Goal: Task Accomplishment & Management: Manage account settings

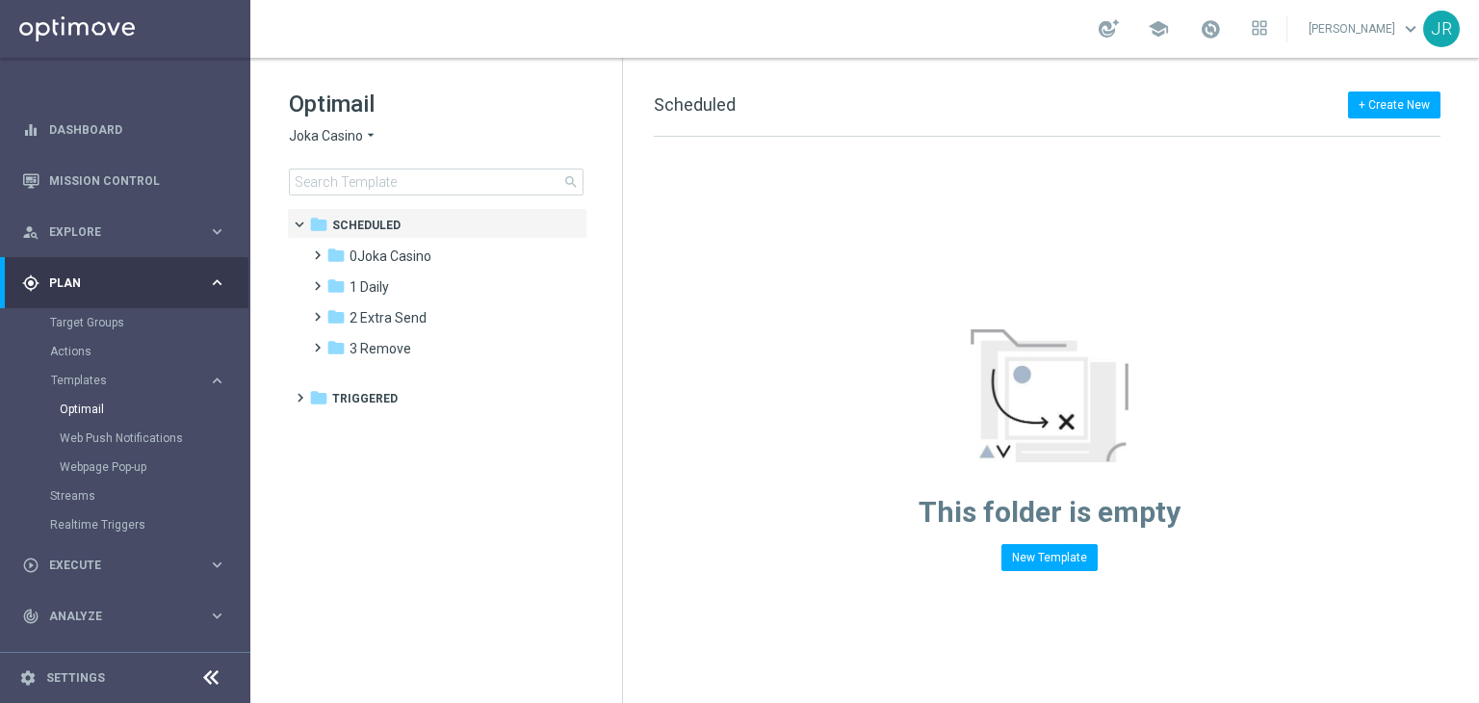
click at [304, 134] on span "Joka Casino" at bounding box center [326, 136] width 74 height 18
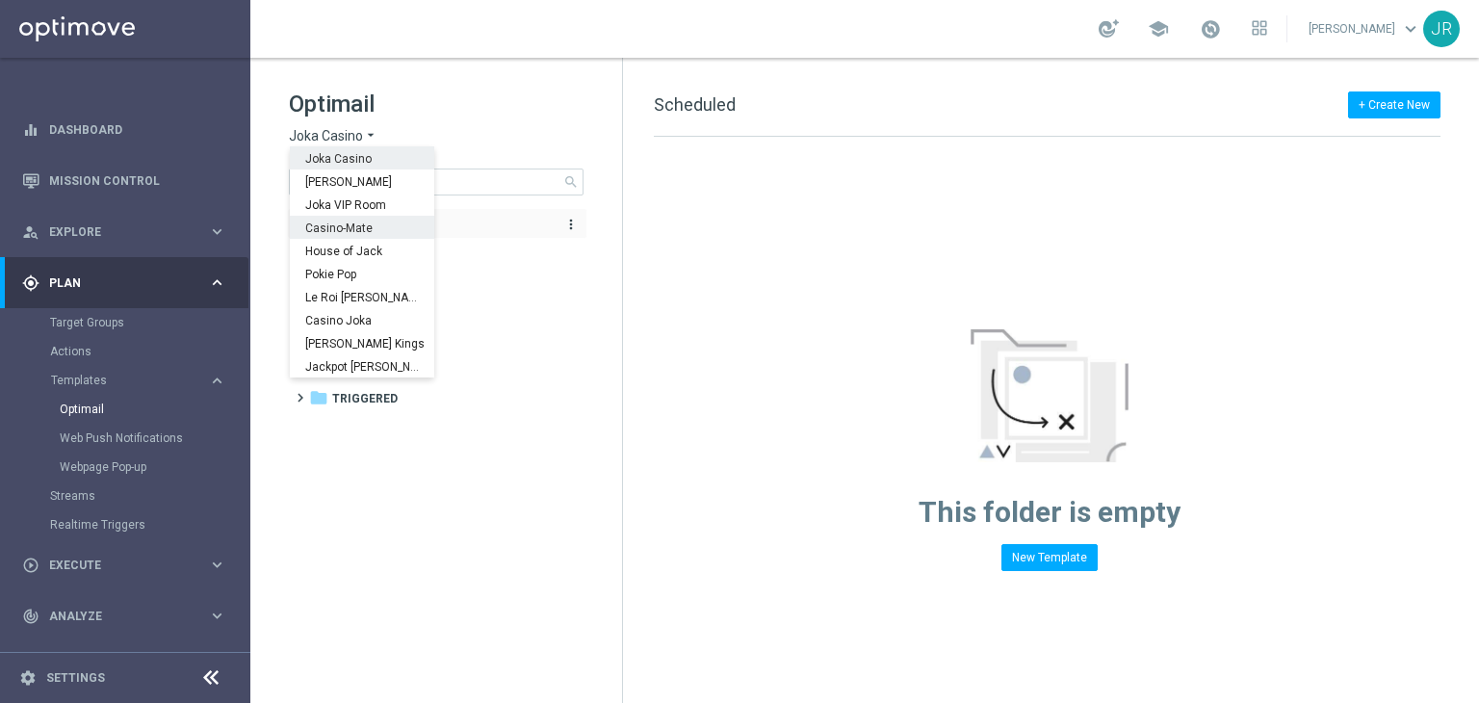
drag, startPoint x: 322, startPoint y: 227, endPoint x: 379, endPoint y: 232, distance: 58.0
click at [0, 0] on span "Casino-Mate" at bounding box center [0, 0] width 0 height 0
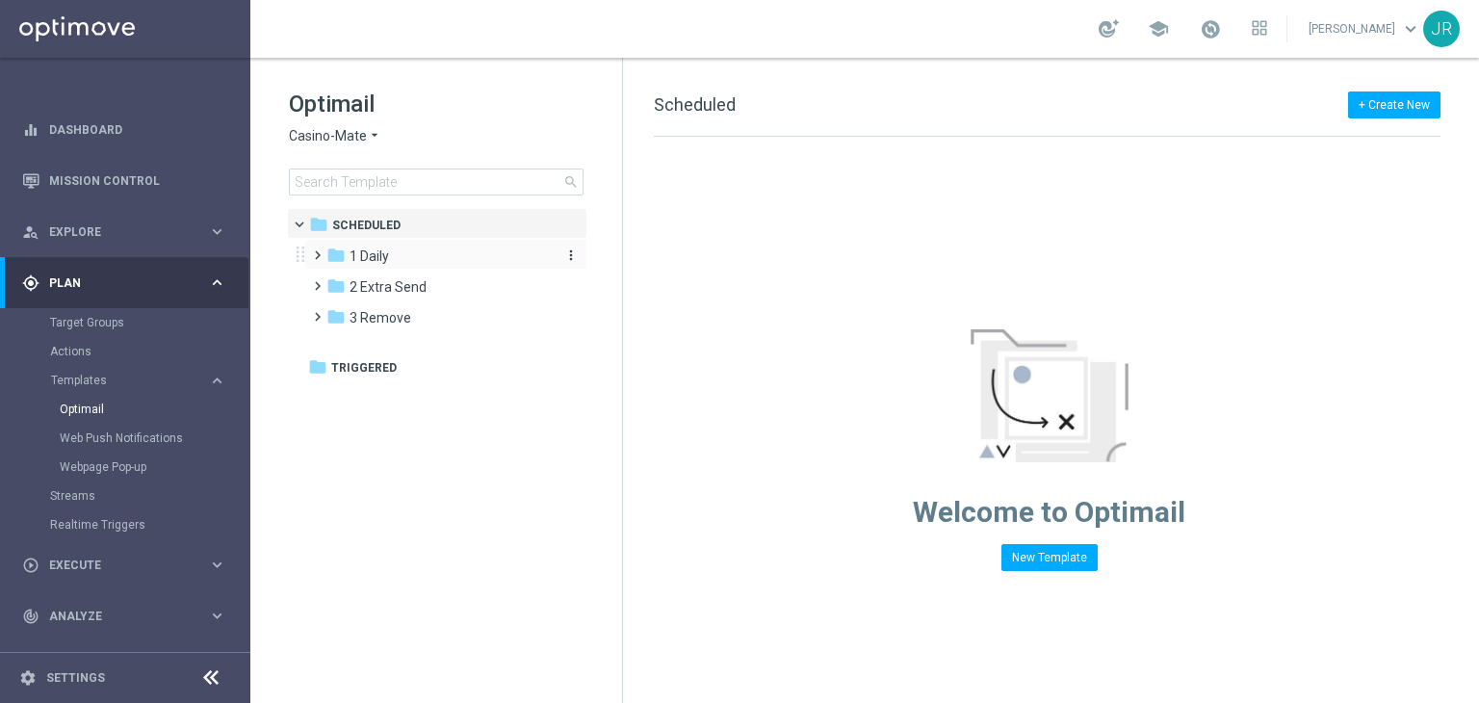
click at [366, 255] on span "1 Daily" at bounding box center [368, 255] width 39 height 17
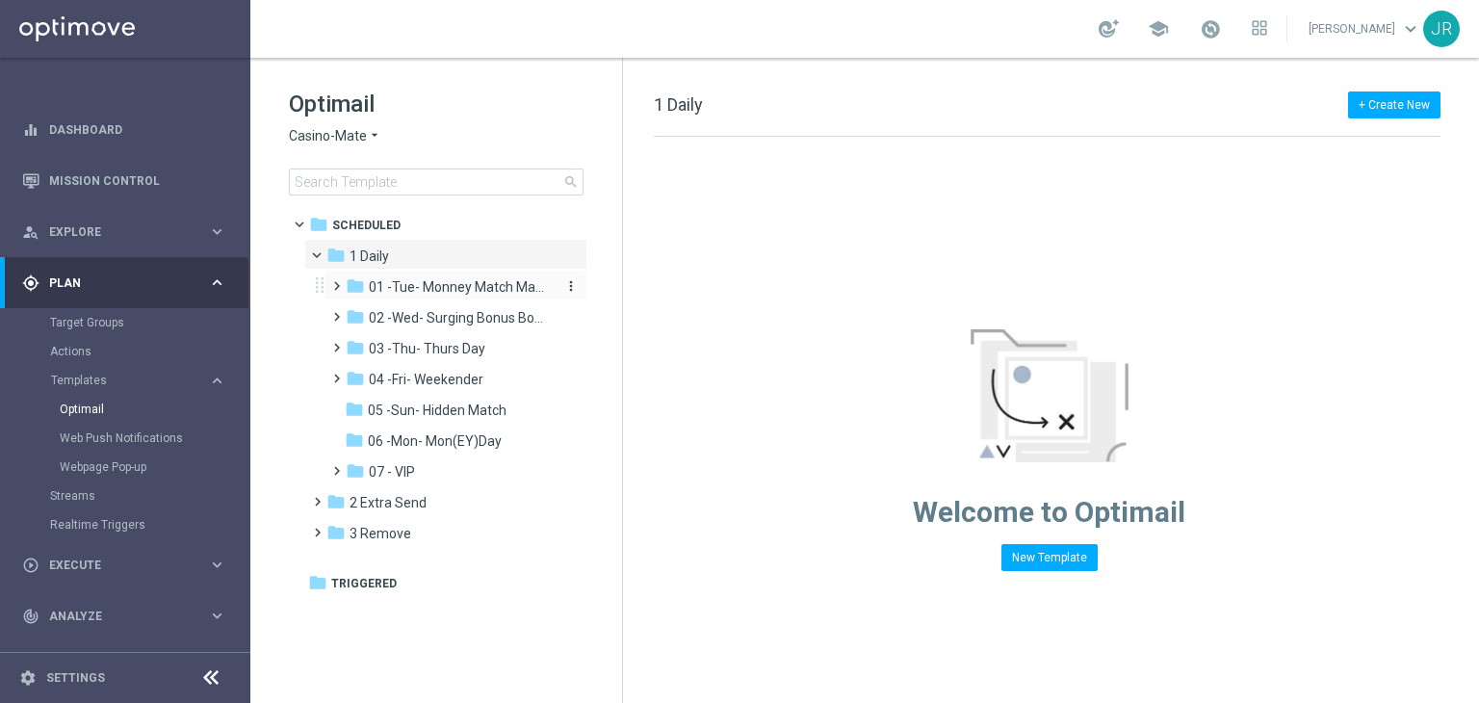
click at [390, 287] on span "01 -Tue- Monney Match Maker" at bounding box center [460, 286] width 182 height 17
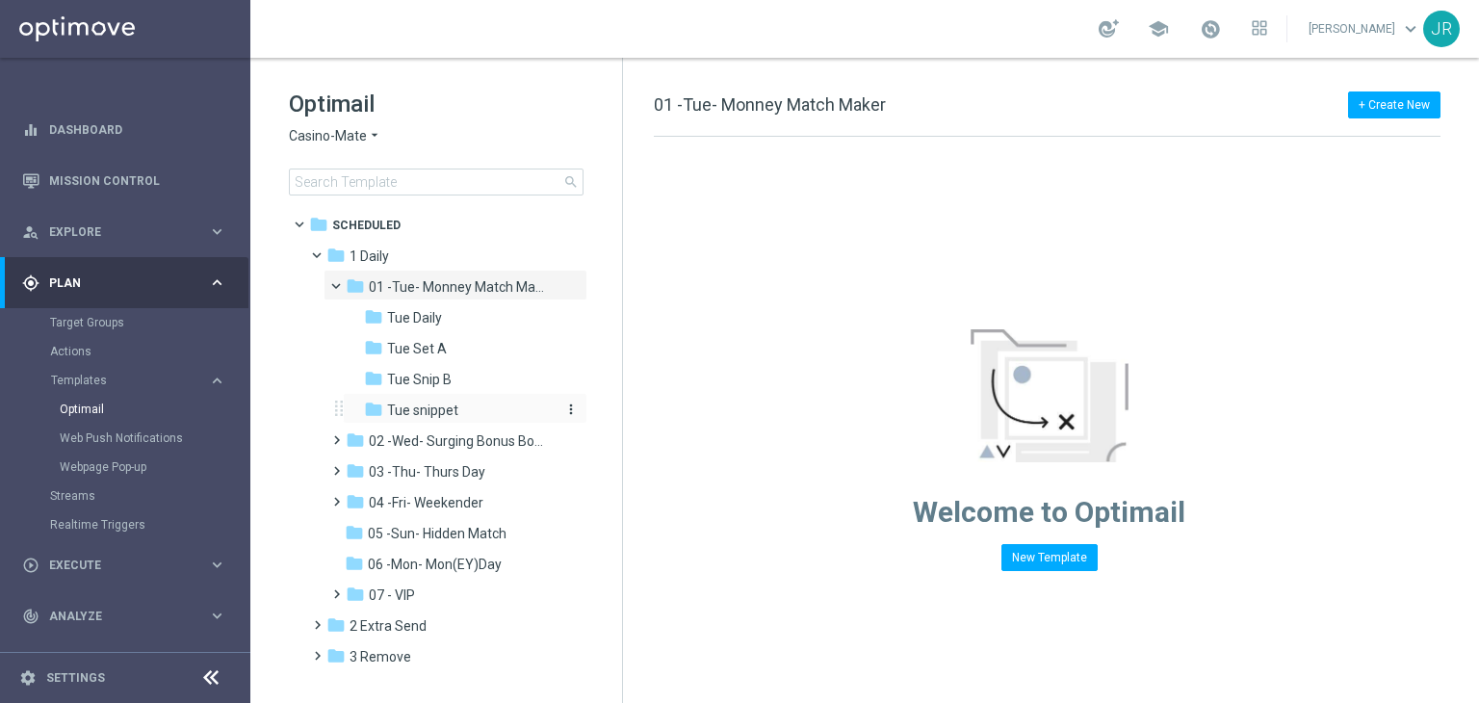
click at [430, 419] on div "folder Tue snippet" at bounding box center [459, 411] width 190 height 22
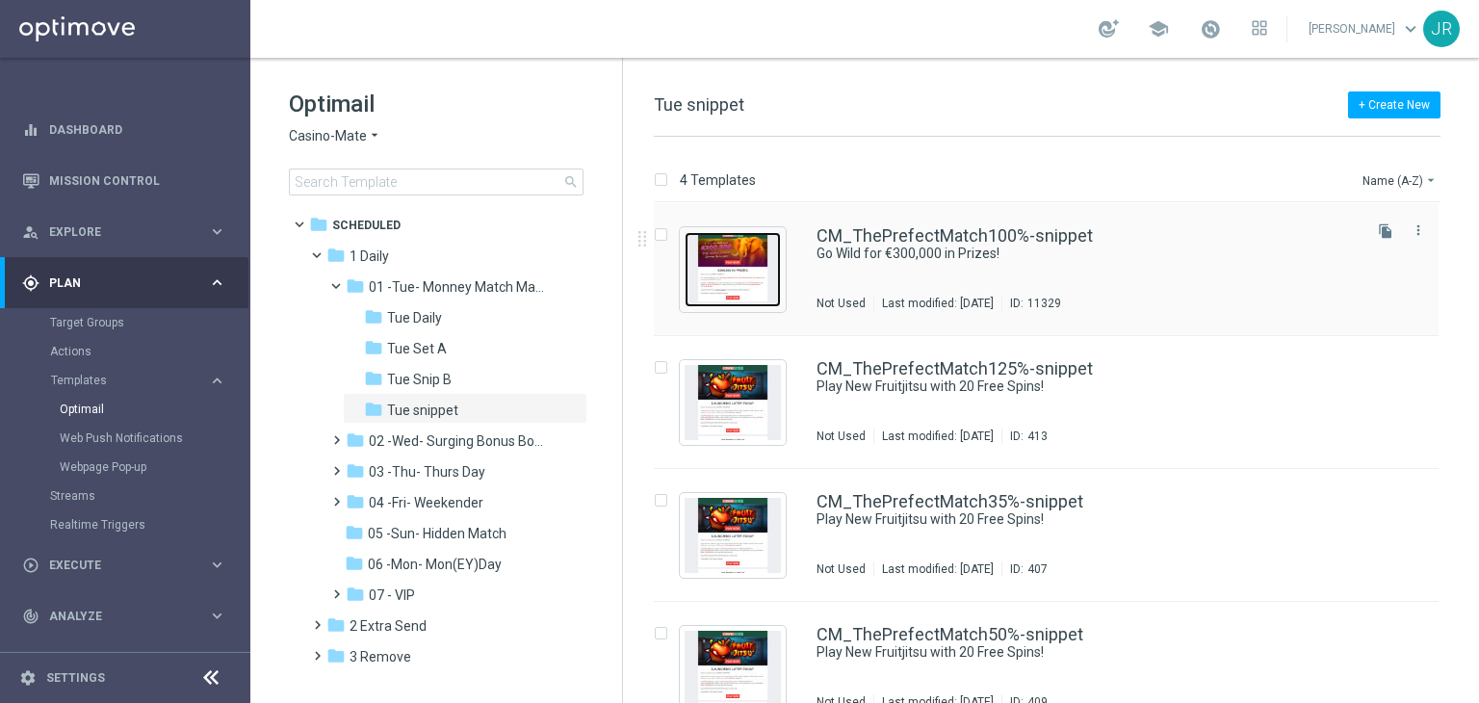
click at [756, 248] on img "Press SPACE to select this row." at bounding box center [732, 269] width 96 height 75
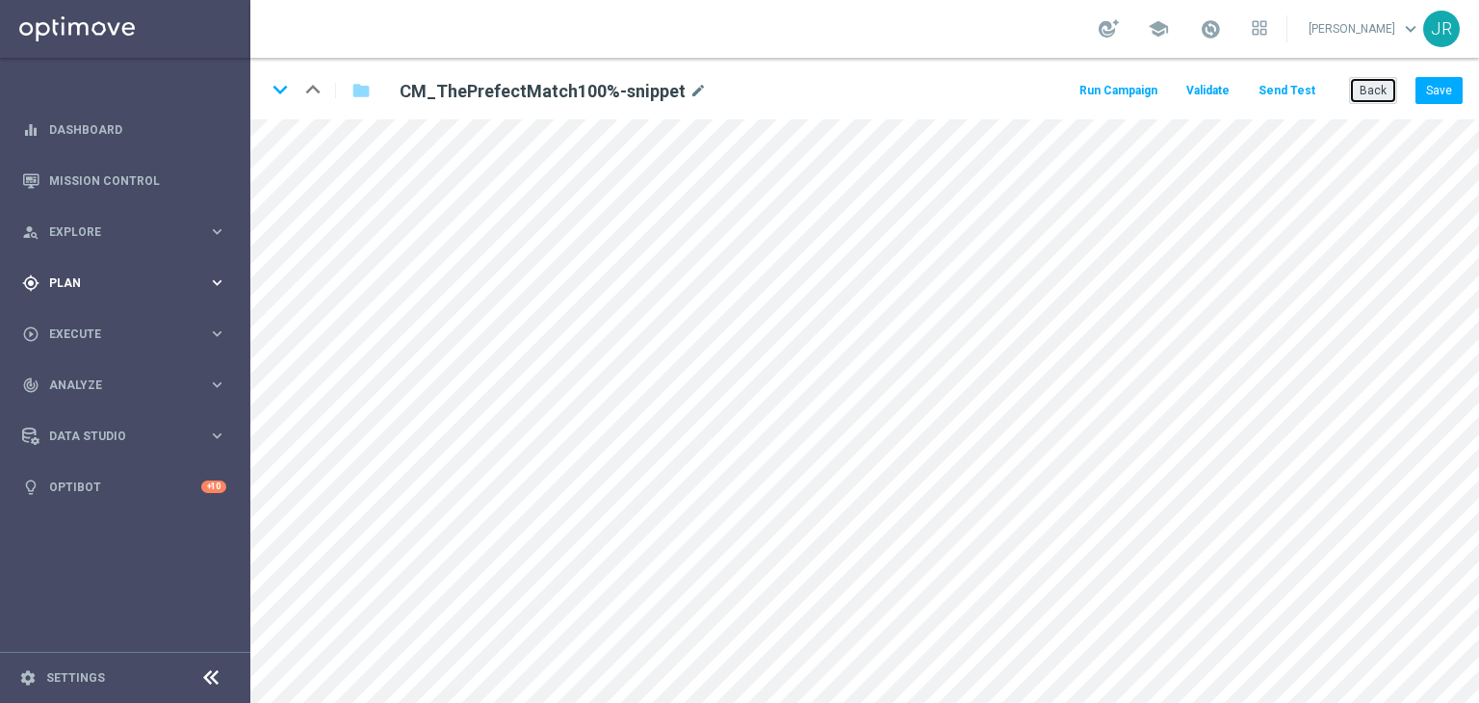
drag, startPoint x: 1359, startPoint y: 96, endPoint x: 0, endPoint y: 281, distance: 1371.8
click at [1363, 97] on button "Back" at bounding box center [1373, 90] width 48 height 27
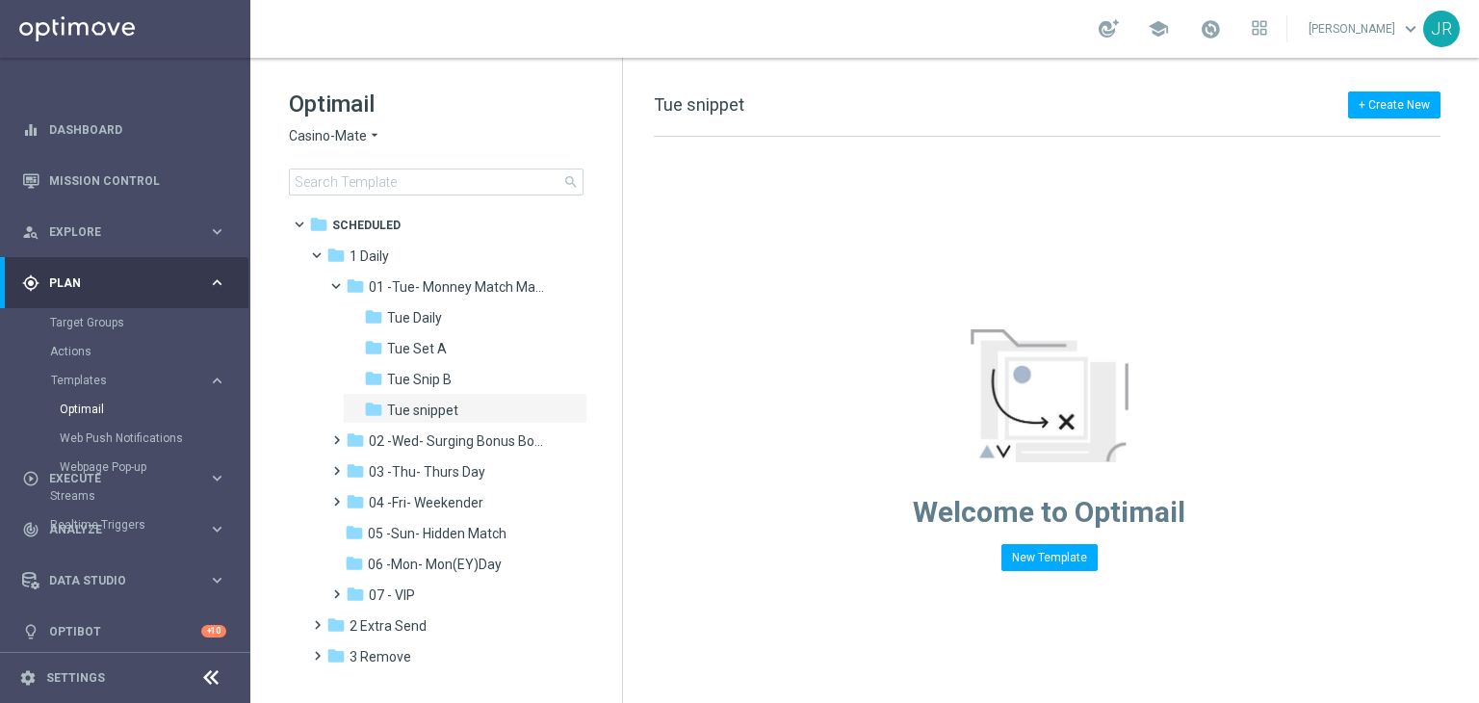
click at [331, 139] on span "Casino-Mate" at bounding box center [328, 136] width 78 height 18
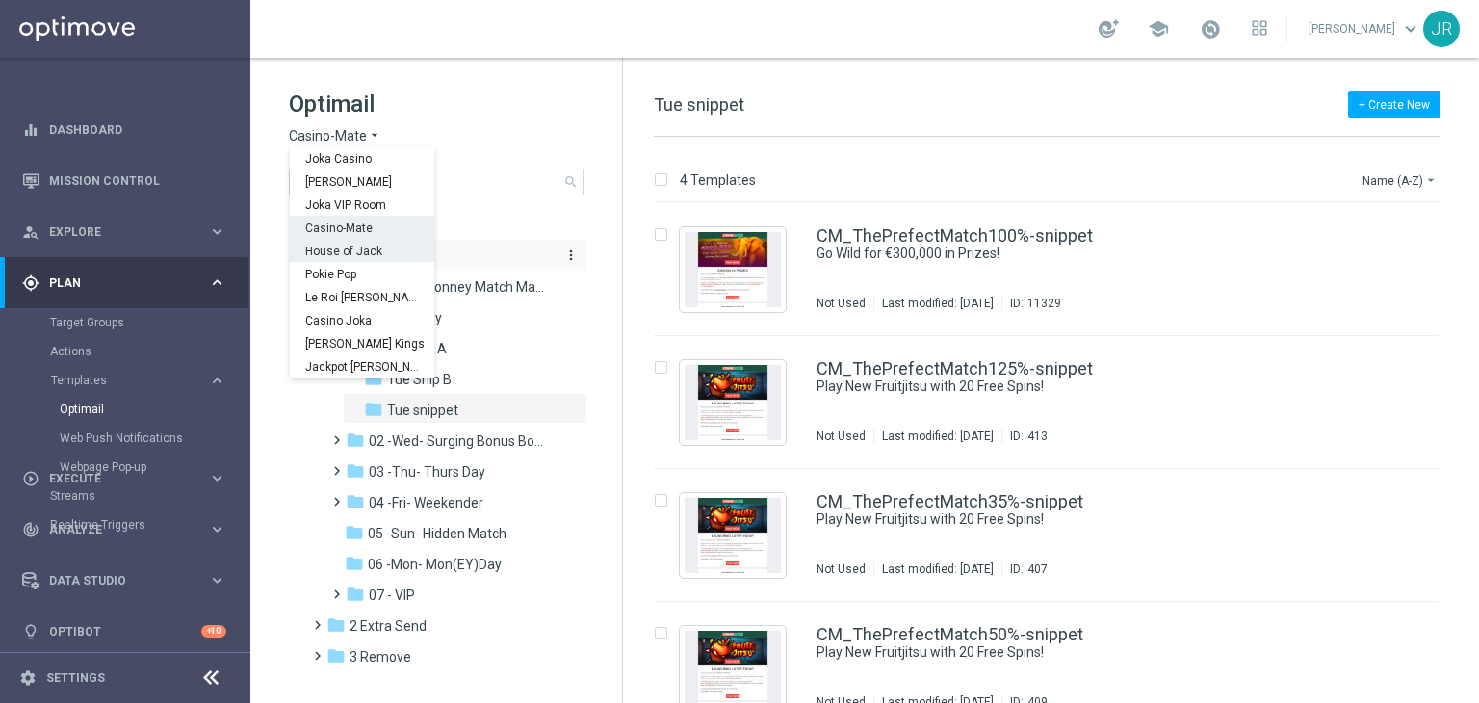
click at [340, 258] on div "House of Jack" at bounding box center [362, 250] width 144 height 23
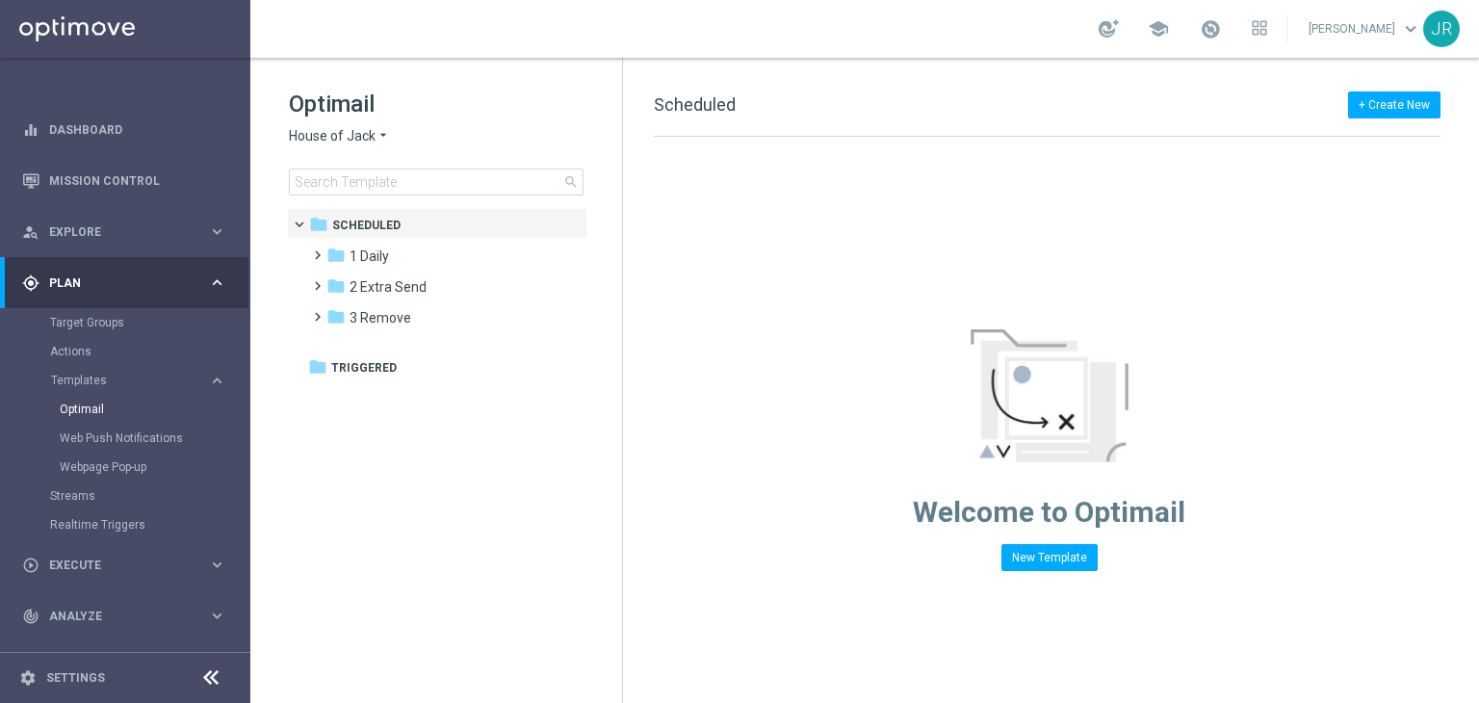
click at [405, 258] on div "folder 1 Daily" at bounding box center [436, 256] width 221 height 22
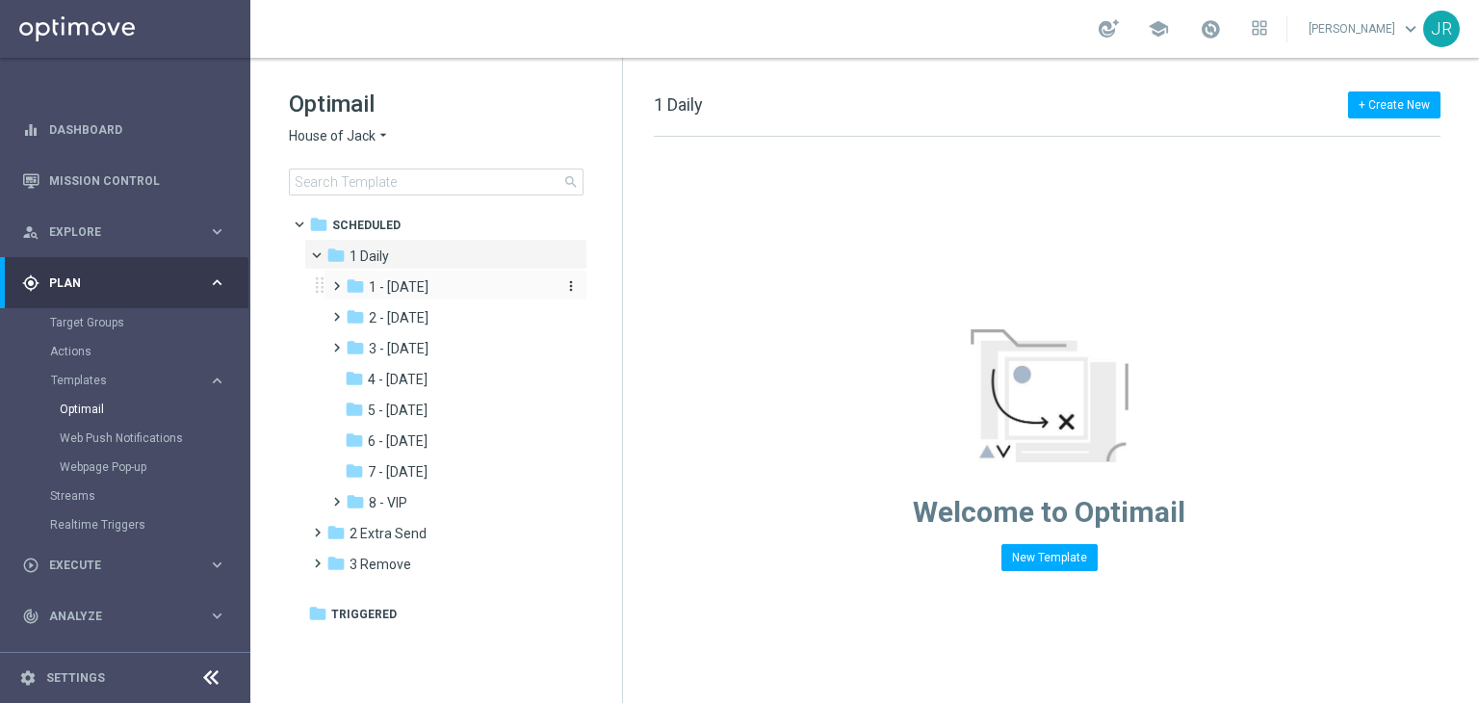
click at [417, 292] on span "1 - Tuesday" at bounding box center [399, 286] width 60 height 17
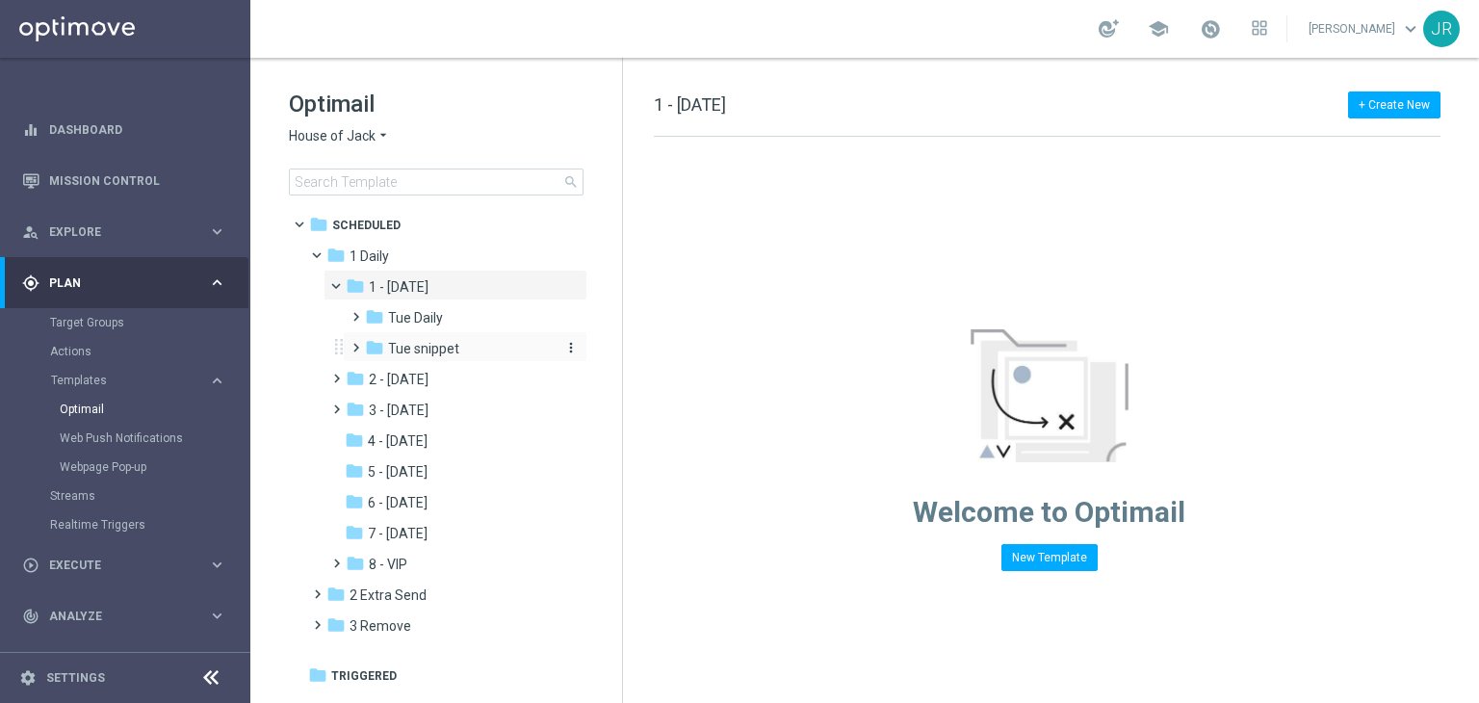
click at [439, 349] on span "Tue snippet" at bounding box center [423, 348] width 71 height 17
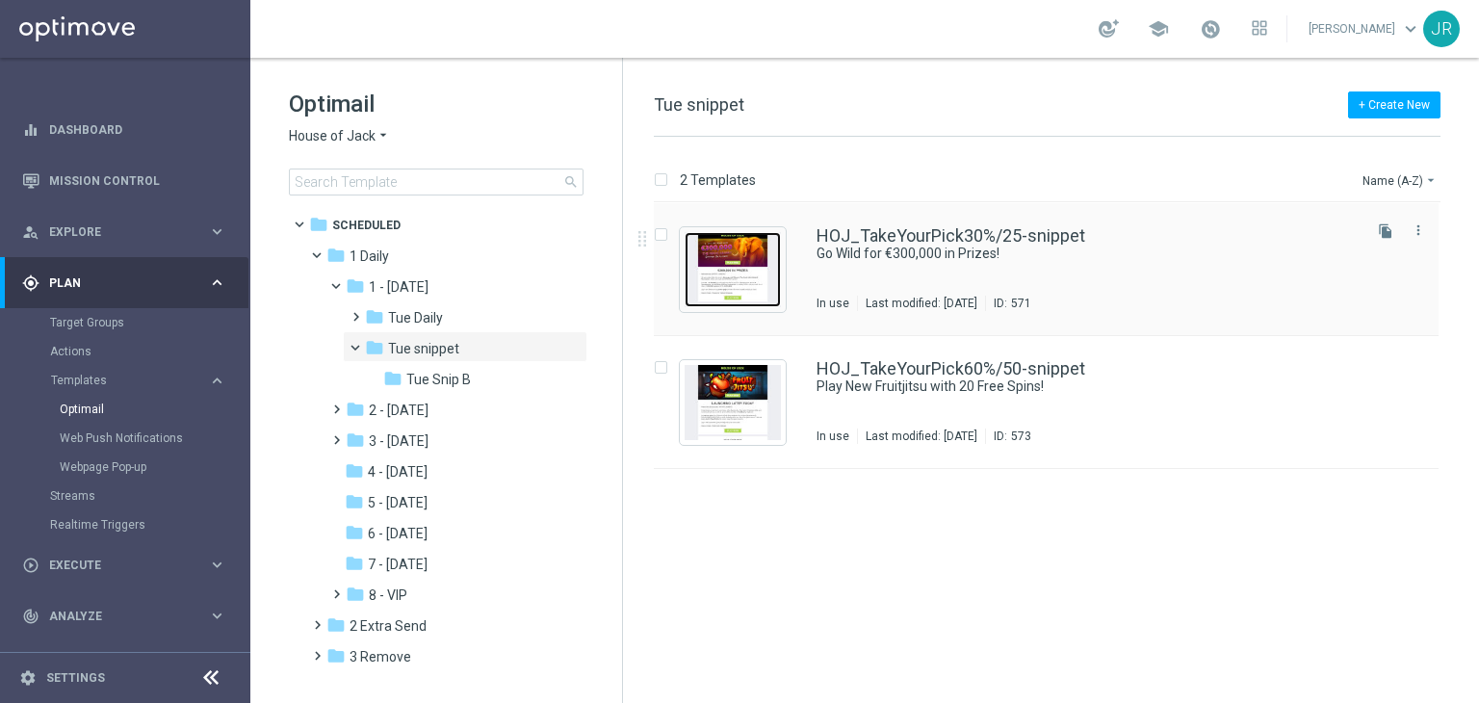
drag, startPoint x: 748, startPoint y: 260, endPoint x: 728, endPoint y: 254, distance: 21.0
click at [752, 260] on img "Press SPACE to select this row." at bounding box center [732, 269] width 96 height 75
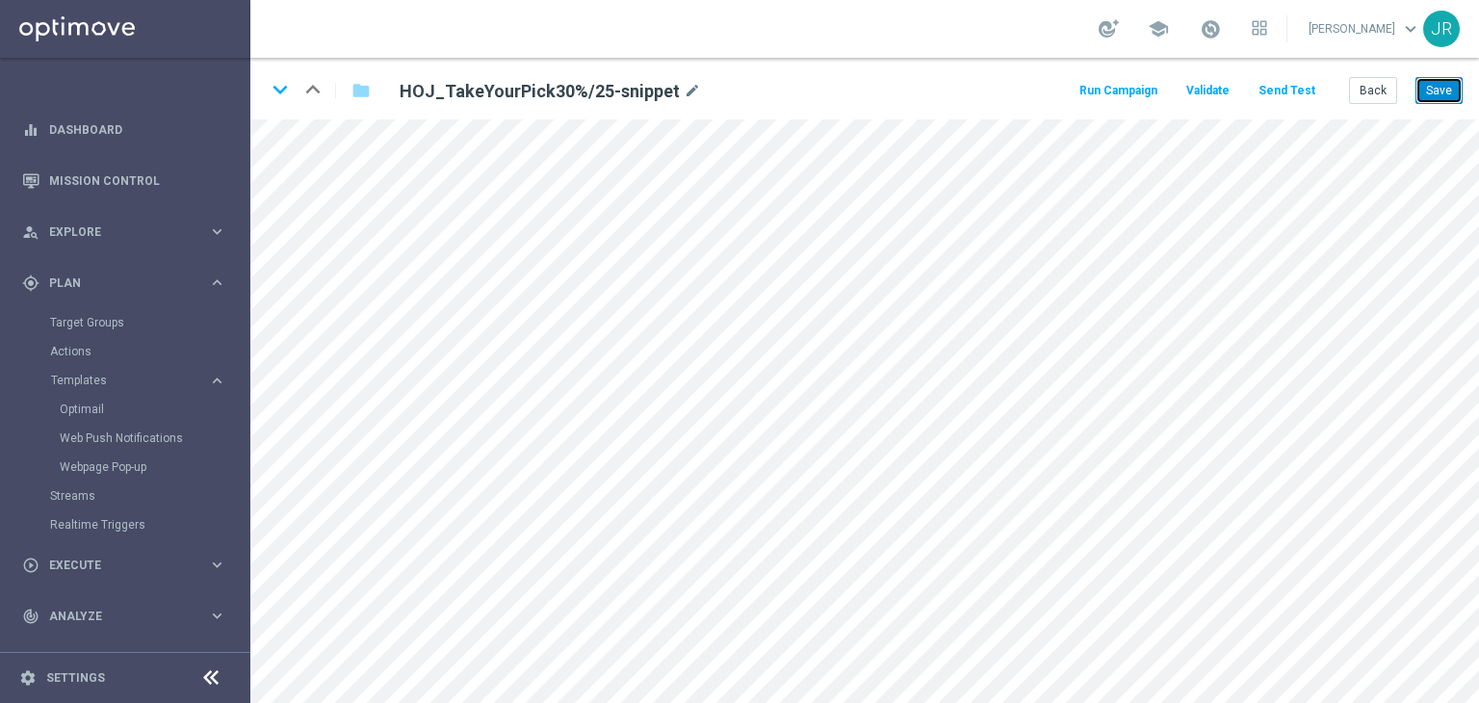
click at [1448, 94] on button "Save" at bounding box center [1438, 90] width 47 height 27
click at [1298, 91] on button "Send Test" at bounding box center [1286, 91] width 63 height 26
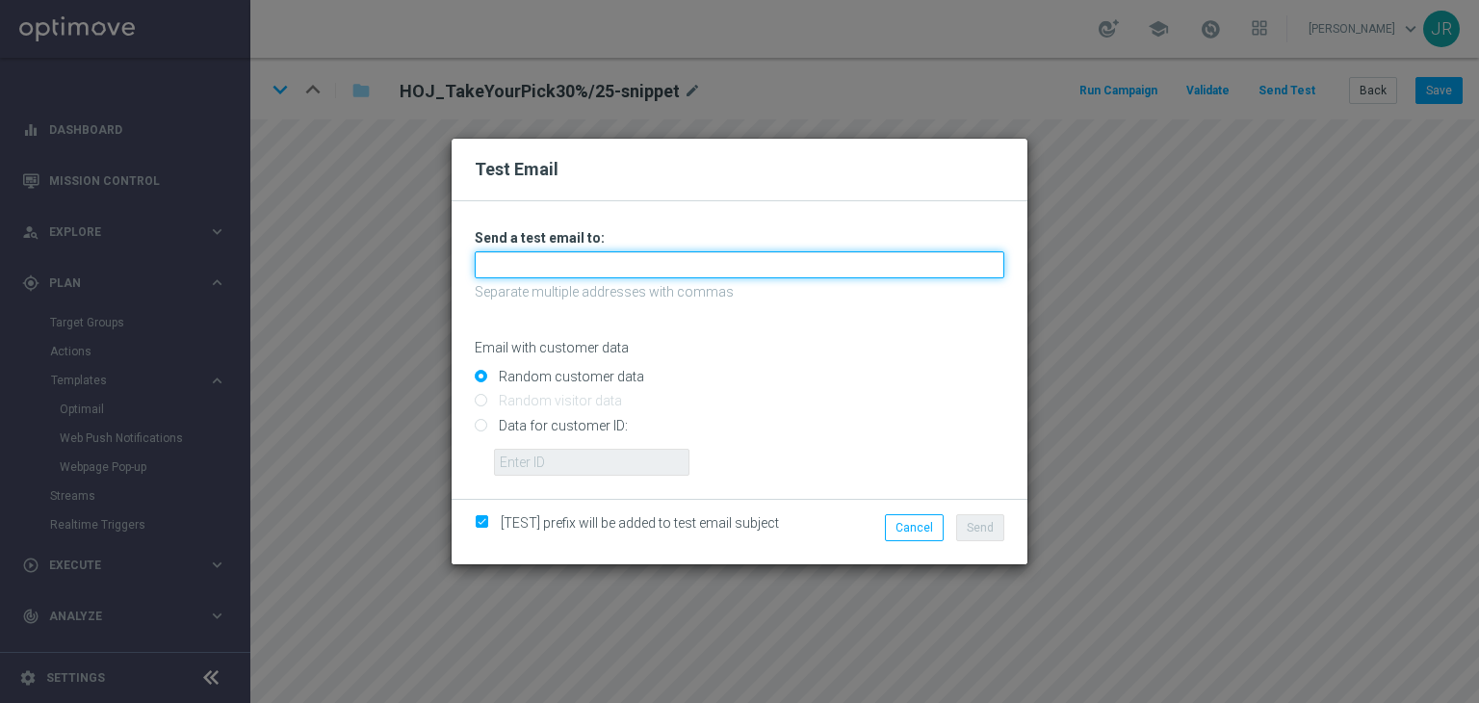
drag, startPoint x: 497, startPoint y: 268, endPoint x: 489, endPoint y: 274, distance: 10.2
click at [497, 268] on input "text" at bounding box center [739, 264] width 529 height 27
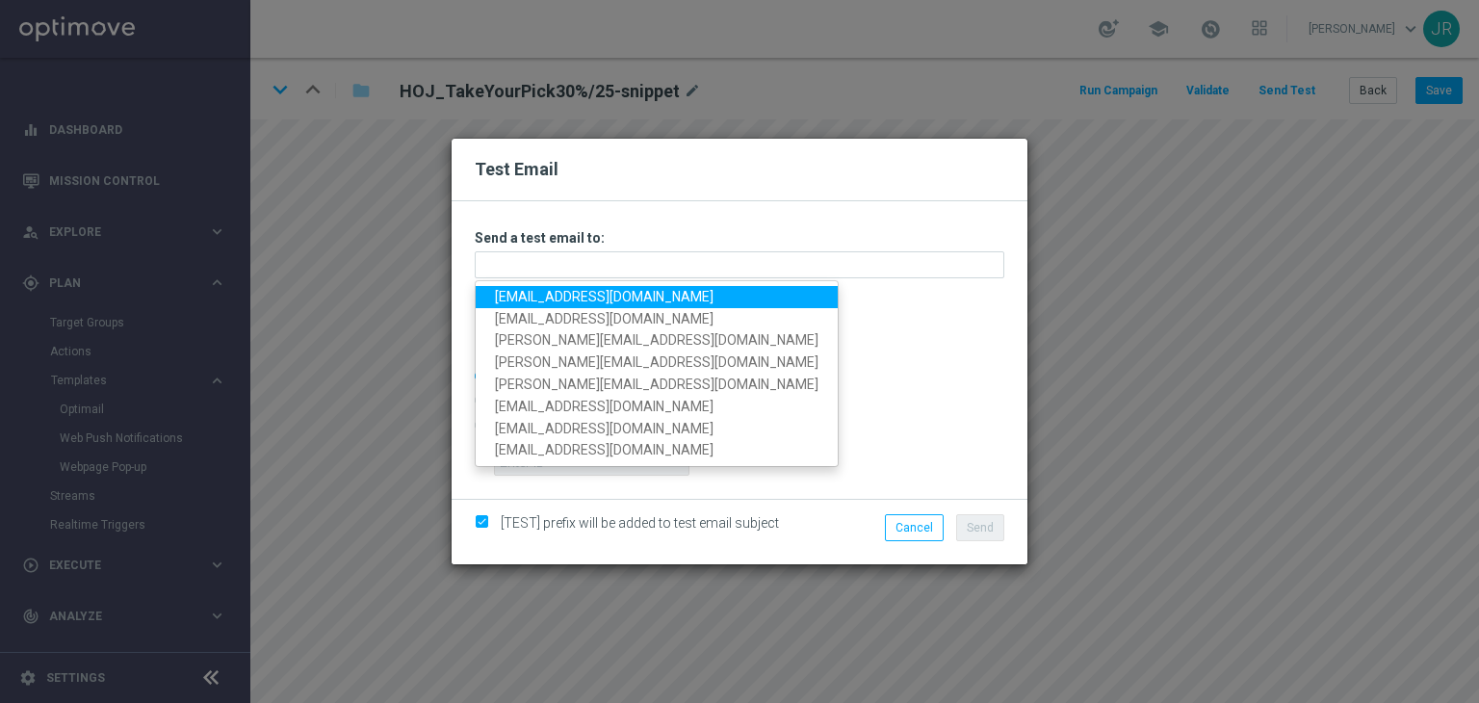
click at [510, 291] on link "[EMAIL_ADDRESS][DOMAIN_NAME]" at bounding box center [657, 297] width 362 height 22
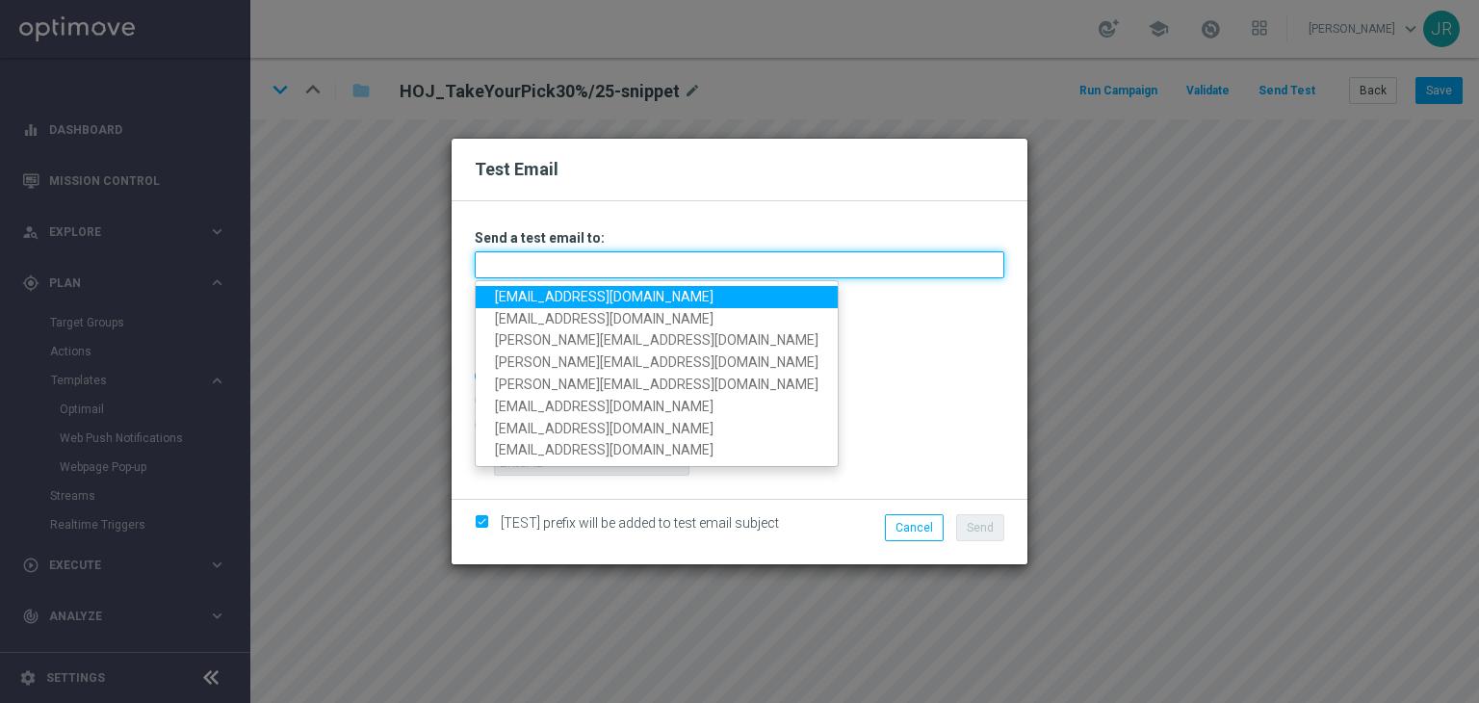
type input "[EMAIL_ADDRESS][DOMAIN_NAME]"
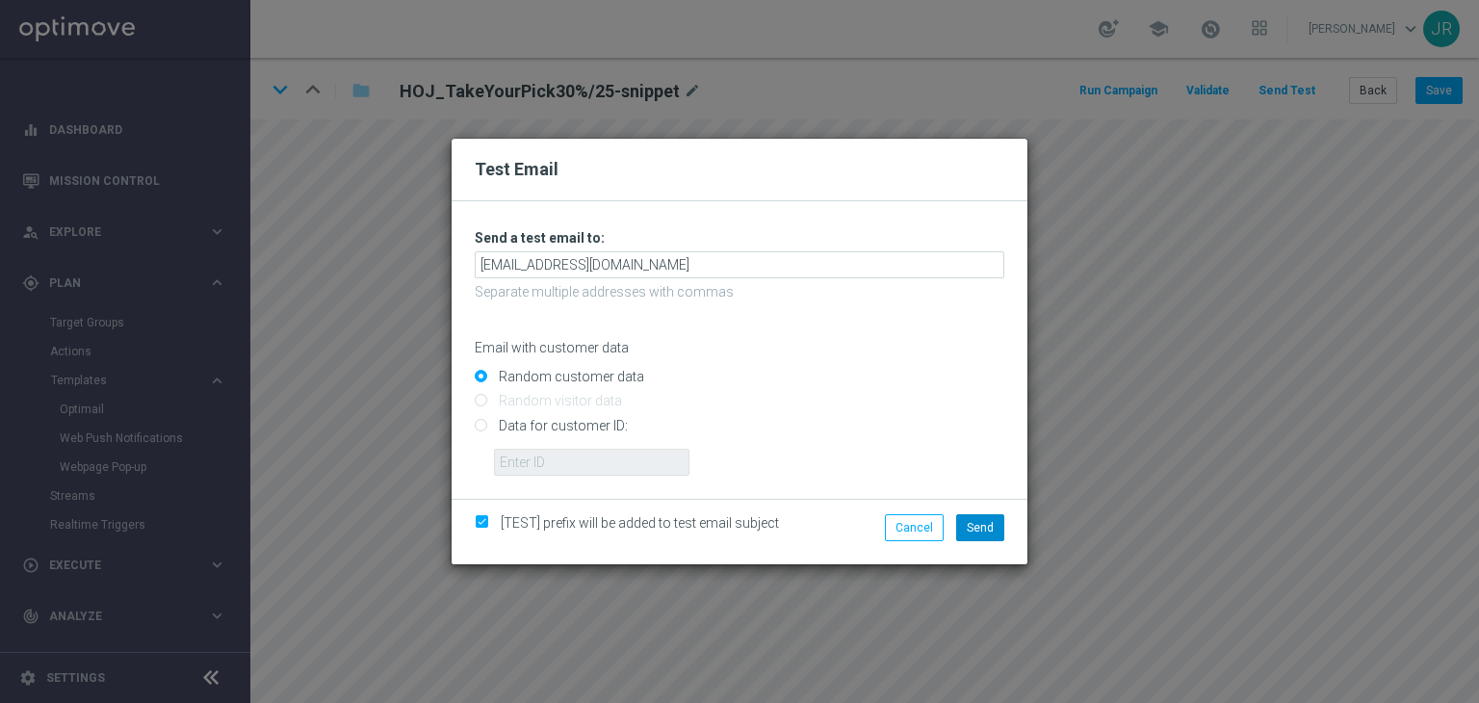
drag, startPoint x: 977, startPoint y: 512, endPoint x: 984, endPoint y: 525, distance: 14.2
click at [976, 513] on div "[TEST] prefix will be added to test email subject Cancel Send" at bounding box center [739, 531] width 576 height 65
click at [985, 529] on span "Send" at bounding box center [980, 527] width 27 height 13
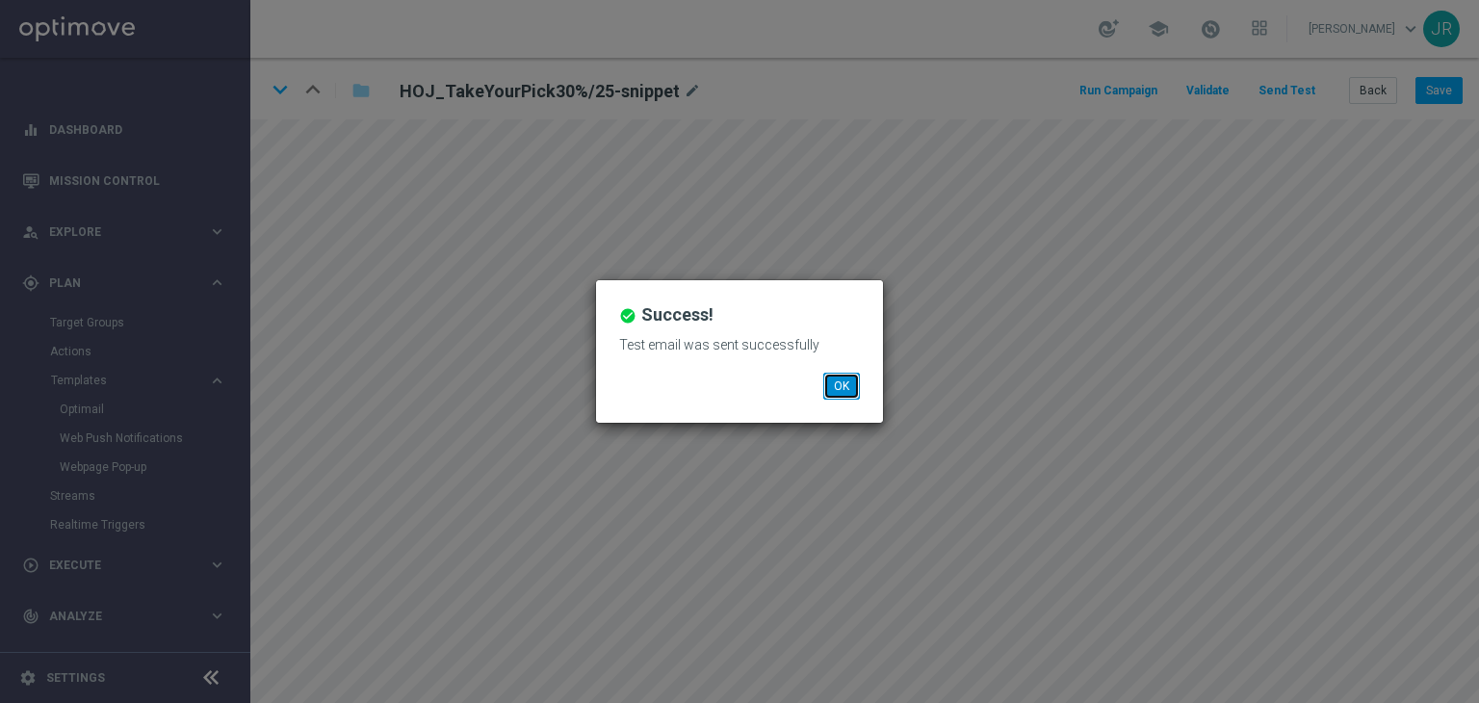
drag, startPoint x: 843, startPoint y: 394, endPoint x: 813, endPoint y: 382, distance: 32.0
click at [841, 393] on button "OK" at bounding box center [841, 386] width 37 height 27
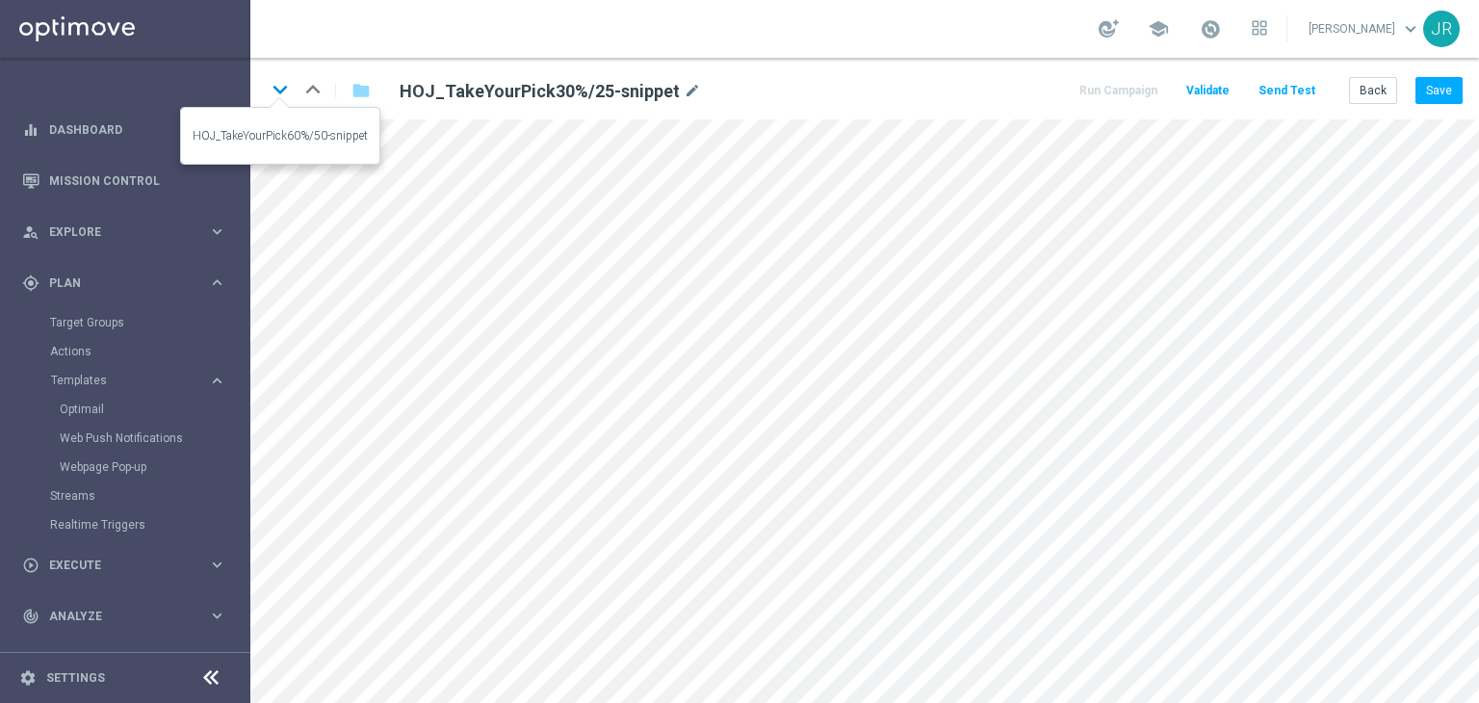
click at [281, 94] on icon "keyboard_arrow_down" at bounding box center [280, 89] width 29 height 29
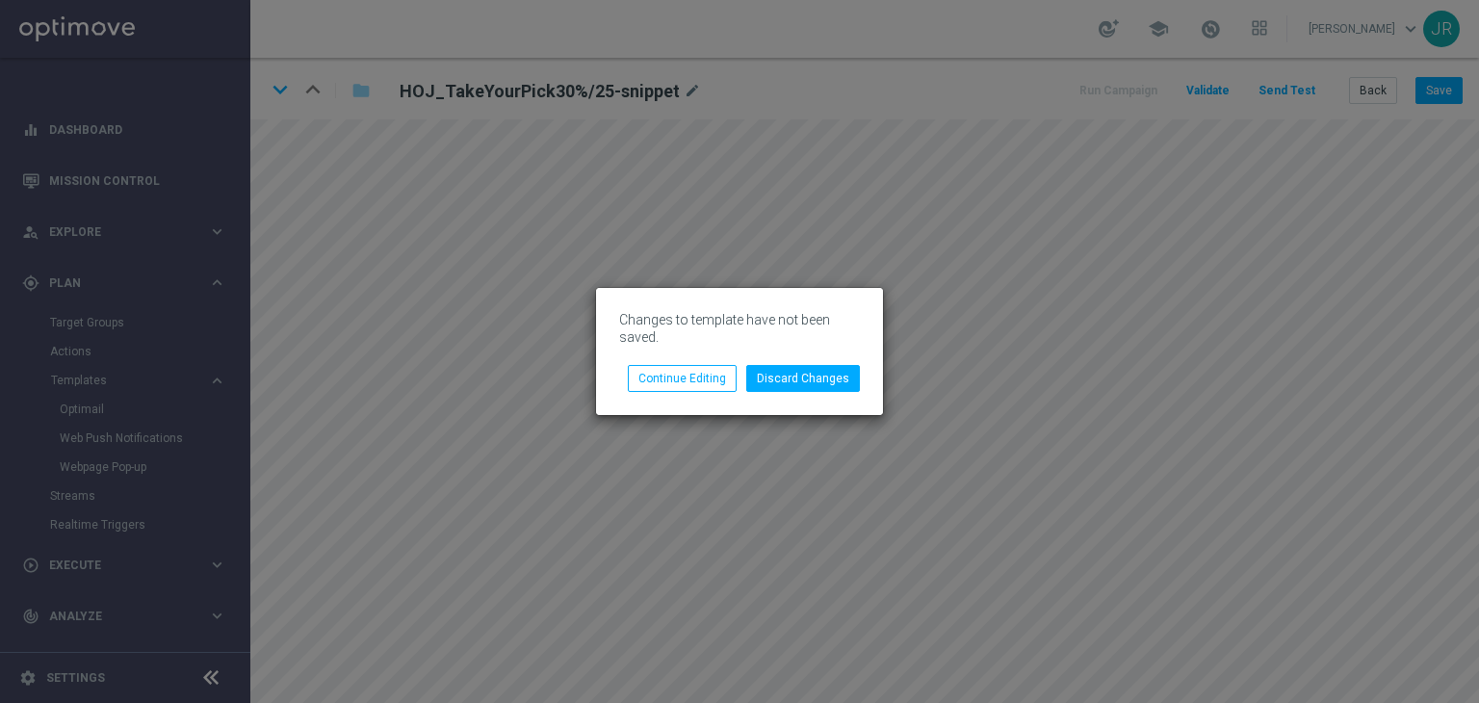
click at [698, 397] on div "Changes to template have not been saved. Discard Changes Continue Editing" at bounding box center [739, 351] width 287 height 127
click at [686, 382] on button "Continue Editing" at bounding box center [682, 378] width 109 height 27
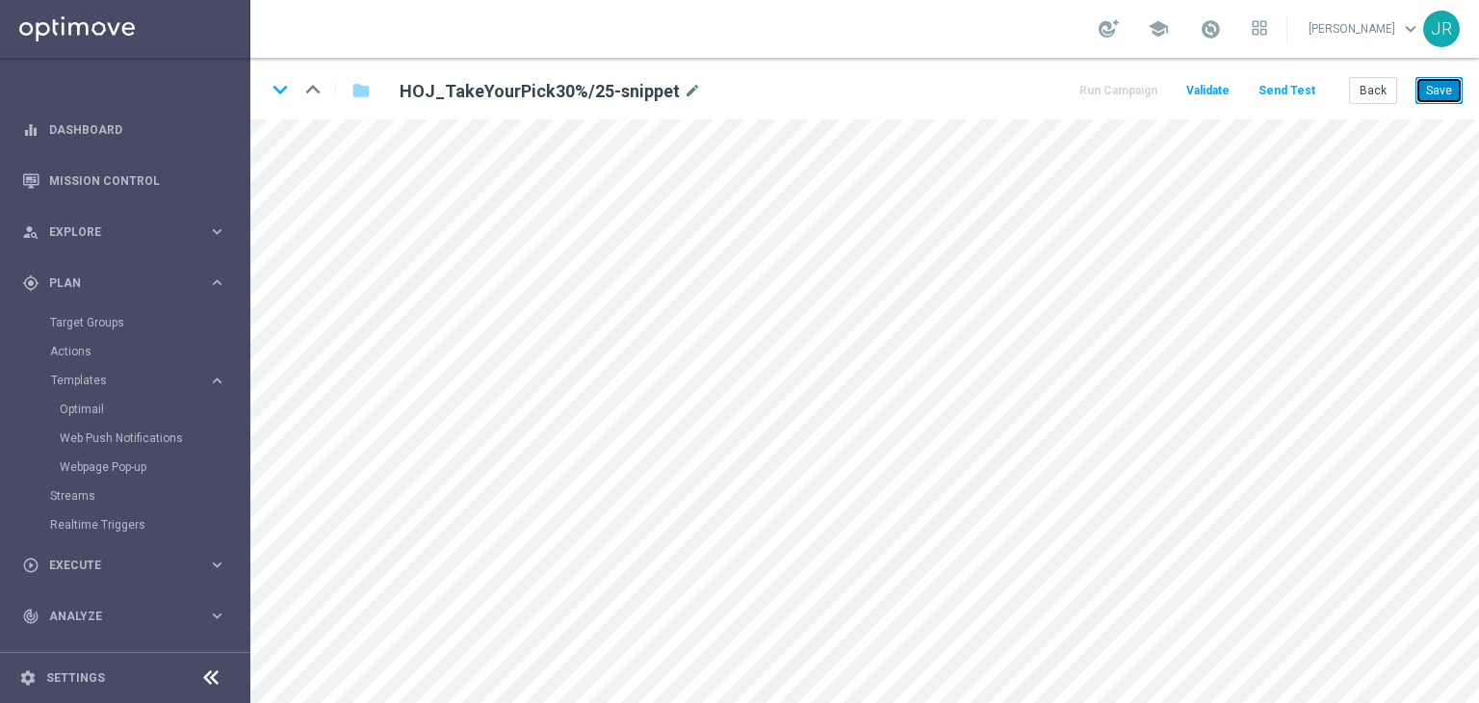
click at [1436, 85] on button "Save" at bounding box center [1438, 90] width 47 height 27
drag, startPoint x: 285, startPoint y: 93, endPoint x: 316, endPoint y: 139, distance: 54.7
click at [285, 93] on icon "keyboard_arrow_down" at bounding box center [280, 89] width 29 height 29
click at [1430, 97] on button "Save" at bounding box center [1438, 90] width 47 height 27
click at [1433, 84] on button "Save" at bounding box center [1438, 90] width 47 height 27
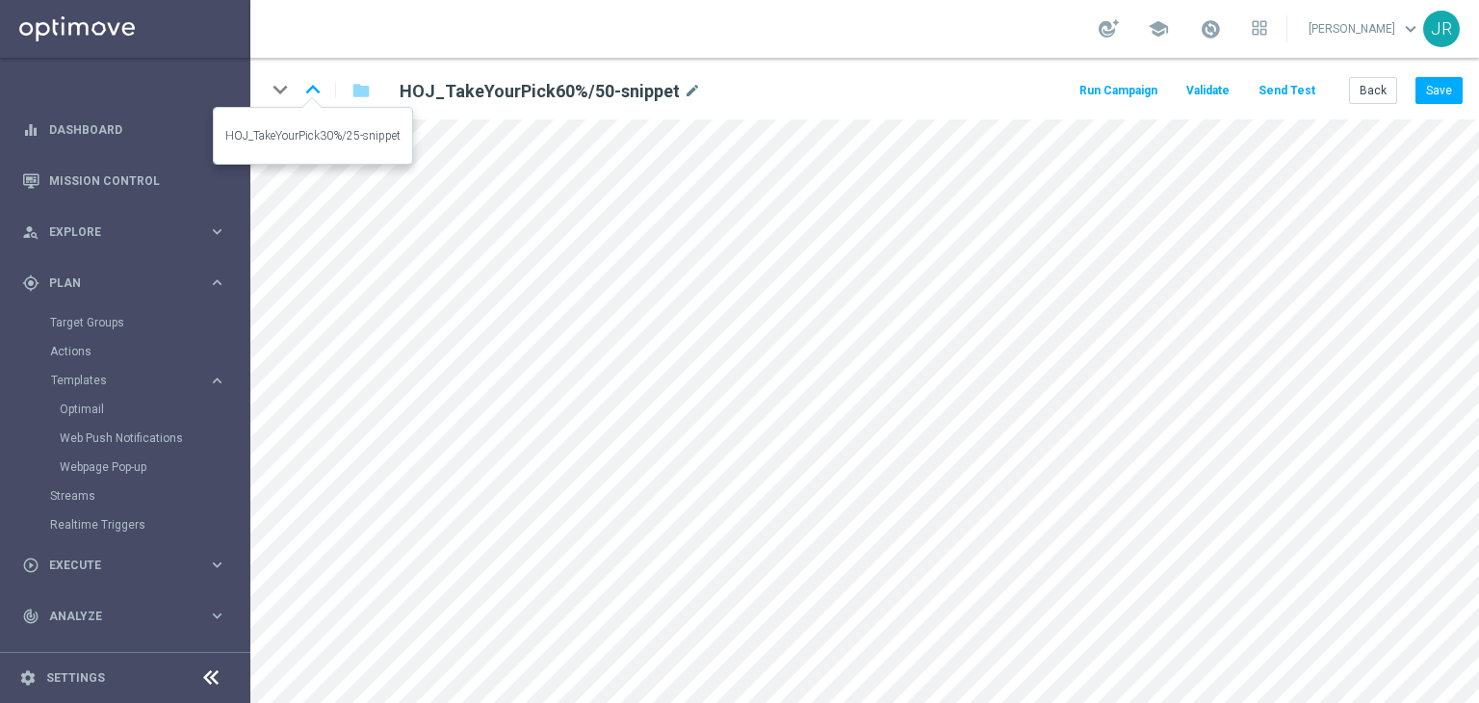
drag, startPoint x: 323, startPoint y: 85, endPoint x: 322, endPoint y: 97, distance: 12.7
click at [323, 85] on icon "keyboard_arrow_up" at bounding box center [312, 89] width 29 height 29
click at [1436, 83] on button "Save" at bounding box center [1438, 90] width 47 height 27
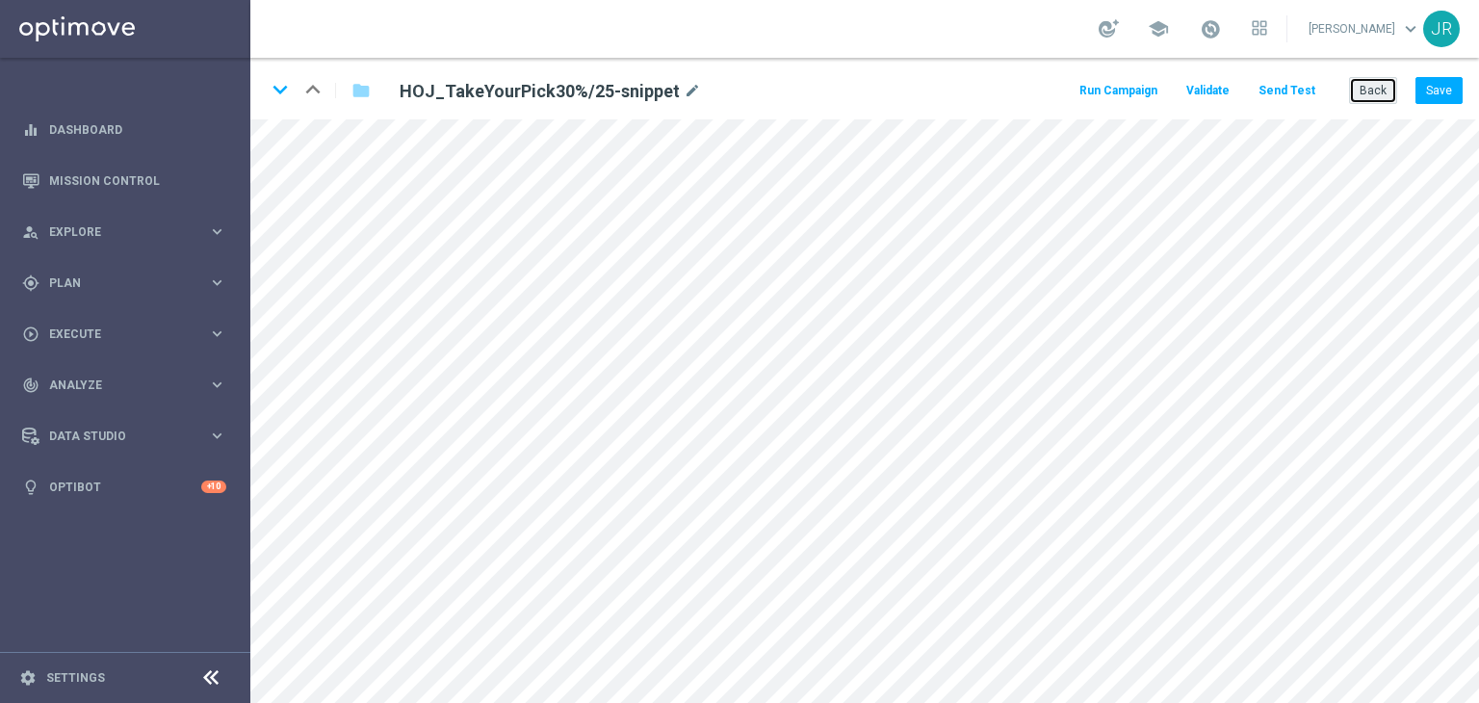
click at [1364, 93] on button "Back" at bounding box center [1373, 90] width 48 height 27
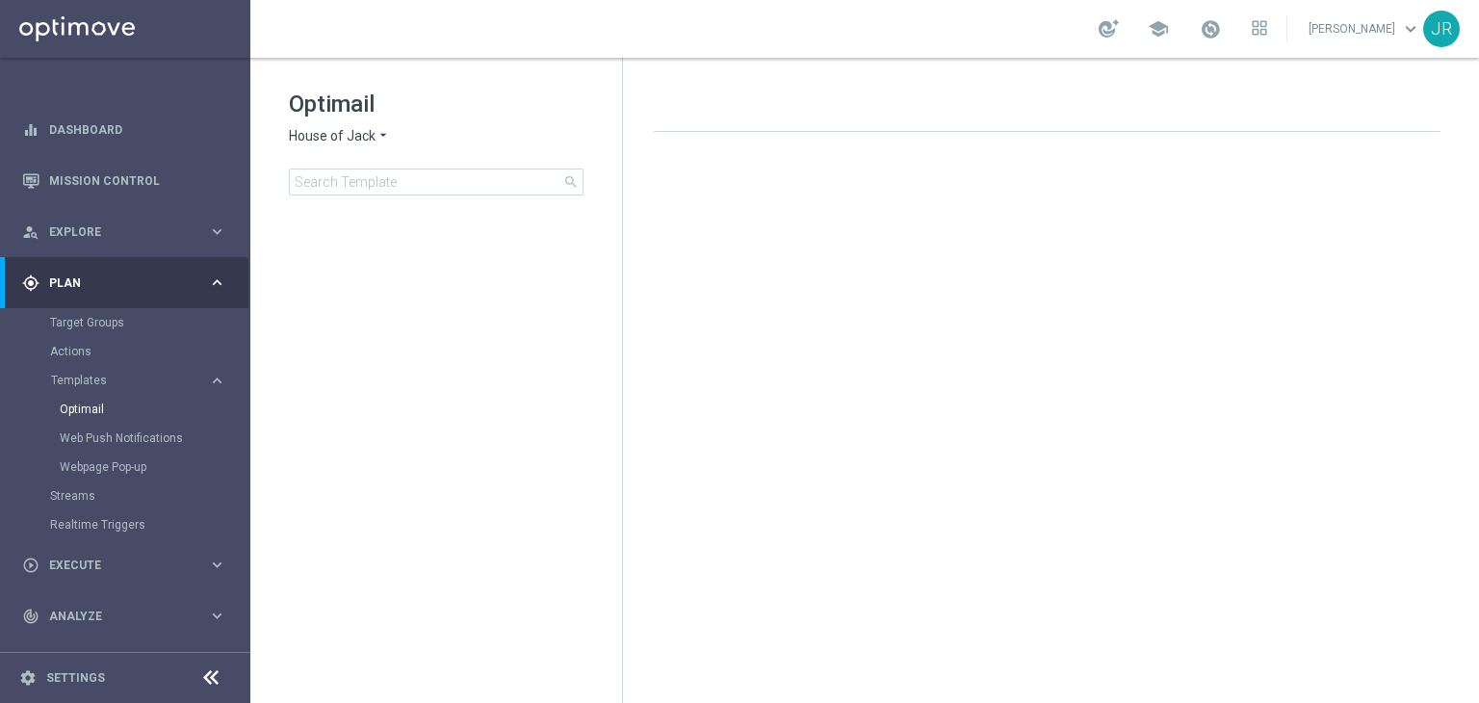
click at [314, 140] on span "House of Jack" at bounding box center [332, 136] width 87 height 18
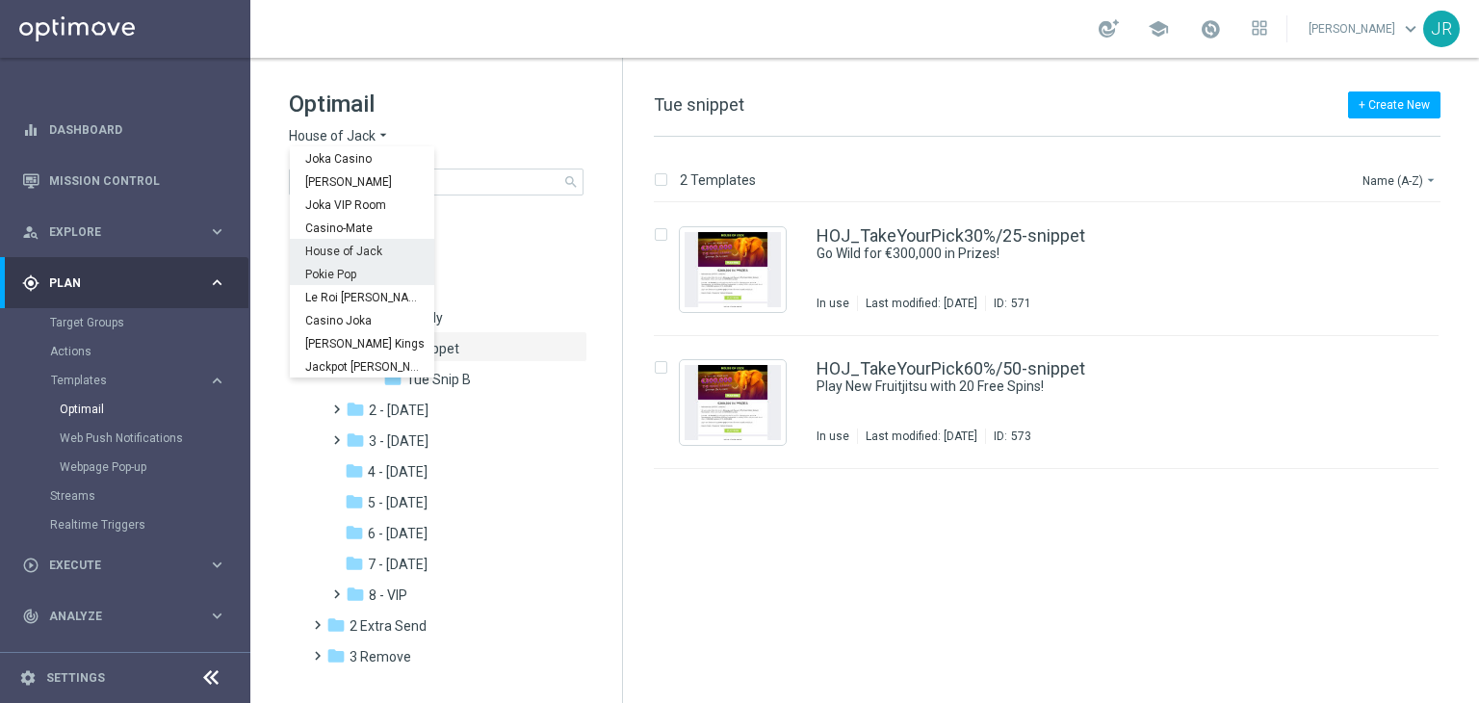
click at [0, 0] on span "Pokie Pop" at bounding box center [0, 0] width 0 height 0
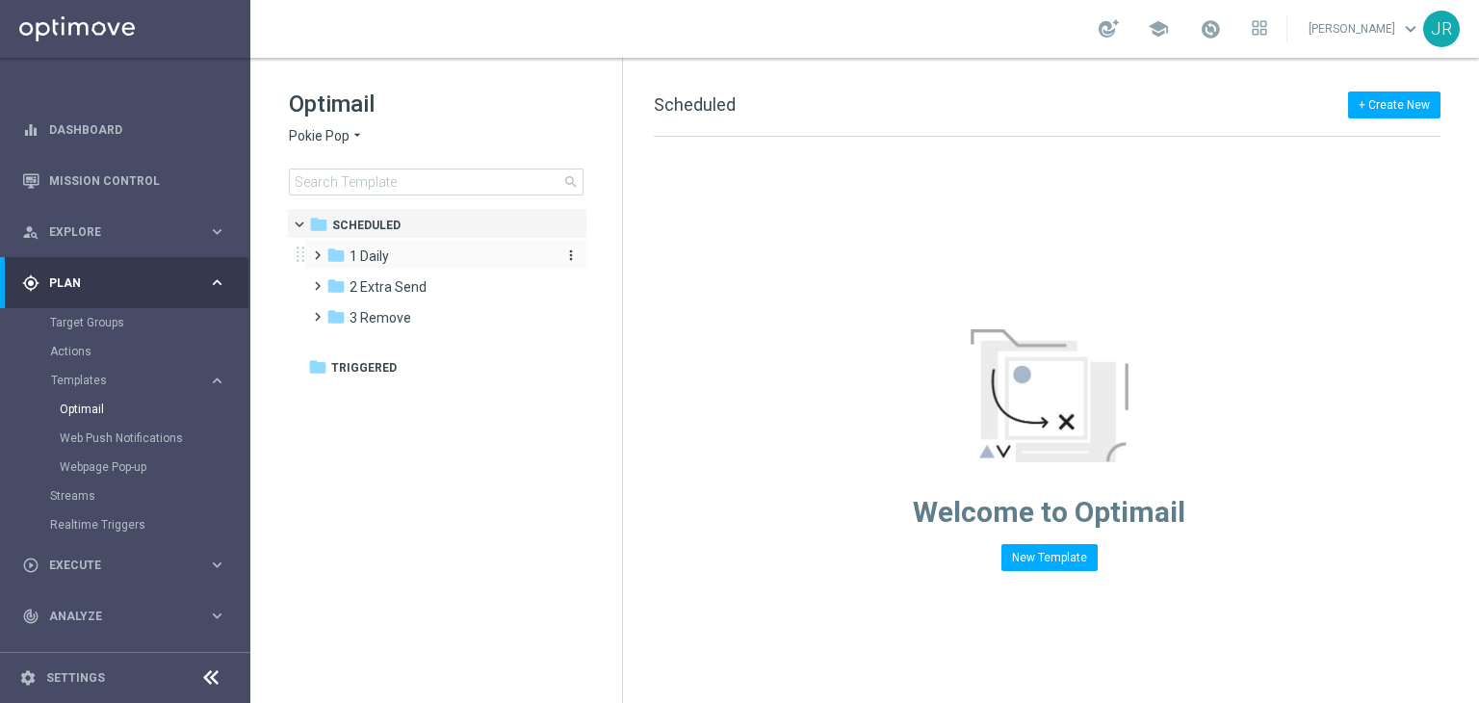
click at [378, 252] on span "1 Daily" at bounding box center [368, 255] width 39 height 17
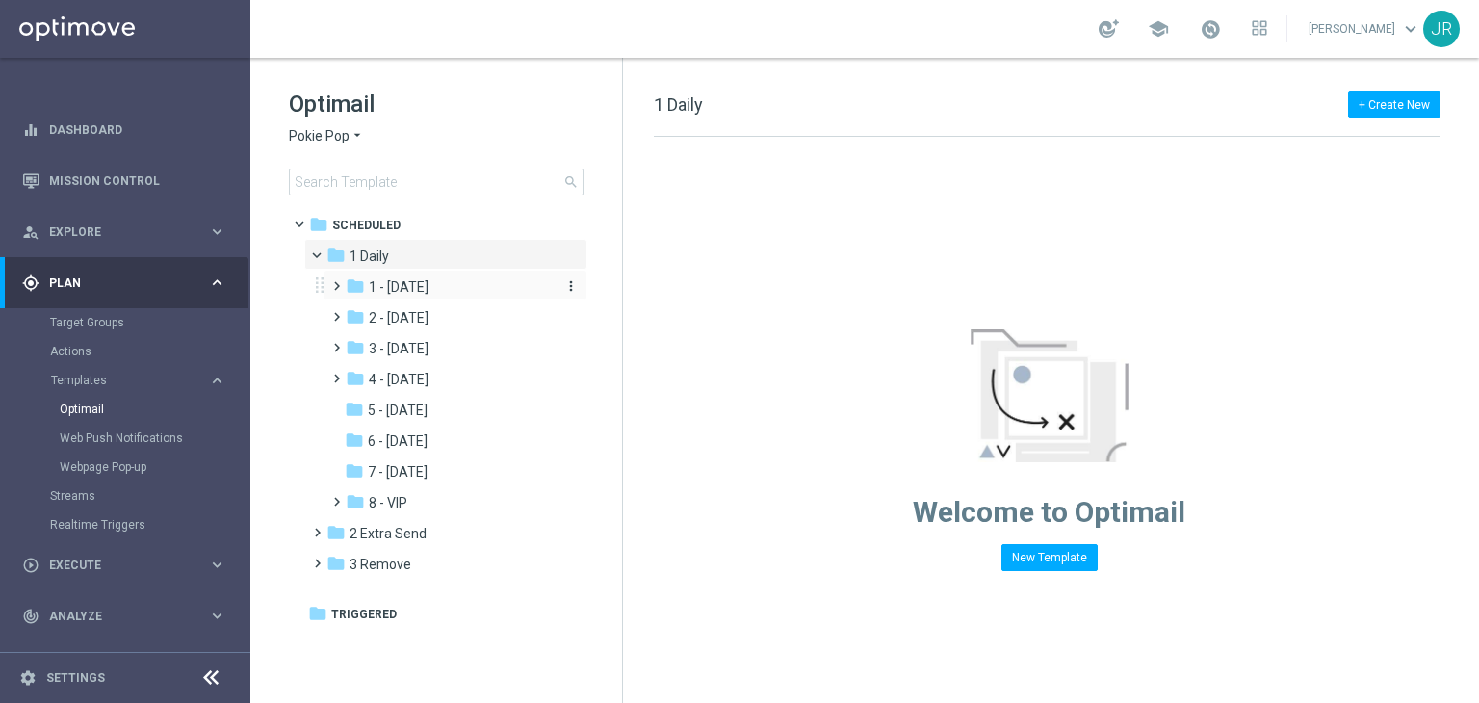
click at [428, 282] on span "1 - Tuesday" at bounding box center [399, 286] width 60 height 17
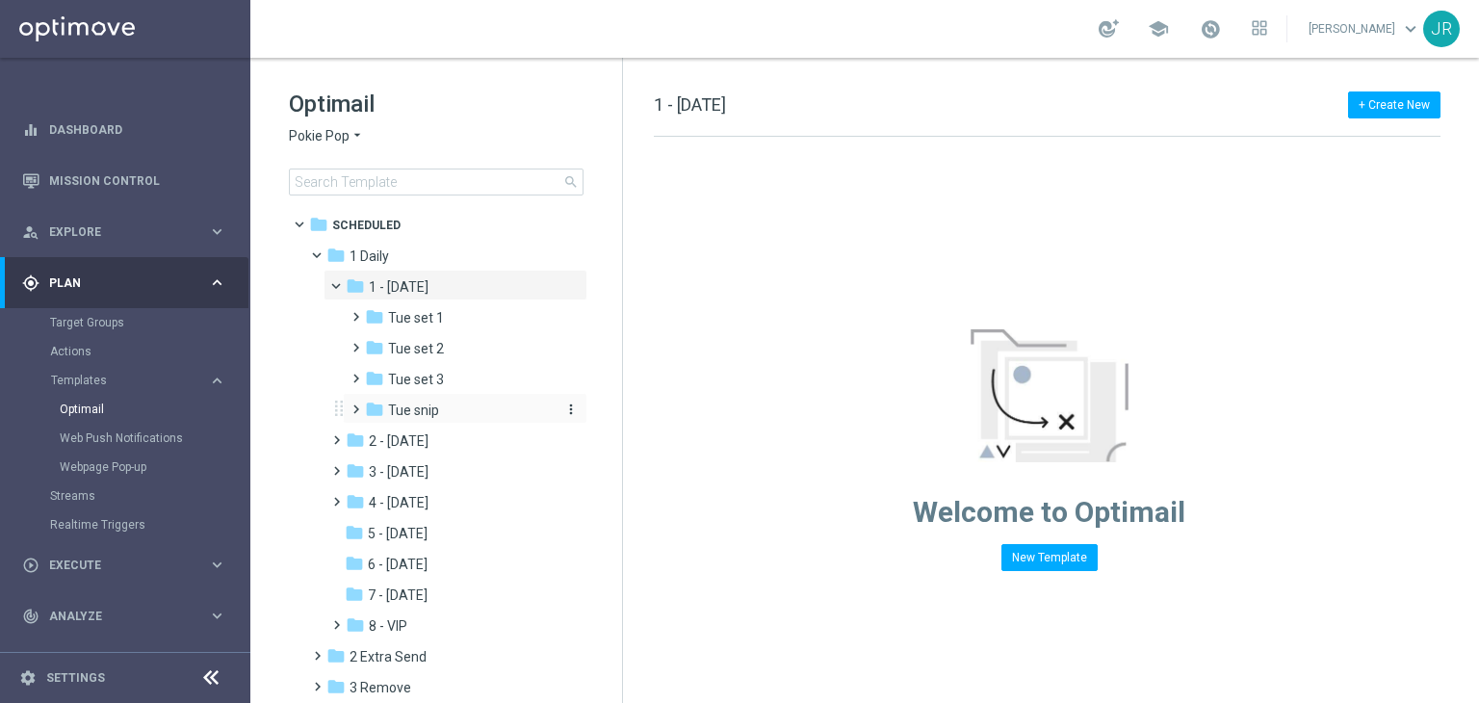
click at [433, 410] on span "Tue snip" at bounding box center [413, 409] width 51 height 17
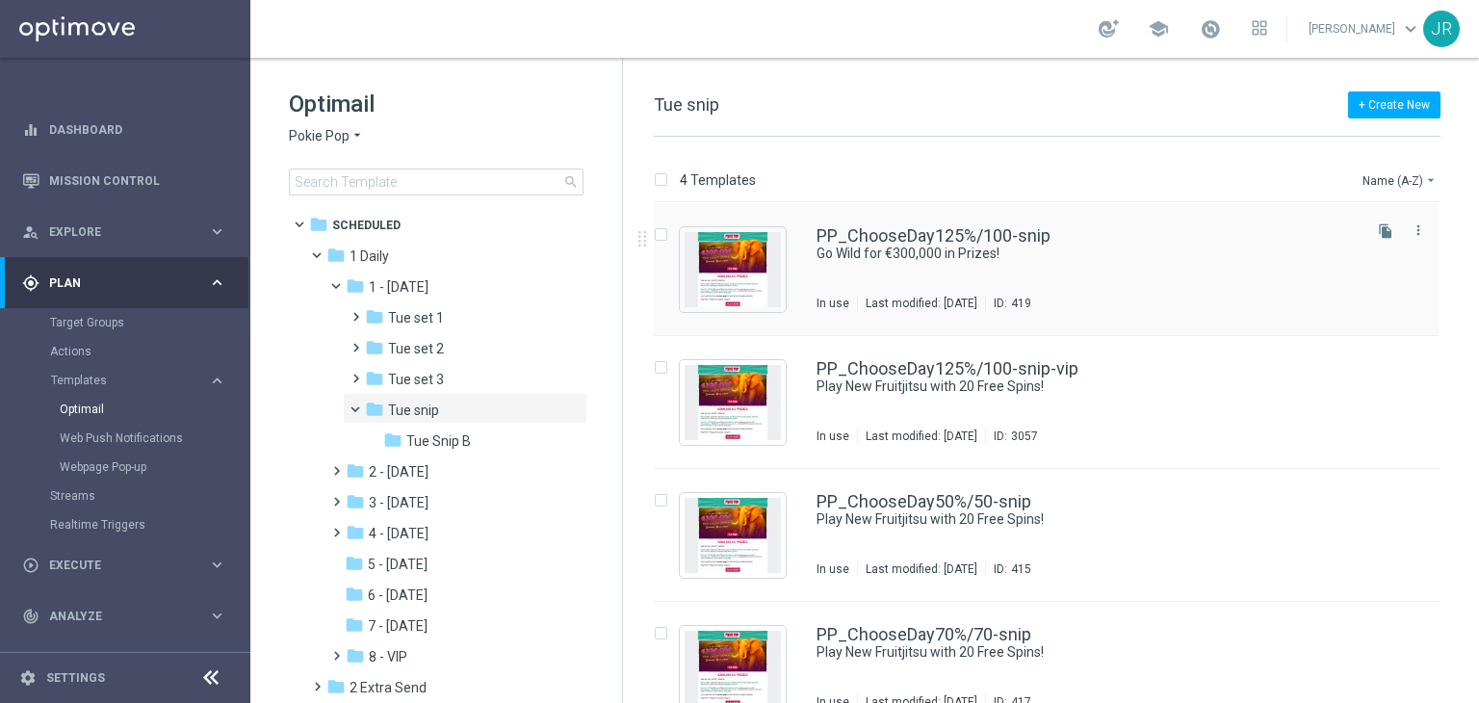
click at [767, 308] on div "Press SPACE to select this row." at bounding box center [733, 269] width 106 height 85
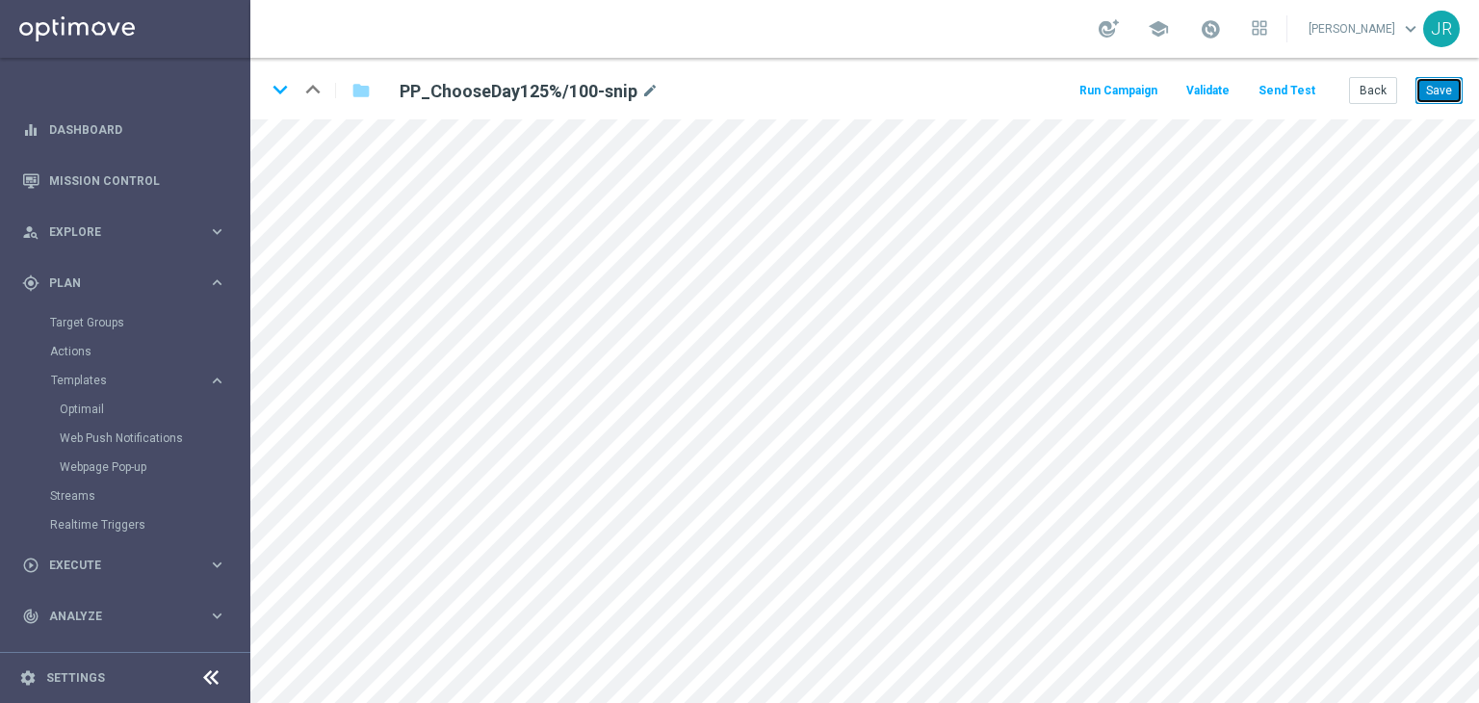
click at [1446, 95] on button "Save" at bounding box center [1438, 90] width 47 height 27
click at [1291, 96] on button "Send Test" at bounding box center [1286, 91] width 63 height 26
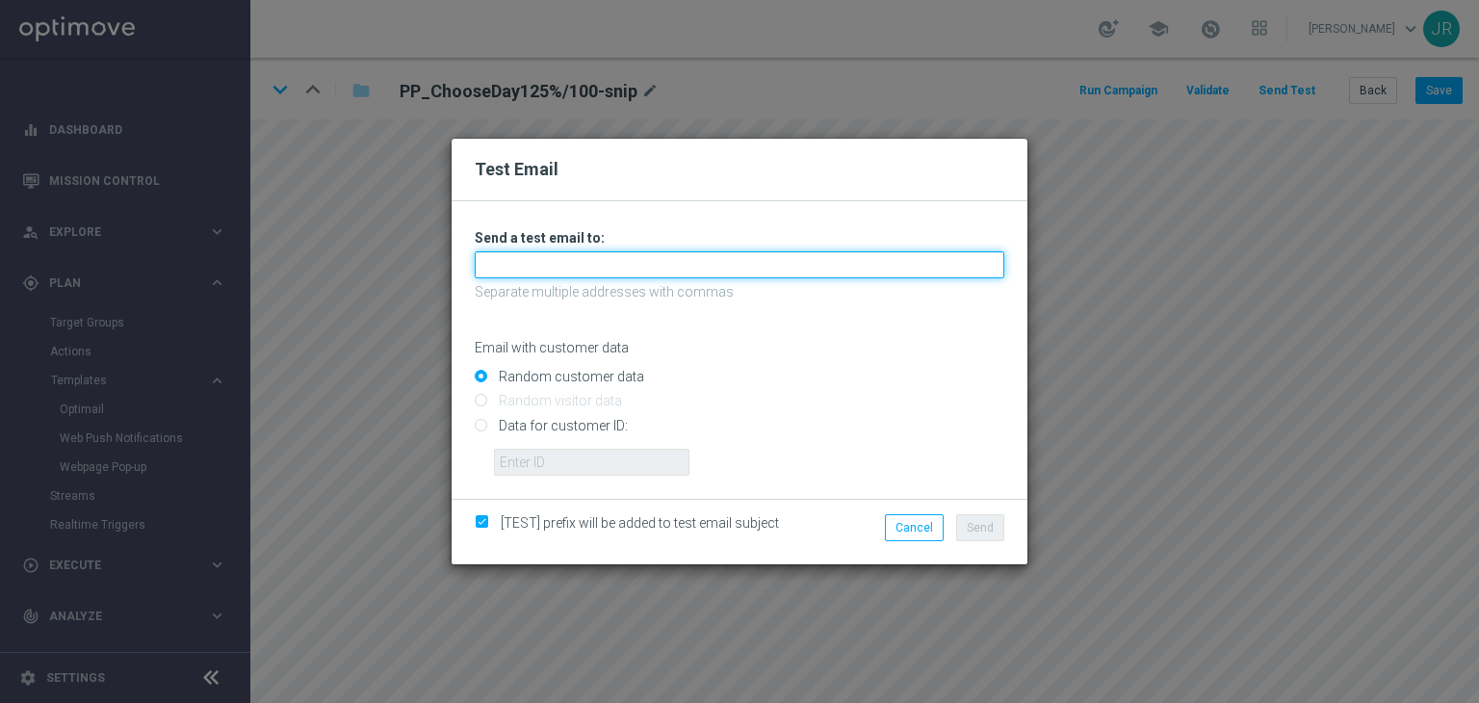
click at [577, 268] on input "text" at bounding box center [739, 264] width 529 height 27
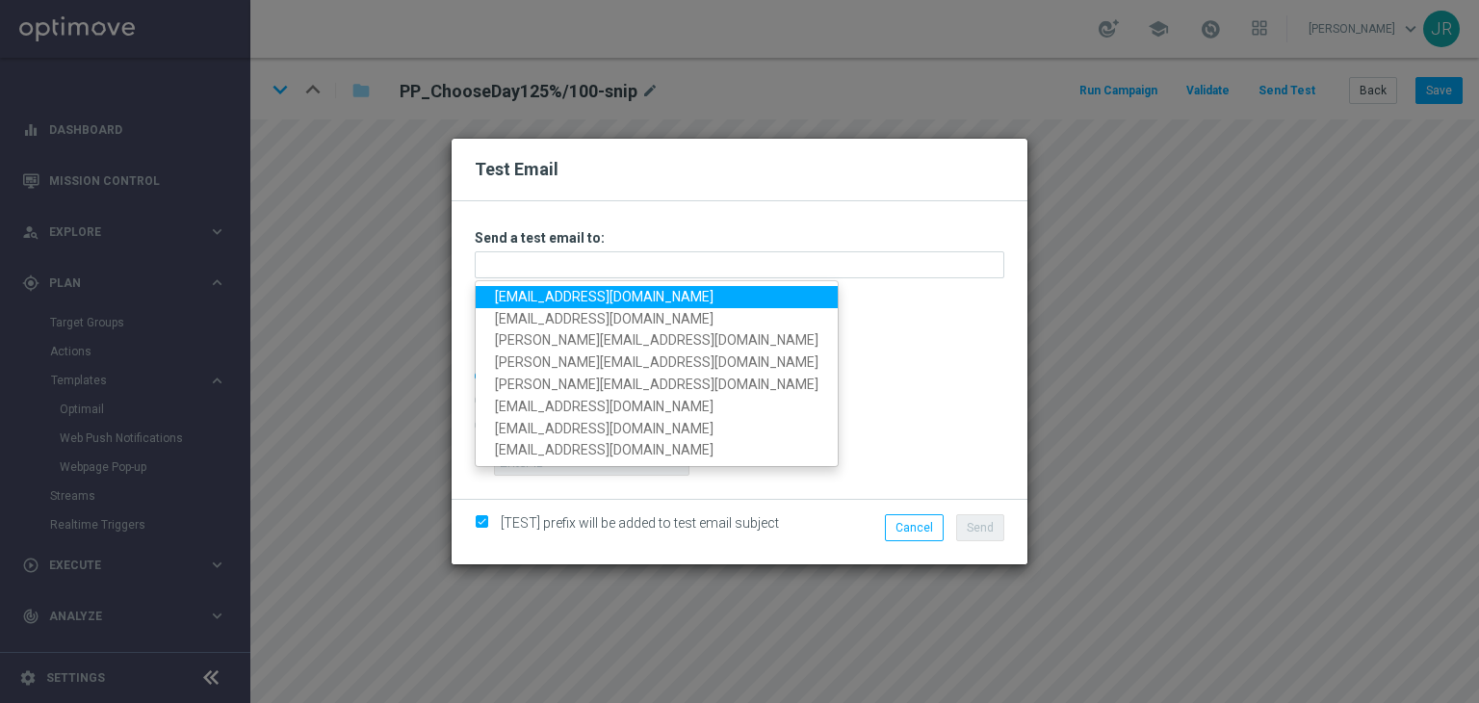
click at [525, 294] on link "[EMAIL_ADDRESS][DOMAIN_NAME]" at bounding box center [657, 297] width 362 height 22
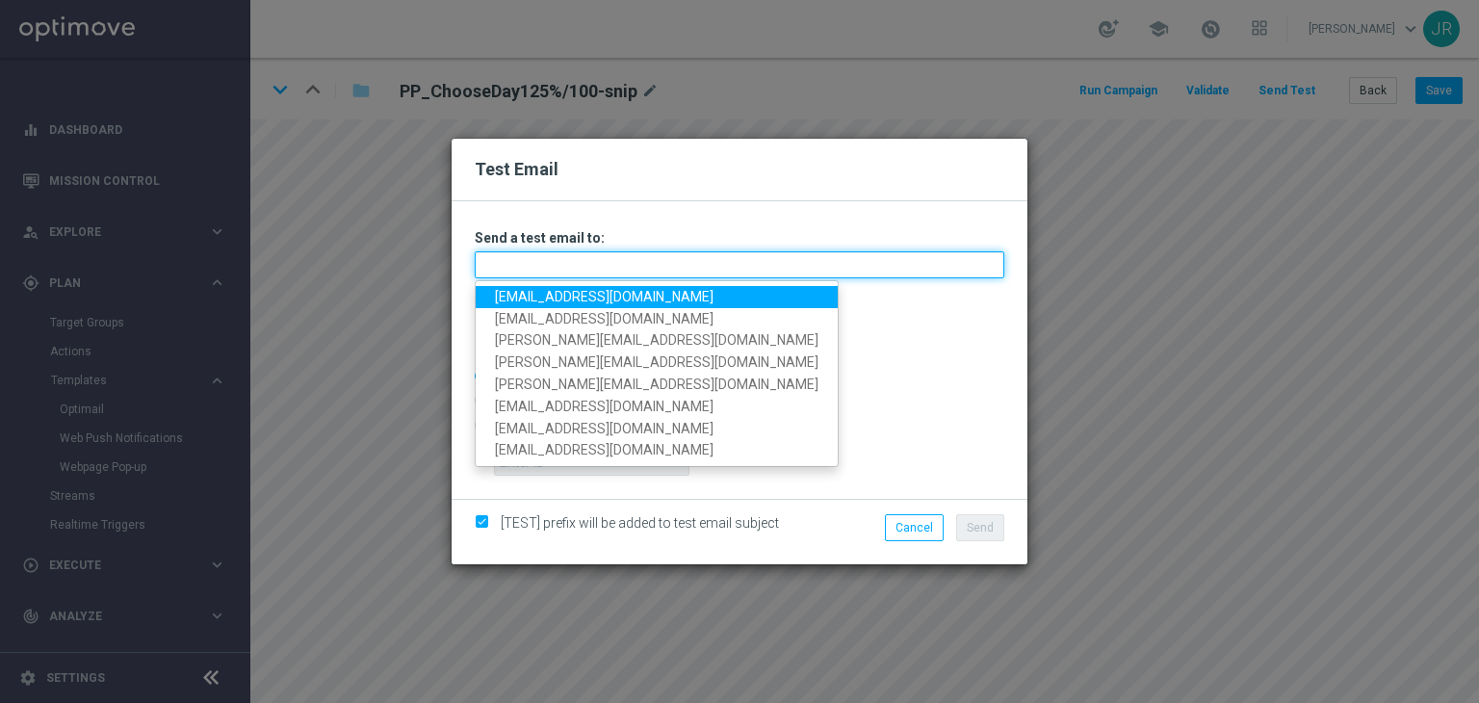
type input "[EMAIL_ADDRESS][DOMAIN_NAME]"
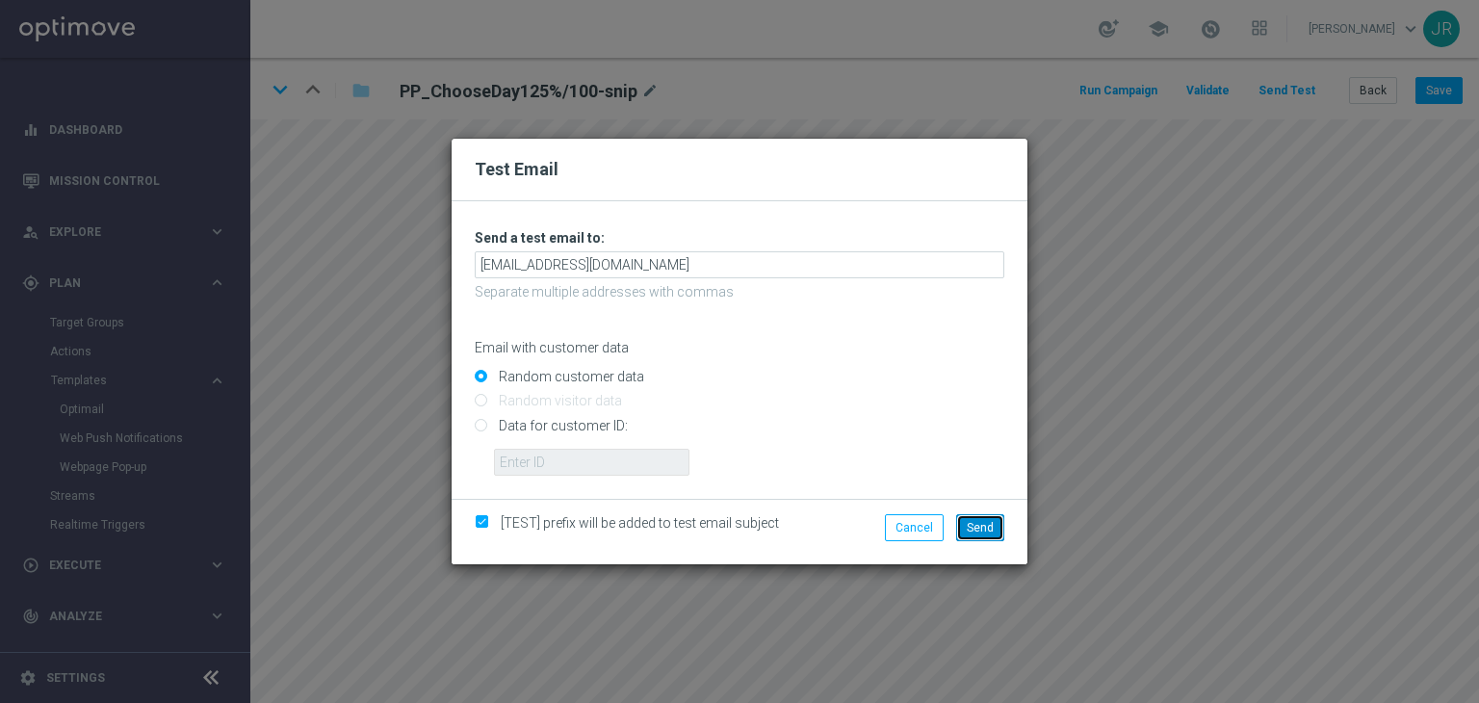
click at [990, 527] on span "Send" at bounding box center [980, 527] width 27 height 13
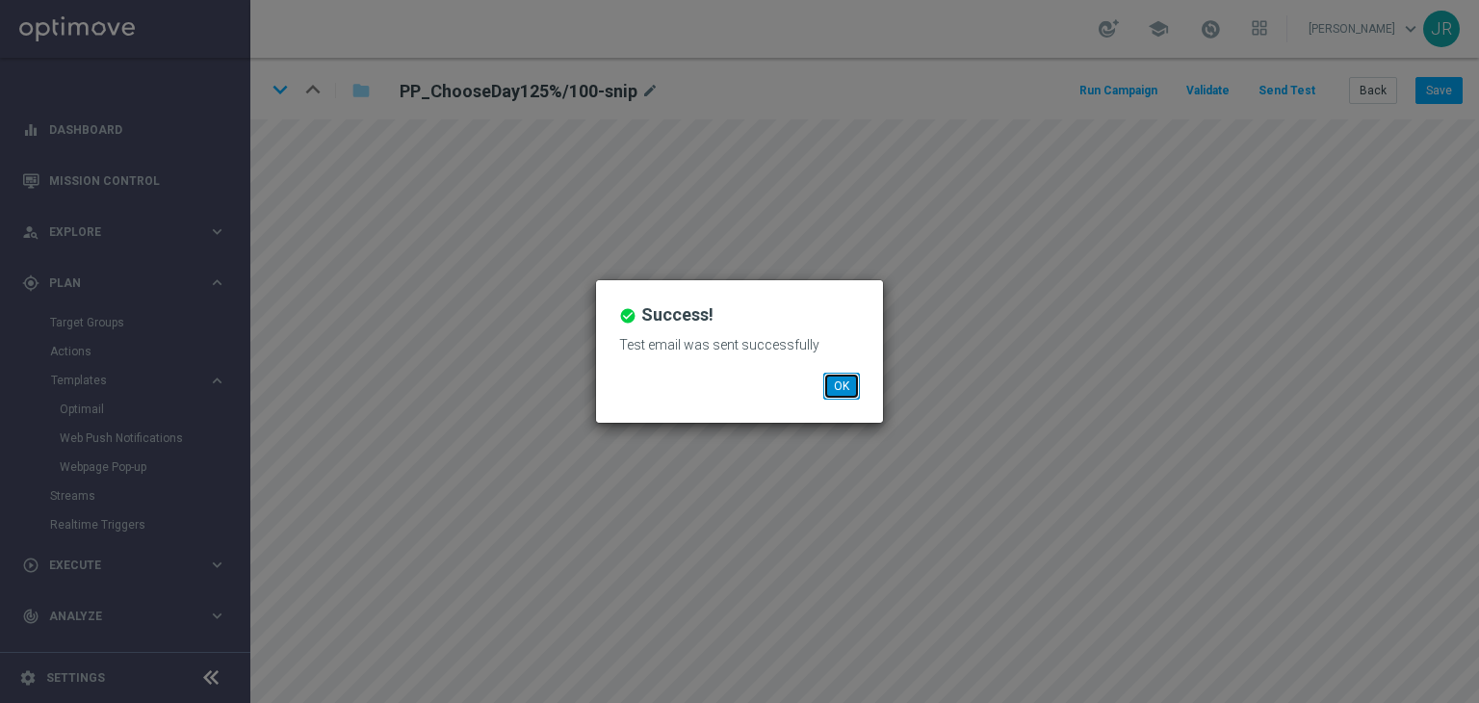
click at [838, 389] on button "OK" at bounding box center [841, 386] width 37 height 27
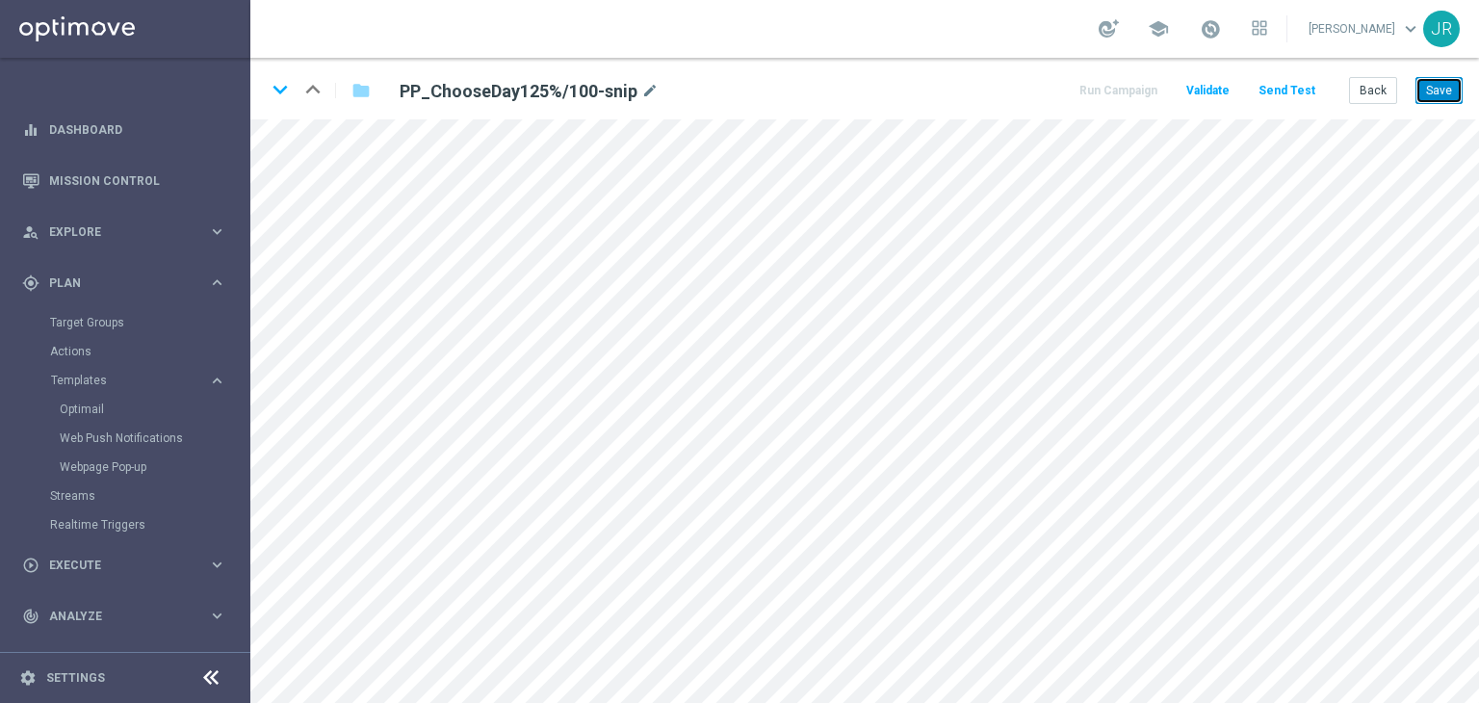
click at [1437, 89] on button "Save" at bounding box center [1438, 90] width 47 height 27
click at [278, 90] on icon "keyboard_arrow_down" at bounding box center [280, 89] width 29 height 29
click at [1436, 97] on button "Save" at bounding box center [1438, 90] width 47 height 27
click at [276, 93] on icon "keyboard_arrow_down" at bounding box center [280, 89] width 29 height 29
click at [1445, 98] on button "Save" at bounding box center [1438, 90] width 47 height 27
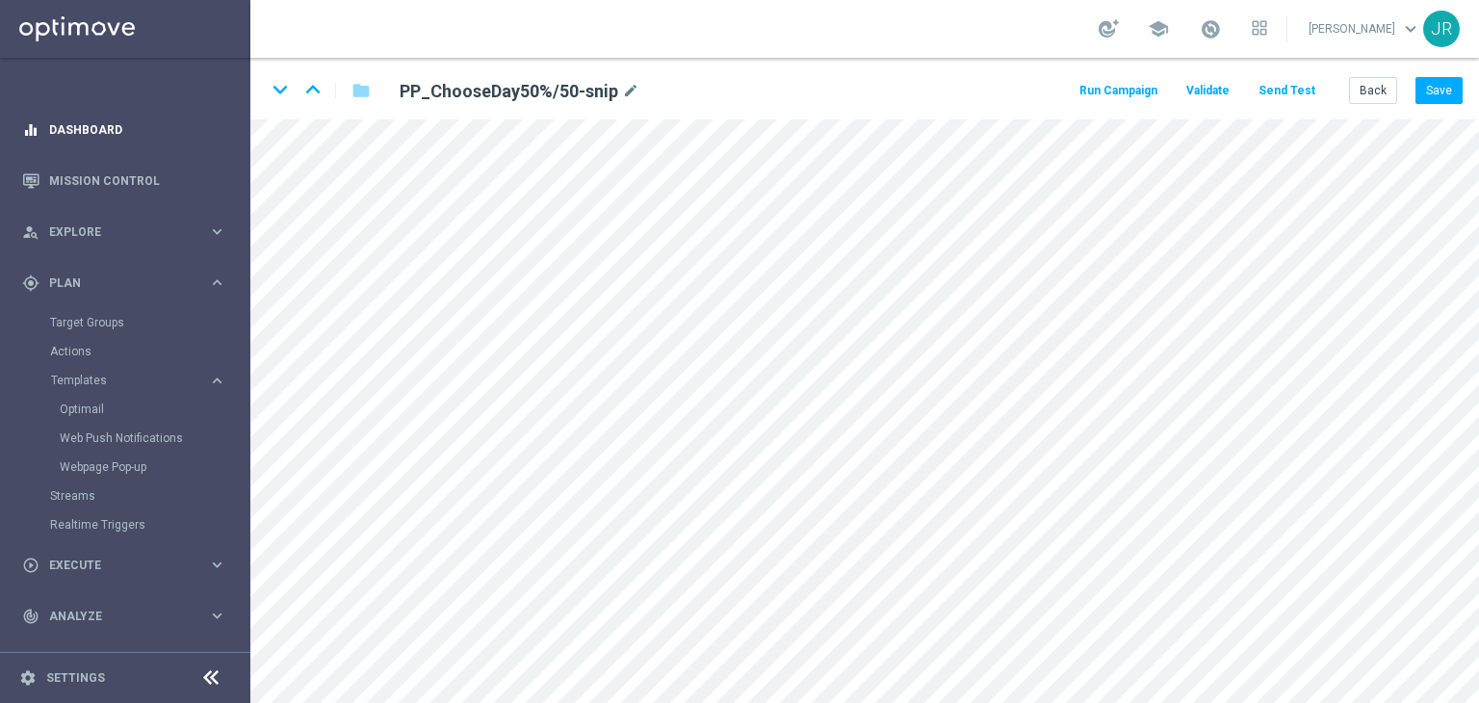
drag, startPoint x: 201, startPoint y: 176, endPoint x: 229, endPoint y: 129, distance: 54.8
click at [210, 134] on accordion "equalizer Dashboard Mission Control" at bounding box center [124, 423] width 248 height 639
click at [282, 93] on icon "keyboard_arrow_down" at bounding box center [280, 89] width 29 height 29
click at [1436, 85] on button "Save" at bounding box center [1438, 90] width 47 height 27
click at [1444, 98] on button "Save" at bounding box center [1438, 90] width 47 height 27
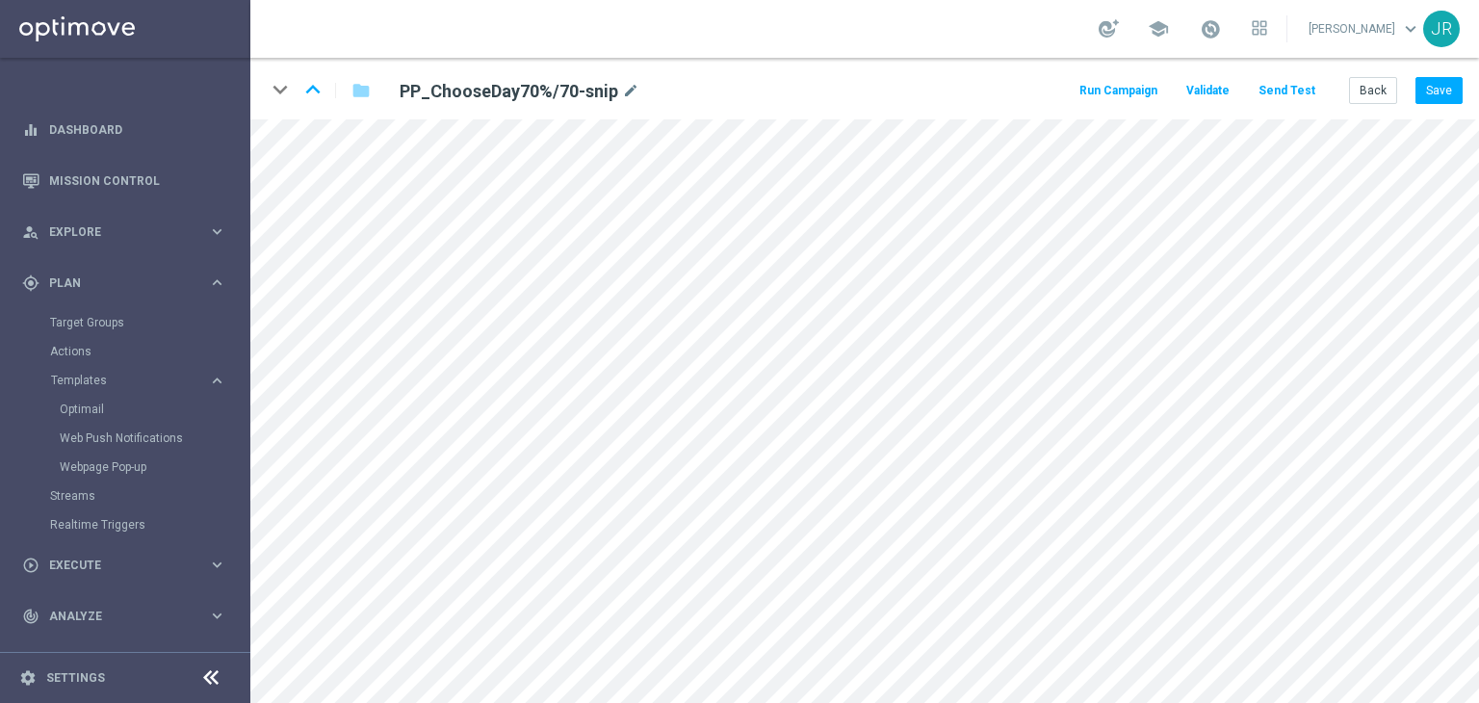
click at [1465, 91] on div "keyboard_arrow_down keyboard_arrow_up folder PP_ChooseDay70%/70-snip mode_edit …" at bounding box center [864, 89] width 1228 height 62
click at [1460, 88] on button "Save" at bounding box center [1438, 90] width 47 height 27
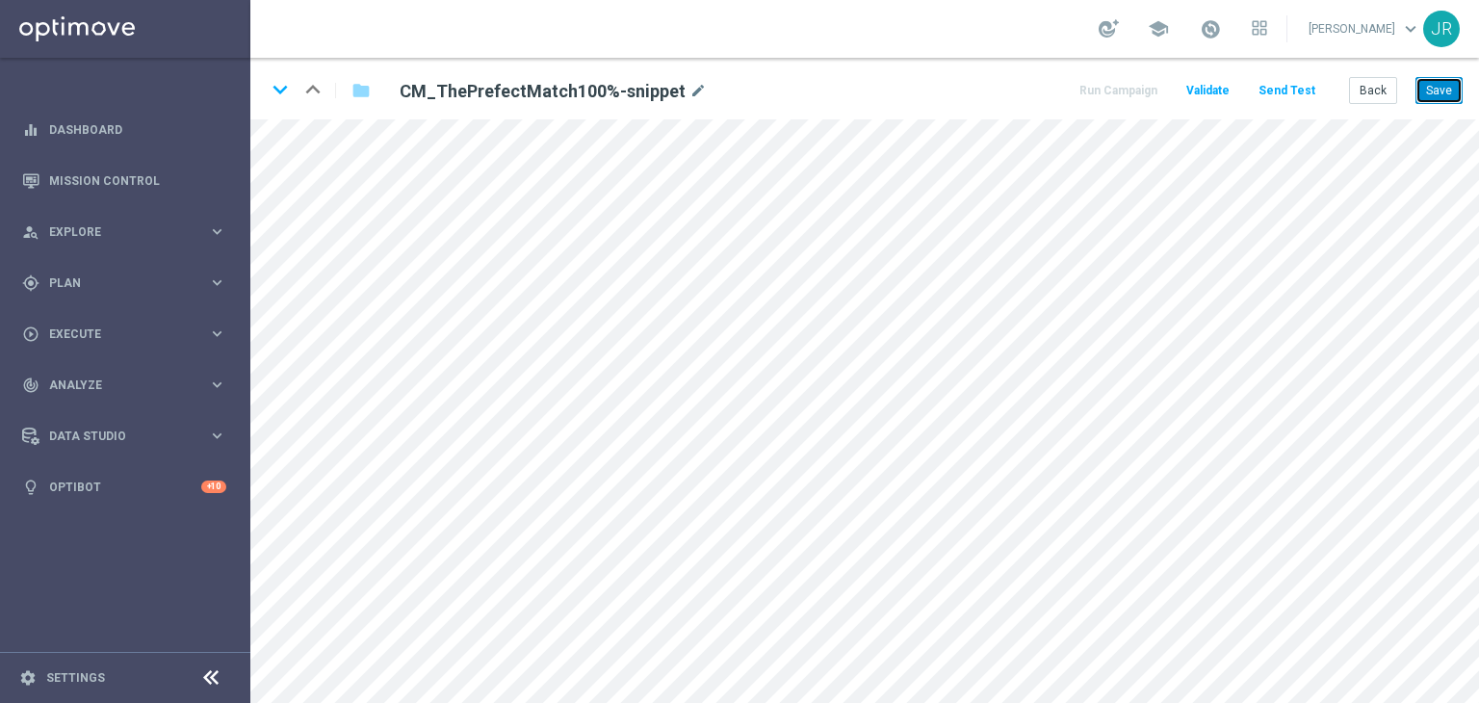
drag, startPoint x: 1440, startPoint y: 99, endPoint x: 1410, endPoint y: 116, distance: 34.0
click at [1440, 98] on button "Save" at bounding box center [1438, 90] width 47 height 27
click at [1275, 90] on button "Send Test" at bounding box center [1286, 91] width 63 height 26
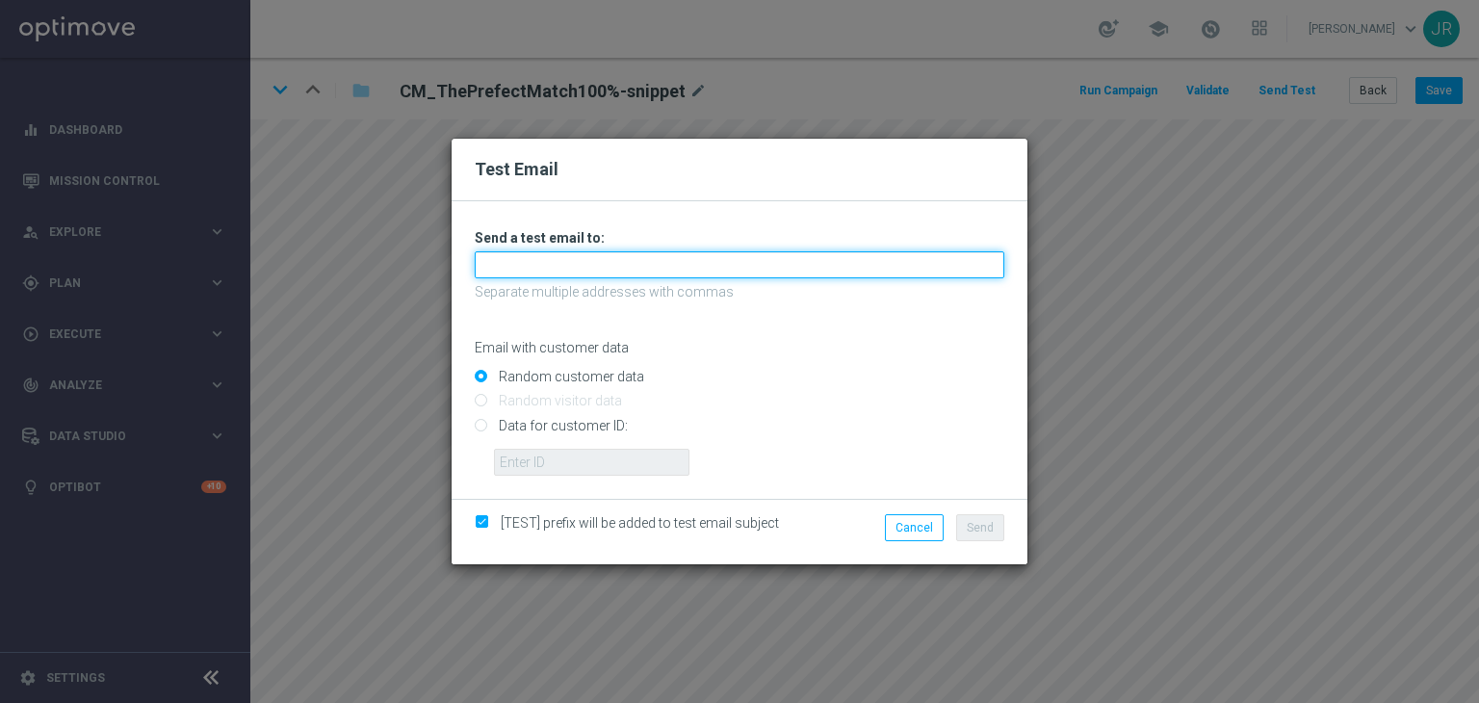
click at [543, 265] on input "text" at bounding box center [739, 264] width 529 height 27
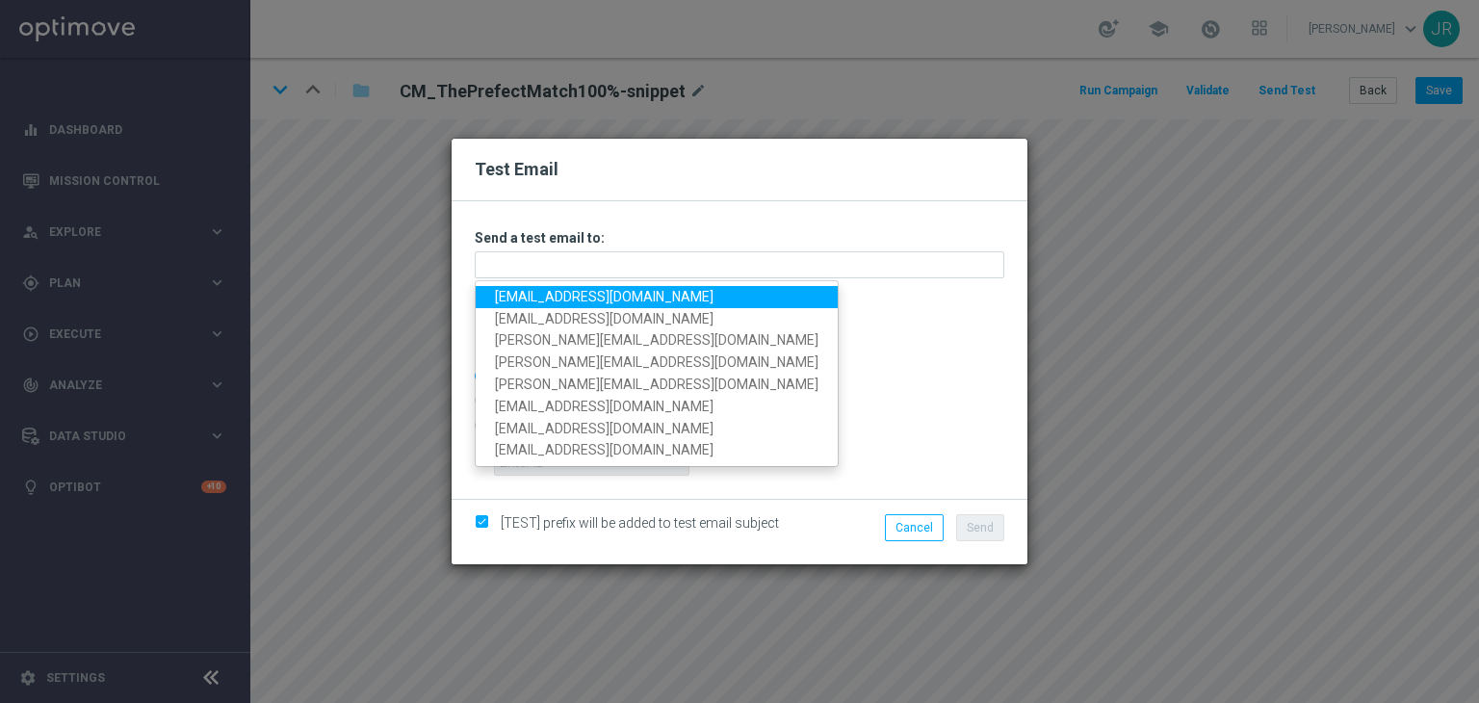
drag, startPoint x: 541, startPoint y: 293, endPoint x: 564, endPoint y: 295, distance: 23.2
click at [540, 292] on link "[EMAIL_ADDRESS][DOMAIN_NAME]" at bounding box center [657, 297] width 362 height 22
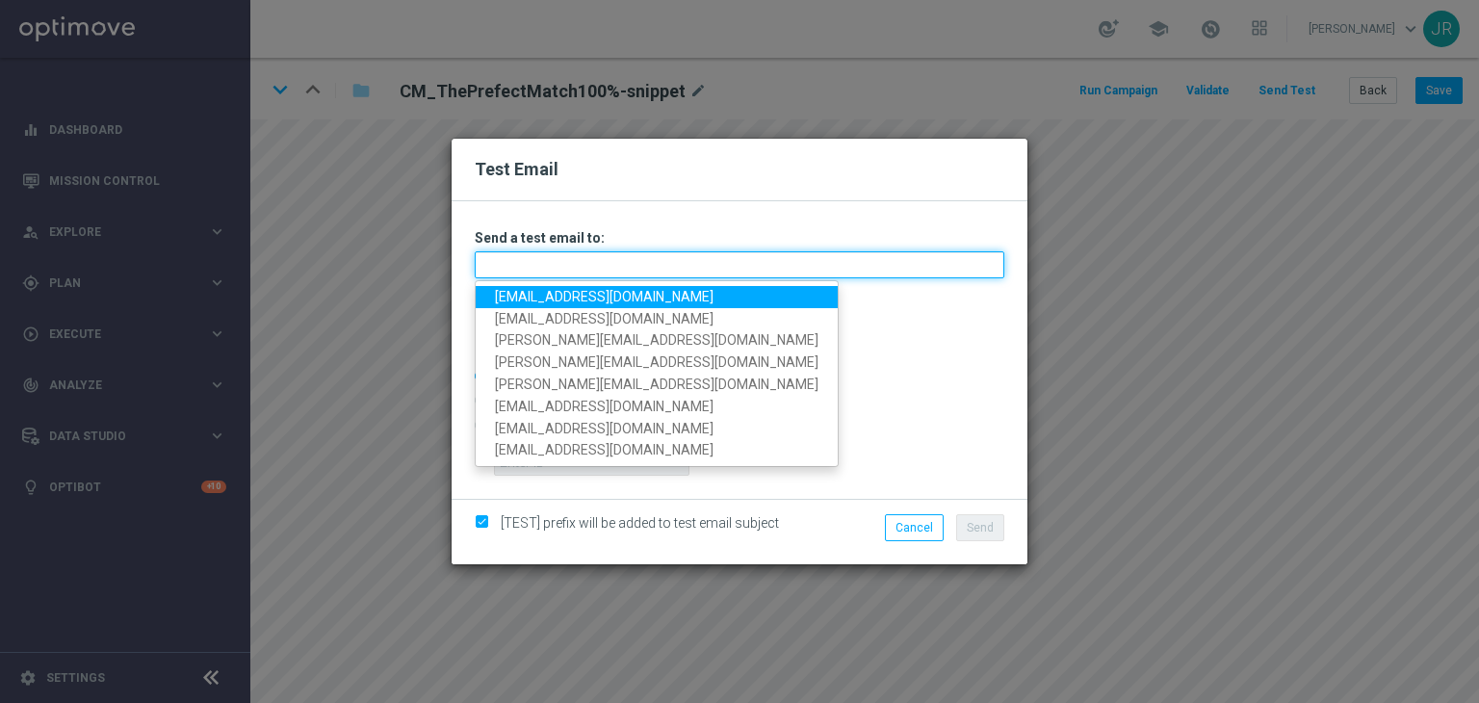
type input "[EMAIL_ADDRESS][DOMAIN_NAME]"
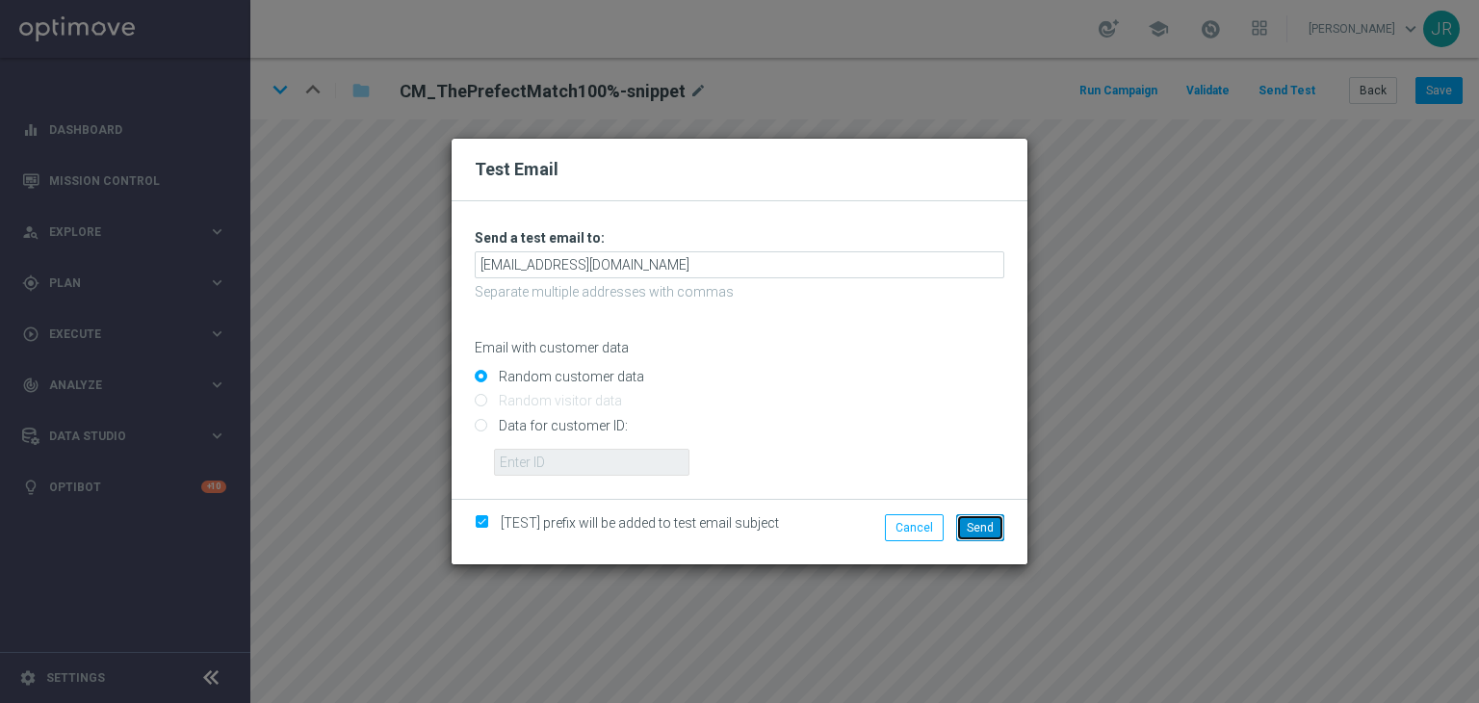
click at [990, 527] on span "Send" at bounding box center [980, 527] width 27 height 13
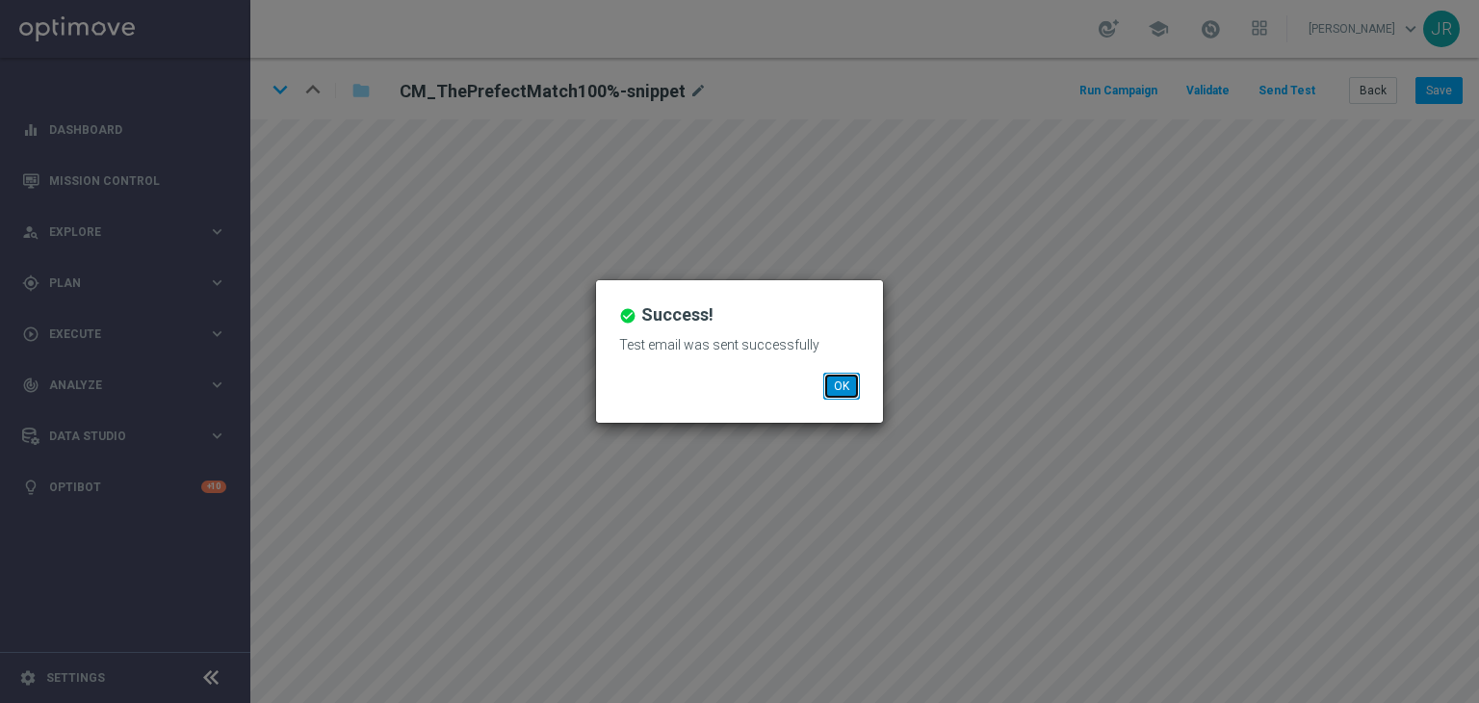
click at [836, 383] on button "OK" at bounding box center [841, 386] width 37 height 27
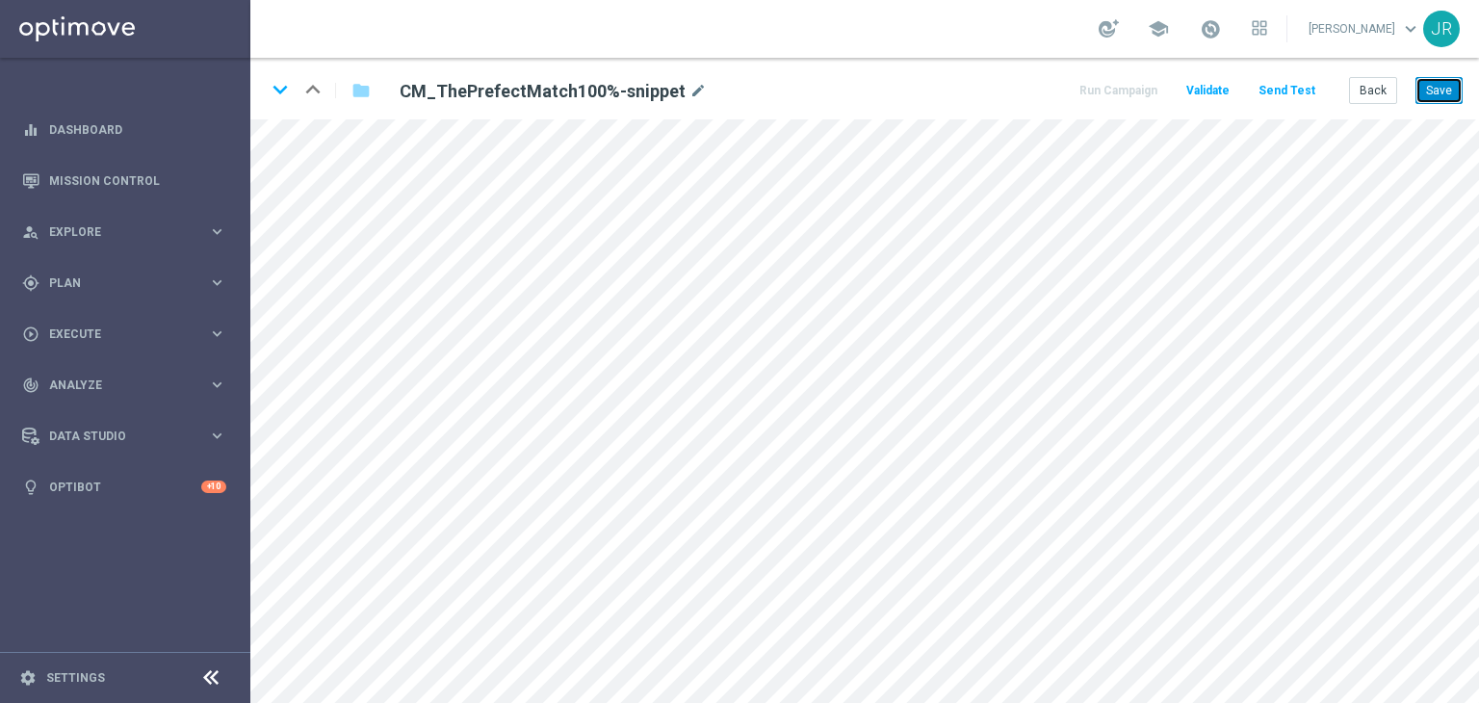
click at [1429, 97] on button "Save" at bounding box center [1438, 90] width 47 height 27
click at [271, 90] on icon "keyboard_arrow_down" at bounding box center [280, 89] width 29 height 29
click at [1436, 90] on button "Save" at bounding box center [1438, 90] width 47 height 27
click at [274, 97] on icon "keyboard_arrow_down" at bounding box center [280, 89] width 29 height 29
click at [1441, 100] on button "Save" at bounding box center [1438, 90] width 47 height 27
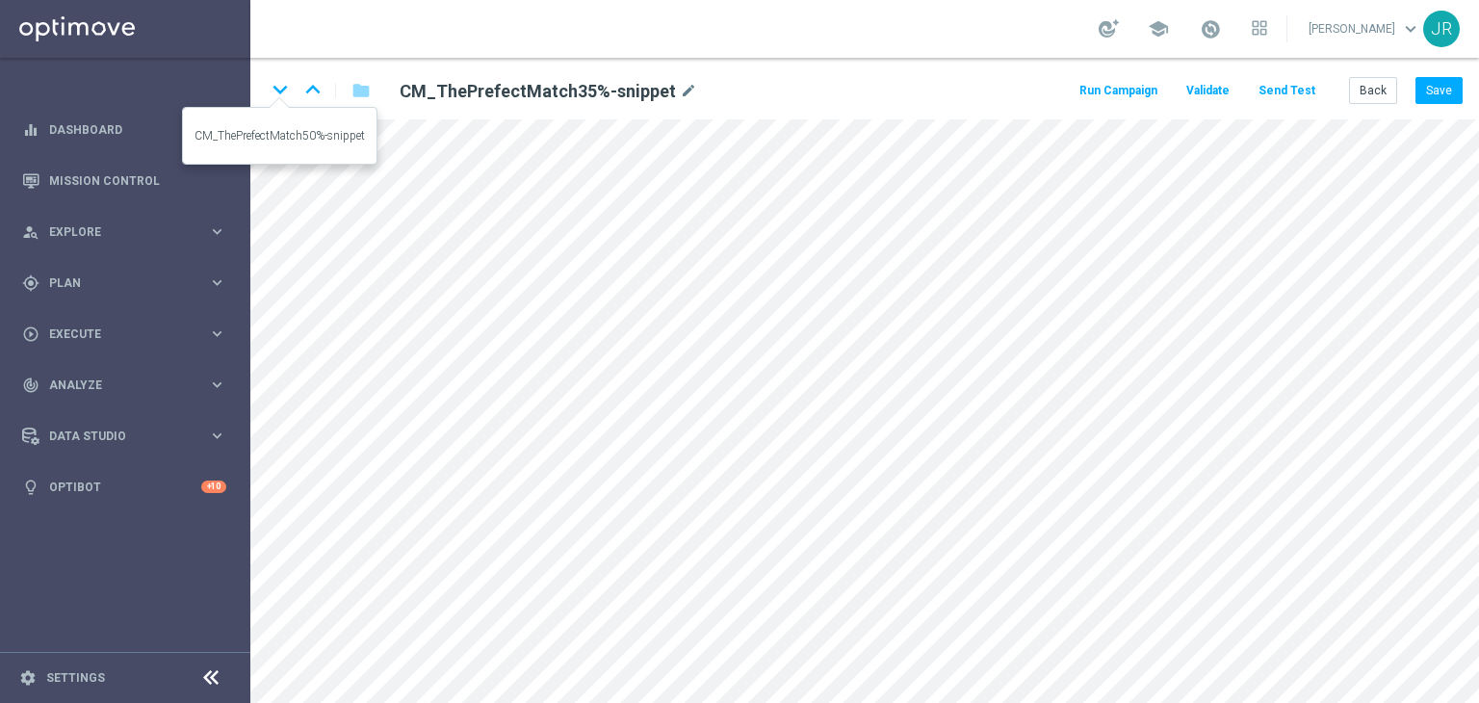
drag, startPoint x: 273, startPoint y: 93, endPoint x: 285, endPoint y: 149, distance: 57.0
click at [279, 94] on icon "keyboard_arrow_down" at bounding box center [280, 89] width 29 height 29
click at [335, 116] on div "keyboard_arrow_down keyboard_arrow_up folder CM_ThePrefectMatch50%-snippet mode…" at bounding box center [864, 89] width 1228 height 62
click at [1447, 87] on button "Save" at bounding box center [1438, 90] width 47 height 27
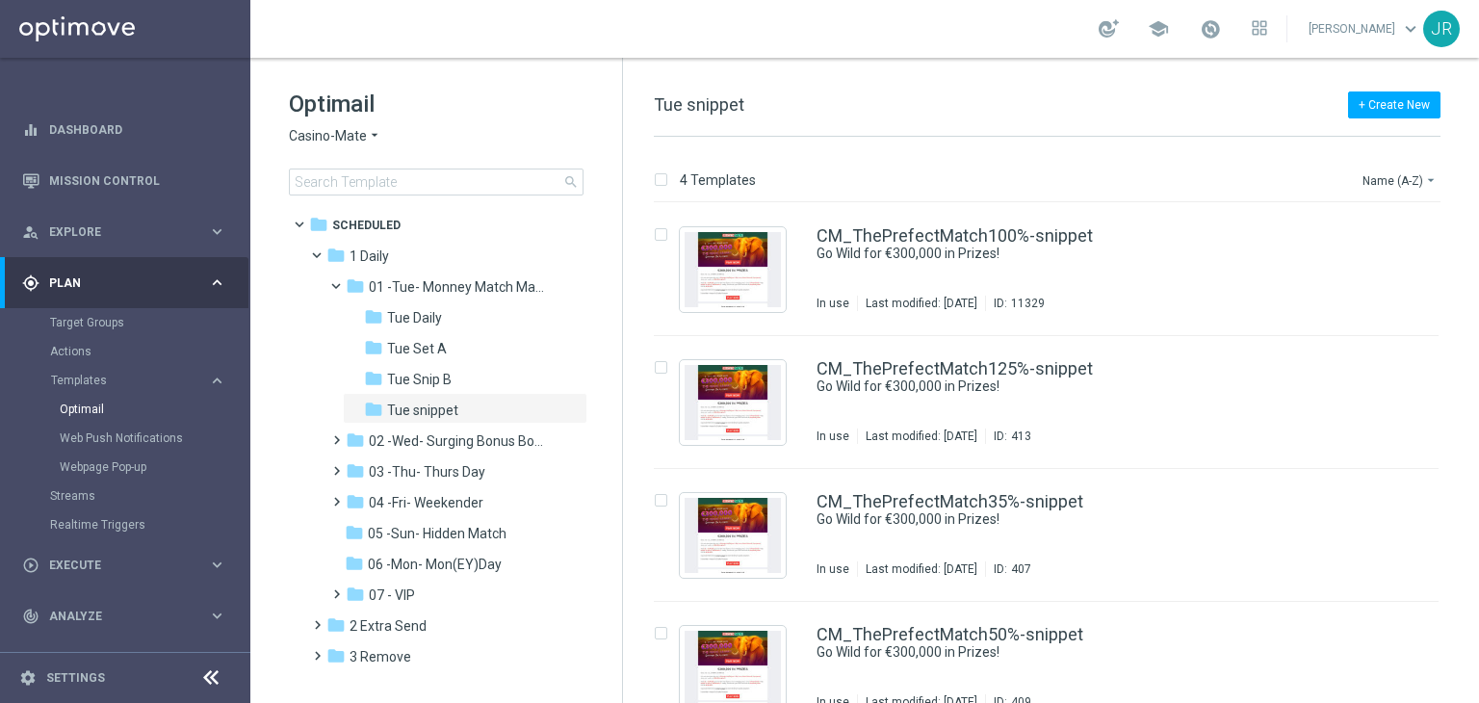
click at [347, 143] on span "Casino-Mate" at bounding box center [328, 136] width 78 height 18
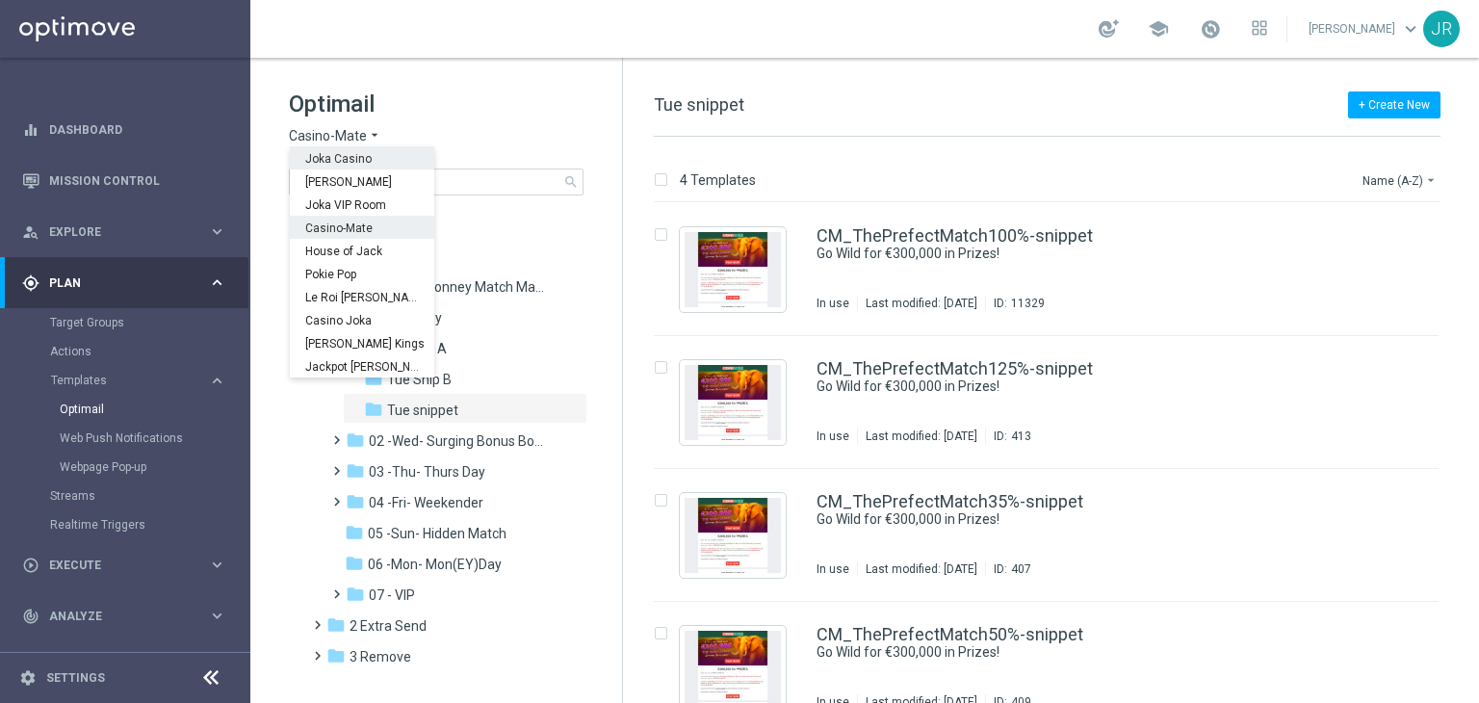
click at [0, 0] on span "Joka Casino" at bounding box center [0, 0] width 0 height 0
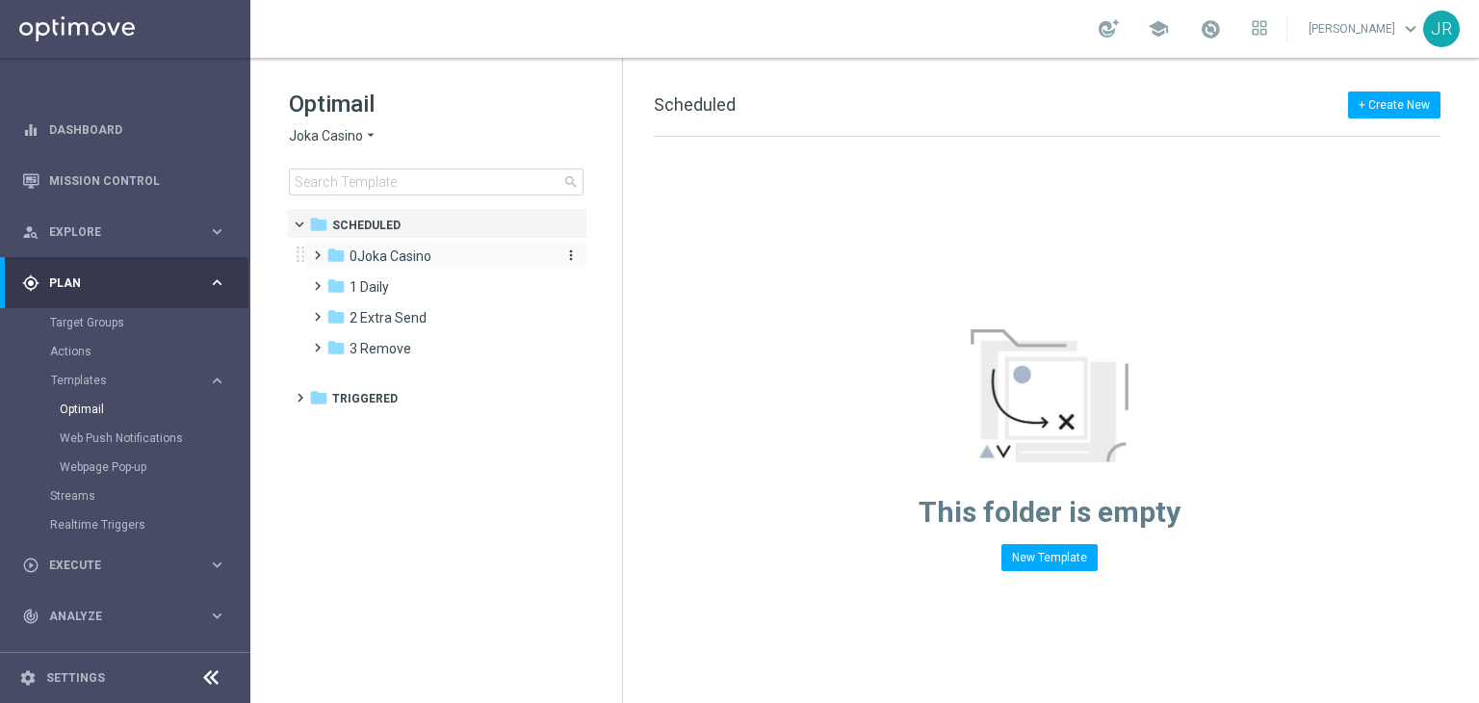
click at [371, 257] on span "0Joka Casino" at bounding box center [390, 255] width 82 height 17
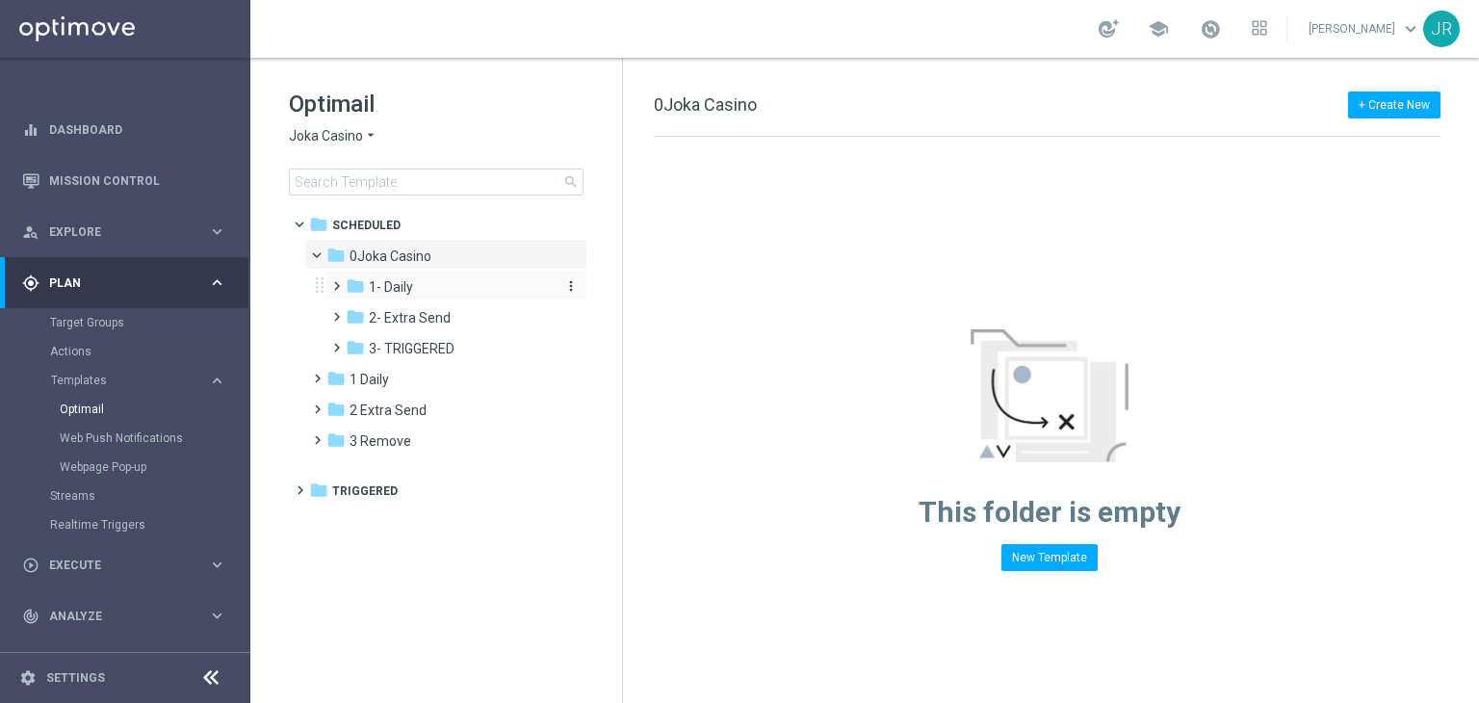
click at [392, 296] on div "folder 1- Daily" at bounding box center [448, 287] width 205 height 22
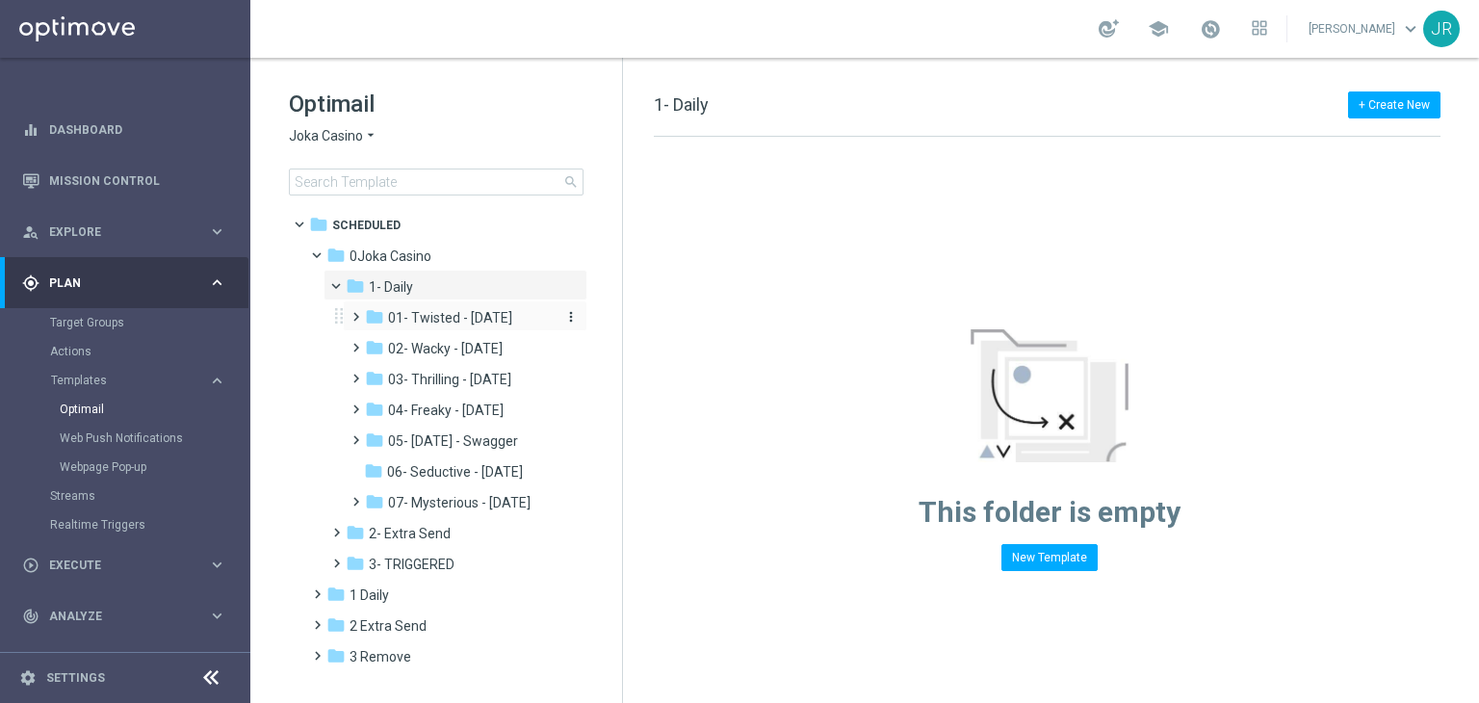
click at [451, 324] on span "01- Twisted - [DATE]" at bounding box center [450, 317] width 124 height 17
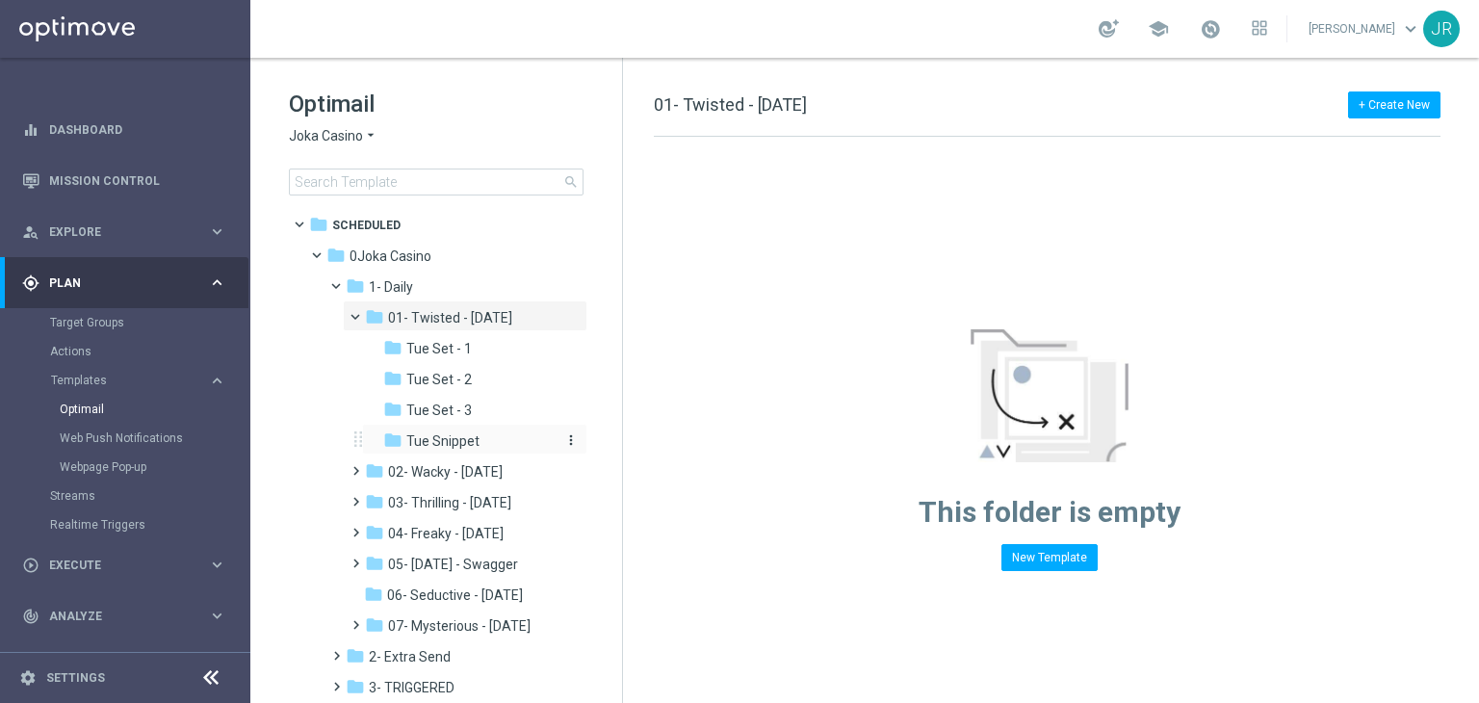
click at [471, 440] on span "Tue Snippet" at bounding box center [442, 440] width 73 height 17
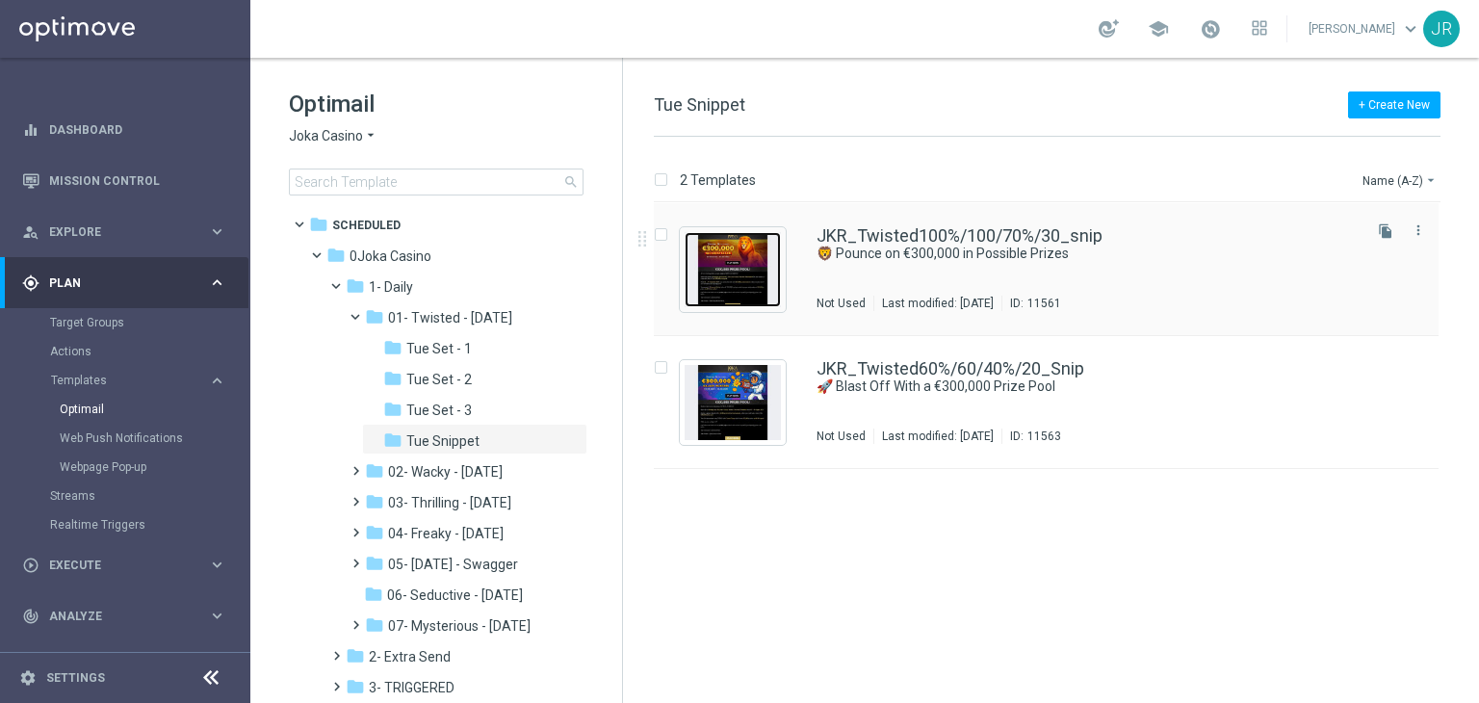
drag, startPoint x: 732, startPoint y: 277, endPoint x: 740, endPoint y: 297, distance: 22.0
click at [733, 279] on img "Press SPACE to select this row." at bounding box center [732, 269] width 96 height 75
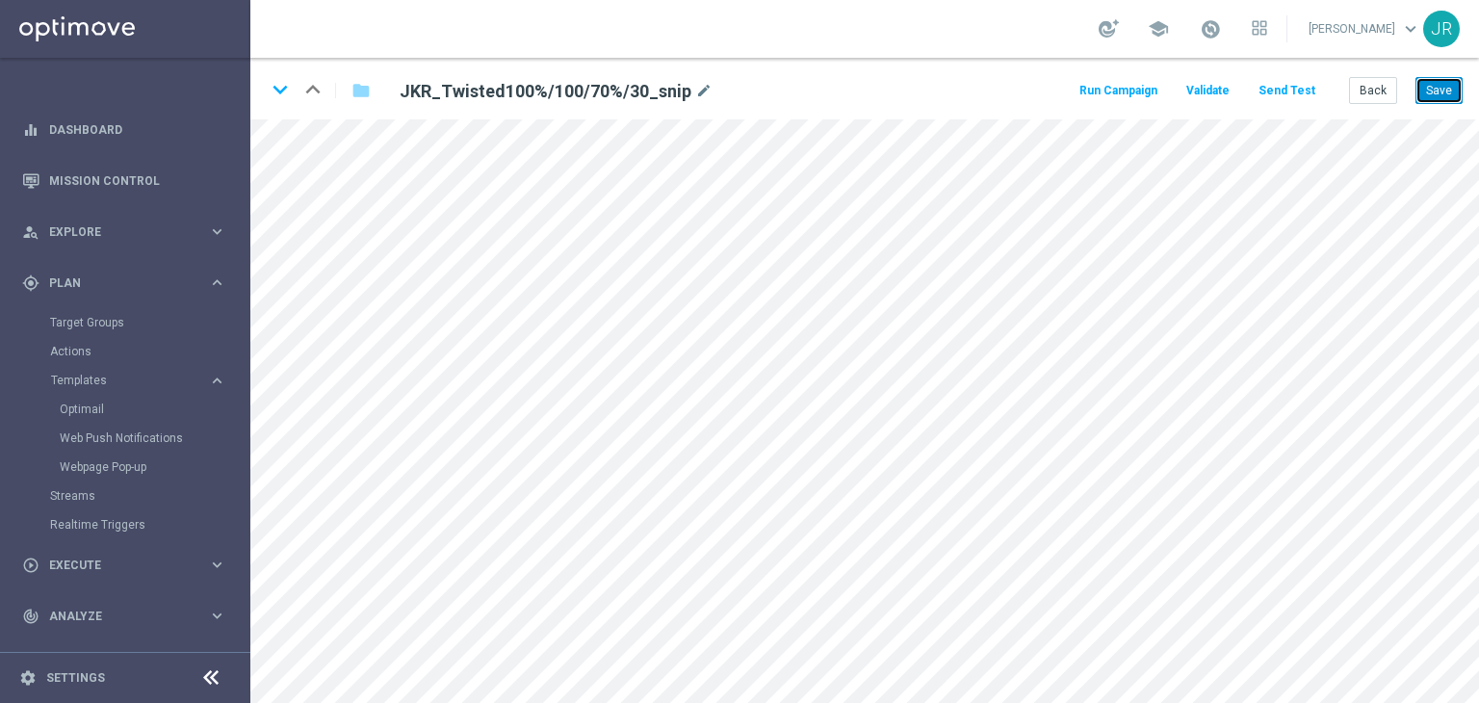
click at [1452, 99] on button "Save" at bounding box center [1438, 90] width 47 height 27
click at [1298, 93] on button "Send Test" at bounding box center [1286, 91] width 63 height 26
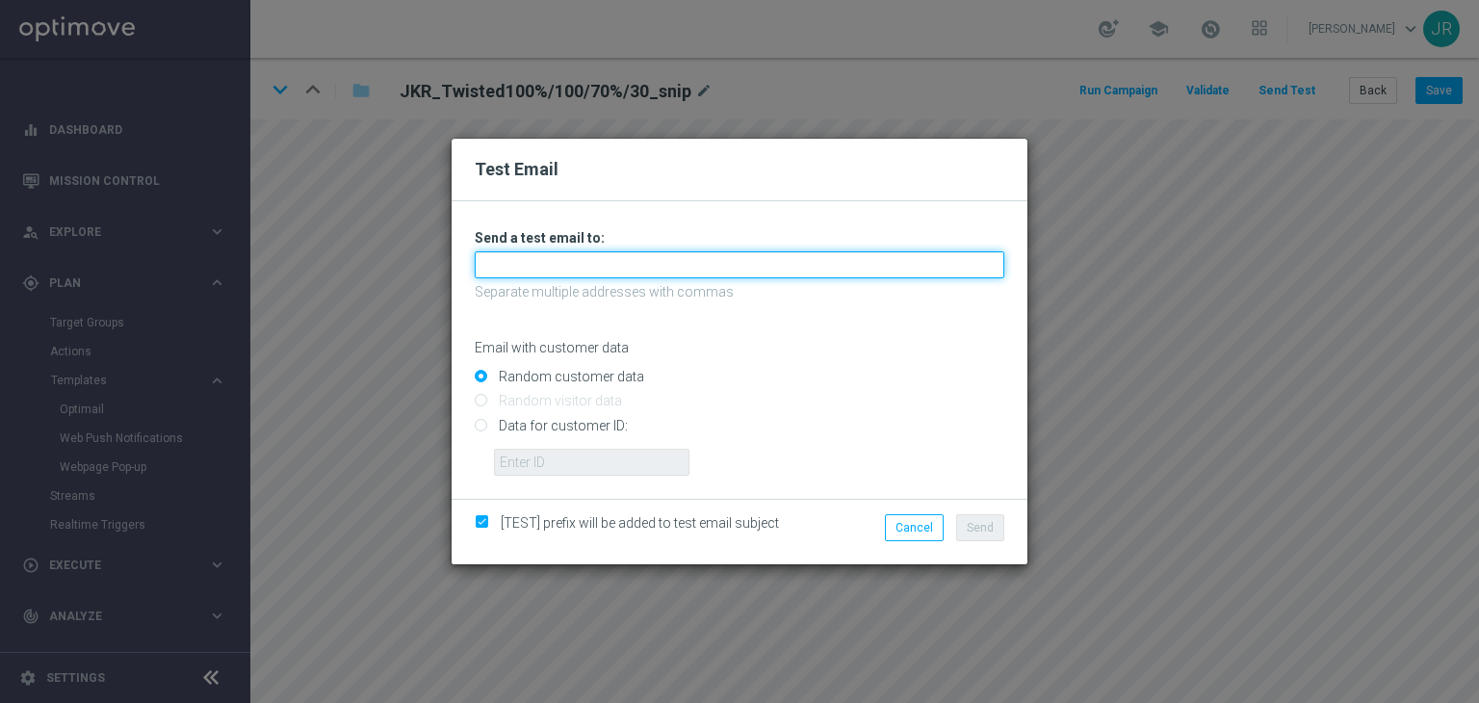
drag, startPoint x: 632, startPoint y: 255, endPoint x: 591, endPoint y: 276, distance: 45.6
click at [632, 255] on input "text" at bounding box center [739, 264] width 529 height 27
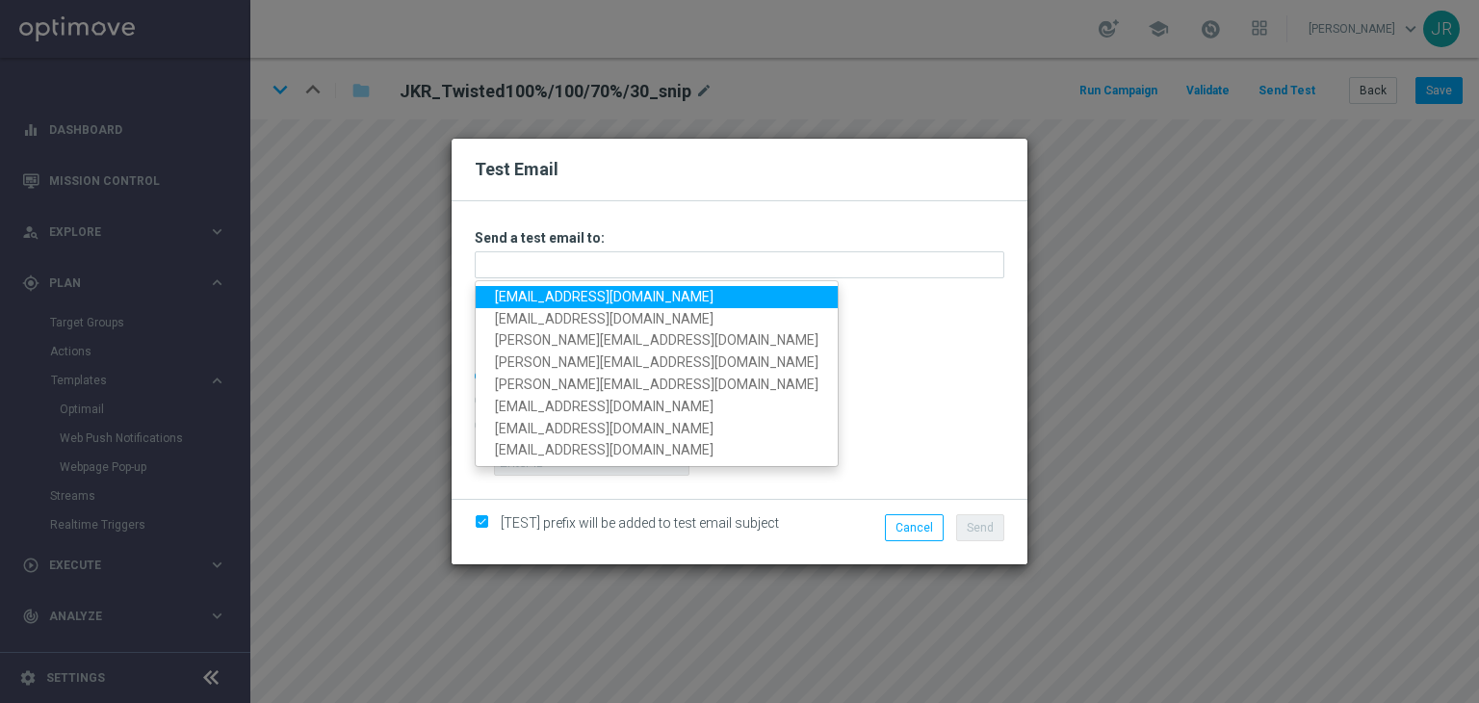
drag, startPoint x: 537, startPoint y: 298, endPoint x: 558, endPoint y: 306, distance: 22.5
click at [537, 297] on link "[EMAIL_ADDRESS][DOMAIN_NAME]" at bounding box center [657, 297] width 362 height 22
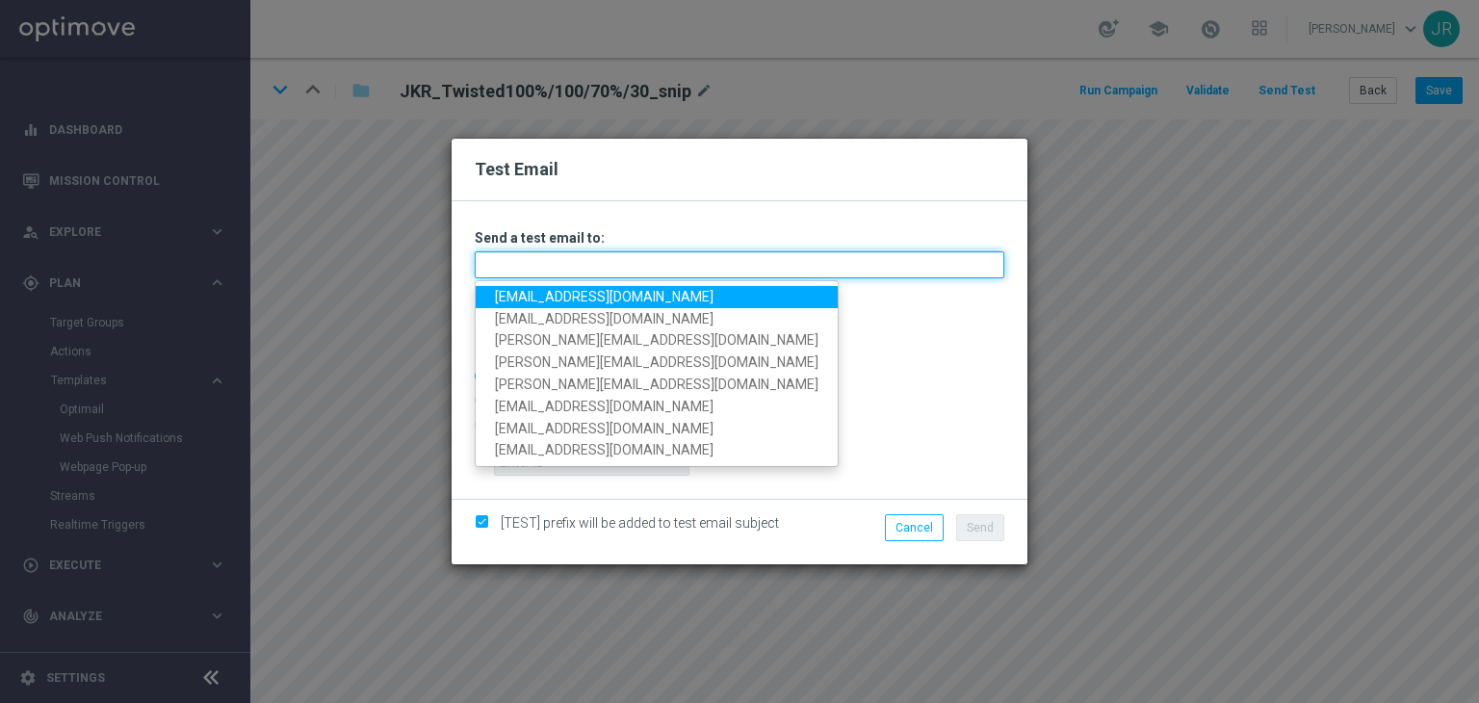
type input "[EMAIL_ADDRESS][DOMAIN_NAME]"
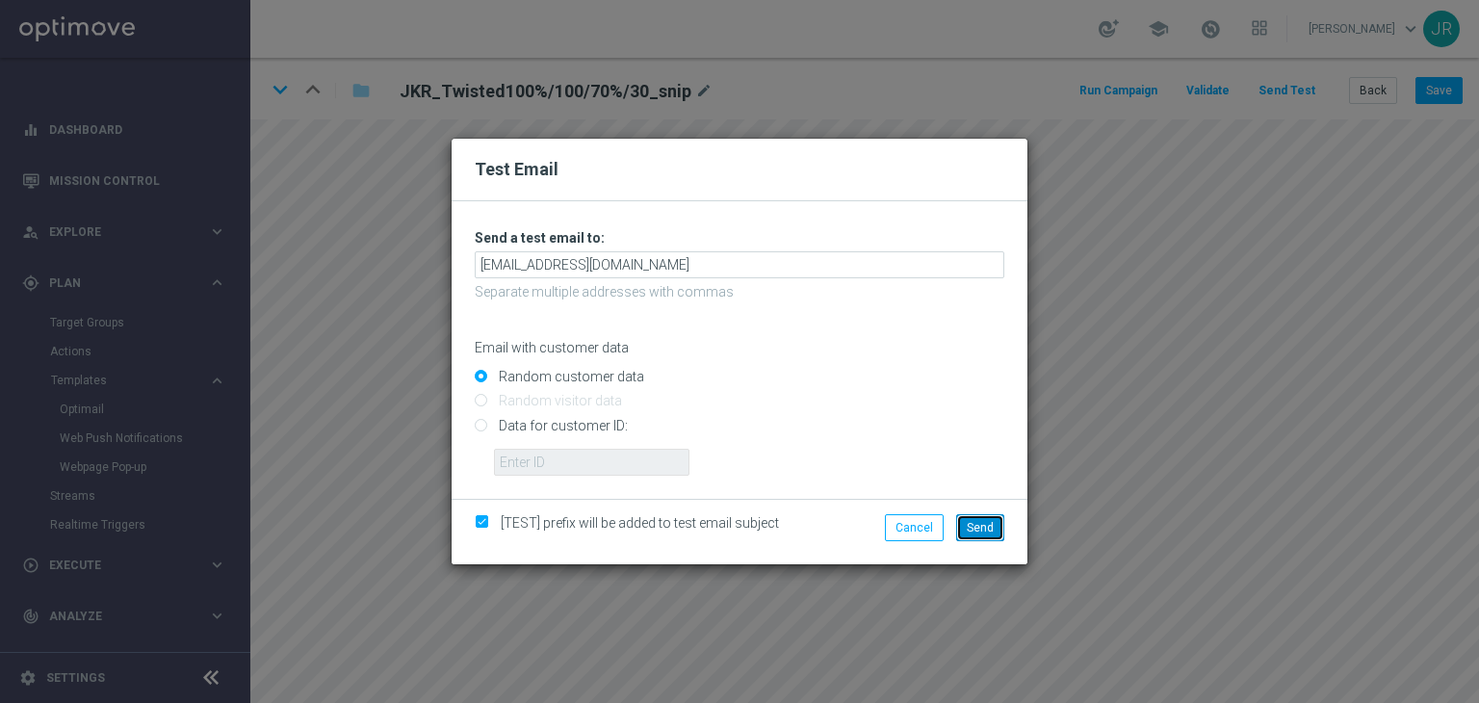
drag, startPoint x: 986, startPoint y: 528, endPoint x: 1015, endPoint y: 536, distance: 30.2
click at [986, 527] on span "Send" at bounding box center [980, 527] width 27 height 13
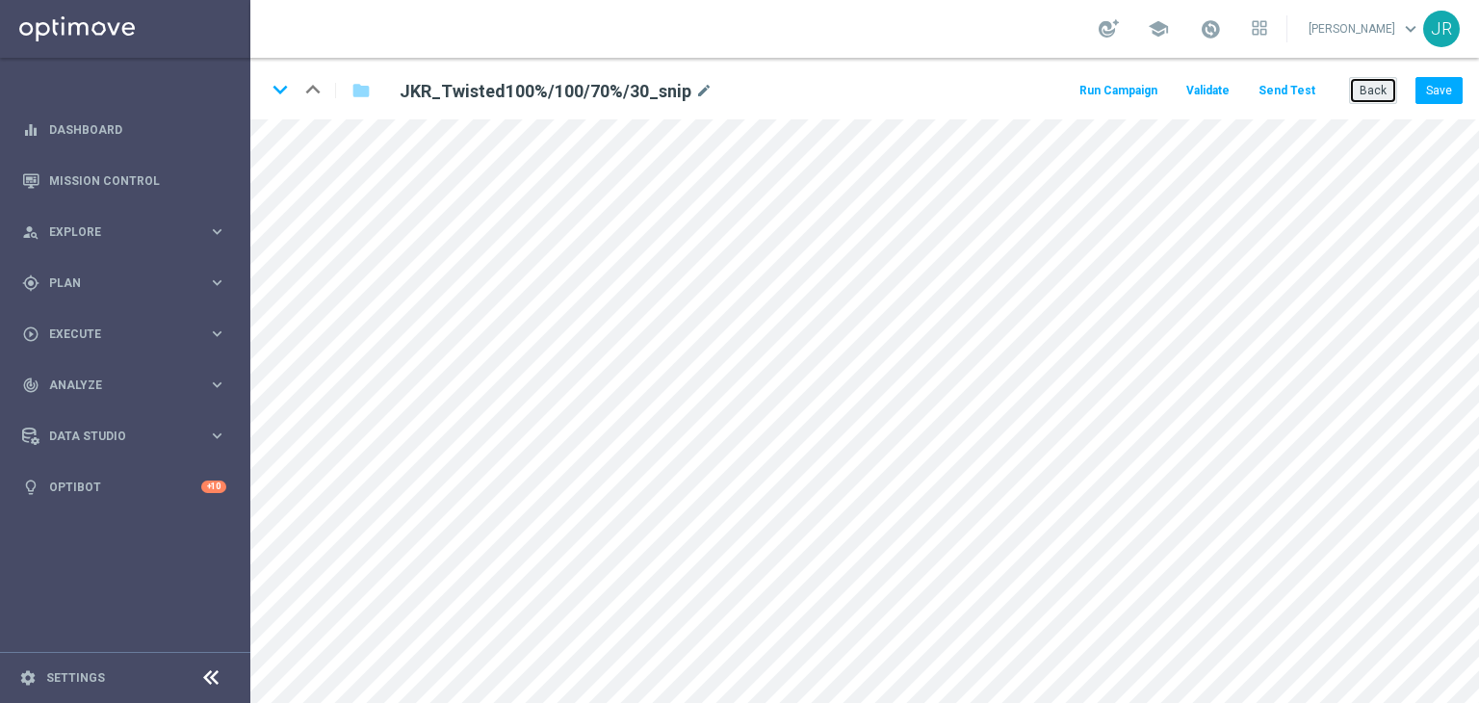
click at [1376, 94] on button "Back" at bounding box center [1373, 90] width 48 height 27
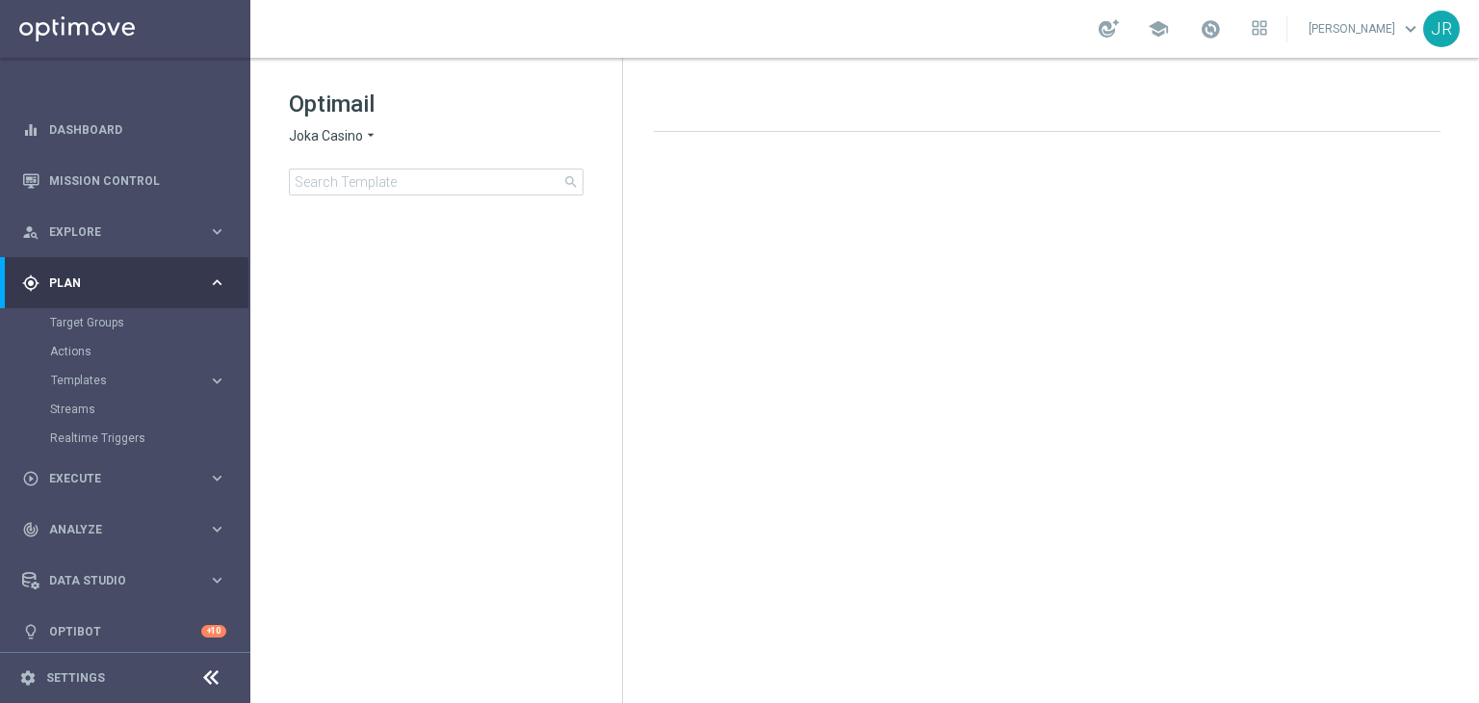
click at [307, 139] on span "Joka Casino" at bounding box center [326, 136] width 74 height 18
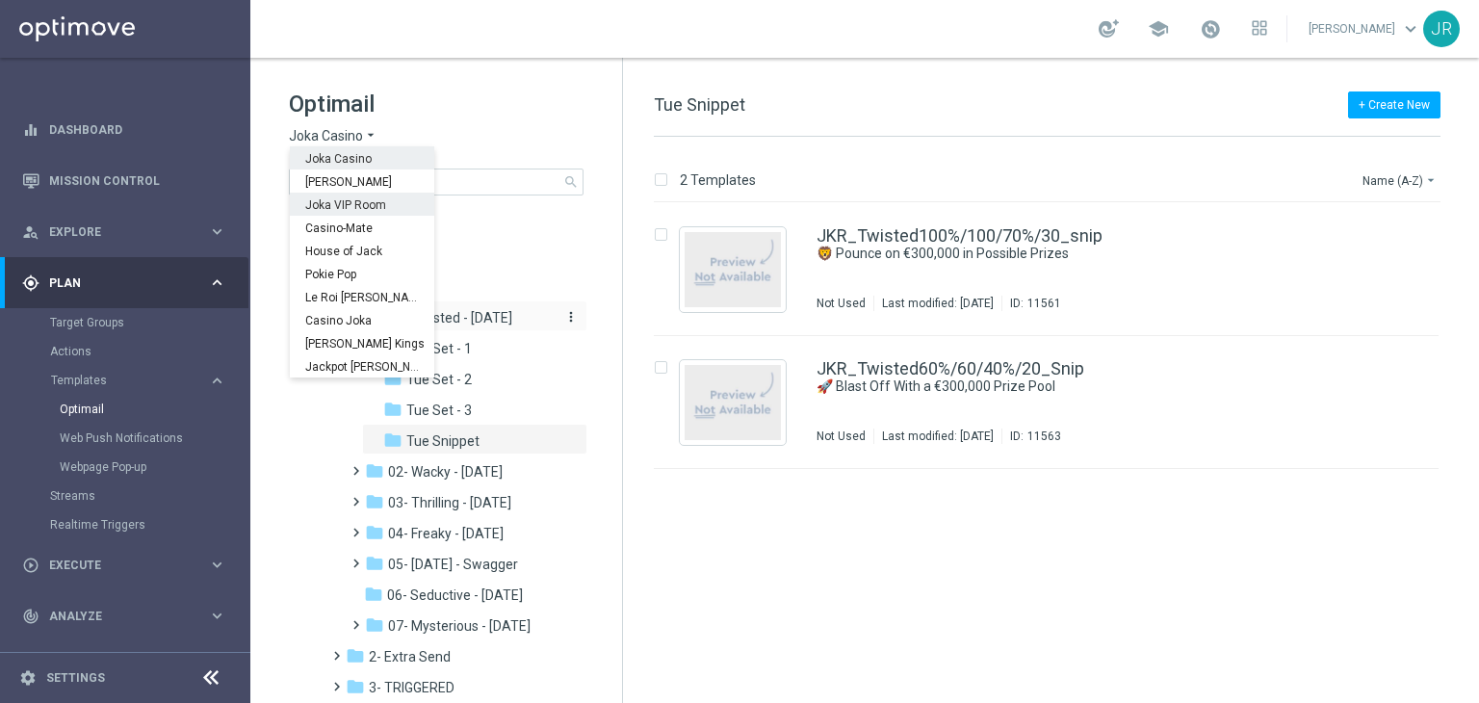
drag, startPoint x: 325, startPoint y: 209, endPoint x: 390, endPoint y: 323, distance: 131.5
click at [0, 0] on span "Joka VIP Room" at bounding box center [0, 0] width 0 height 0
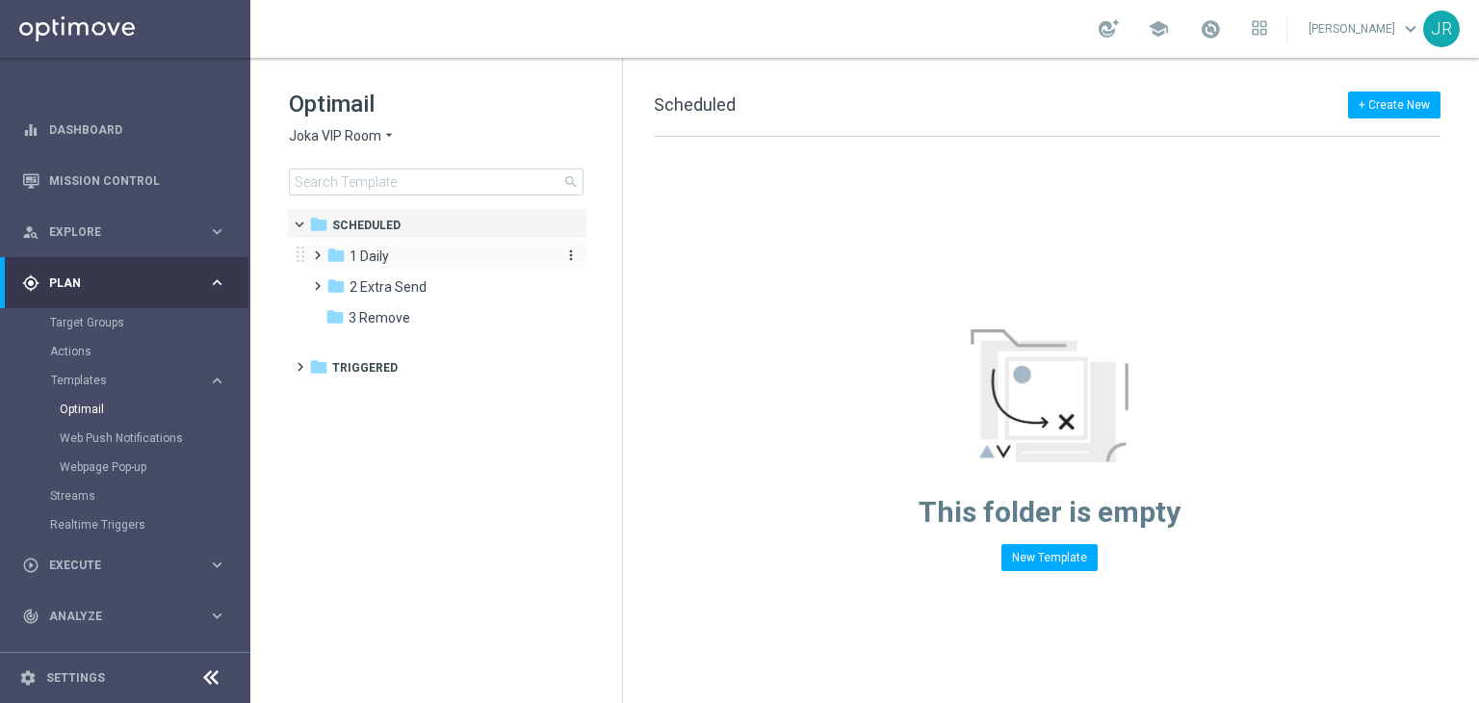
click at [361, 257] on span "1 Daily" at bounding box center [368, 255] width 39 height 17
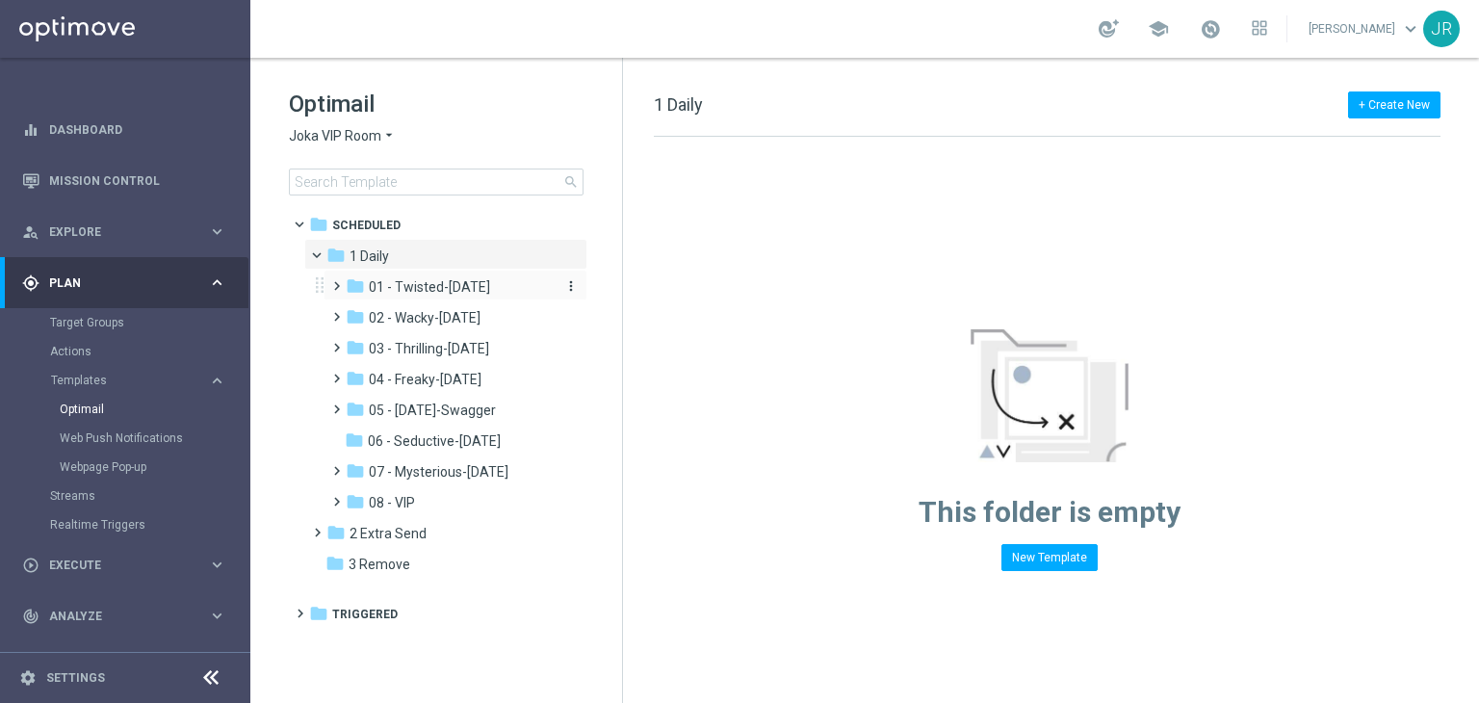
click at [427, 286] on span "01 - Twisted-[DATE]" at bounding box center [429, 286] width 121 height 17
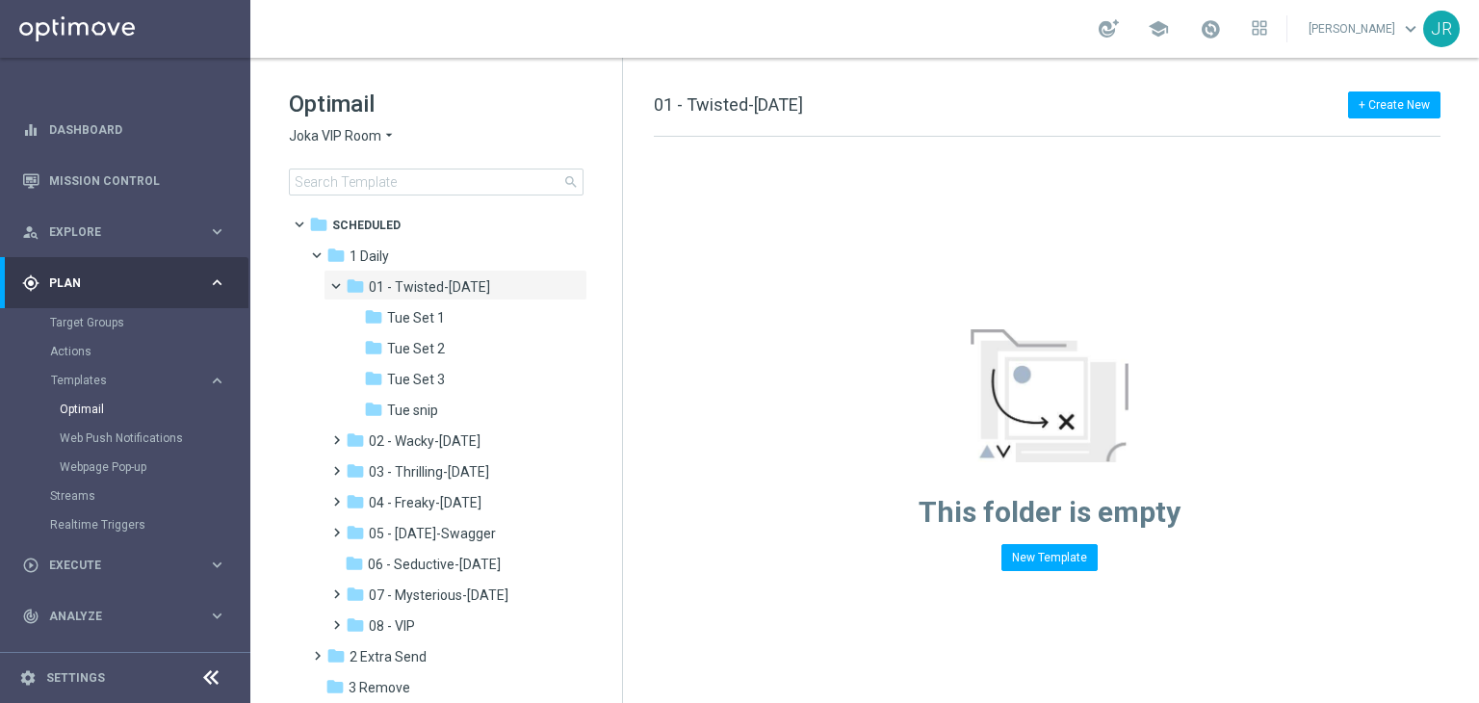
drag, startPoint x: 436, startPoint y: 405, endPoint x: 639, endPoint y: 372, distance: 205.9
click at [439, 405] on div "folder Tue snip" at bounding box center [459, 411] width 190 height 22
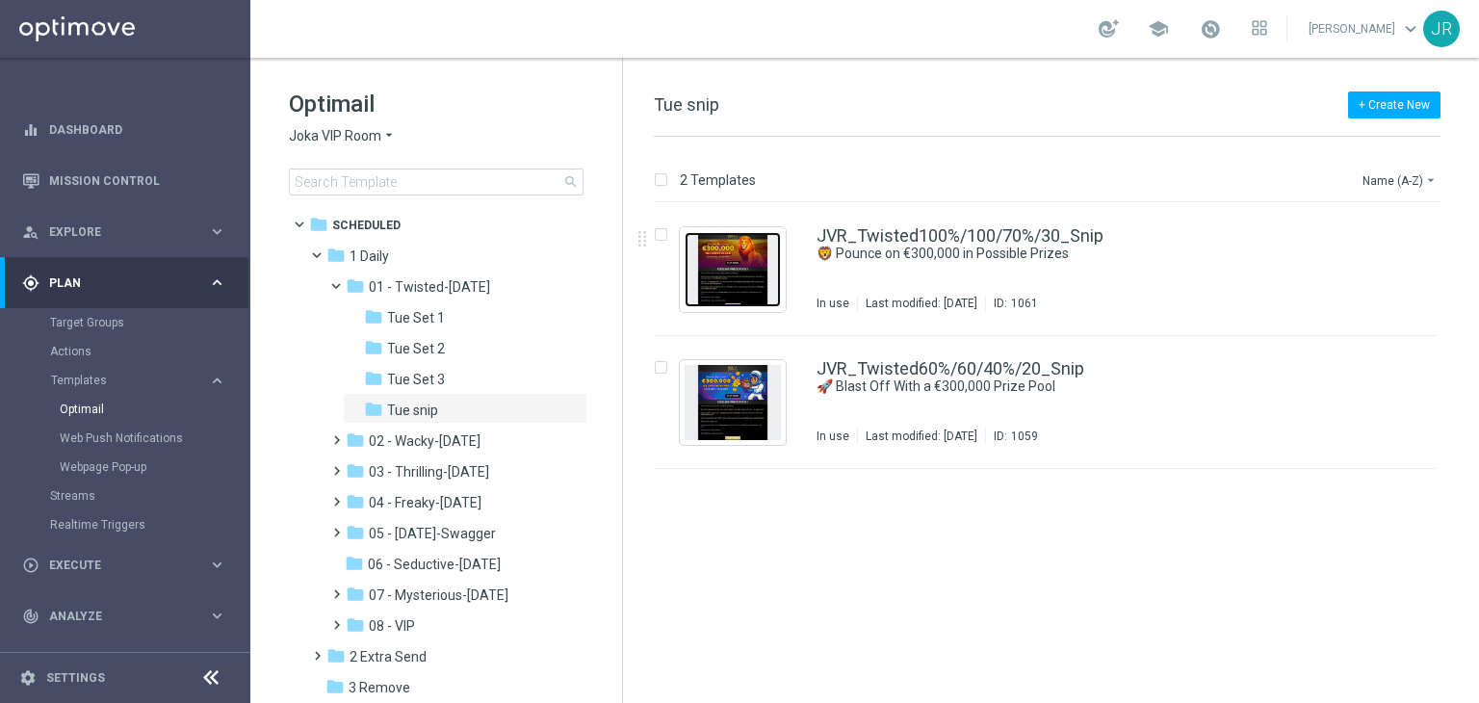
drag, startPoint x: 725, startPoint y: 299, endPoint x: 702, endPoint y: 323, distance: 33.4
click at [725, 299] on img "Press SPACE to select this row." at bounding box center [732, 269] width 96 height 75
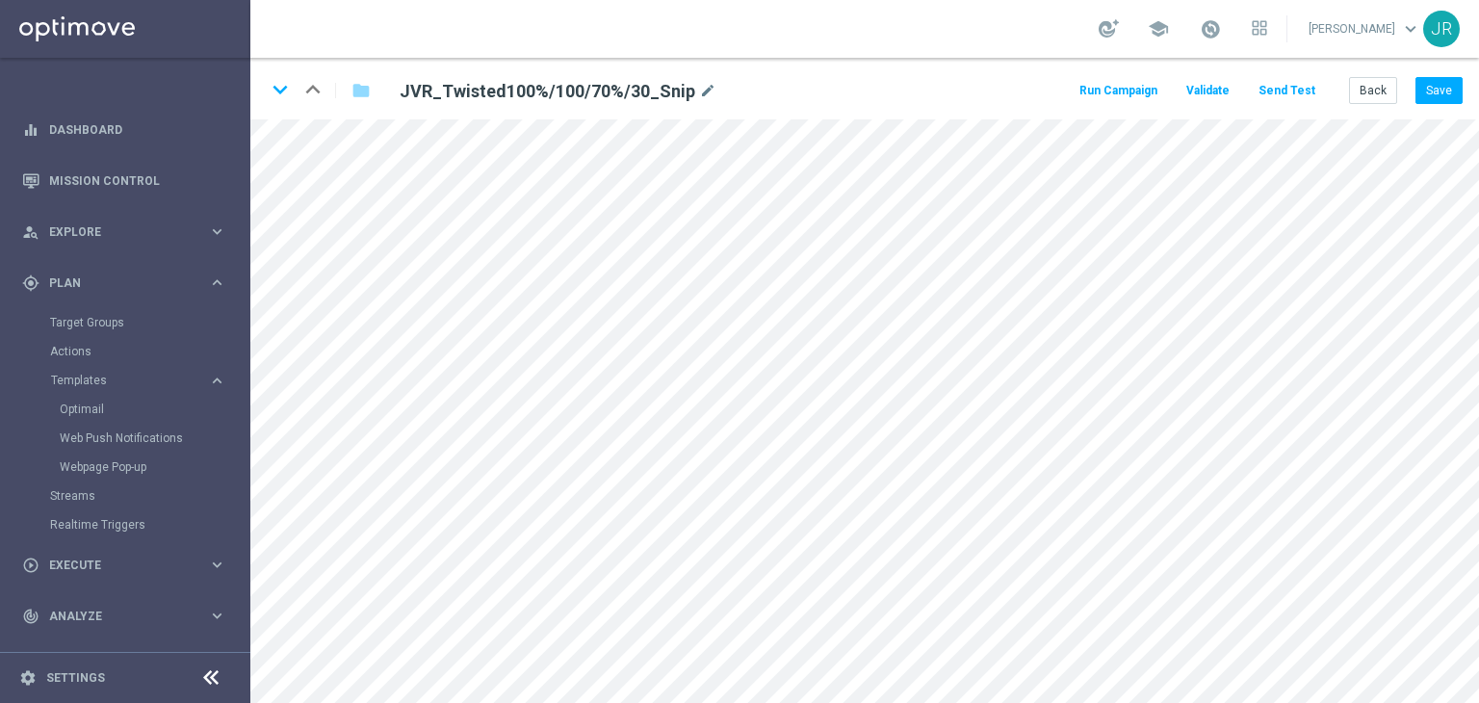
click at [1295, 98] on button "Send Test" at bounding box center [1286, 91] width 63 height 26
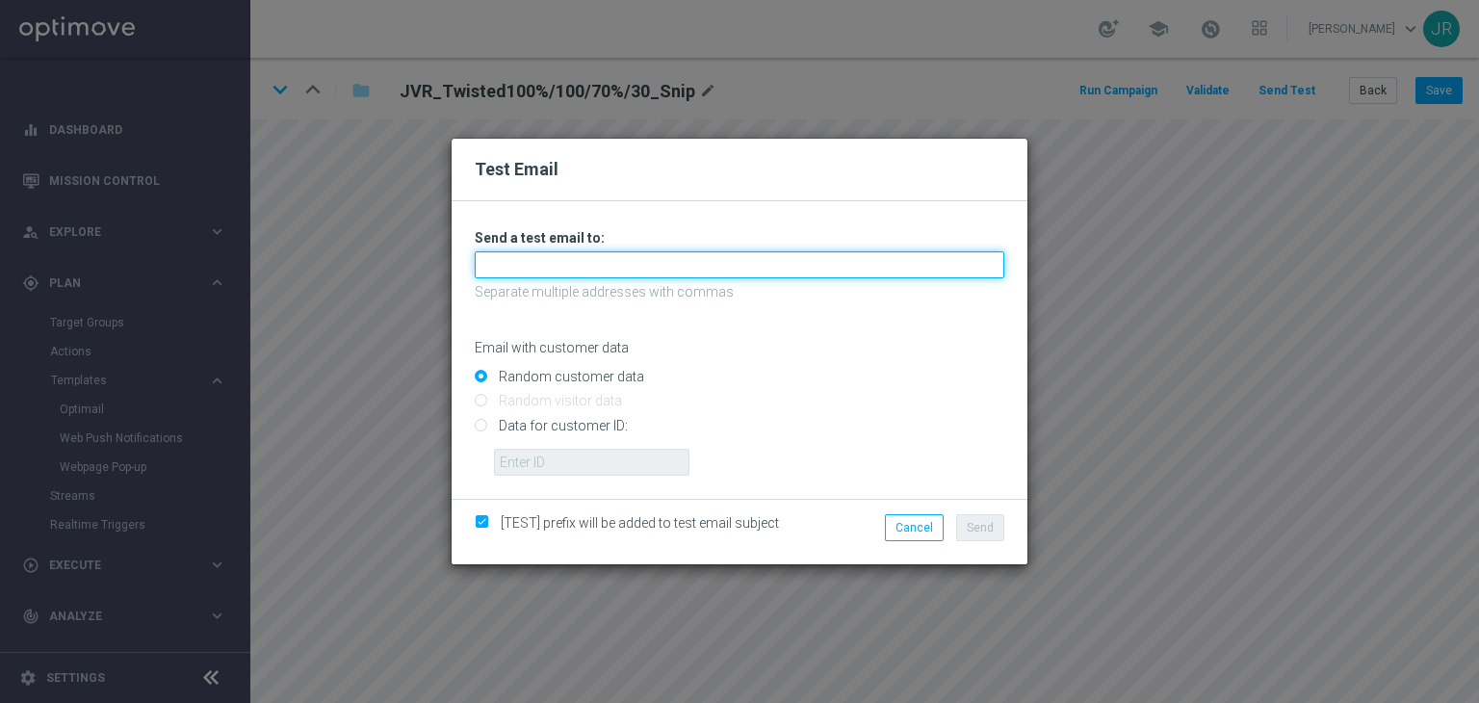
click at [520, 259] on input "text" at bounding box center [739, 264] width 529 height 27
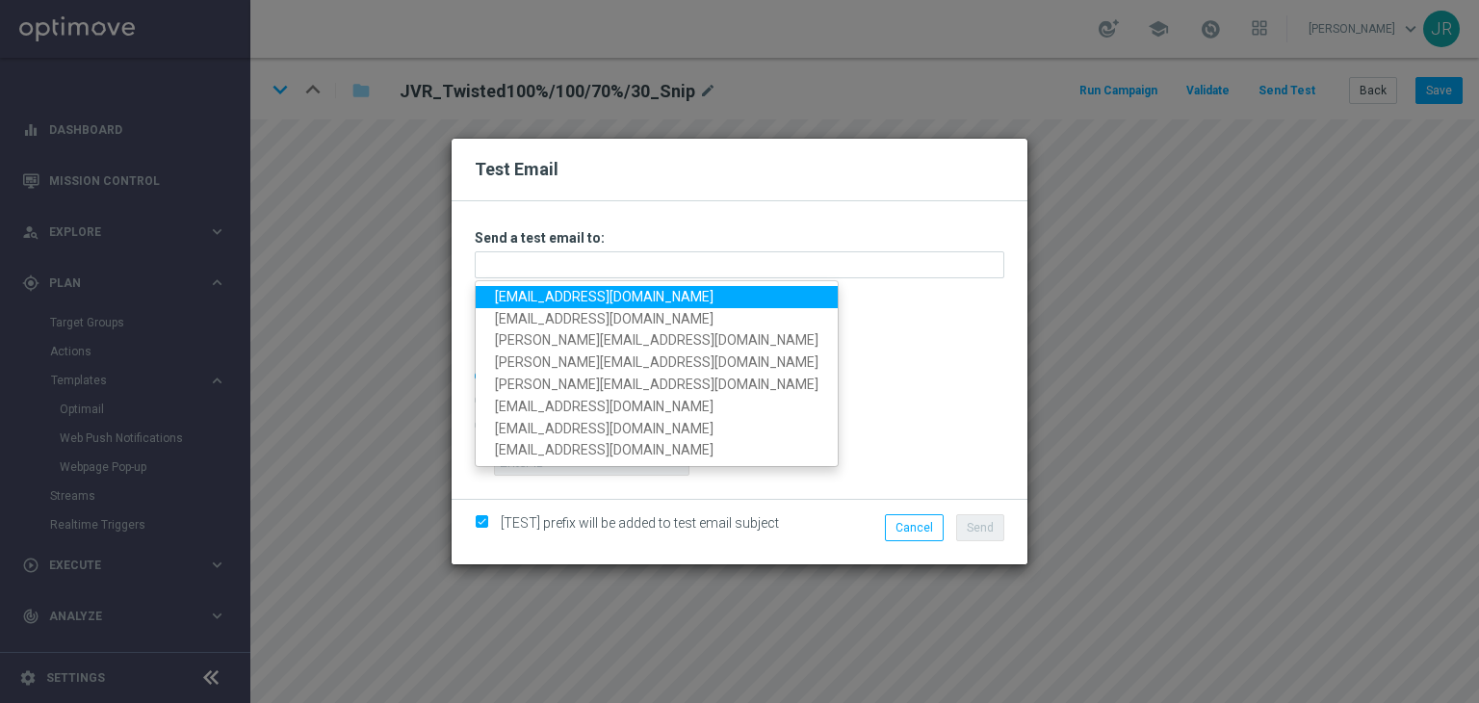
click at [524, 296] on link "[EMAIL_ADDRESS][DOMAIN_NAME]" at bounding box center [657, 297] width 362 height 22
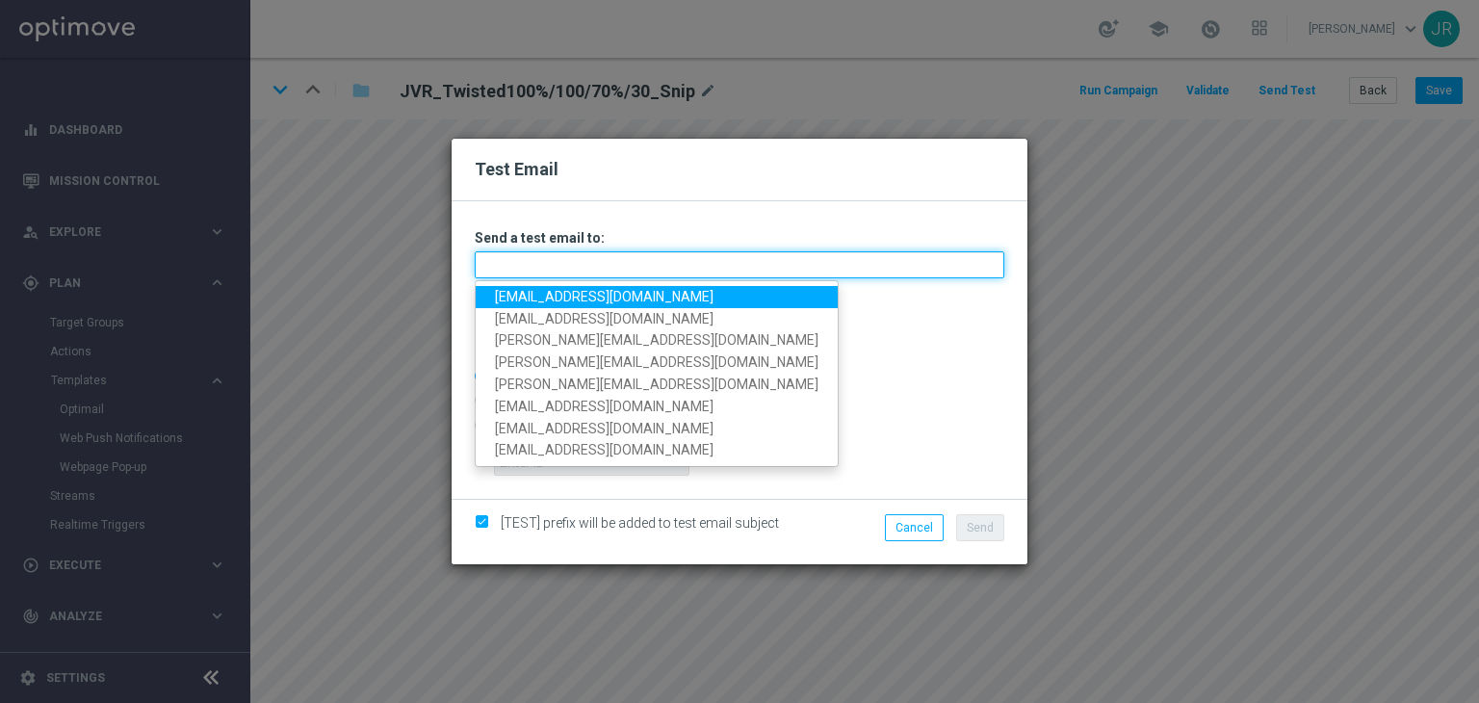
type input "[EMAIL_ADDRESS][DOMAIN_NAME]"
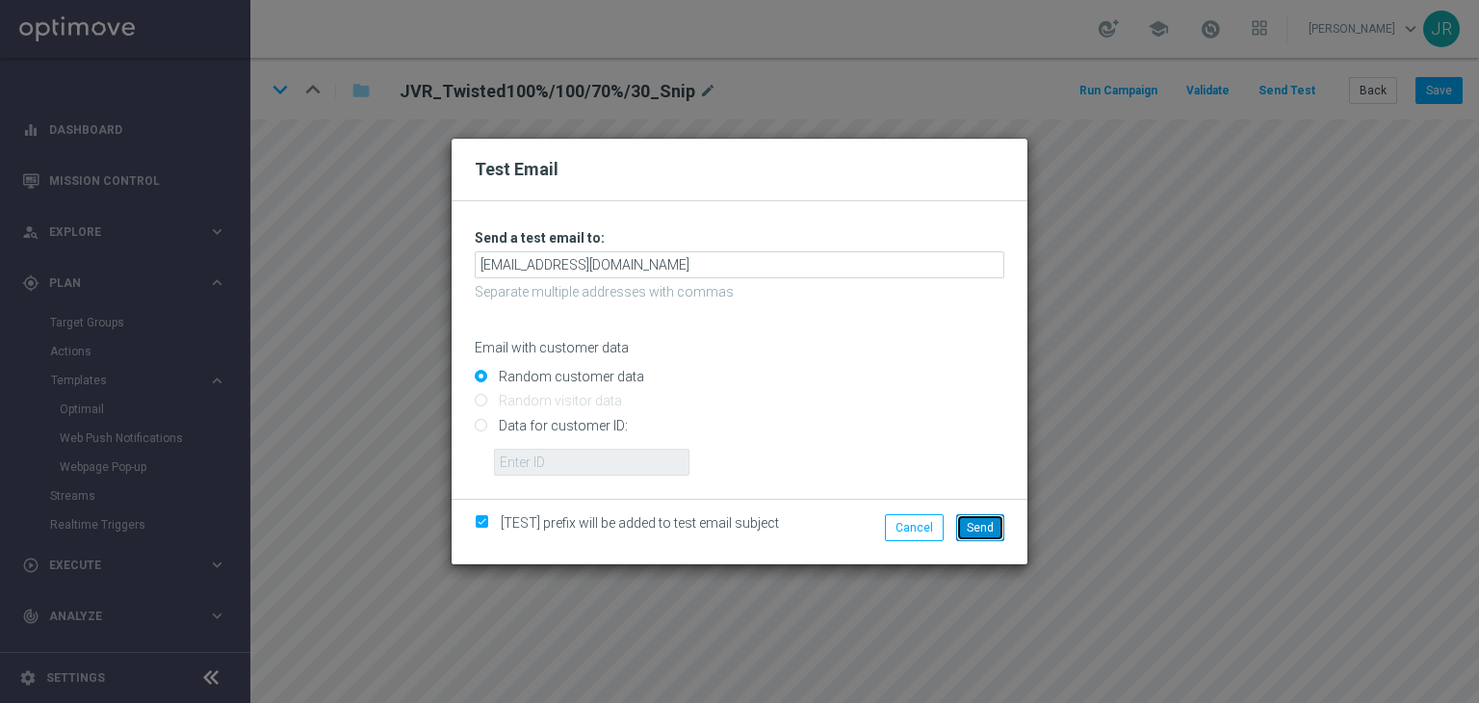
click at [991, 527] on span "Send" at bounding box center [980, 527] width 27 height 13
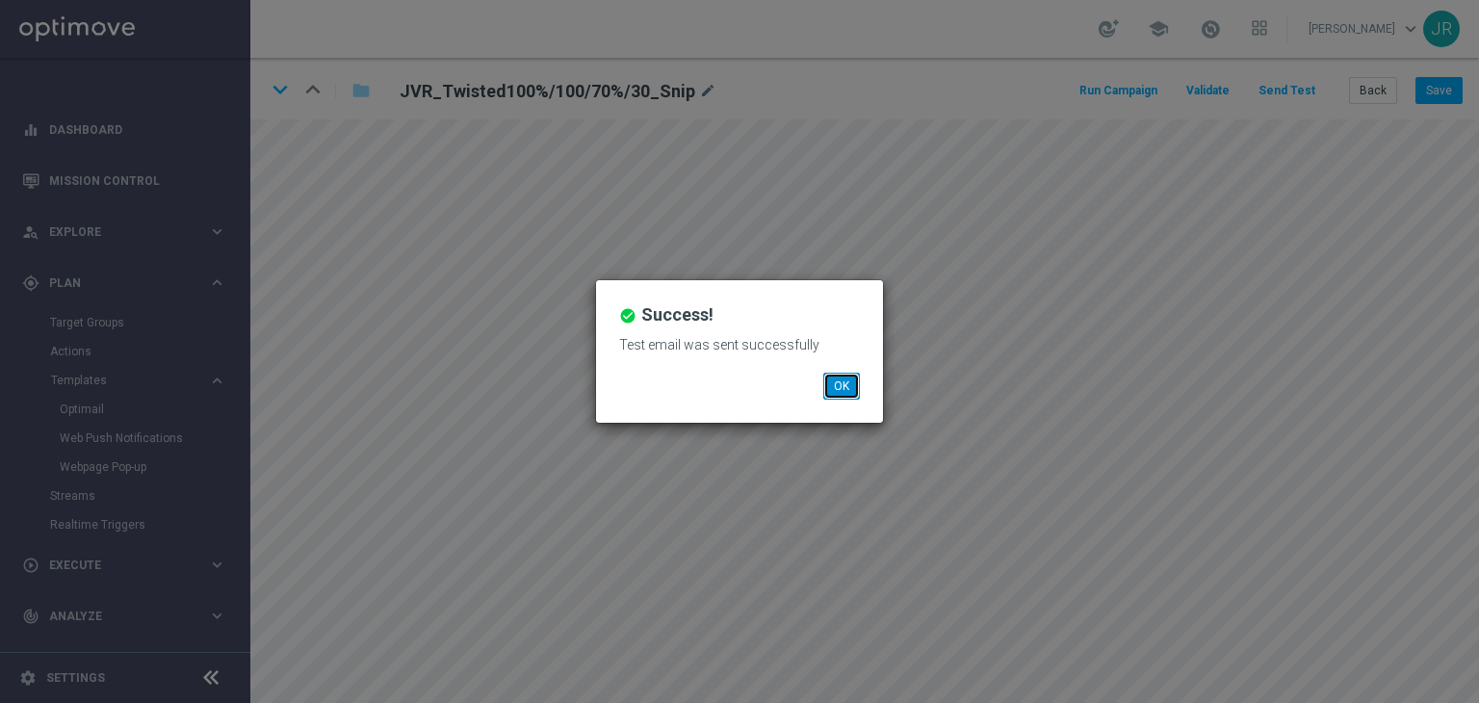
click at [839, 398] on button "OK" at bounding box center [841, 386] width 37 height 27
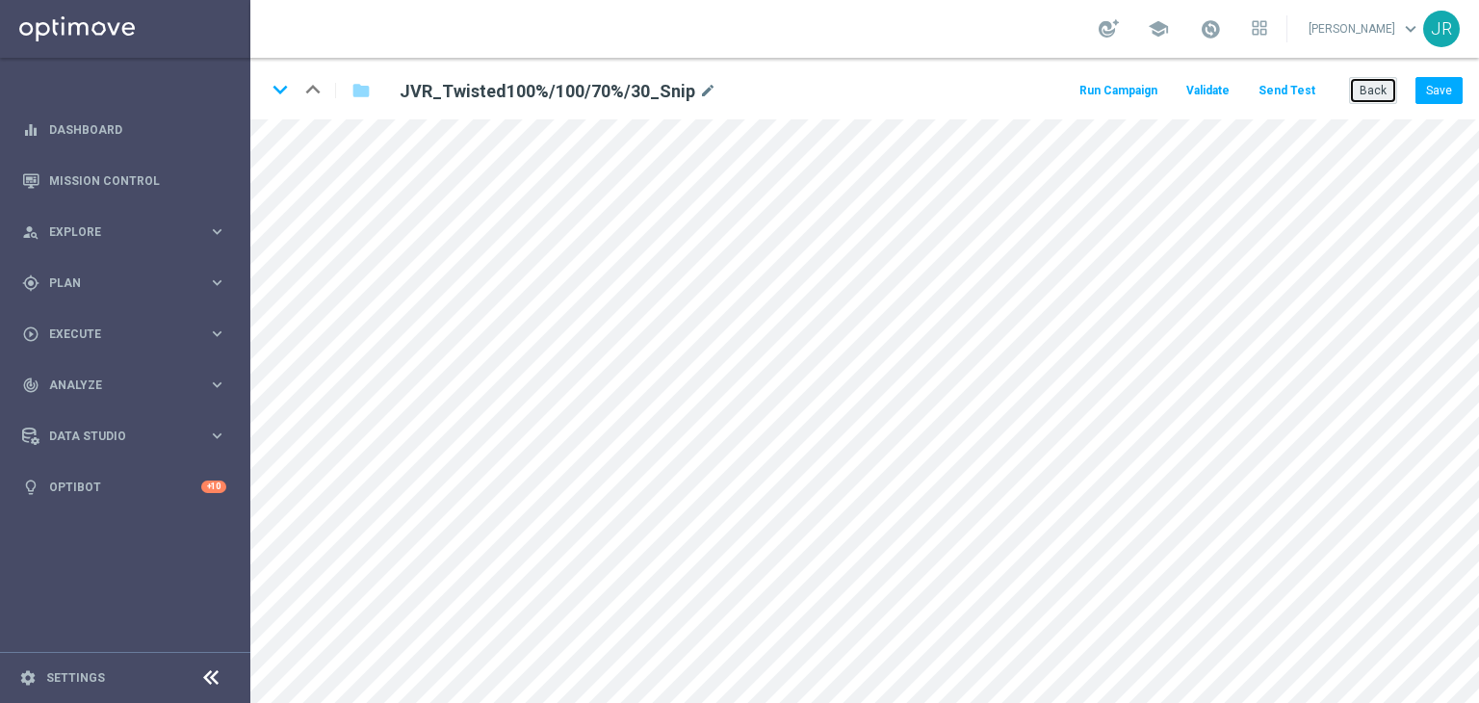
drag, startPoint x: 1382, startPoint y: 93, endPoint x: 1156, endPoint y: 103, distance: 226.4
click at [1382, 93] on button "Back" at bounding box center [1373, 90] width 48 height 27
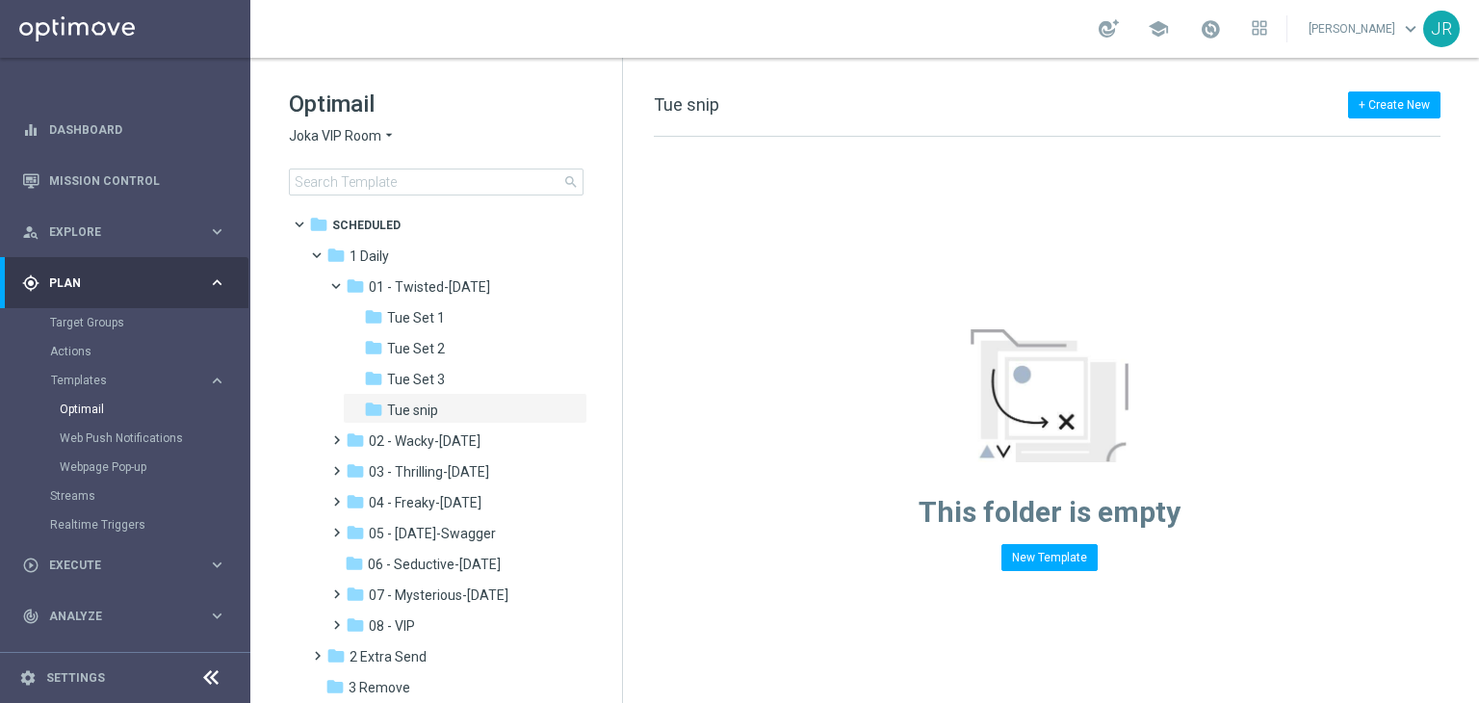
click at [321, 139] on span "Joka VIP Room" at bounding box center [335, 136] width 92 height 18
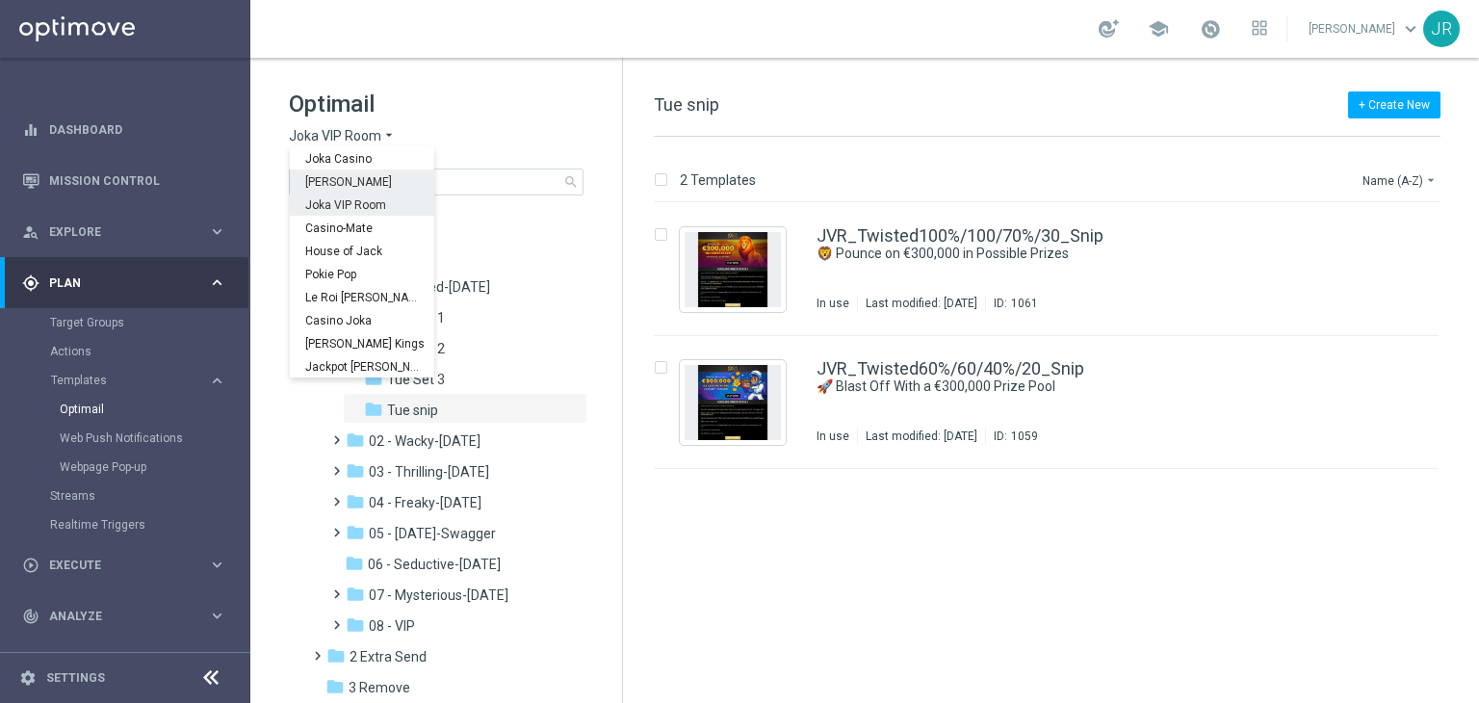
click at [0, 0] on span "[PERSON_NAME]" at bounding box center [0, 0] width 0 height 0
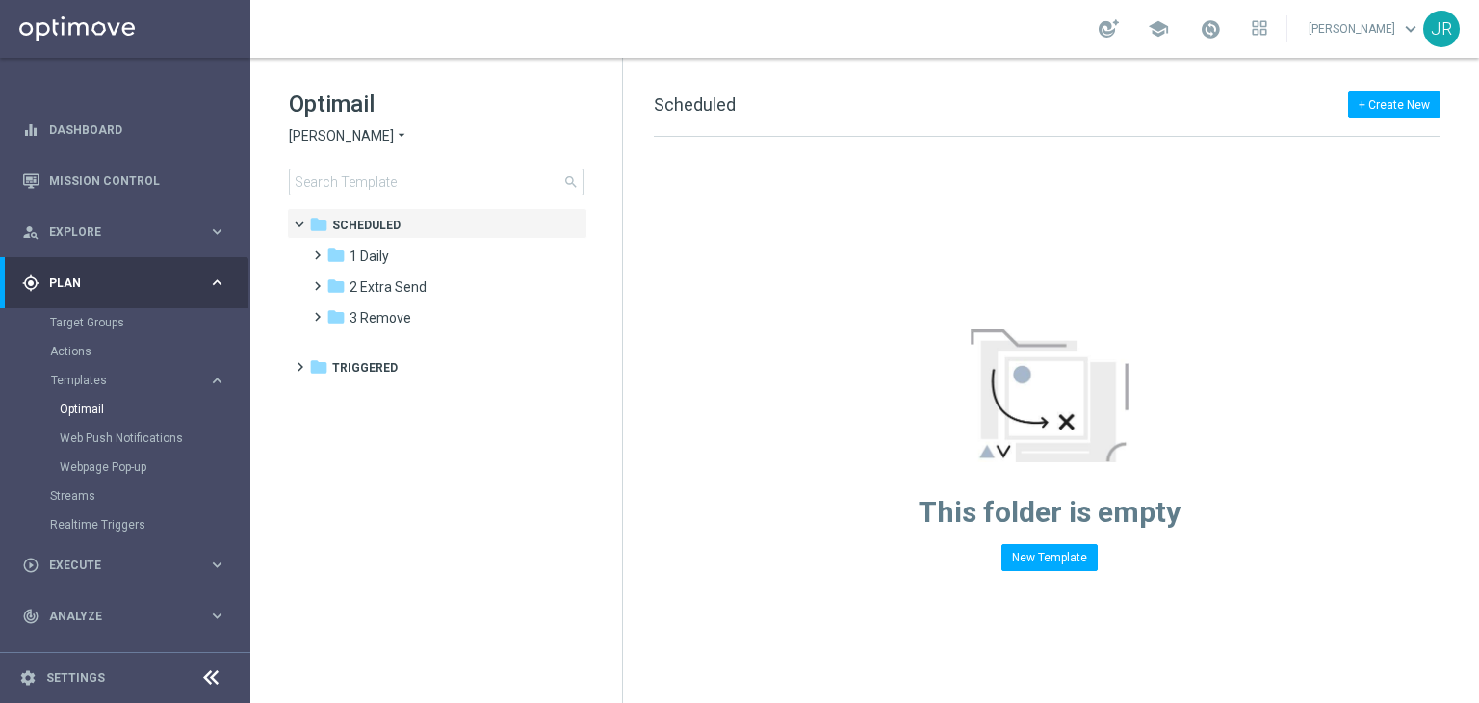
drag, startPoint x: 374, startPoint y: 248, endPoint x: 593, endPoint y: 438, distance: 290.1
click at [375, 249] on span "1 Daily" at bounding box center [368, 255] width 39 height 17
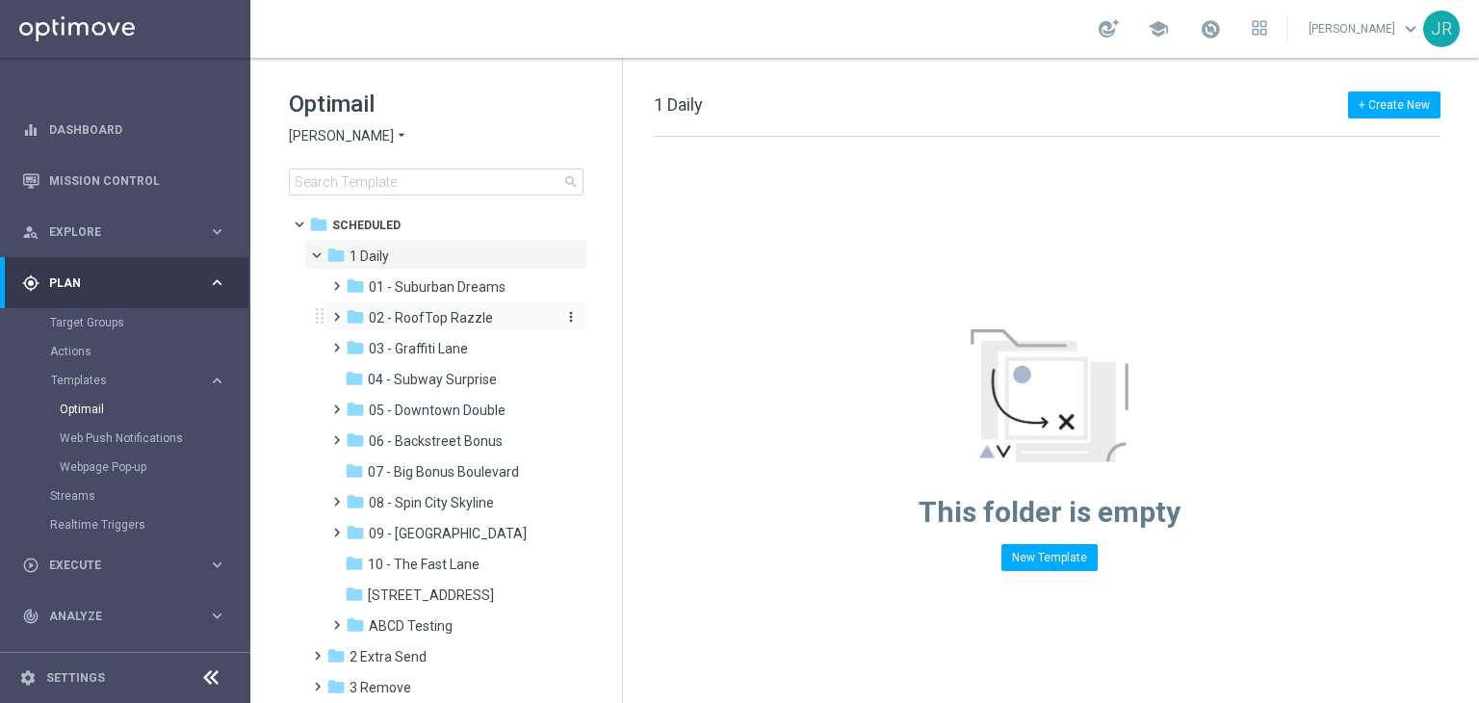
click at [431, 321] on span "02 - RoofTop Razzle" at bounding box center [431, 317] width 124 height 17
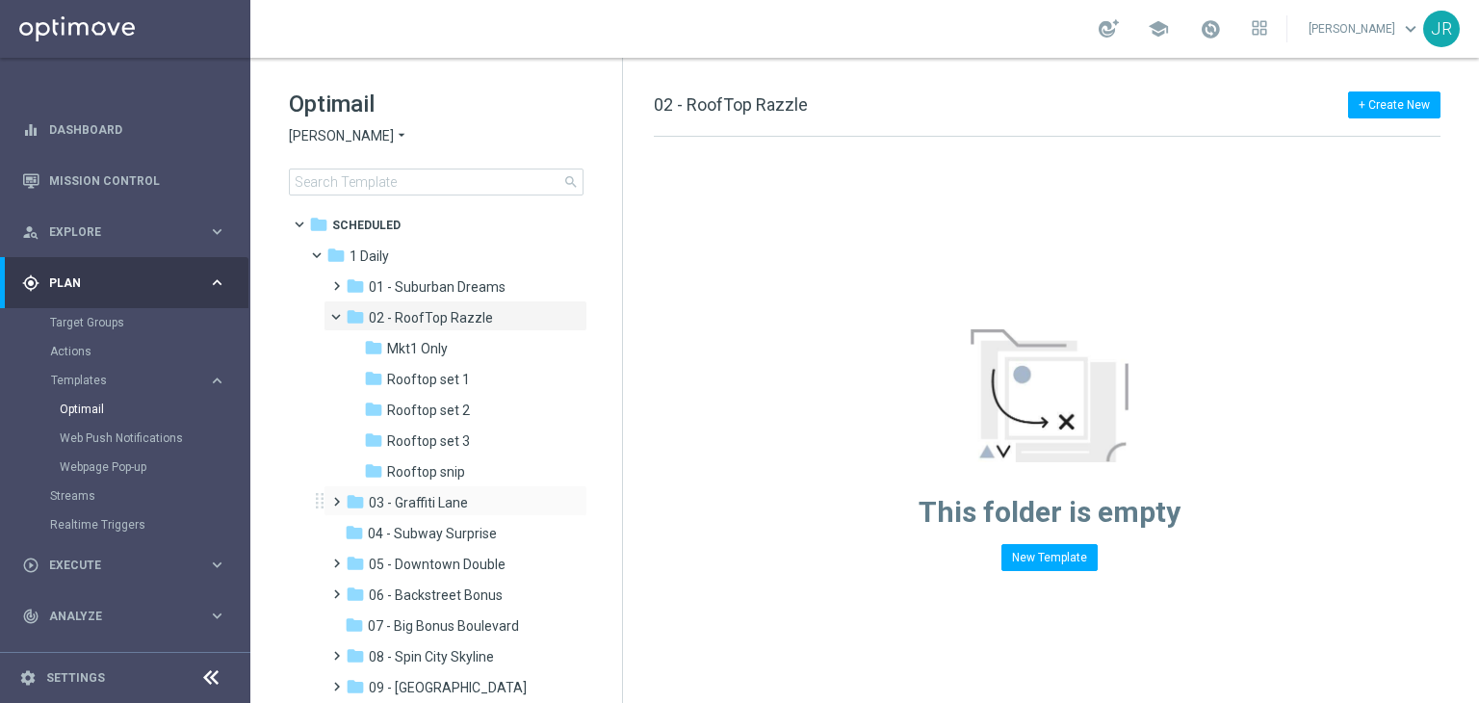
click at [451, 487] on div "folder 03 - Graffiti Lane more_vert" at bounding box center [455, 500] width 264 height 31
click at [450, 477] on span "Rooftop snip" at bounding box center [426, 471] width 78 height 17
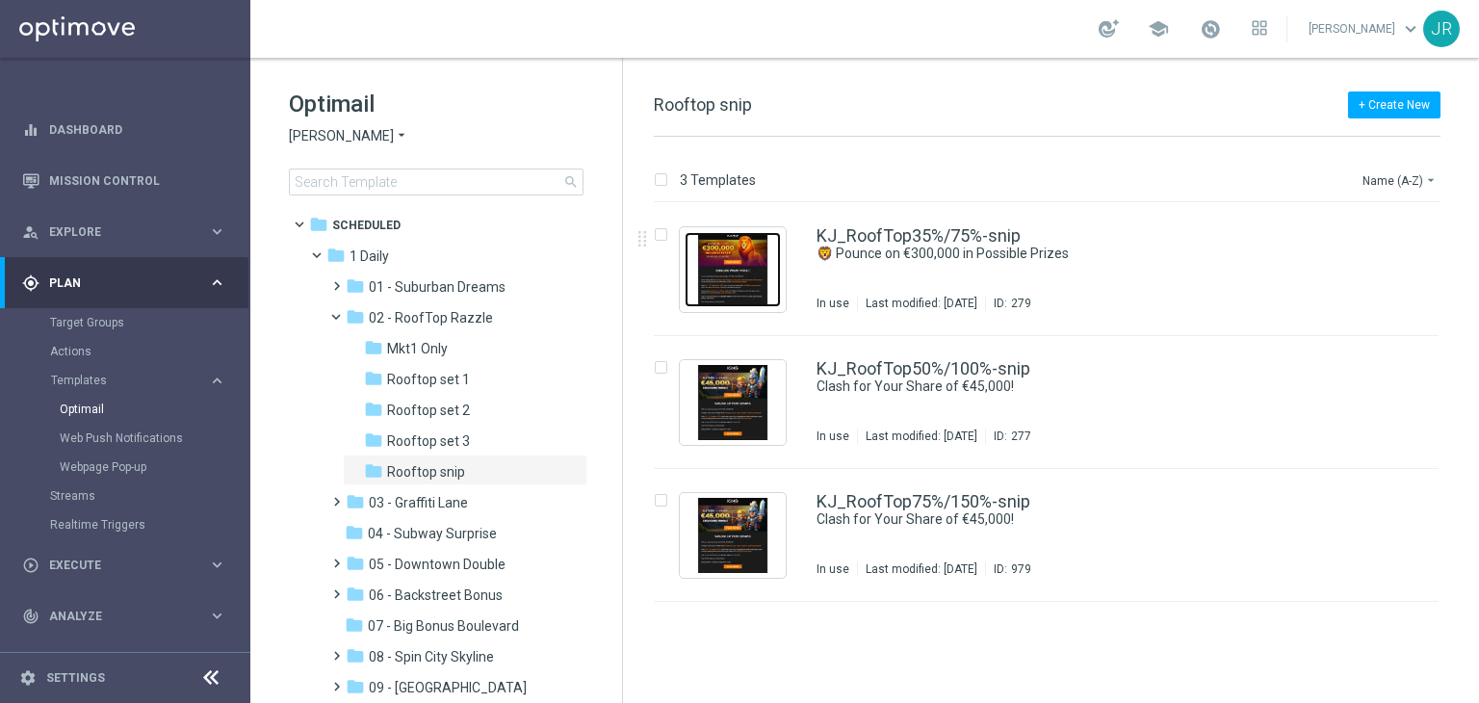
drag, startPoint x: 740, startPoint y: 269, endPoint x: 740, endPoint y: 254, distance: 14.4
click at [740, 269] on img "Press SPACE to select this row." at bounding box center [732, 269] width 96 height 75
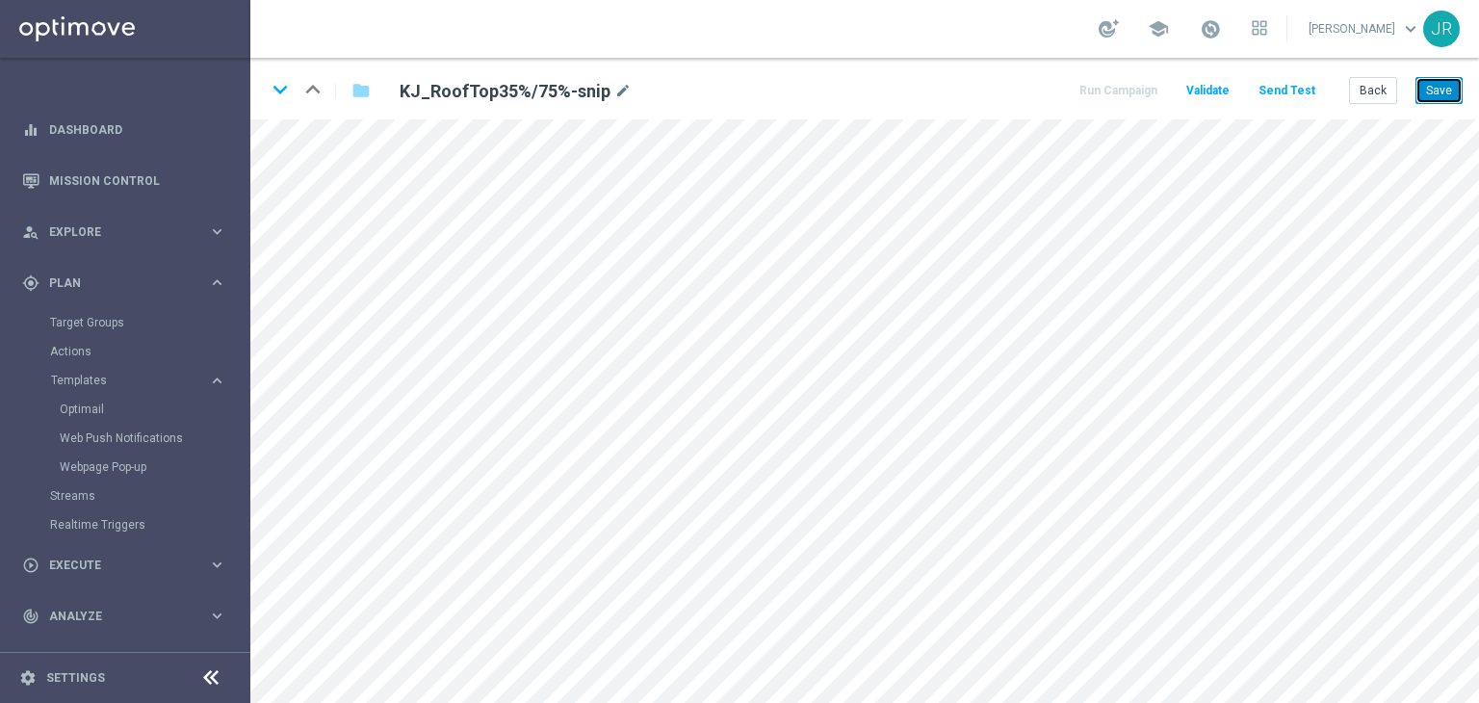
click at [1431, 88] on button "Save" at bounding box center [1438, 90] width 47 height 27
click at [1286, 87] on button "Send Test" at bounding box center [1286, 91] width 63 height 26
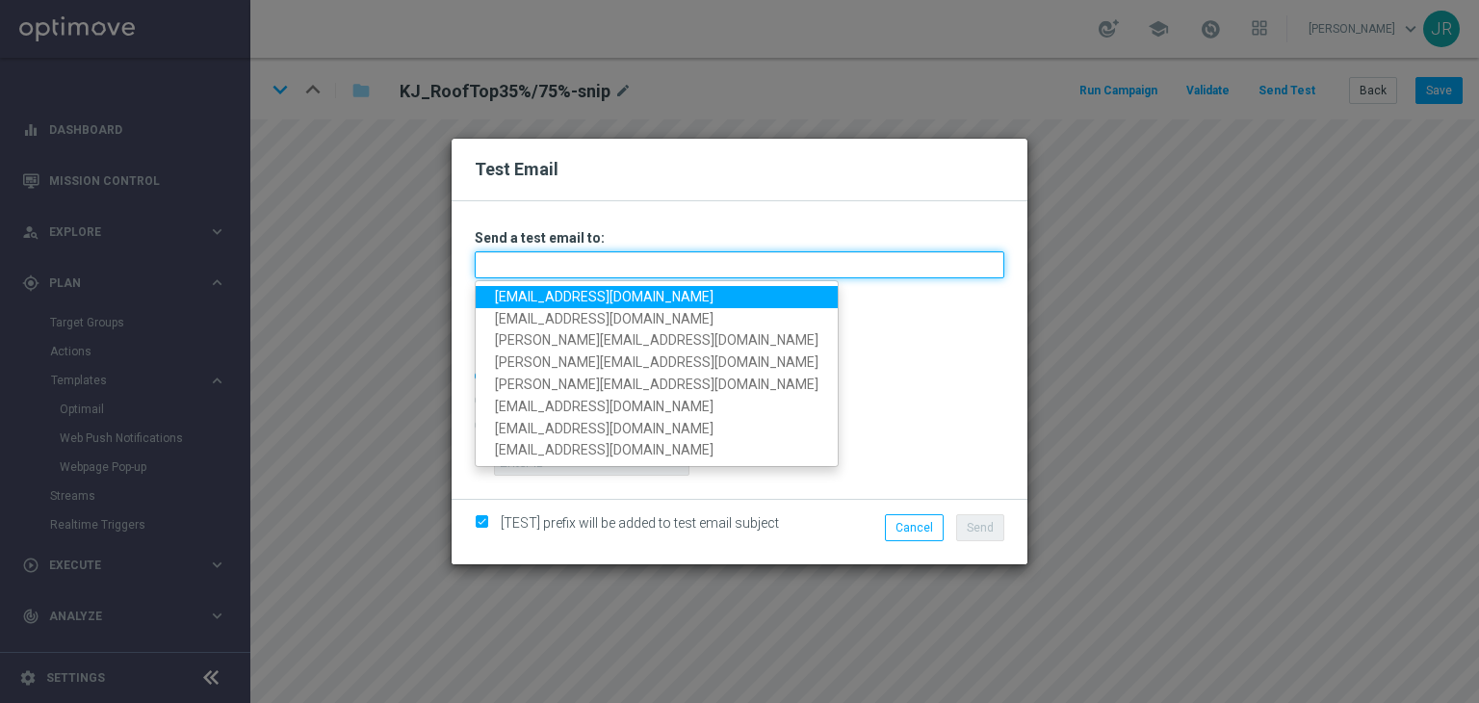
drag, startPoint x: 632, startPoint y: 256, endPoint x: 551, endPoint y: 287, distance: 86.5
click at [632, 256] on input "text" at bounding box center [739, 264] width 529 height 27
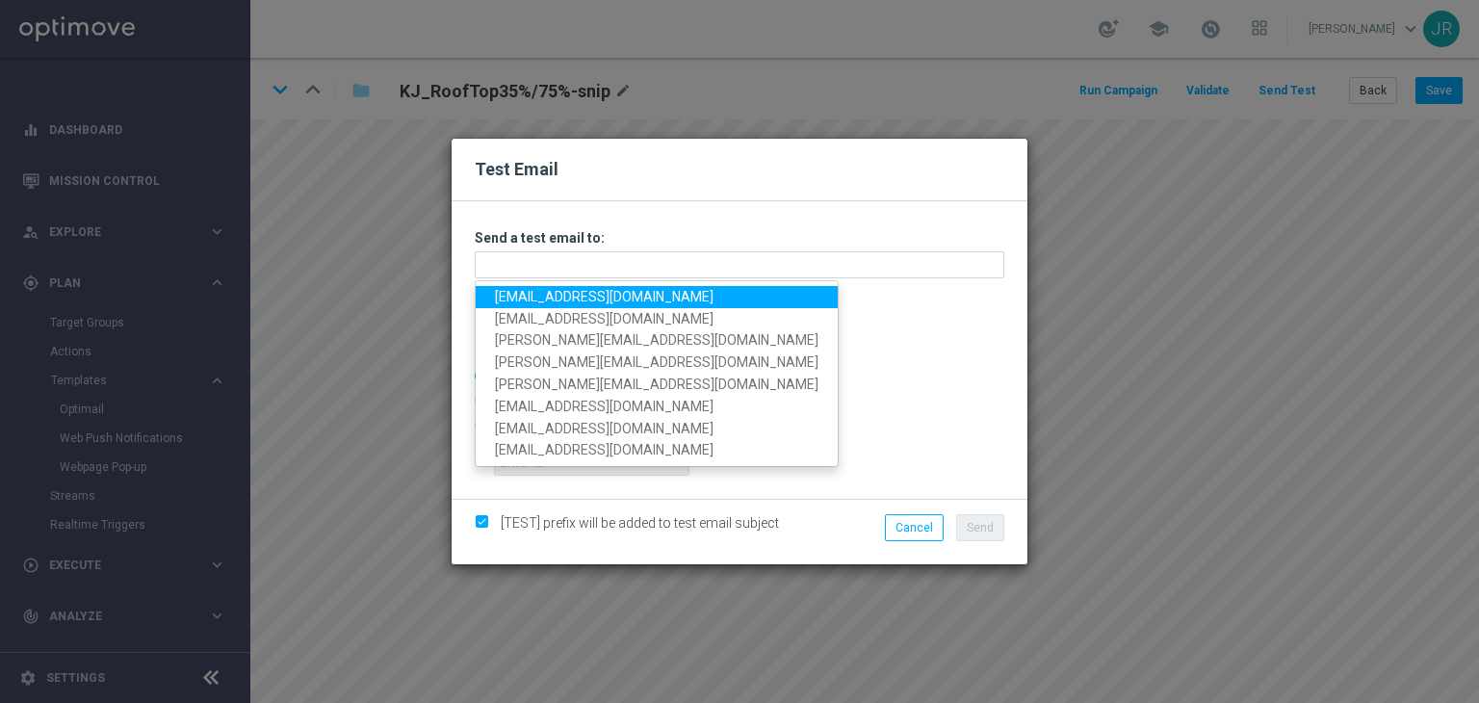
drag, startPoint x: 548, startPoint y: 285, endPoint x: 561, endPoint y: 290, distance: 14.3
click at [548, 286] on link "[EMAIL_ADDRESS][DOMAIN_NAME]" at bounding box center [657, 297] width 362 height 22
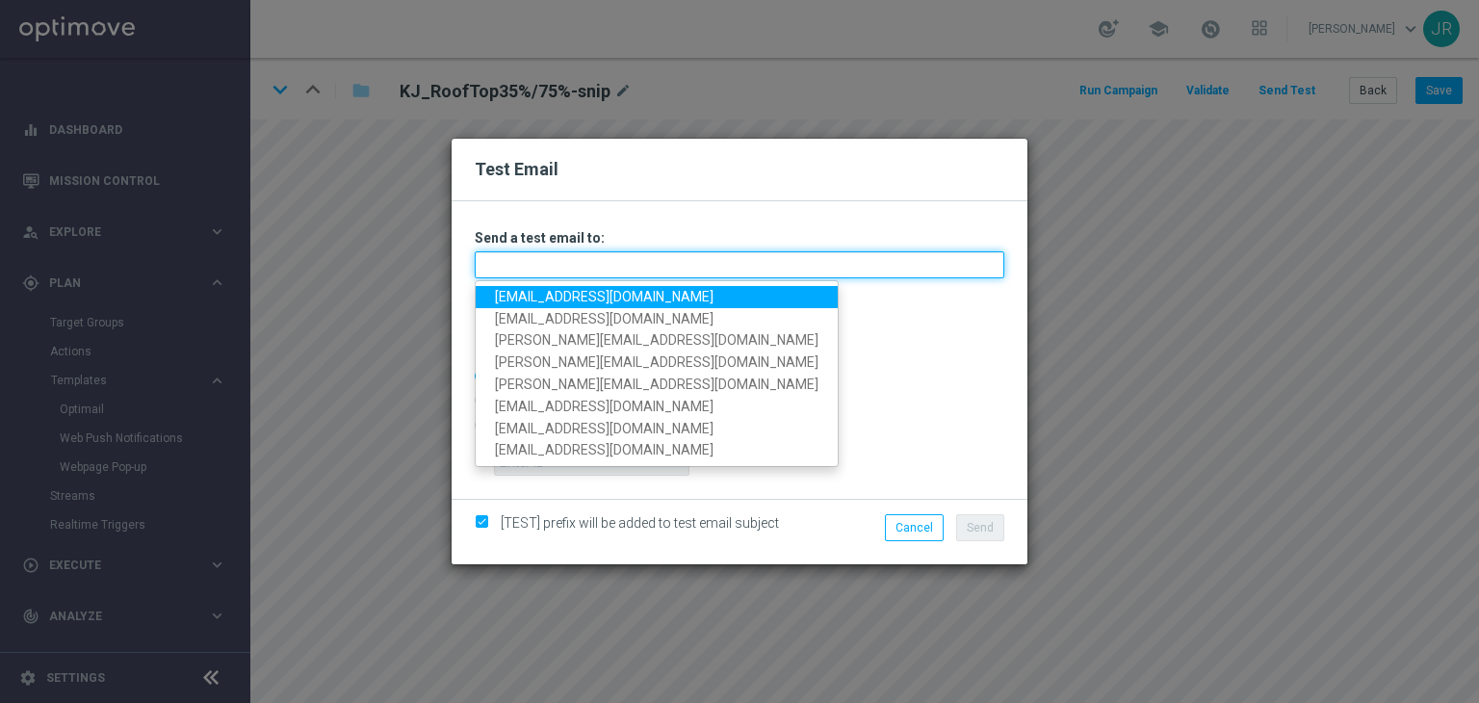
type input "[EMAIL_ADDRESS][DOMAIN_NAME]"
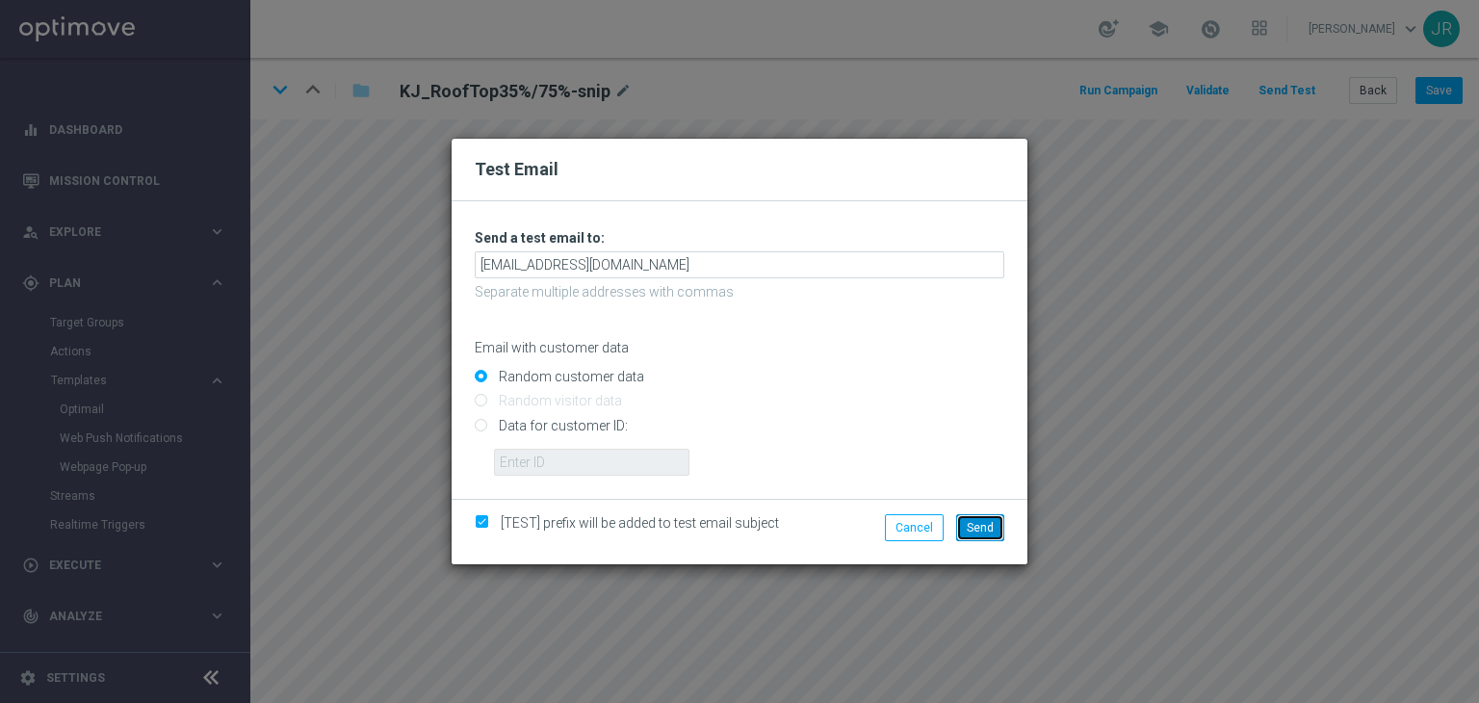
click at [995, 520] on button "Send" at bounding box center [980, 527] width 48 height 27
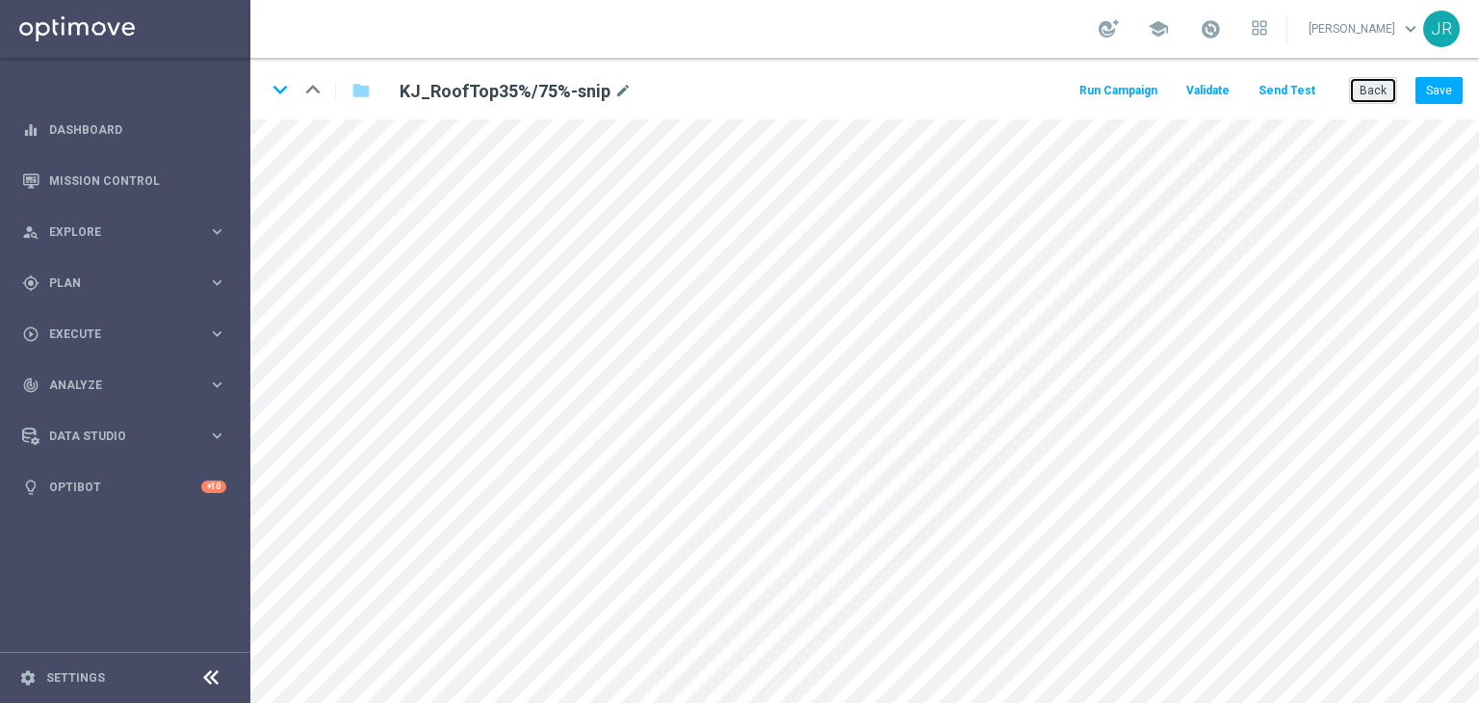
click at [1382, 101] on button "Back" at bounding box center [1373, 90] width 48 height 27
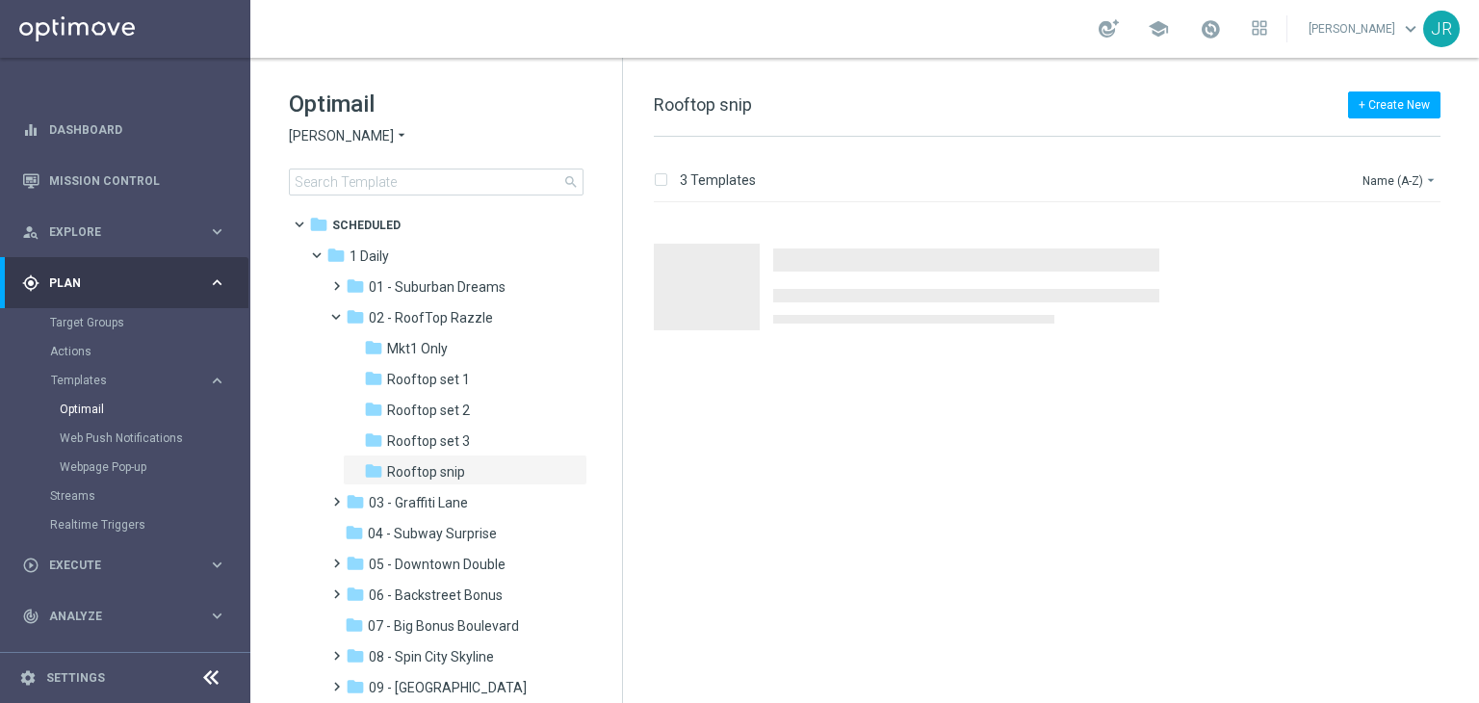
click at [308, 139] on span "[PERSON_NAME]" at bounding box center [341, 136] width 105 height 18
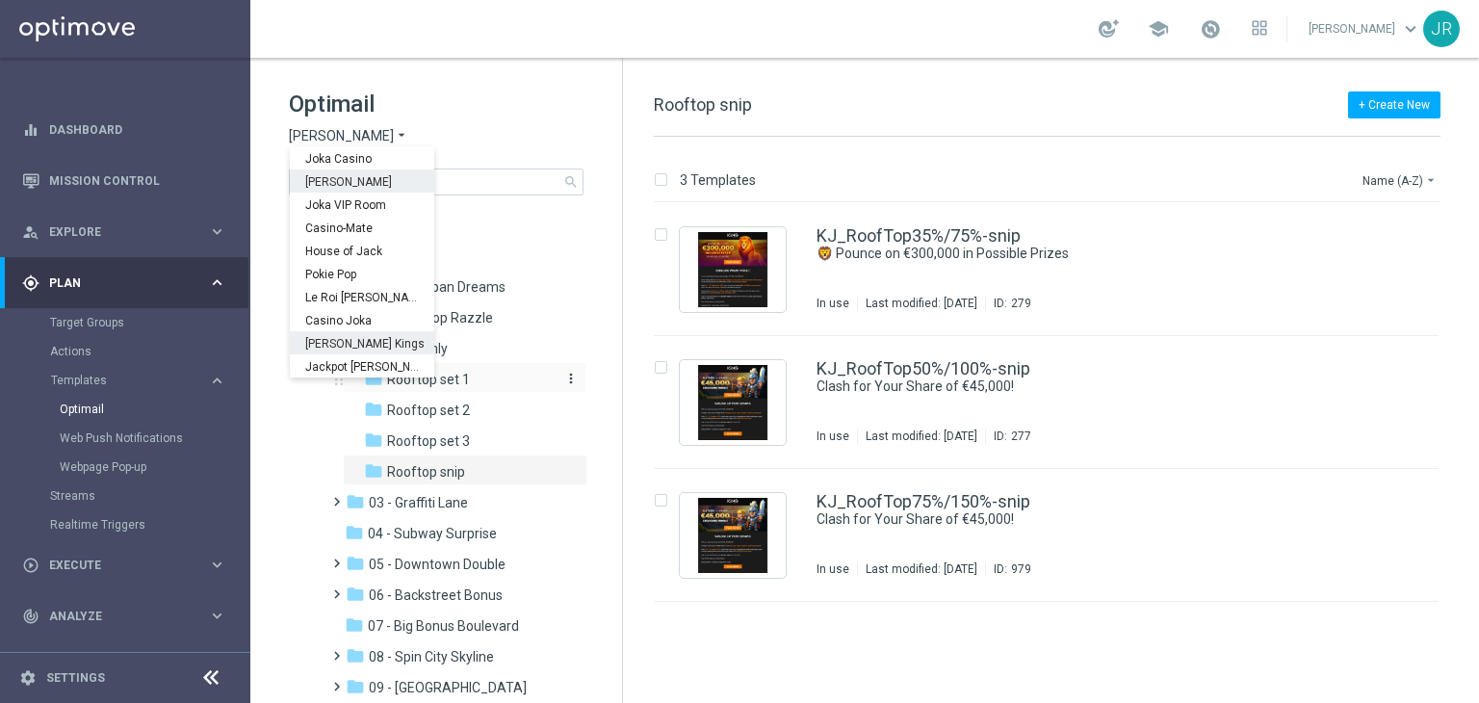
drag, startPoint x: 349, startPoint y: 348, endPoint x: 400, endPoint y: 376, distance: 57.8
click at [352, 351] on div "[PERSON_NAME] Kings" at bounding box center [362, 342] width 144 height 23
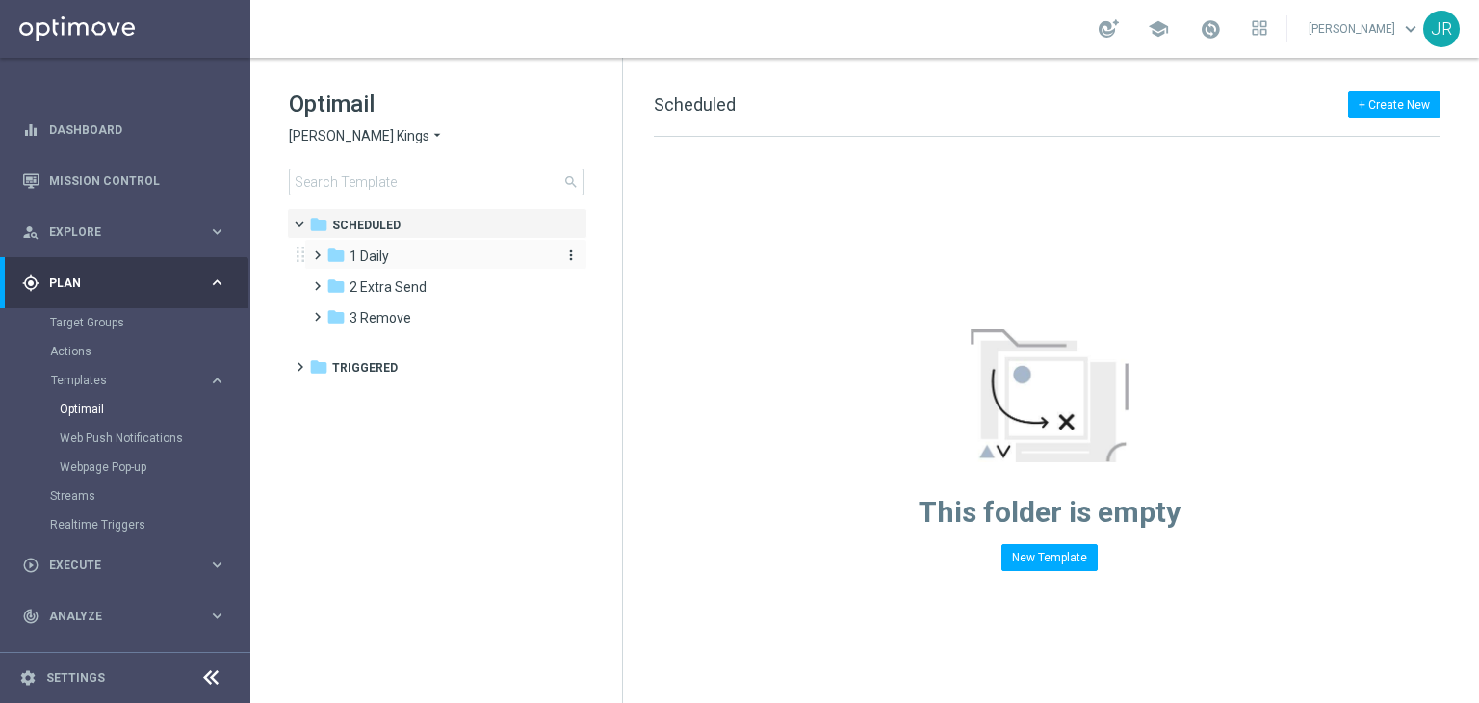
click at [419, 256] on div "folder 1 Daily" at bounding box center [436, 256] width 221 height 22
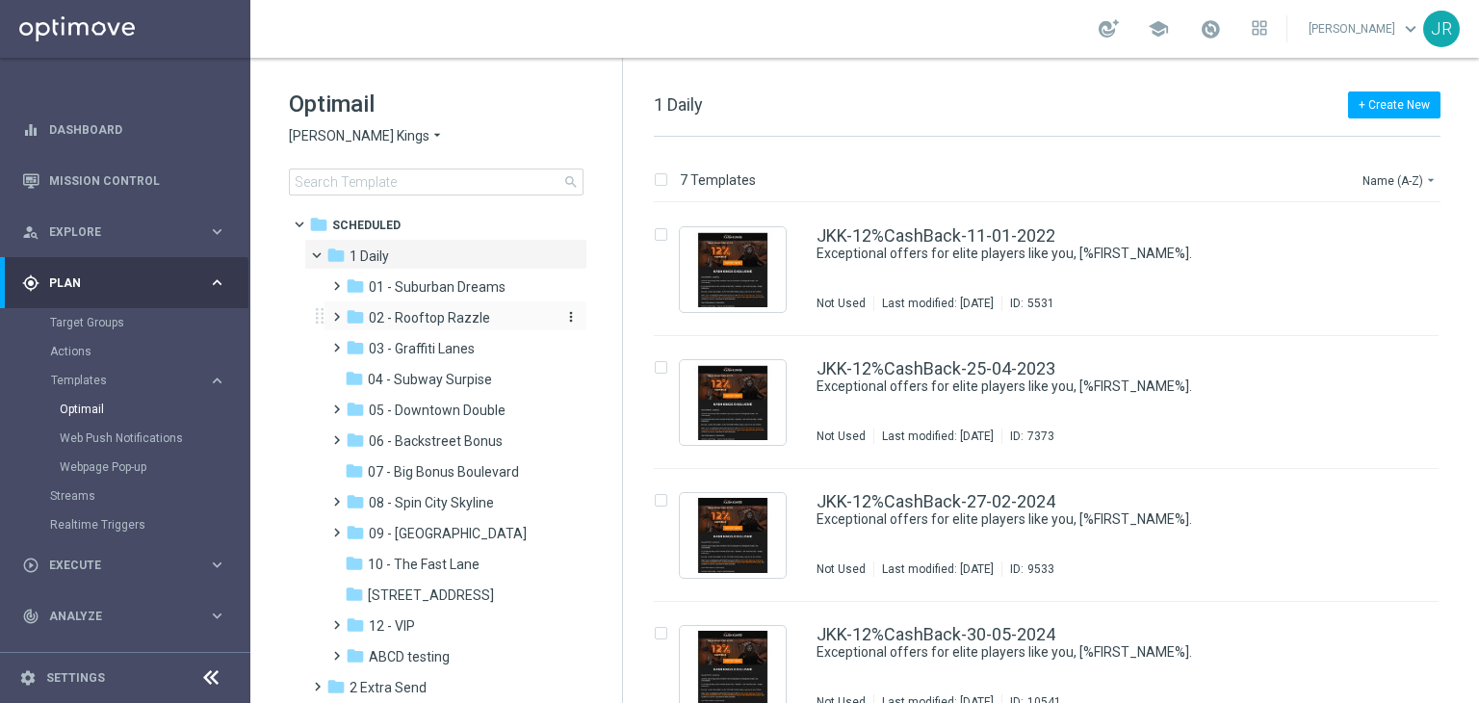
click at [421, 315] on span "02 - Rooftop Razzle" at bounding box center [429, 317] width 121 height 17
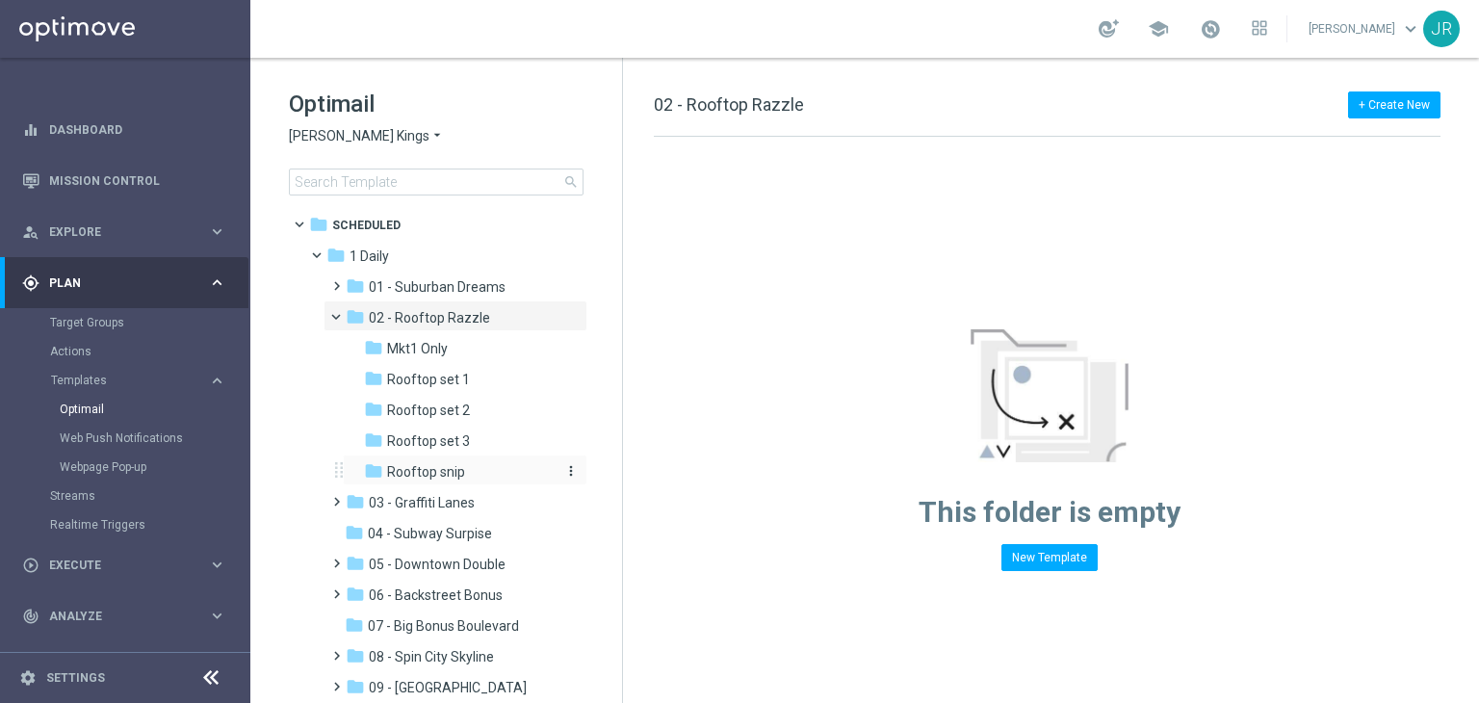
click at [448, 474] on span "Rooftop snip" at bounding box center [426, 471] width 78 height 17
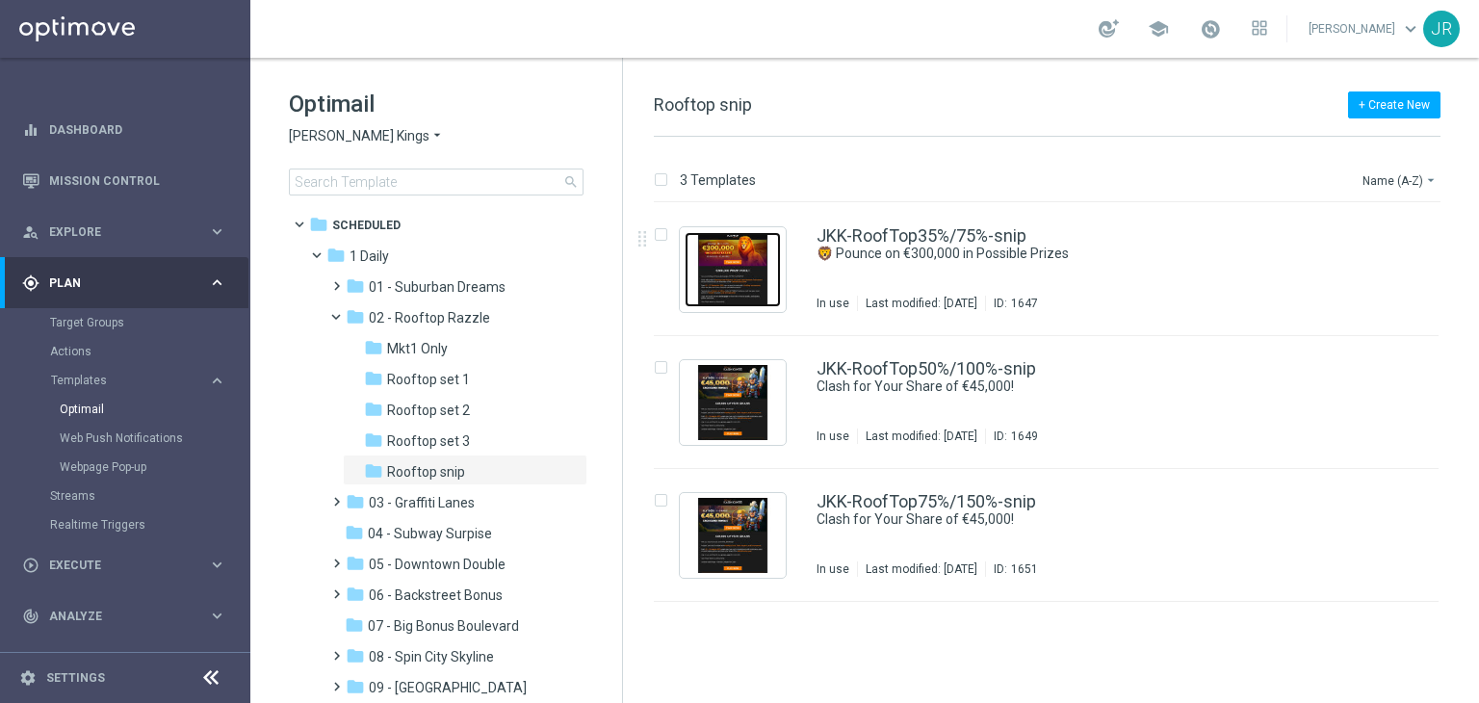
click at [726, 280] on img "Press SPACE to select this row." at bounding box center [732, 269] width 96 height 75
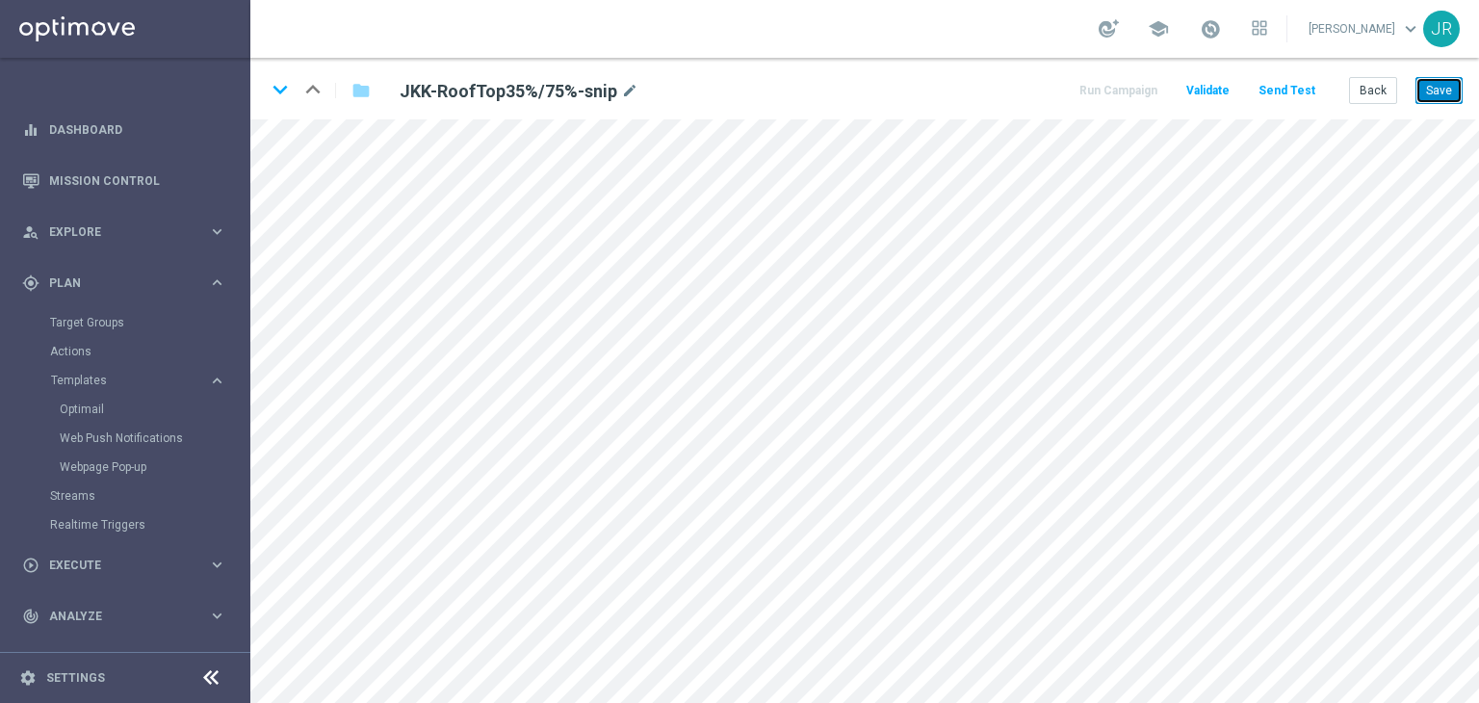
click at [1447, 87] on button "Save" at bounding box center [1438, 90] width 47 height 27
click at [1427, 98] on button "Save" at bounding box center [1438, 90] width 47 height 27
click at [1298, 86] on button "Send Test" at bounding box center [1286, 91] width 63 height 26
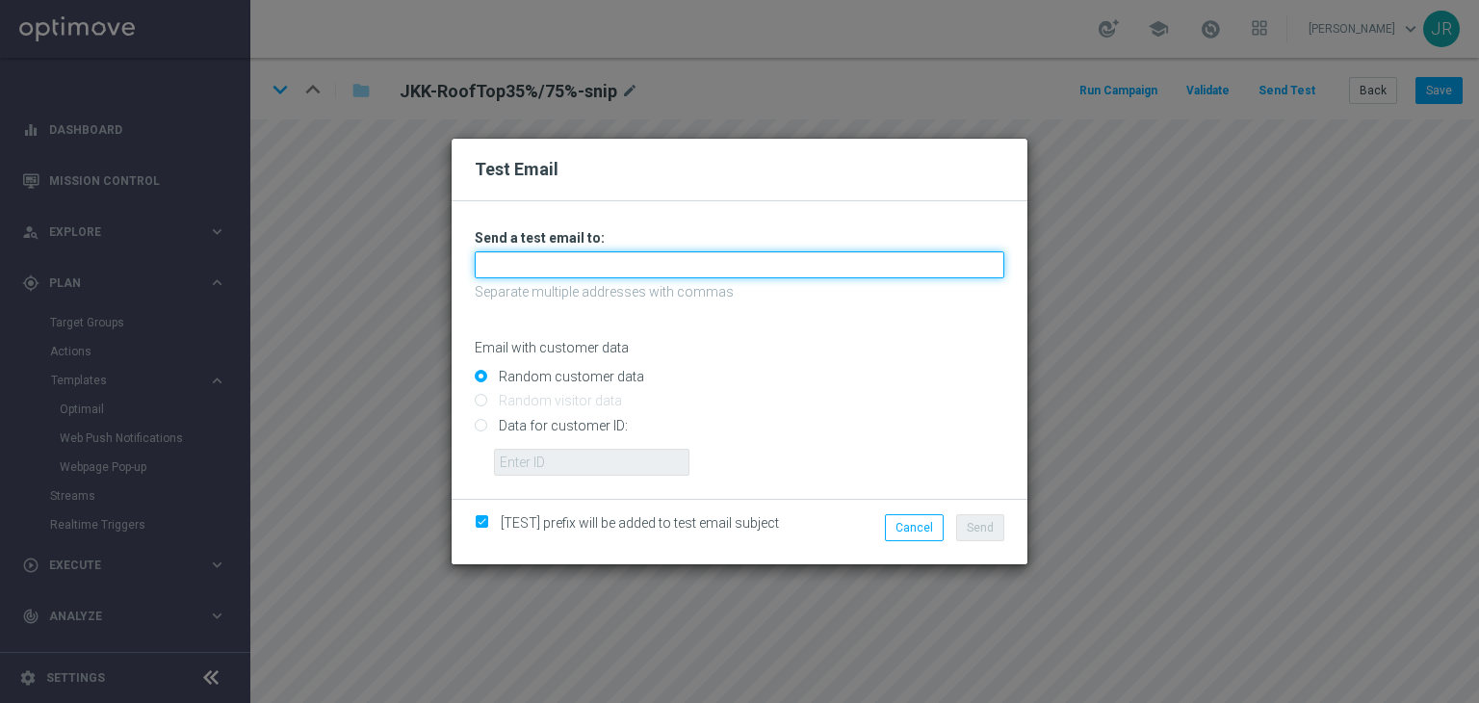
click at [529, 274] on input "text" at bounding box center [739, 264] width 529 height 27
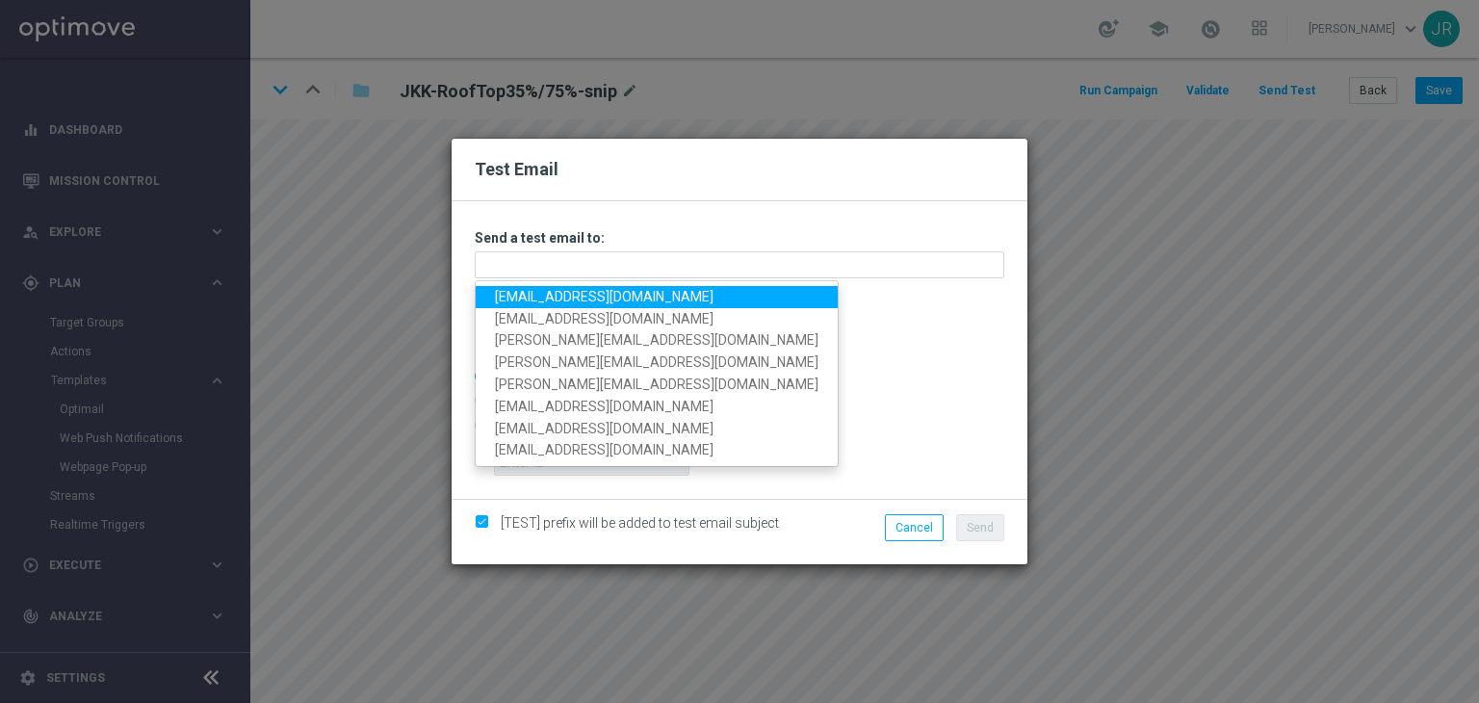
drag, startPoint x: 537, startPoint y: 293, endPoint x: 827, endPoint y: 351, distance: 295.7
click at [537, 293] on link "[EMAIL_ADDRESS][DOMAIN_NAME]" at bounding box center [657, 297] width 362 height 22
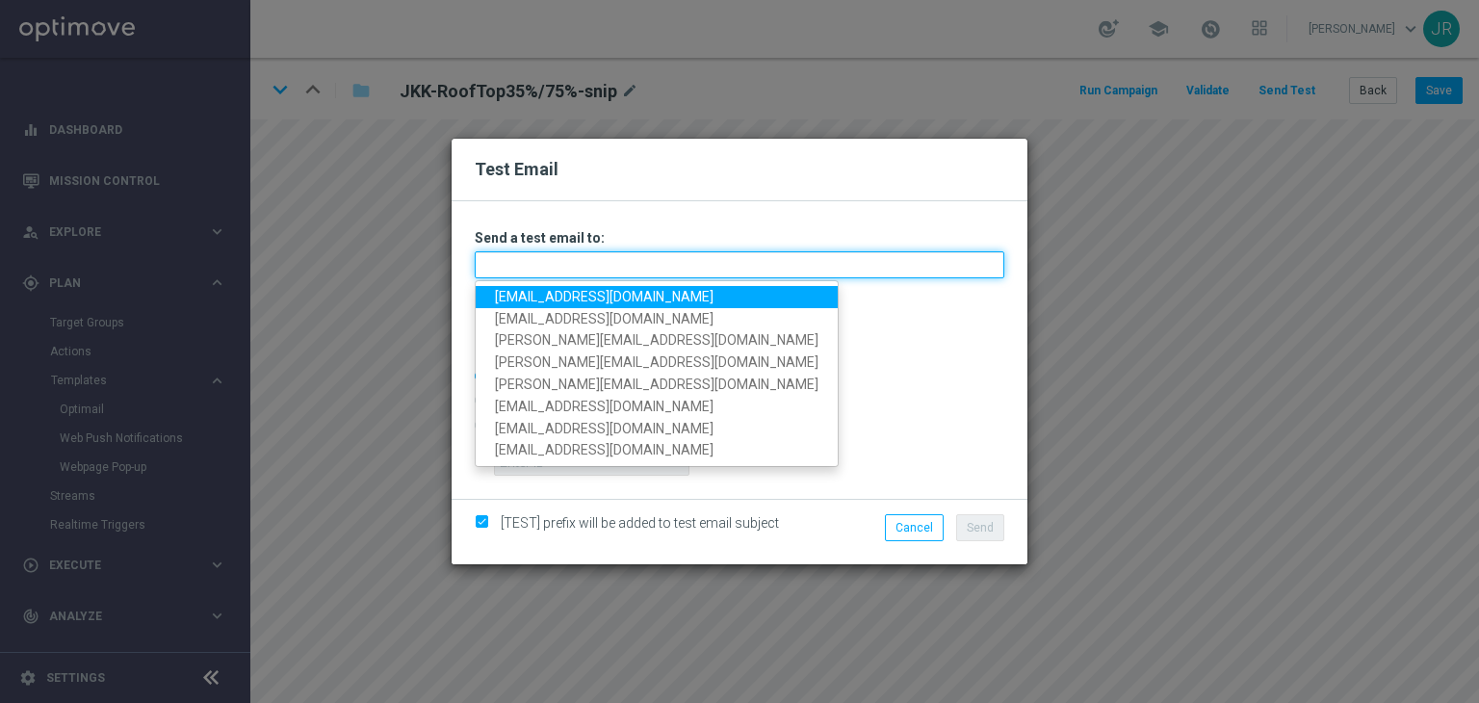
type input "[EMAIL_ADDRESS][DOMAIN_NAME]"
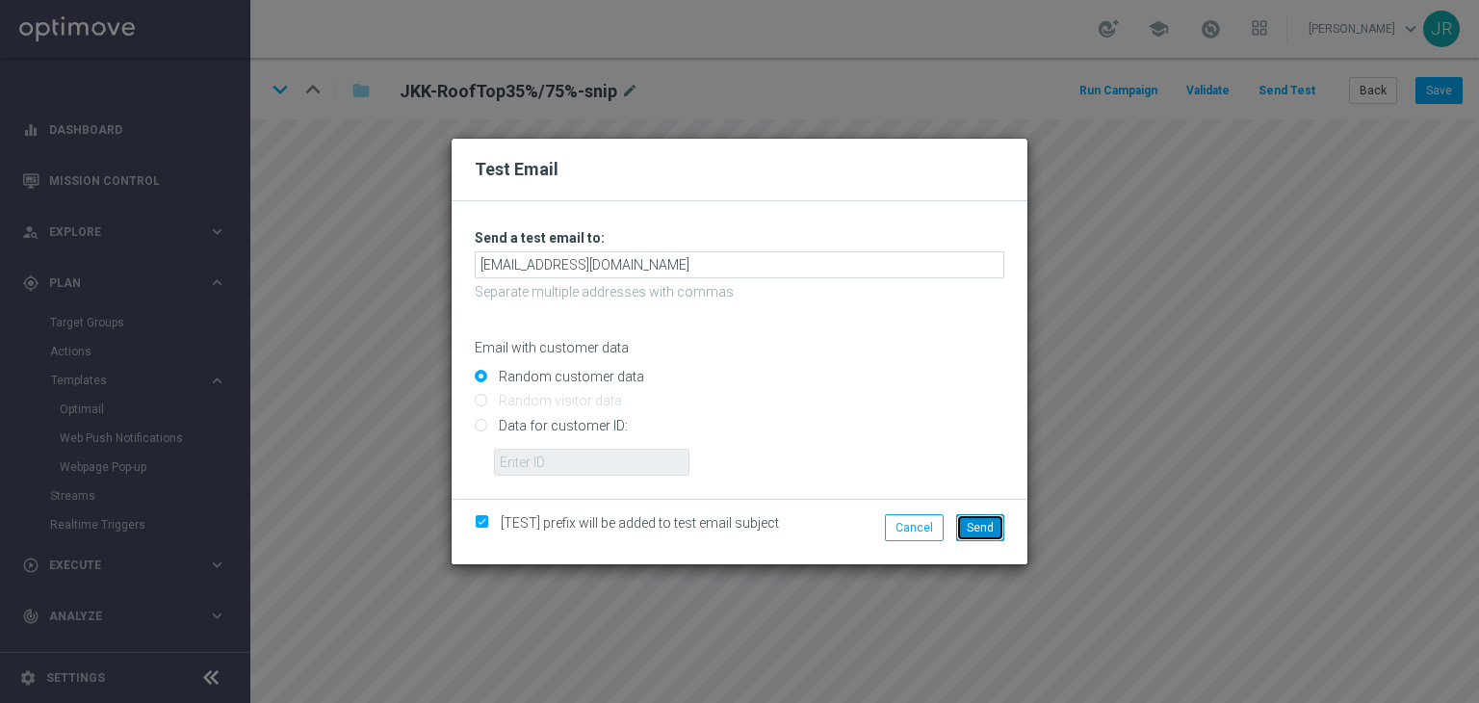
drag, startPoint x: 982, startPoint y: 525, endPoint x: 1013, endPoint y: 587, distance: 69.7
click at [982, 525] on span "Send" at bounding box center [980, 527] width 27 height 13
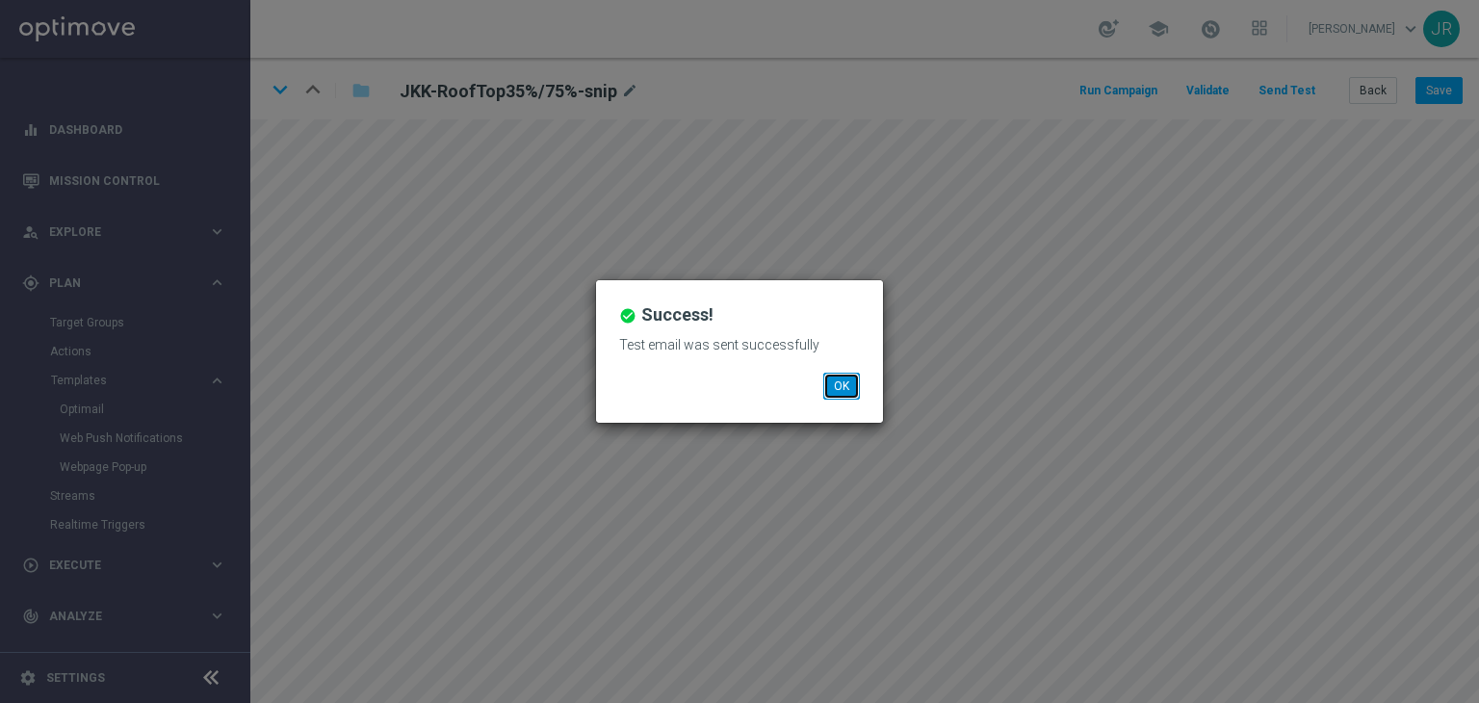
click at [844, 386] on button "OK" at bounding box center [841, 386] width 37 height 27
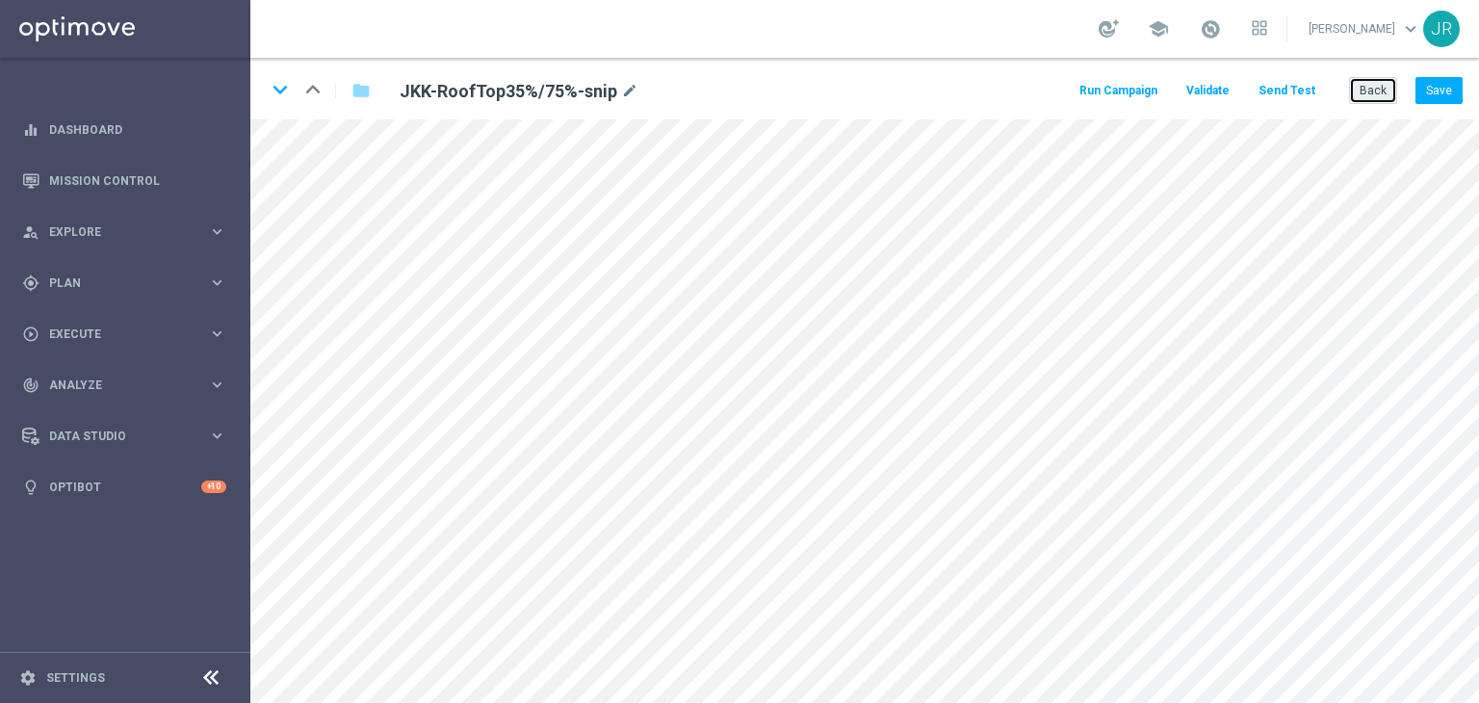
drag, startPoint x: 1379, startPoint y: 86, endPoint x: 1315, endPoint y: 96, distance: 65.4
click at [1379, 86] on button "Back" at bounding box center [1373, 90] width 48 height 27
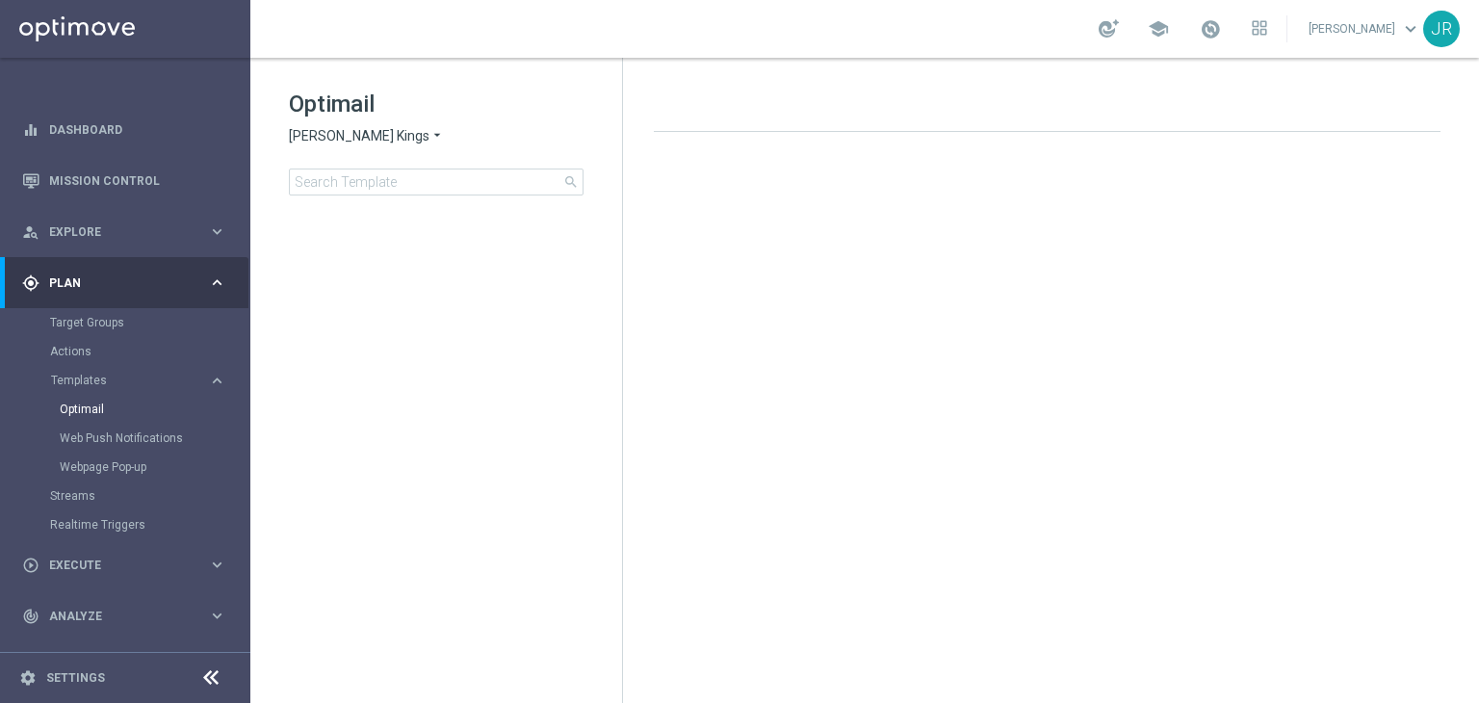
click at [323, 142] on span "[PERSON_NAME] Kings" at bounding box center [359, 136] width 141 height 18
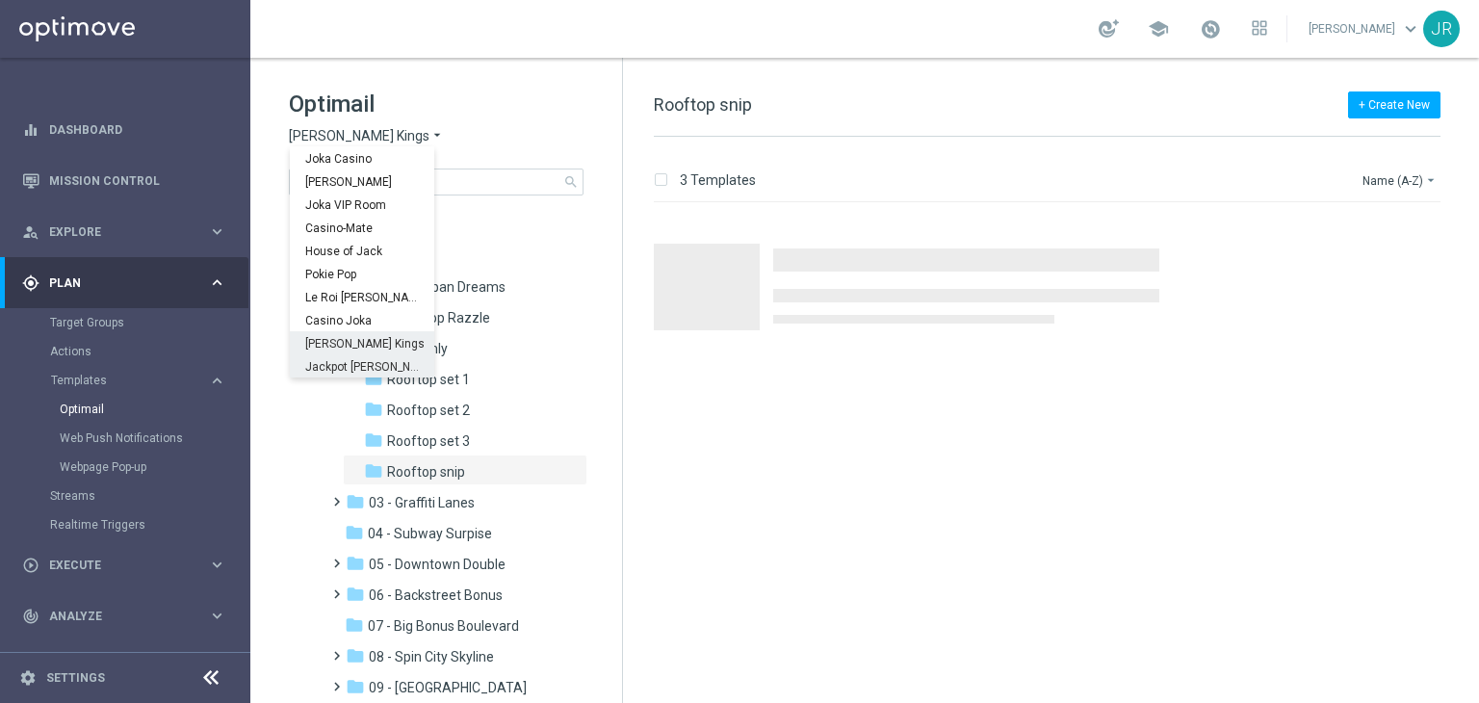
click at [339, 374] on div "Jackpot [PERSON_NAME]" at bounding box center [362, 365] width 144 height 23
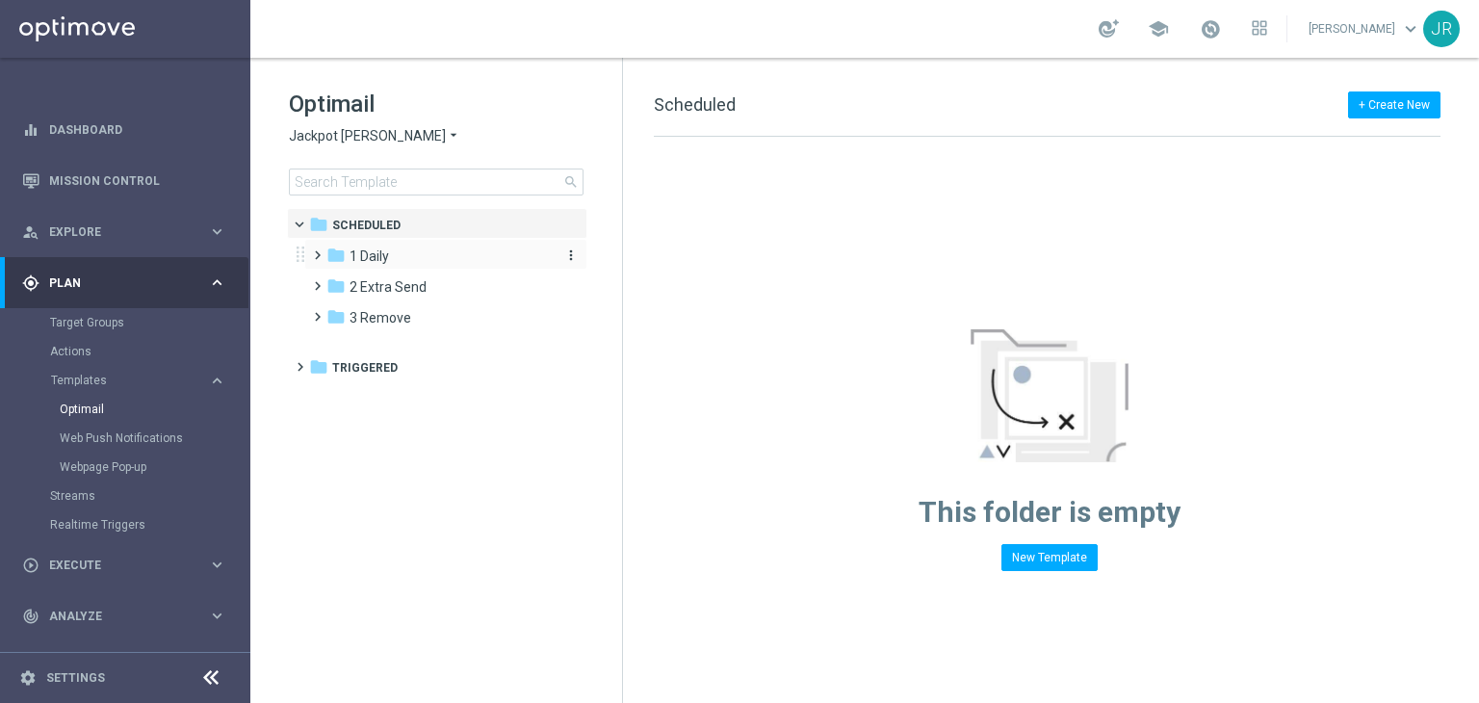
click at [378, 262] on span "1 Daily" at bounding box center [368, 255] width 39 height 17
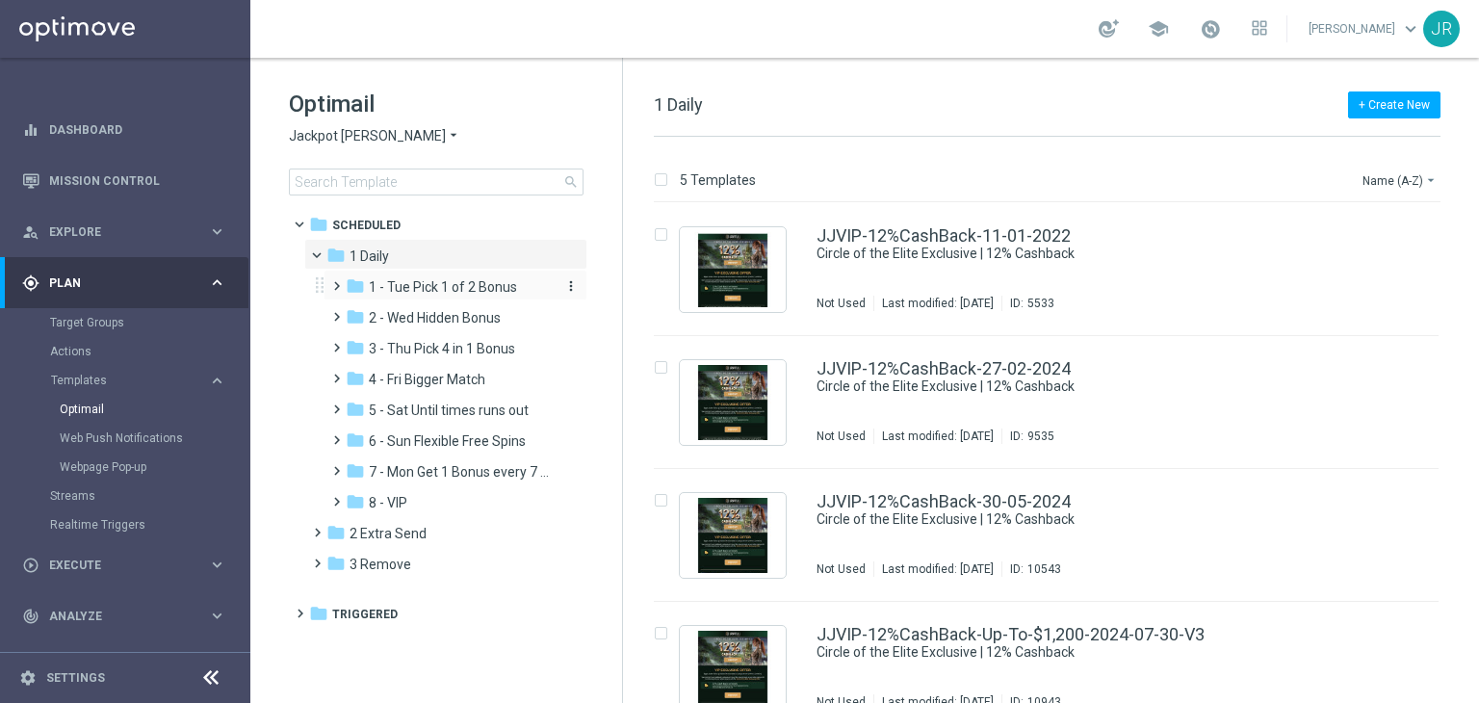
click at [401, 286] on span "1 - Tue Pick 1 of 2 Bonus" at bounding box center [443, 286] width 148 height 17
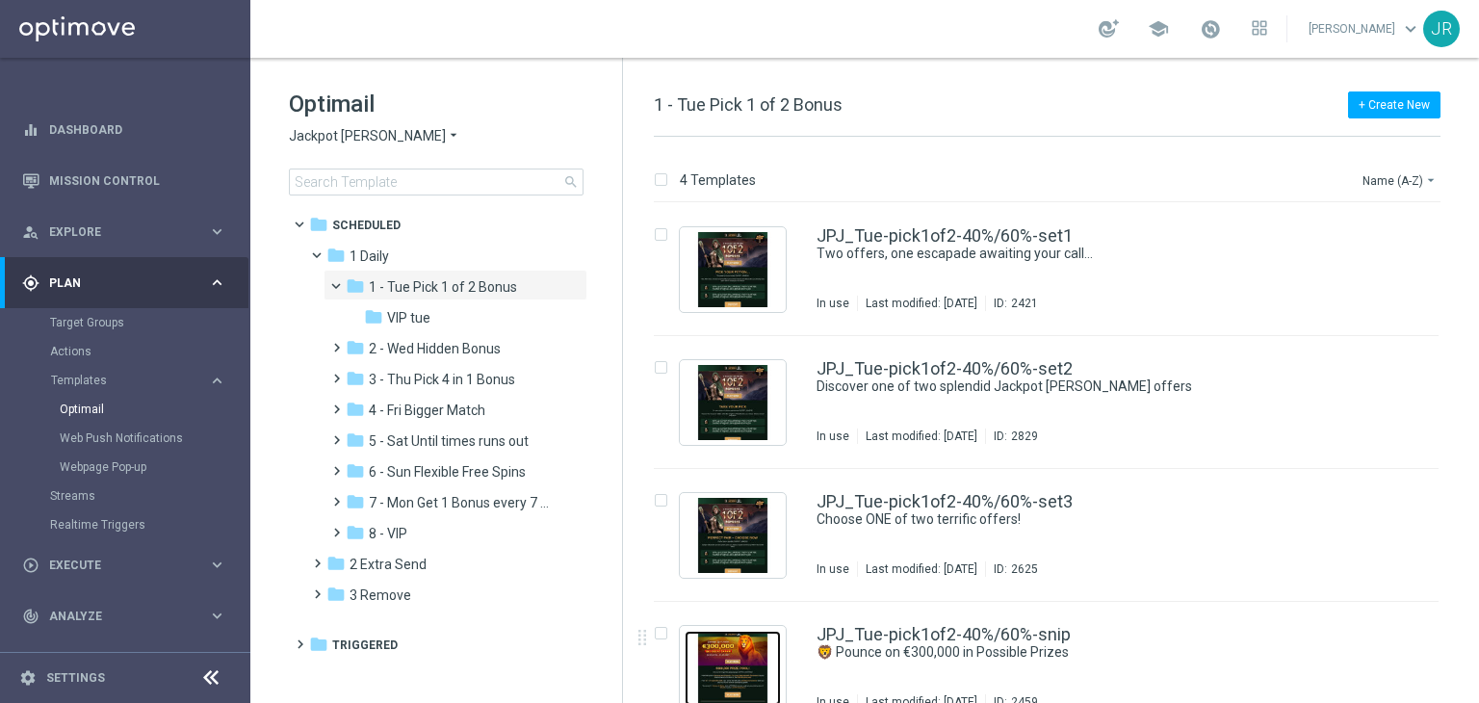
drag, startPoint x: 774, startPoint y: 654, endPoint x: 871, endPoint y: 508, distance: 174.9
click at [776, 654] on img "Press SPACE to select this row." at bounding box center [732, 668] width 96 height 75
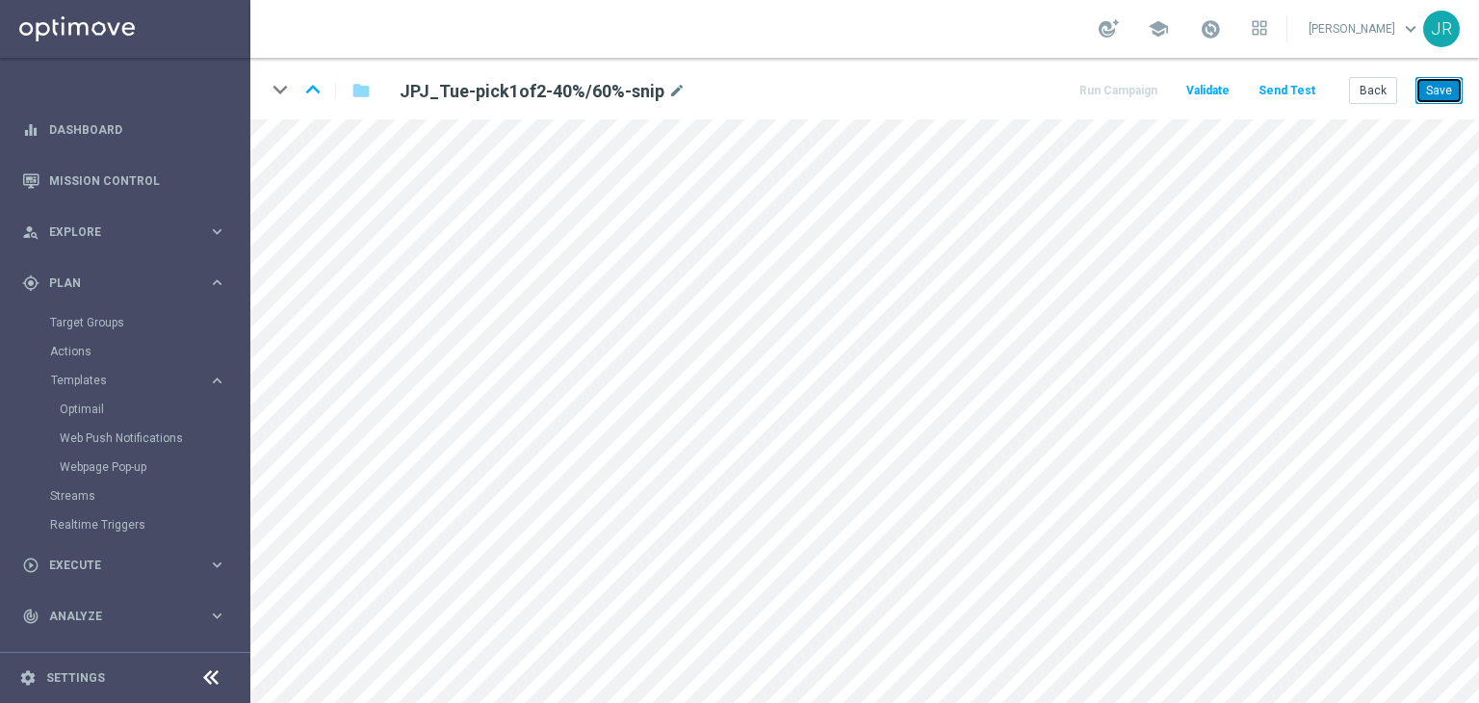
click at [1438, 87] on button "Save" at bounding box center [1438, 90] width 47 height 27
click at [1290, 93] on button "Send Test" at bounding box center [1286, 91] width 63 height 26
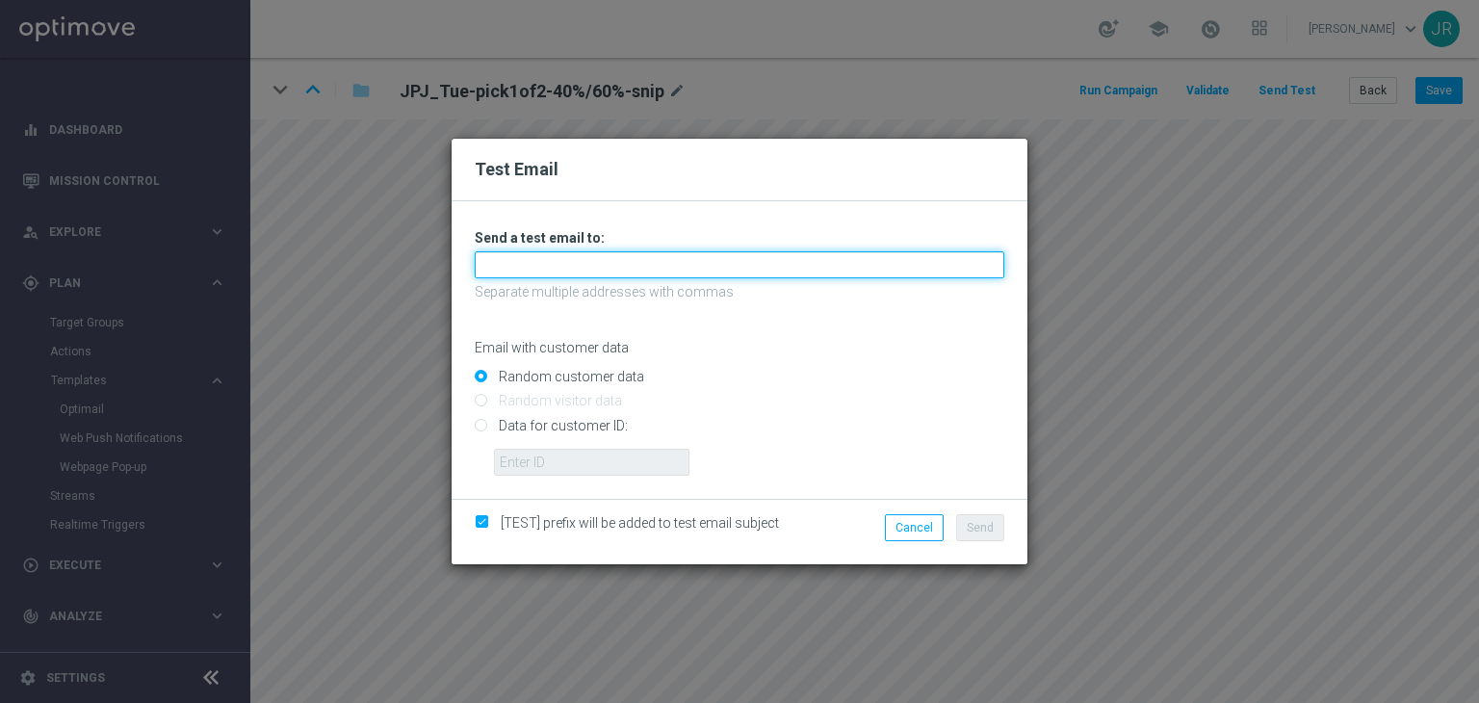
click at [560, 266] on input "text" at bounding box center [739, 264] width 529 height 27
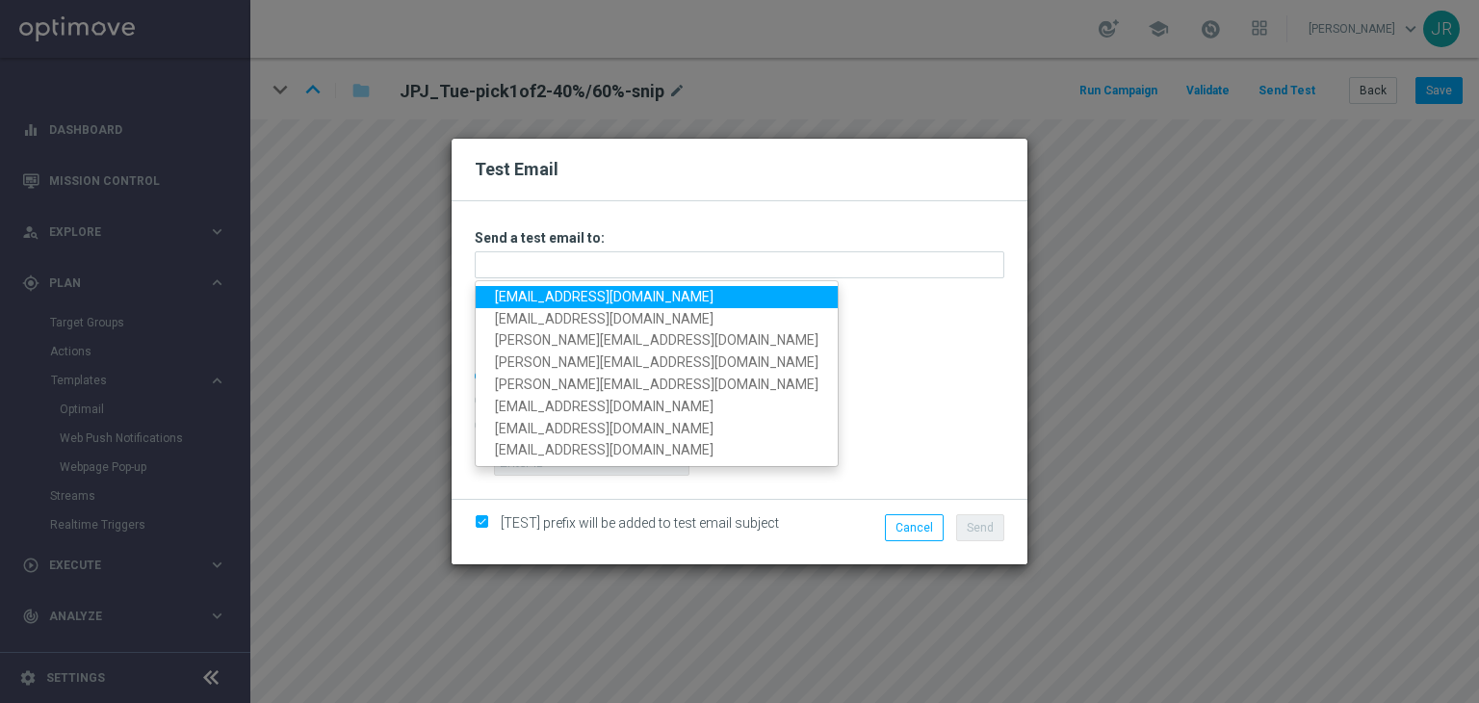
click at [503, 304] on link "[EMAIL_ADDRESS][DOMAIN_NAME]" at bounding box center [657, 297] width 362 height 22
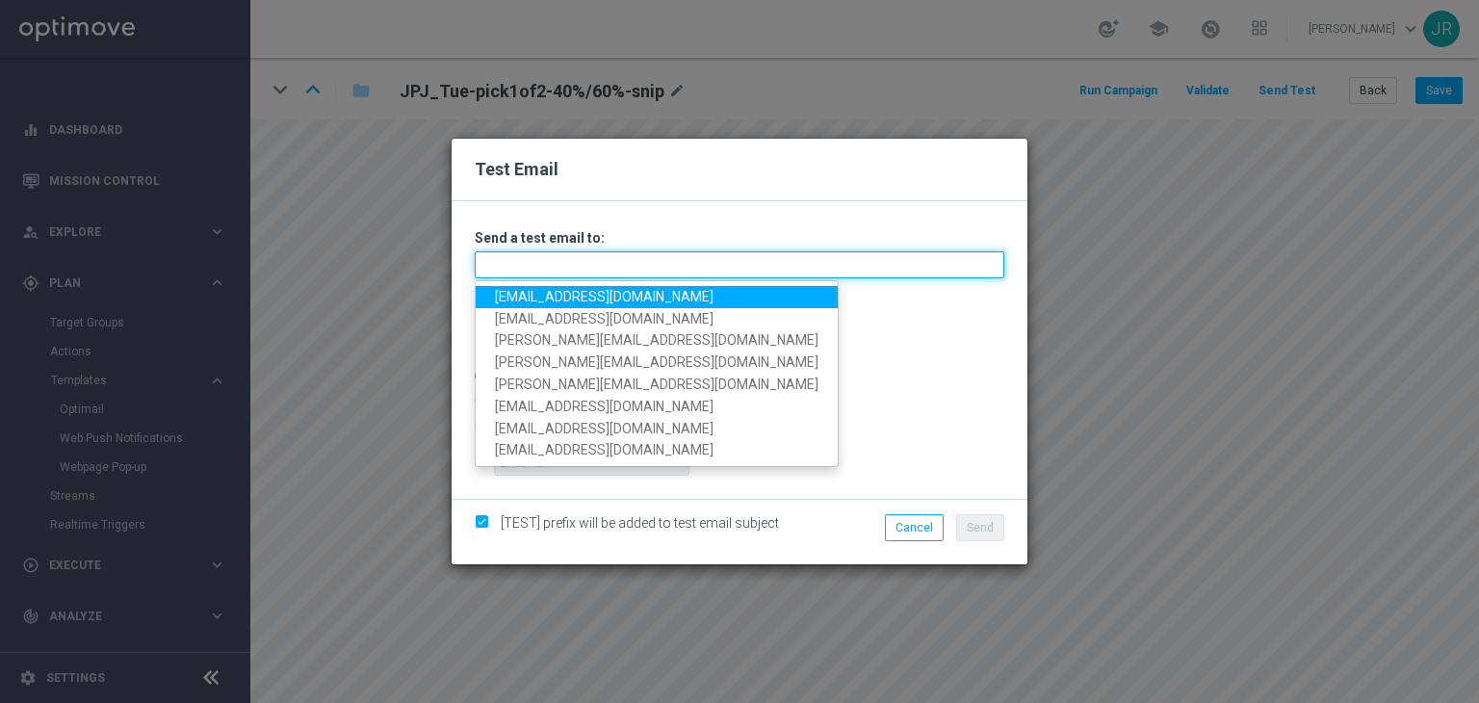
type input "[EMAIL_ADDRESS][DOMAIN_NAME]"
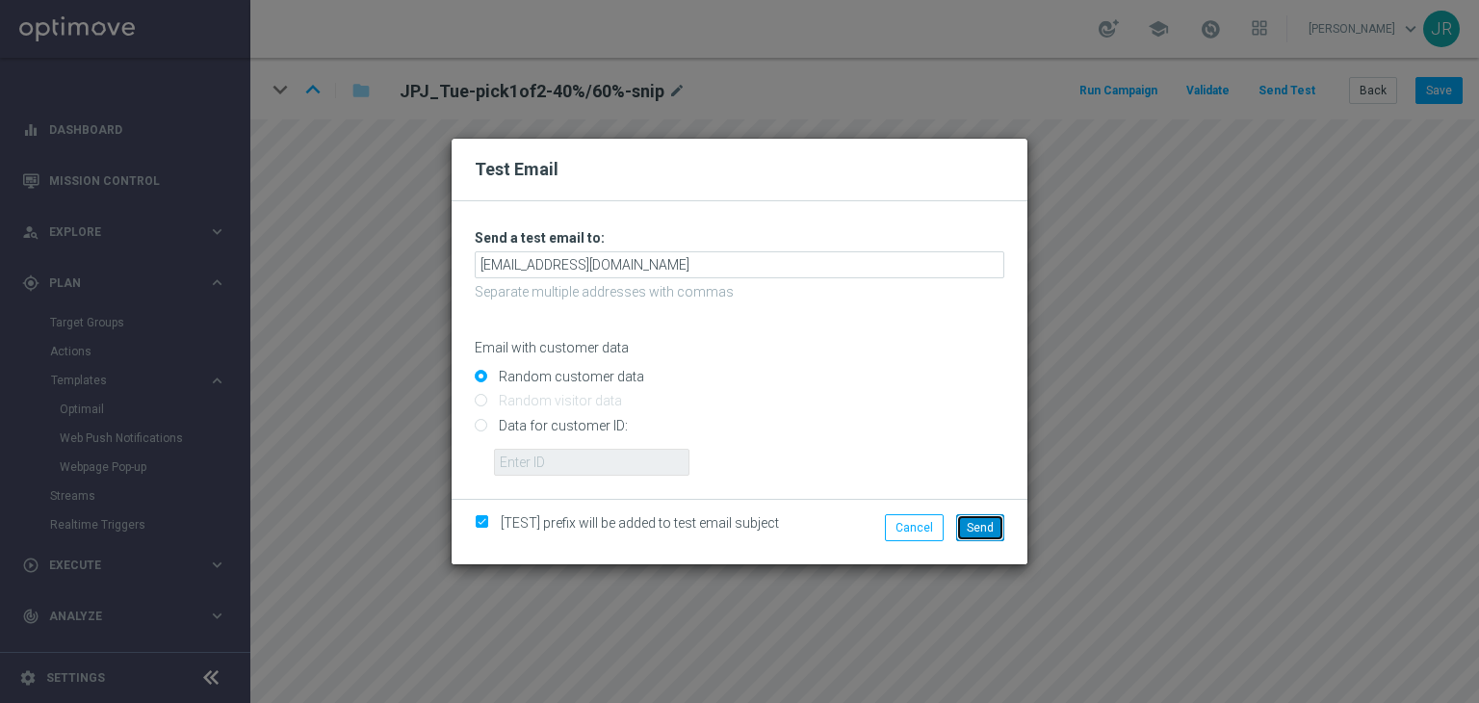
click at [987, 529] on span "Send" at bounding box center [980, 527] width 27 height 13
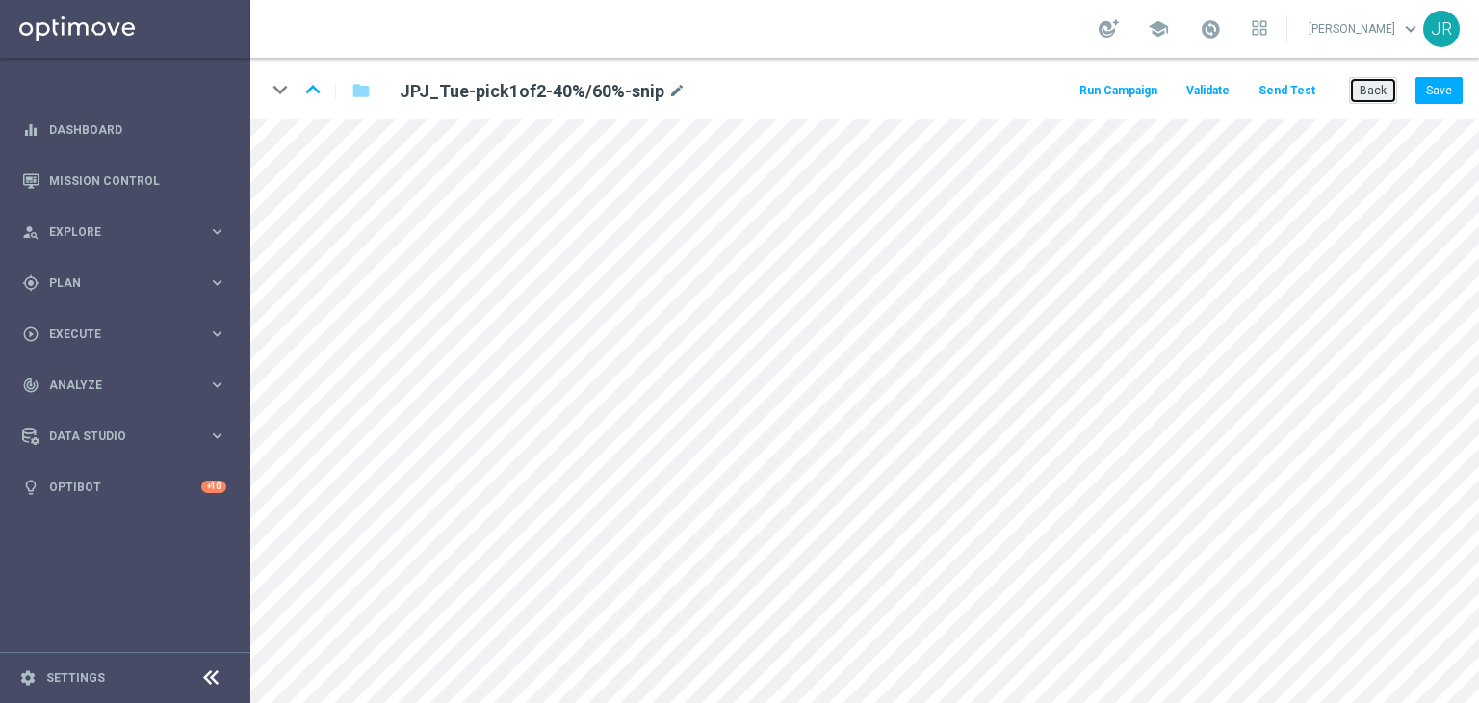
drag, startPoint x: 1375, startPoint y: 93, endPoint x: 1169, endPoint y: 138, distance: 210.7
click at [1375, 93] on button "Back" at bounding box center [1373, 90] width 48 height 27
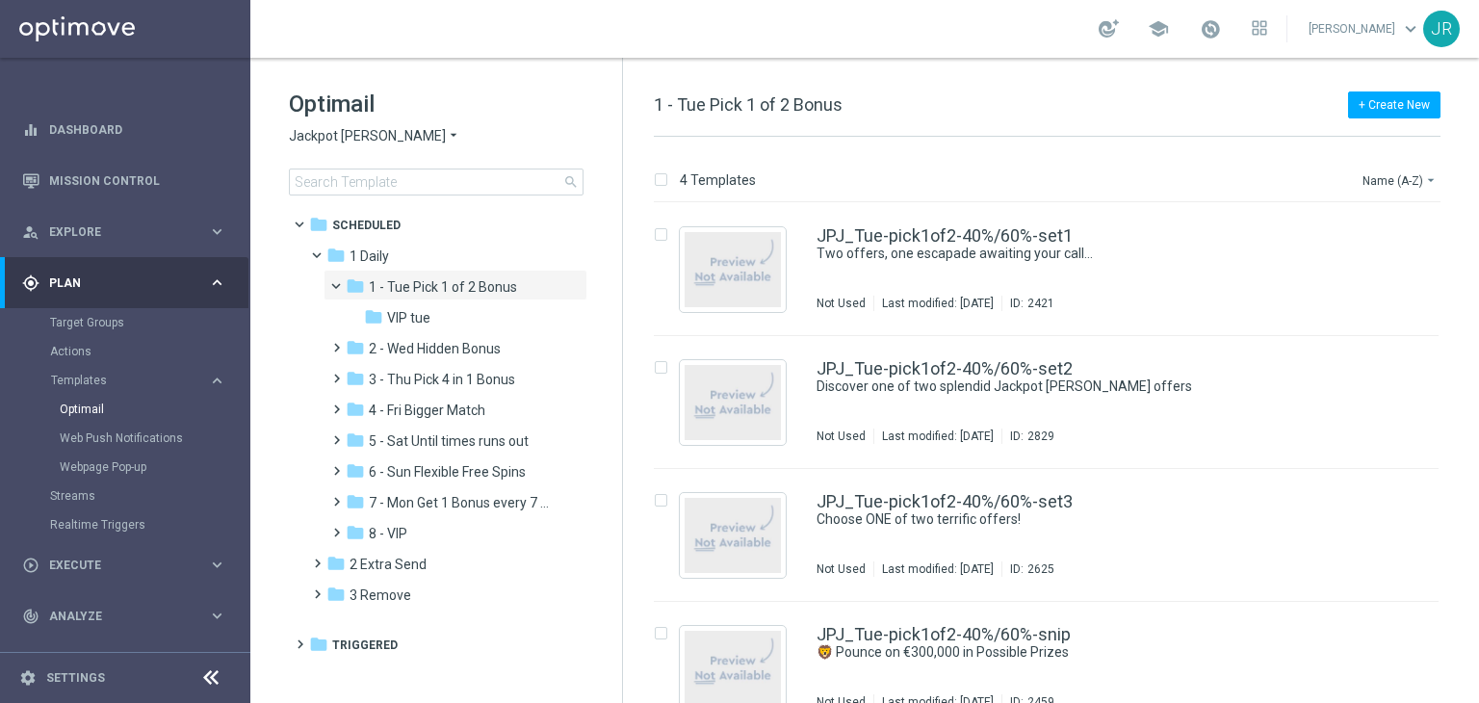
drag, startPoint x: 413, startPoint y: 322, endPoint x: 648, endPoint y: 369, distance: 239.4
click at [419, 324] on span "VIP tue" at bounding box center [408, 317] width 43 height 17
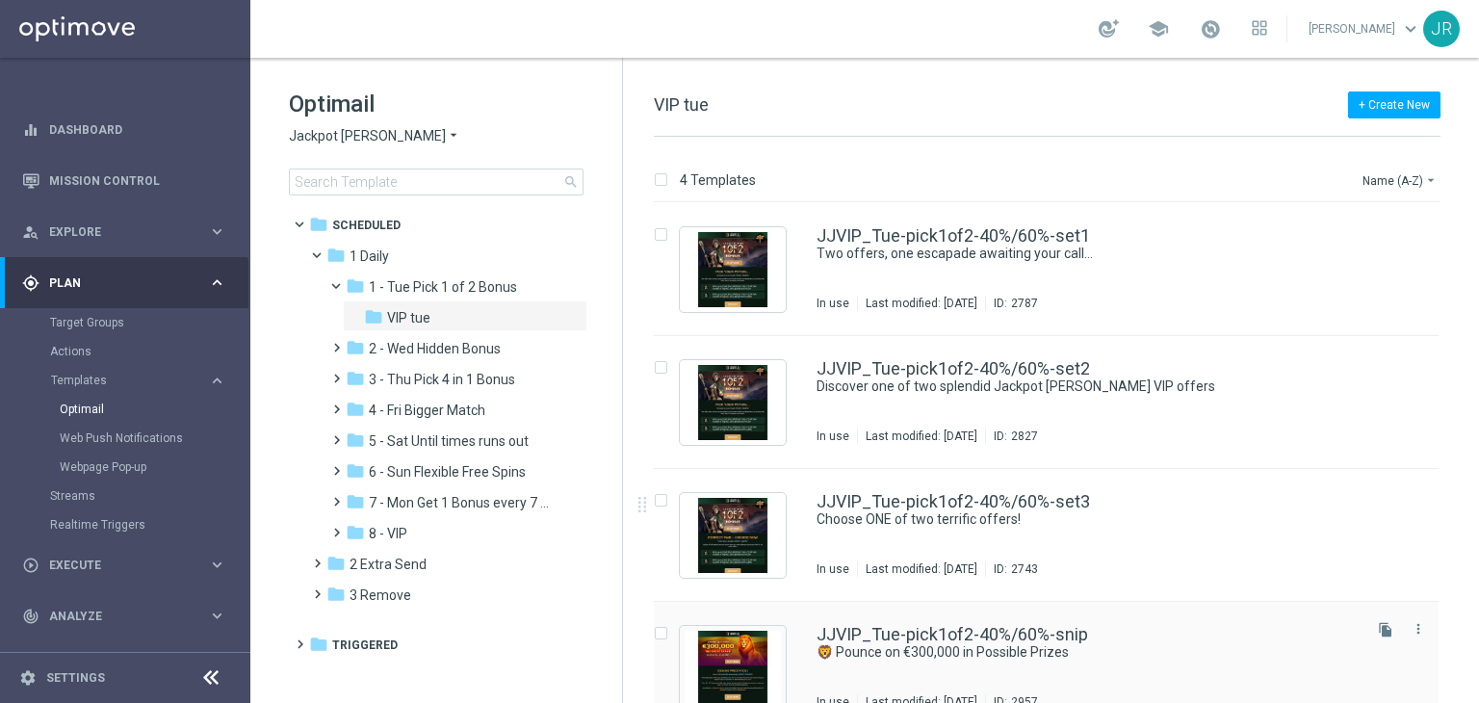
scroll to position [31, 0]
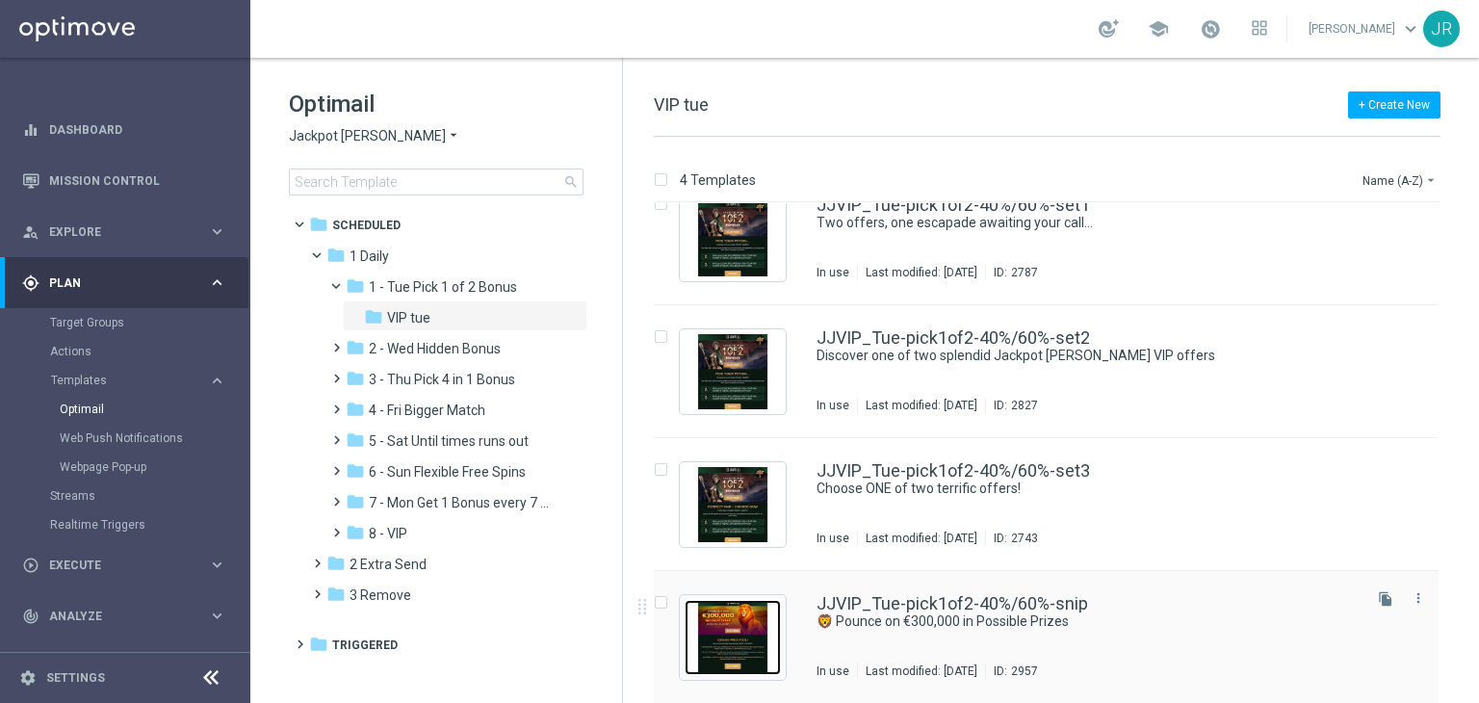
click at [739, 640] on img "Press SPACE to select this row." at bounding box center [732, 637] width 96 height 75
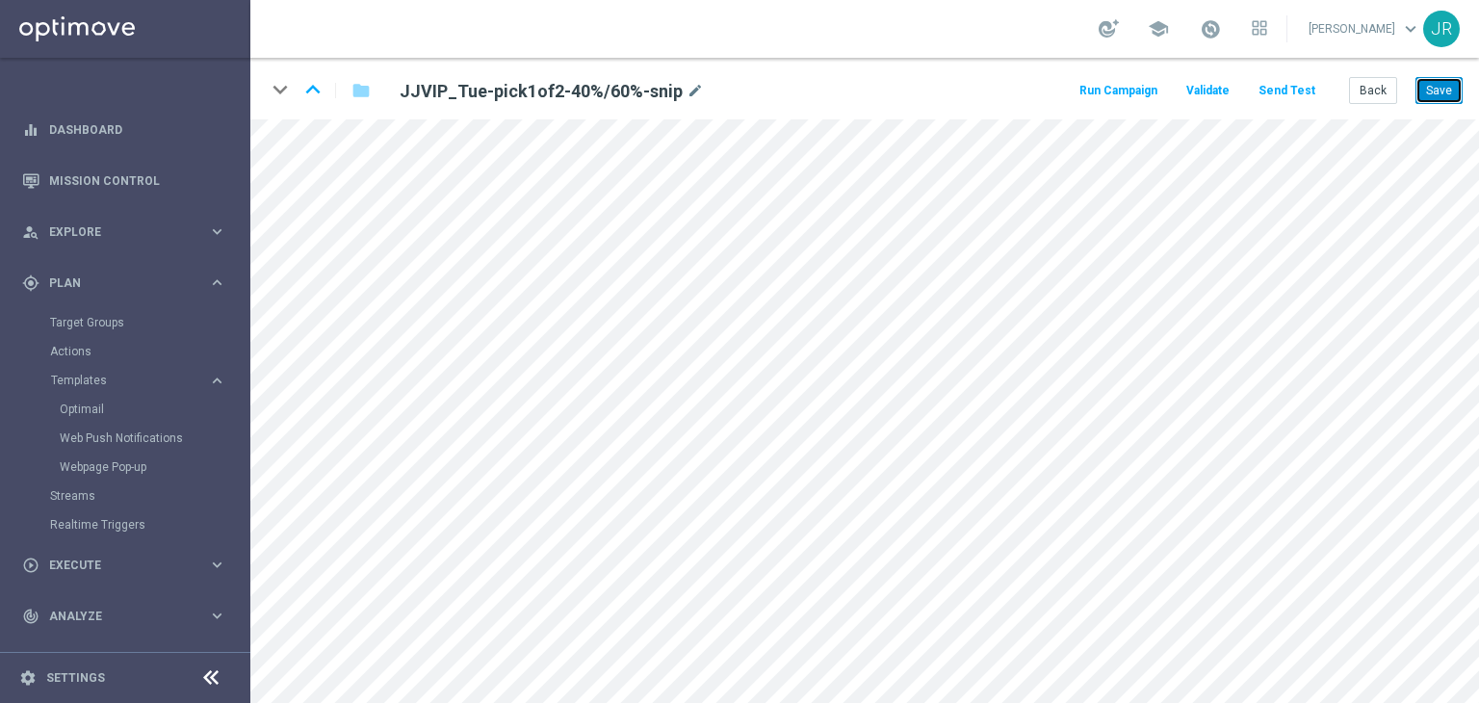
click at [1457, 79] on button "Save" at bounding box center [1438, 90] width 47 height 27
click at [1277, 99] on button "Send Test" at bounding box center [1286, 91] width 63 height 26
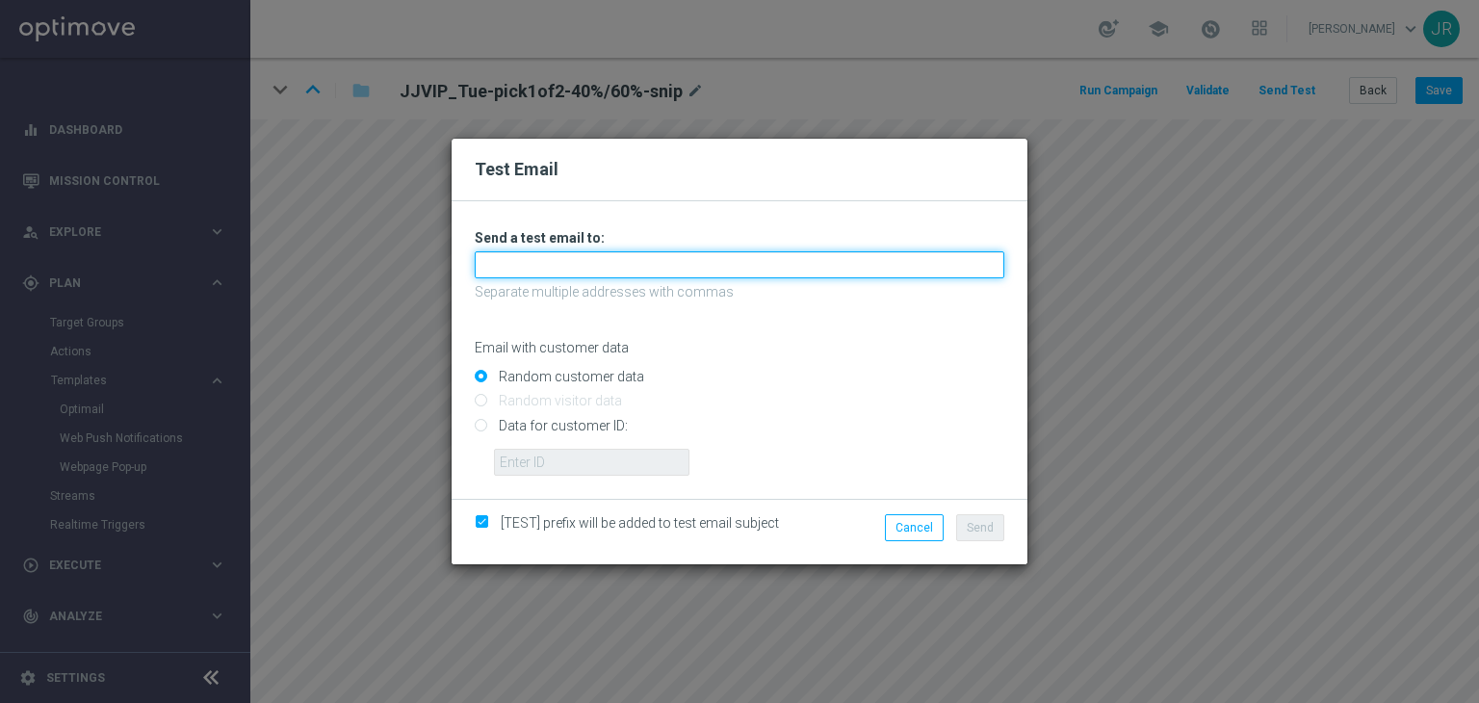
click at [606, 273] on input "text" at bounding box center [739, 264] width 529 height 27
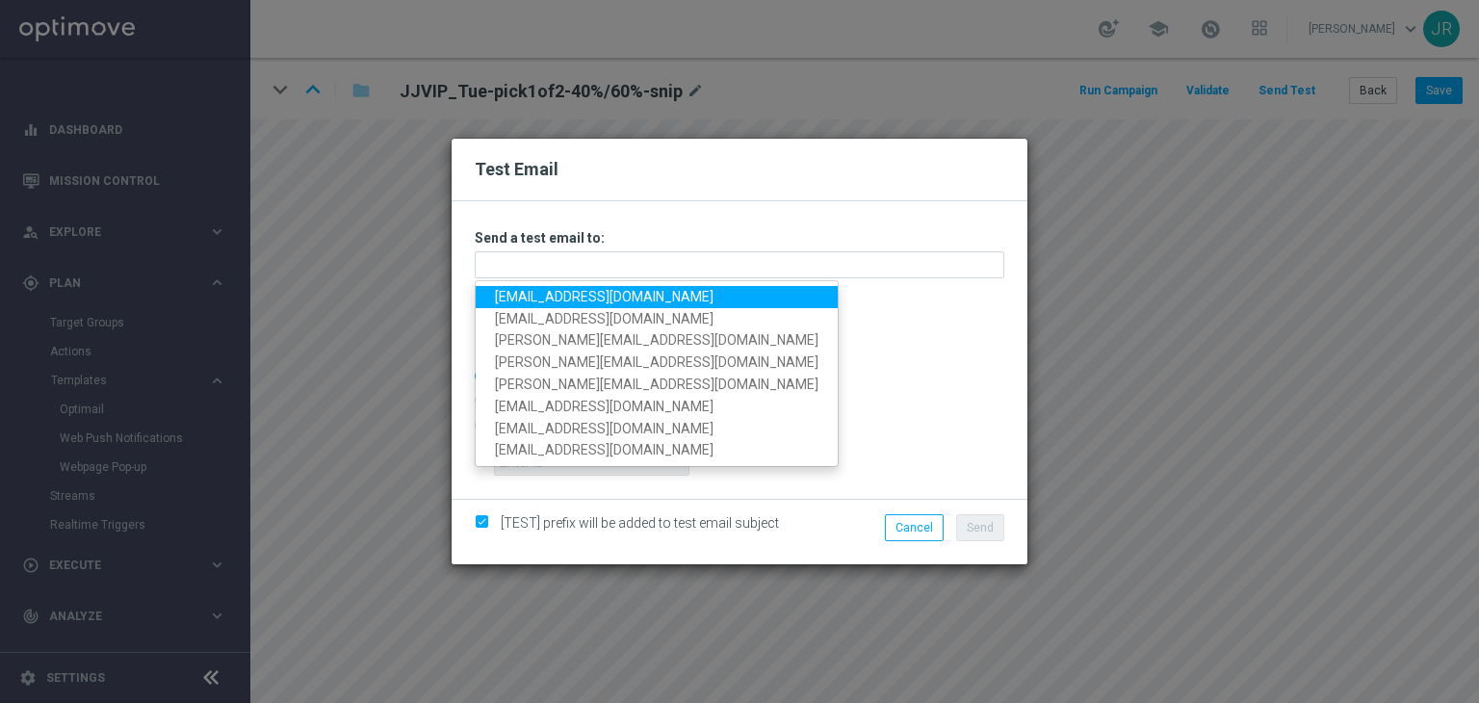
click at [528, 302] on link "[EMAIL_ADDRESS][DOMAIN_NAME]" at bounding box center [657, 297] width 362 height 22
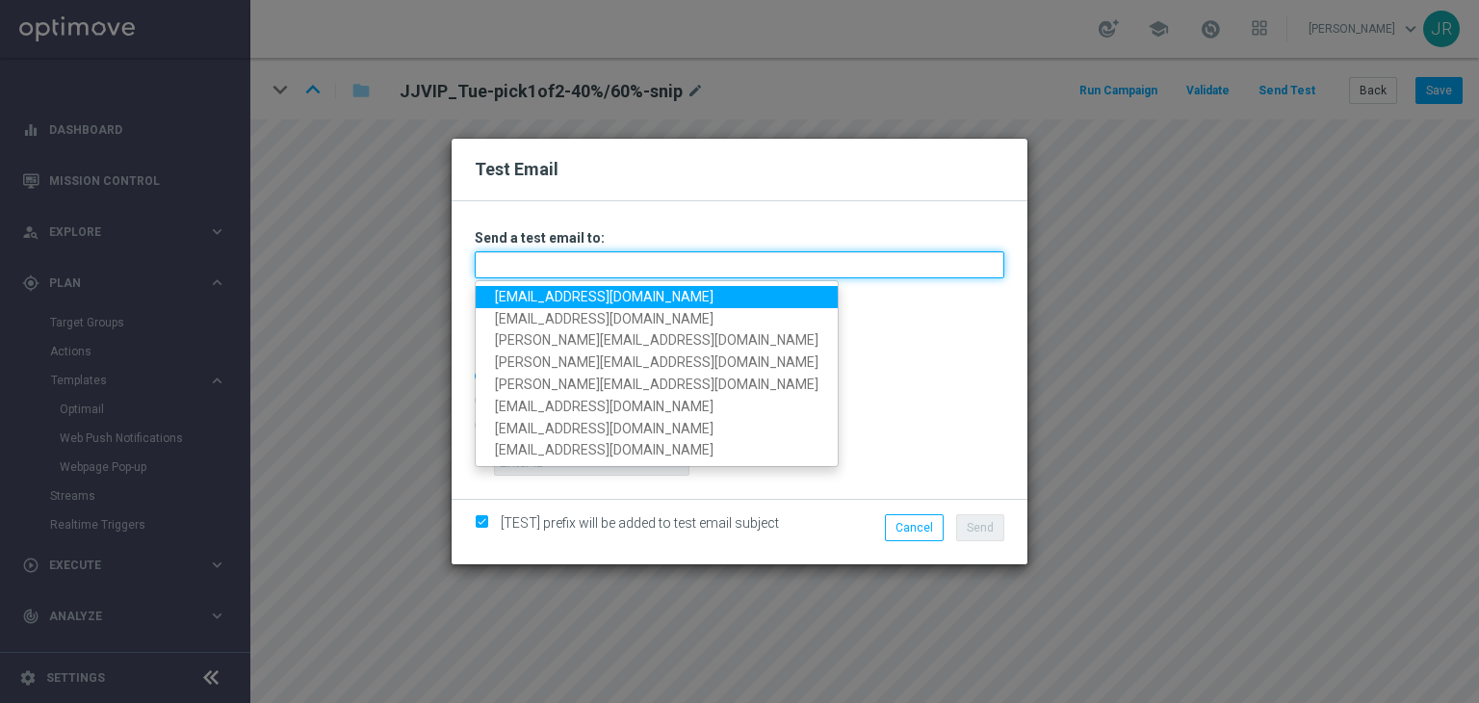
type input "[EMAIL_ADDRESS][DOMAIN_NAME]"
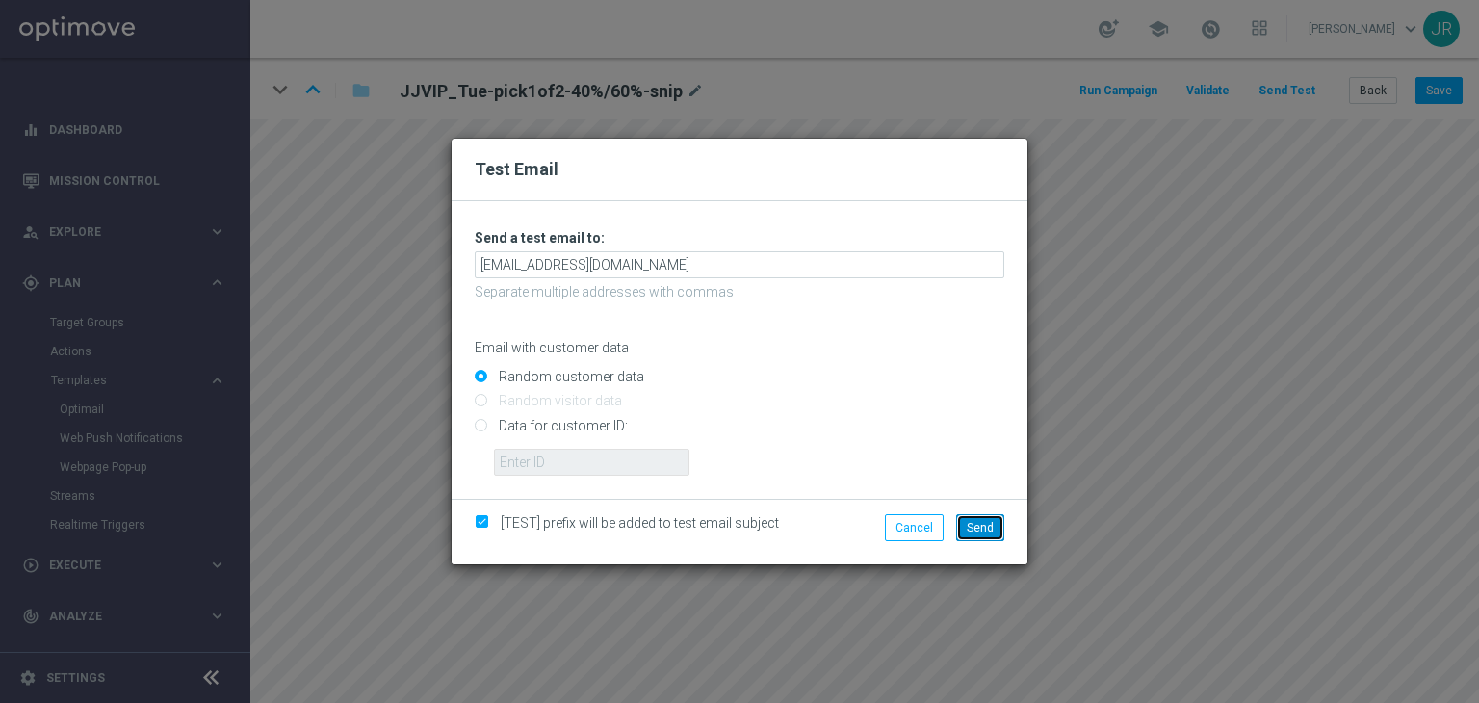
drag, startPoint x: 975, startPoint y: 532, endPoint x: 981, endPoint y: 544, distance: 12.9
click at [976, 532] on span "Send" at bounding box center [980, 527] width 27 height 13
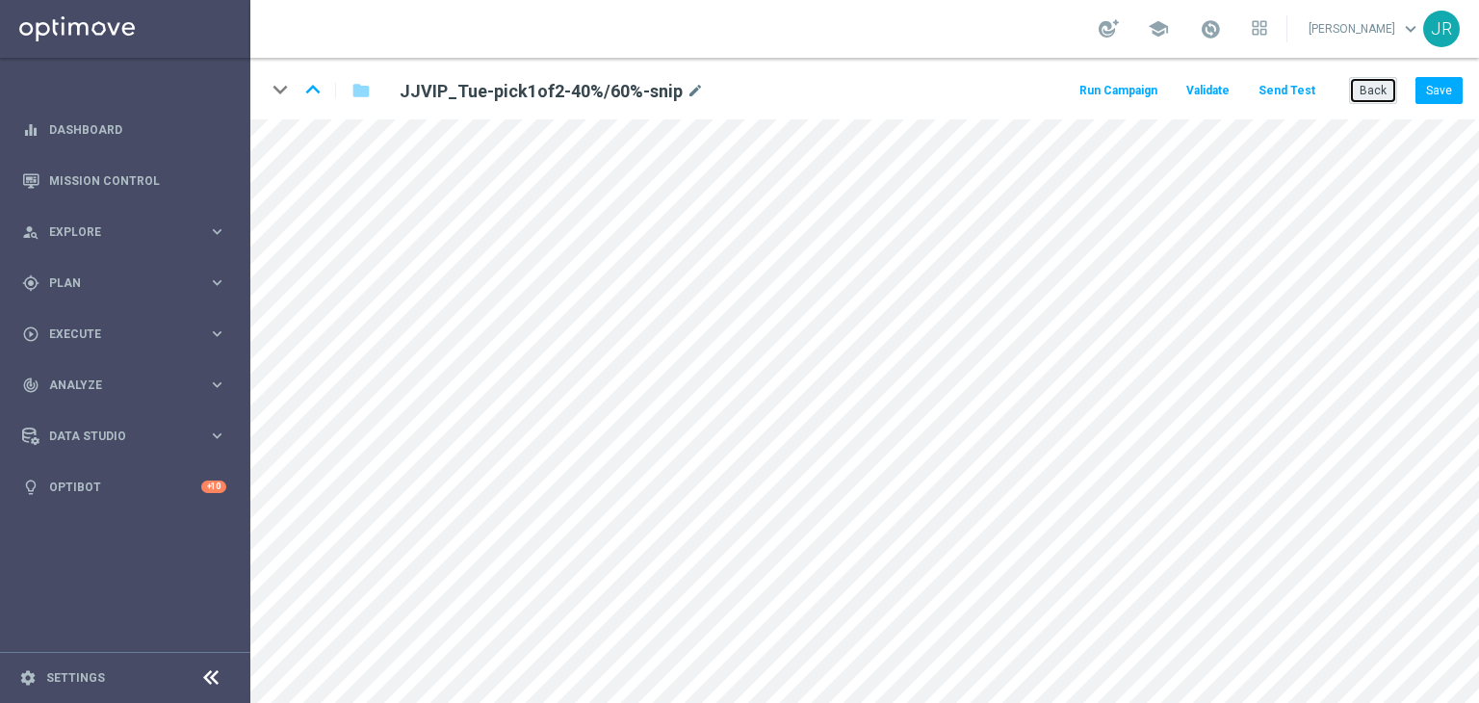
click at [1387, 77] on button "Back" at bounding box center [1373, 90] width 48 height 27
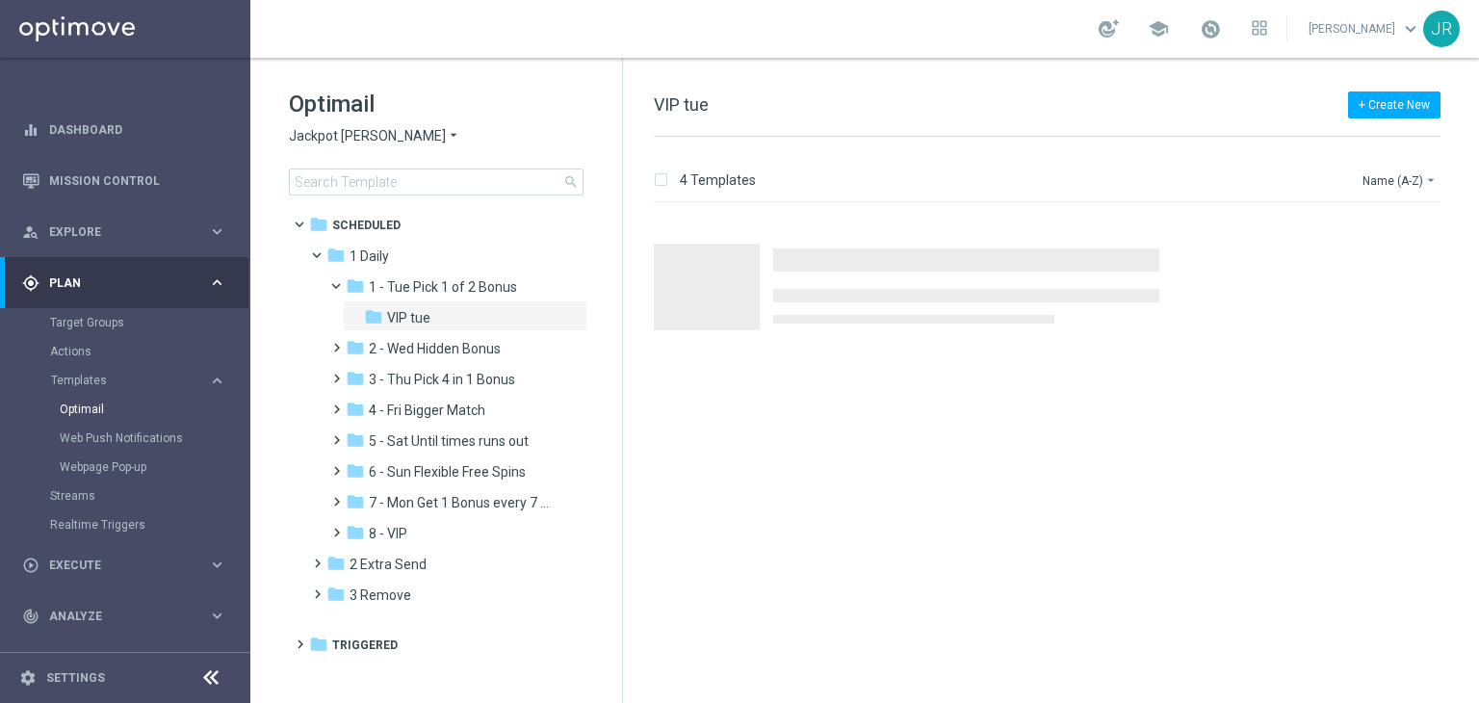
click at [334, 136] on span "Jackpot [PERSON_NAME]" at bounding box center [367, 136] width 157 height 18
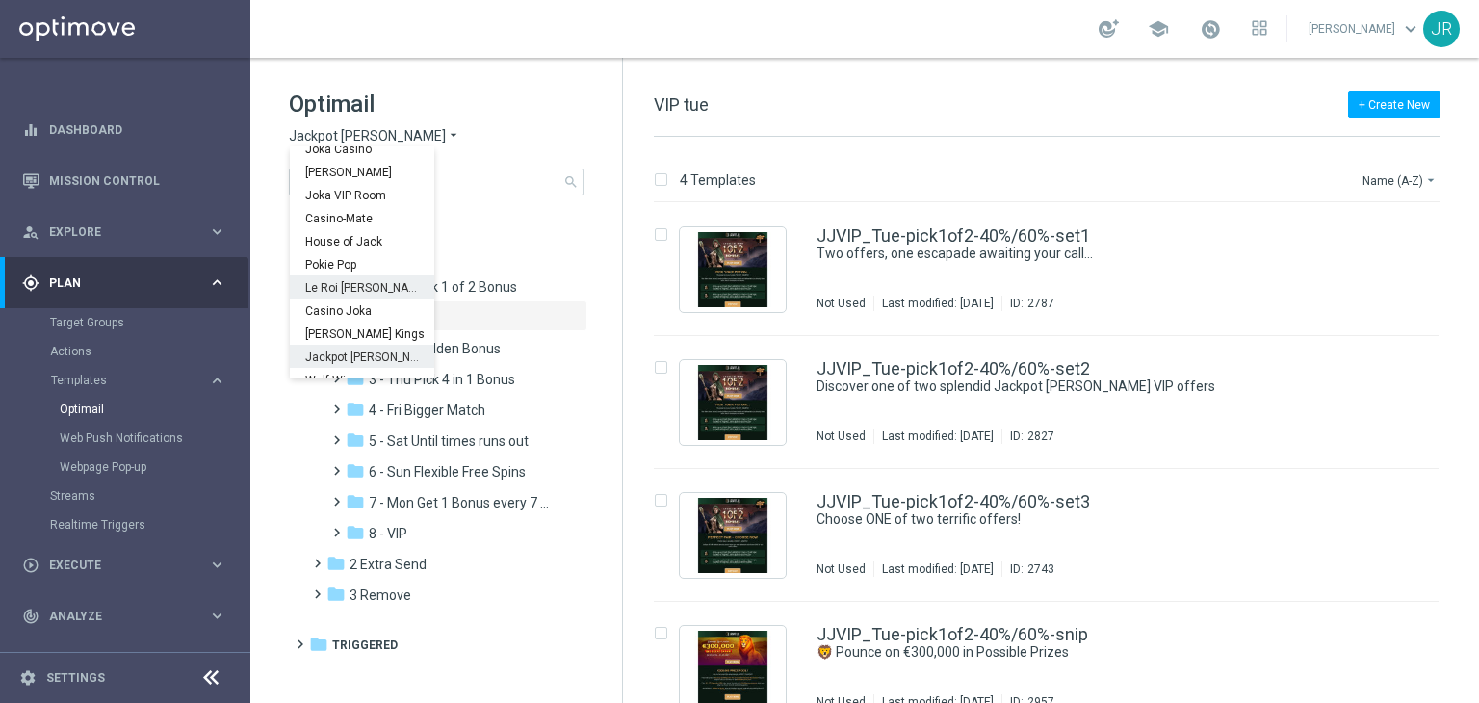
scroll to position [69, 0]
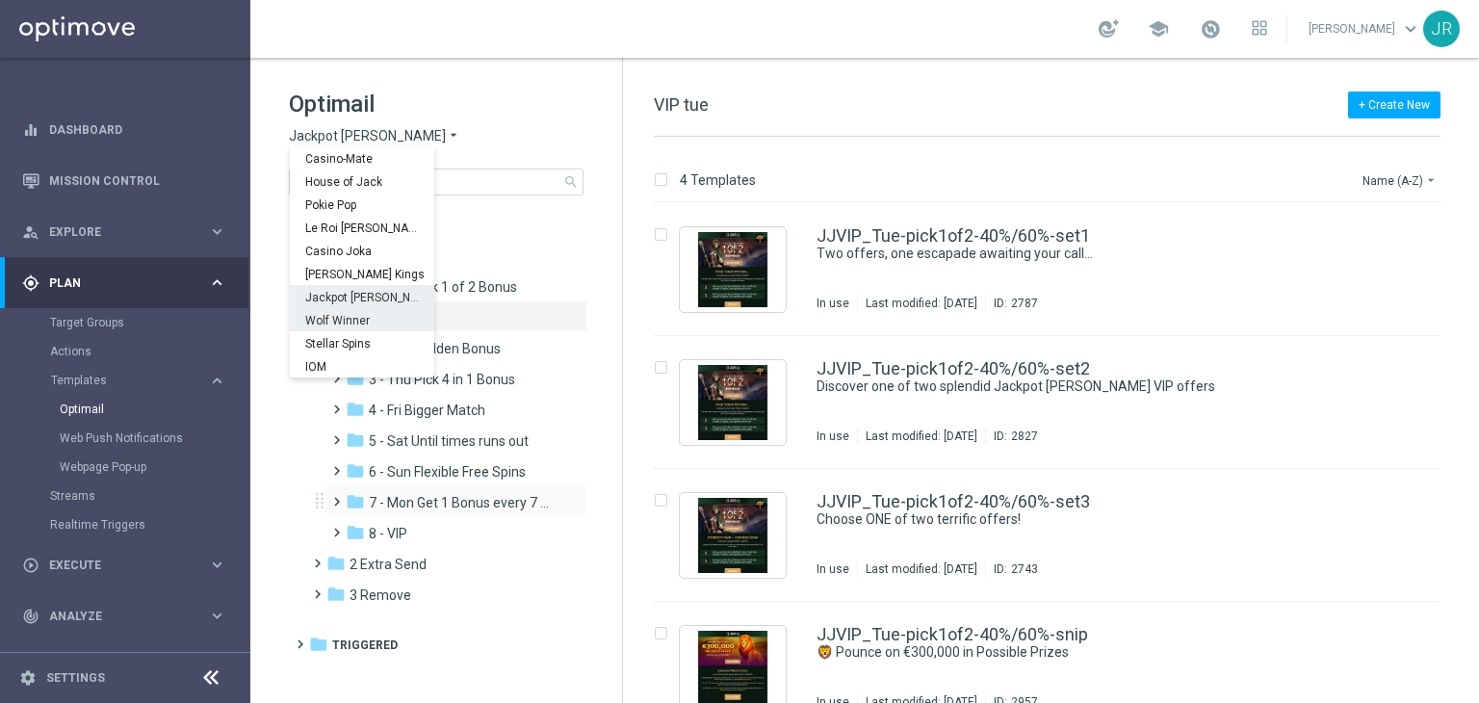
drag, startPoint x: 350, startPoint y: 311, endPoint x: 544, endPoint y: 513, distance: 279.8
click at [352, 312] on div "Wolf Winner" at bounding box center [362, 319] width 144 height 23
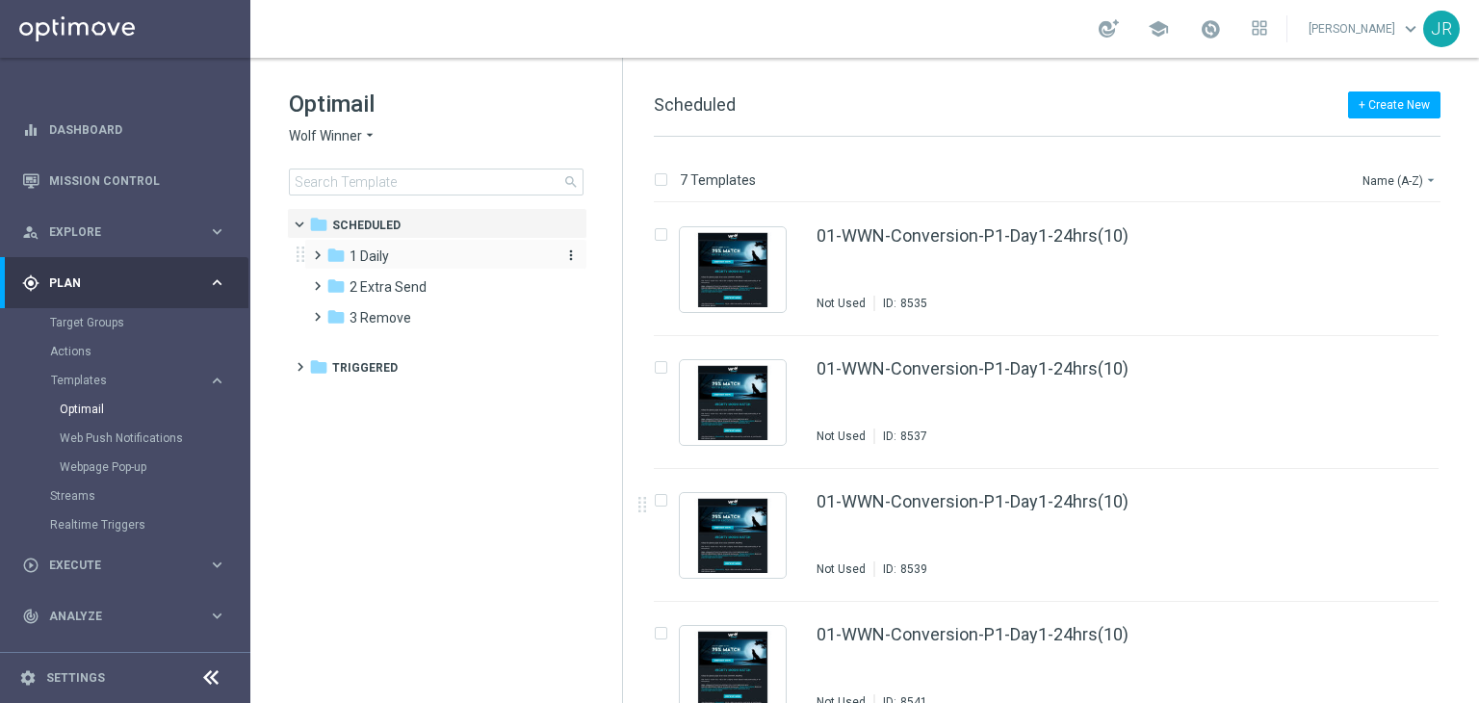
click at [383, 266] on div "folder 1 Daily" at bounding box center [436, 256] width 221 height 22
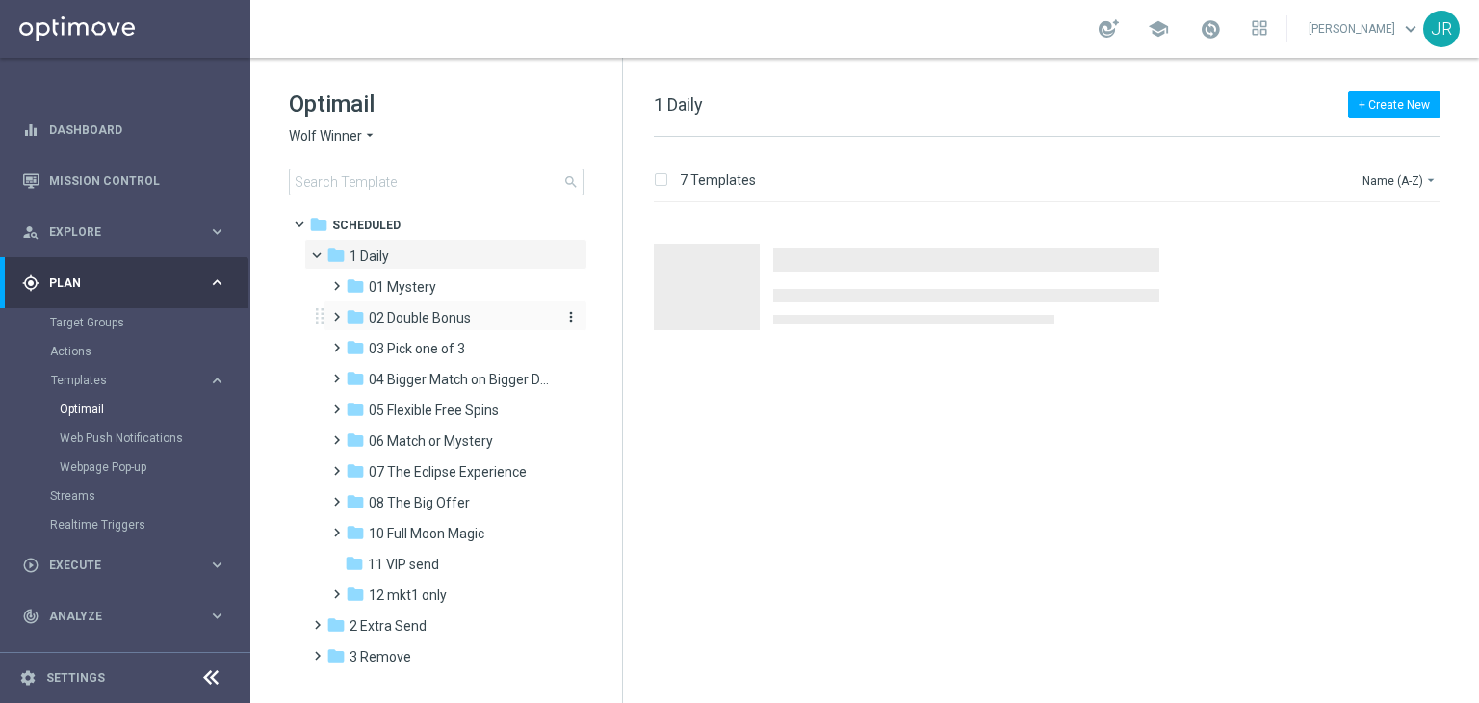
click at [422, 313] on span "02 Double Bonus" at bounding box center [420, 317] width 102 height 17
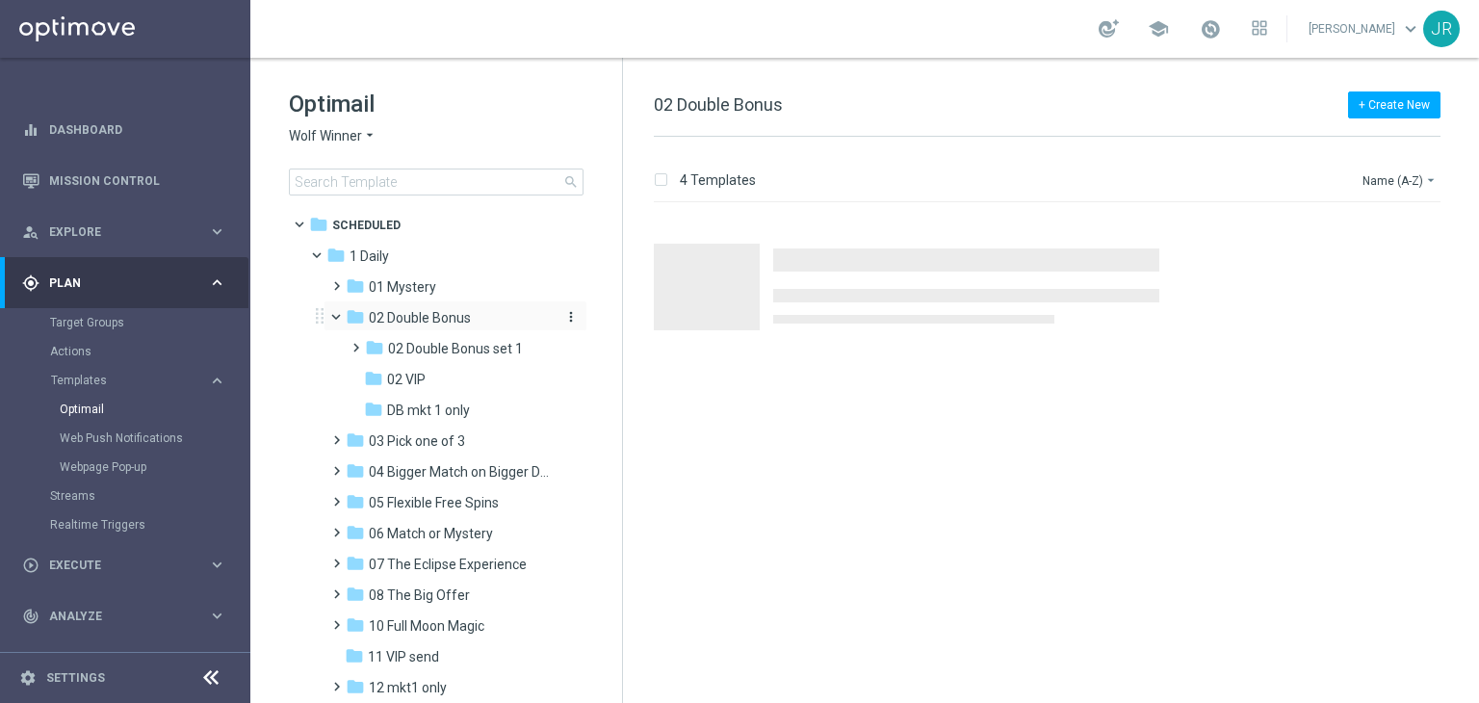
click at [430, 325] on span "02 Double Bonus" at bounding box center [420, 317] width 102 height 17
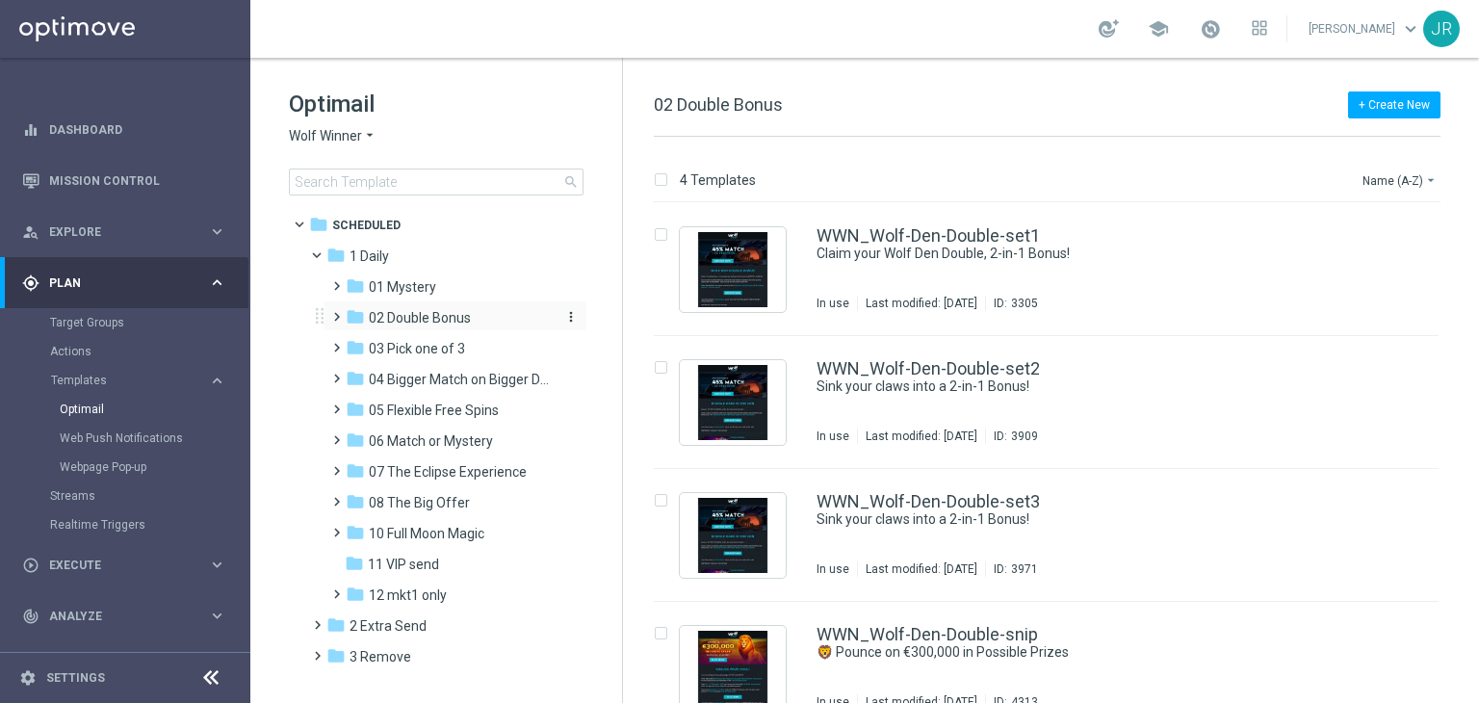
click at [432, 325] on span "02 Double Bonus" at bounding box center [420, 317] width 102 height 17
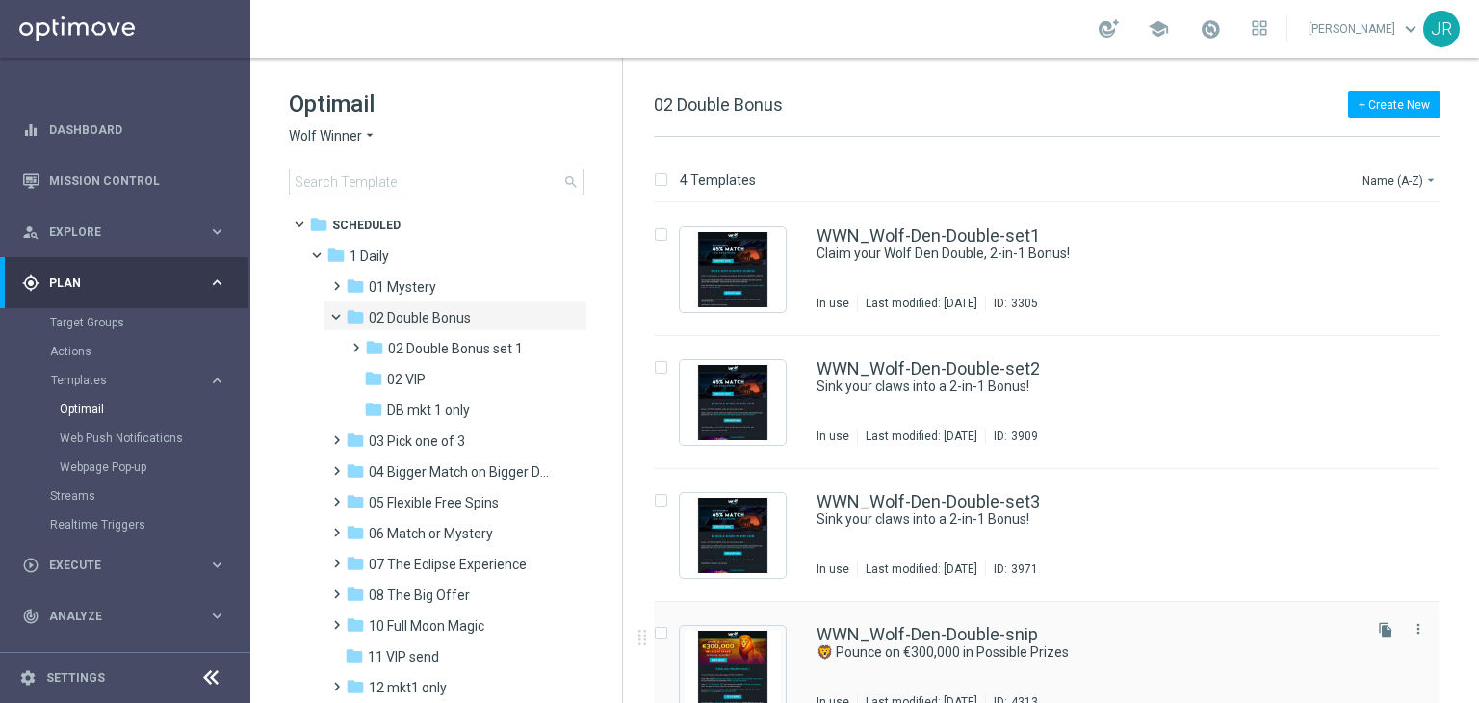
scroll to position [31, 0]
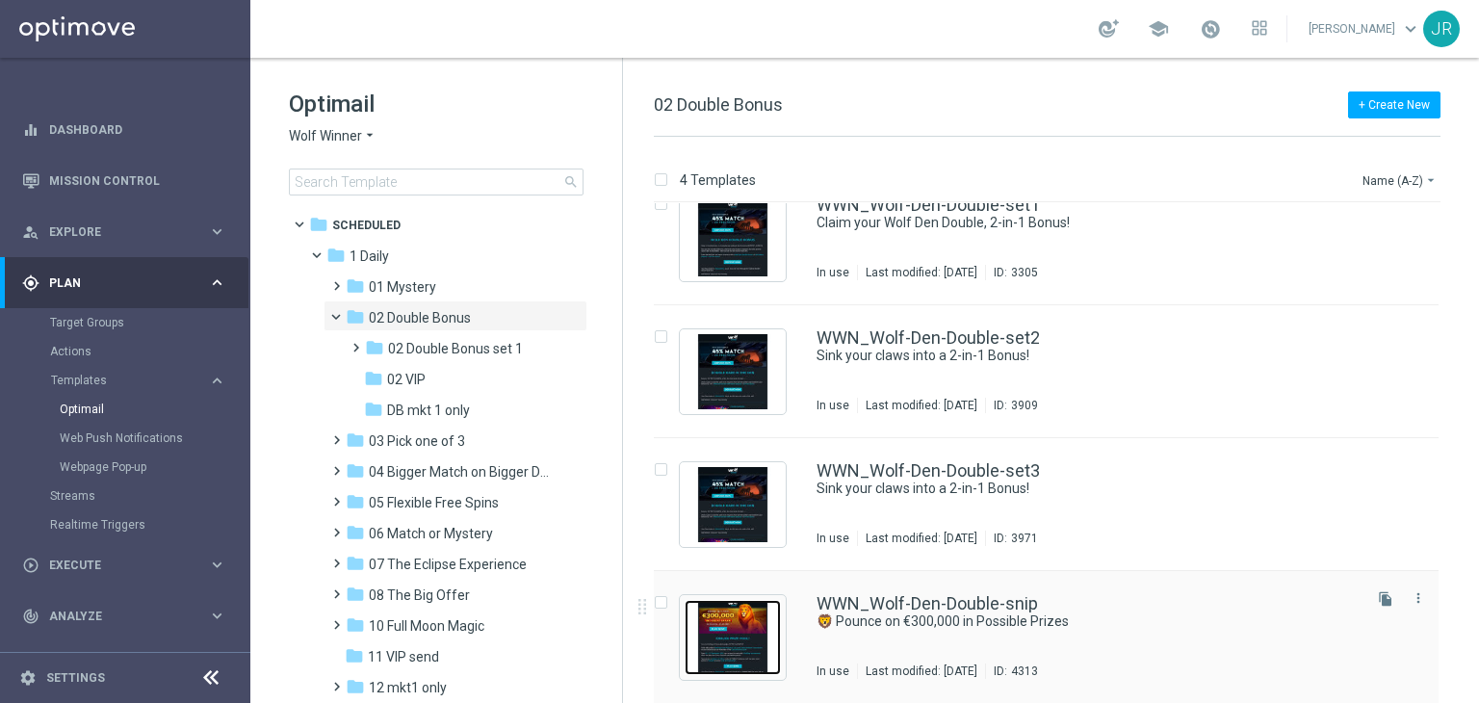
click at [755, 626] on img "Press SPACE to select this row." at bounding box center [732, 637] width 96 height 75
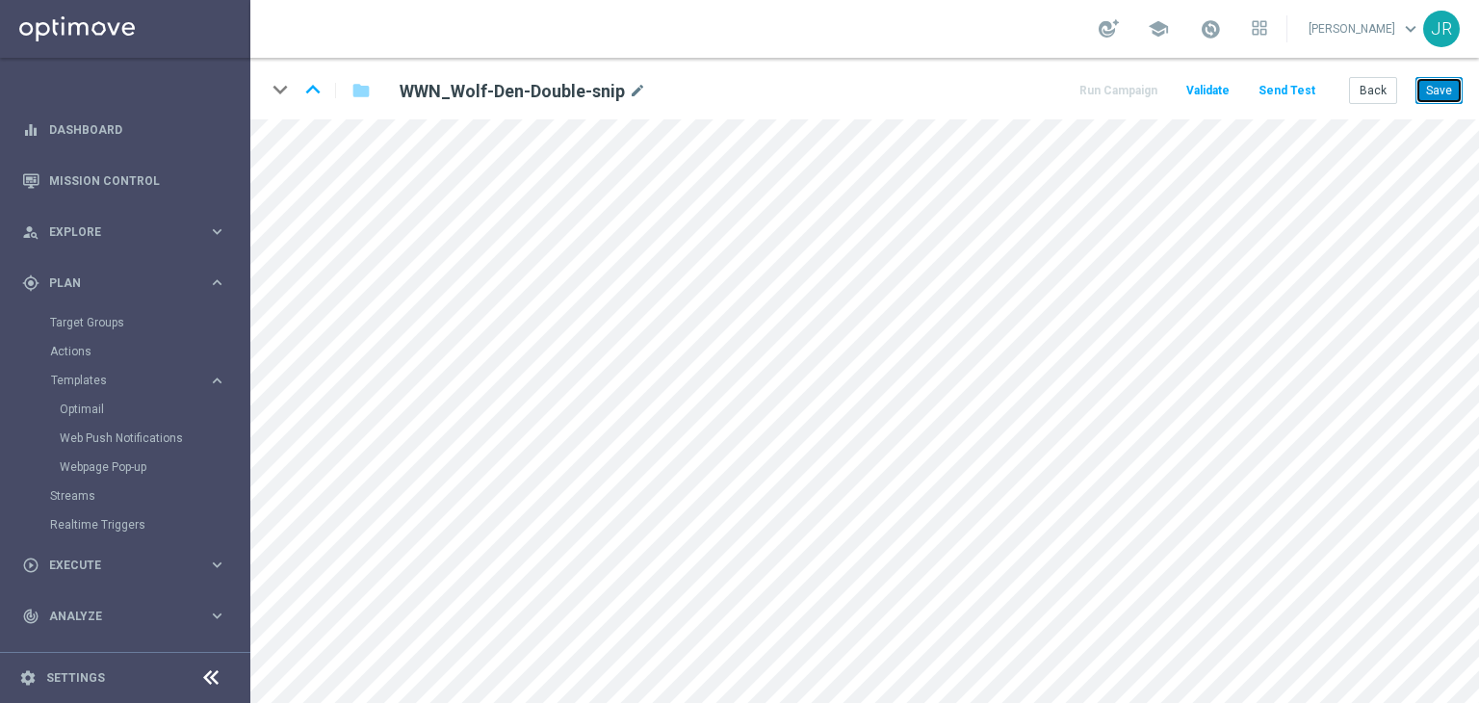
click at [1452, 90] on button "Save" at bounding box center [1438, 90] width 47 height 27
click at [1278, 93] on button "Send Test" at bounding box center [1286, 91] width 63 height 26
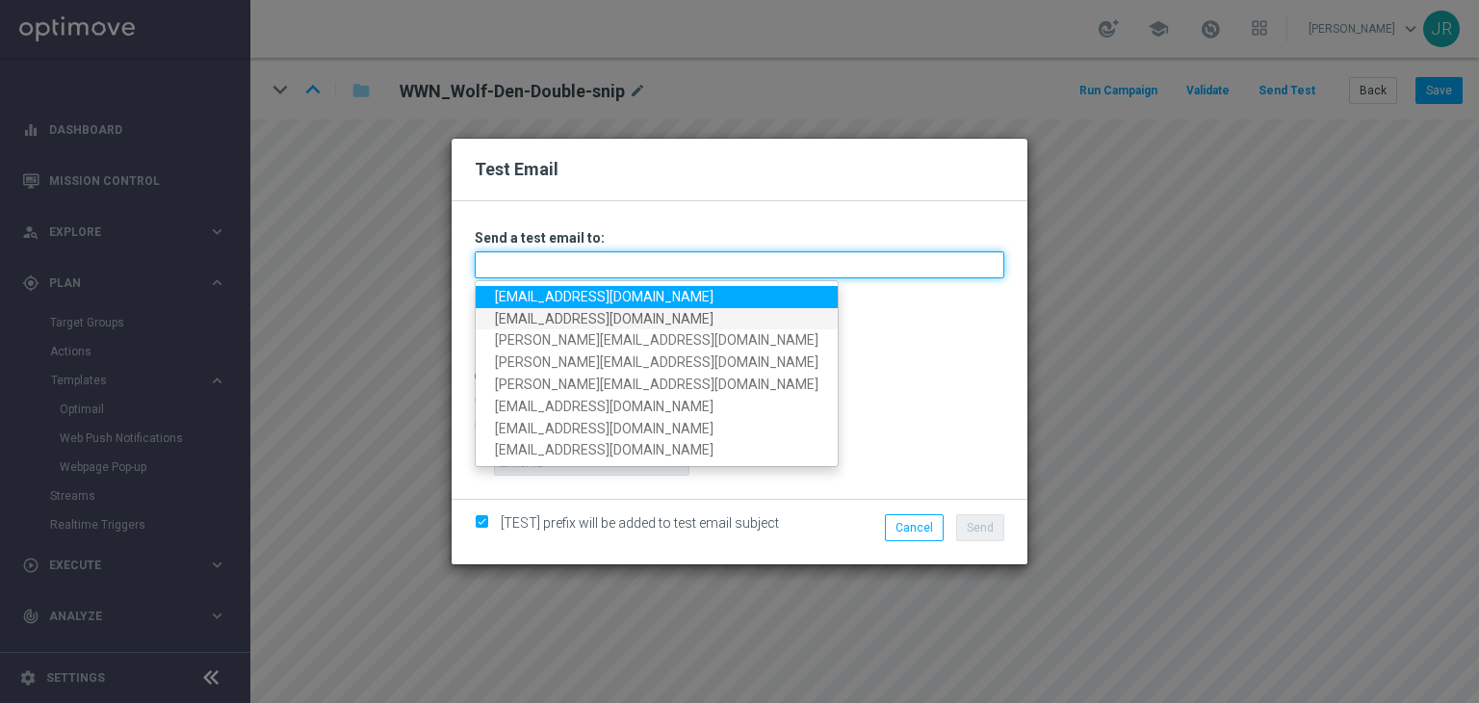
drag, startPoint x: 674, startPoint y: 271, endPoint x: 506, endPoint y: 322, distance: 175.1
click at [674, 271] on input "text" at bounding box center [739, 264] width 529 height 27
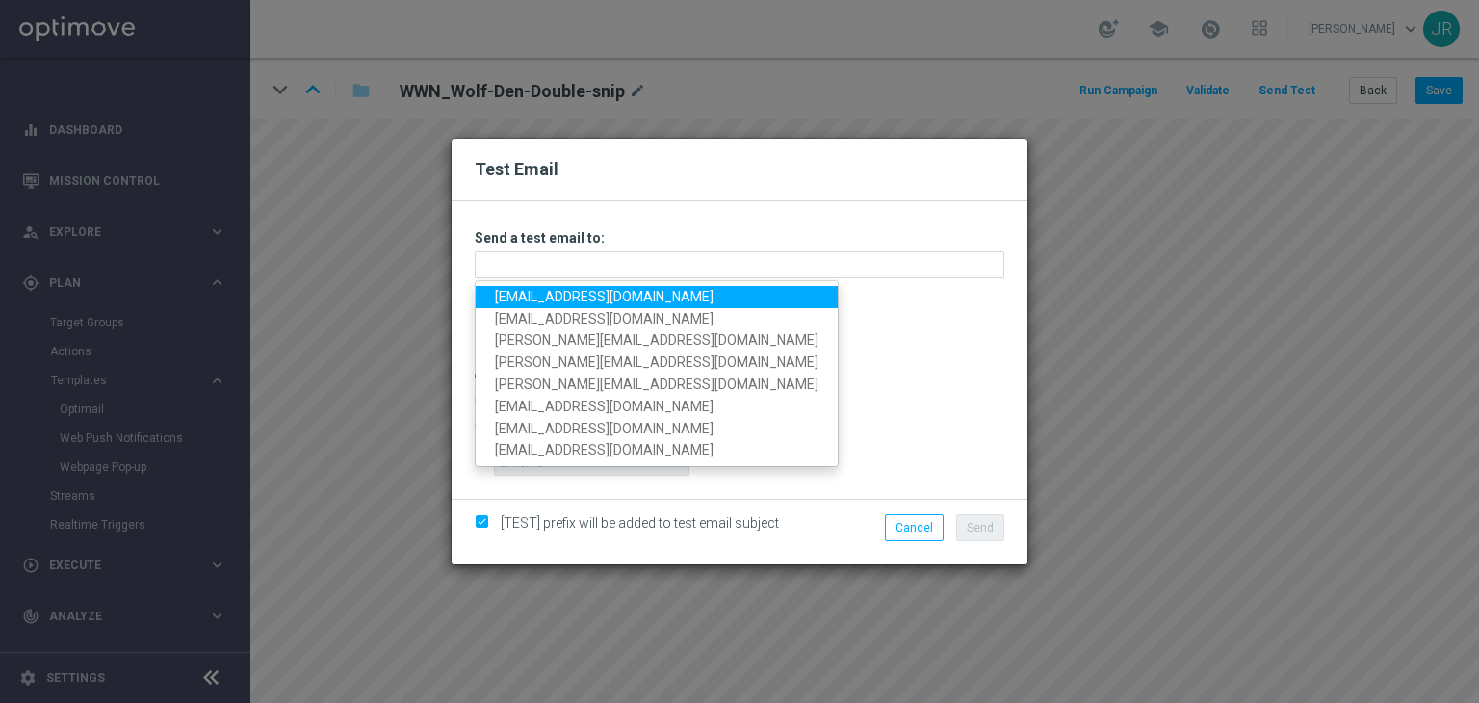
click at [557, 297] on link "testingalltesting@gmail.com" at bounding box center [657, 297] width 362 height 22
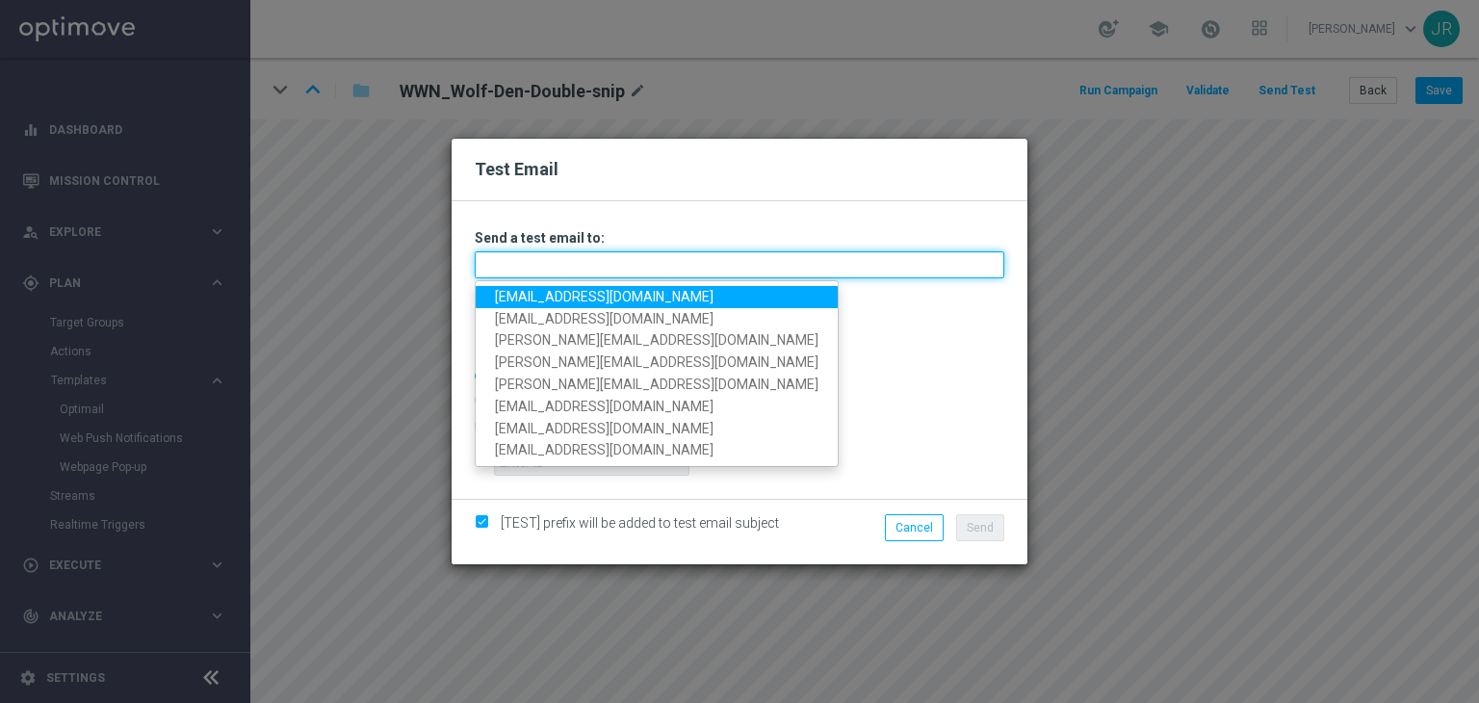
type input "testingalltesting@gmail.com"
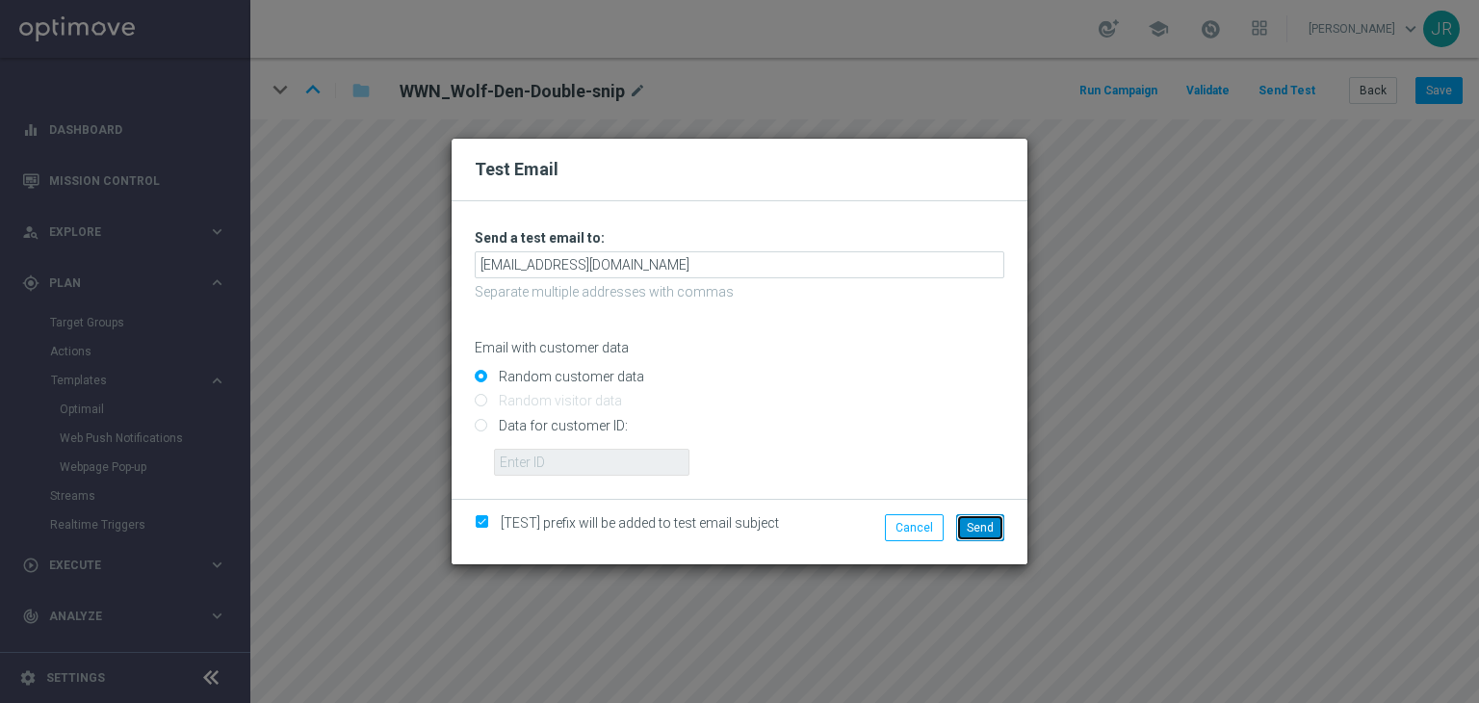
click at [982, 530] on span "Send" at bounding box center [980, 527] width 27 height 13
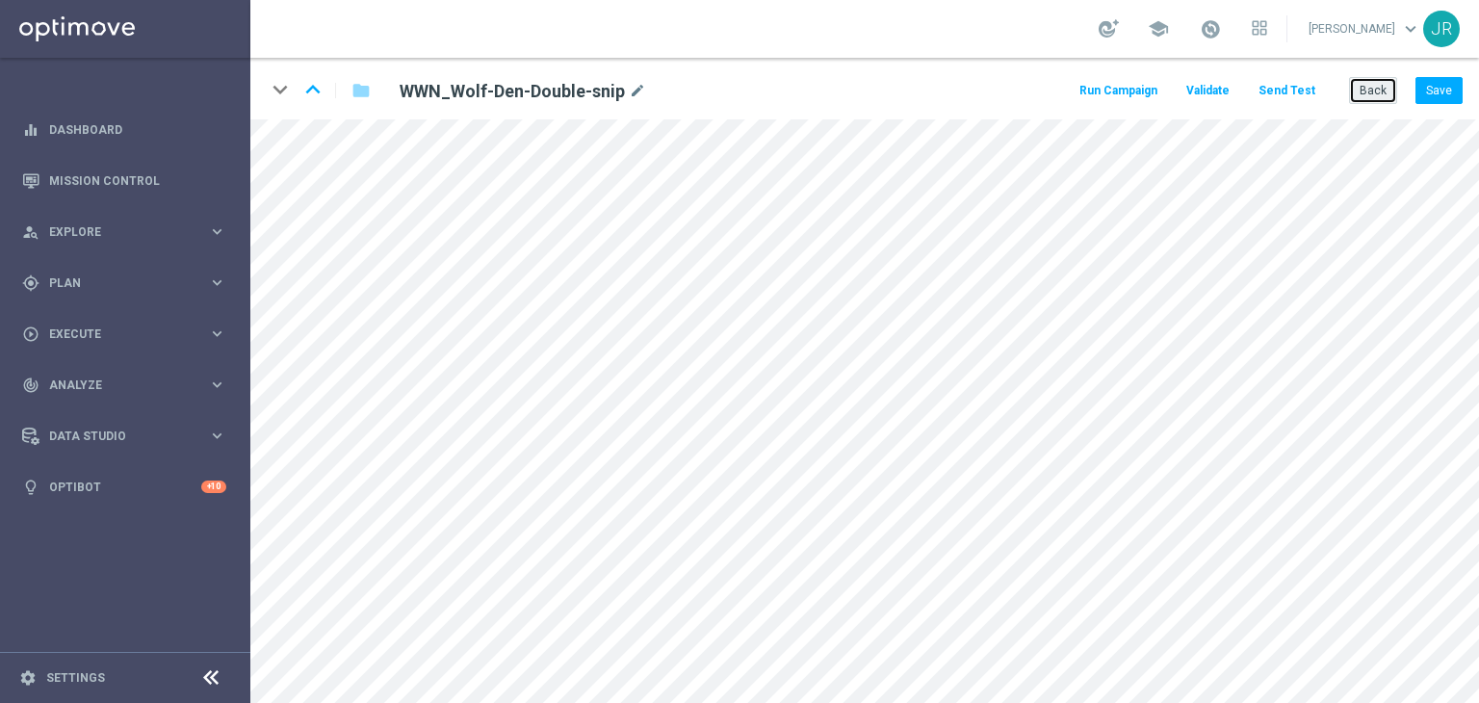
click at [1363, 90] on button "Back" at bounding box center [1373, 90] width 48 height 27
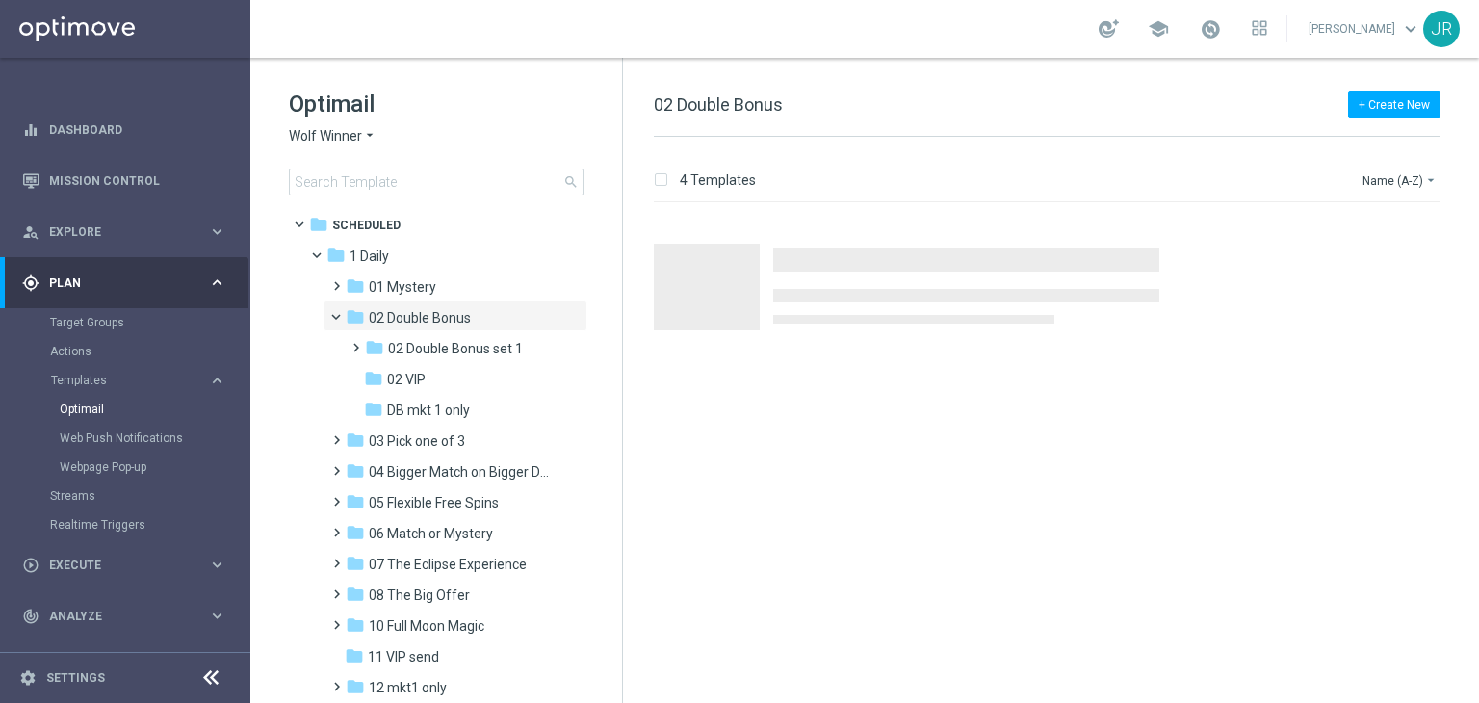
drag, startPoint x: 400, startPoint y: 383, endPoint x: 887, endPoint y: 407, distance: 487.7
click at [454, 396] on div "folder 02 Double Bonus set 1 more_vert folder 02 VIP more_vert" at bounding box center [459, 377] width 256 height 92
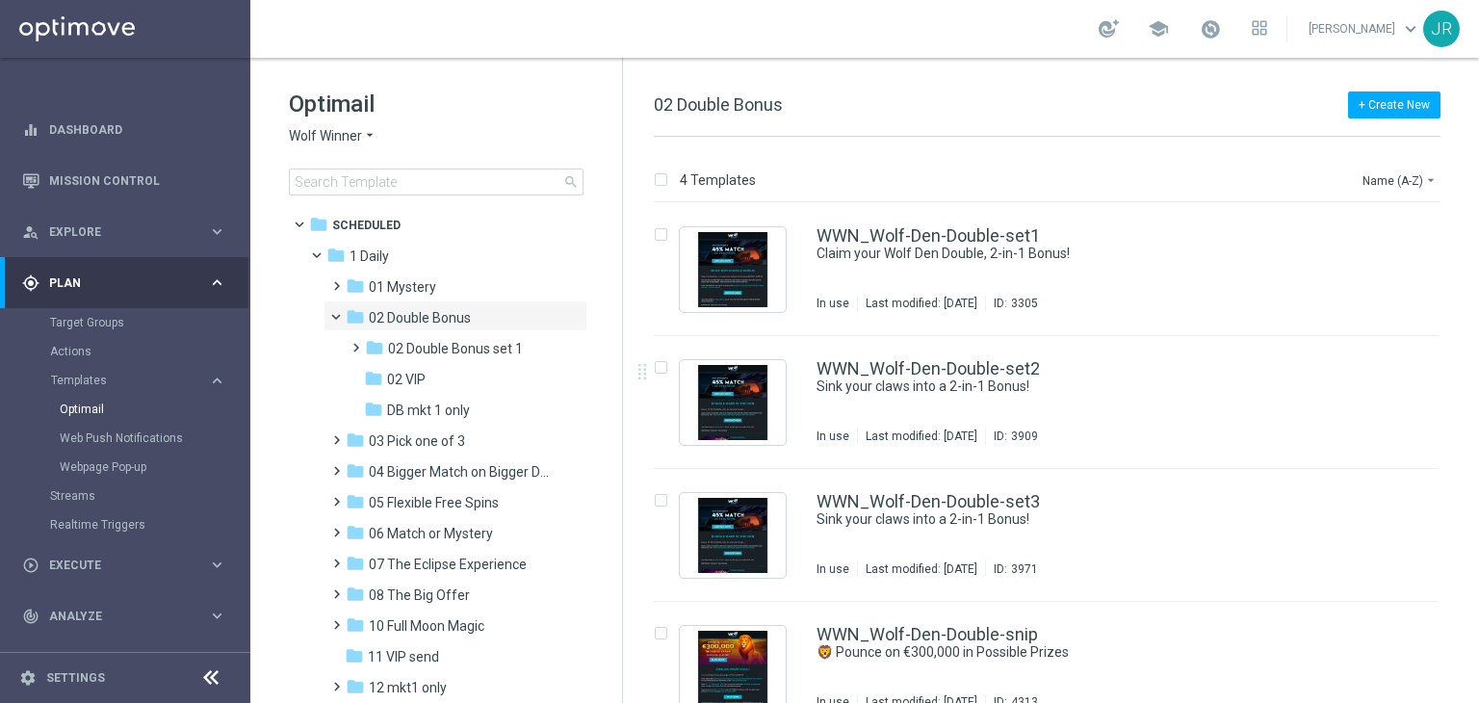
drag, startPoint x: 477, startPoint y: 382, endPoint x: 879, endPoint y: 400, distance: 402.8
click at [498, 387] on div "folder 02 VIP" at bounding box center [459, 380] width 190 height 22
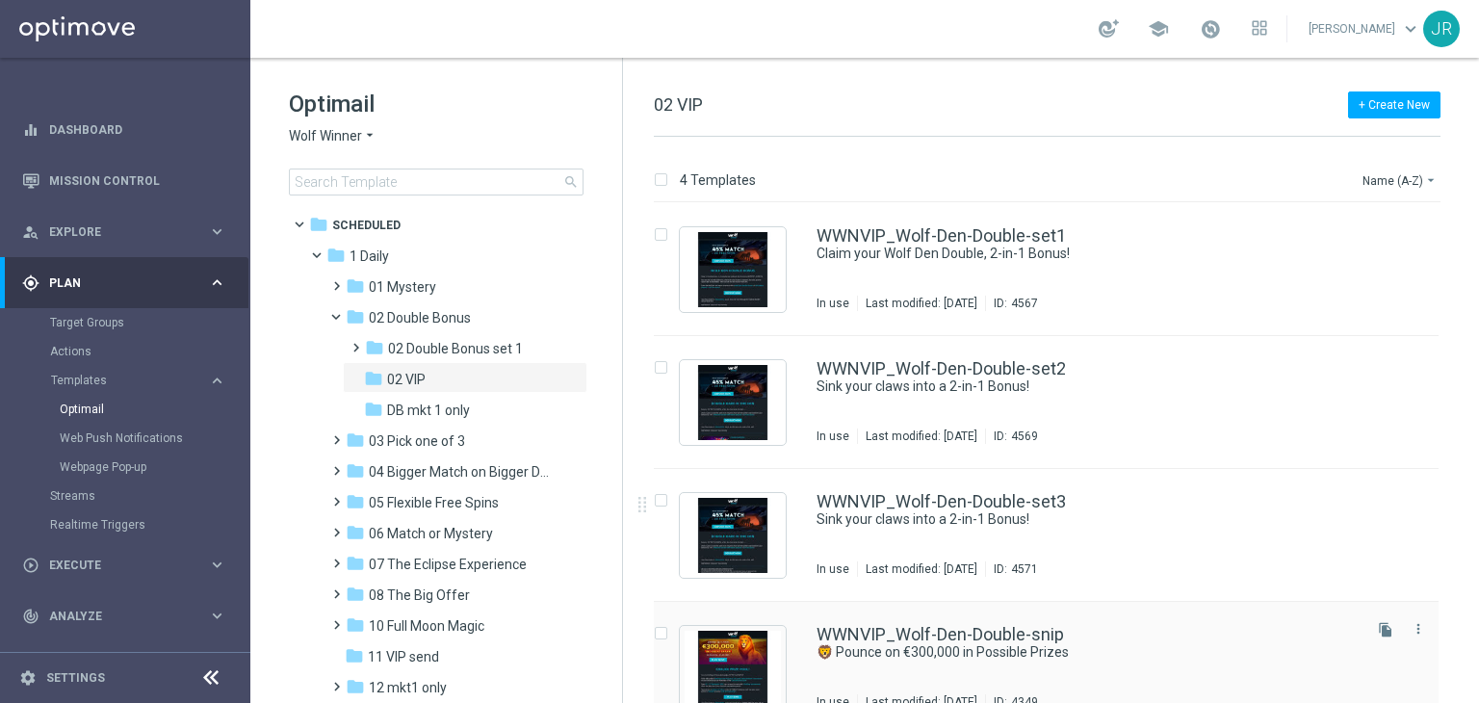
scroll to position [31, 0]
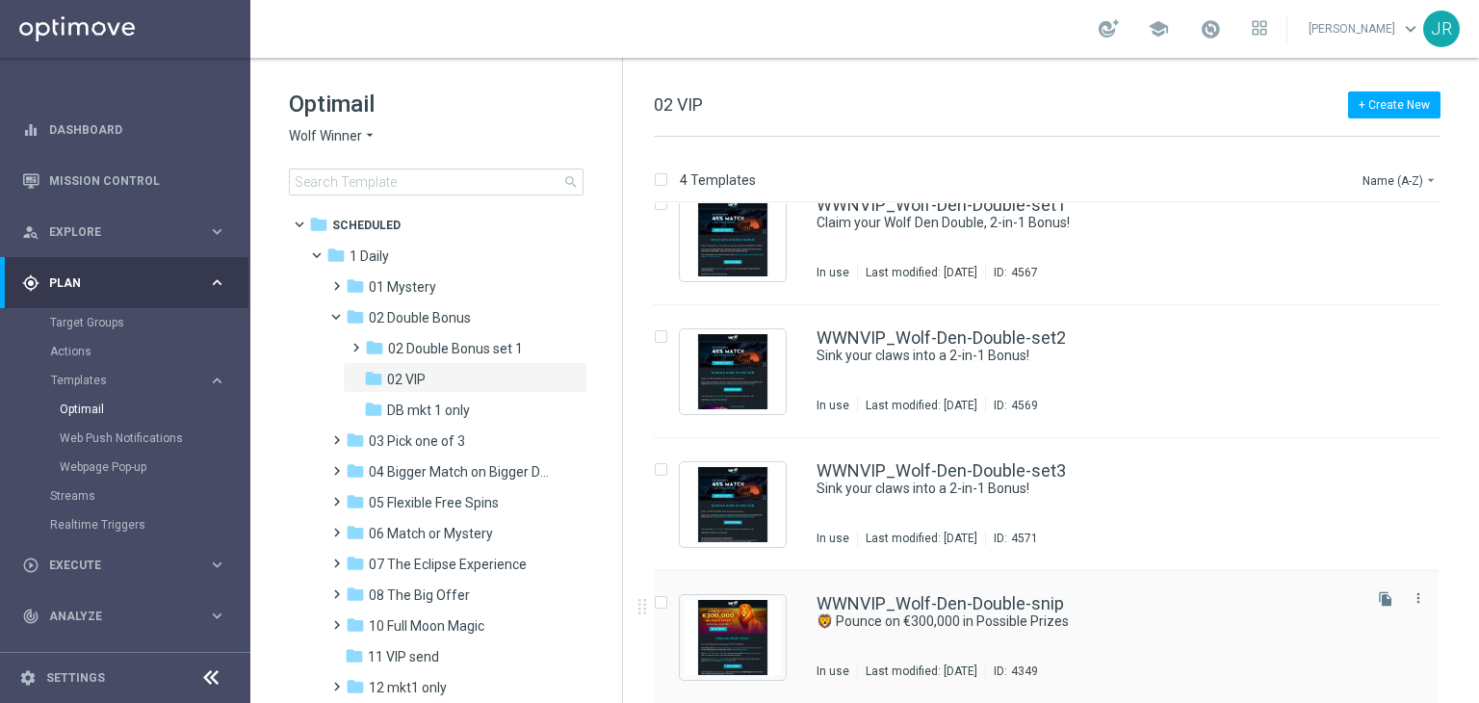
click at [790, 632] on div "WWNVIP_Wolf-Den-Double-snip 🦁 Pounce on €300,000 in Possible Prizes In use Last…" at bounding box center [1046, 637] width 785 height 133
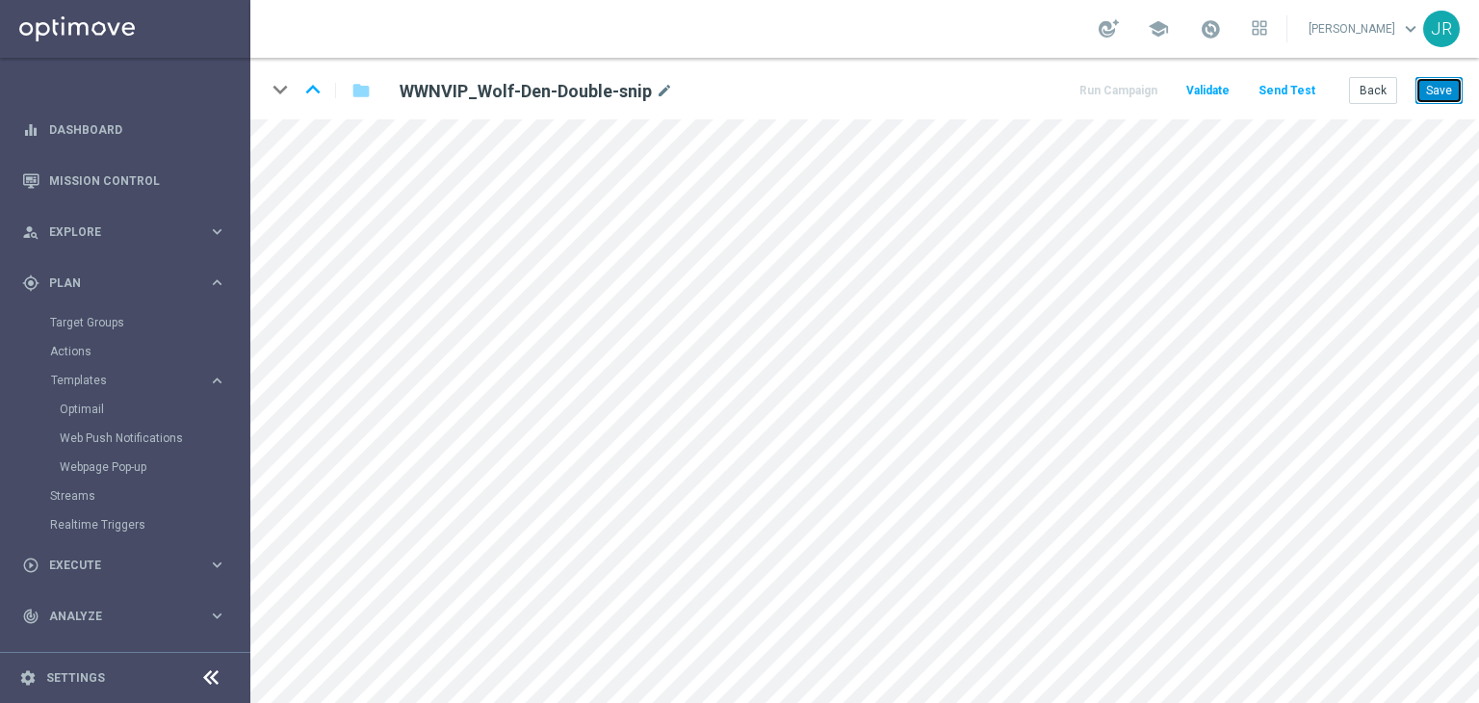
click at [1436, 88] on button "Save" at bounding box center [1438, 90] width 47 height 27
drag, startPoint x: 1429, startPoint y: 95, endPoint x: 1399, endPoint y: 105, distance: 31.4
click at [1429, 96] on button "Save" at bounding box center [1438, 90] width 47 height 27
click at [1291, 97] on button "Send Test" at bounding box center [1286, 91] width 63 height 26
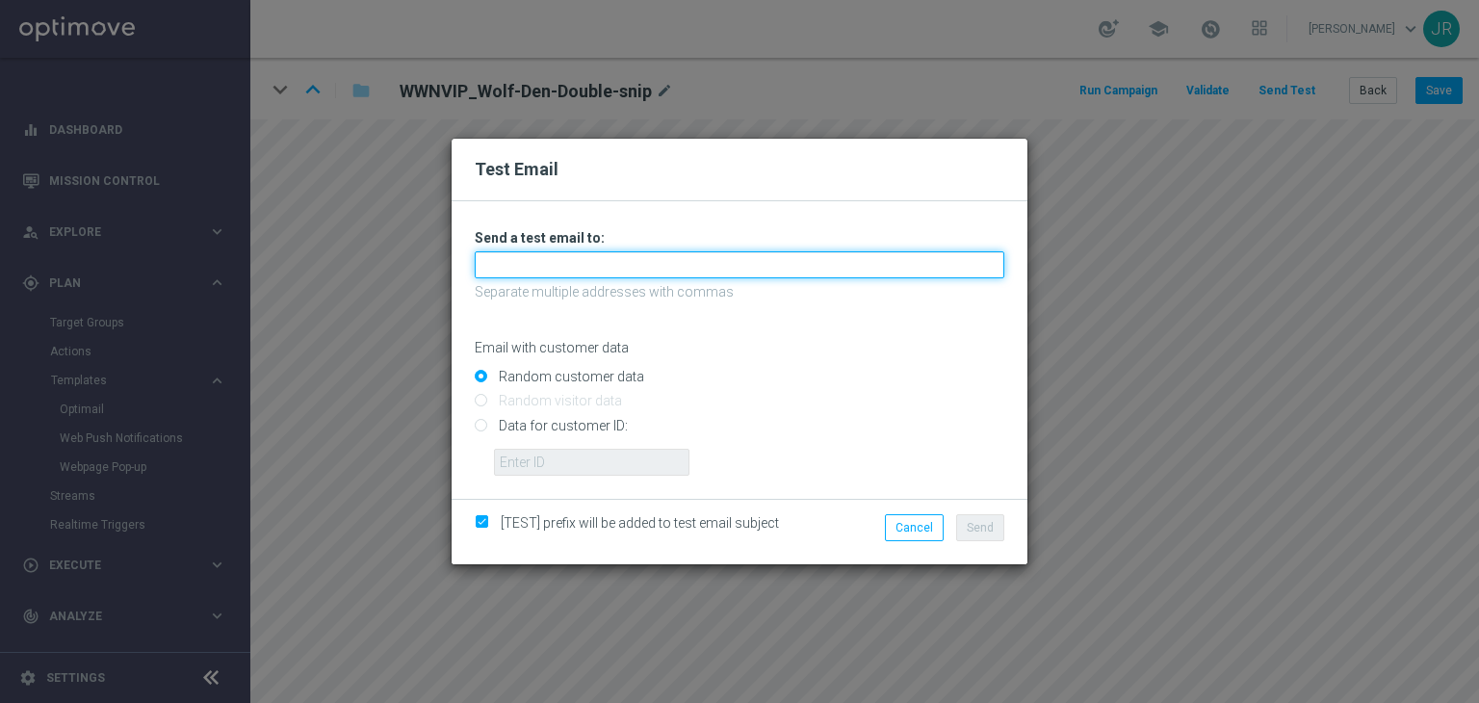
drag, startPoint x: 716, startPoint y: 273, endPoint x: 690, endPoint y: 274, distance: 26.0
click at [715, 274] on input "text" at bounding box center [739, 264] width 529 height 27
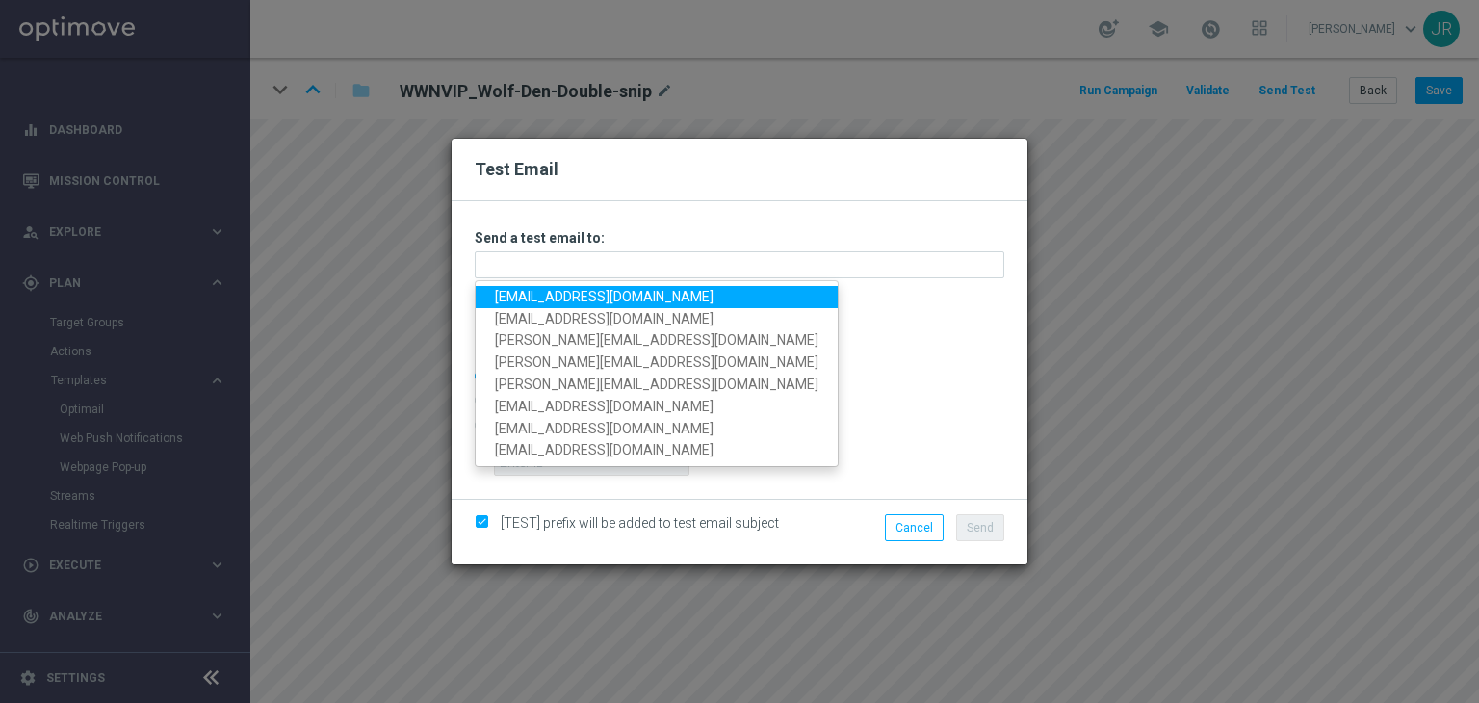
click at [515, 291] on link "[EMAIL_ADDRESS][DOMAIN_NAME]" at bounding box center [657, 297] width 362 height 22
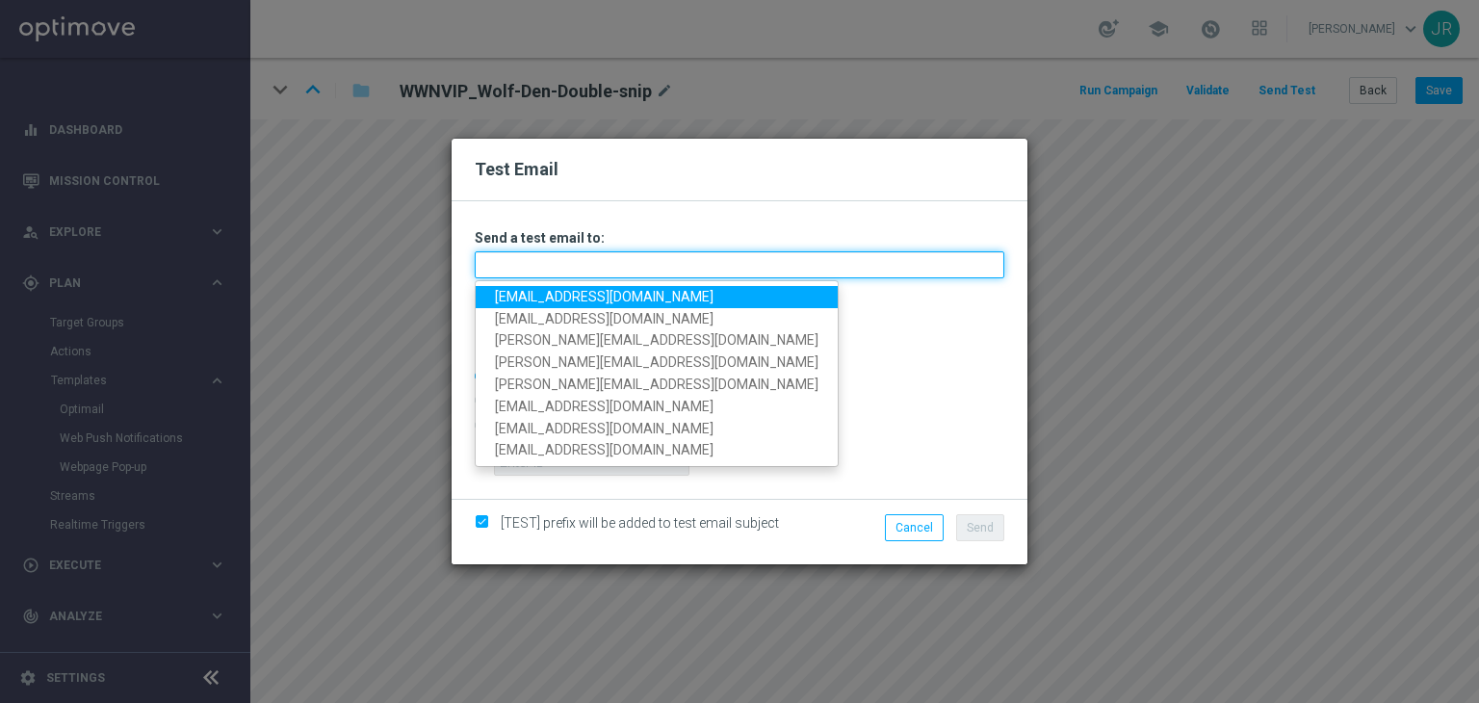
type input "[EMAIL_ADDRESS][DOMAIN_NAME]"
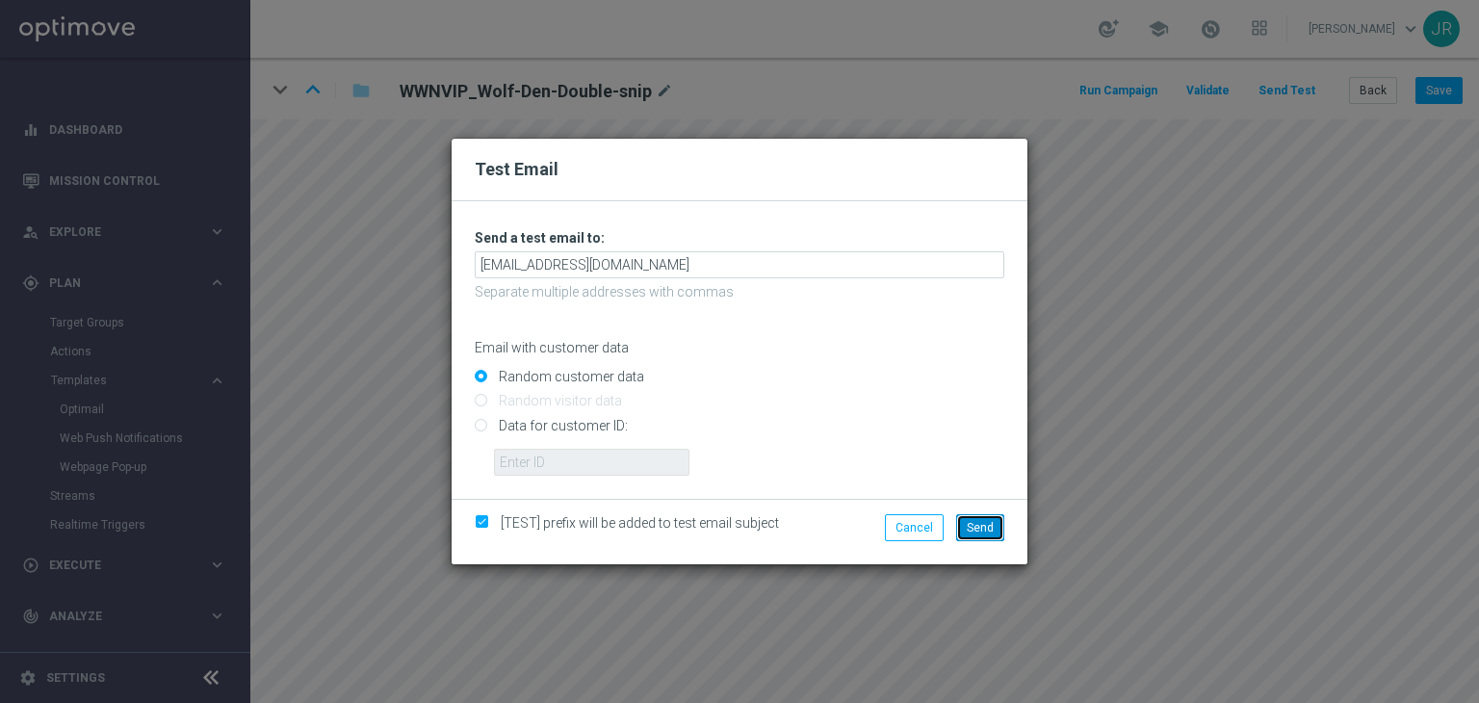
click at [992, 534] on span "Send" at bounding box center [980, 527] width 27 height 13
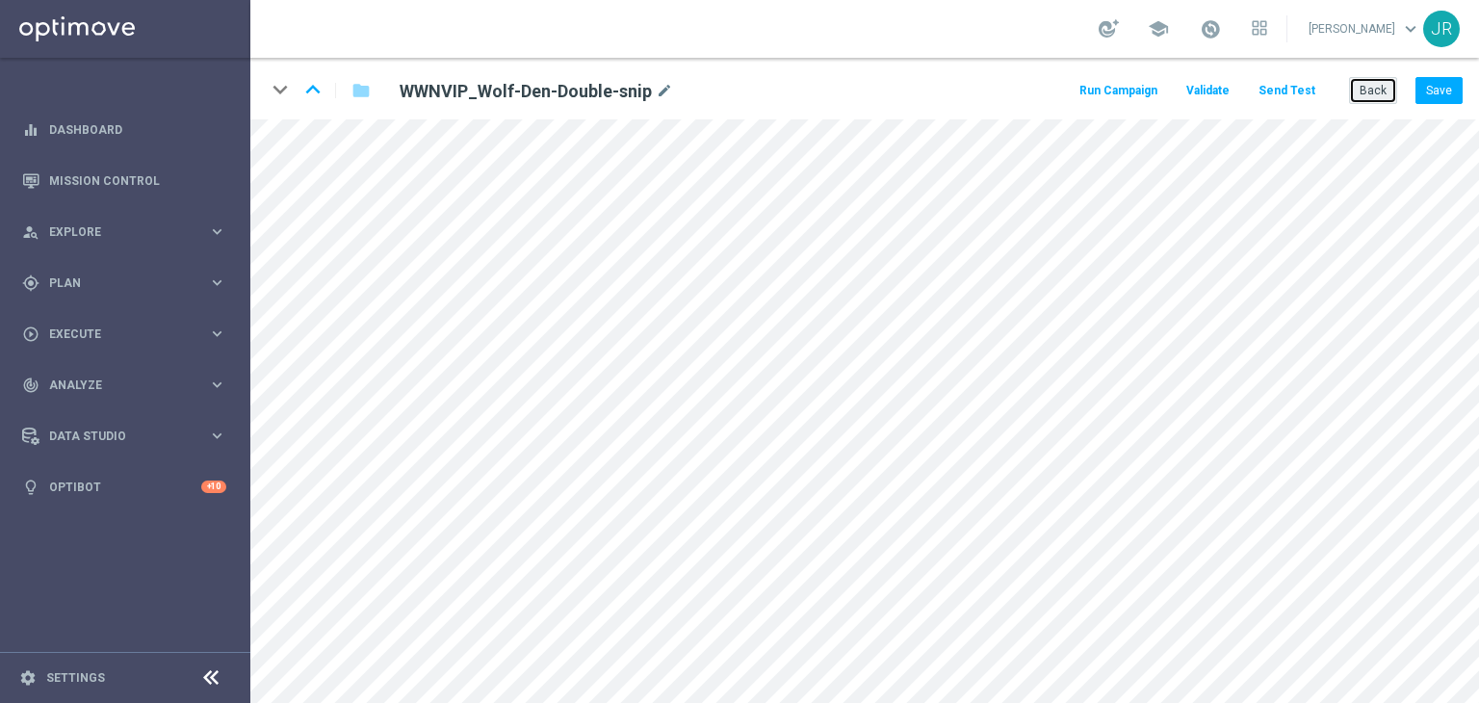
click at [1359, 87] on button "Back" at bounding box center [1373, 90] width 48 height 27
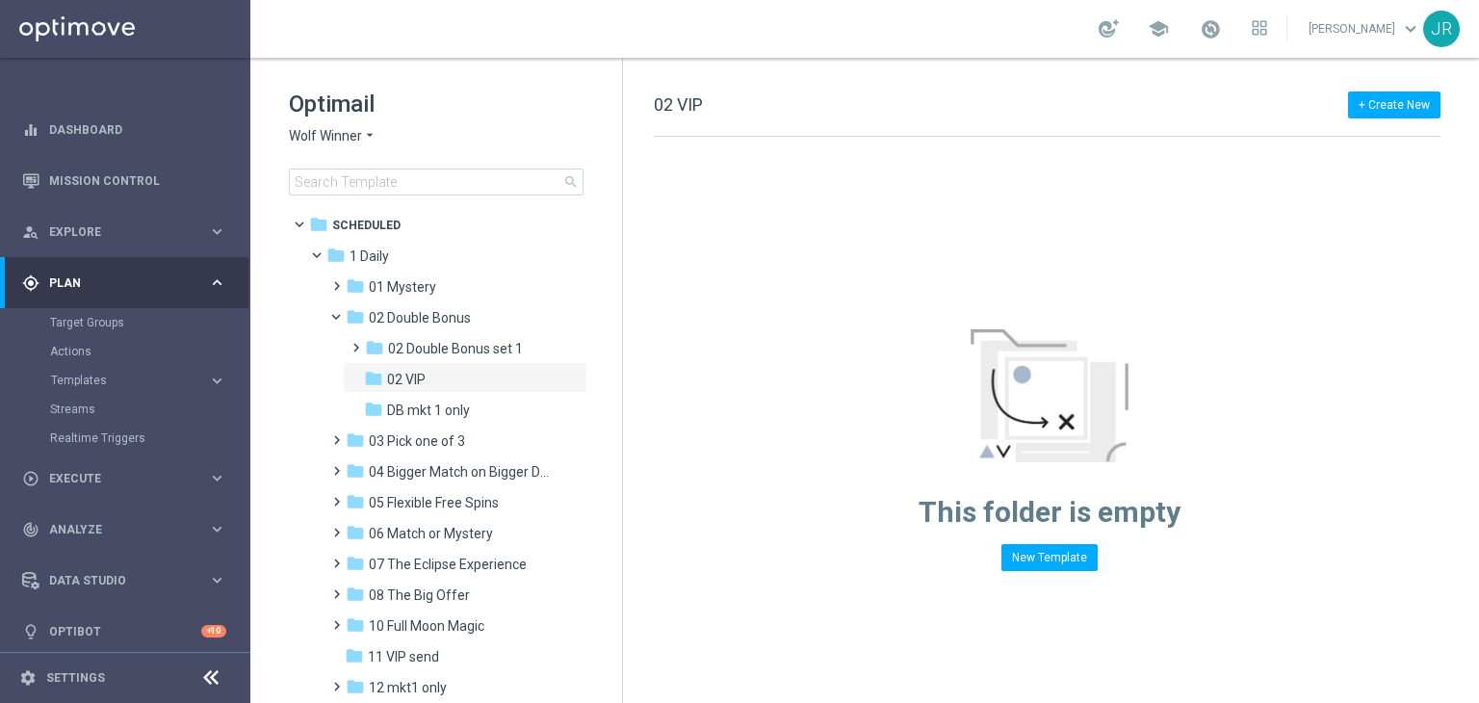
click at [326, 130] on span "Wolf Winner" at bounding box center [325, 136] width 73 height 18
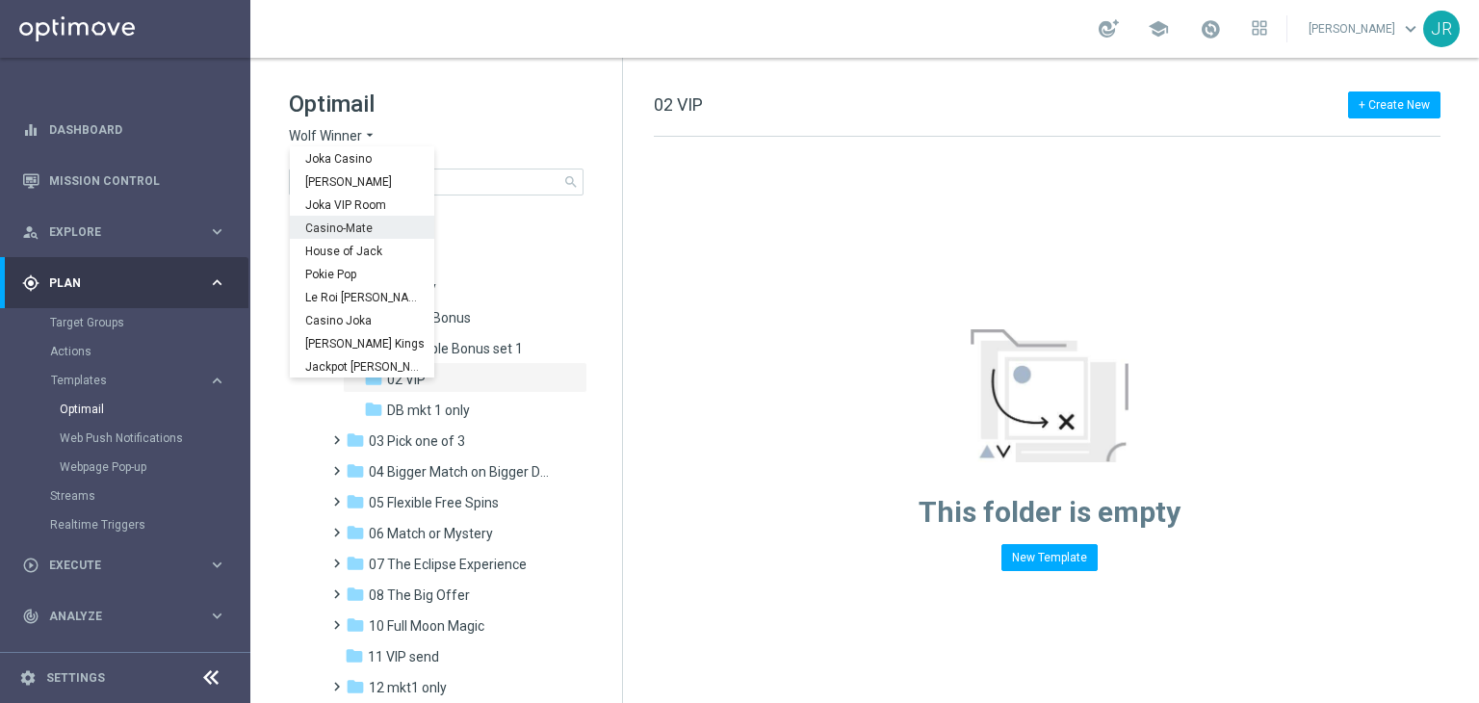
scroll to position [69, 0]
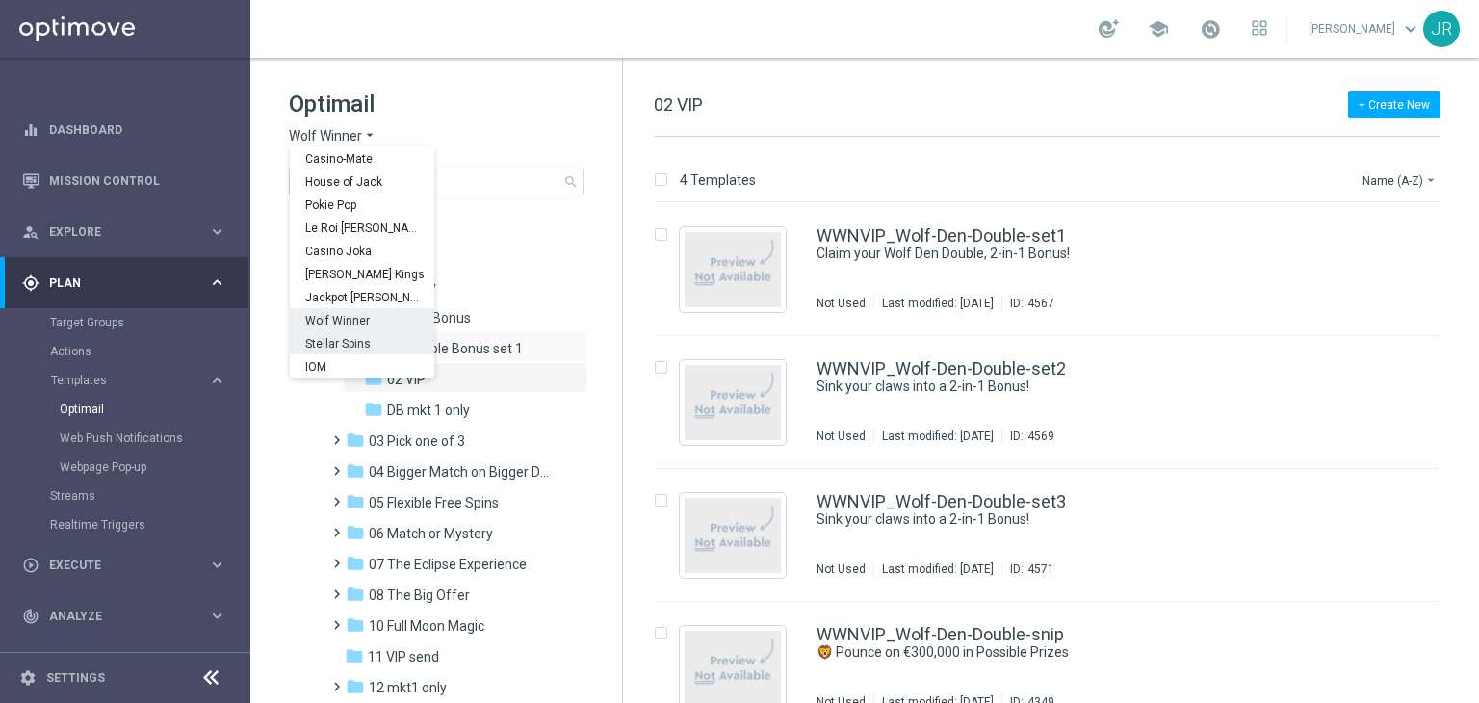
drag, startPoint x: 341, startPoint y: 338, endPoint x: 366, endPoint y: 332, distance: 25.7
click at [0, 0] on span "Stellar Spins" at bounding box center [0, 0] width 0 height 0
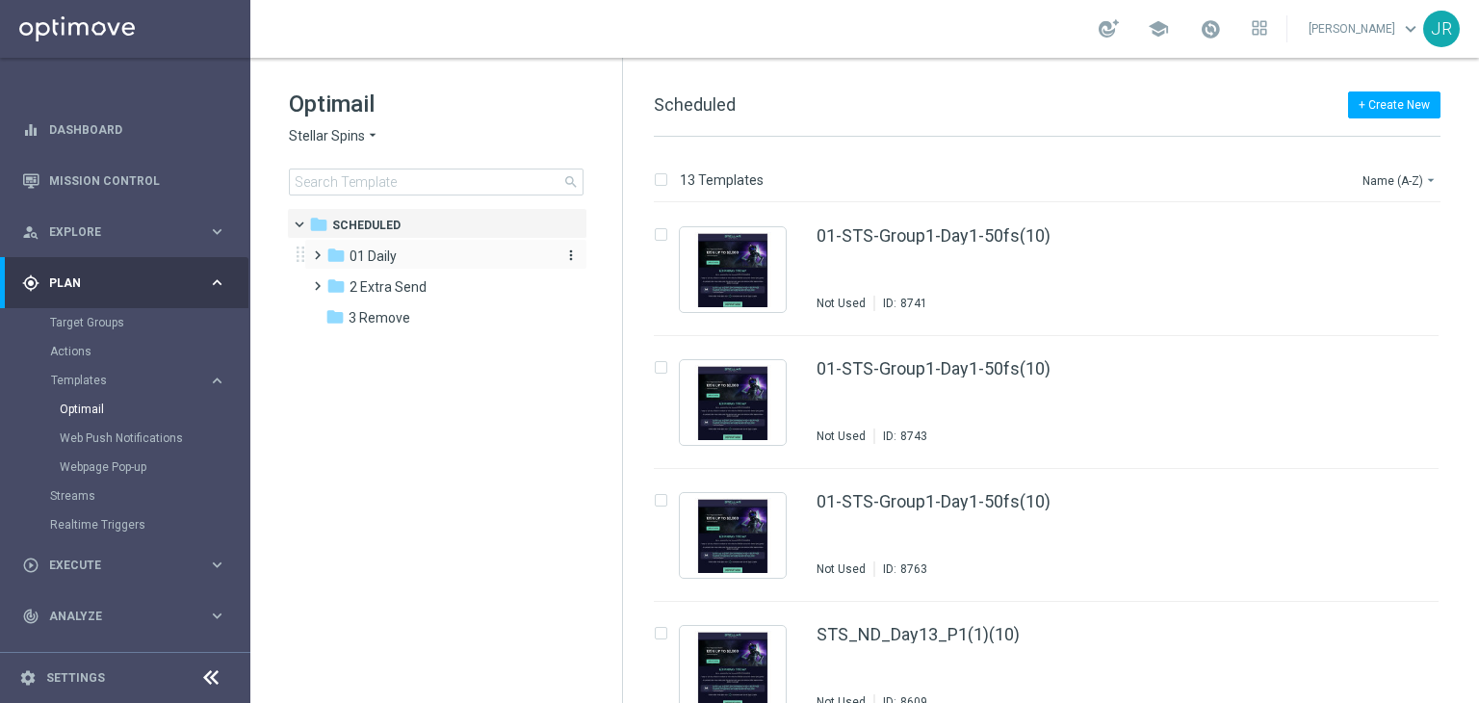
click at [384, 260] on span "01 Daily" at bounding box center [372, 255] width 47 height 17
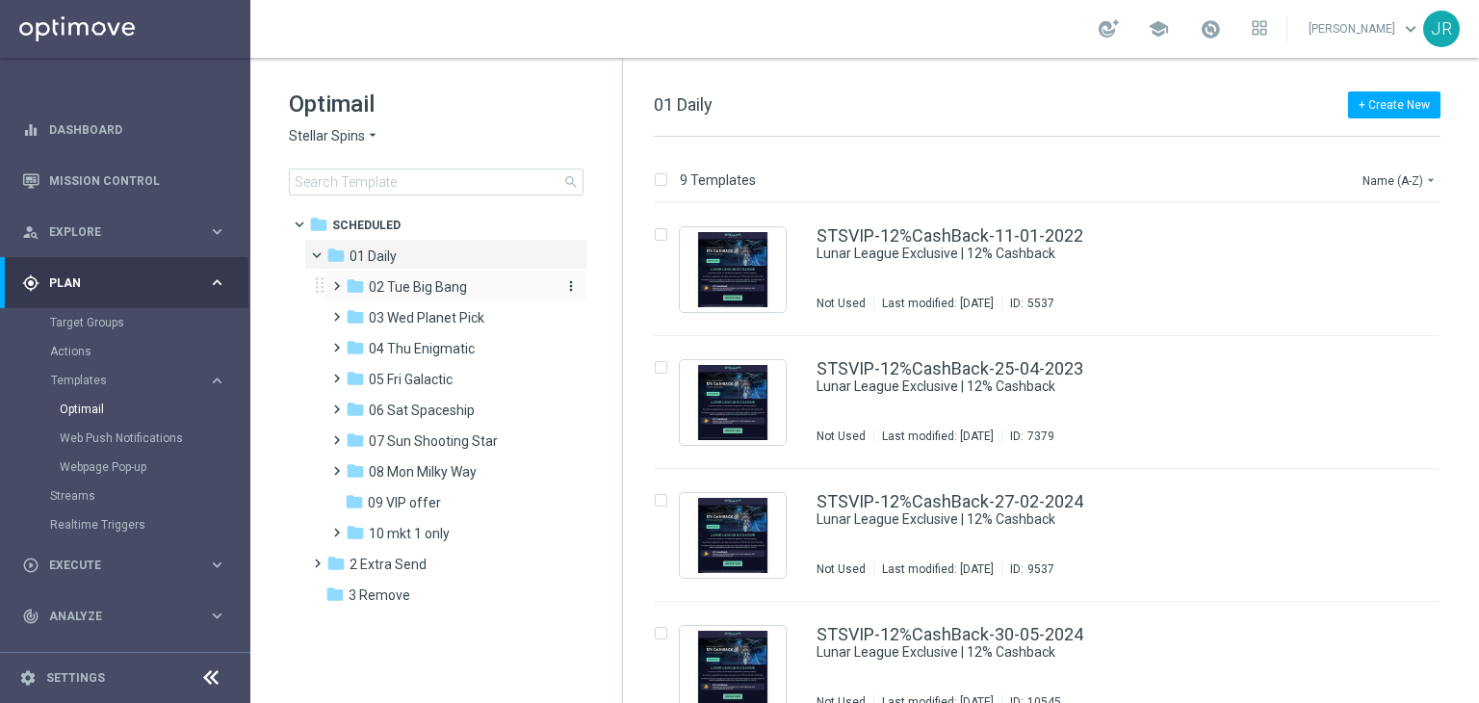
drag, startPoint x: 408, startPoint y: 293, endPoint x: 424, endPoint y: 293, distance: 15.4
click at [424, 293] on span "02 Tue Big Bang" at bounding box center [418, 286] width 98 height 17
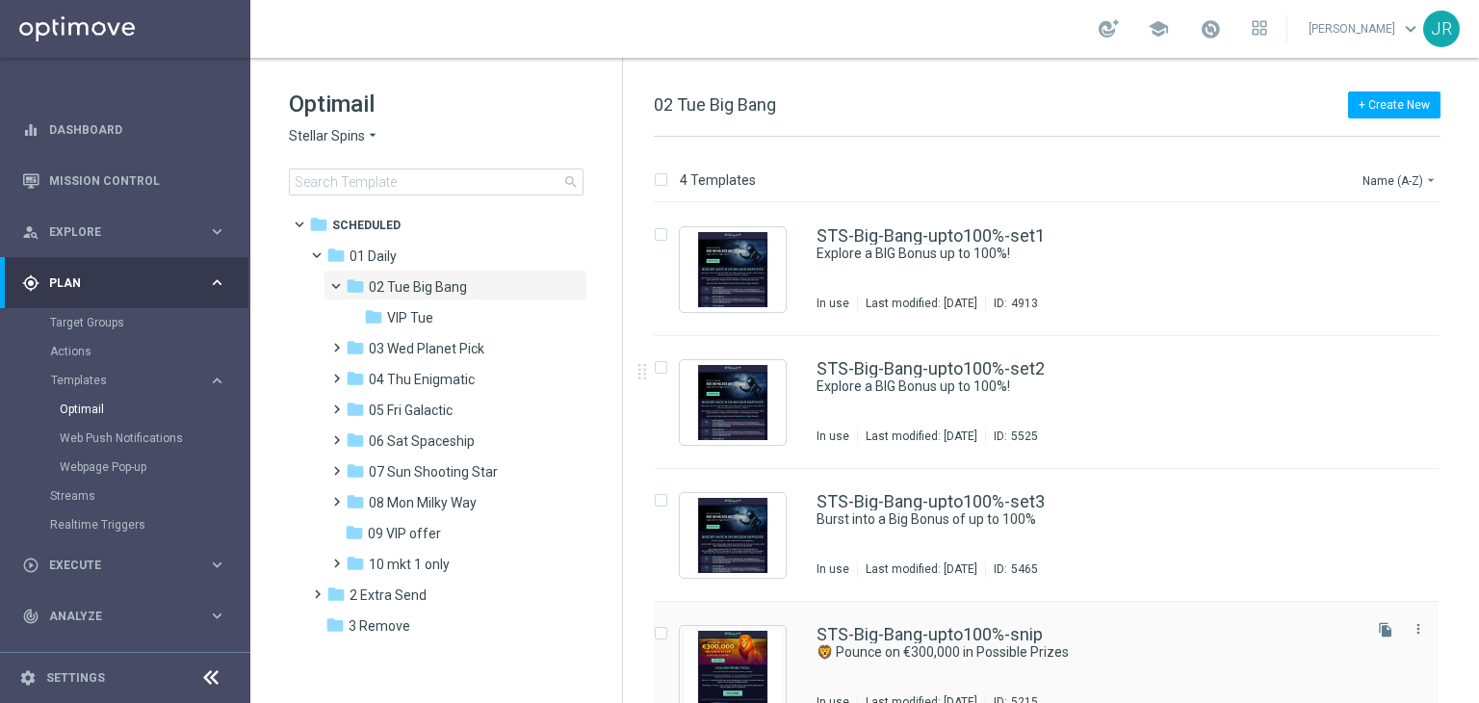
scroll to position [31, 0]
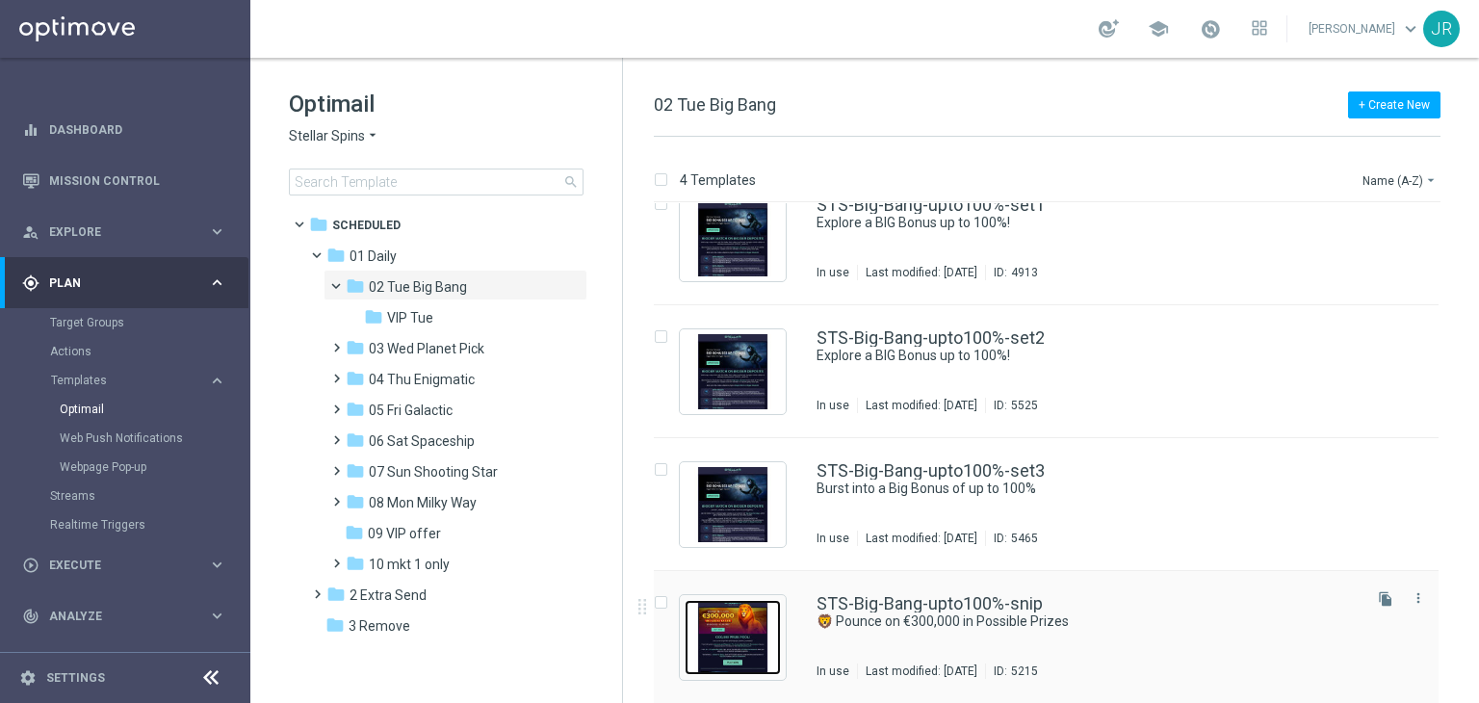
click at [718, 614] on img "Press SPACE to select this row." at bounding box center [732, 637] width 96 height 75
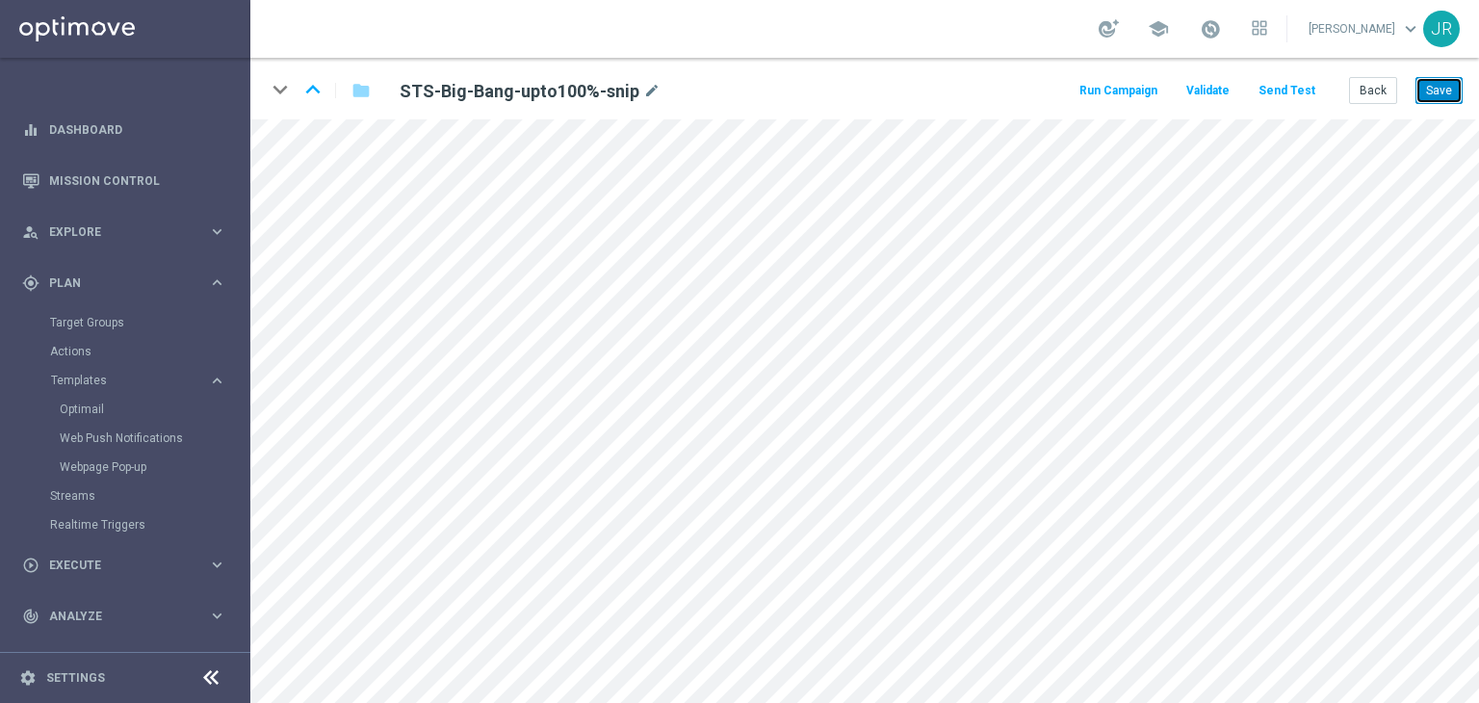
click at [1437, 89] on button "Save" at bounding box center [1438, 90] width 47 height 27
click at [1287, 86] on button "Send Test" at bounding box center [1286, 91] width 63 height 26
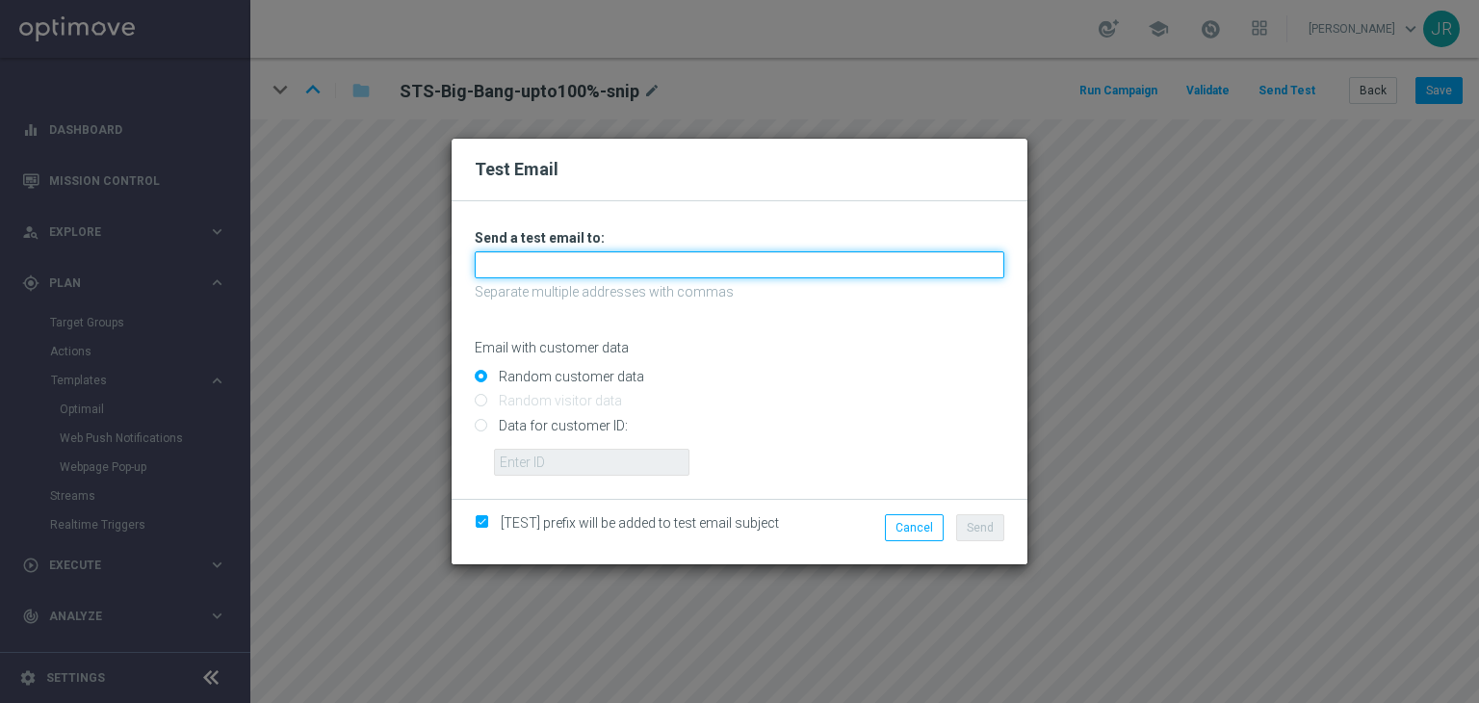
drag, startPoint x: 627, startPoint y: 273, endPoint x: 614, endPoint y: 276, distance: 12.8
click at [627, 273] on input "text" at bounding box center [739, 264] width 529 height 27
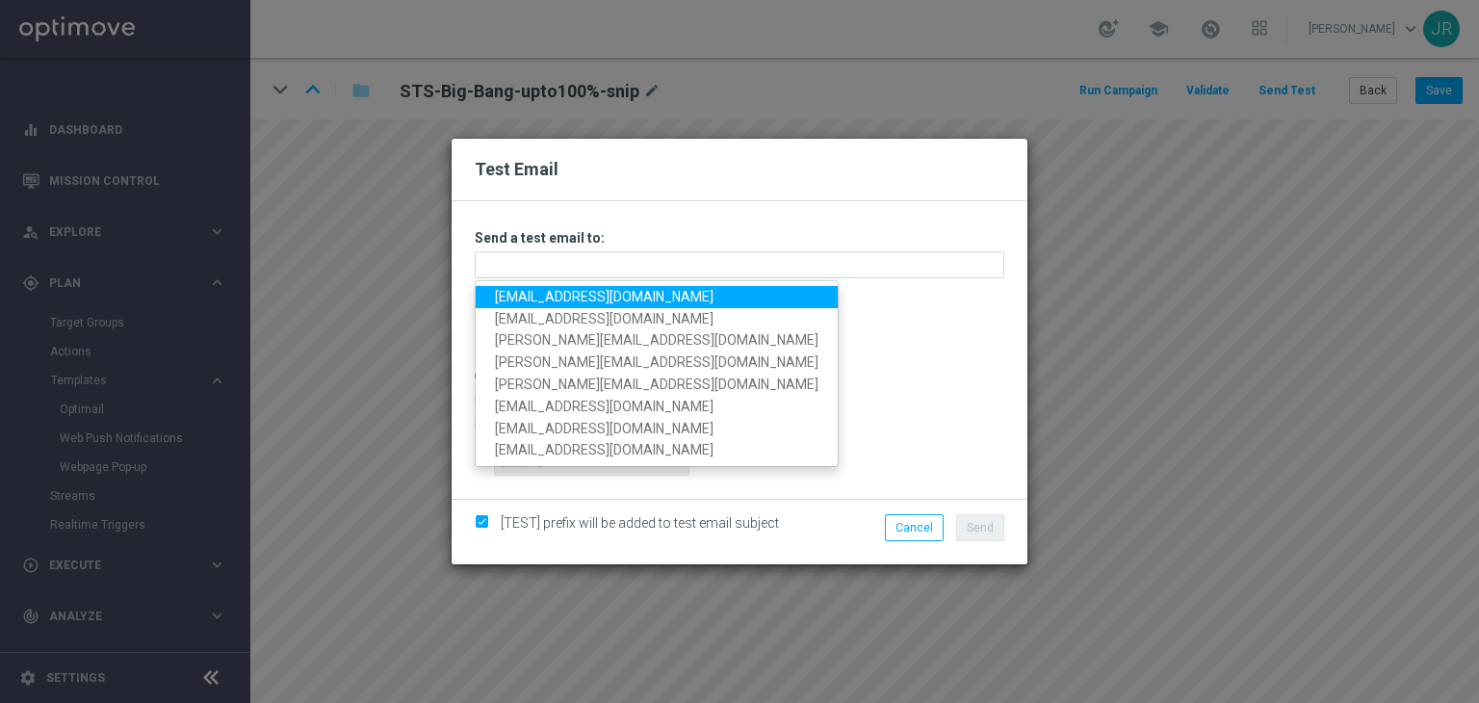
click at [502, 298] on link "testingalltesting@gmail.com" at bounding box center [657, 297] width 362 height 22
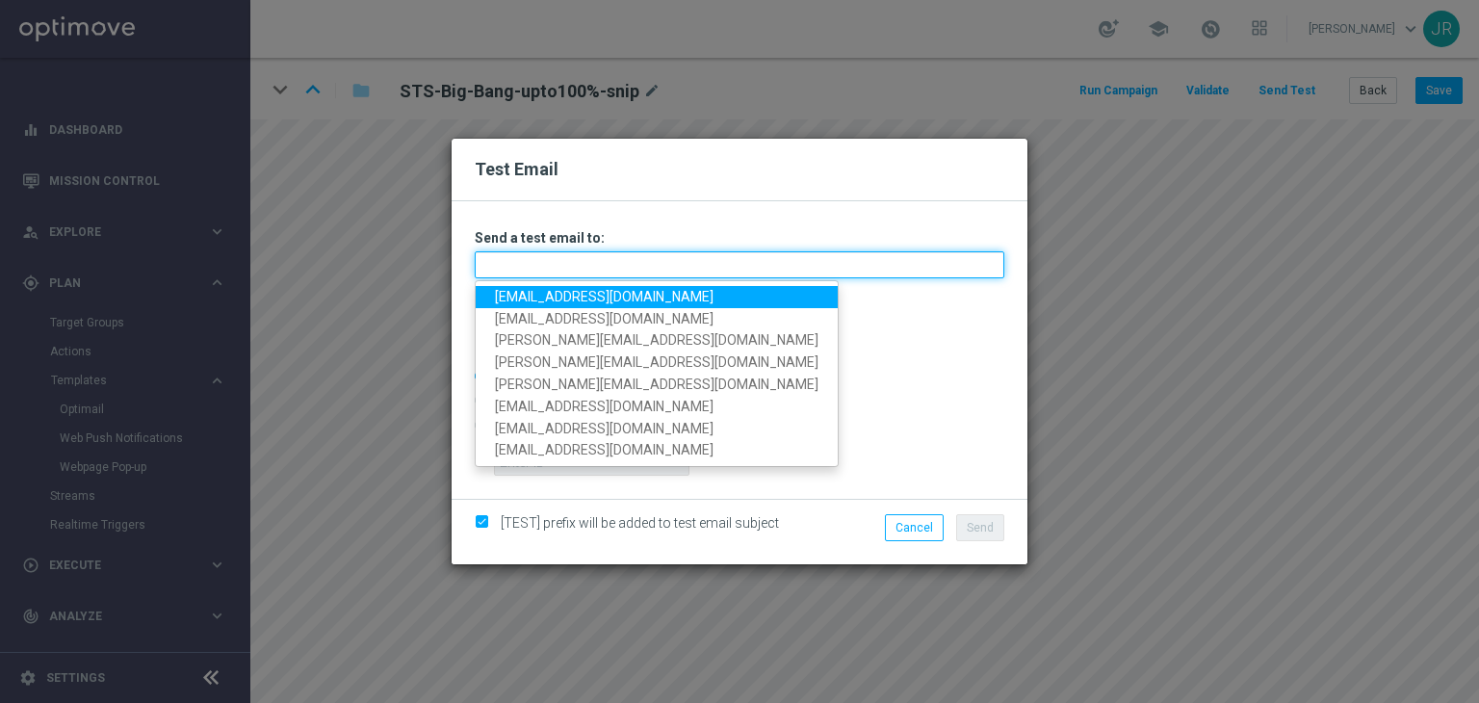
type input "testingalltesting@gmail.com"
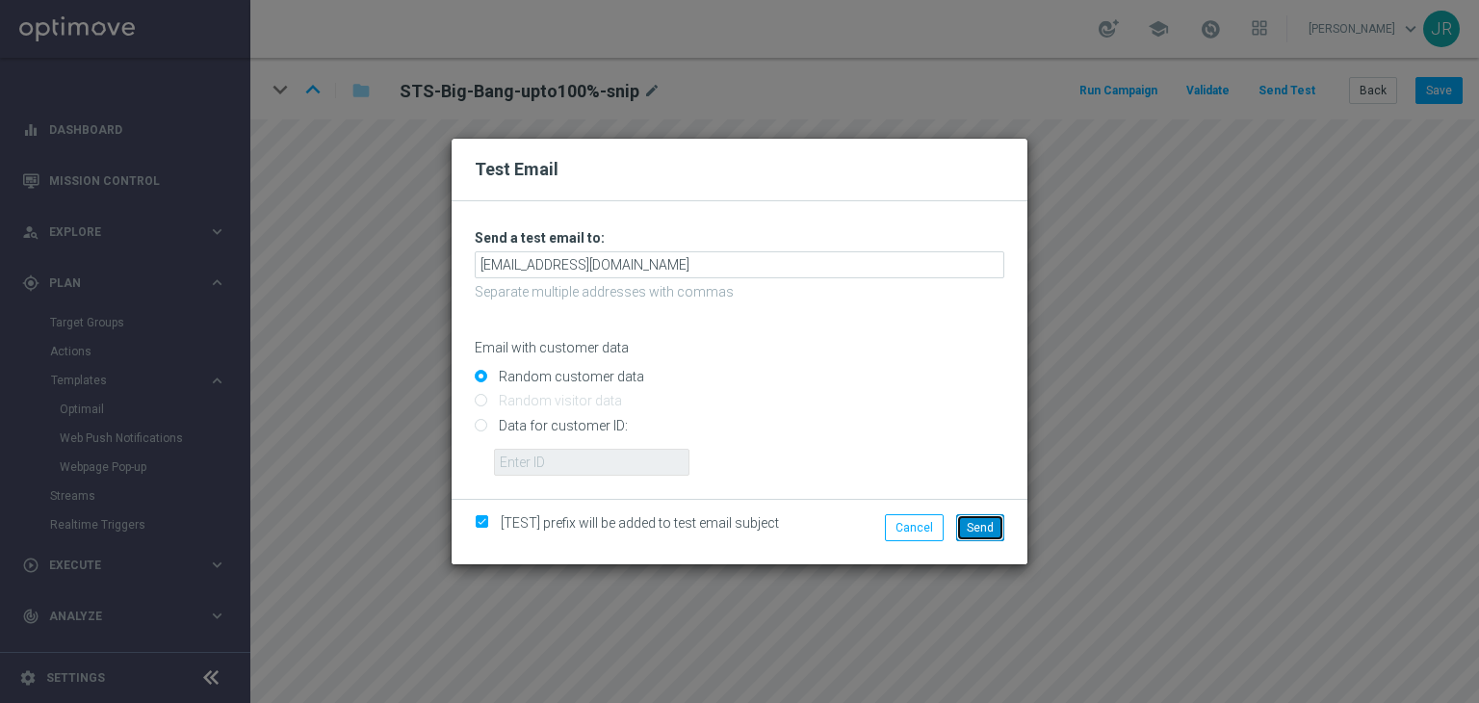
click at [979, 532] on span "Send" at bounding box center [980, 527] width 27 height 13
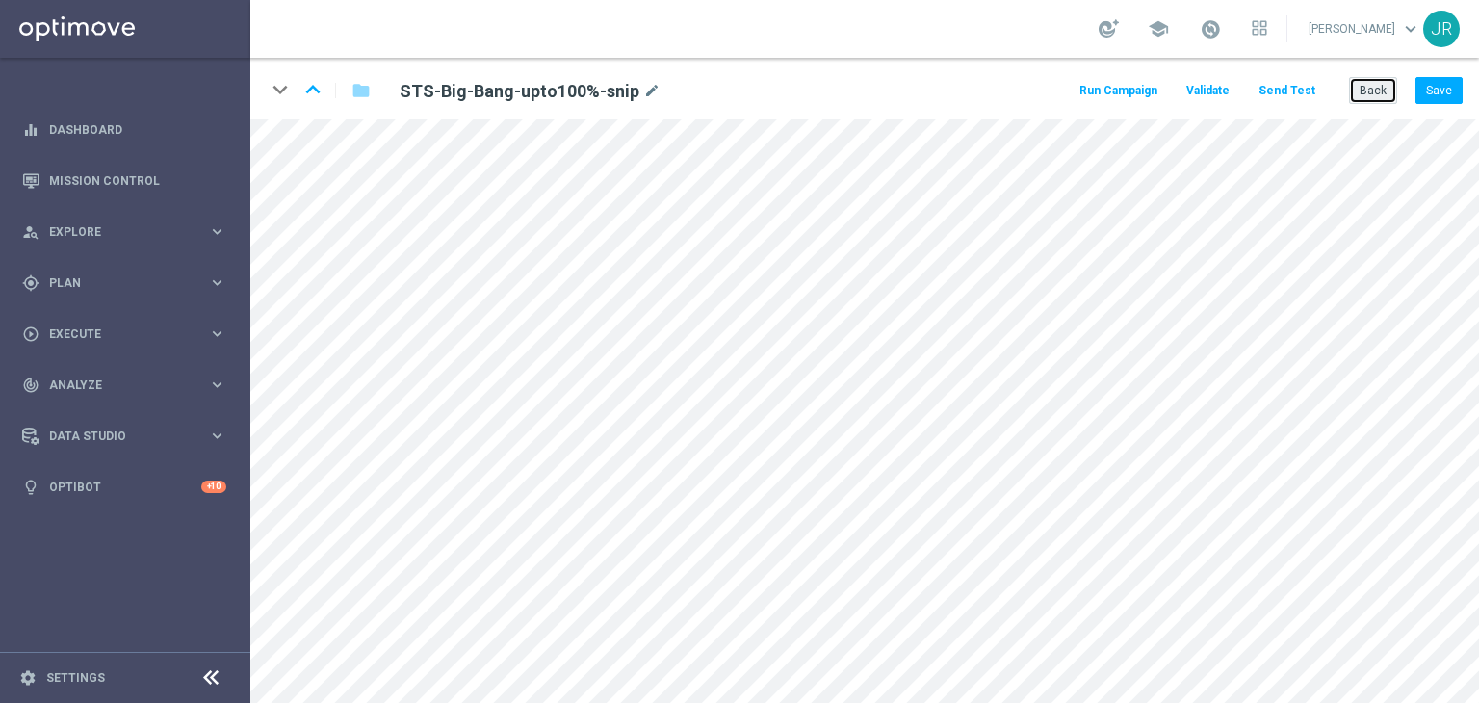
drag, startPoint x: 1384, startPoint y: 86, endPoint x: 1363, endPoint y: 90, distance: 21.5
click at [1383, 86] on button "Back" at bounding box center [1373, 90] width 48 height 27
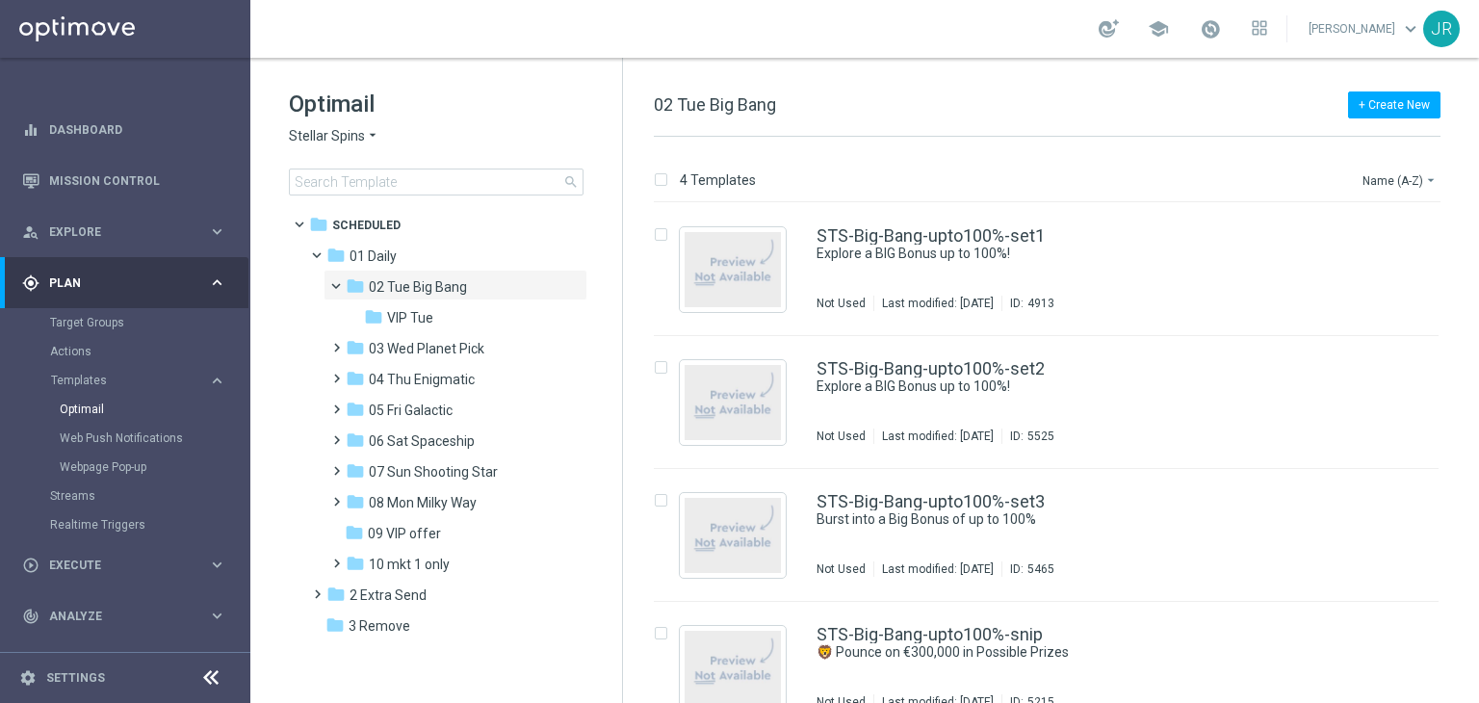
drag, startPoint x: 415, startPoint y: 316, endPoint x: 921, endPoint y: 458, distance: 526.0
click at [418, 317] on span "VIP Tue" at bounding box center [410, 317] width 46 height 17
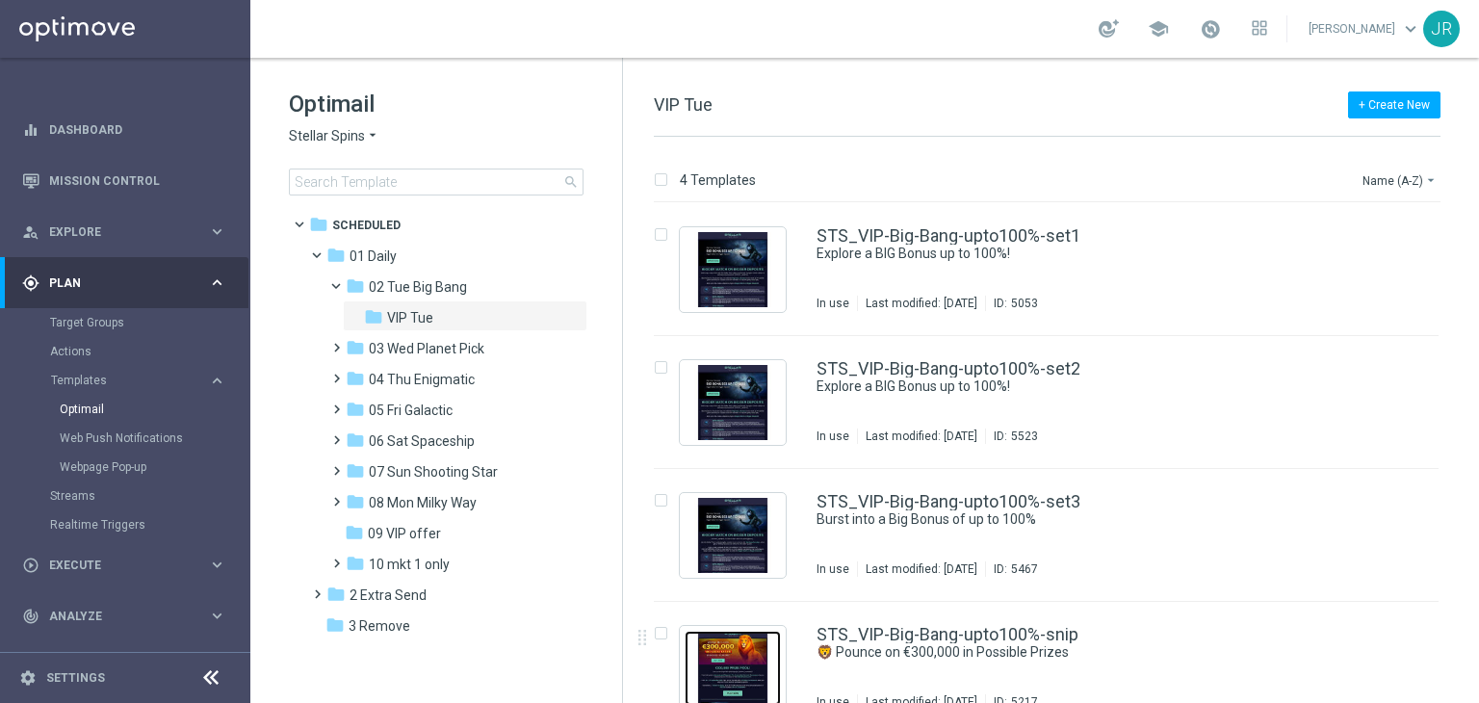
drag, startPoint x: 750, startPoint y: 643, endPoint x: 631, endPoint y: 425, distance: 249.0
click at [751, 643] on img "Press SPACE to select this row." at bounding box center [732, 668] width 96 height 75
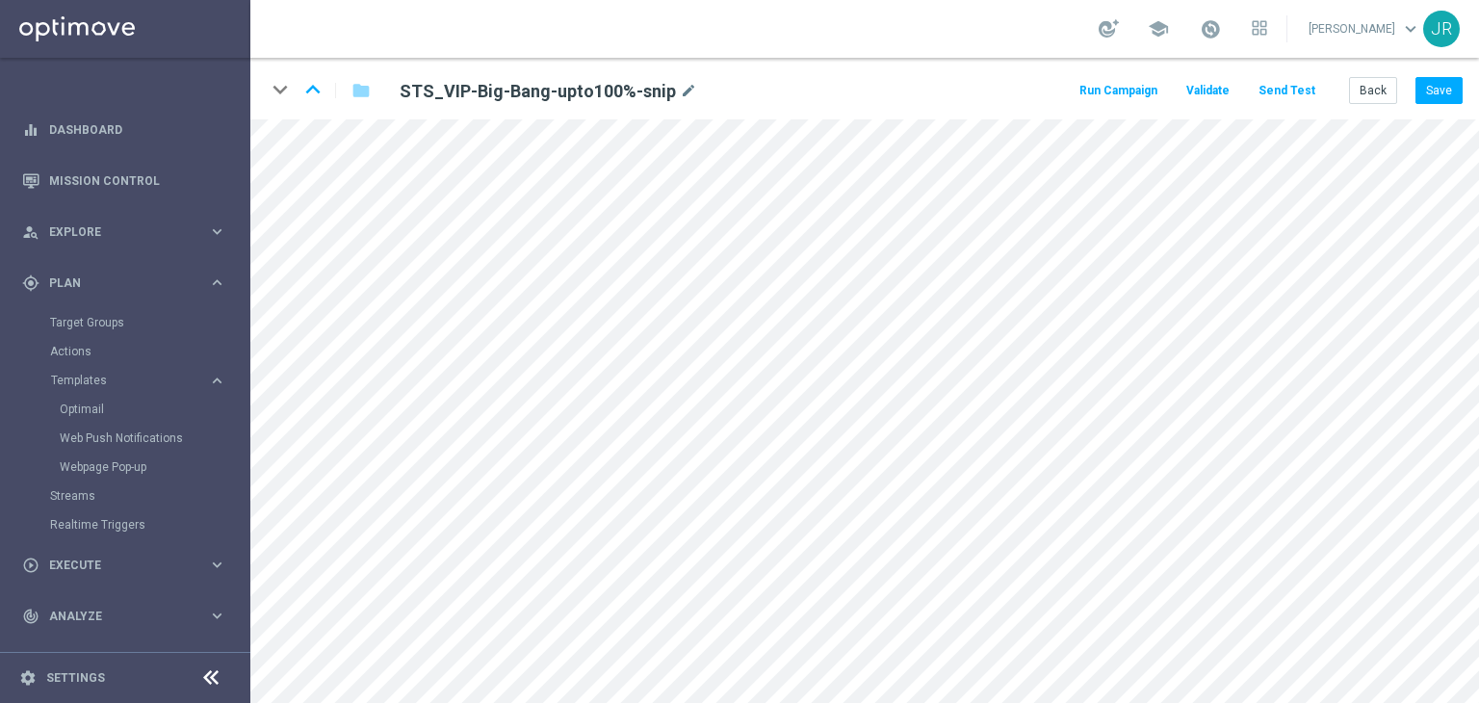
click at [1280, 90] on button "Send Test" at bounding box center [1286, 91] width 63 height 26
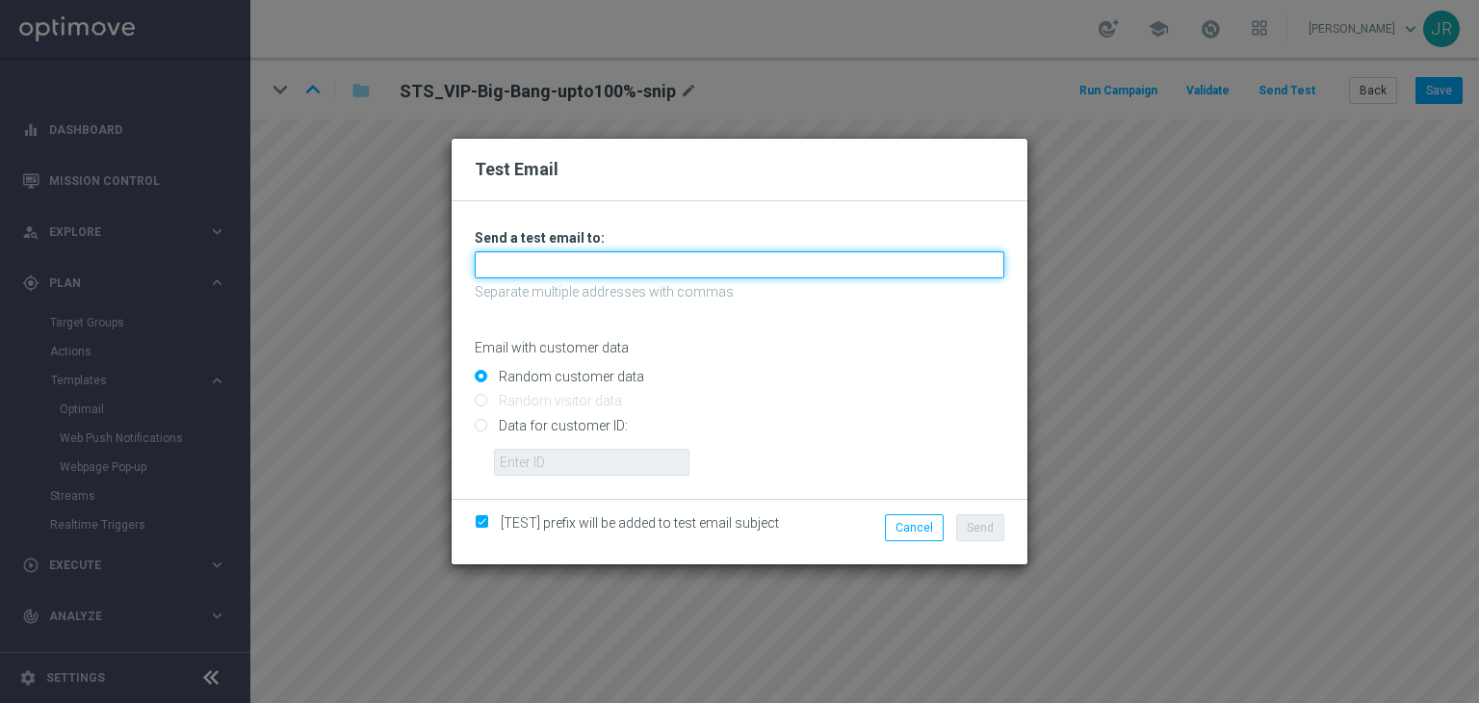
click at [624, 271] on input "text" at bounding box center [739, 264] width 529 height 27
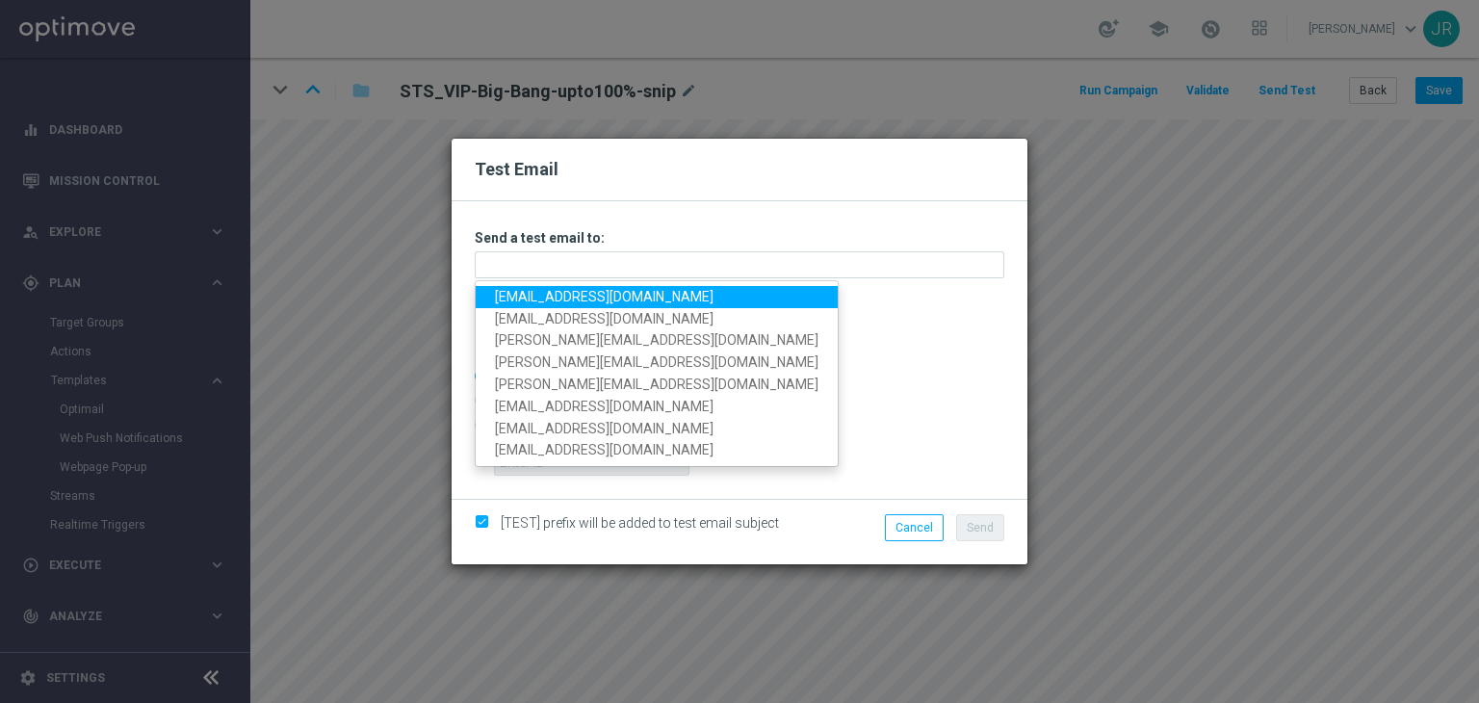
click at [521, 292] on link "testingalltesting@gmail.com" at bounding box center [657, 297] width 362 height 22
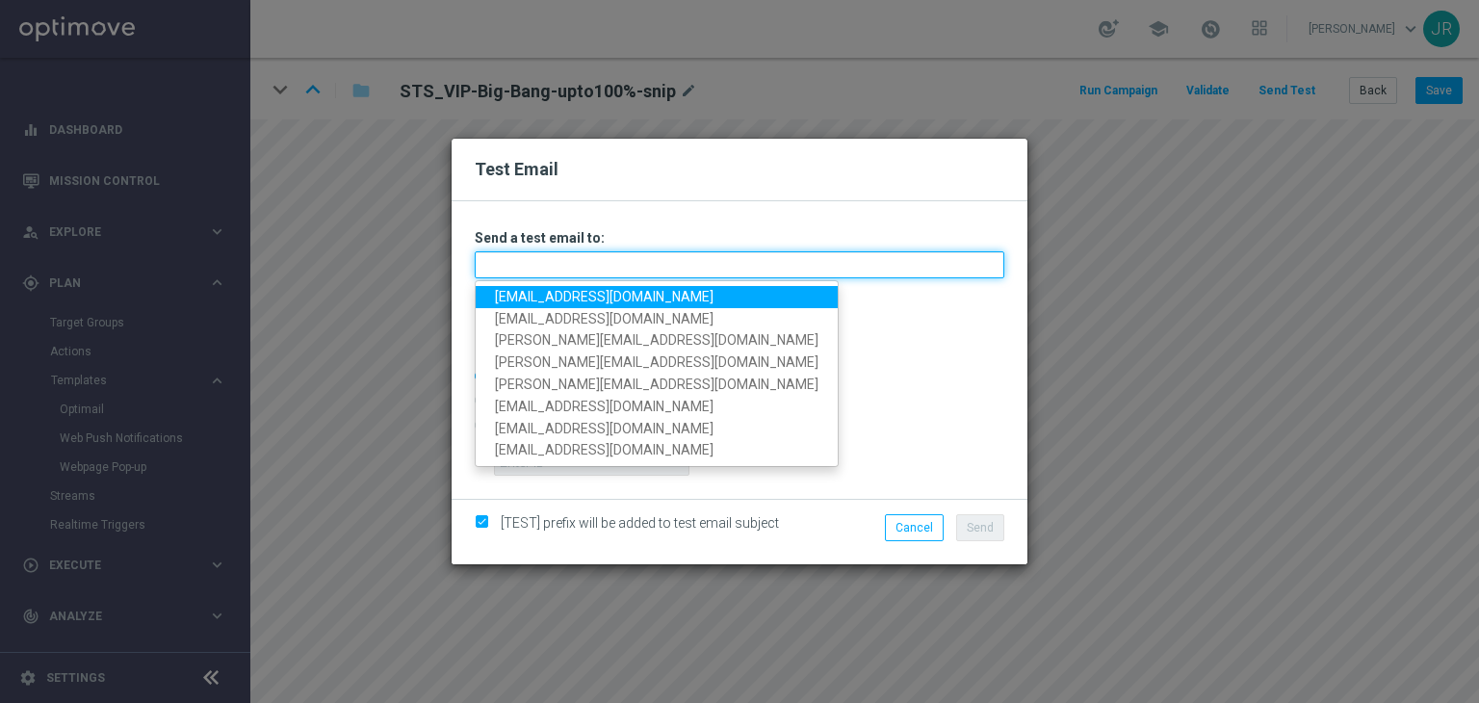
type input "testingalltesting@gmail.com"
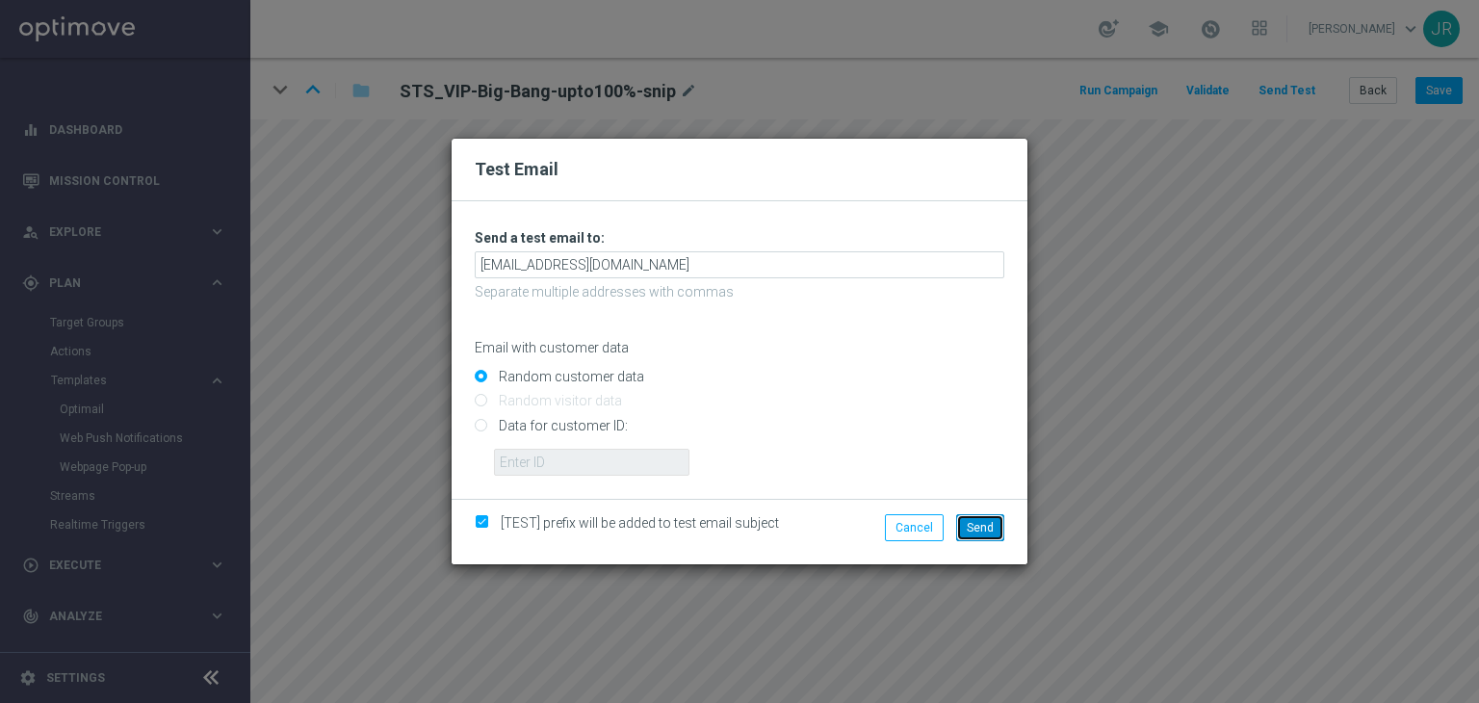
click at [988, 516] on button "Send" at bounding box center [980, 527] width 48 height 27
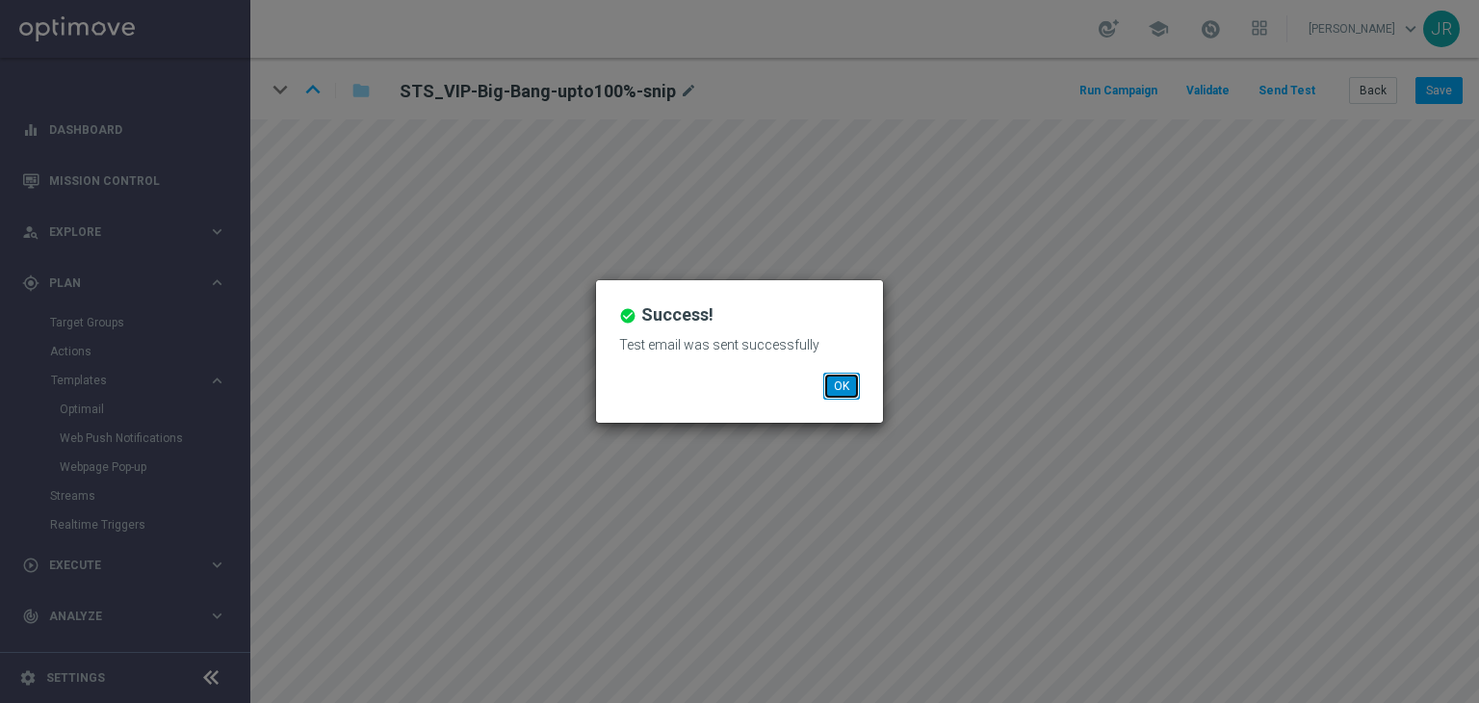
click at [847, 394] on button "OK" at bounding box center [841, 386] width 37 height 27
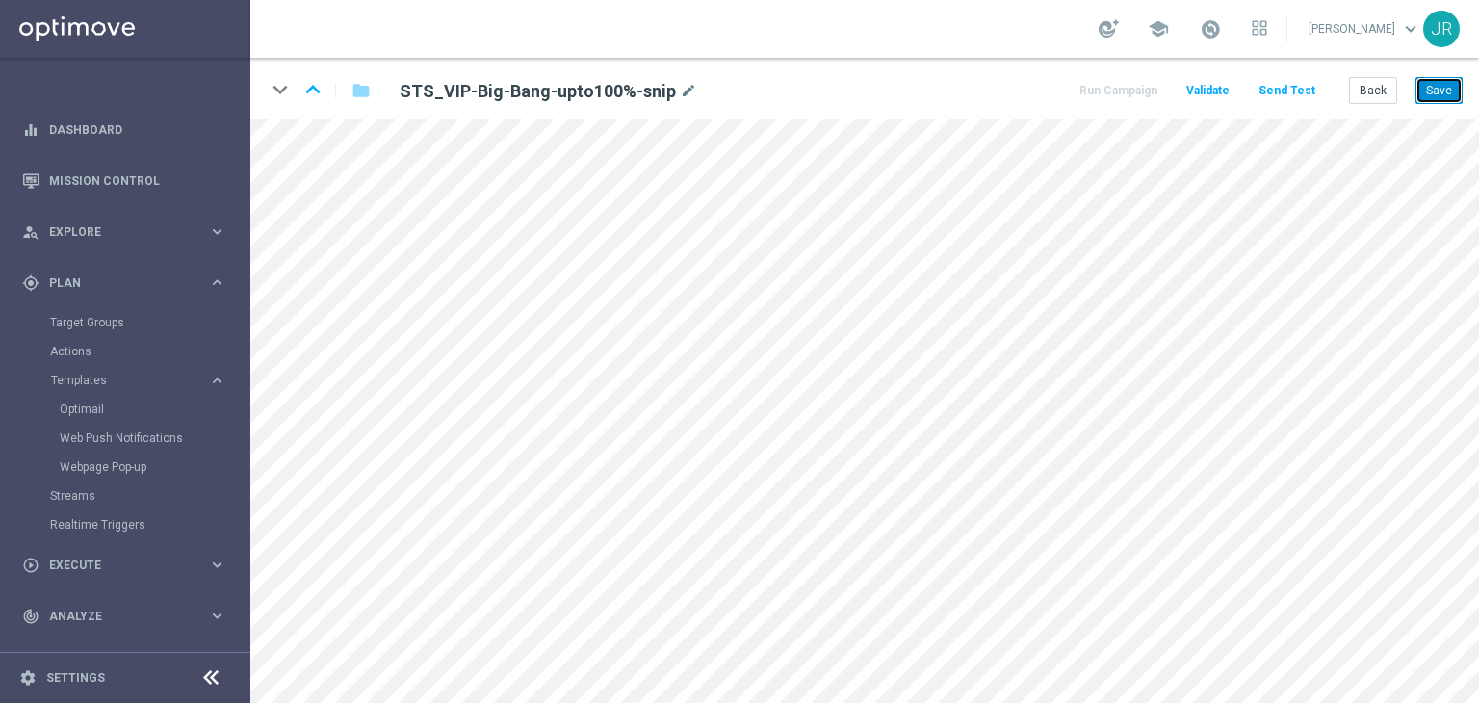
click at [1421, 90] on button "Save" at bounding box center [1438, 90] width 47 height 27
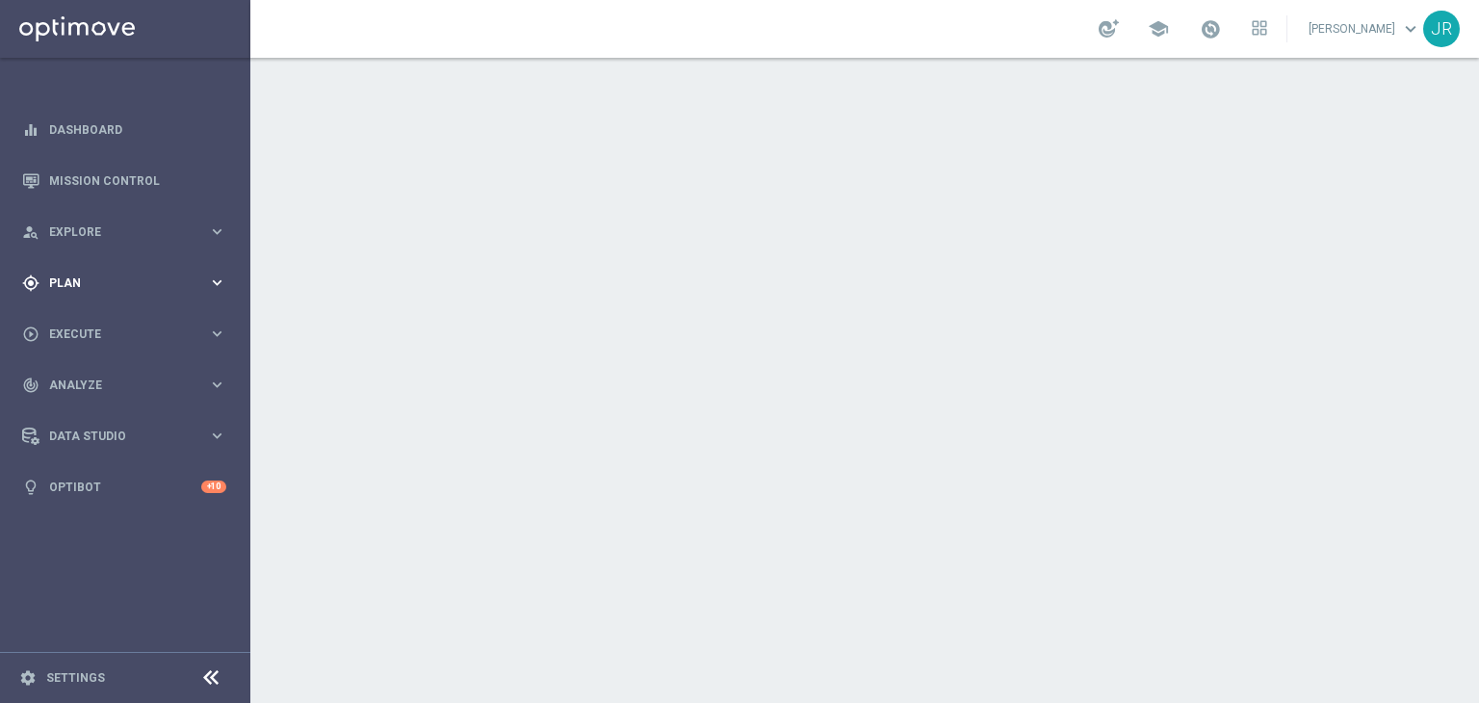
click at [126, 279] on span "Plan" at bounding box center [128, 283] width 159 height 12
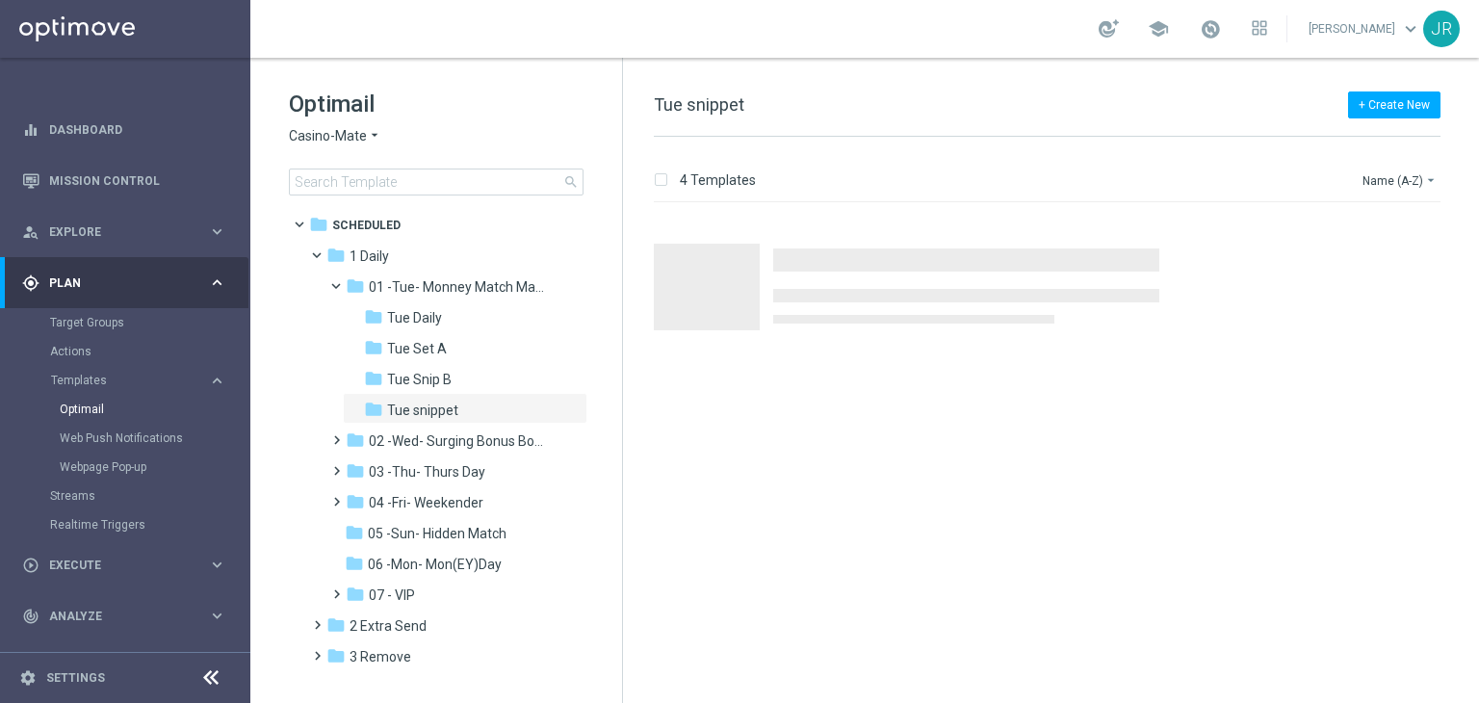
click at [316, 128] on span "Casino-Mate" at bounding box center [328, 136] width 78 height 18
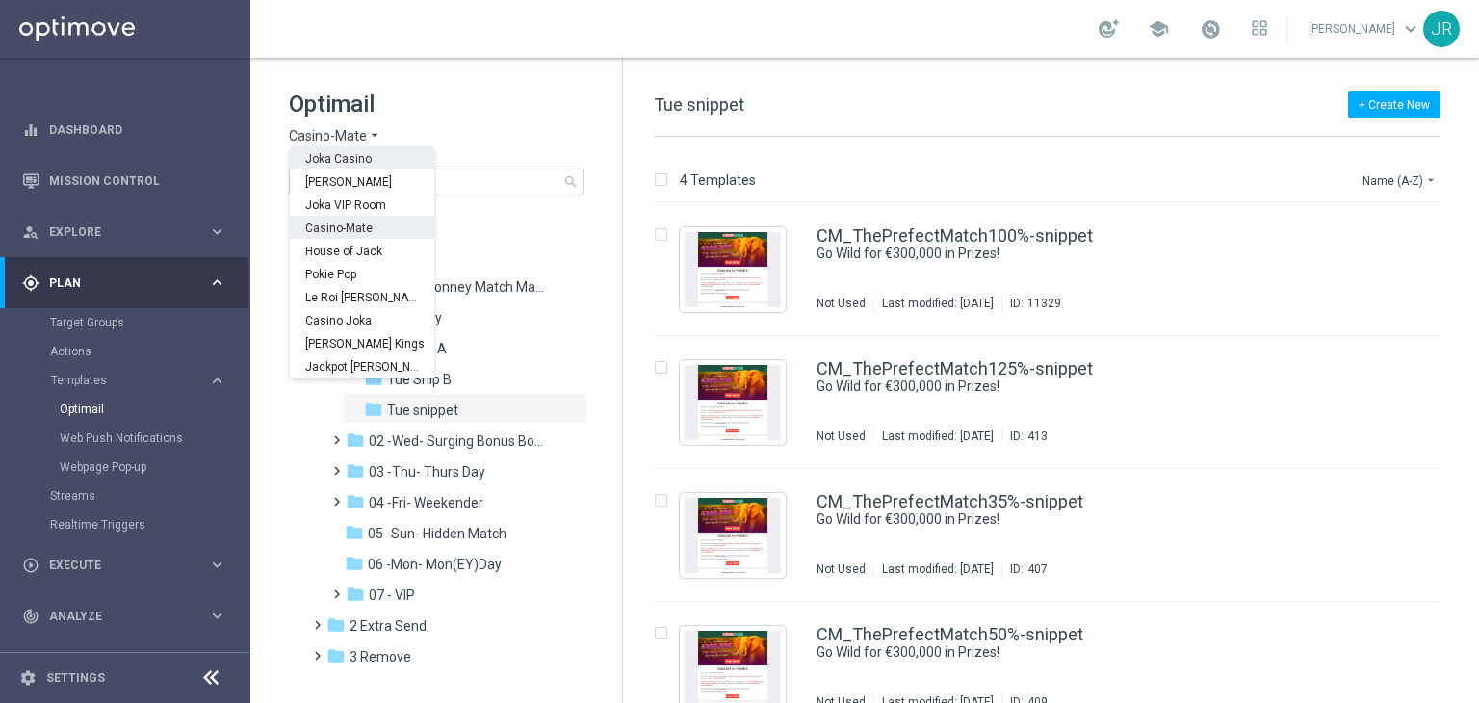
click at [323, 150] on div "Joka Casino" at bounding box center [362, 157] width 144 height 23
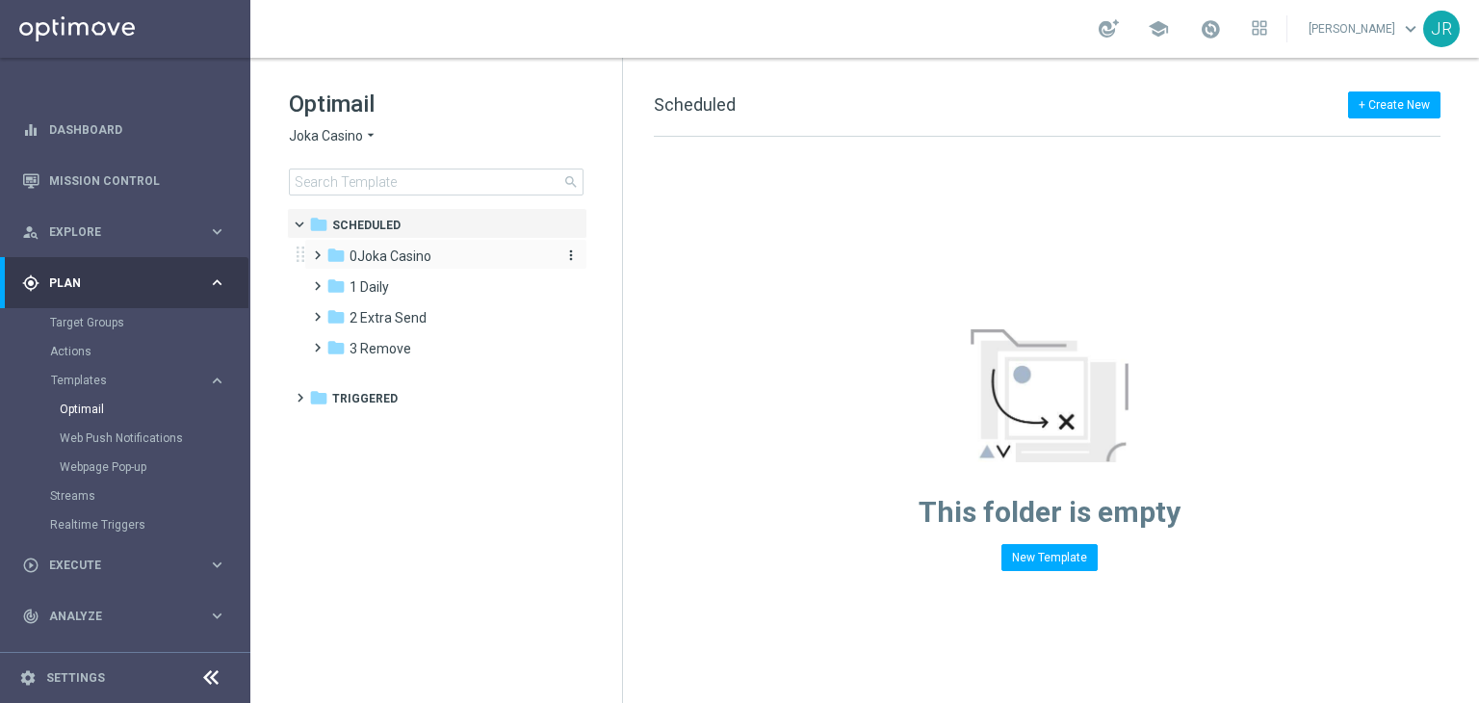
click at [387, 255] on span "0Joka Casino" at bounding box center [390, 255] width 82 height 17
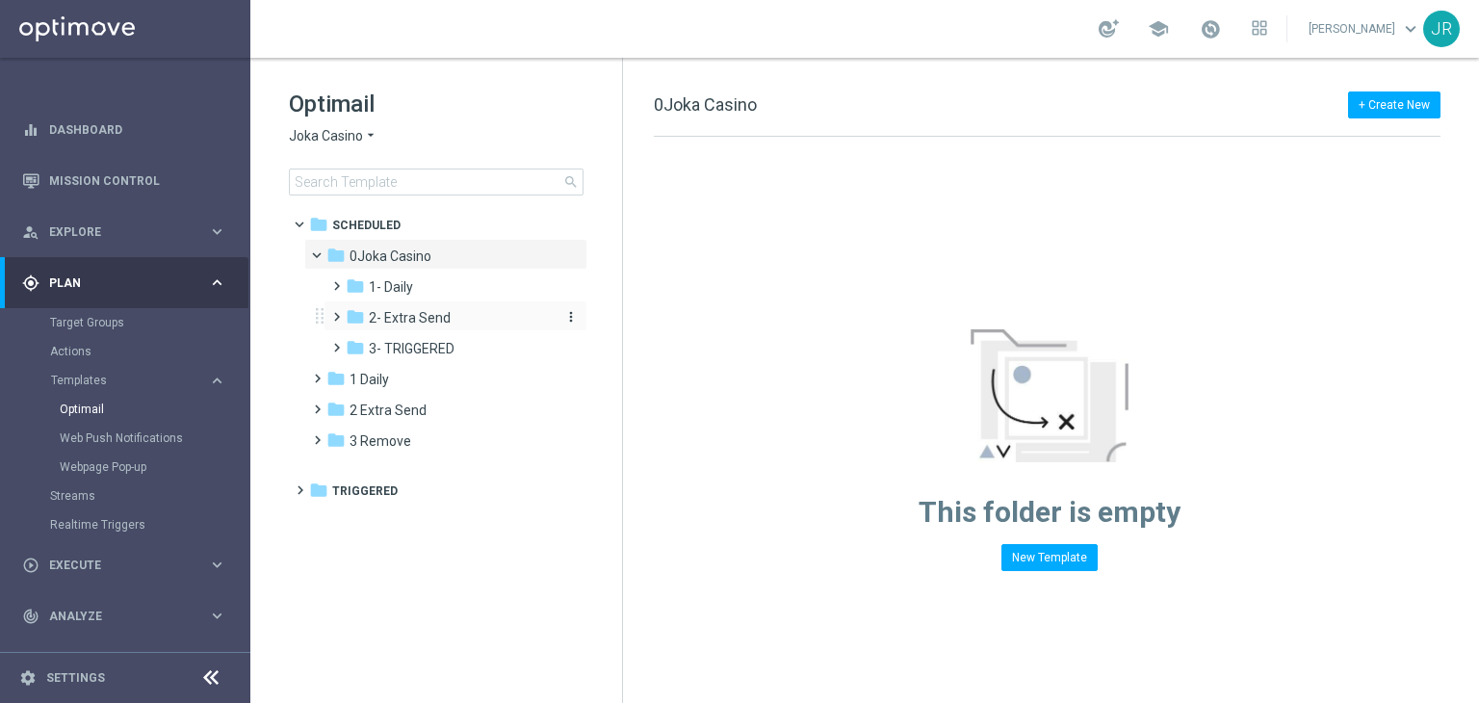
click at [402, 314] on span "2- Extra Send" at bounding box center [410, 317] width 82 height 17
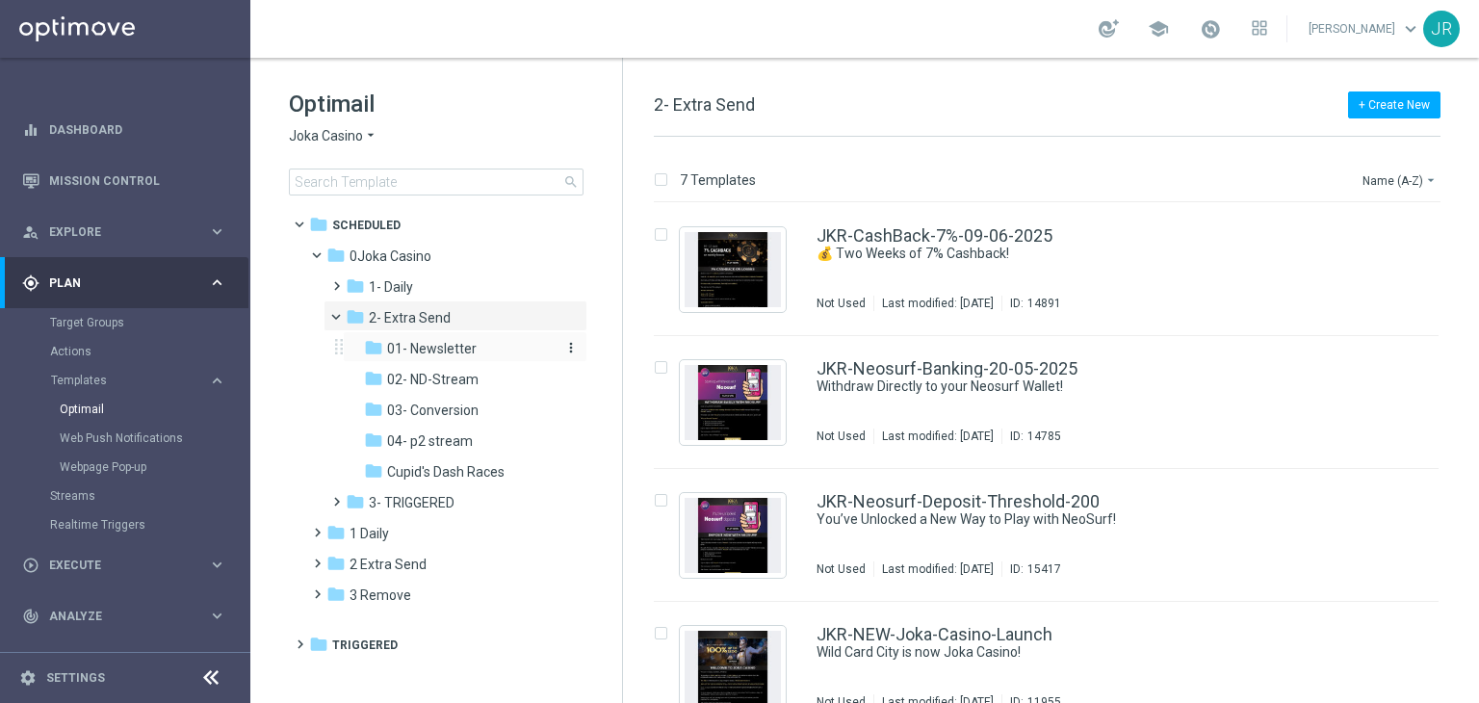
click at [435, 347] on span "01- Newsletter" at bounding box center [432, 348] width 90 height 17
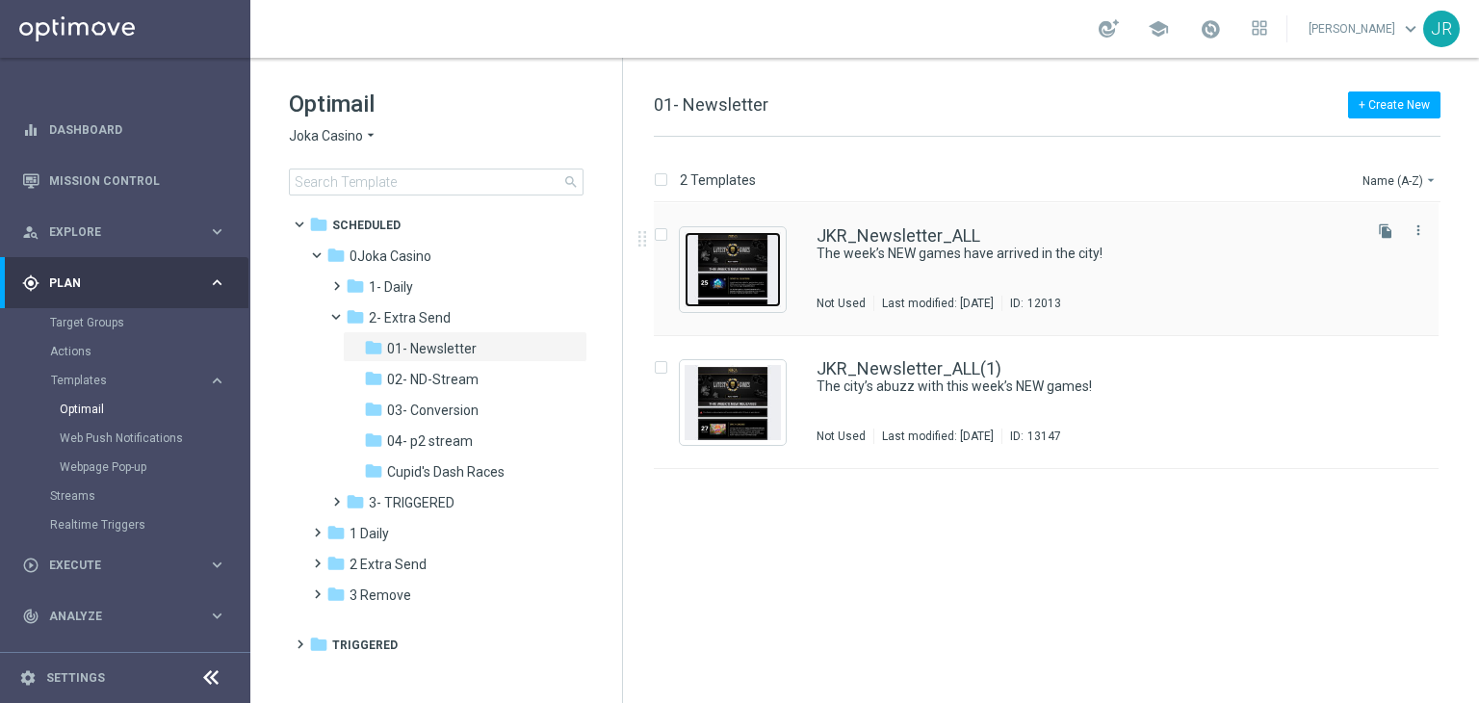
click at [741, 272] on img "Press SPACE to select this row." at bounding box center [732, 269] width 96 height 75
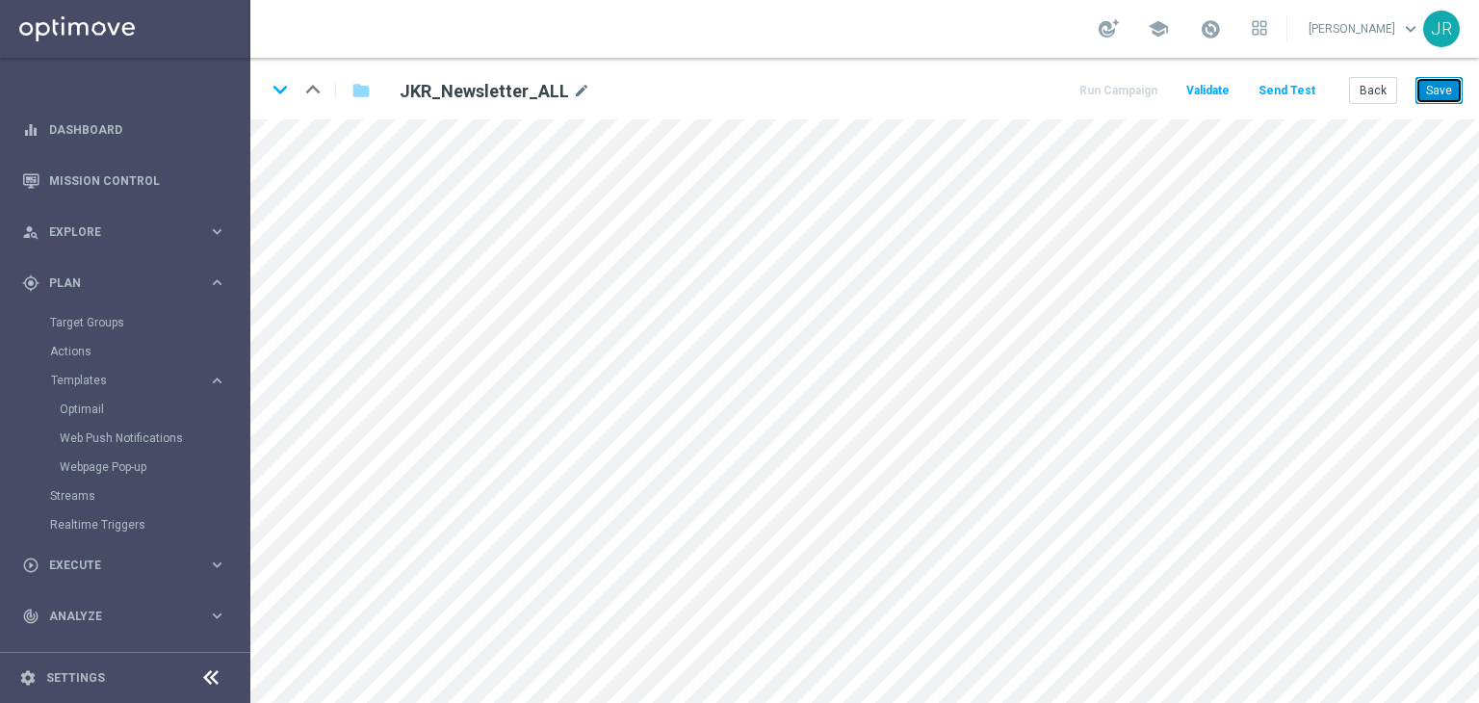
click at [1437, 94] on button "Save" at bounding box center [1438, 90] width 47 height 27
click at [1435, 94] on button "Save" at bounding box center [1438, 90] width 47 height 27
click at [1440, 88] on button "Save" at bounding box center [1438, 90] width 47 height 27
click at [1450, 93] on button "Save" at bounding box center [1438, 90] width 47 height 27
click at [1430, 99] on button "Save" at bounding box center [1438, 90] width 47 height 27
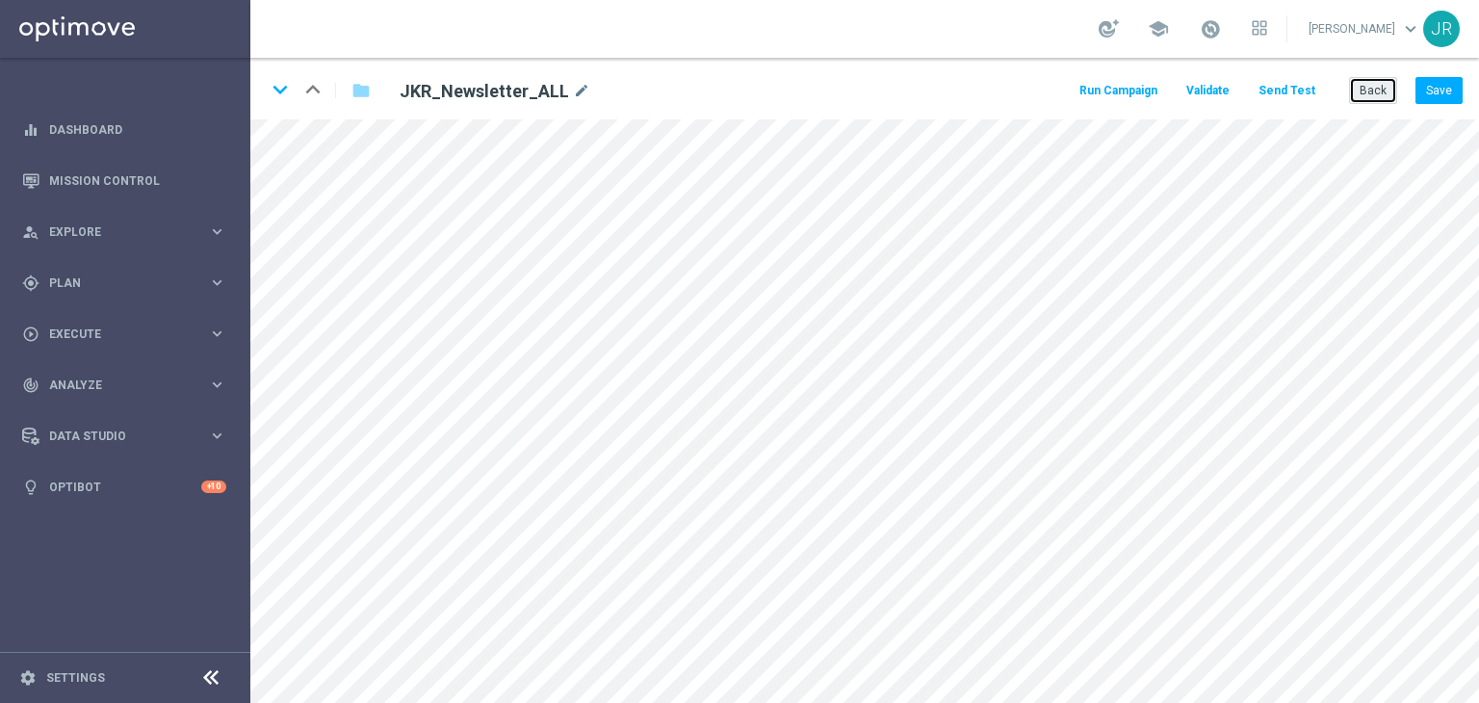
drag, startPoint x: 1371, startPoint y: 81, endPoint x: 805, endPoint y: 93, distance: 566.2
click at [1371, 82] on button "Back" at bounding box center [1373, 90] width 48 height 27
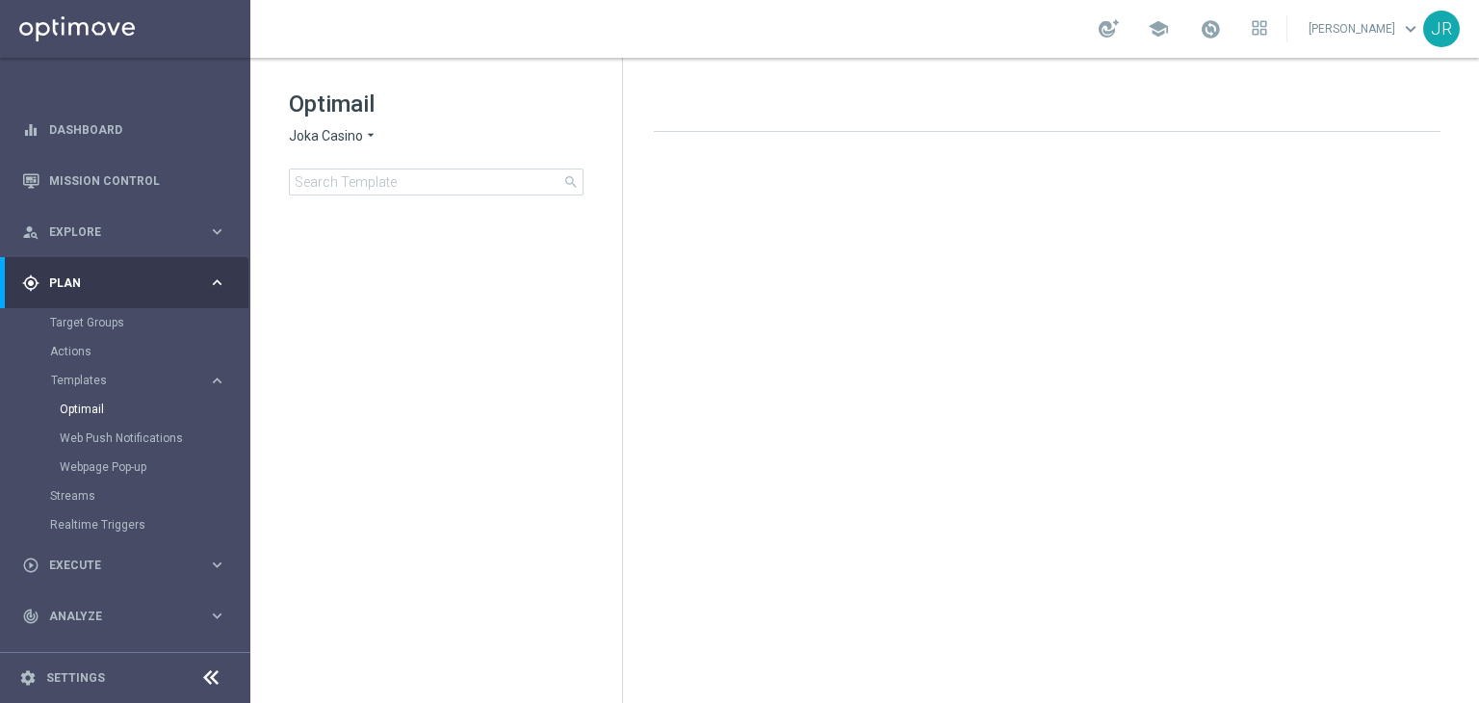
click at [323, 129] on span "Joka Casino" at bounding box center [326, 136] width 74 height 18
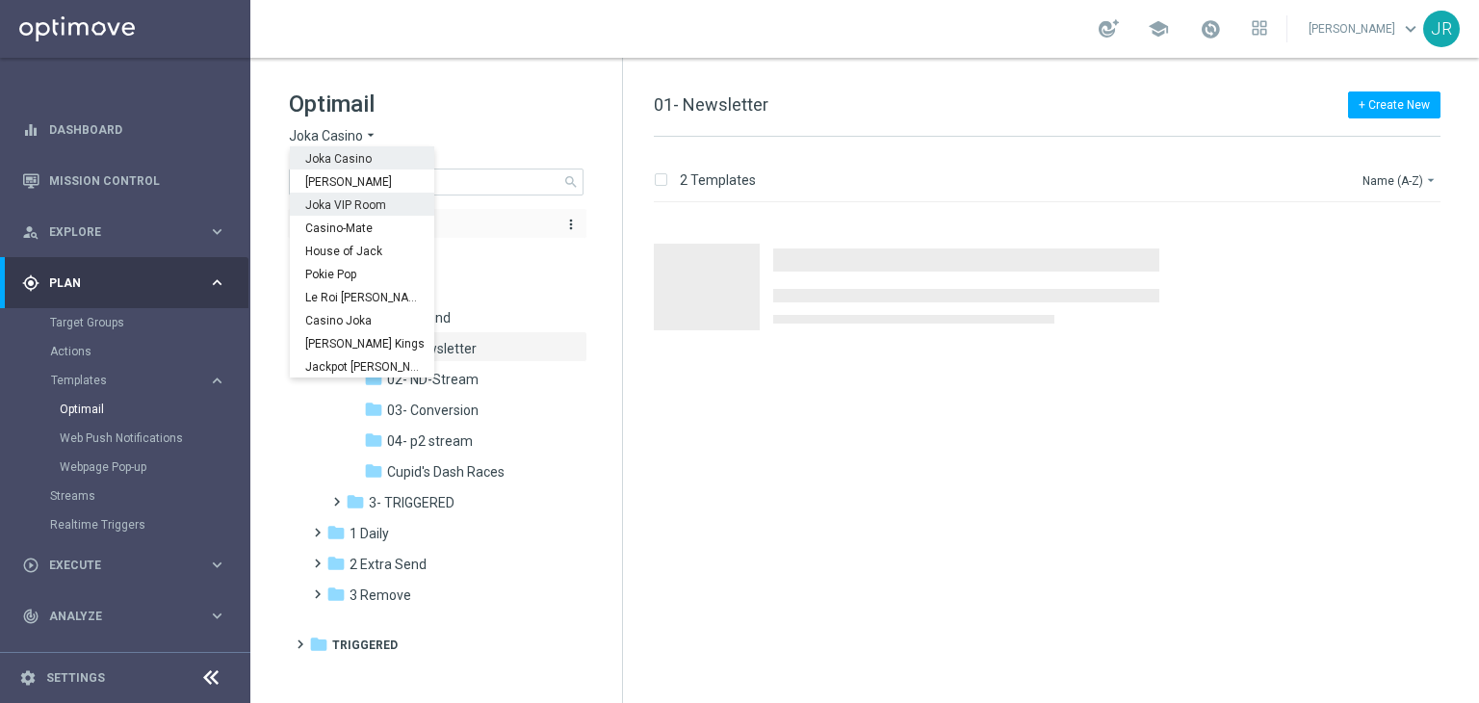
click at [0, 0] on span "Joka VIP Room" at bounding box center [0, 0] width 0 height 0
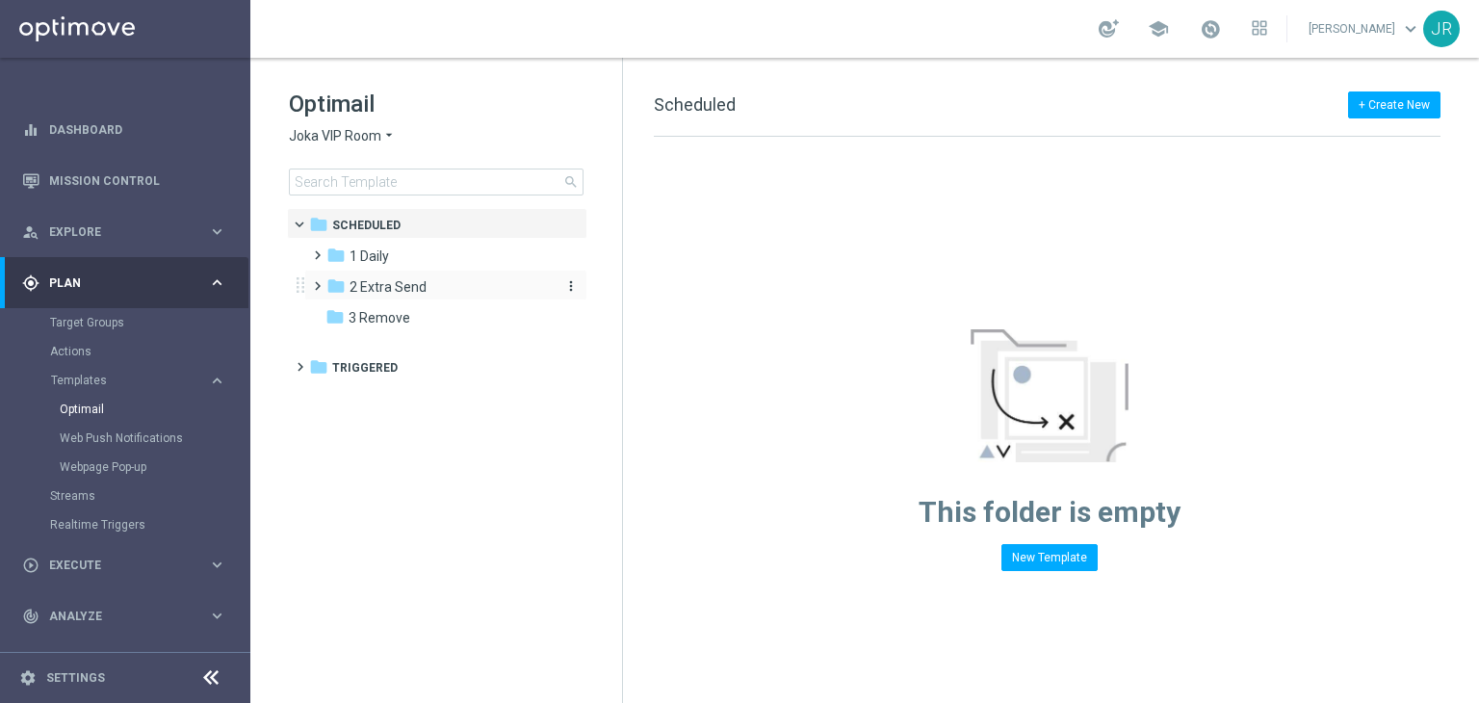
click at [381, 277] on div "folder 2 Extra Send" at bounding box center [436, 287] width 221 height 22
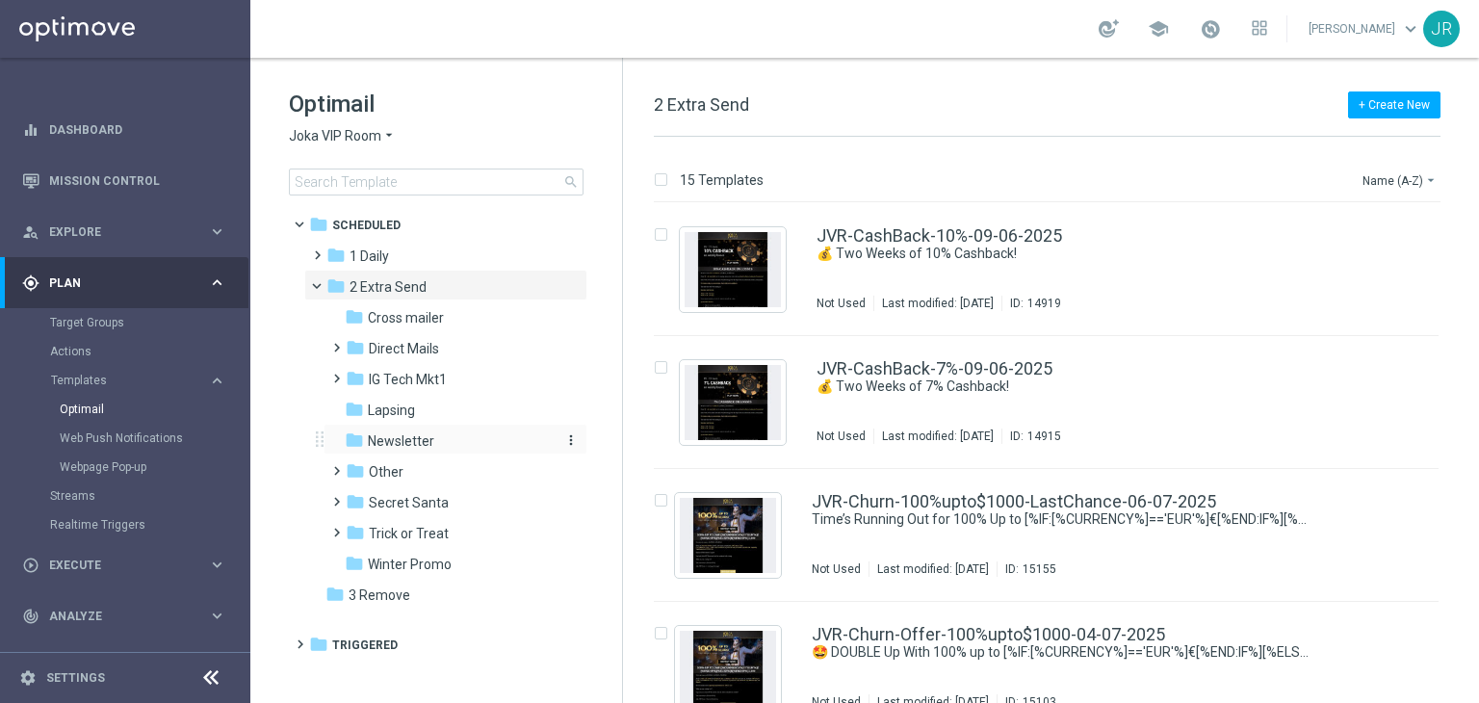
click at [422, 436] on span "Newsletter" at bounding box center [401, 440] width 66 height 17
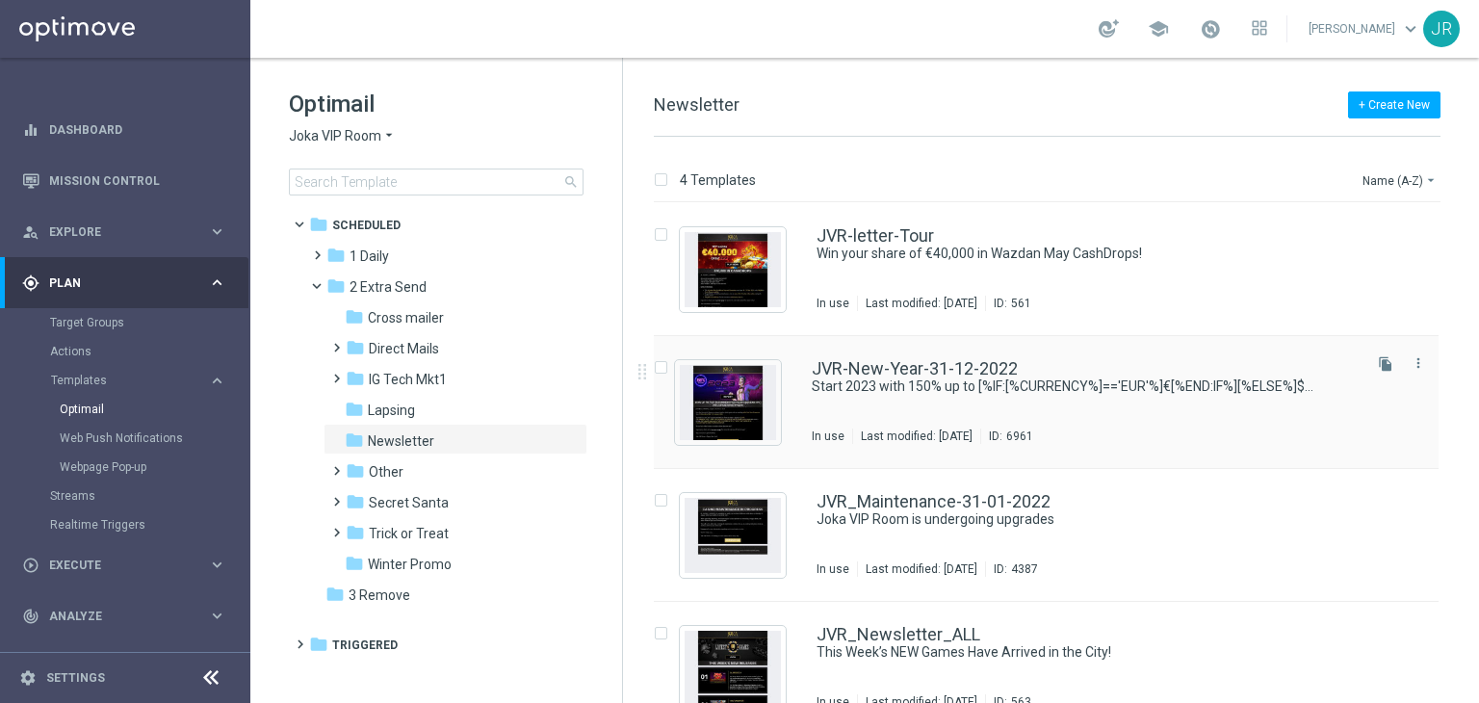
scroll to position [31, 0]
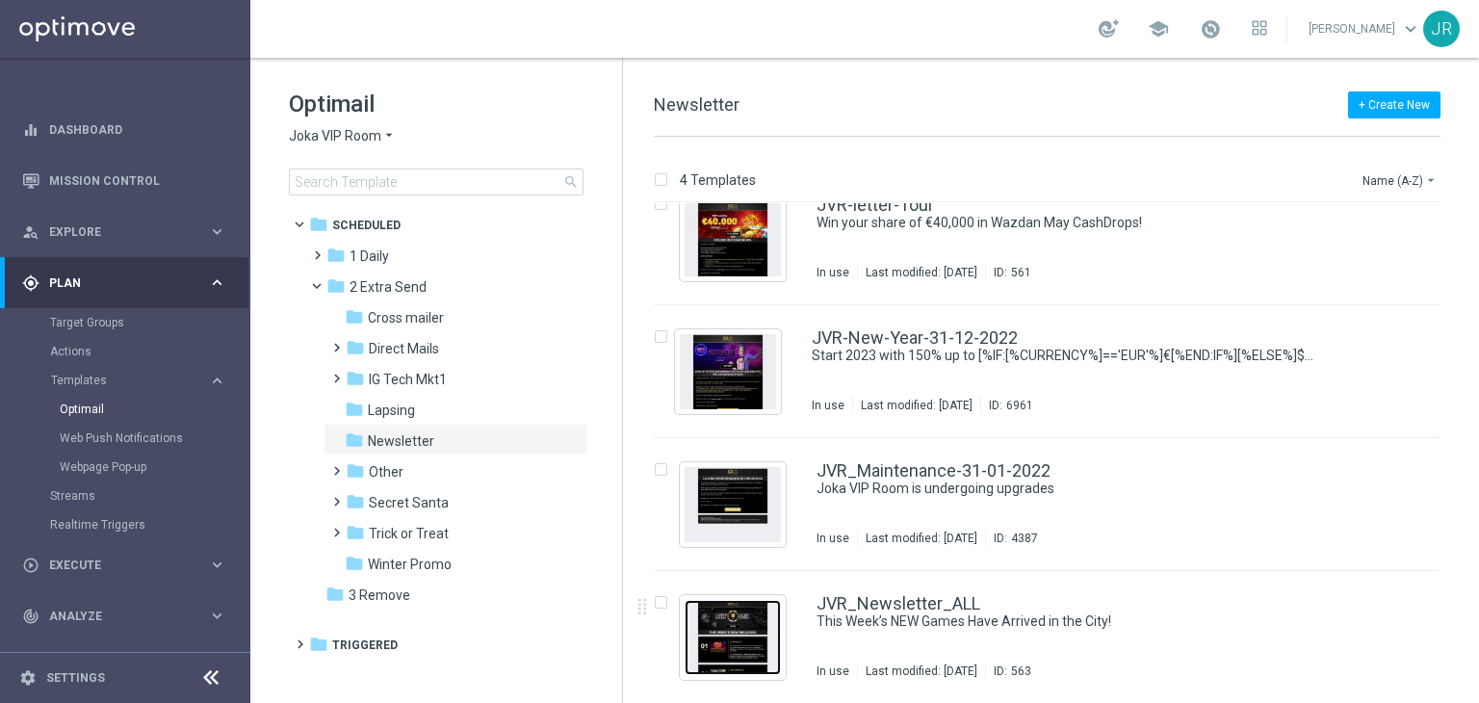
drag, startPoint x: 747, startPoint y: 630, endPoint x: 705, endPoint y: 586, distance: 60.6
click at [747, 629] on img "Press SPACE to select this row." at bounding box center [732, 637] width 96 height 75
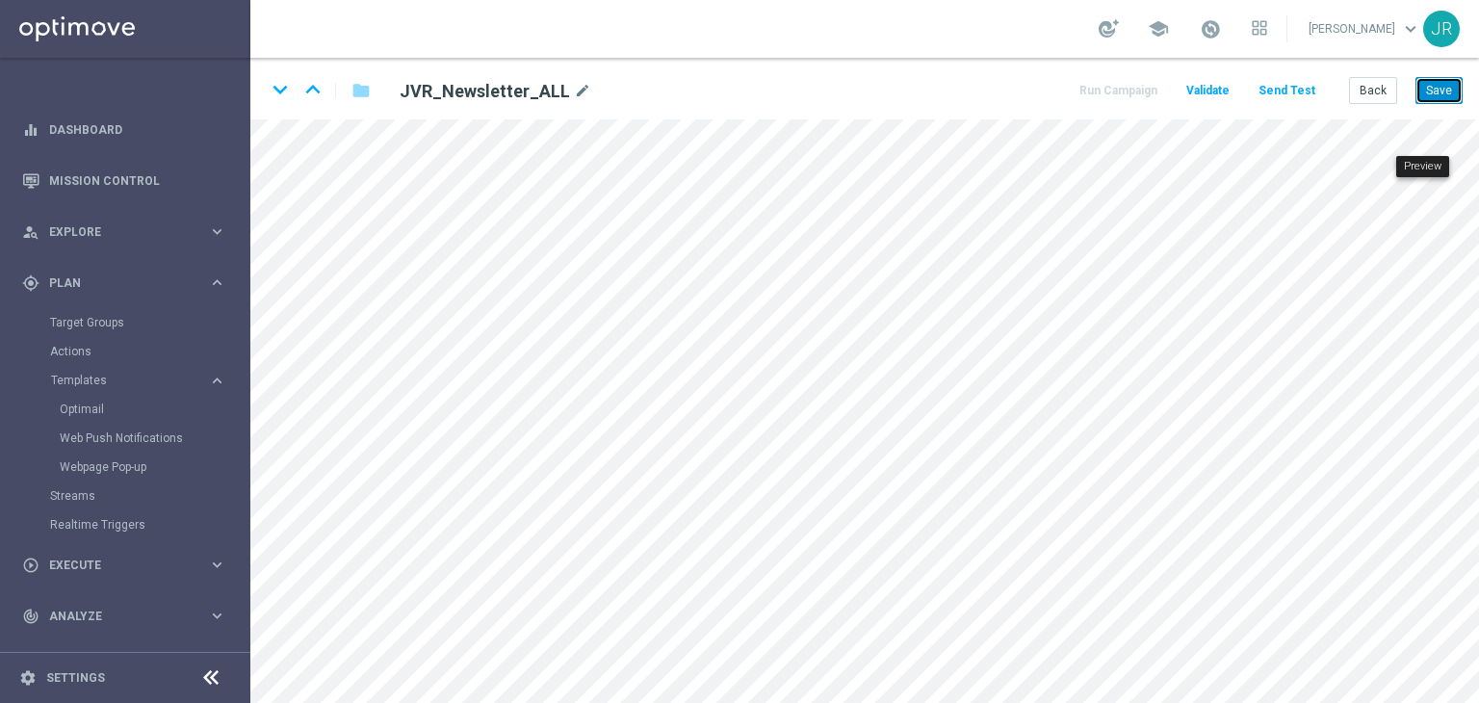
click at [1429, 86] on button "Save" at bounding box center [1438, 90] width 47 height 27
click at [1433, 92] on button "Save" at bounding box center [1438, 90] width 47 height 27
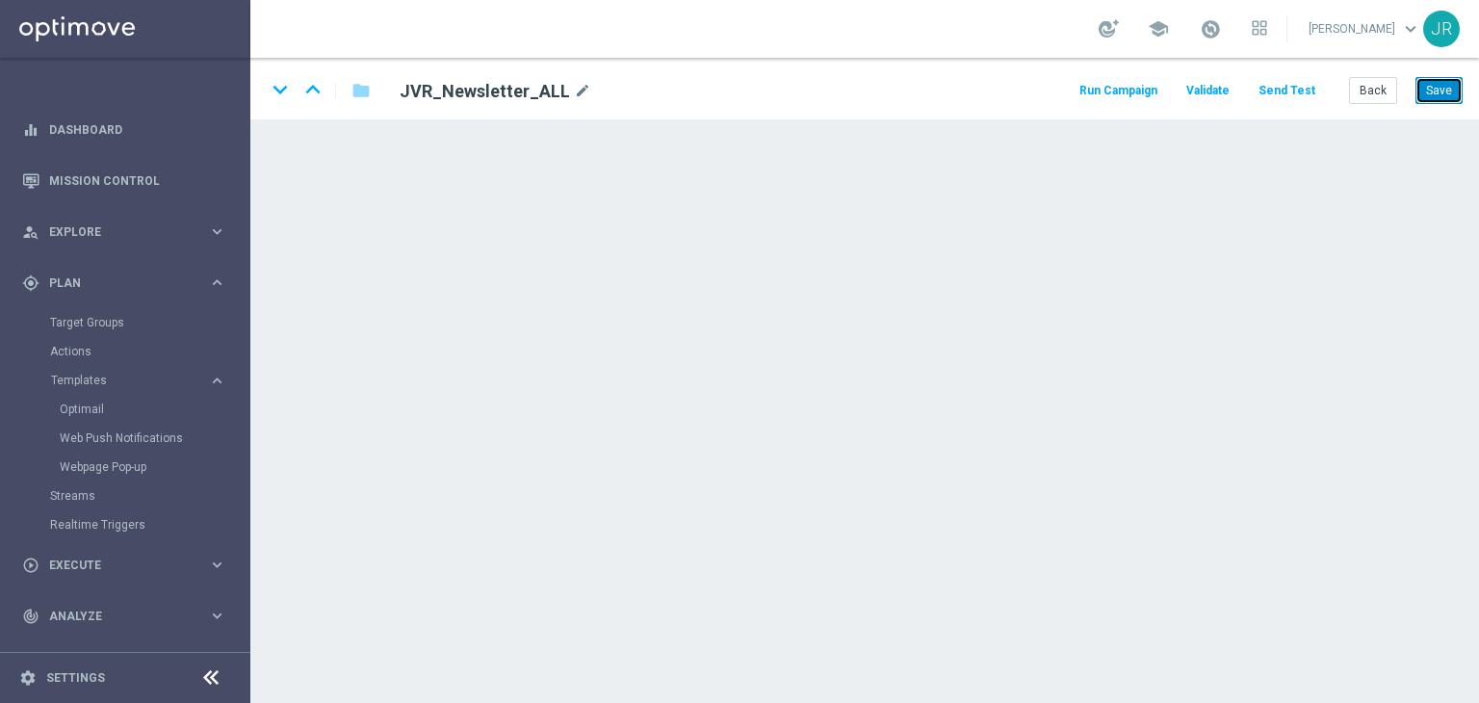
click at [1448, 90] on button "Save" at bounding box center [1438, 90] width 47 height 27
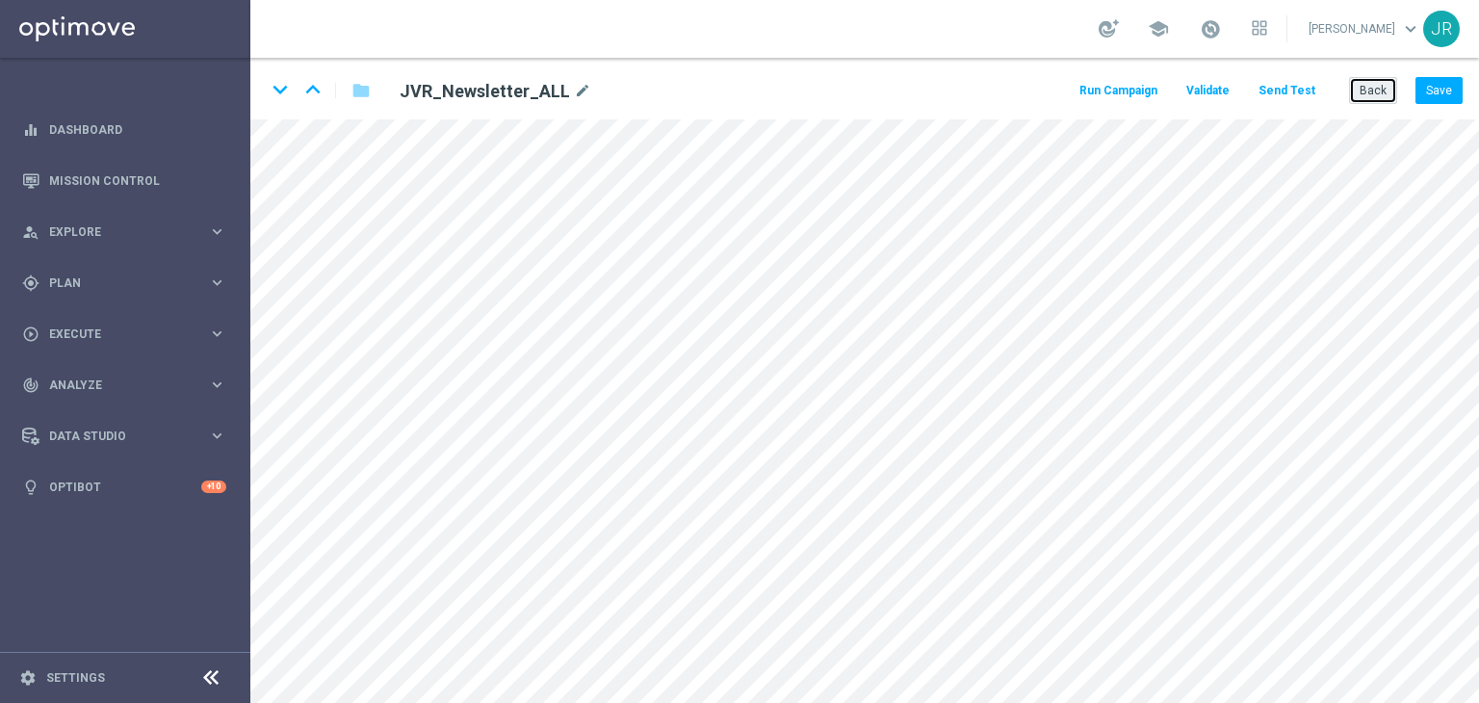
drag, startPoint x: 1358, startPoint y: 89, endPoint x: 1264, endPoint y: 101, distance: 95.2
click at [1357, 89] on button "Back" at bounding box center [1373, 90] width 48 height 27
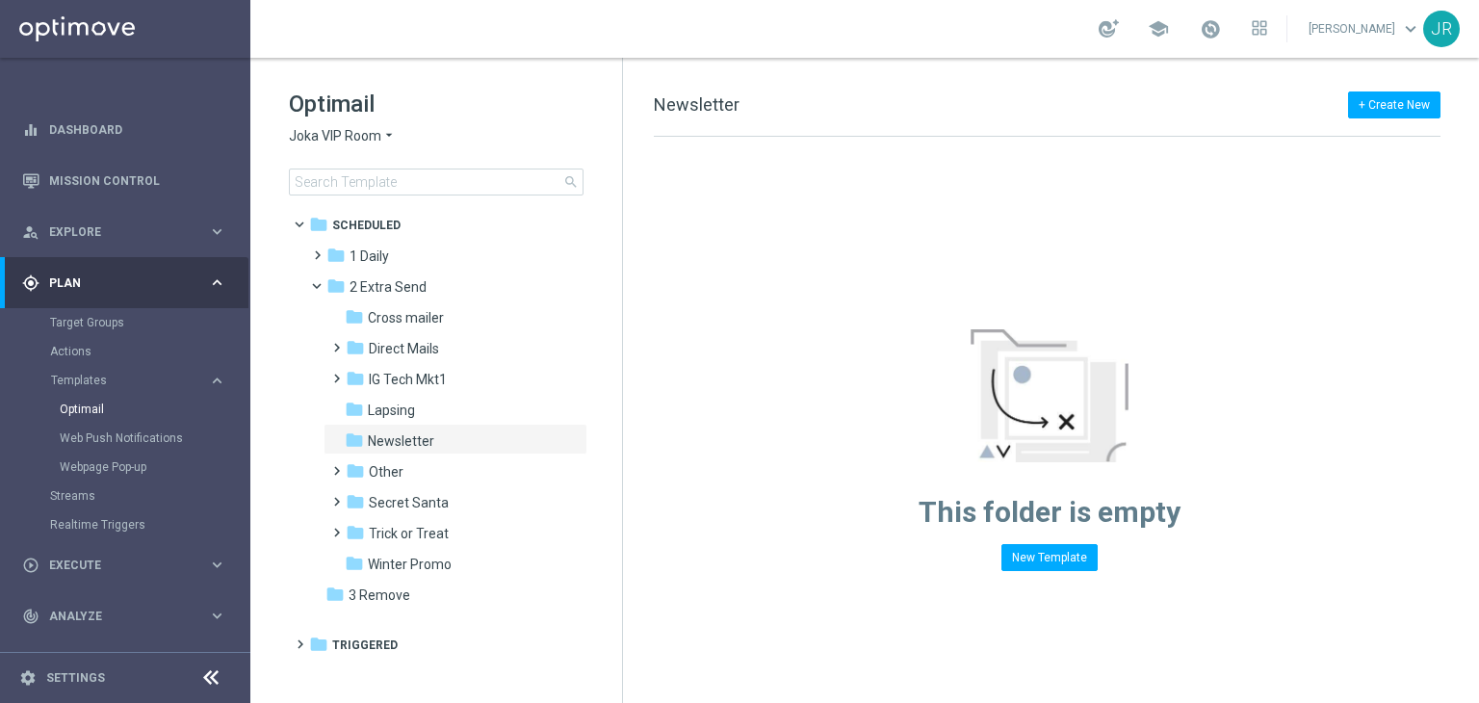
click at [357, 136] on span "Joka VIP Room" at bounding box center [335, 136] width 92 height 18
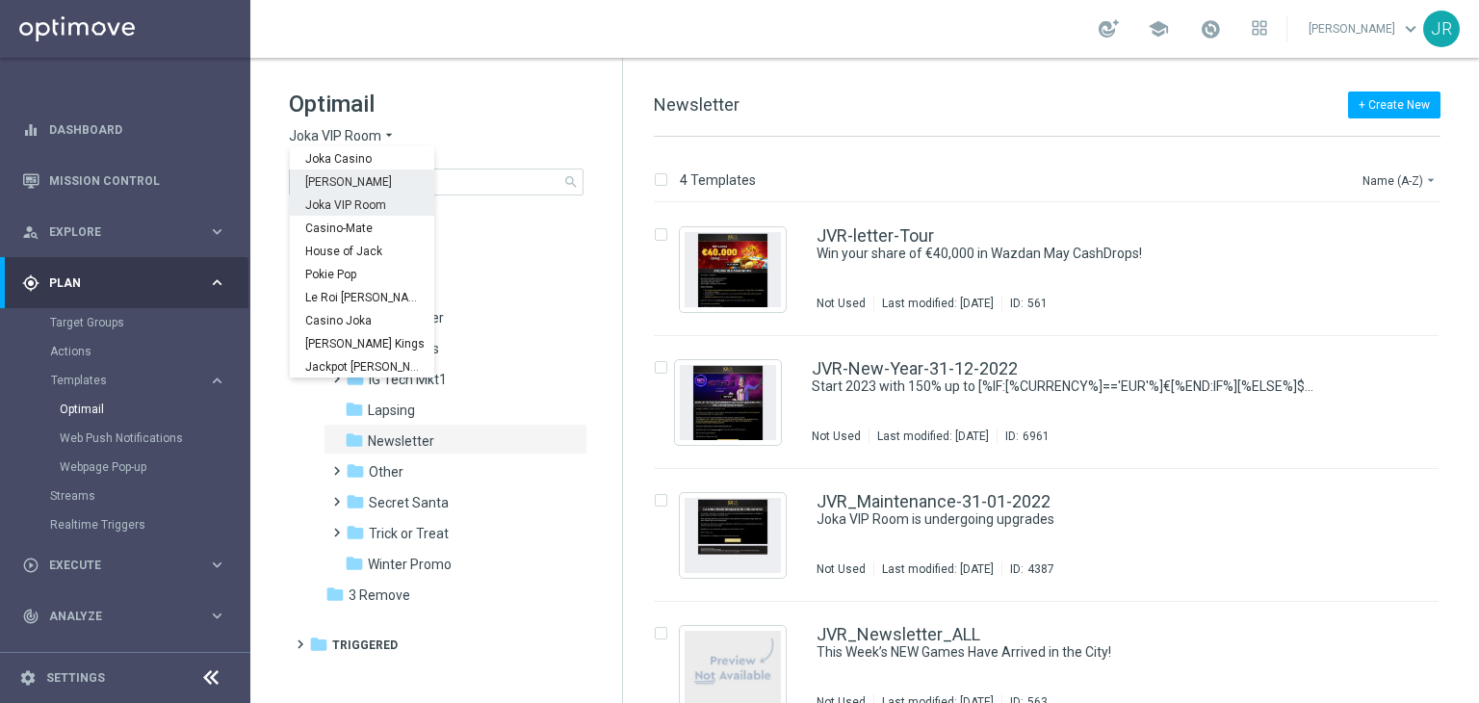
click at [0, 0] on span "[PERSON_NAME]" at bounding box center [0, 0] width 0 height 0
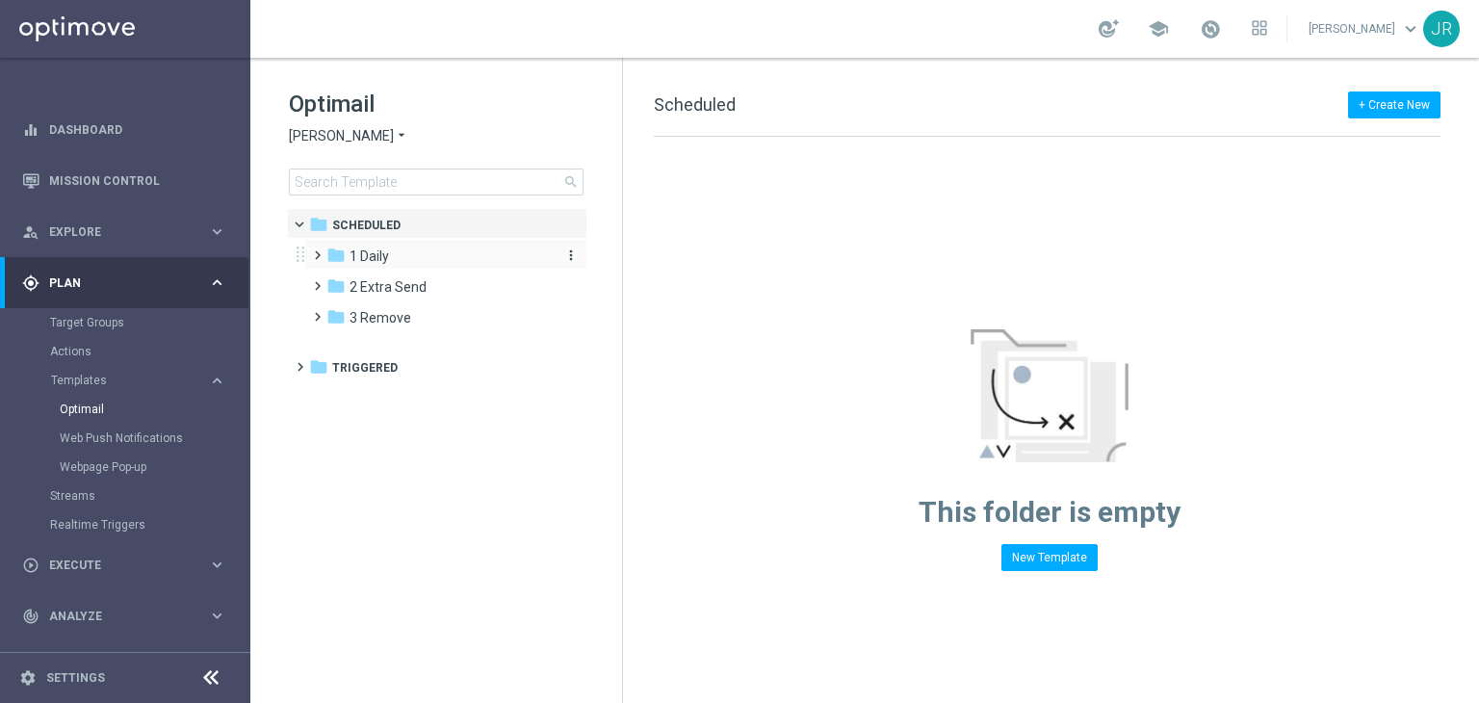
click at [436, 266] on div "folder 1 Daily" at bounding box center [436, 256] width 221 height 22
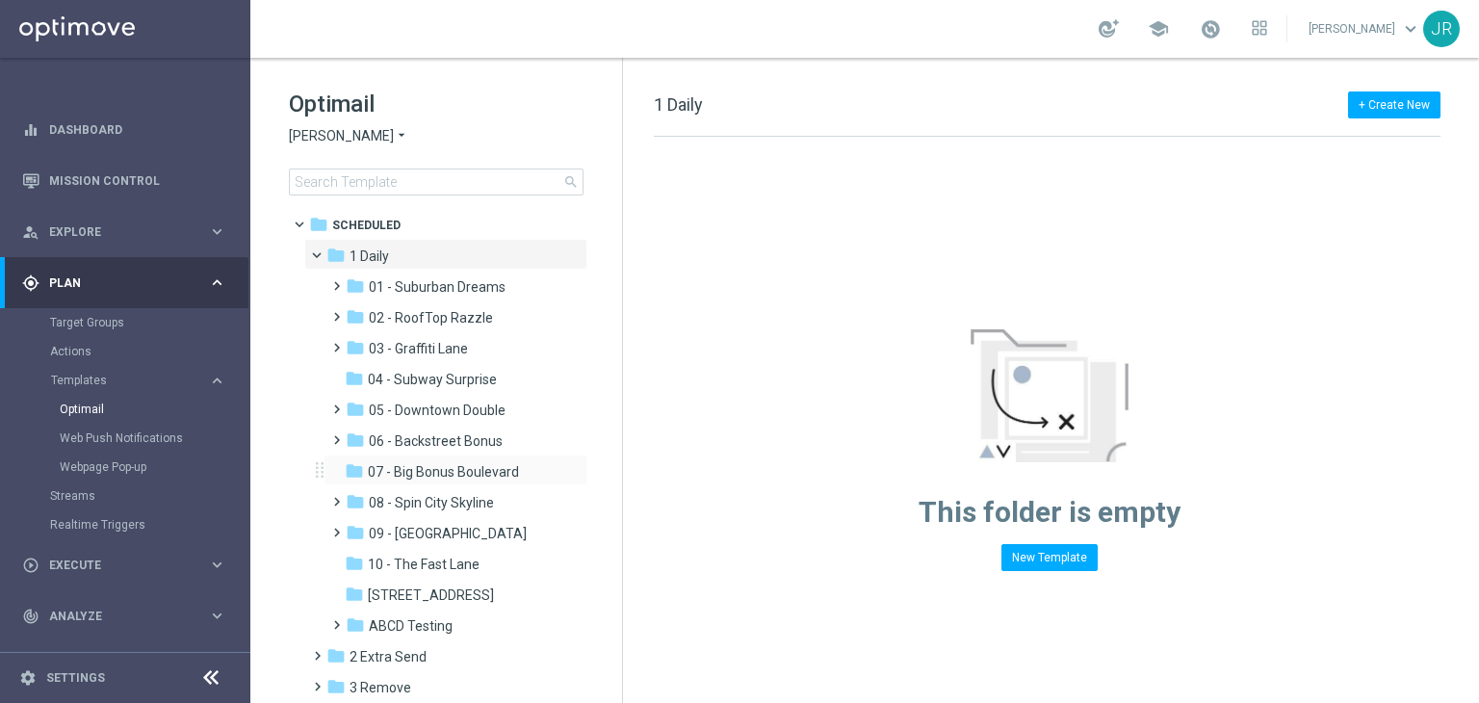
scroll to position [52, 0]
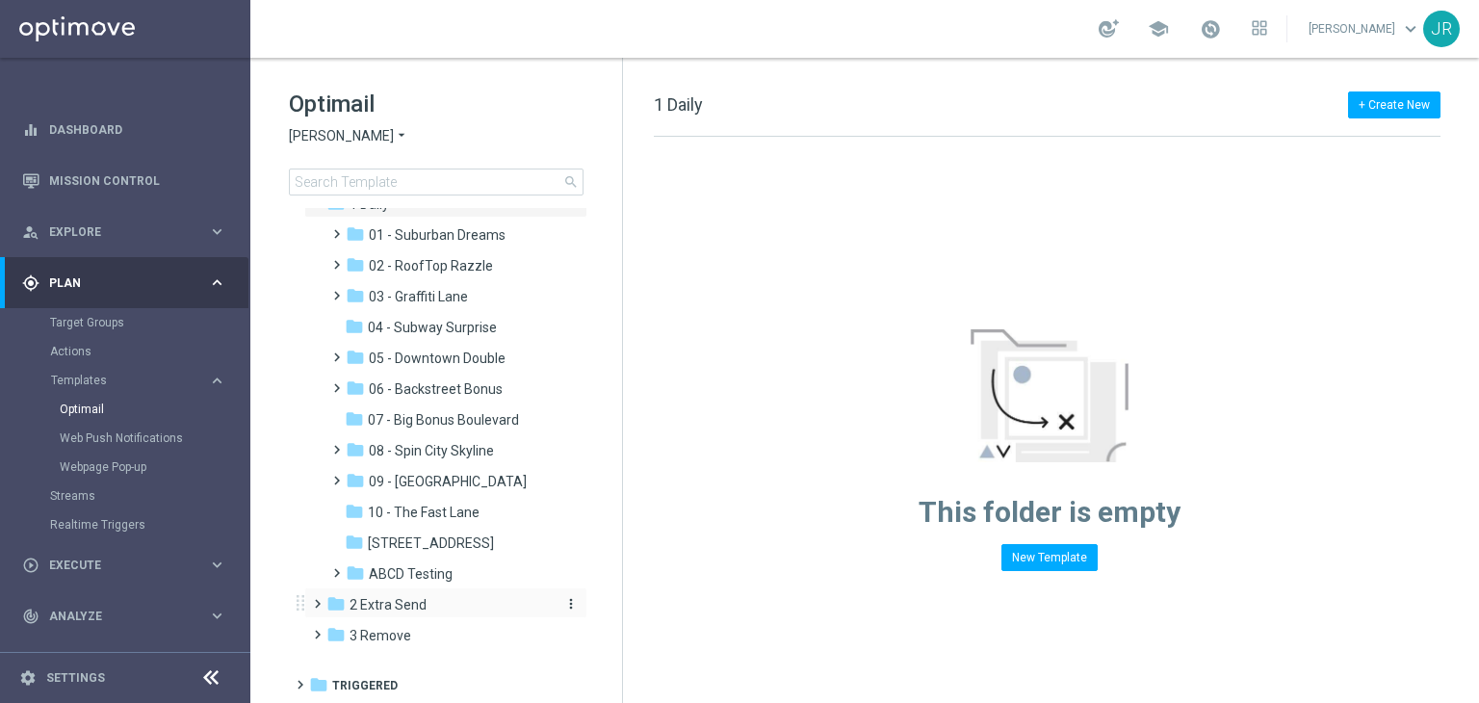
drag, startPoint x: 393, startPoint y: 606, endPoint x: 404, endPoint y: 605, distance: 11.6
click at [404, 605] on span "2 Extra Send" at bounding box center [387, 604] width 77 height 17
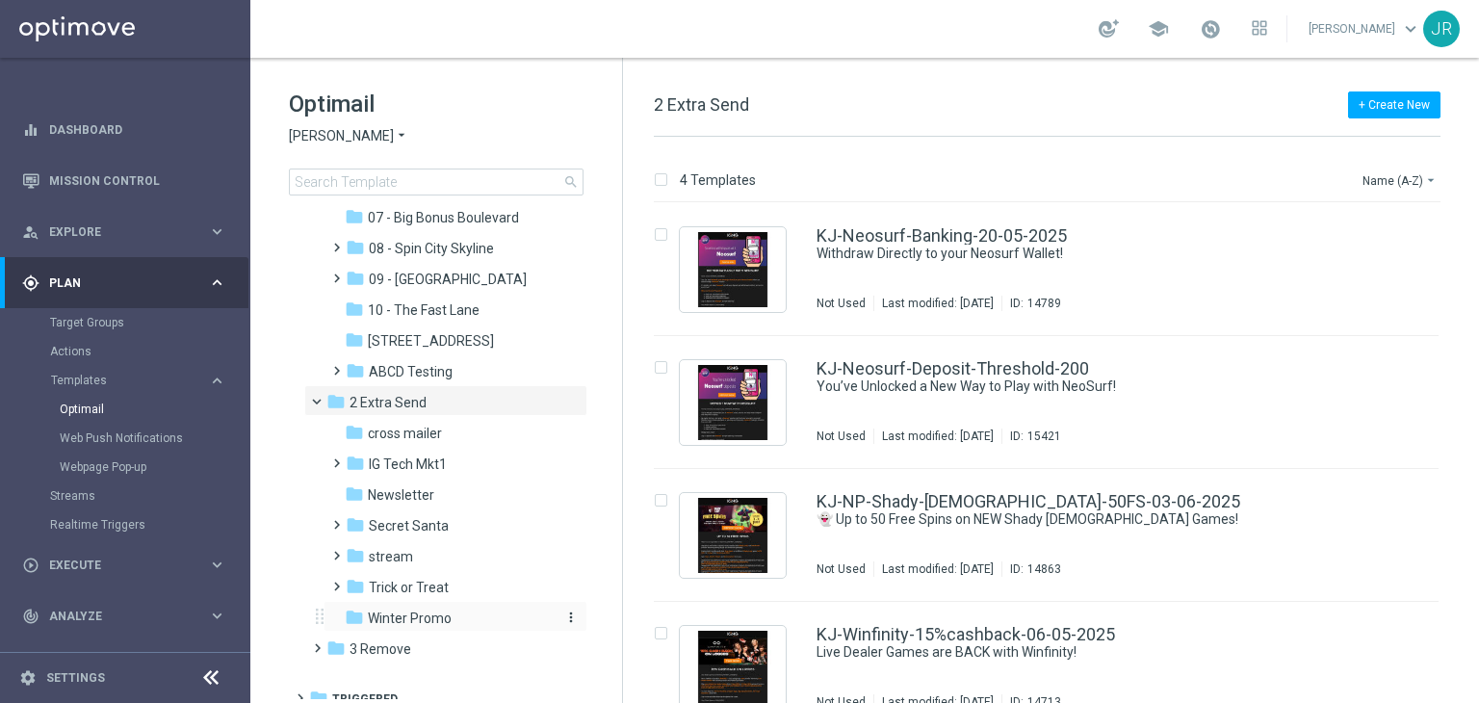
scroll to position [268, 0]
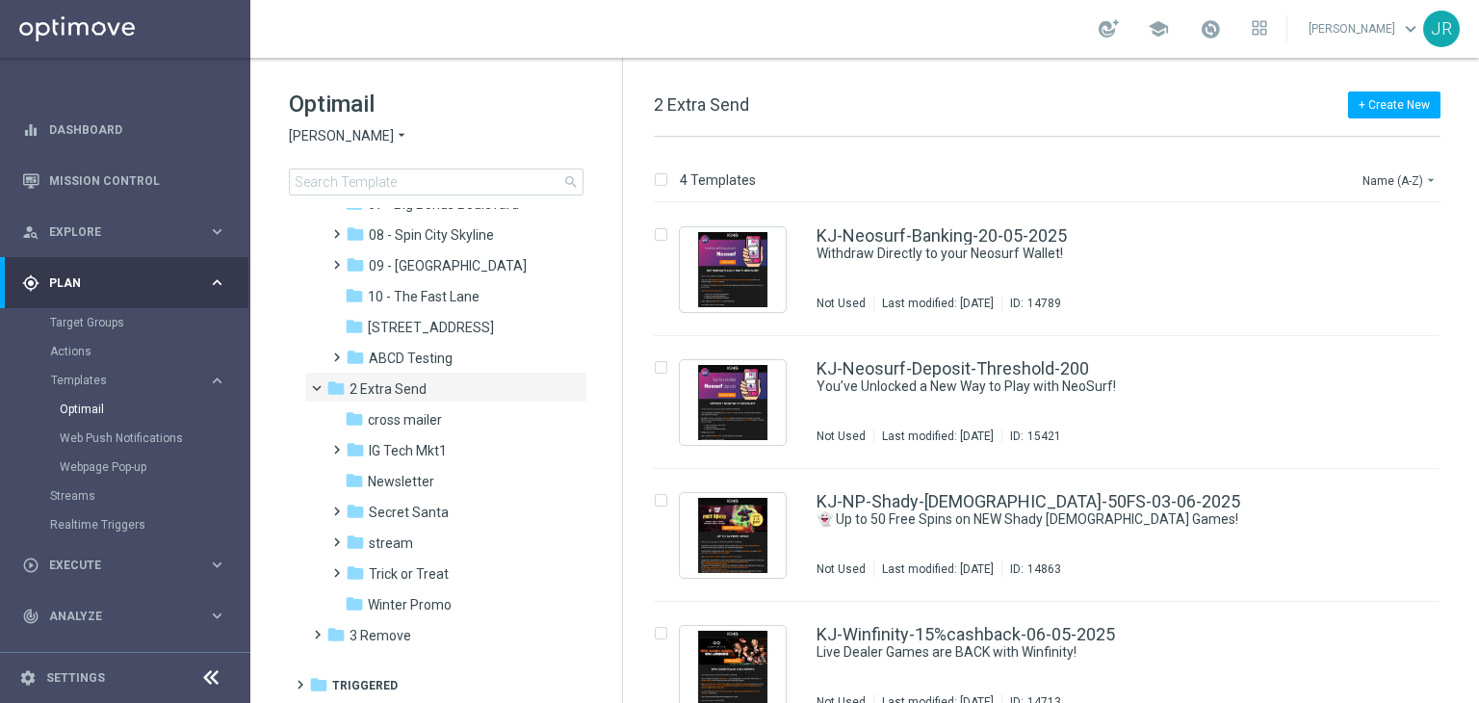
drag, startPoint x: 410, startPoint y: 486, endPoint x: 705, endPoint y: 500, distance: 294.9
click at [416, 487] on span "Newsletter" at bounding box center [401, 481] width 66 height 17
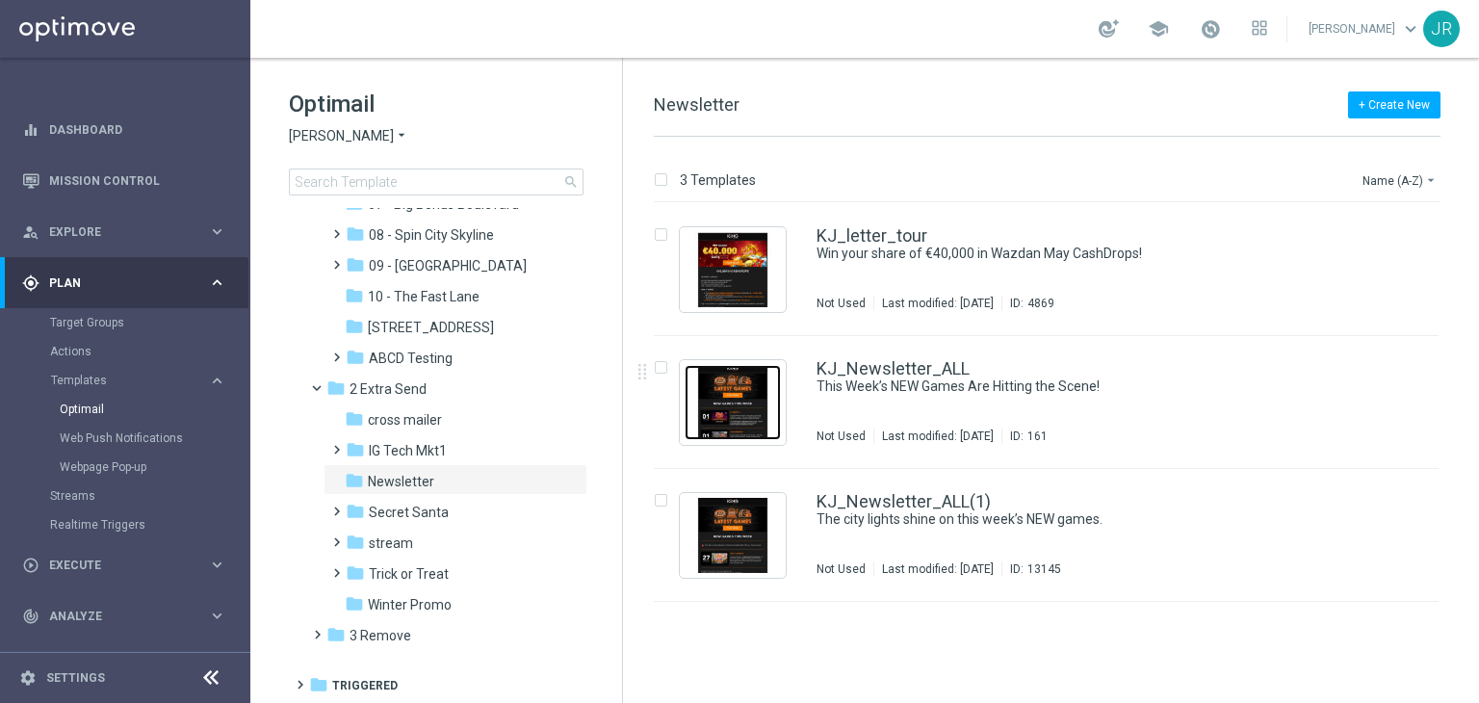
click at [762, 408] on img "Press SPACE to select this row." at bounding box center [732, 402] width 96 height 75
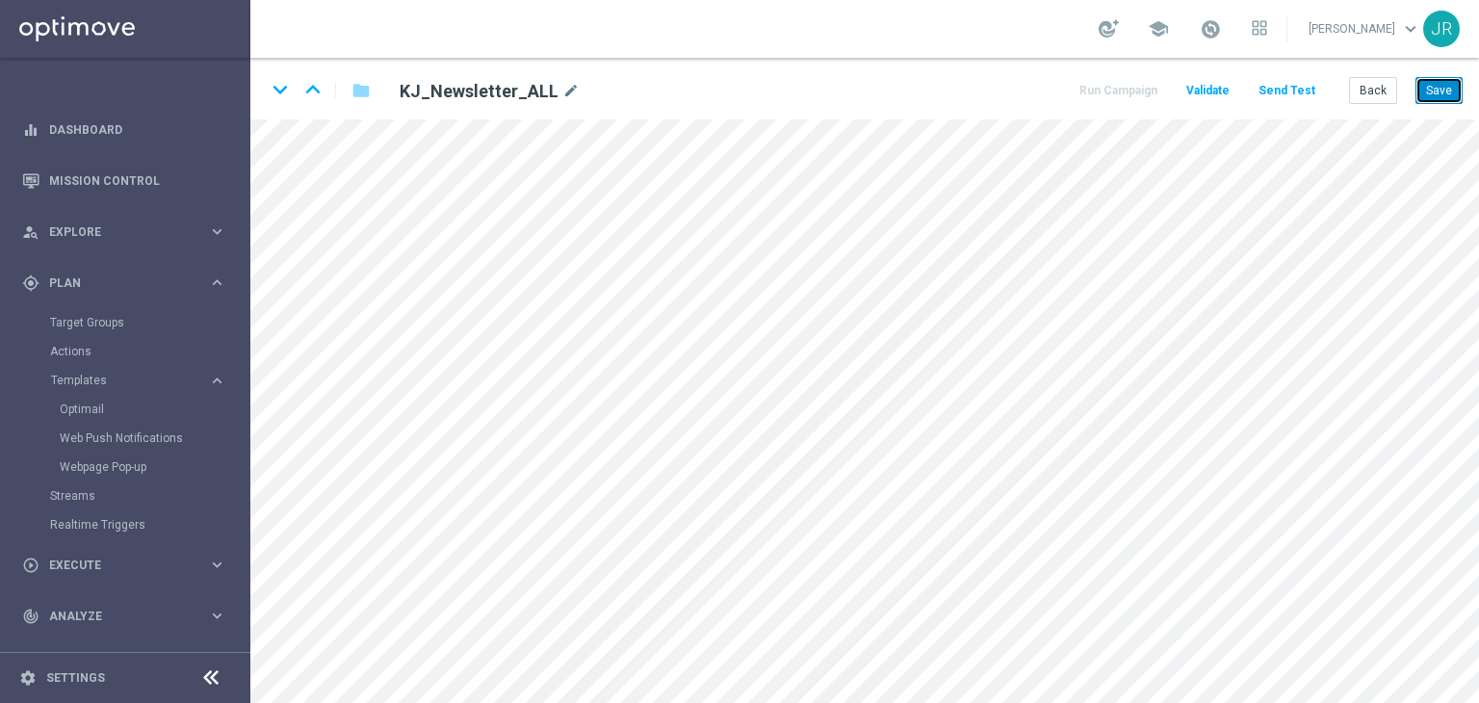
click at [1452, 85] on button "Save" at bounding box center [1438, 90] width 47 height 27
click at [1436, 94] on button "Save" at bounding box center [1438, 90] width 47 height 27
click at [1439, 91] on button "Save" at bounding box center [1438, 90] width 47 height 27
click at [1432, 79] on button "Save" at bounding box center [1438, 90] width 47 height 27
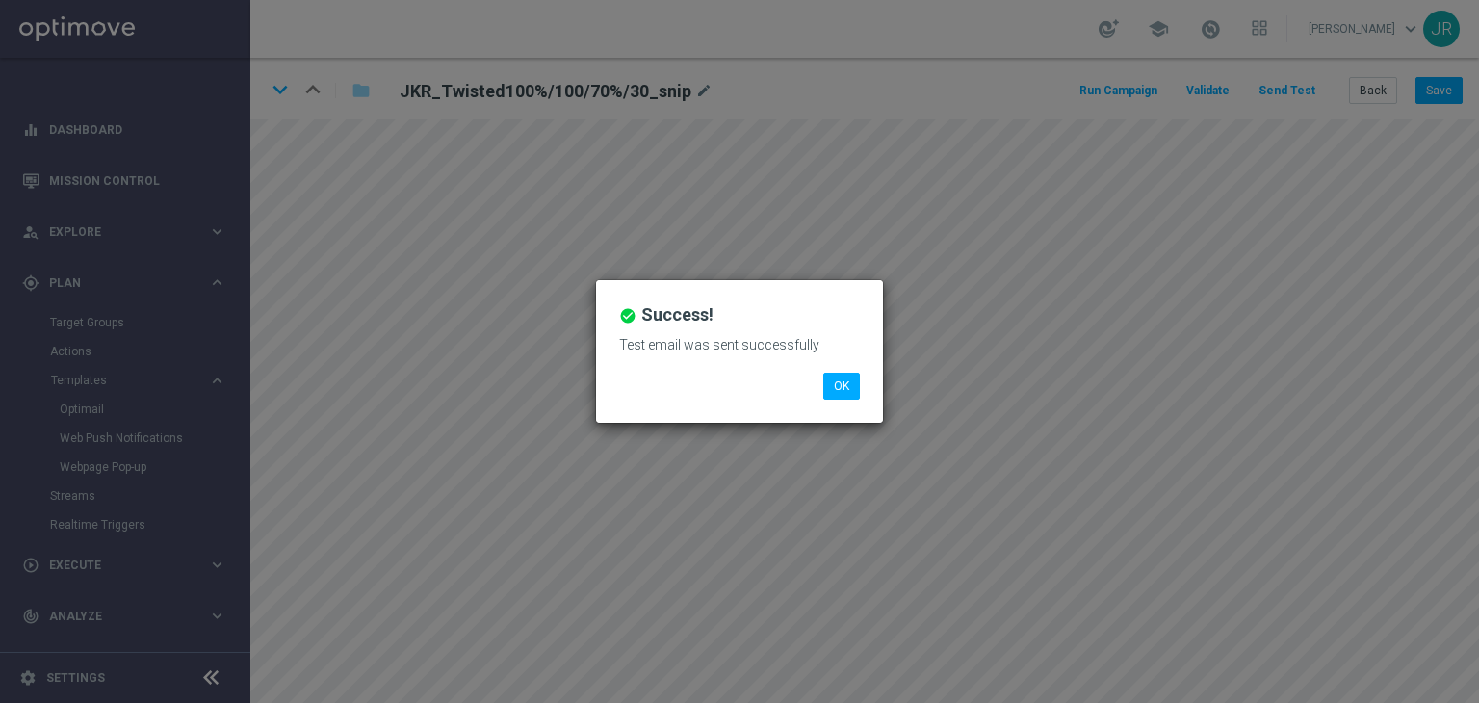
click at [863, 391] on li "OK" at bounding box center [841, 386] width 46 height 27
drag, startPoint x: 839, startPoint y: 374, endPoint x: 825, endPoint y: 394, distance: 24.1
click at [839, 375] on button "OK" at bounding box center [841, 386] width 37 height 27
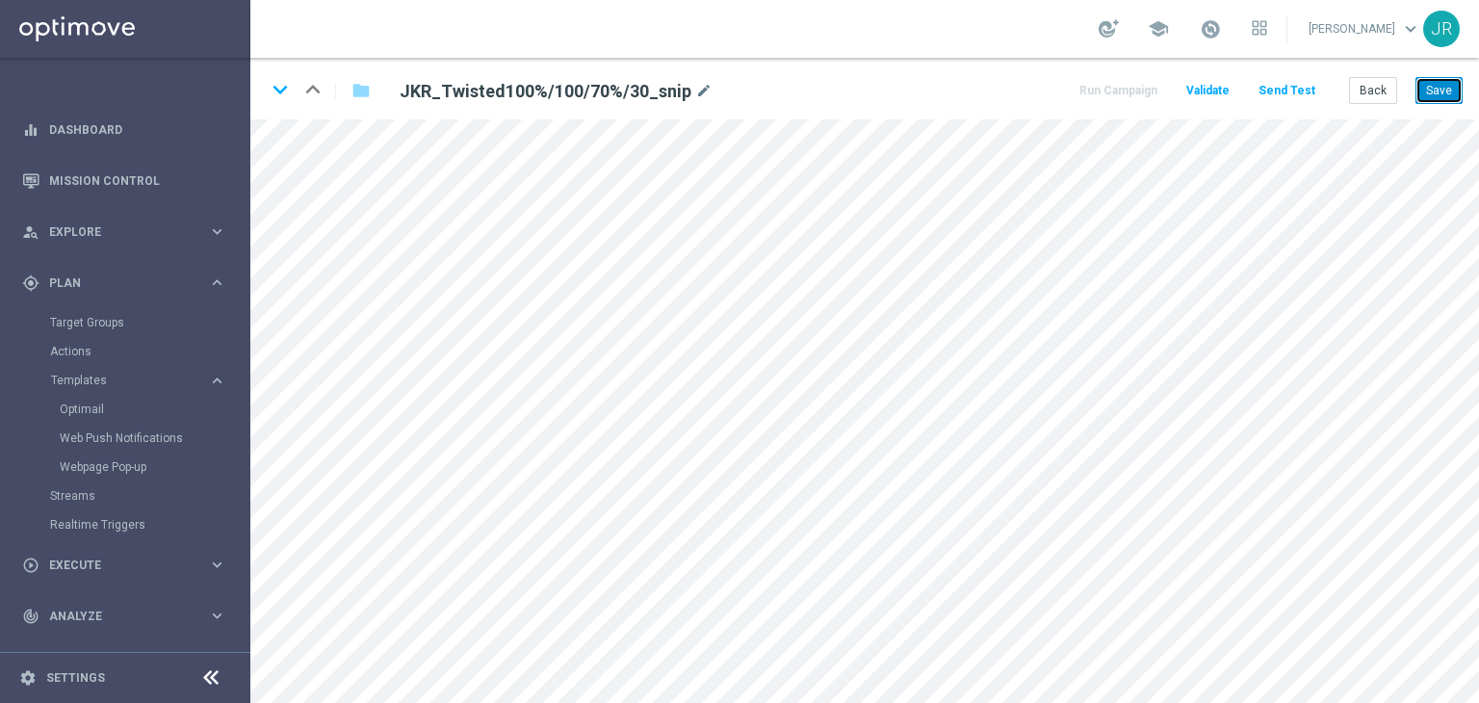
click at [1449, 83] on button "Save" at bounding box center [1438, 90] width 47 height 27
drag, startPoint x: 283, startPoint y: 87, endPoint x: 455, endPoint y: 475, distance: 424.5
click at [283, 90] on icon "keyboard_arrow_down" at bounding box center [280, 89] width 29 height 29
drag, startPoint x: 1454, startPoint y: 82, endPoint x: 1469, endPoint y: 105, distance: 27.8
click at [1454, 82] on button "Save" at bounding box center [1438, 90] width 47 height 27
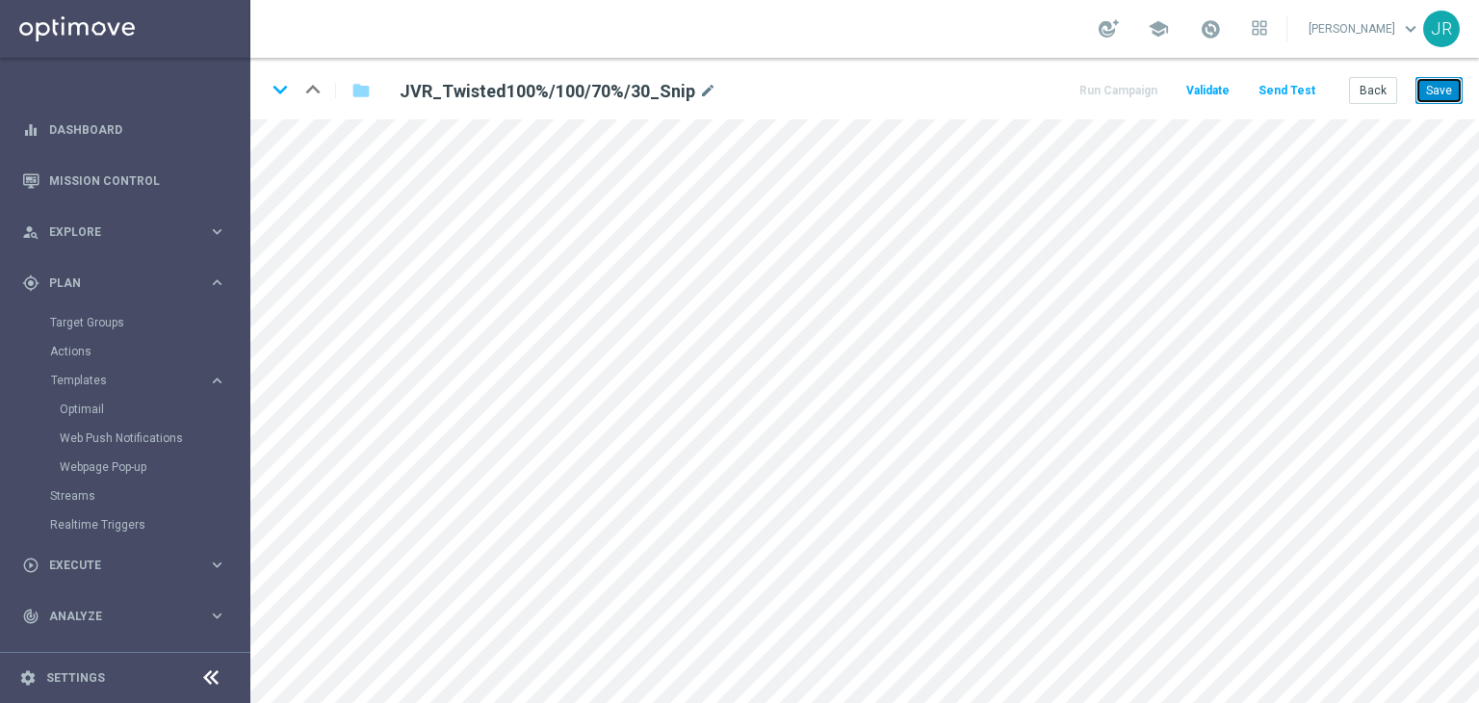
click at [1425, 86] on button "Save" at bounding box center [1438, 90] width 47 height 27
click at [277, 97] on icon "keyboard_arrow_down" at bounding box center [280, 89] width 29 height 29
click at [1440, 86] on button "Save" at bounding box center [1438, 90] width 47 height 27
drag, startPoint x: 1454, startPoint y: 91, endPoint x: 1420, endPoint y: 102, distance: 35.3
click at [1452, 93] on button "Save" at bounding box center [1438, 90] width 47 height 27
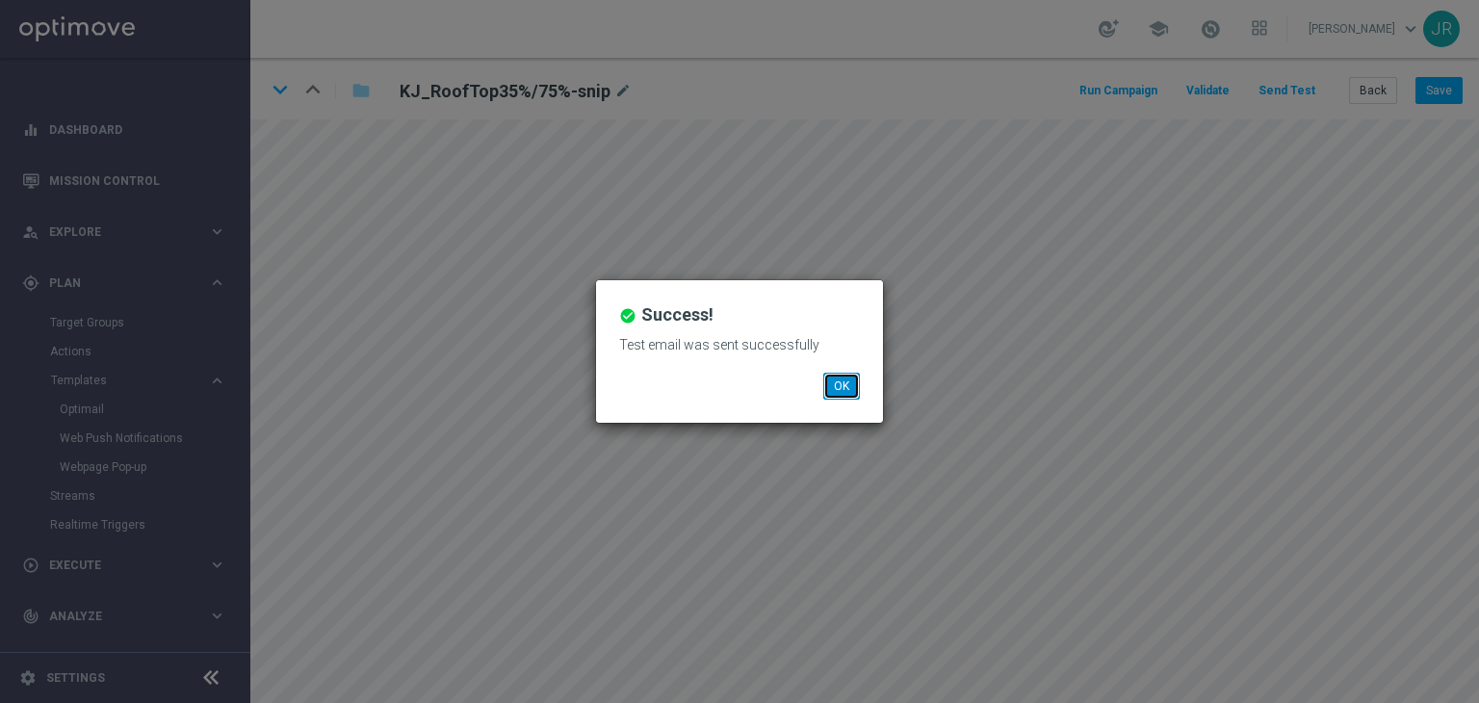
click at [843, 378] on button "OK" at bounding box center [841, 386] width 37 height 27
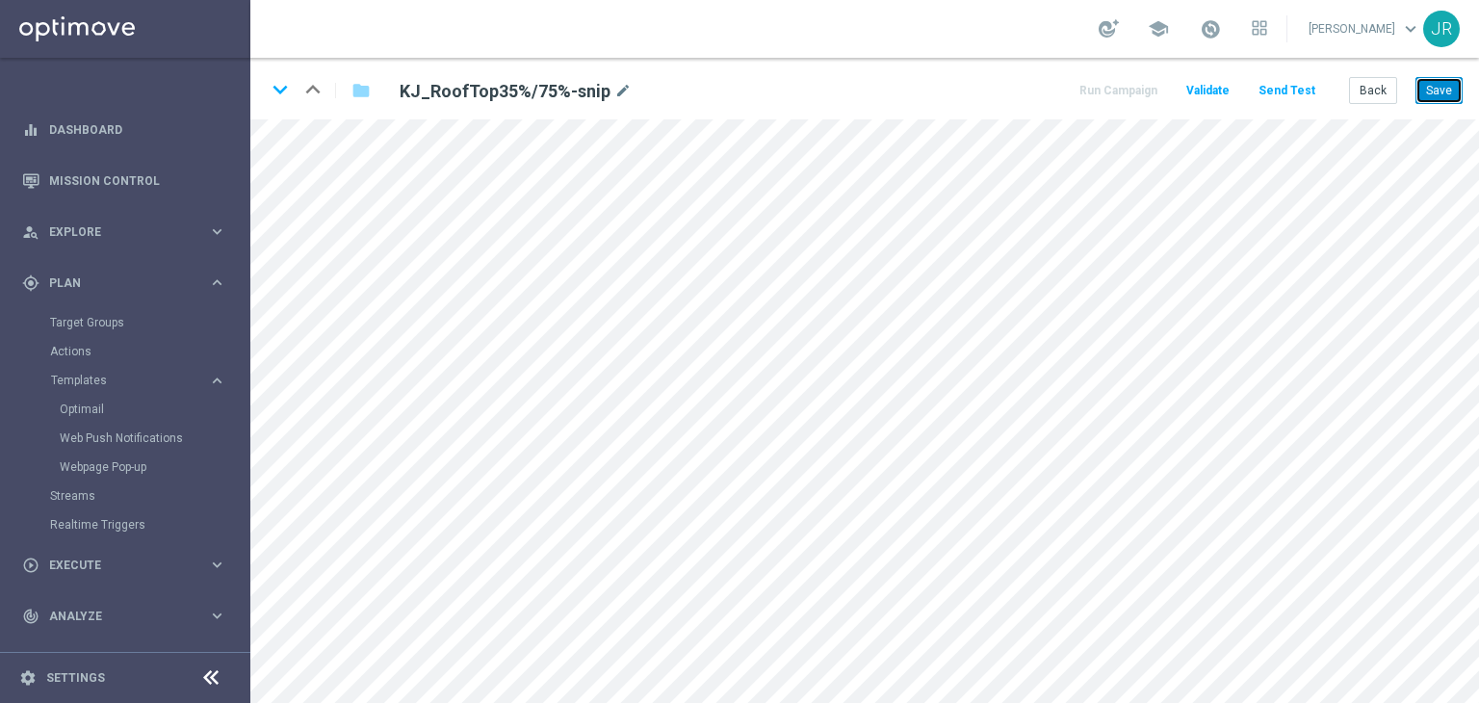
drag, startPoint x: 1440, startPoint y: 87, endPoint x: 789, endPoint y: 88, distance: 650.8
click at [1440, 90] on button "Save" at bounding box center [1438, 90] width 47 height 27
click at [281, 97] on icon "keyboard_arrow_down" at bounding box center [280, 89] width 29 height 29
click at [1438, 90] on button "Save" at bounding box center [1438, 90] width 47 height 27
click at [332, 116] on div "keyboard_arrow_down keyboard_arrow_up folder KJ_RoofTop50%/100%-snip mode_edit …" at bounding box center [864, 89] width 1228 height 62
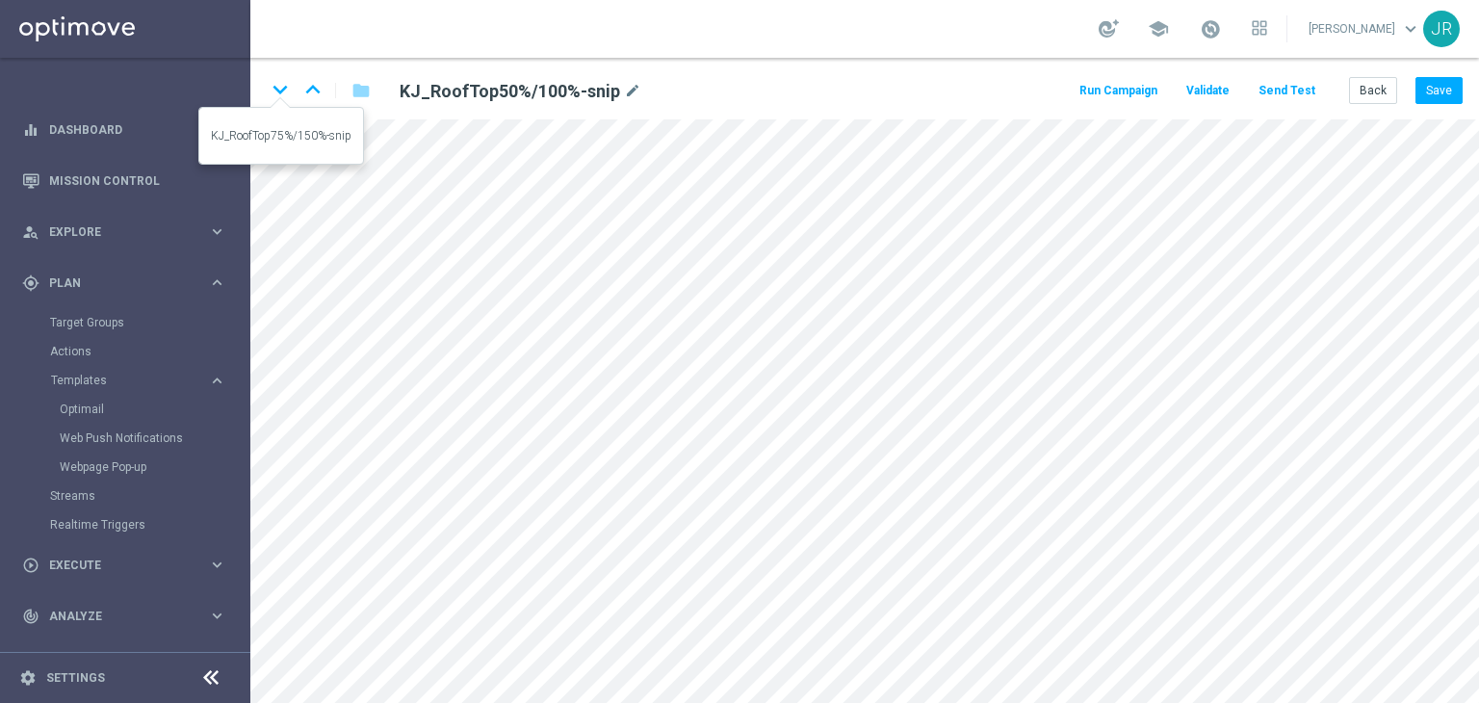
click at [281, 90] on icon "keyboard_arrow_down" at bounding box center [280, 89] width 29 height 29
click at [1428, 89] on button "Save" at bounding box center [1438, 90] width 47 height 27
drag, startPoint x: 1431, startPoint y: 90, endPoint x: 1233, endPoint y: 97, distance: 198.5
click at [1431, 90] on button "Save" at bounding box center [1438, 90] width 47 height 27
click at [281, 92] on icon "keyboard_arrow_down" at bounding box center [280, 89] width 29 height 29
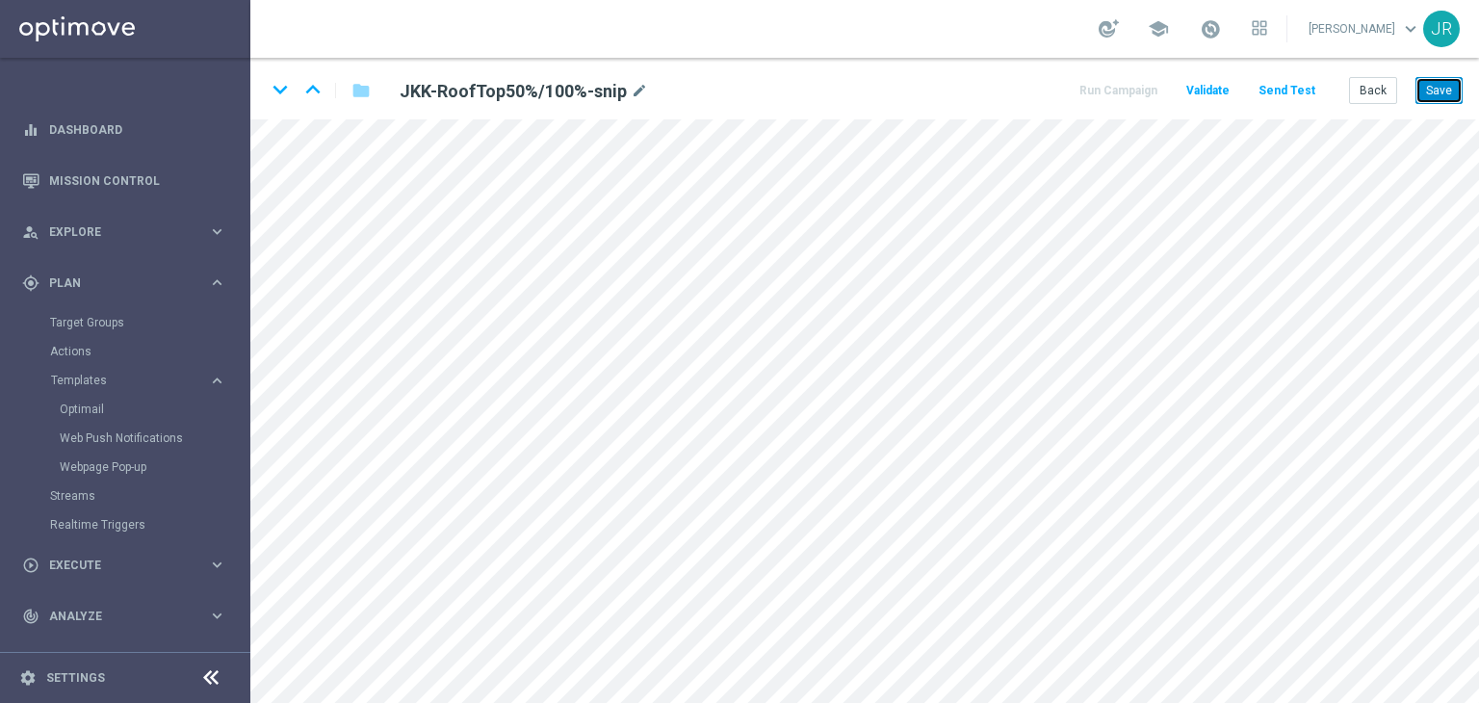
click at [1432, 90] on button "Save" at bounding box center [1438, 90] width 47 height 27
click at [283, 93] on icon "keyboard_arrow_down" at bounding box center [280, 89] width 29 height 29
click at [1440, 97] on button "Save" at bounding box center [1438, 90] width 47 height 27
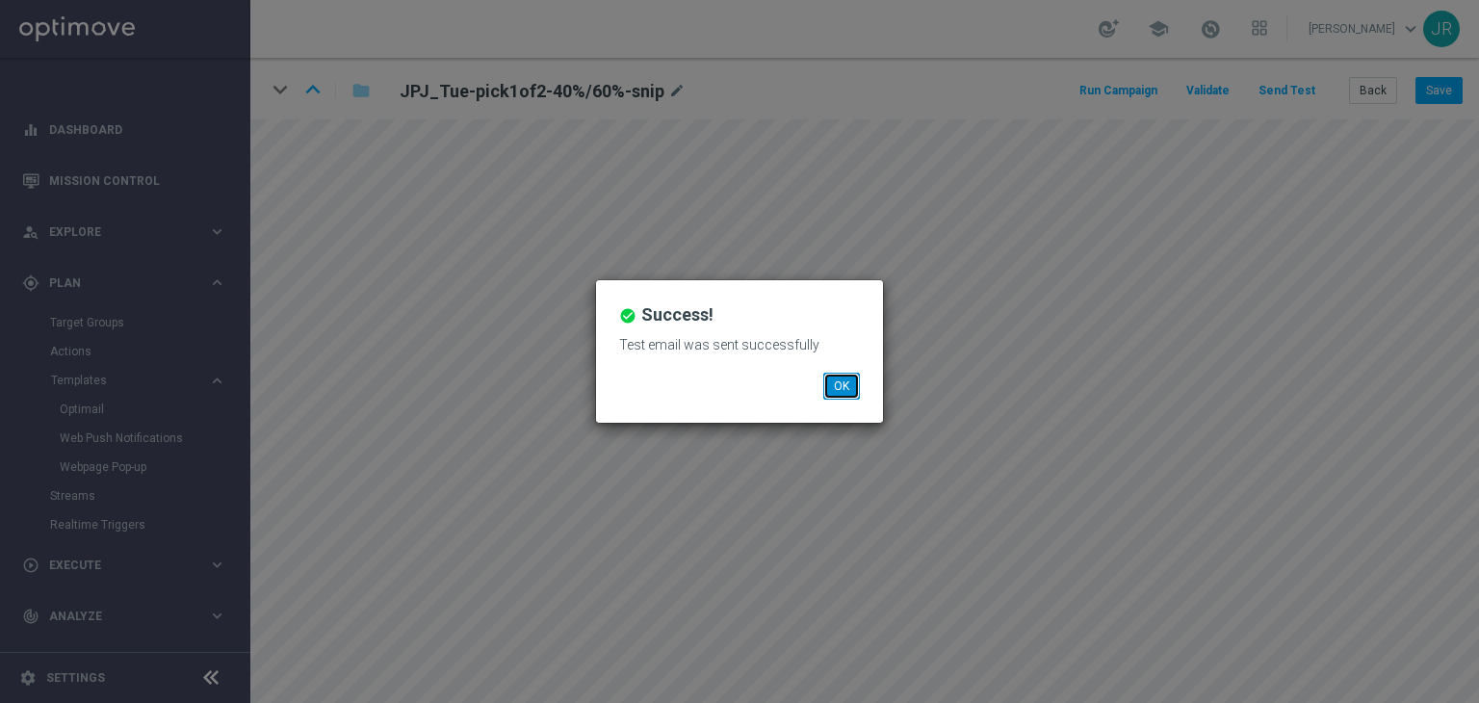
click at [836, 382] on button "OK" at bounding box center [841, 386] width 37 height 27
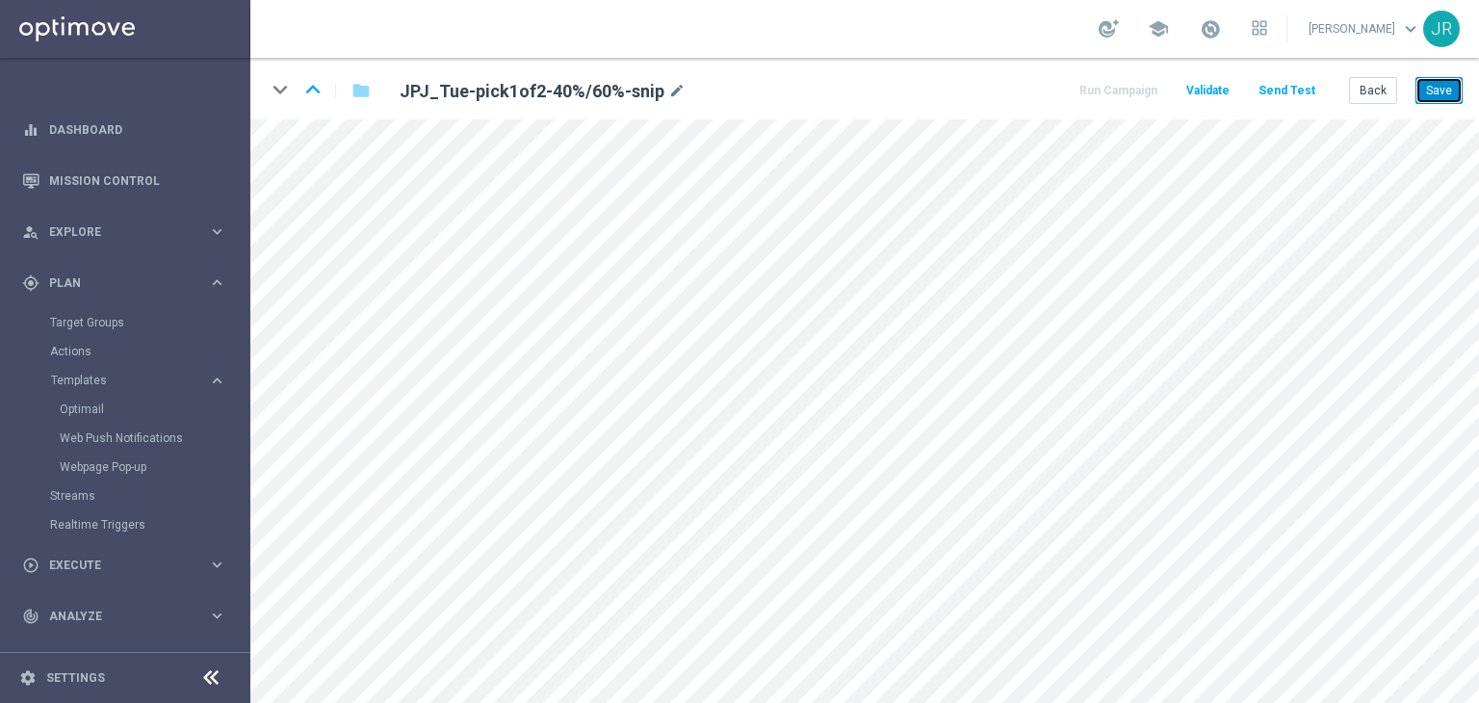
click at [1438, 85] on button "Save" at bounding box center [1438, 90] width 47 height 27
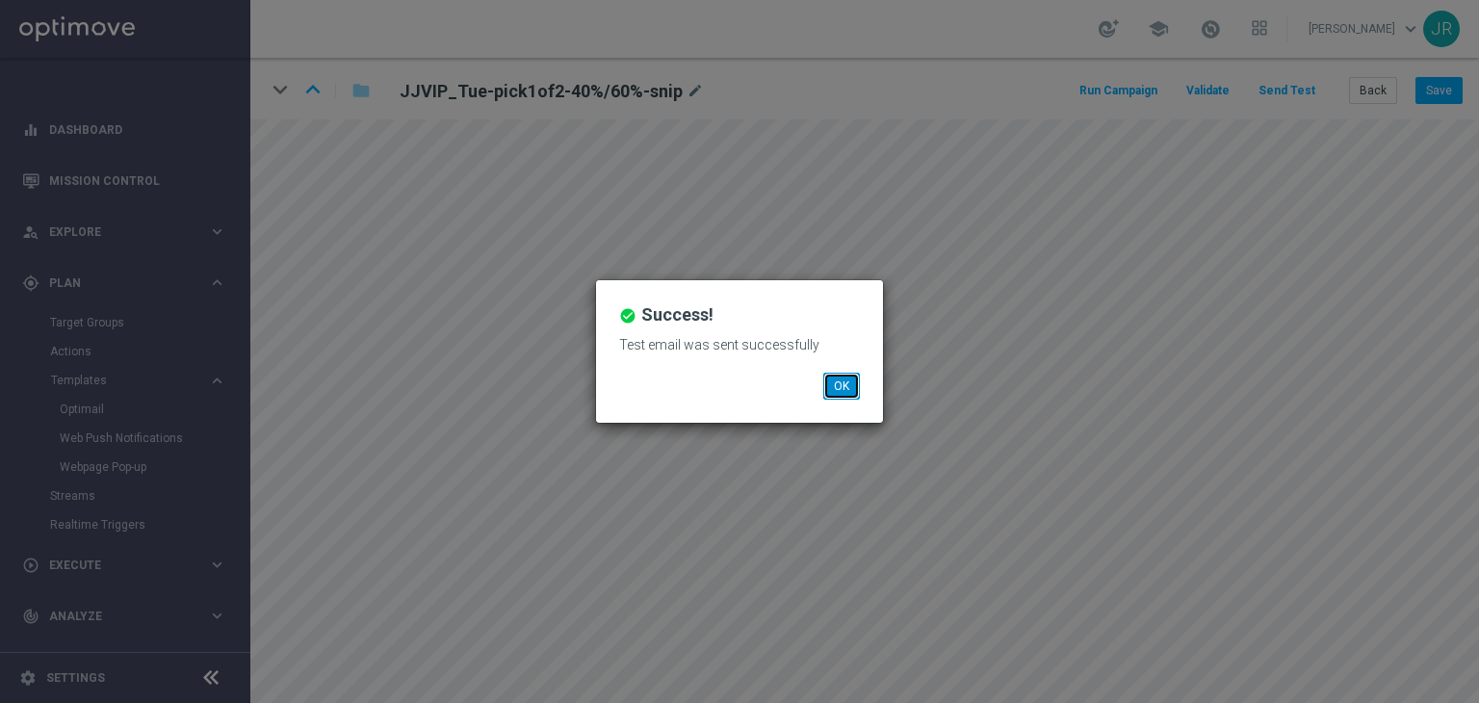
click at [845, 390] on button "OK" at bounding box center [841, 386] width 37 height 27
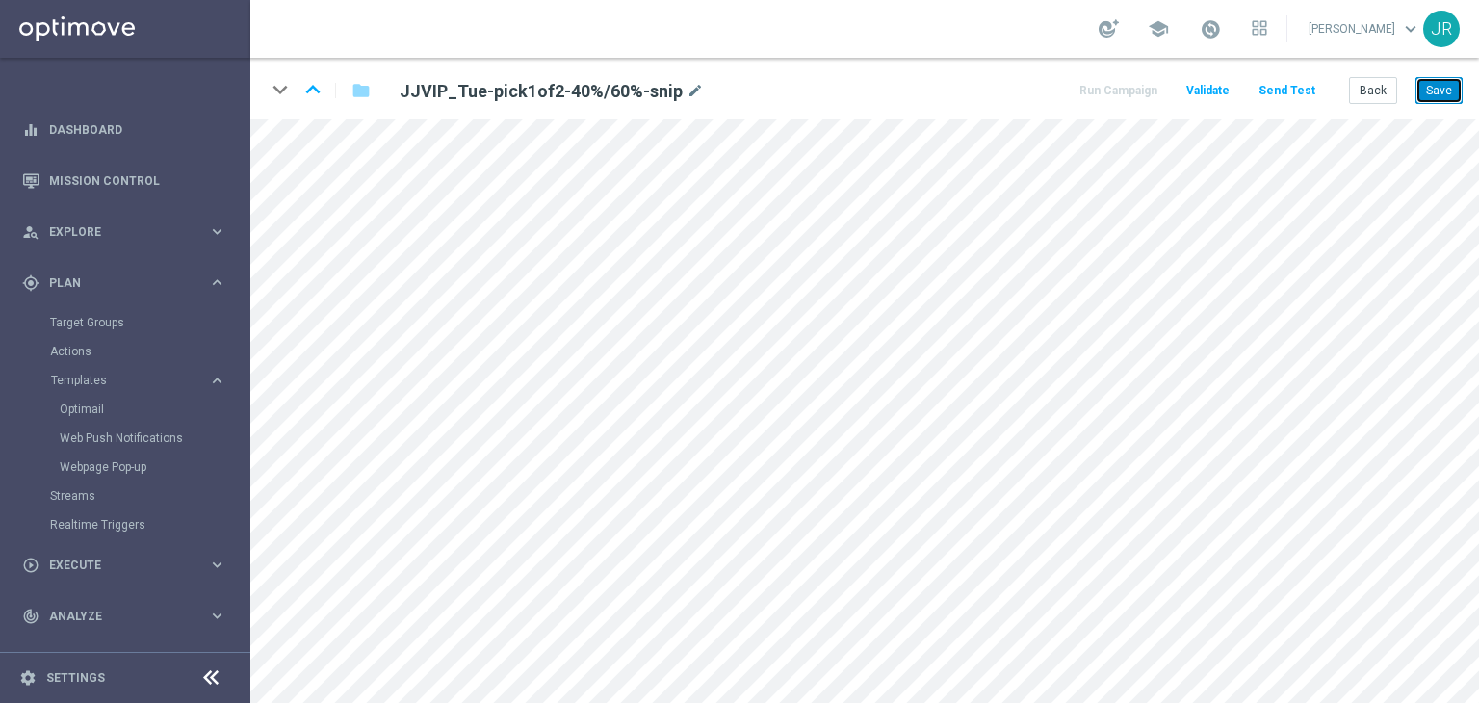
click at [1440, 90] on button "Save" at bounding box center [1438, 90] width 47 height 27
click at [1431, 90] on button "Save" at bounding box center [1438, 90] width 47 height 27
click at [1455, 86] on button "Save" at bounding box center [1438, 90] width 47 height 27
click at [1451, 93] on button "Save" at bounding box center [1438, 90] width 47 height 27
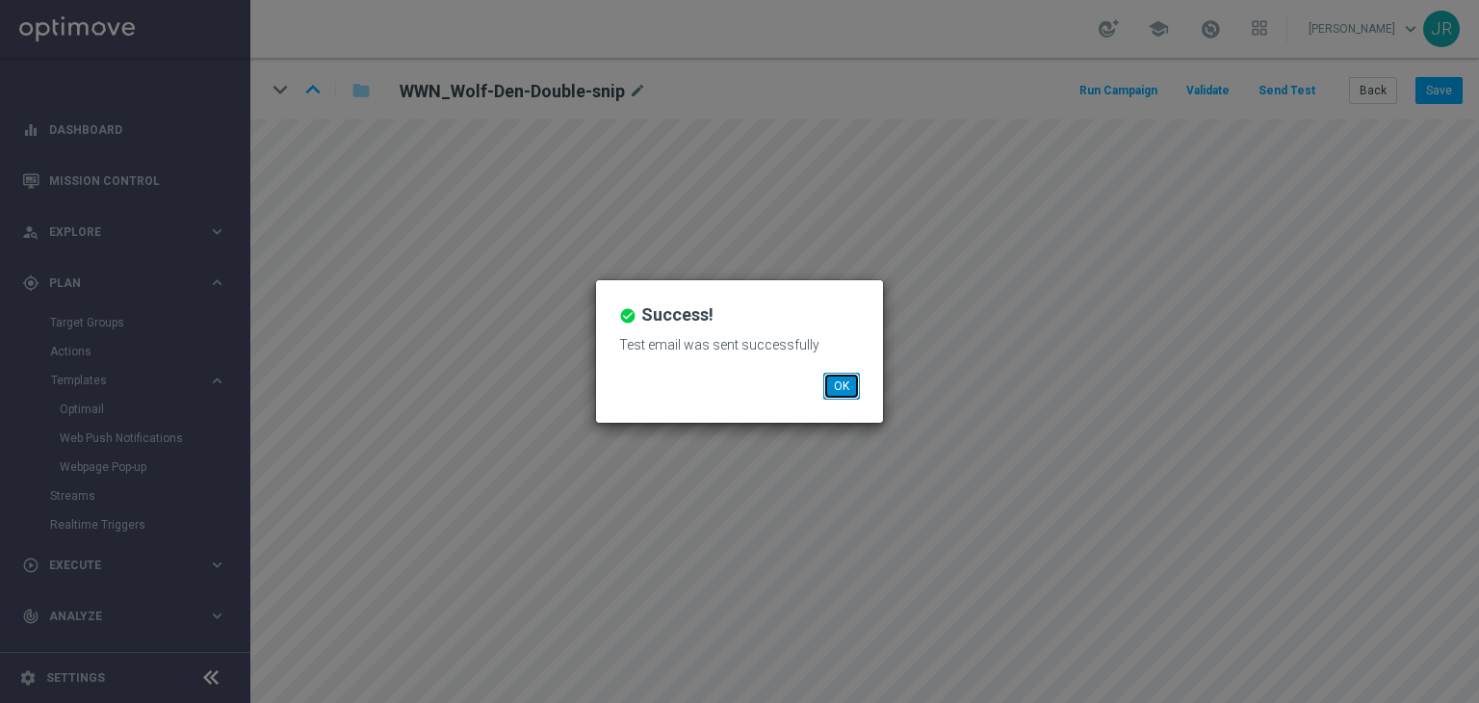
click at [836, 373] on button "OK" at bounding box center [841, 386] width 37 height 27
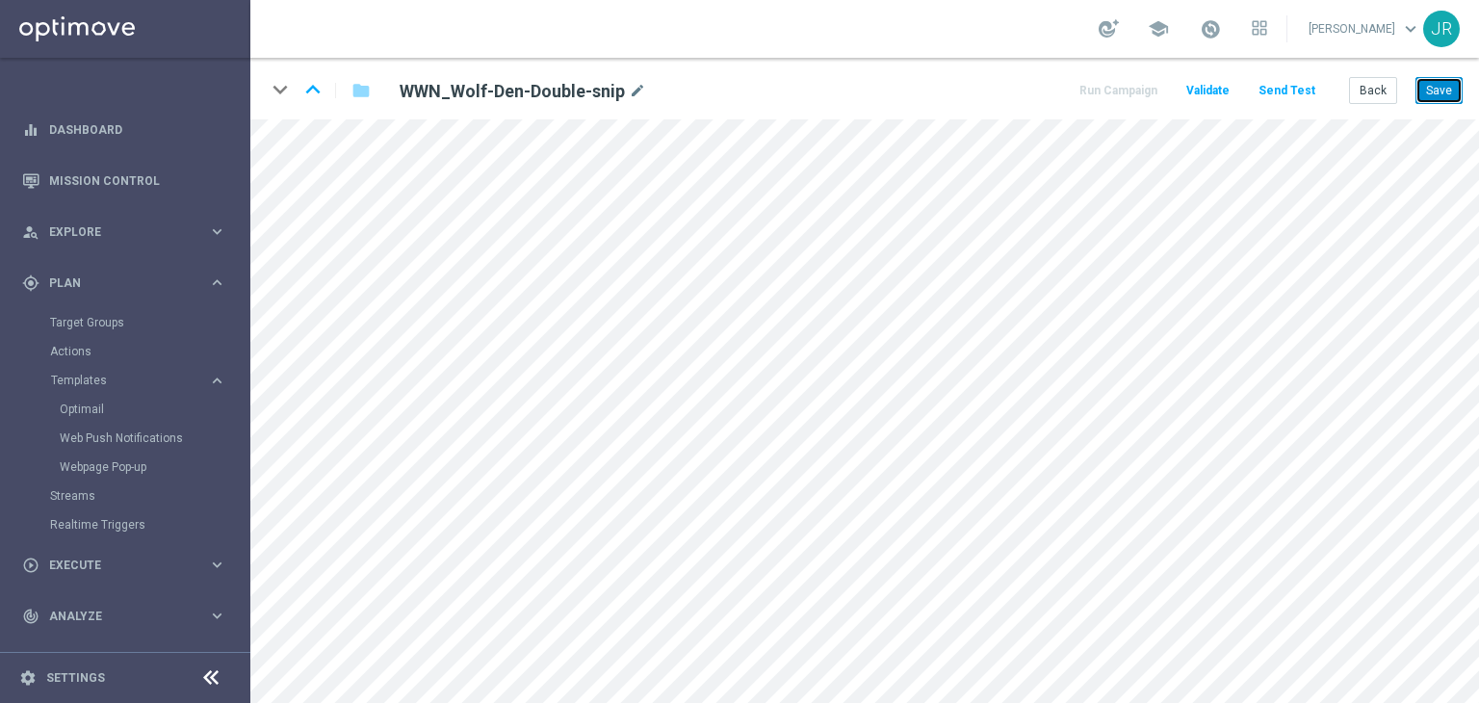
click at [1443, 90] on button "Save" at bounding box center [1438, 90] width 47 height 27
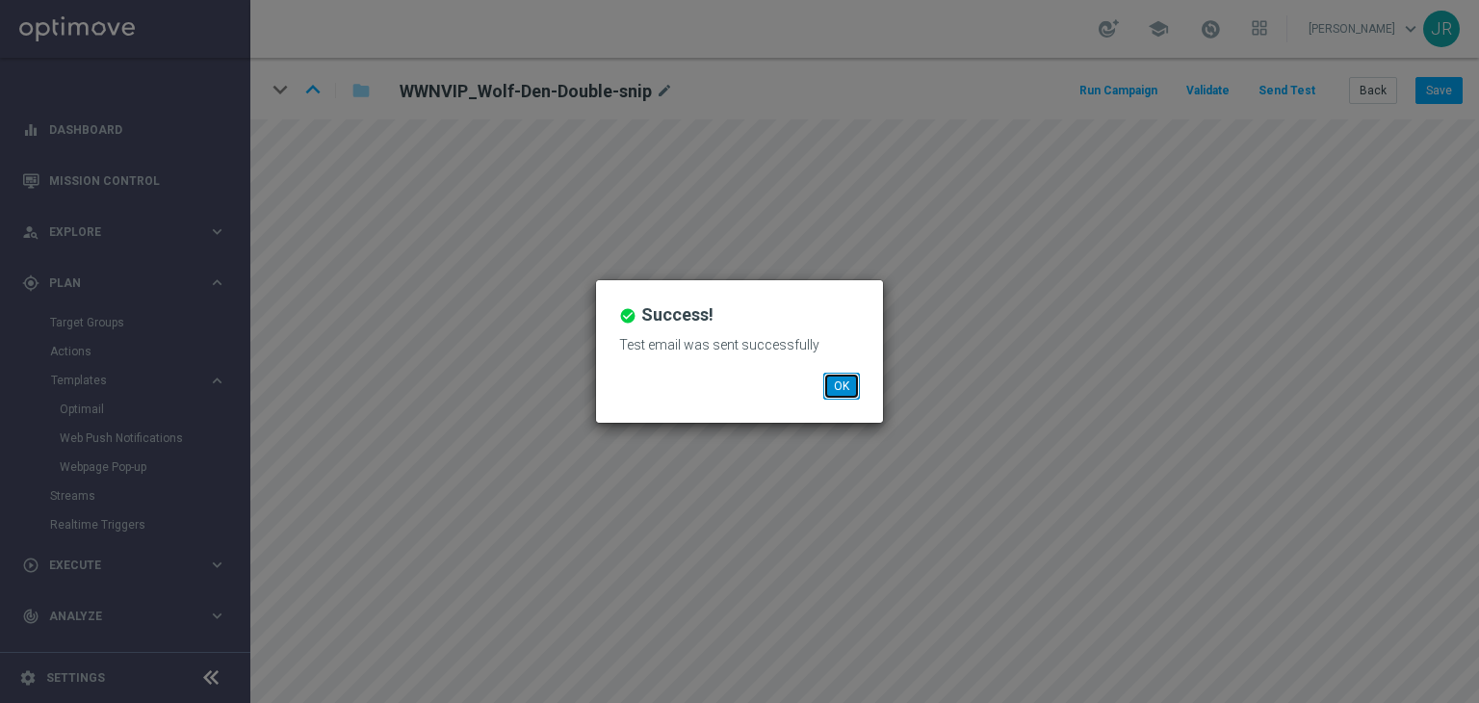
click at [845, 378] on button "OK" at bounding box center [841, 386] width 37 height 27
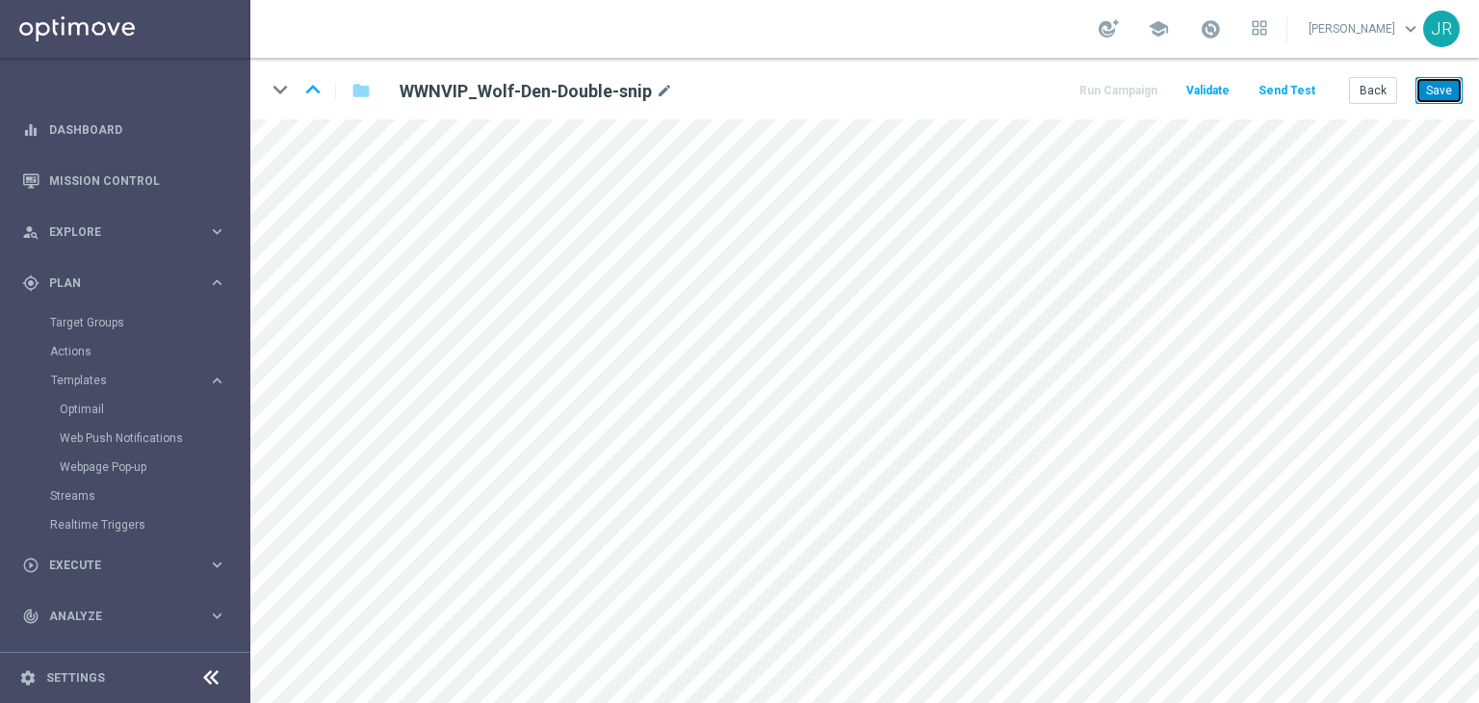
click at [1431, 90] on button "Save" at bounding box center [1438, 90] width 47 height 27
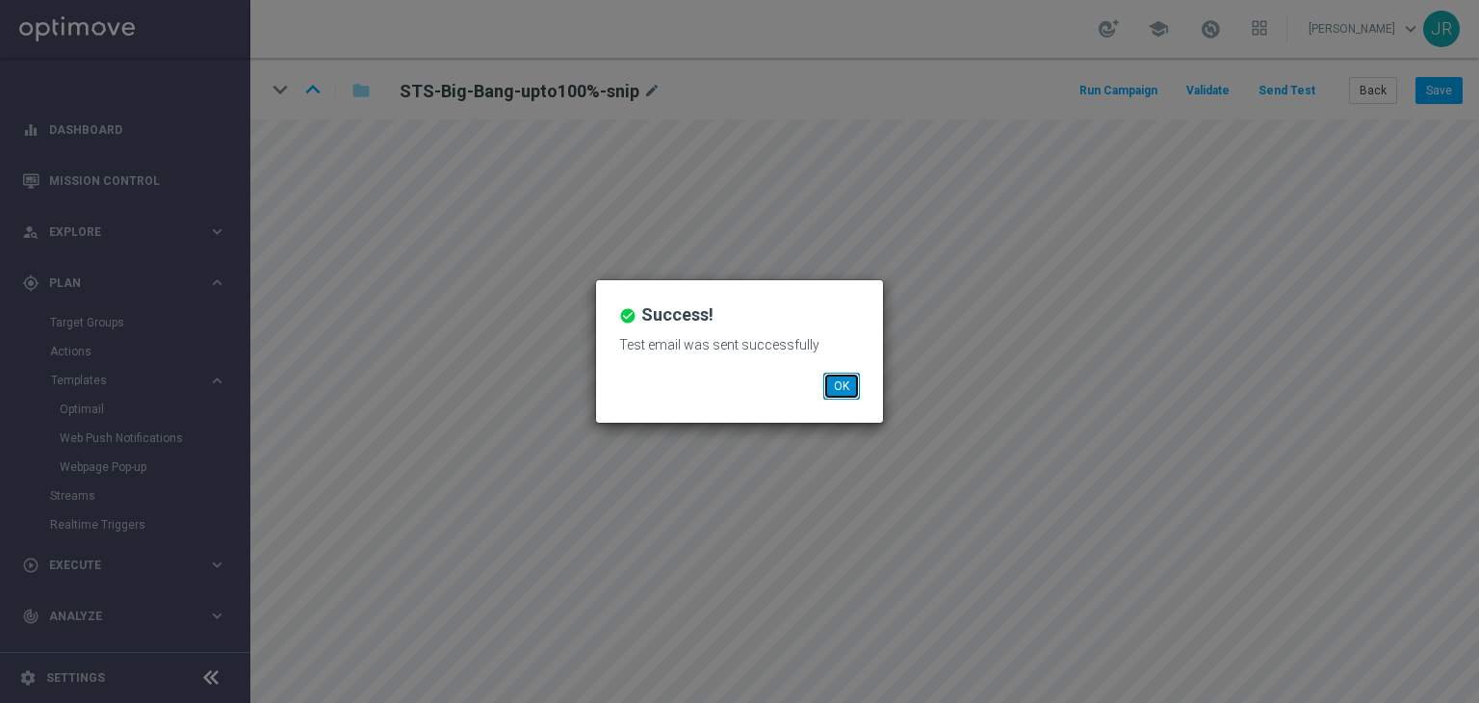
click at [854, 382] on button "OK" at bounding box center [841, 386] width 37 height 27
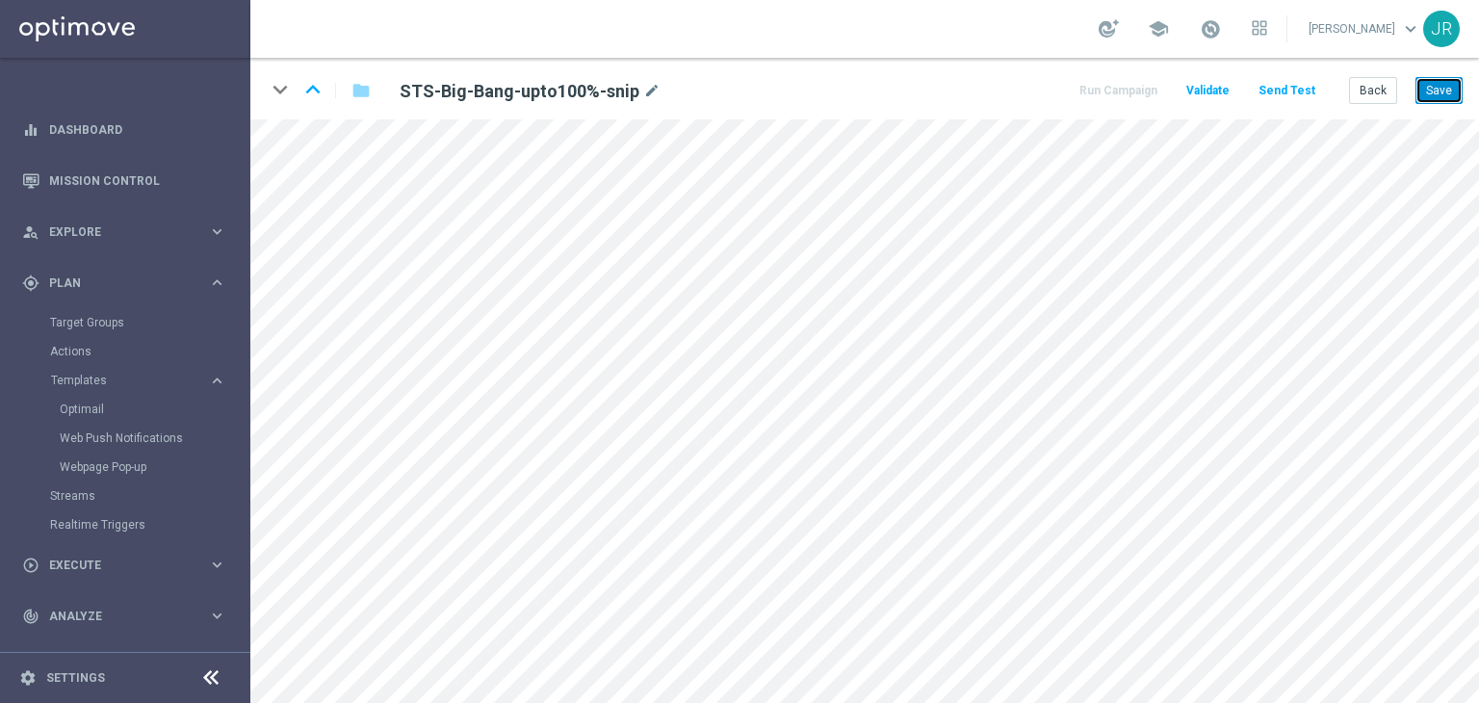
click at [1432, 94] on button "Save" at bounding box center [1438, 90] width 47 height 27
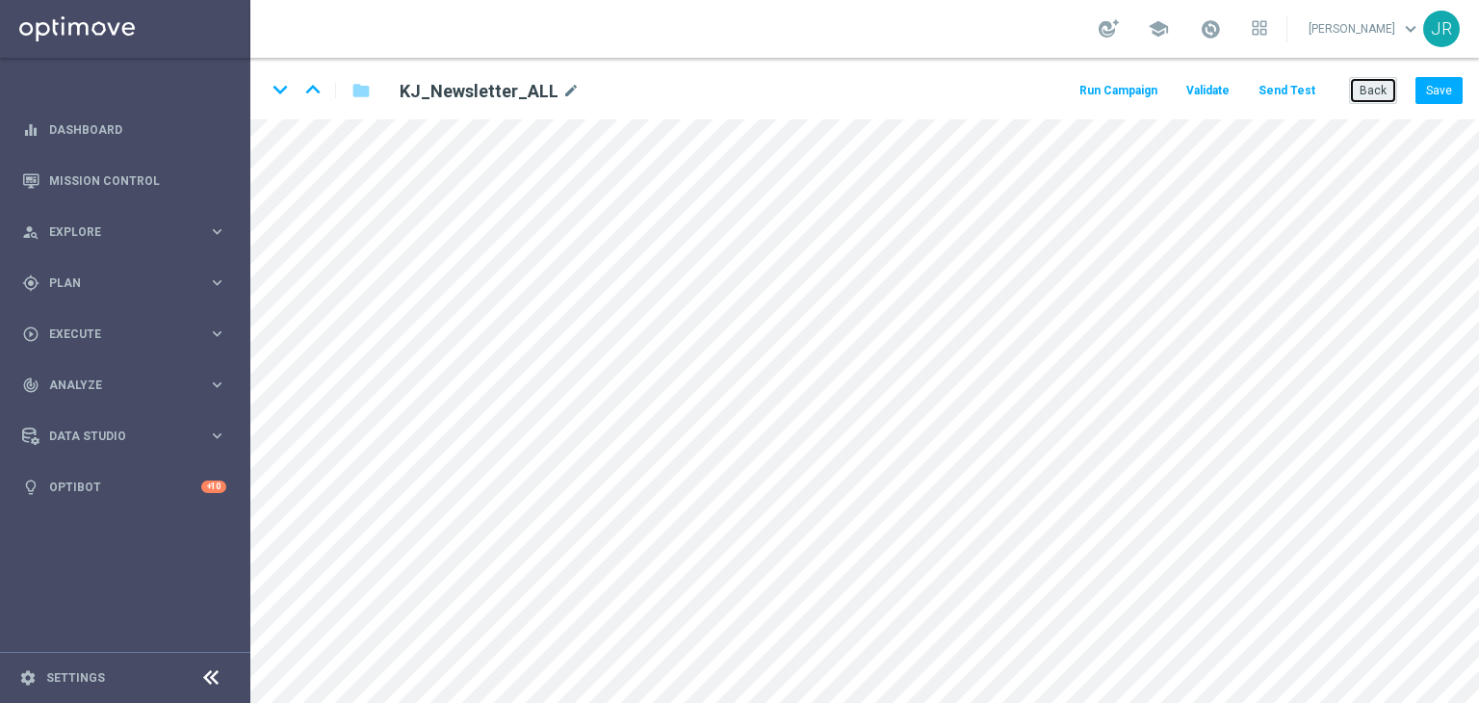
click at [1378, 94] on button "Back" at bounding box center [1373, 90] width 48 height 27
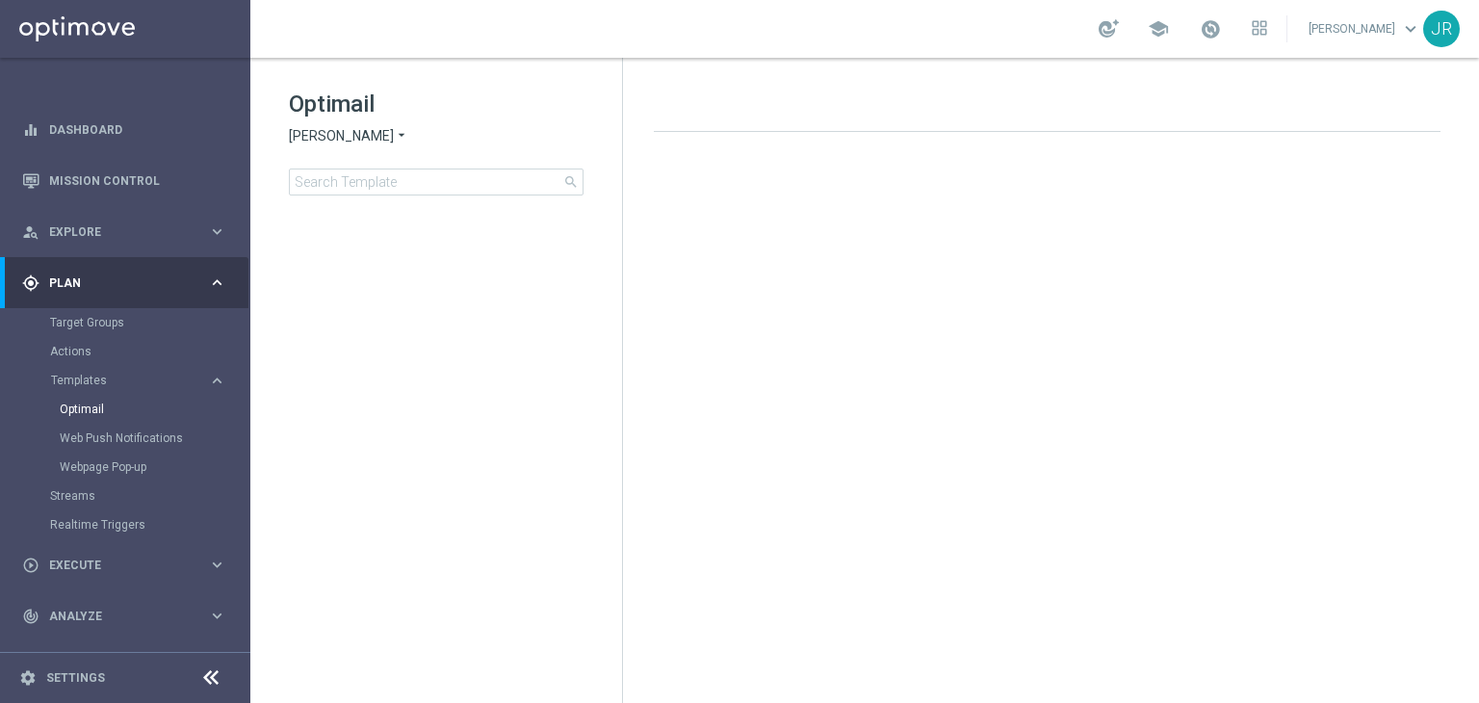
click at [337, 141] on span "[PERSON_NAME]" at bounding box center [341, 136] width 105 height 18
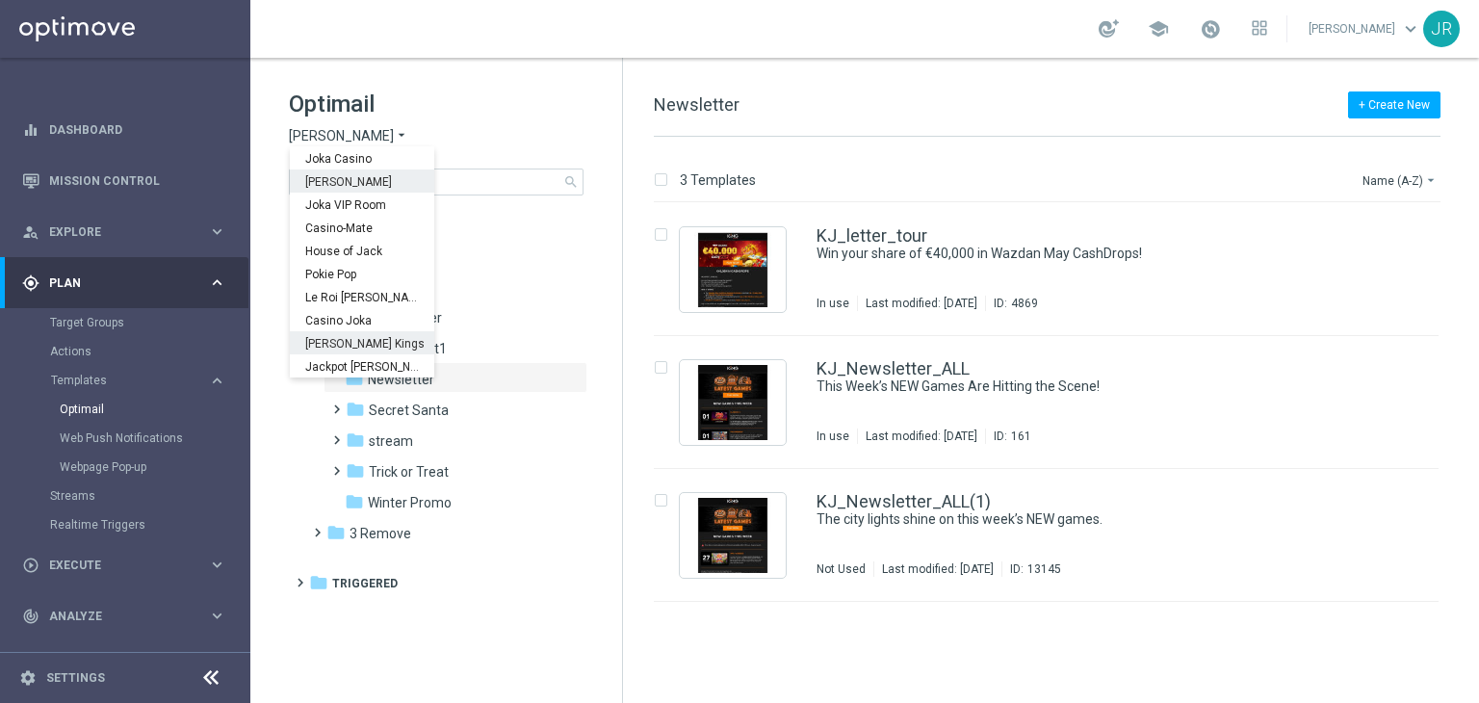
click at [0, 0] on span "[PERSON_NAME] Kings" at bounding box center [0, 0] width 0 height 0
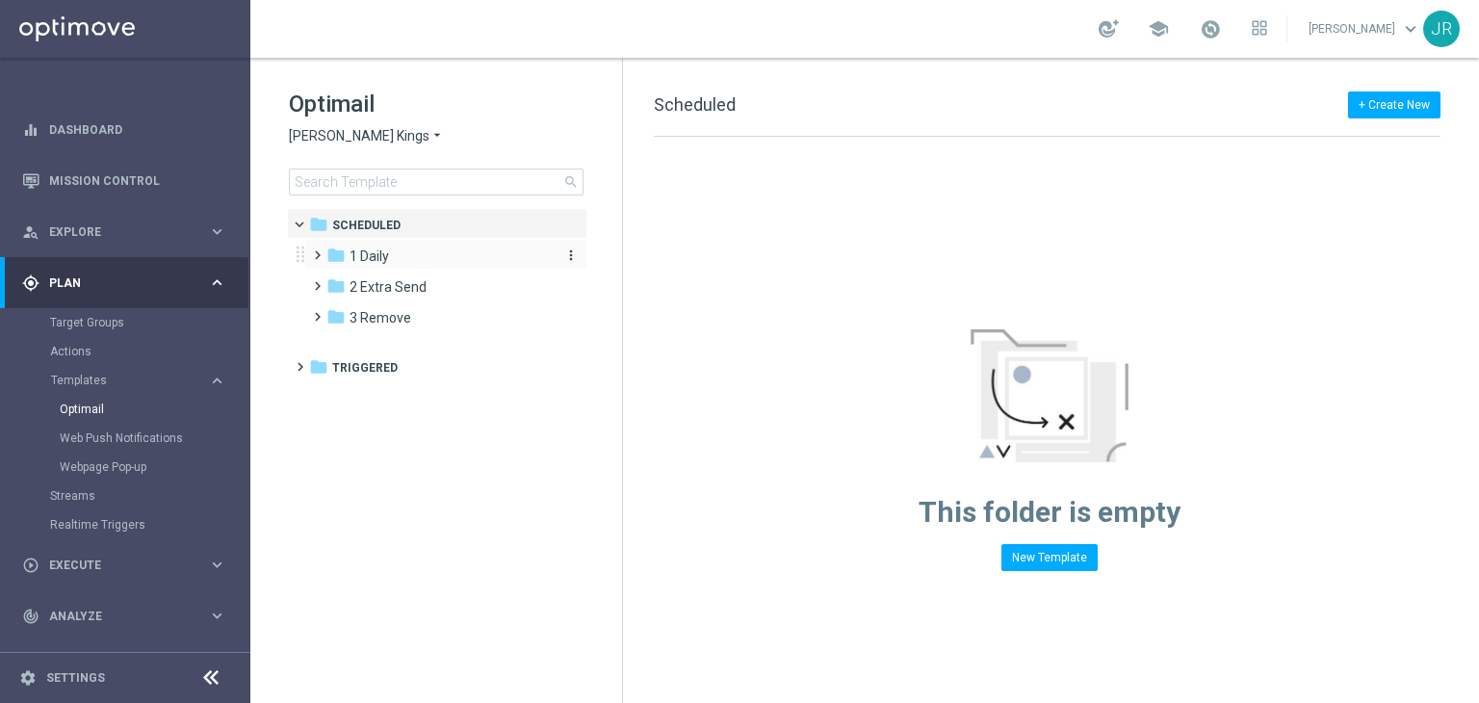
click at [379, 251] on span "1 Daily" at bounding box center [368, 255] width 39 height 17
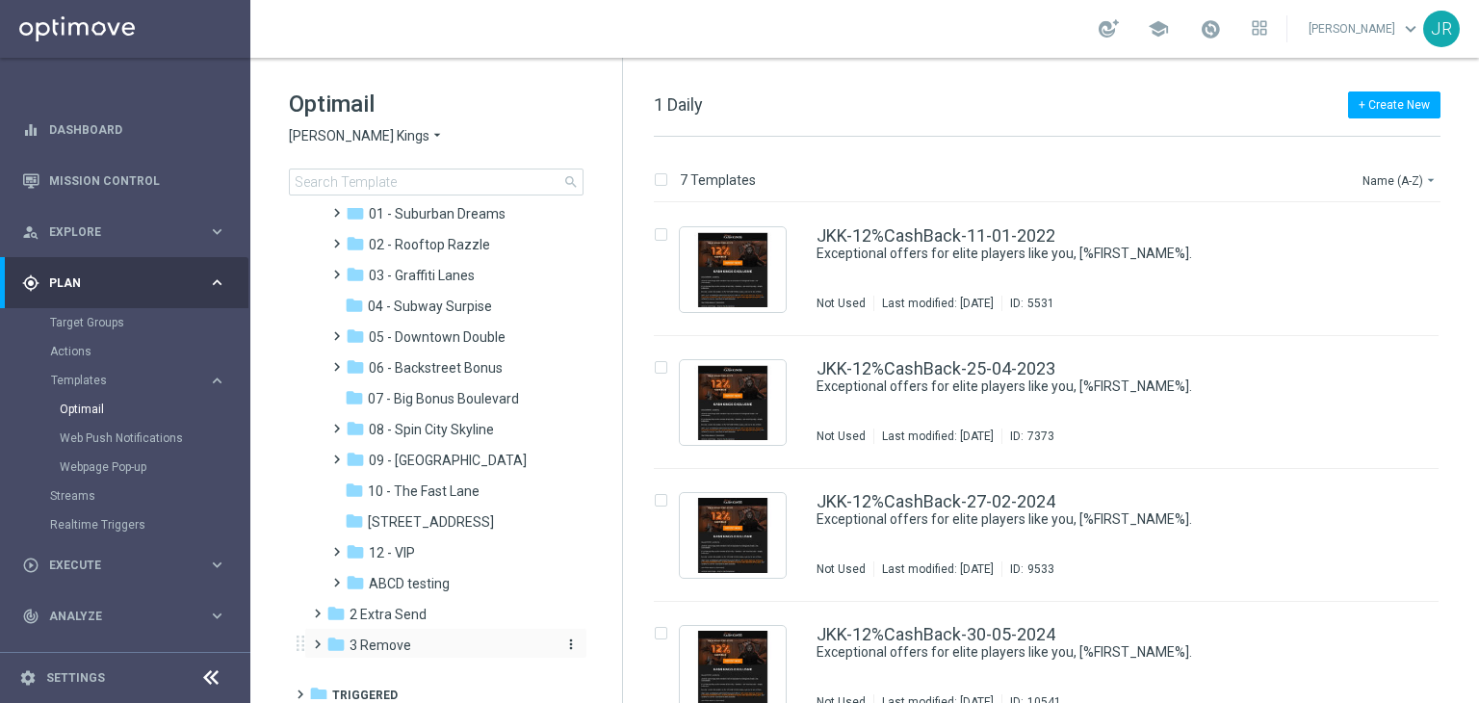
scroll to position [83, 0]
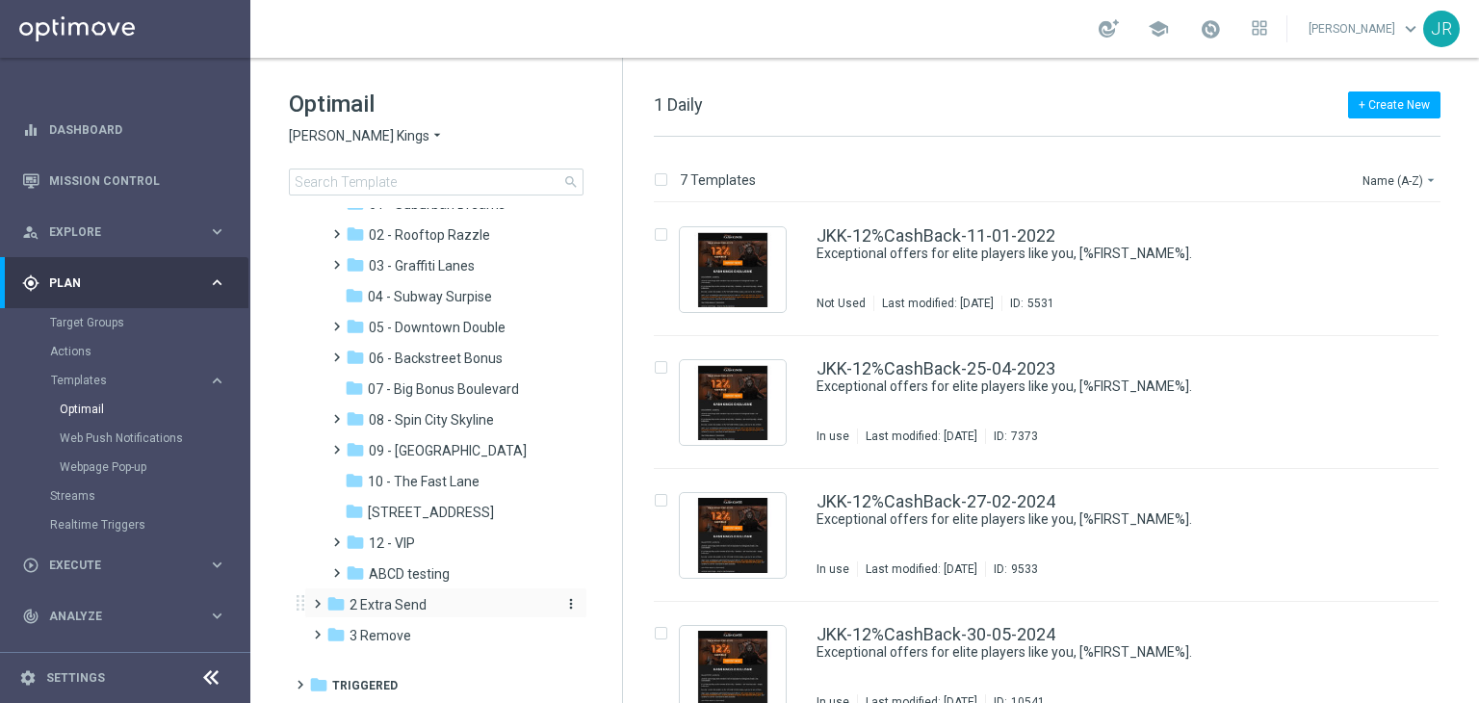
click at [431, 611] on div "folder 2 Extra Send" at bounding box center [436, 605] width 221 height 22
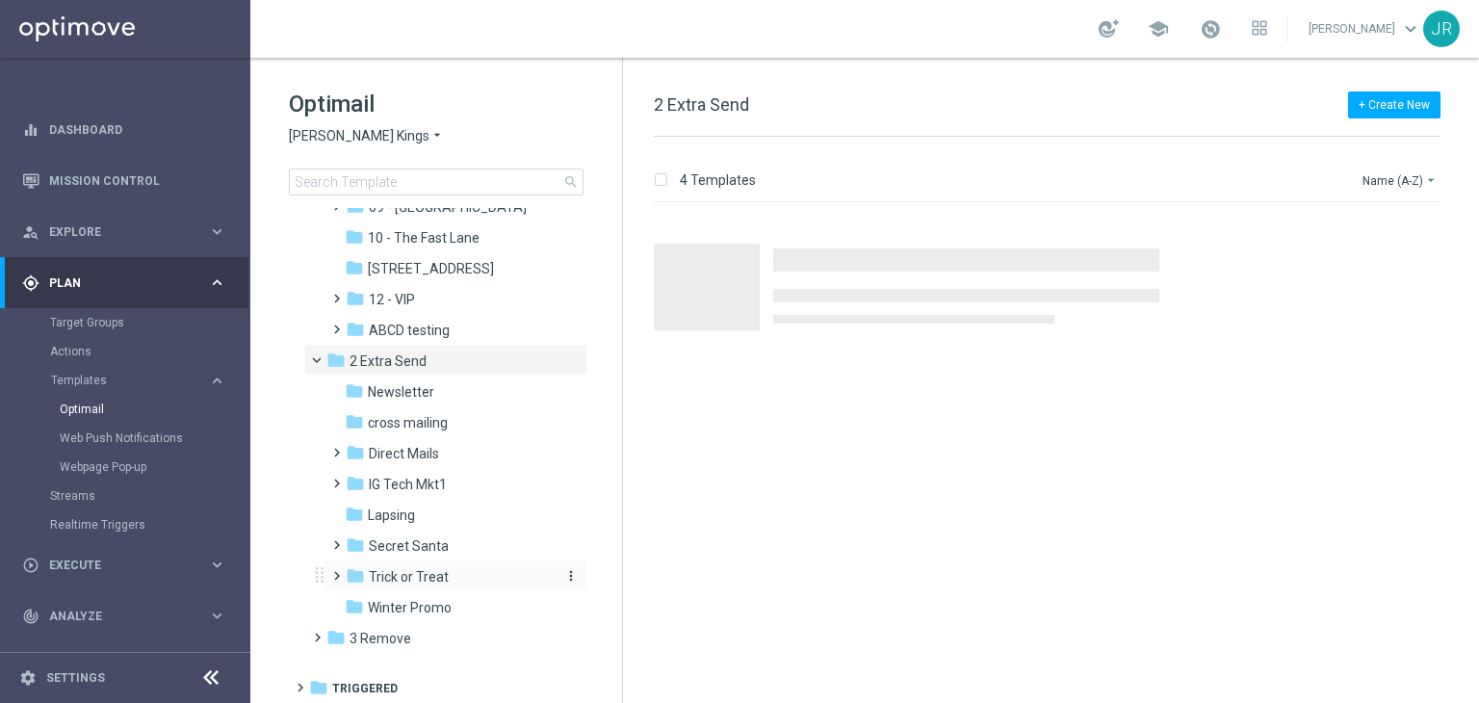
scroll to position [329, 0]
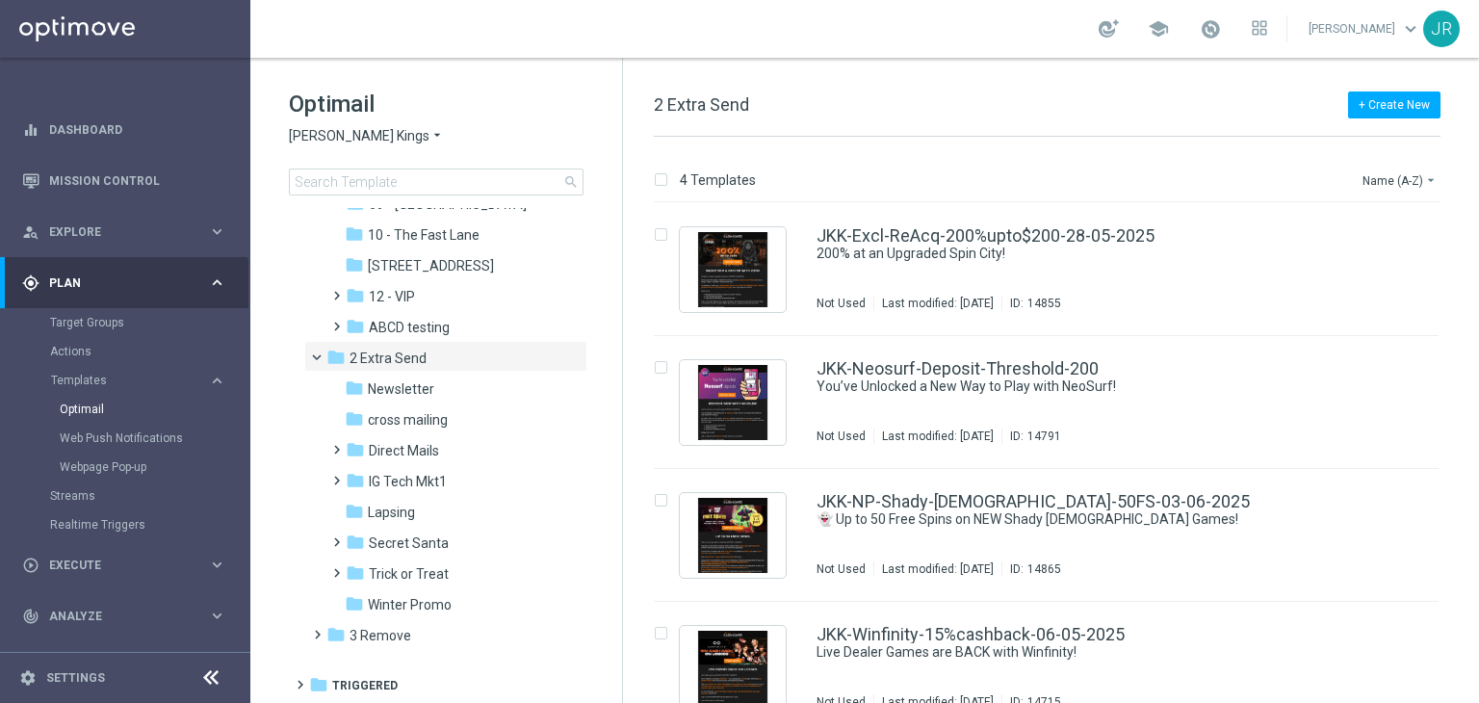
drag, startPoint x: 385, startPoint y: 390, endPoint x: 926, endPoint y: 440, distance: 543.3
click at [394, 397] on span "Newsletter" at bounding box center [401, 388] width 66 height 17
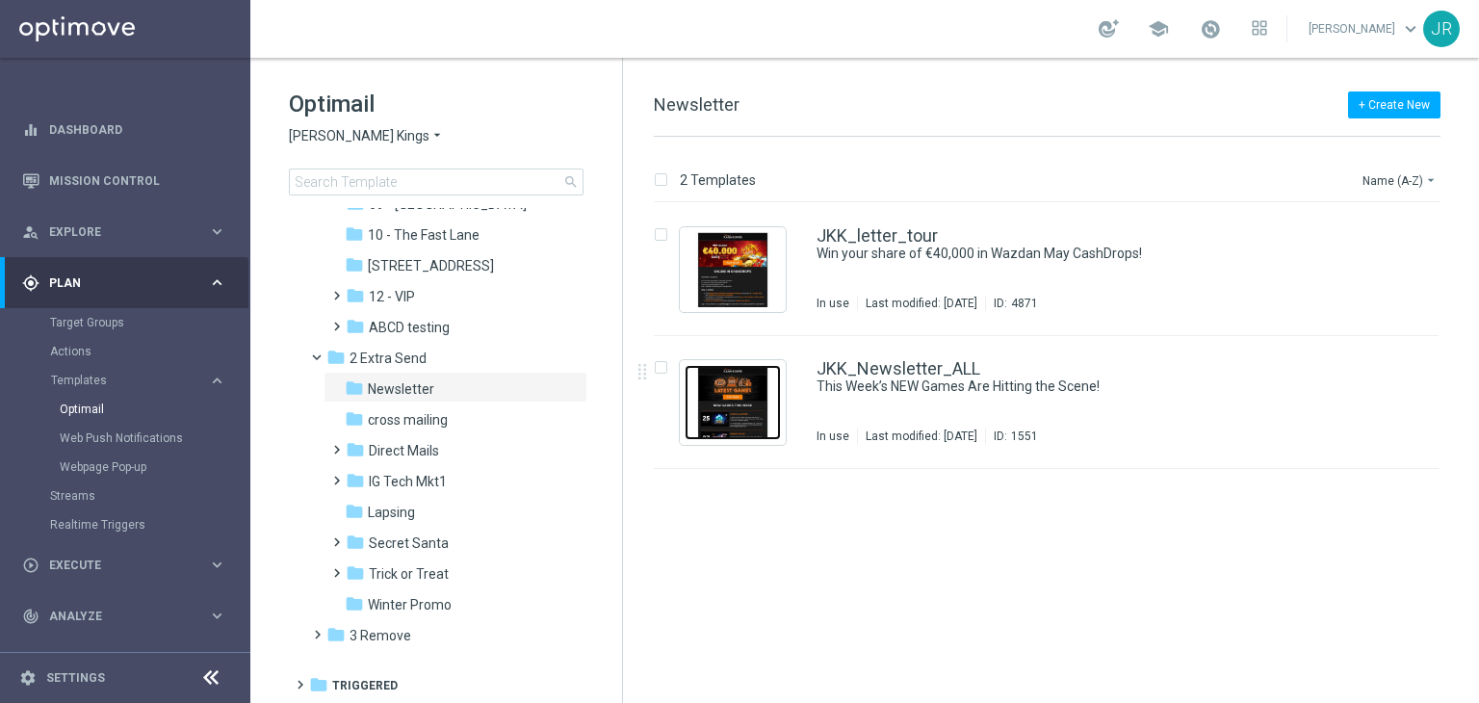
drag, startPoint x: 738, startPoint y: 374, endPoint x: 554, endPoint y: 110, distance: 322.3
click at [738, 374] on img "Press SPACE to select this row." at bounding box center [732, 402] width 96 height 75
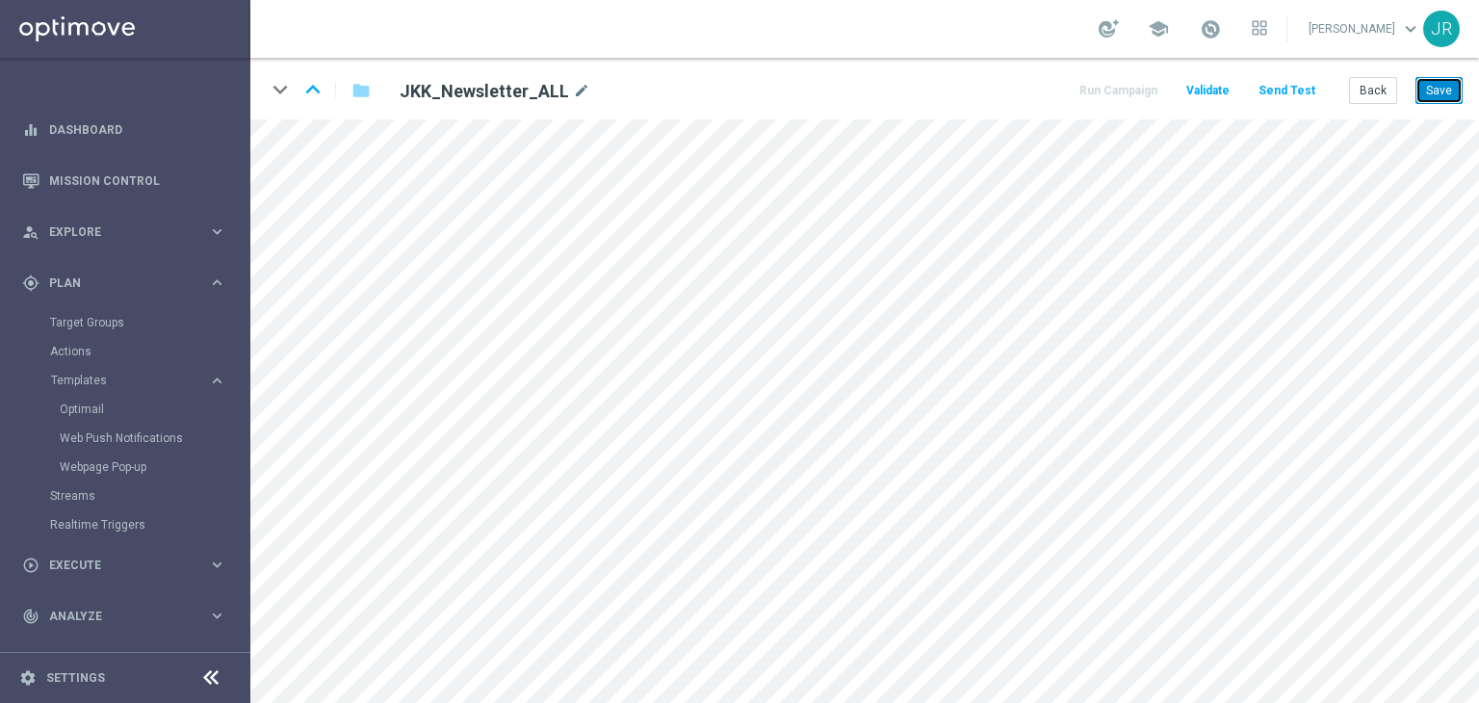
click at [1455, 90] on button "Save" at bounding box center [1438, 90] width 47 height 27
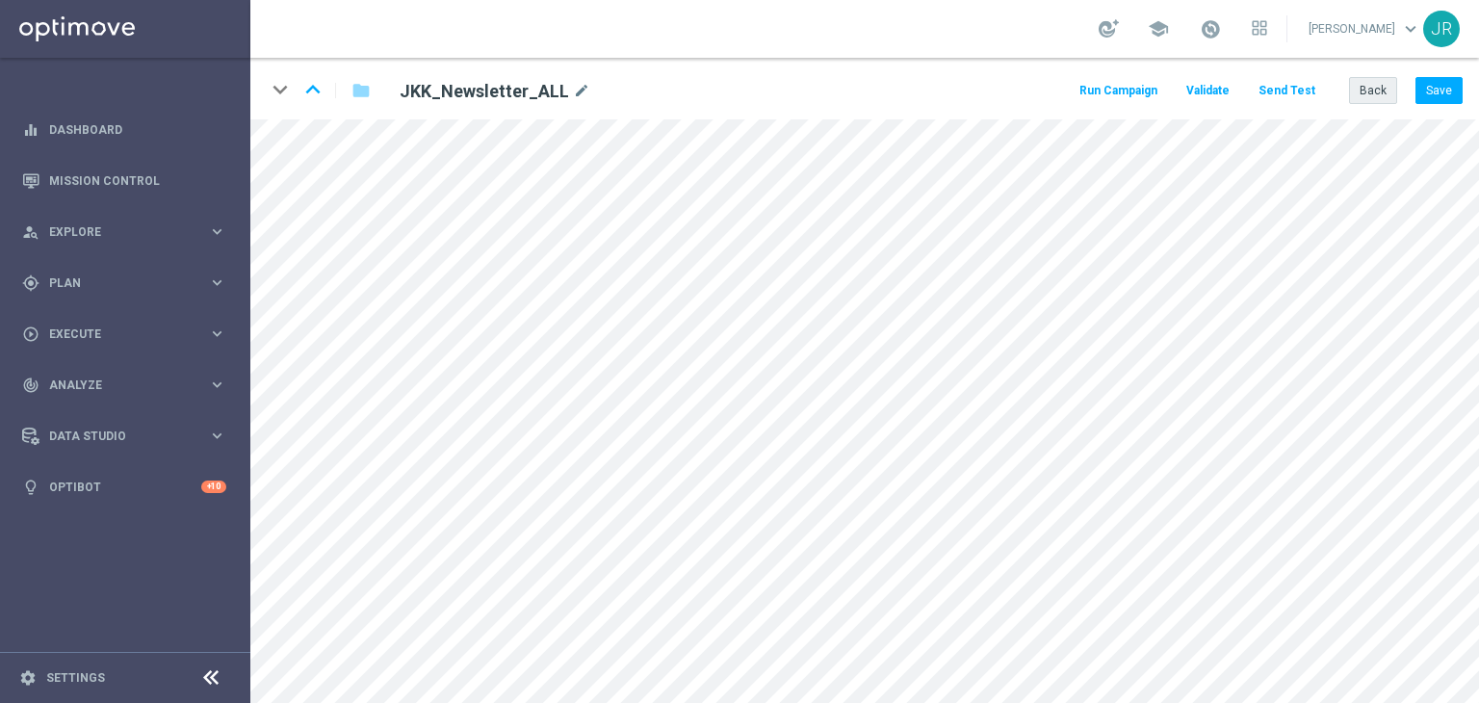
click at [1382, 103] on div "keyboard_arrow_down keyboard_arrow_up folder JKK_Newsletter_ALL mode_edit Run C…" at bounding box center [864, 89] width 1228 height 62
click at [1374, 93] on button "Back" at bounding box center [1373, 90] width 48 height 27
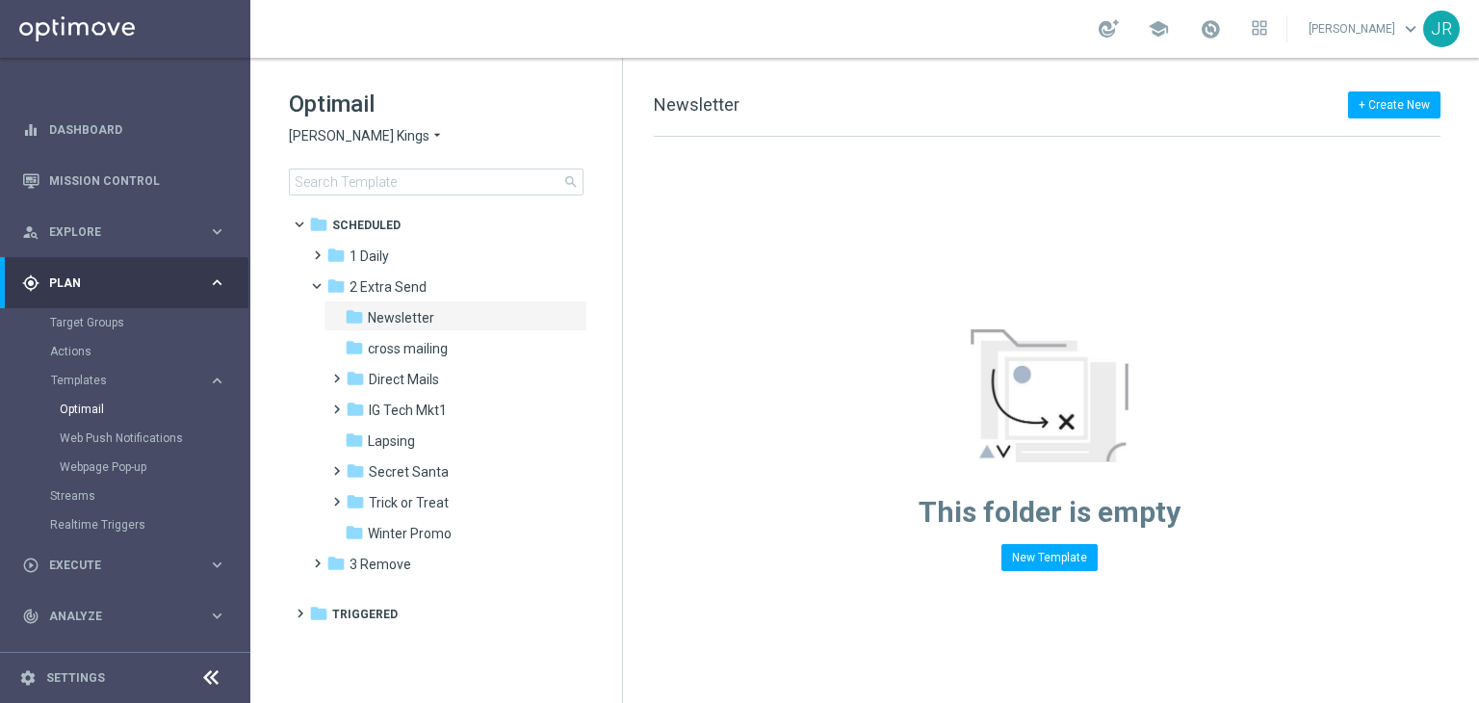
click at [321, 136] on span "Johnnie Kash Kings" at bounding box center [359, 136] width 141 height 18
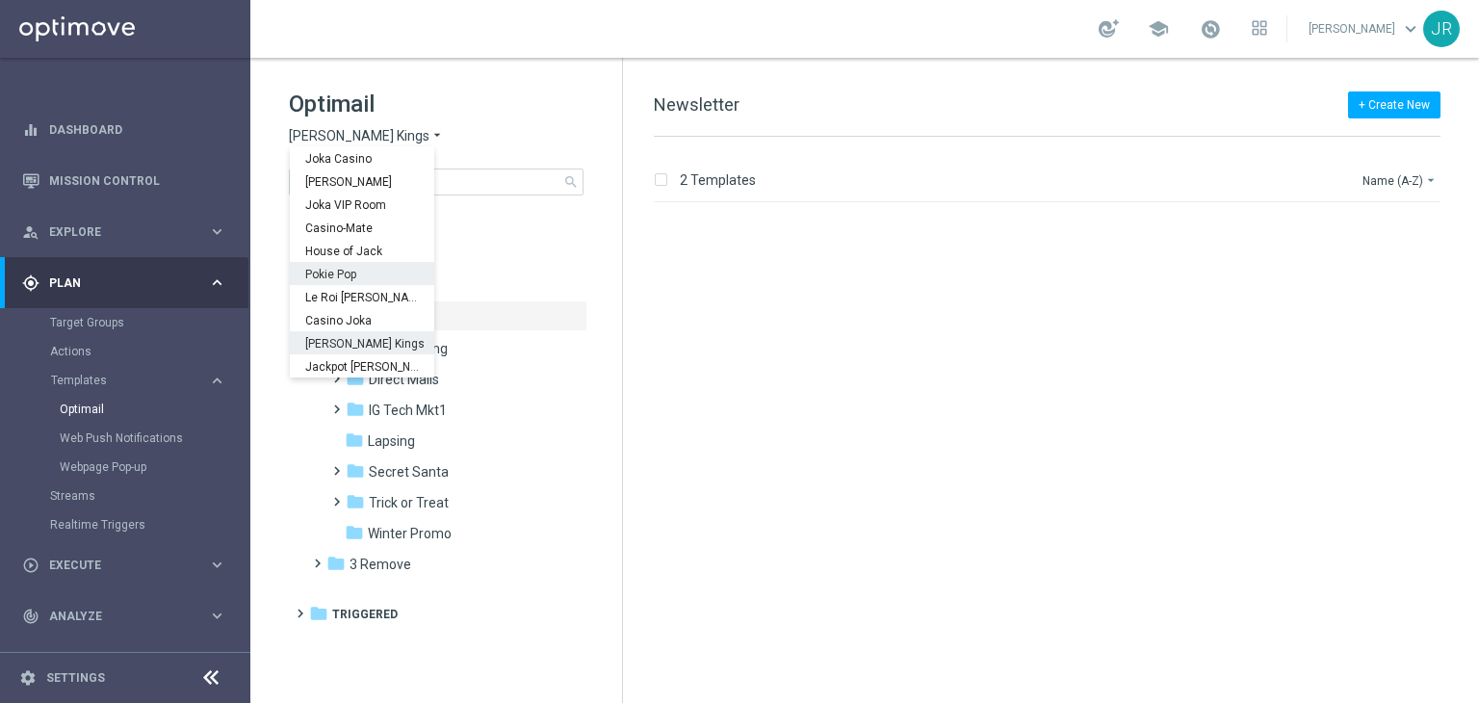
scroll to position [69, 0]
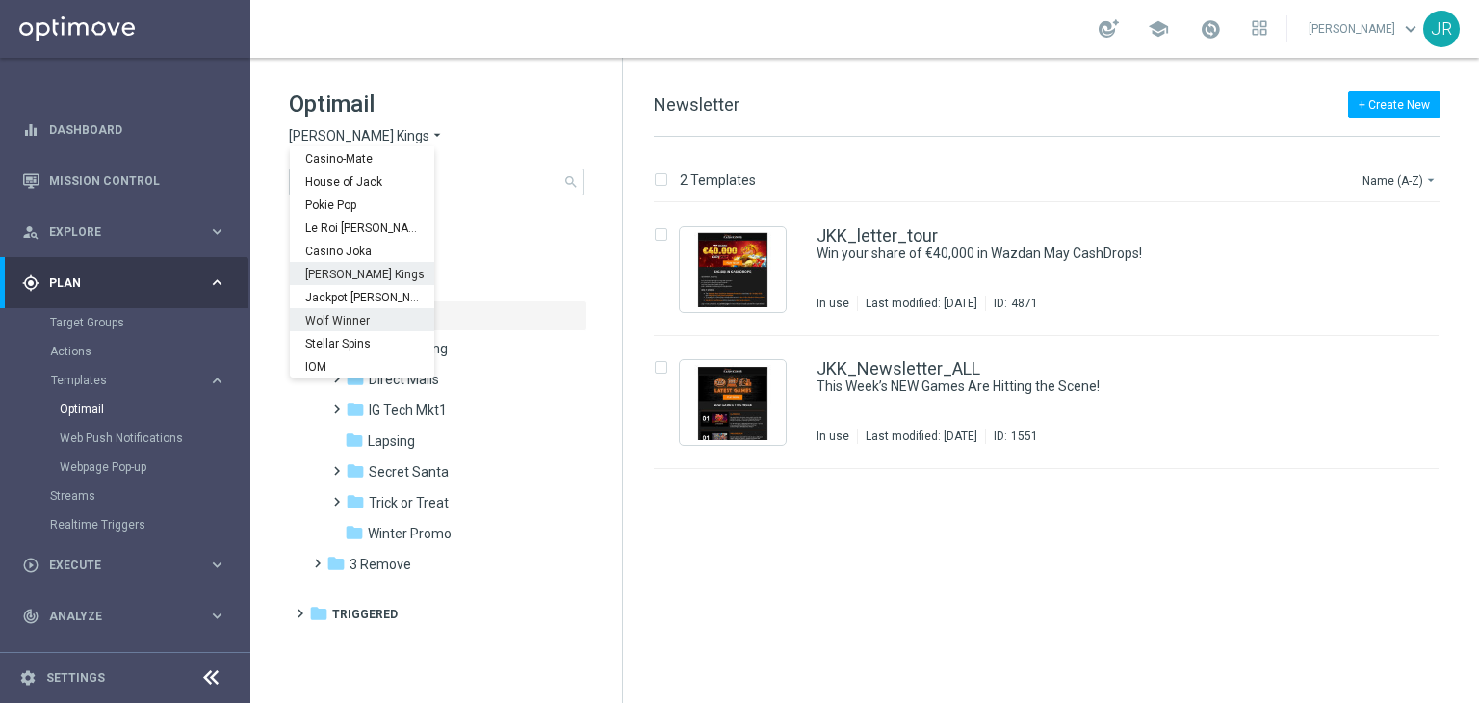
click at [0, 0] on span "Wolf Winner" at bounding box center [0, 0] width 0 height 0
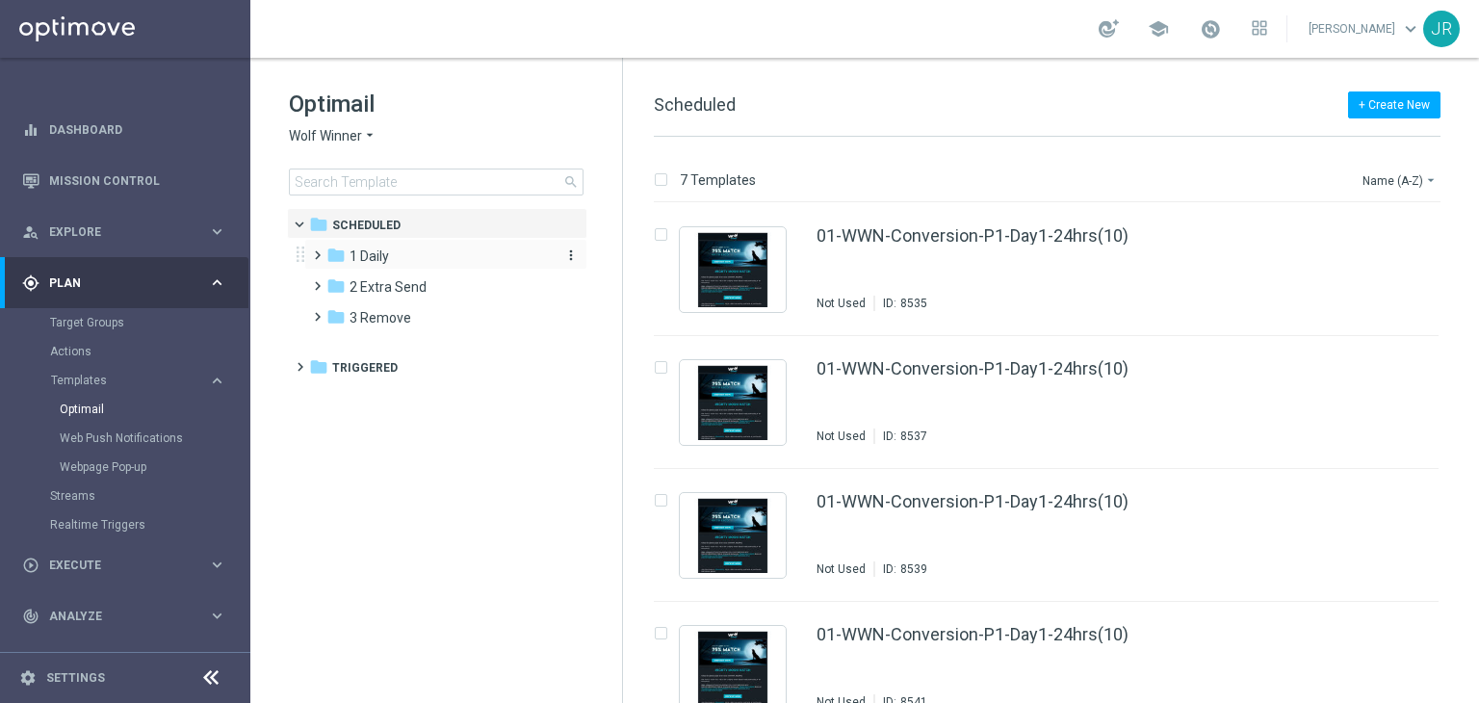
click at [399, 262] on div "folder 1 Daily" at bounding box center [436, 256] width 221 height 22
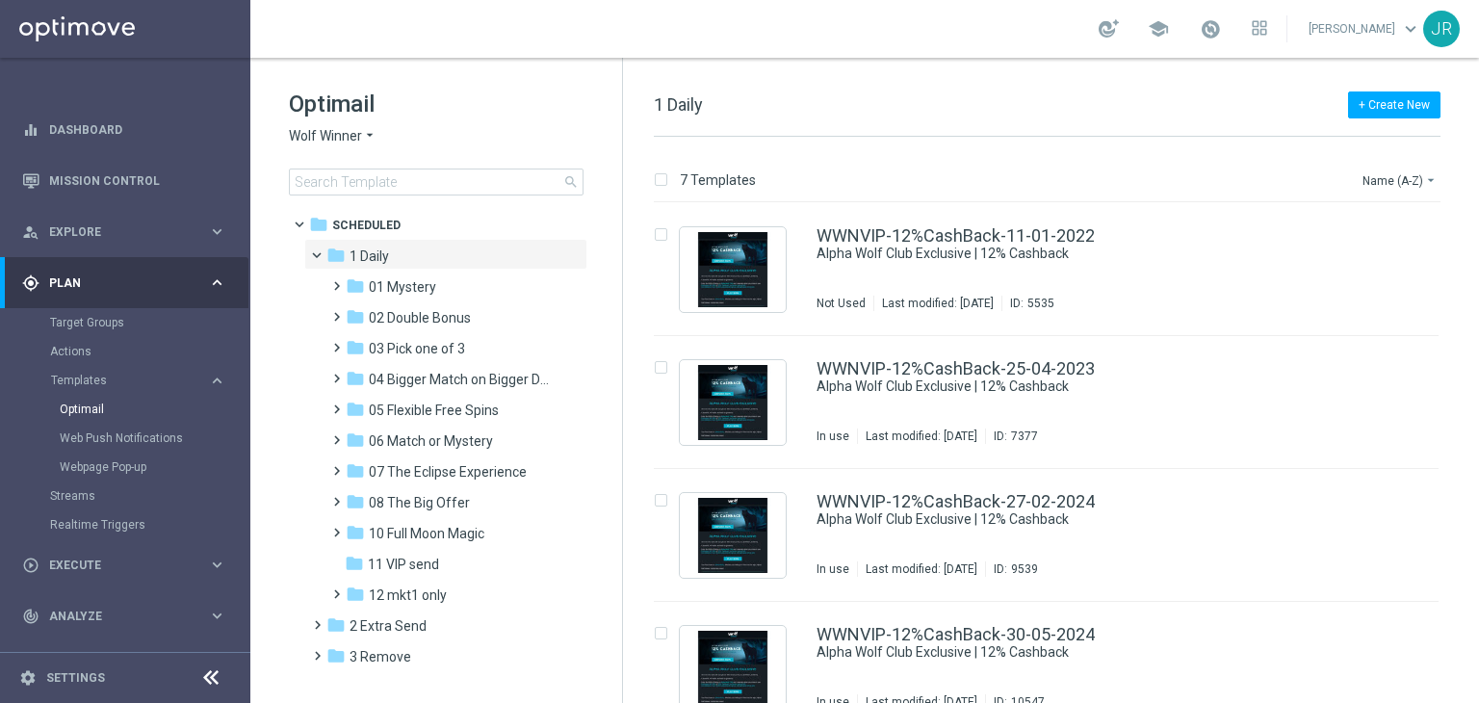
drag, startPoint x: 420, startPoint y: 629, endPoint x: 794, endPoint y: 433, distance: 422.4
click at [419, 629] on span "2 Extra Send" at bounding box center [387, 625] width 77 height 17
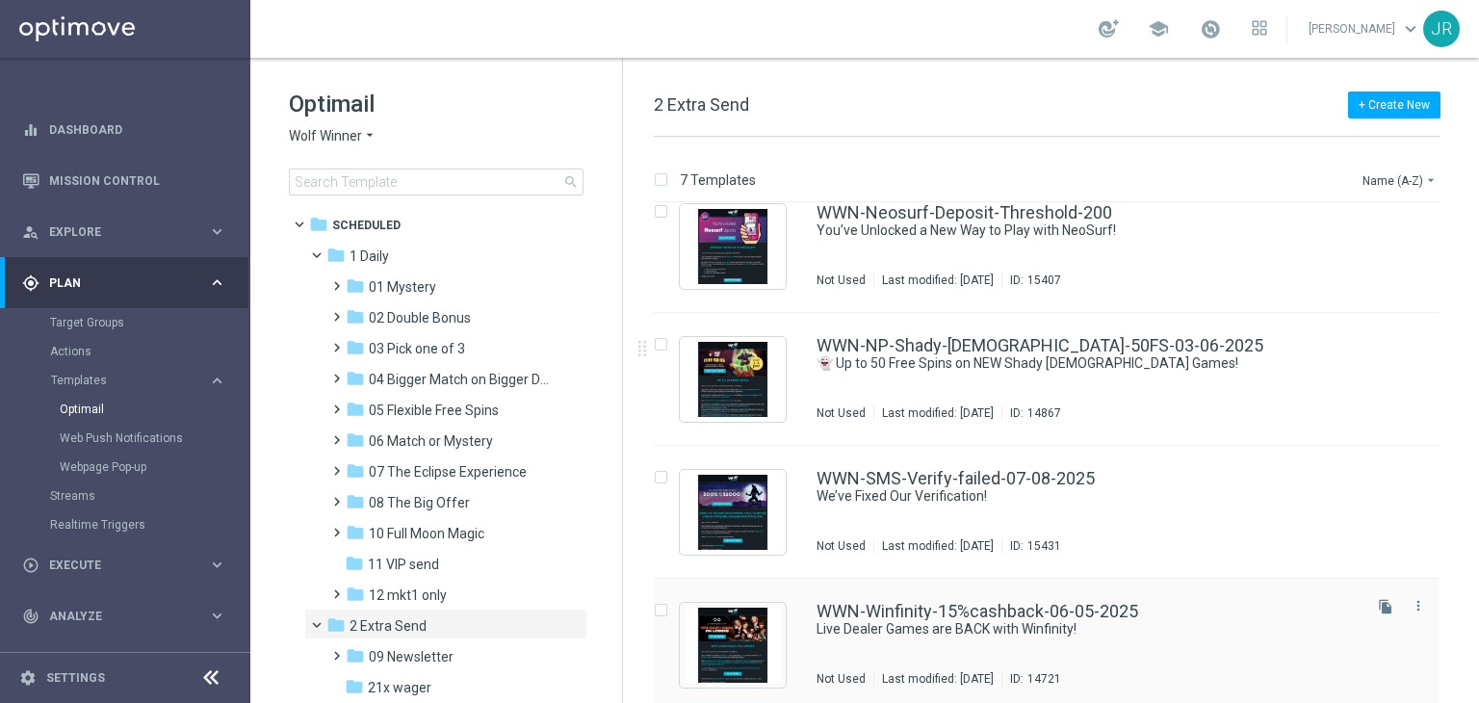
scroll to position [430, 0]
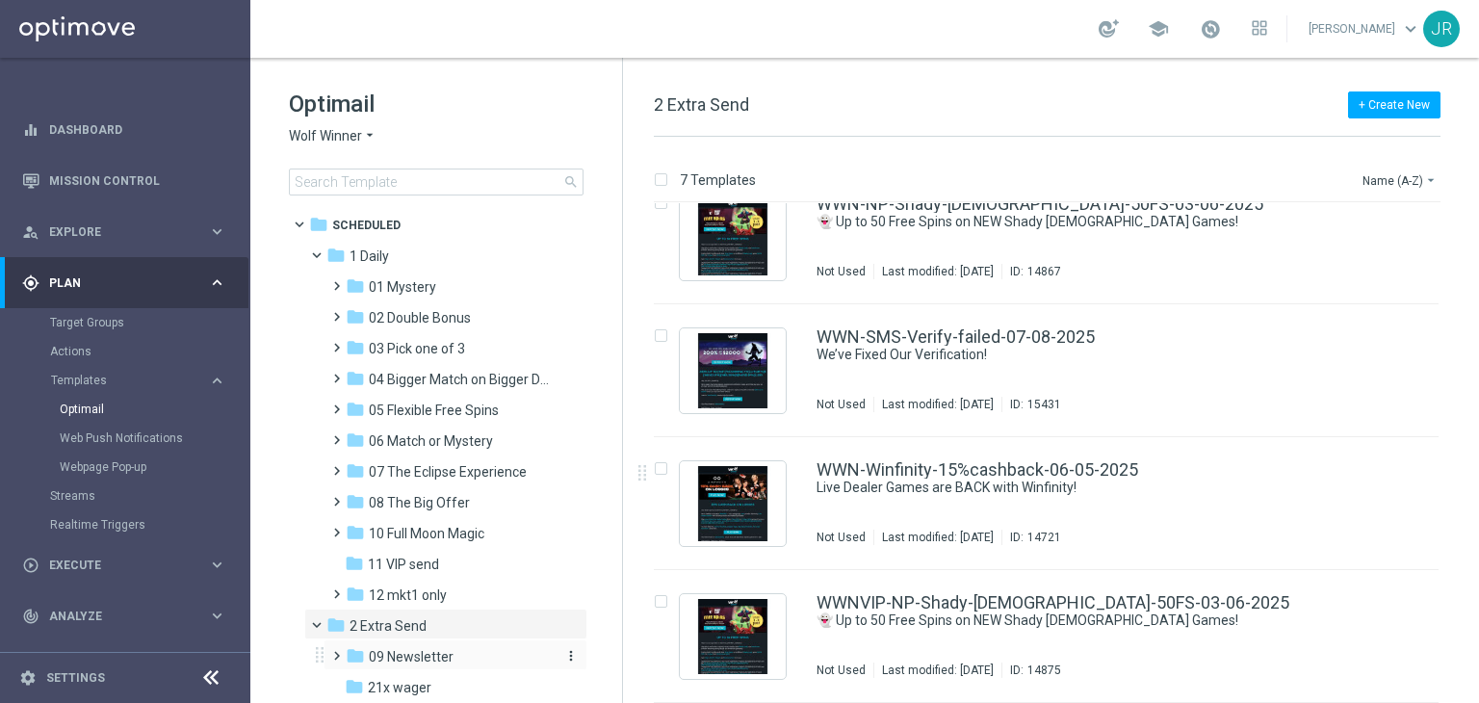
click at [423, 648] on span "09 Newsletter" at bounding box center [411, 656] width 85 height 17
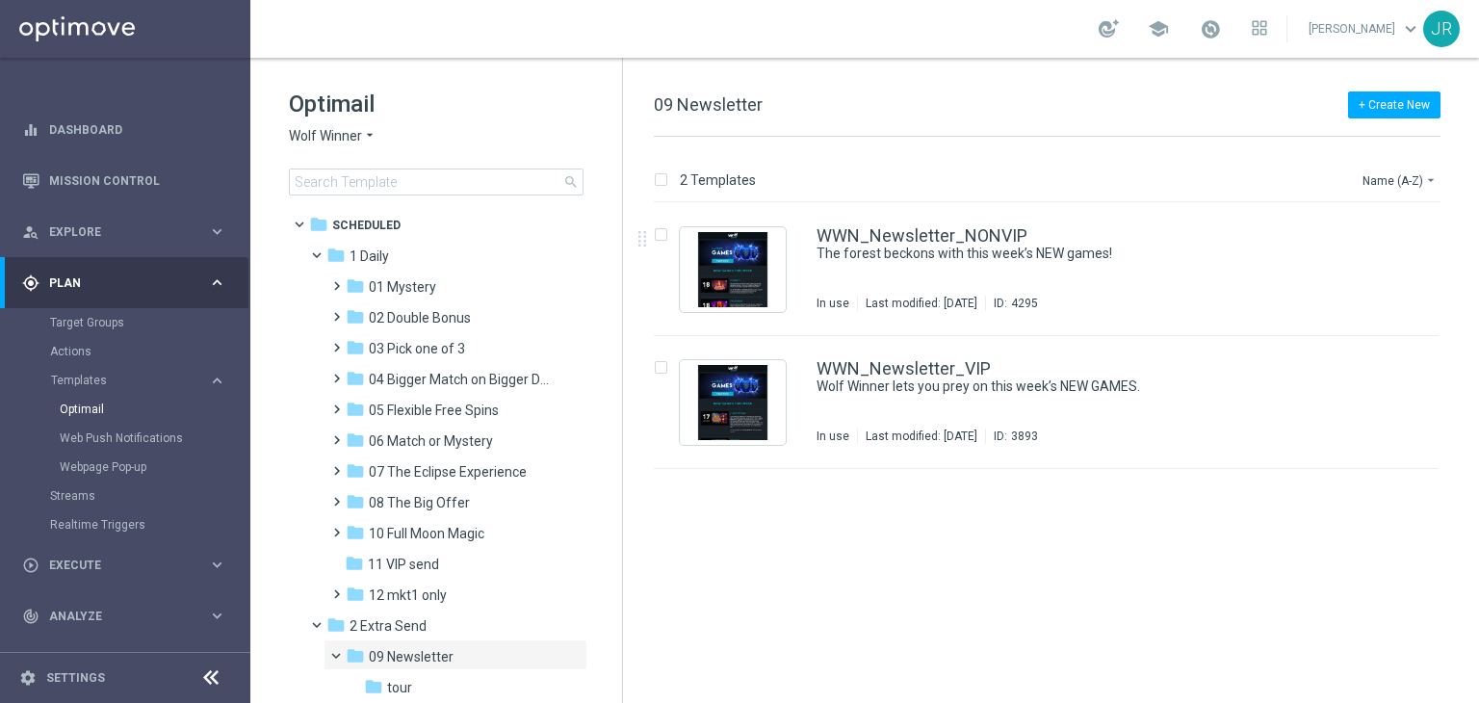
drag, startPoint x: 846, startPoint y: 266, endPoint x: 801, endPoint y: 150, distance: 124.1
click at [849, 266] on div "WWN_Newsletter_NONVIP The forest beckons with this week’s NEW games! In use Las…" at bounding box center [1086, 269] width 541 height 84
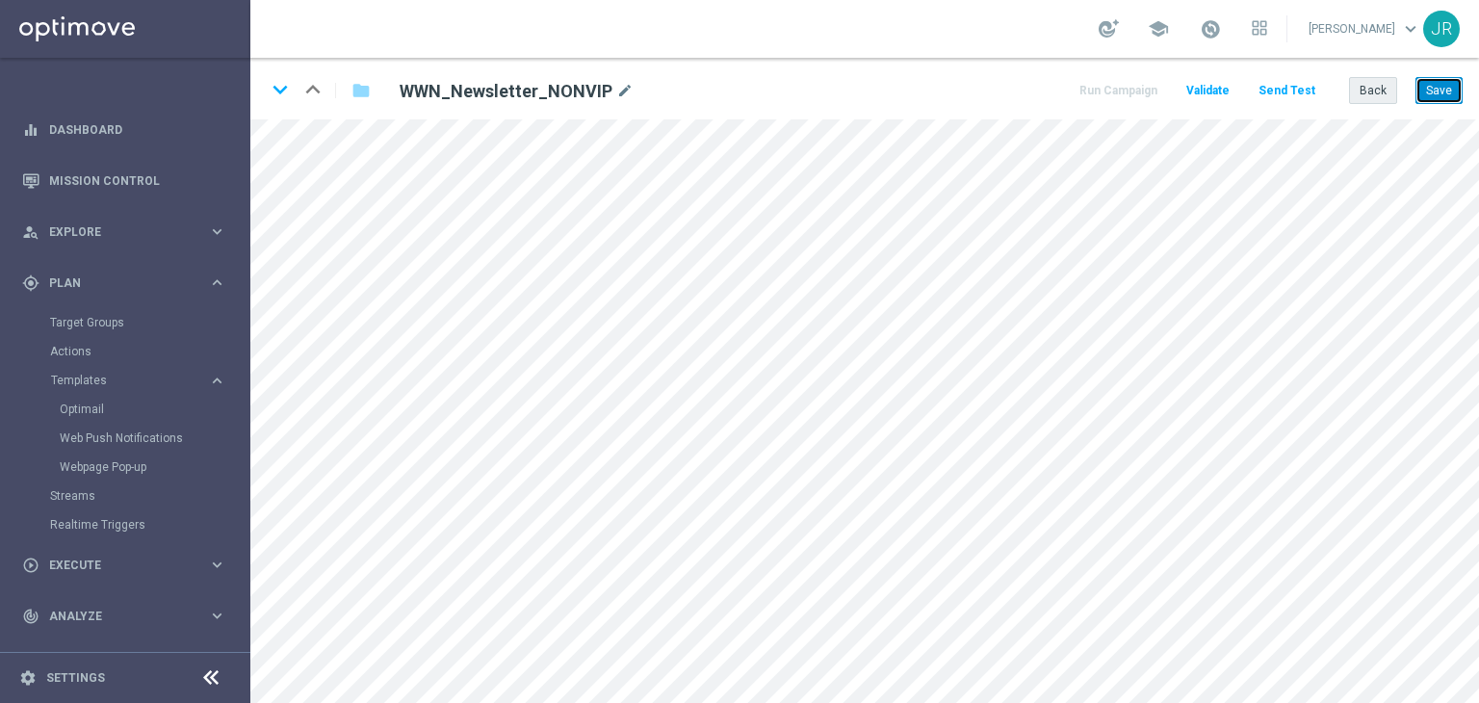
click at [1452, 90] on button "Save" at bounding box center [1438, 90] width 47 height 27
click at [1428, 88] on button "Save" at bounding box center [1438, 90] width 47 height 27
click at [1446, 77] on button "Save" at bounding box center [1438, 90] width 47 height 27
drag, startPoint x: 1430, startPoint y: 89, endPoint x: 1253, endPoint y: 2, distance: 196.3
click at [1430, 88] on button "Save" at bounding box center [1438, 90] width 47 height 27
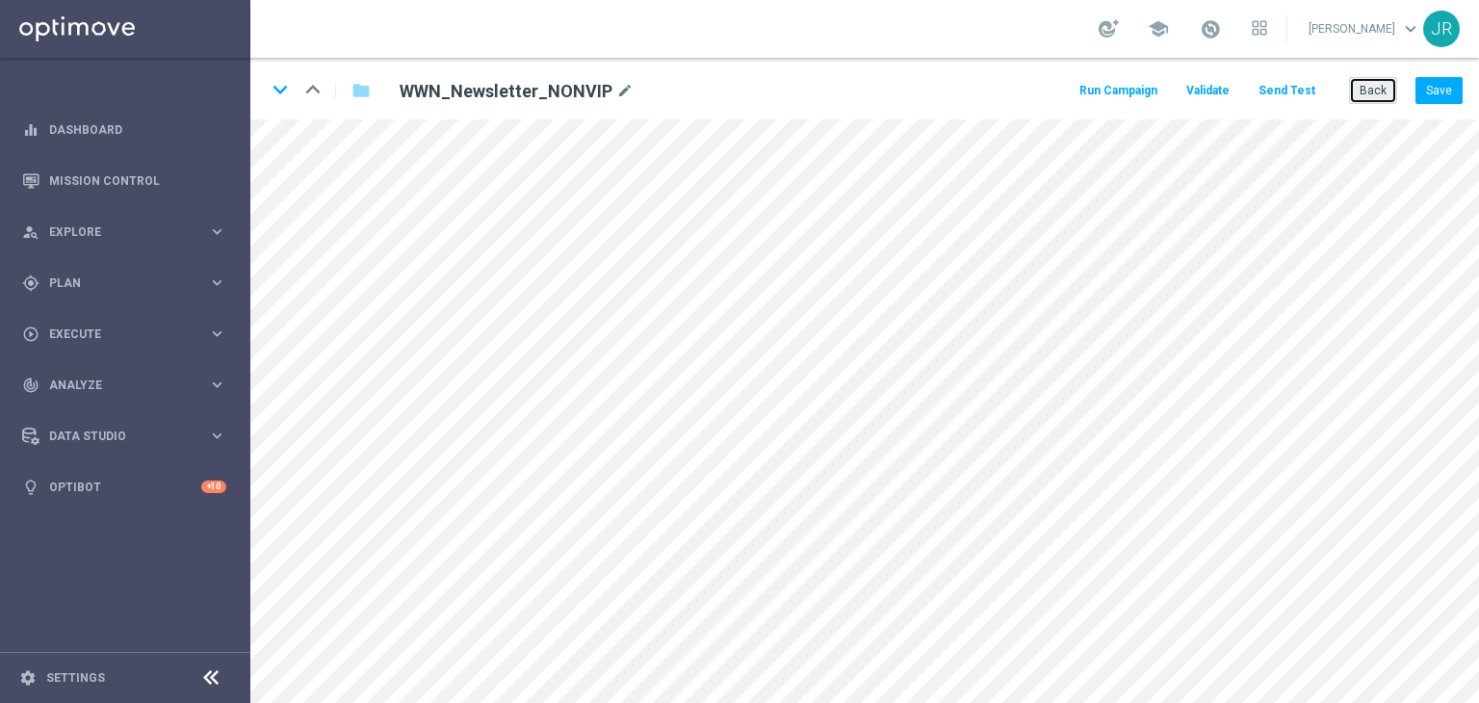
click at [1369, 82] on button "Back" at bounding box center [1373, 90] width 48 height 27
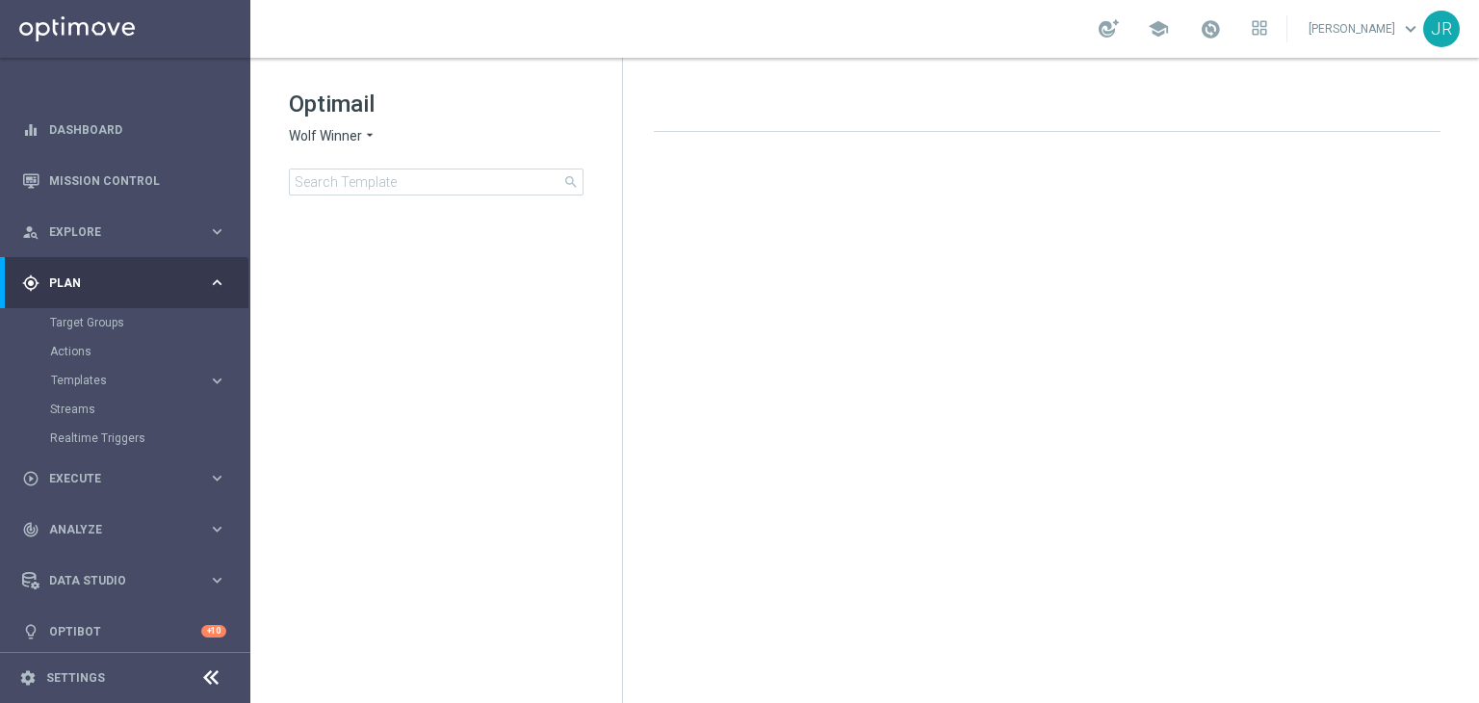
click at [325, 130] on span "Wolf Winner" at bounding box center [325, 136] width 73 height 18
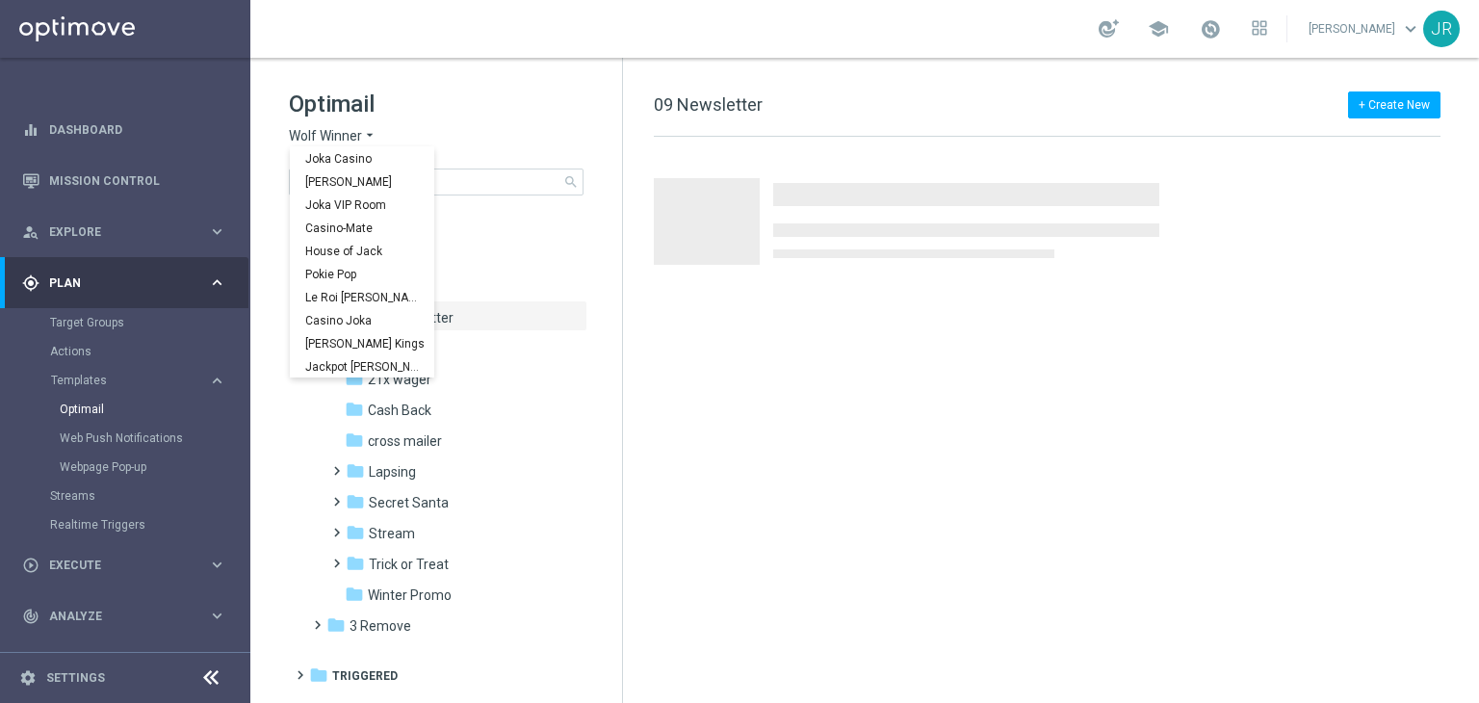
click at [0, 0] on span "Stellar Spins" at bounding box center [0, 0] width 0 height 0
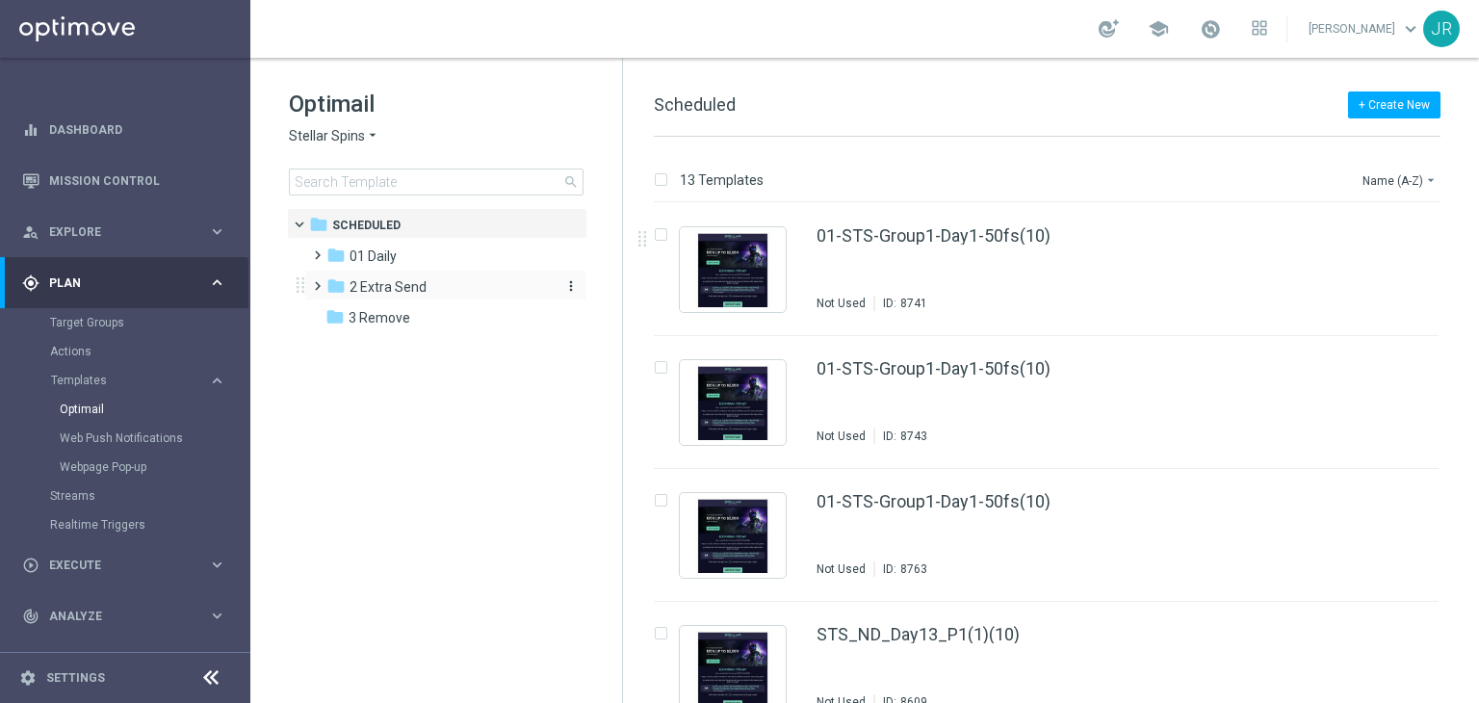
click at [401, 294] on span "2 Extra Send" at bounding box center [387, 286] width 77 height 17
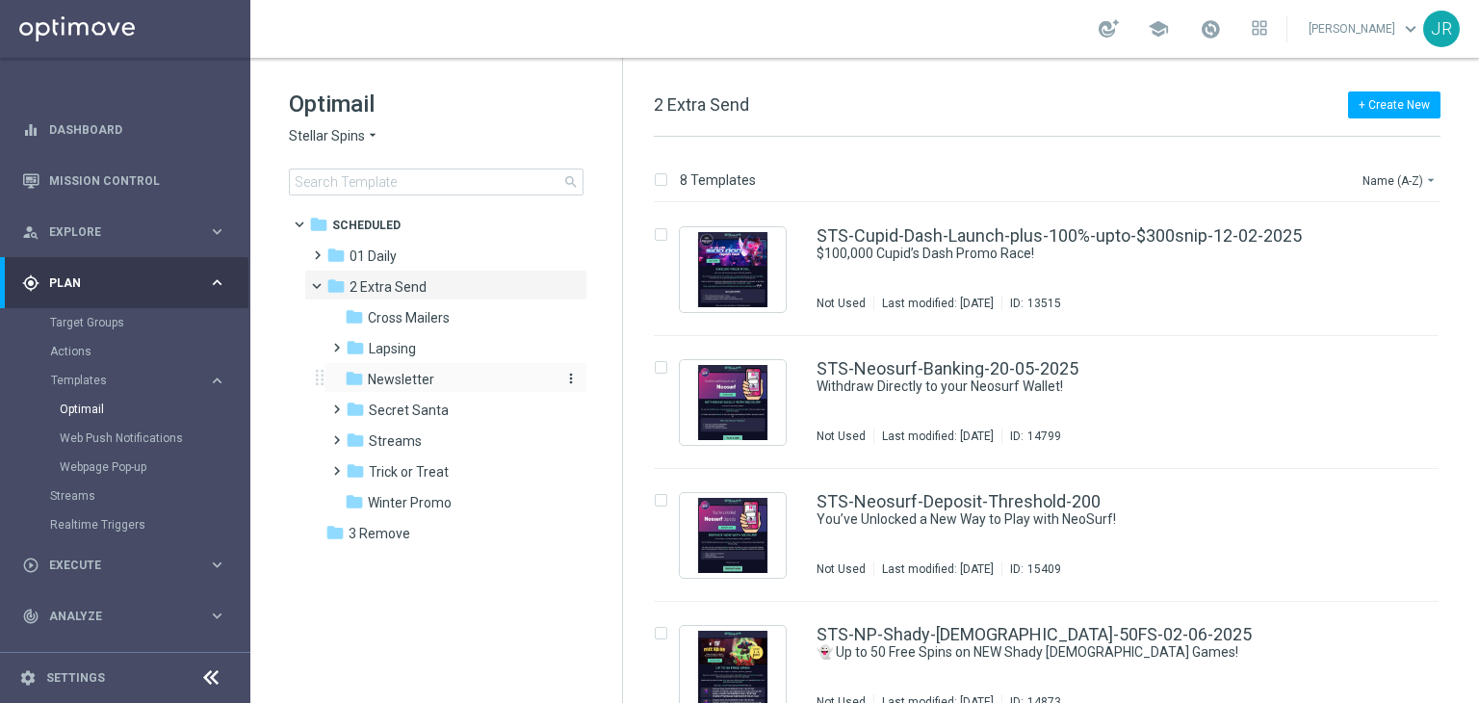
click at [408, 378] on span "Newsletter" at bounding box center [401, 379] width 66 height 17
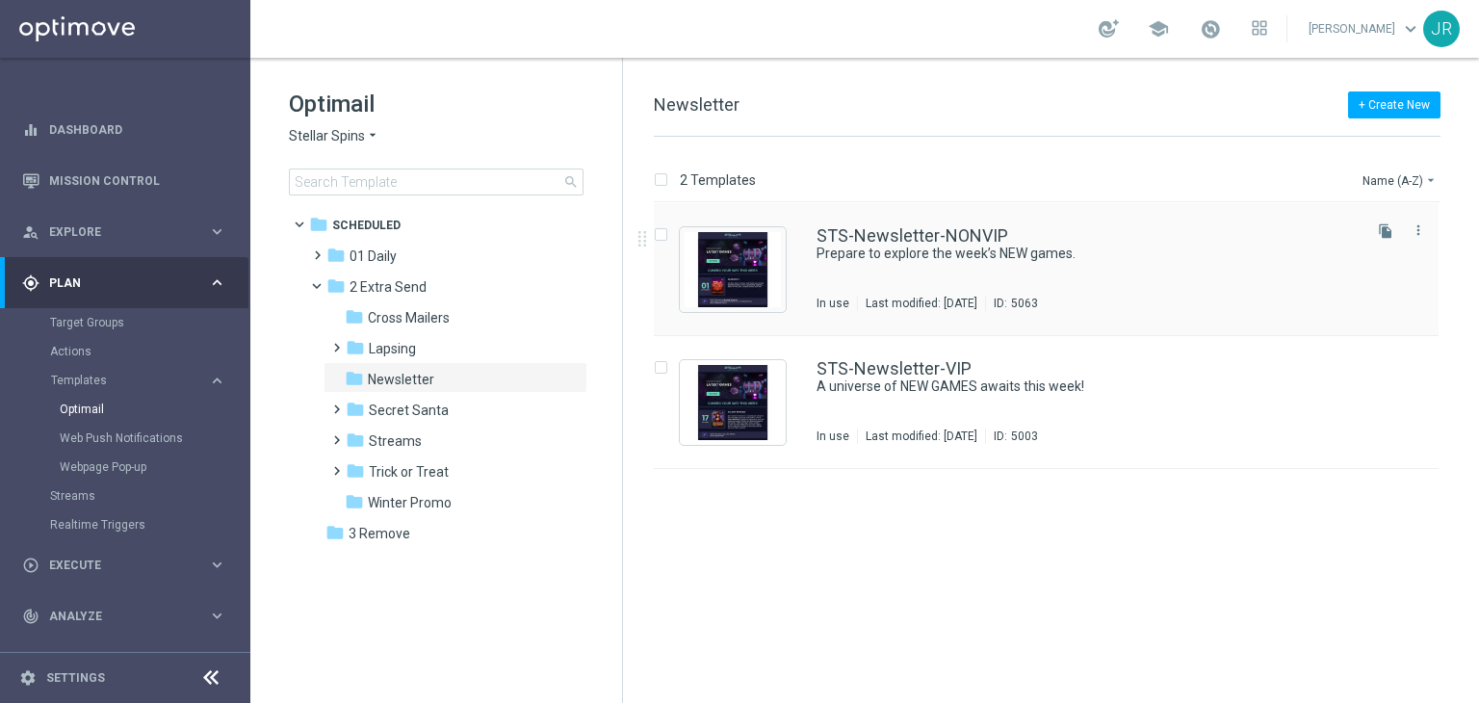
click at [824, 276] on div "STS-Newsletter-NONVIP Prepare to explore the week’s NEW games. In use Last modi…" at bounding box center [1086, 269] width 541 height 84
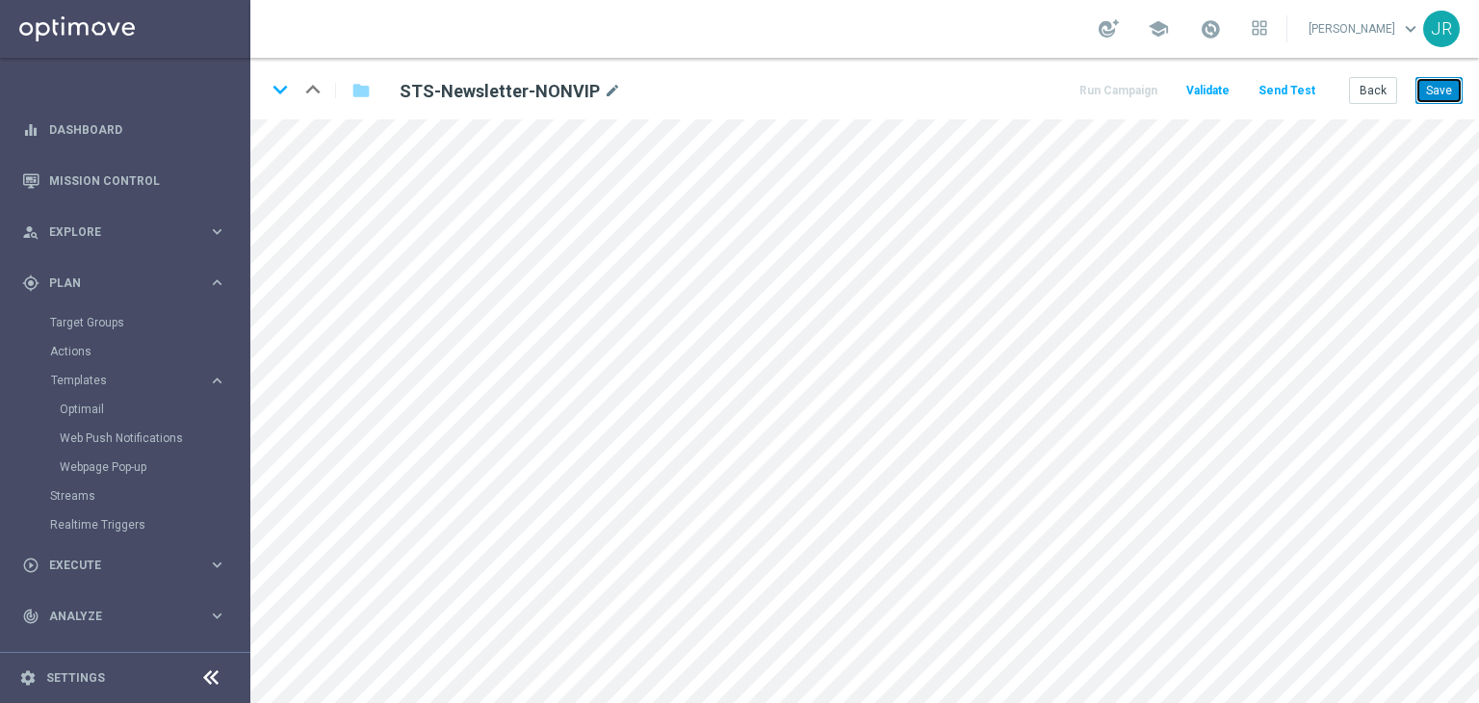
click at [1451, 94] on button "Save" at bounding box center [1438, 90] width 47 height 27
click at [1434, 97] on button "Save" at bounding box center [1438, 90] width 47 height 27
click at [1448, 99] on button "Save" at bounding box center [1438, 90] width 47 height 27
click at [1447, 86] on button "Save" at bounding box center [1438, 90] width 47 height 27
click at [1294, 95] on button "Send Test" at bounding box center [1286, 91] width 63 height 26
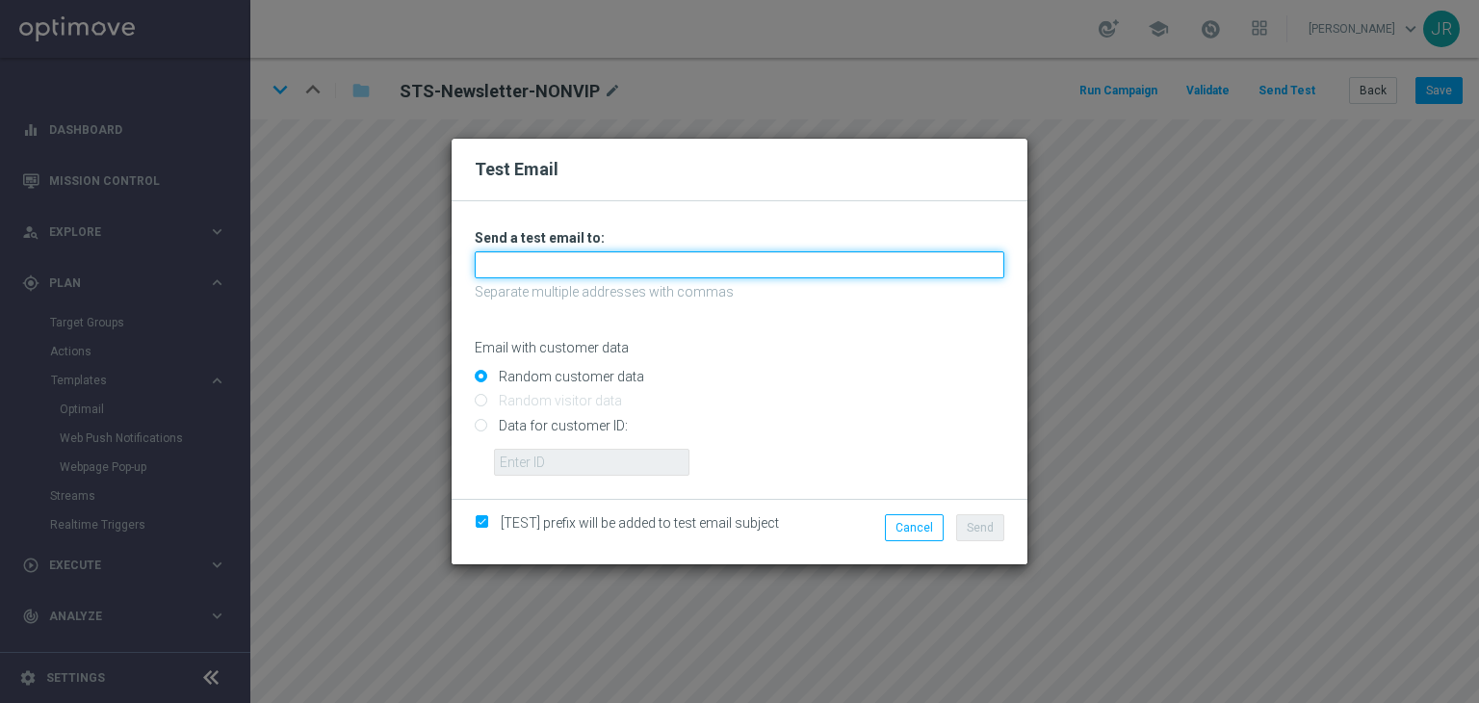
drag, startPoint x: 662, startPoint y: 266, endPoint x: 581, endPoint y: 276, distance: 81.6
click at [662, 264] on input "text" at bounding box center [739, 264] width 529 height 27
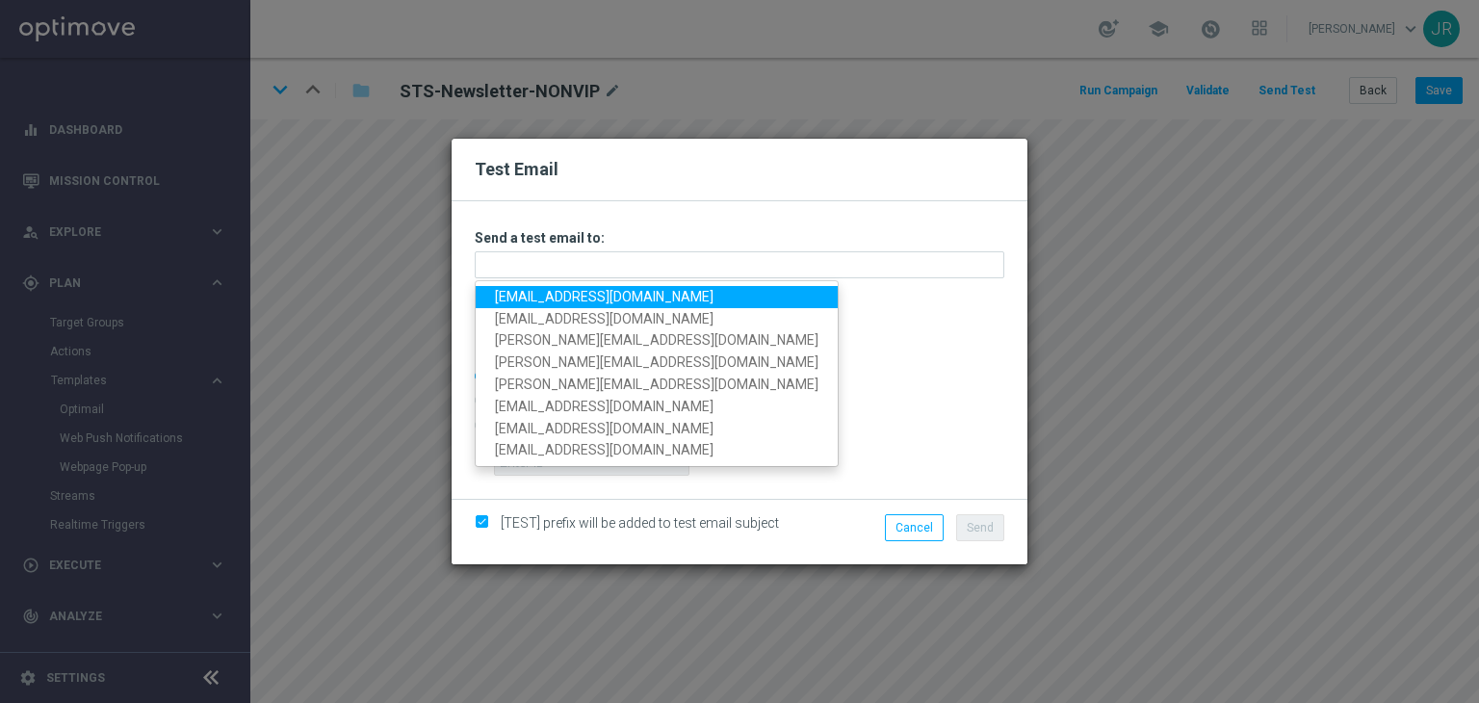
drag, startPoint x: 516, startPoint y: 290, endPoint x: 1107, endPoint y: 500, distance: 627.2
click at [516, 290] on link "[EMAIL_ADDRESS][DOMAIN_NAME]" at bounding box center [657, 297] width 362 height 22
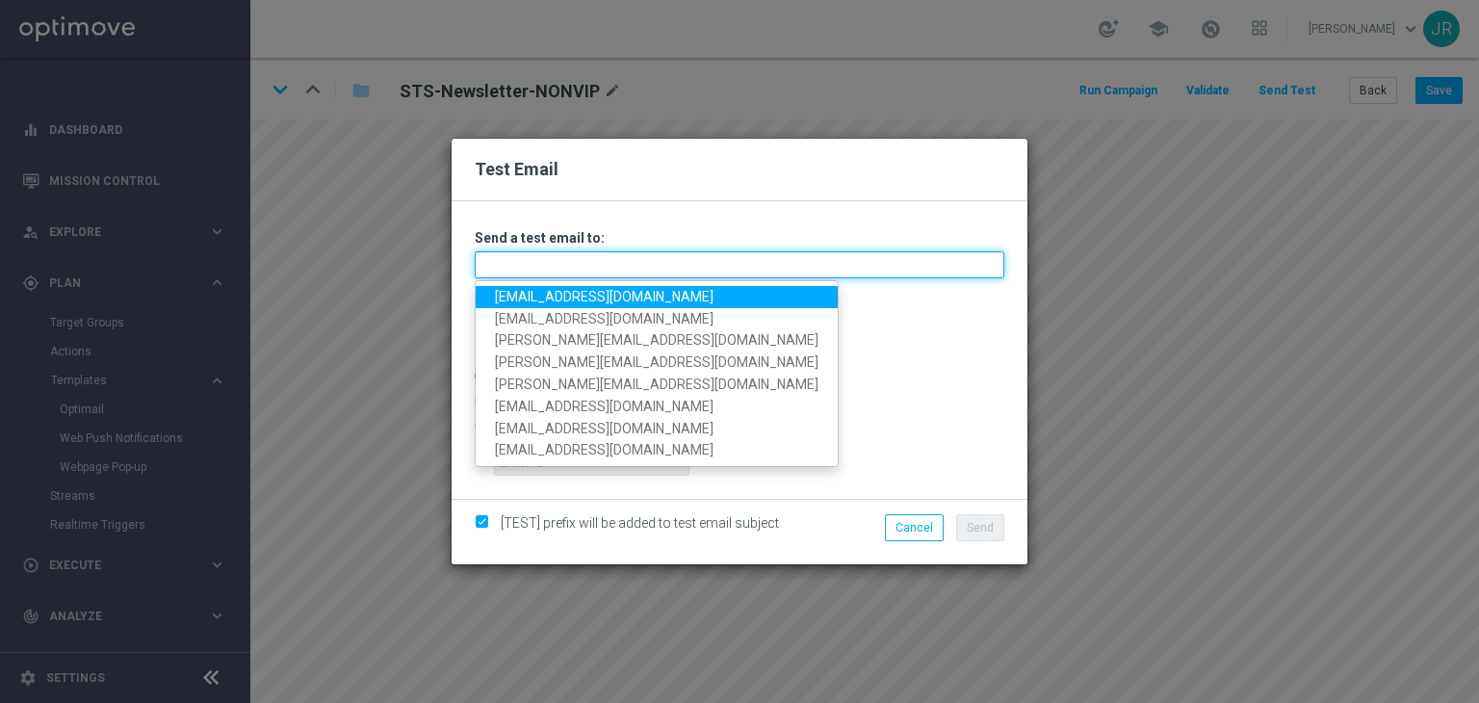
type input "[EMAIL_ADDRESS][DOMAIN_NAME]"
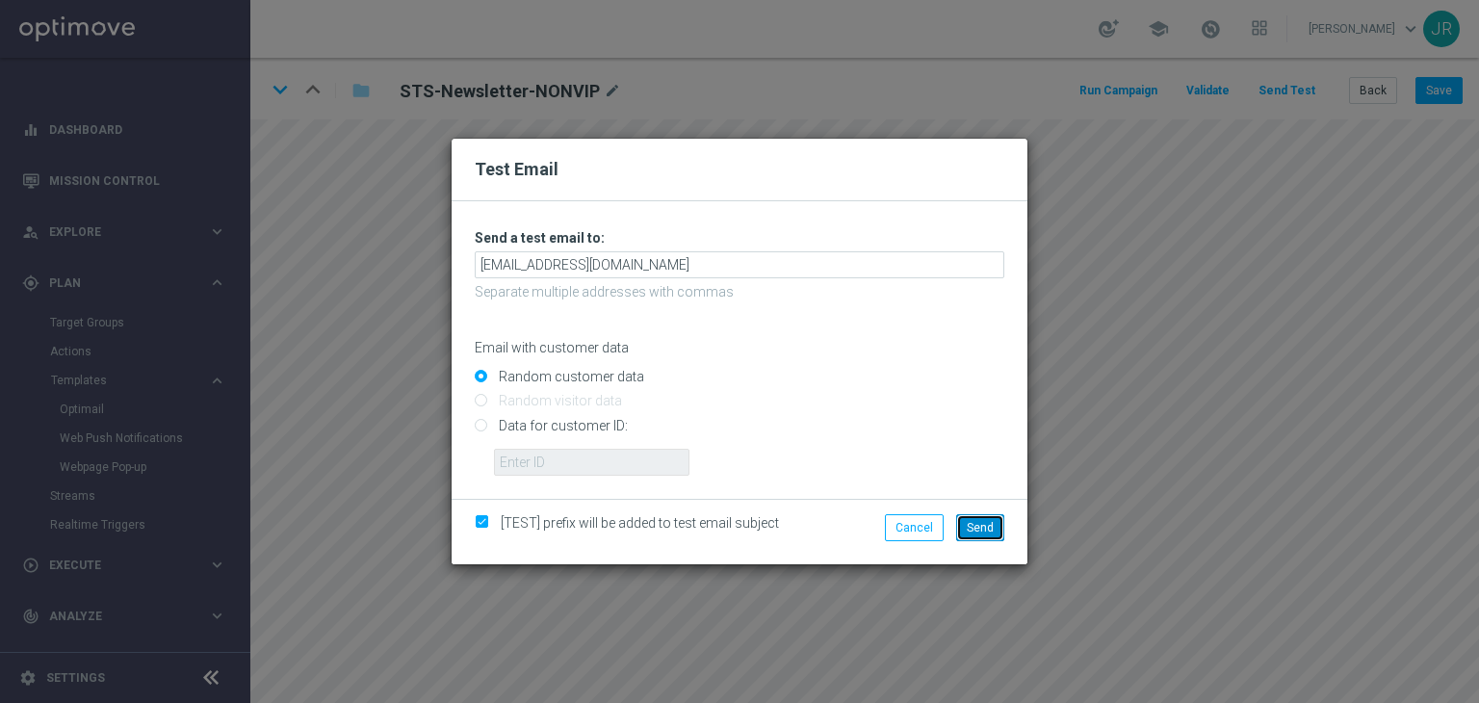
click at [997, 514] on button "Send" at bounding box center [980, 527] width 48 height 27
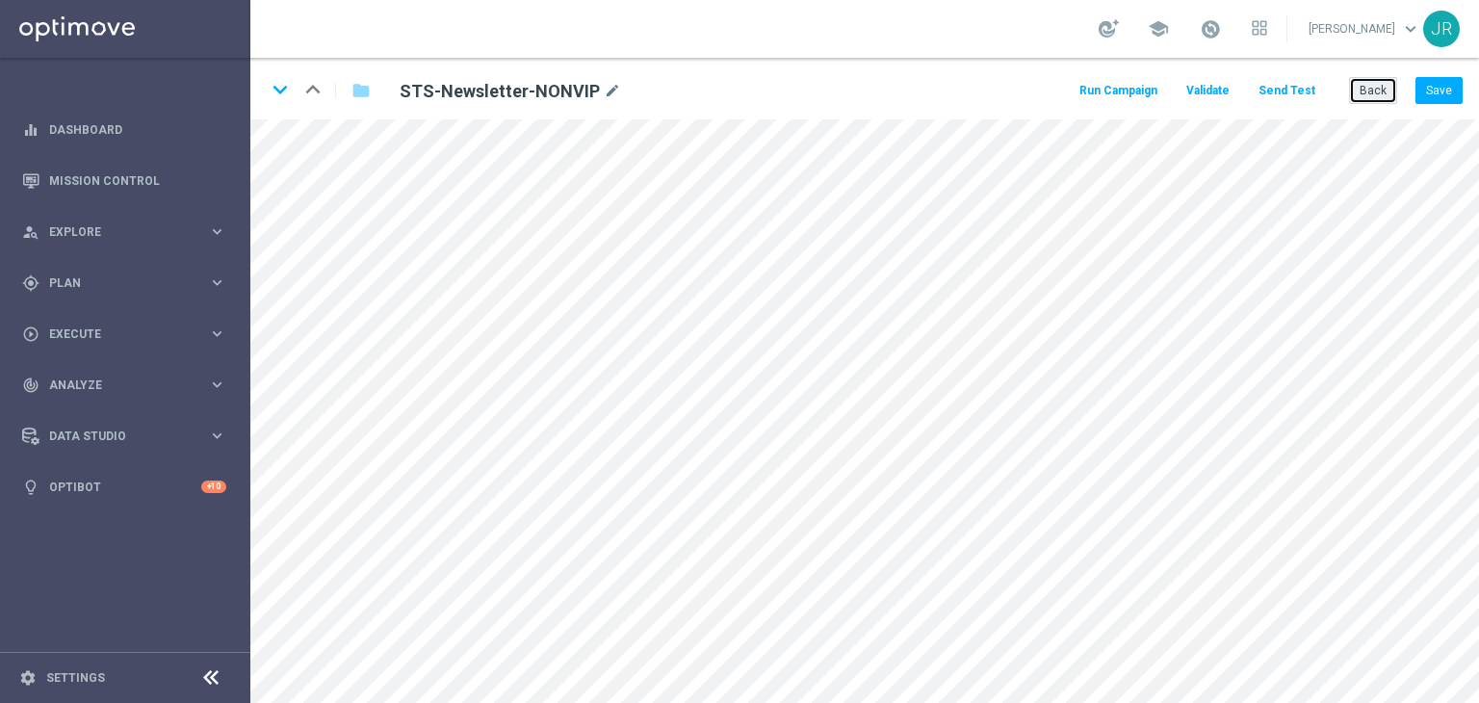
click at [1359, 90] on button "Back" at bounding box center [1373, 90] width 48 height 27
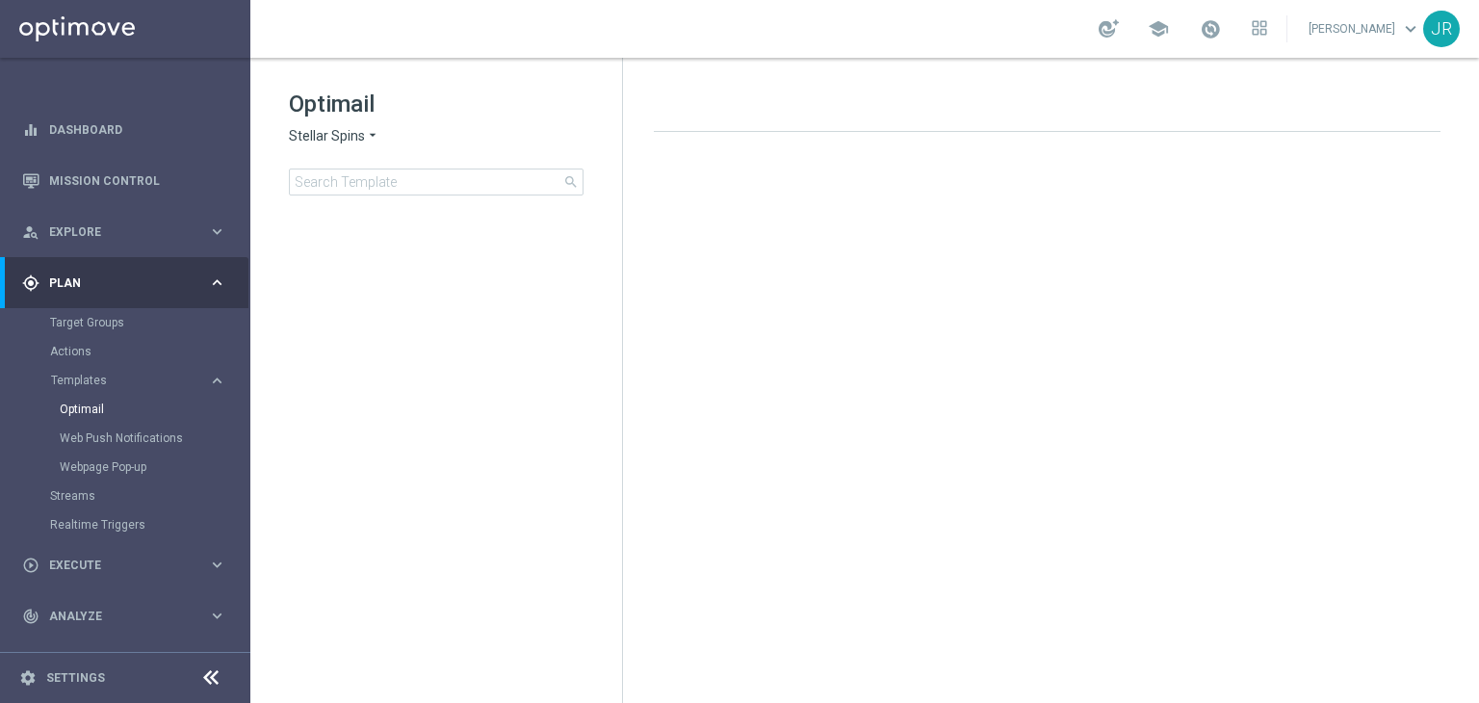
click at [359, 134] on span "Stellar Spins" at bounding box center [327, 136] width 76 height 18
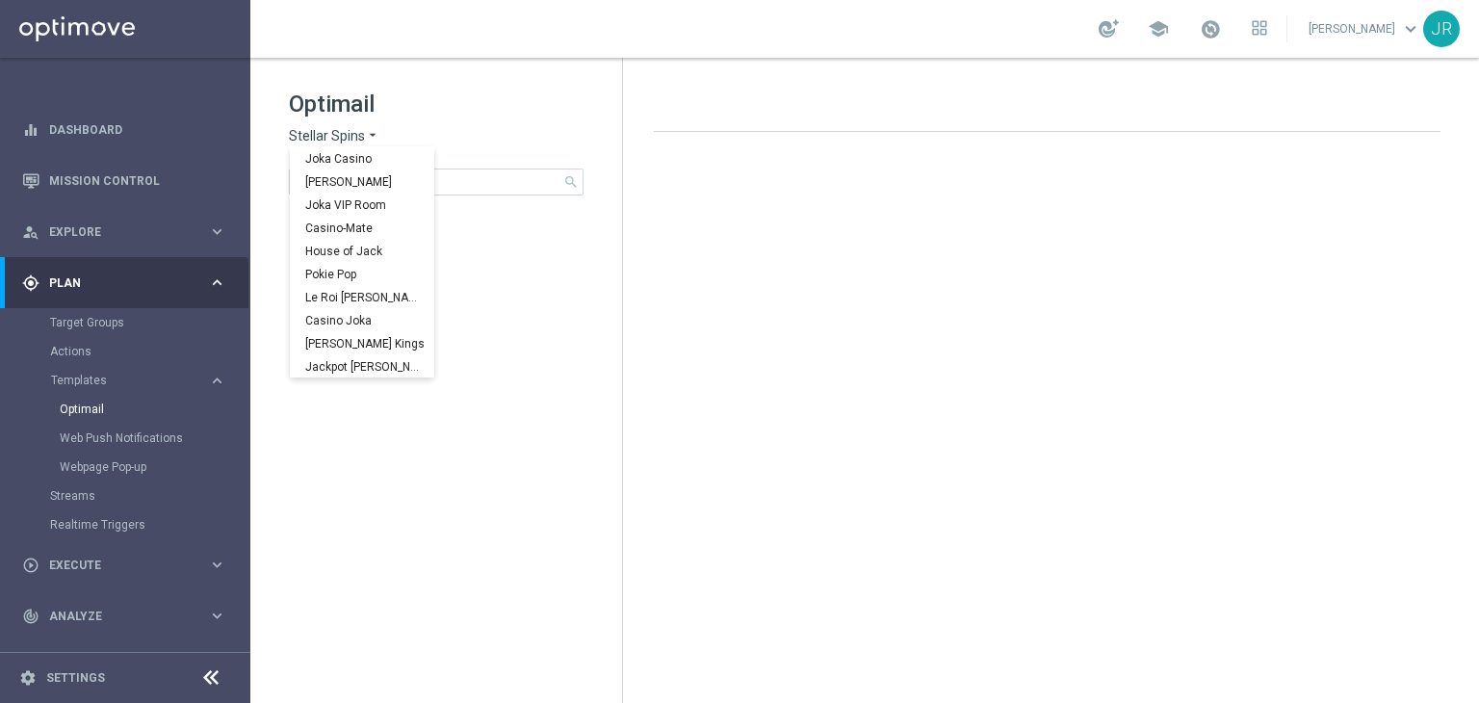
scroll to position [69, 0]
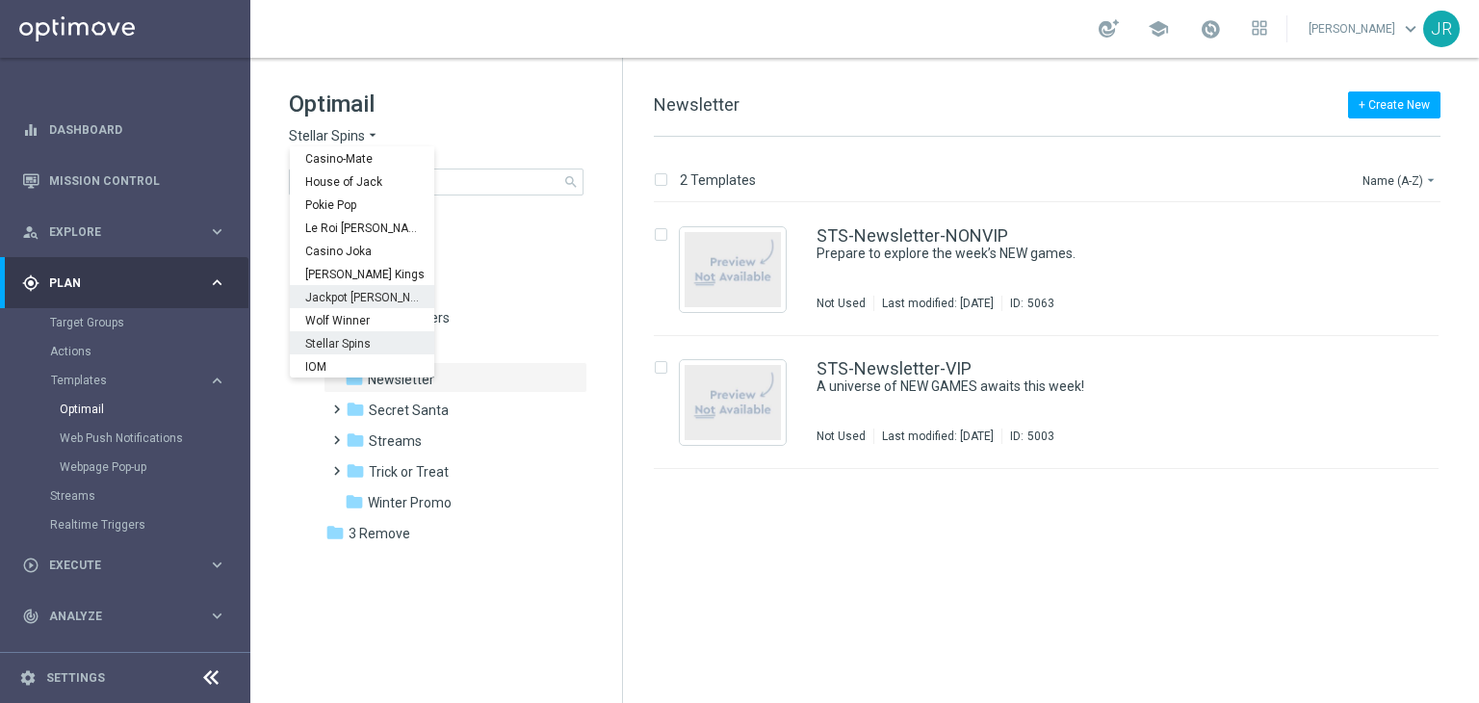
click at [0, 0] on span "Jackpot [PERSON_NAME]" at bounding box center [0, 0] width 0 height 0
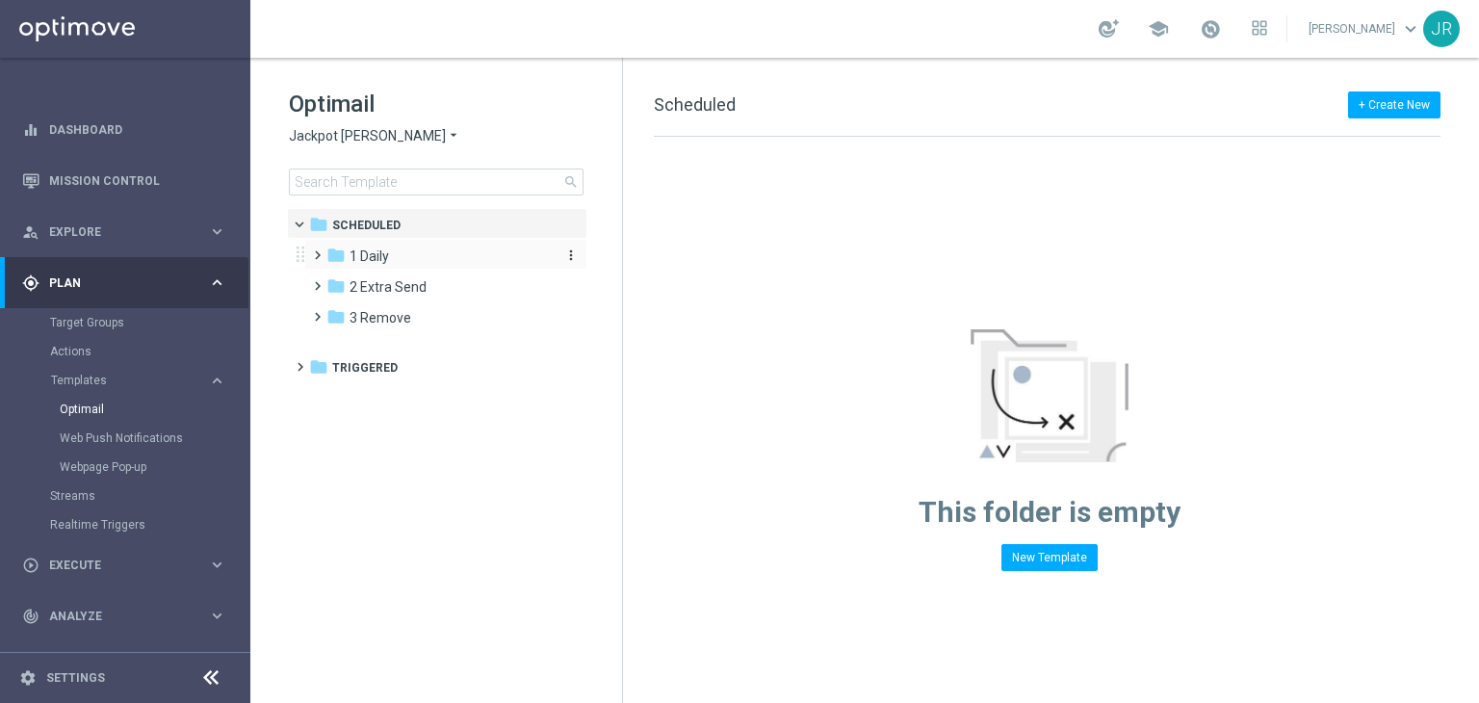
click at [377, 264] on span "1 Daily" at bounding box center [368, 255] width 39 height 17
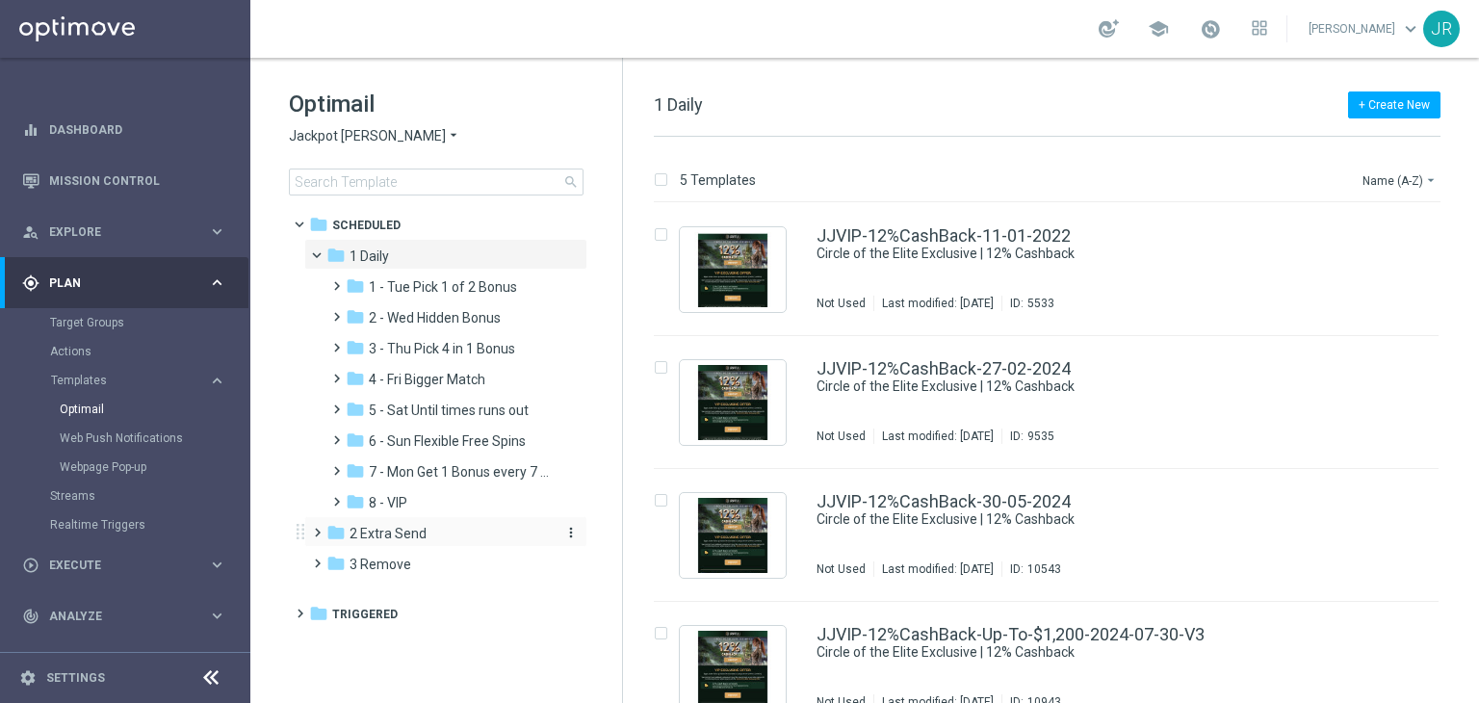
click at [397, 540] on span "2 Extra Send" at bounding box center [387, 533] width 77 height 17
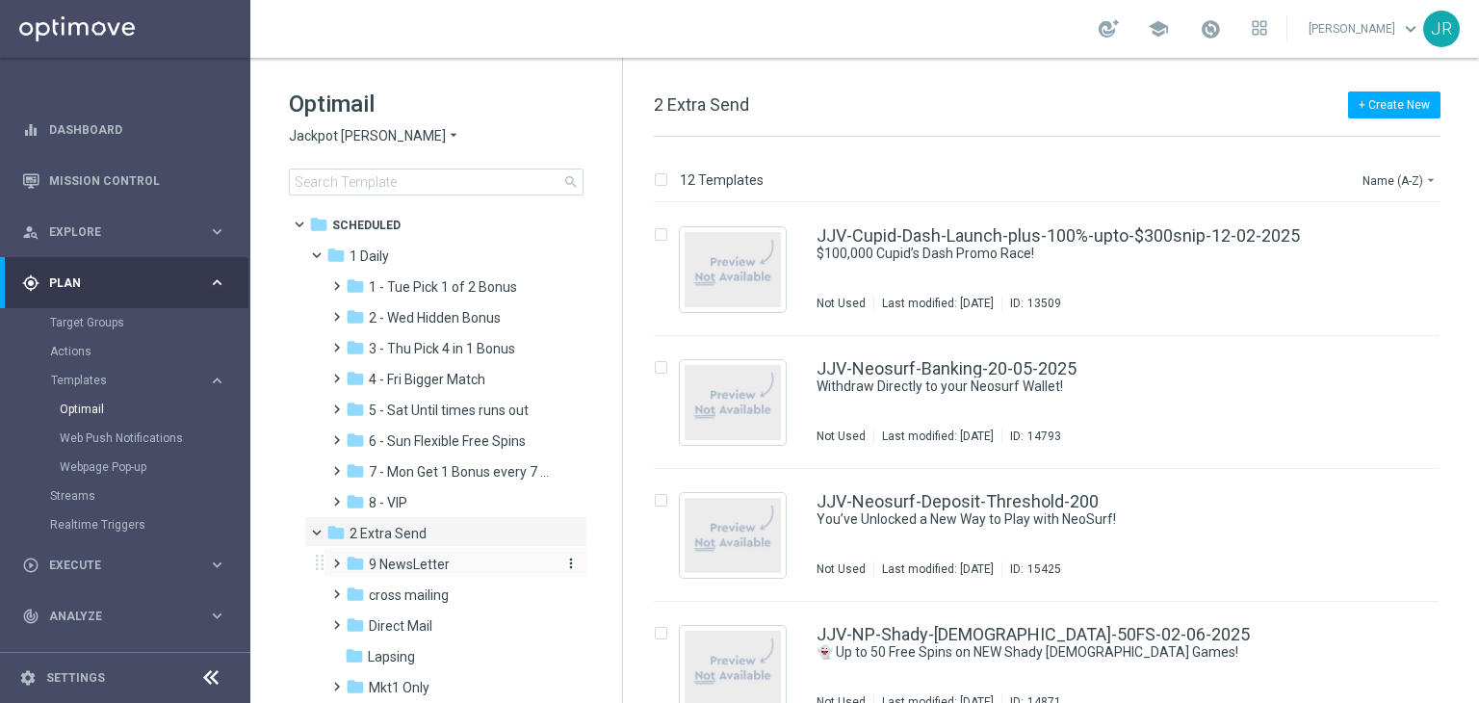
click at [412, 558] on span "9 NewsLetter" at bounding box center [409, 563] width 81 height 17
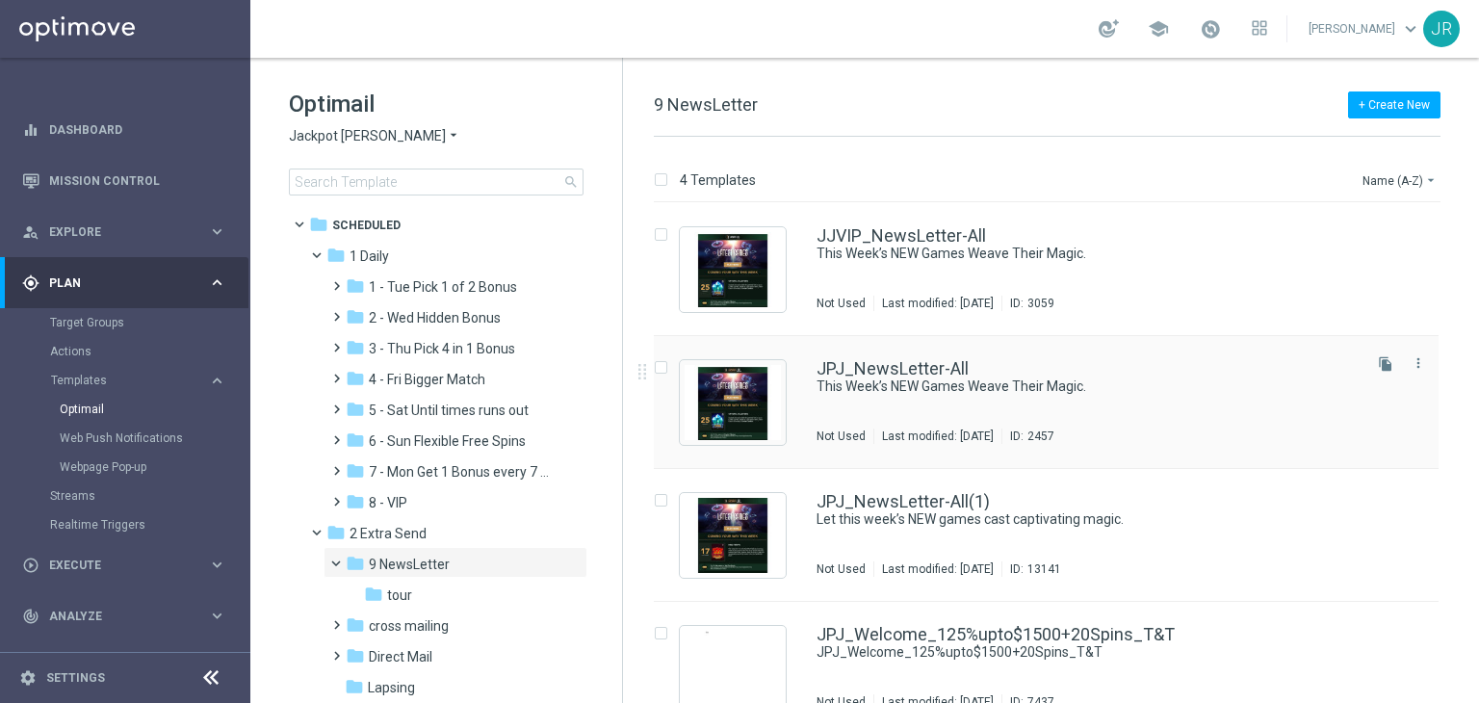
click at [985, 409] on div "JPJ_NewsLetter-All This Week’s NEW Games Weave Their Magic. Not Used Last modif…" at bounding box center [1086, 402] width 541 height 84
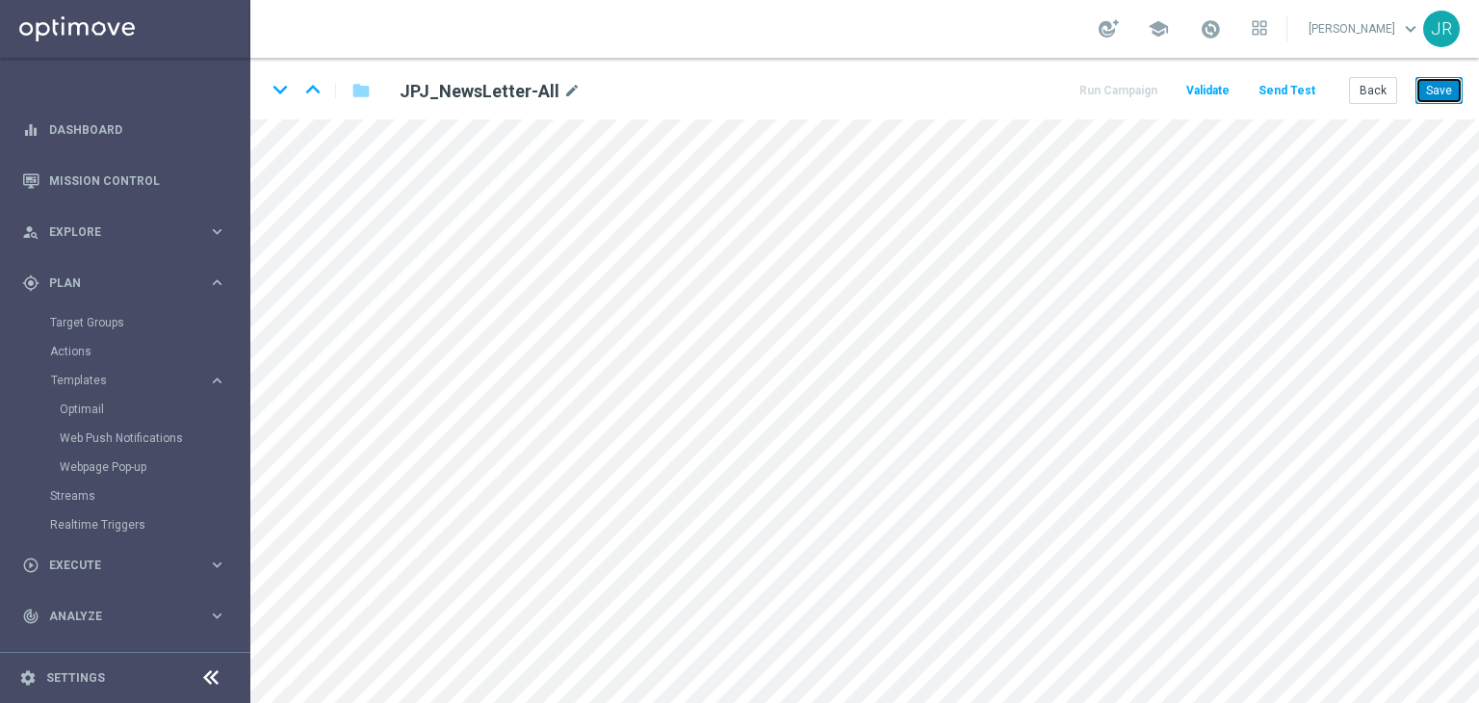
click at [1430, 93] on button "Save" at bounding box center [1438, 90] width 47 height 27
click at [1423, 88] on button "Save" at bounding box center [1438, 90] width 47 height 27
click at [1444, 90] on button "Save" at bounding box center [1438, 90] width 47 height 27
click at [1440, 98] on button "Save" at bounding box center [1438, 90] width 47 height 27
click at [1452, 98] on button "Save" at bounding box center [1438, 90] width 47 height 27
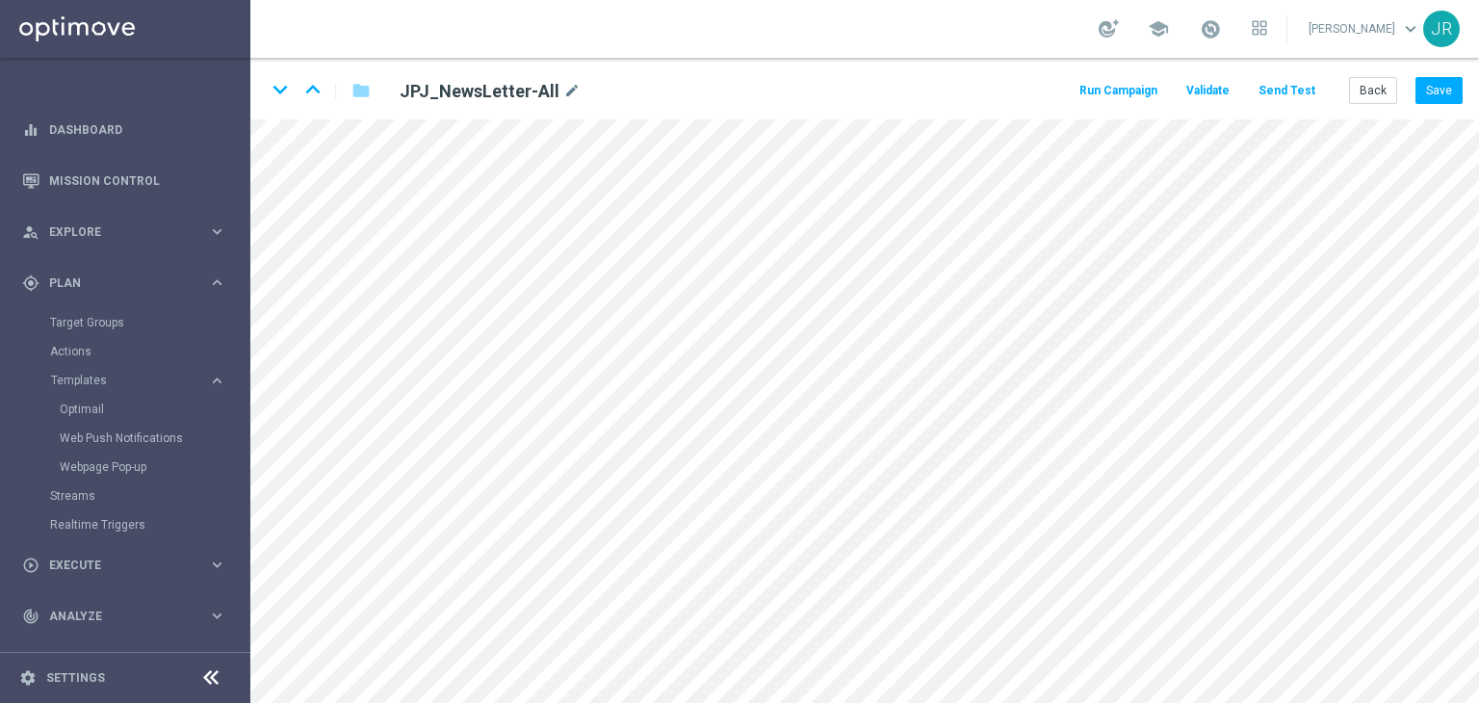
click at [1276, 90] on button "Send Test" at bounding box center [1286, 91] width 63 height 26
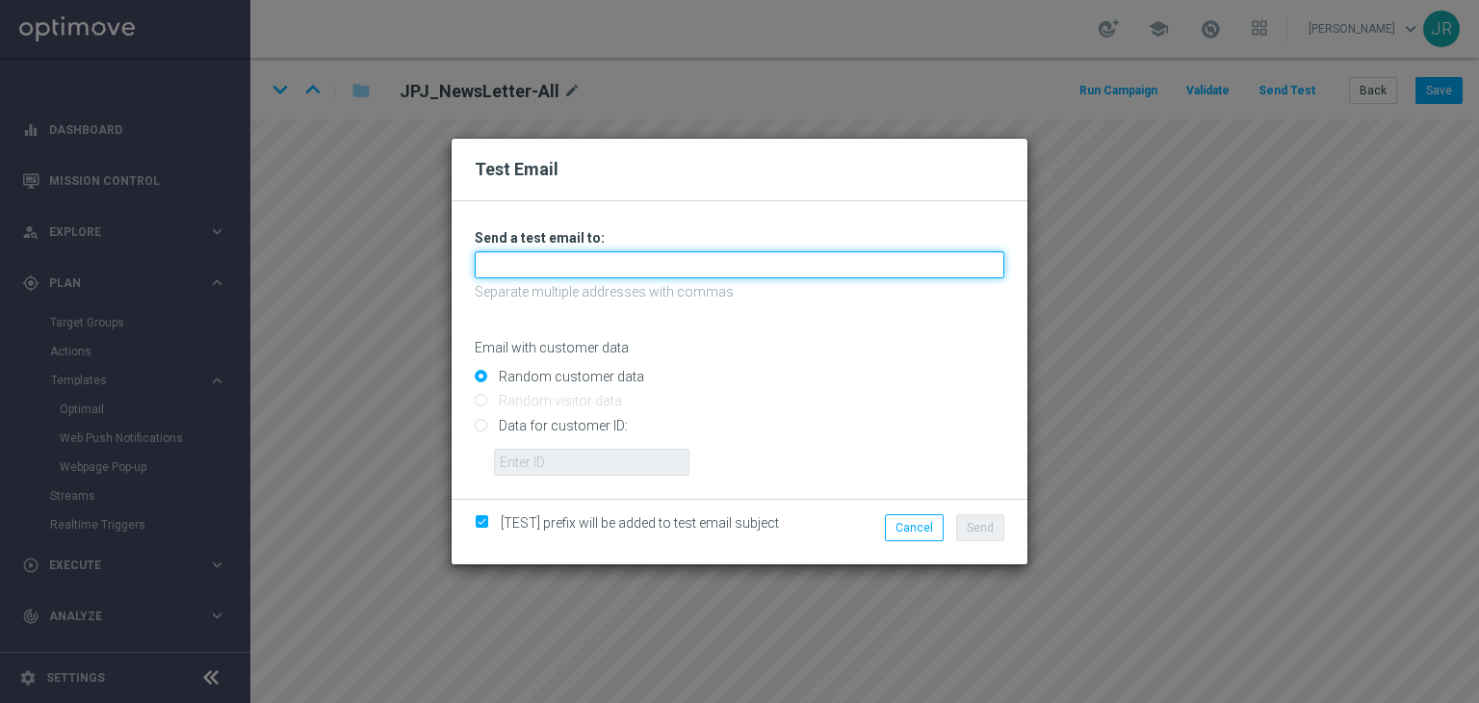
click at [545, 271] on input "text" at bounding box center [739, 264] width 529 height 27
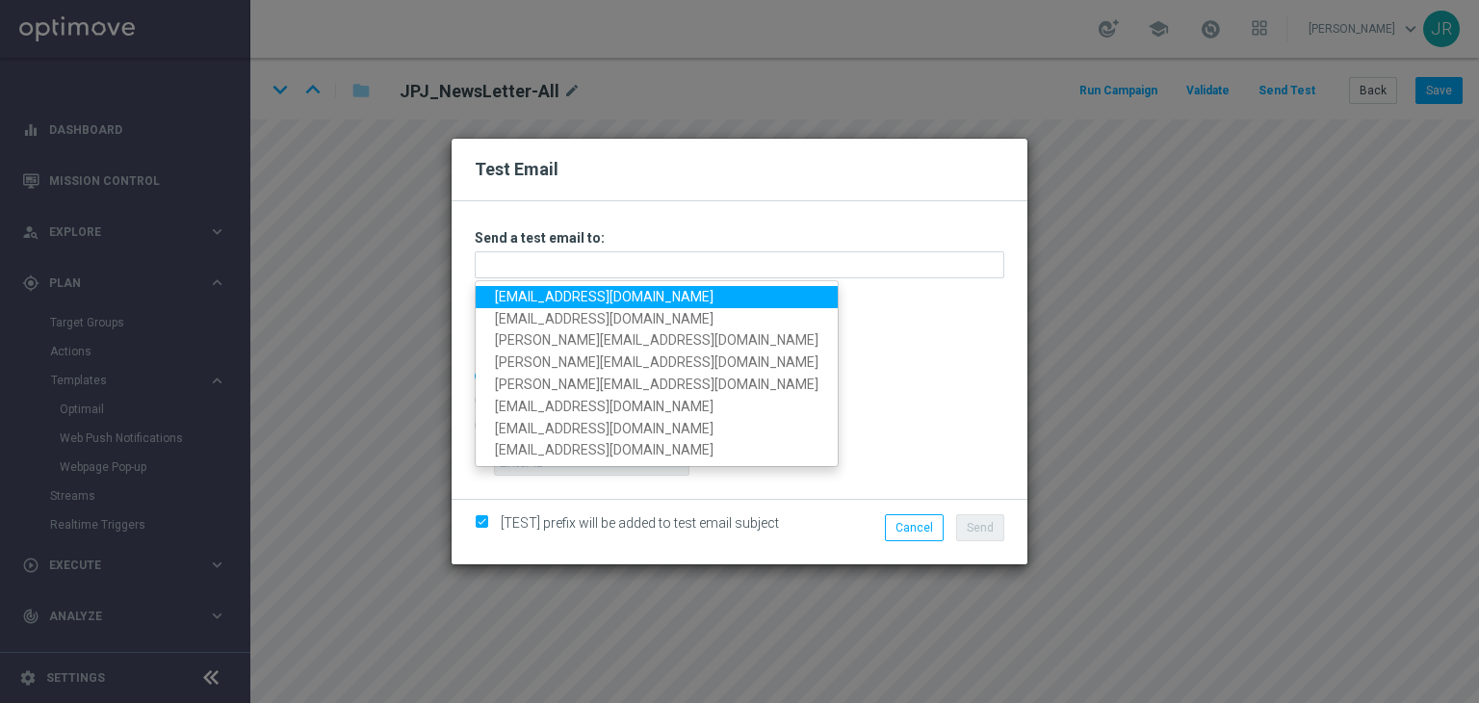
click at [505, 300] on link "[EMAIL_ADDRESS][DOMAIN_NAME]" at bounding box center [657, 297] width 362 height 22
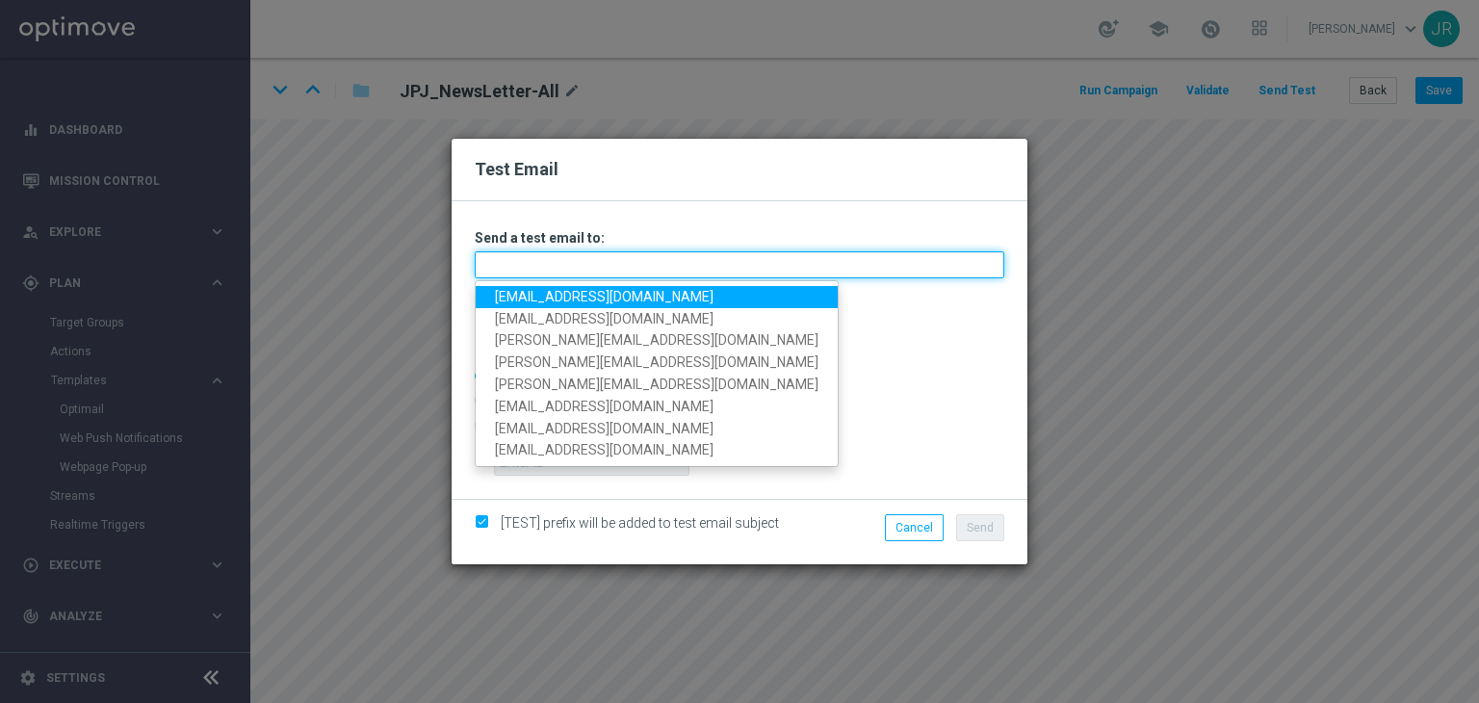
type input "[EMAIL_ADDRESS][DOMAIN_NAME]"
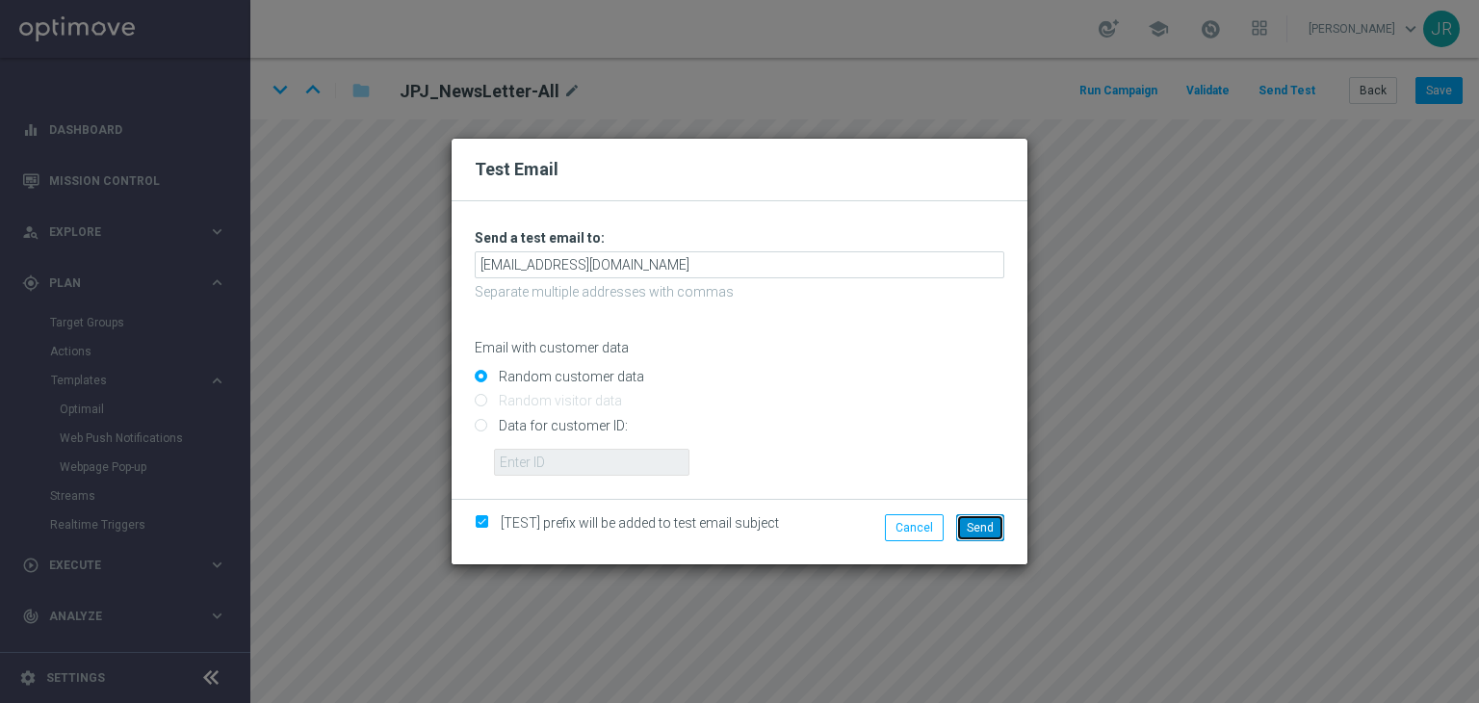
click at [991, 535] on button "Send" at bounding box center [980, 527] width 48 height 27
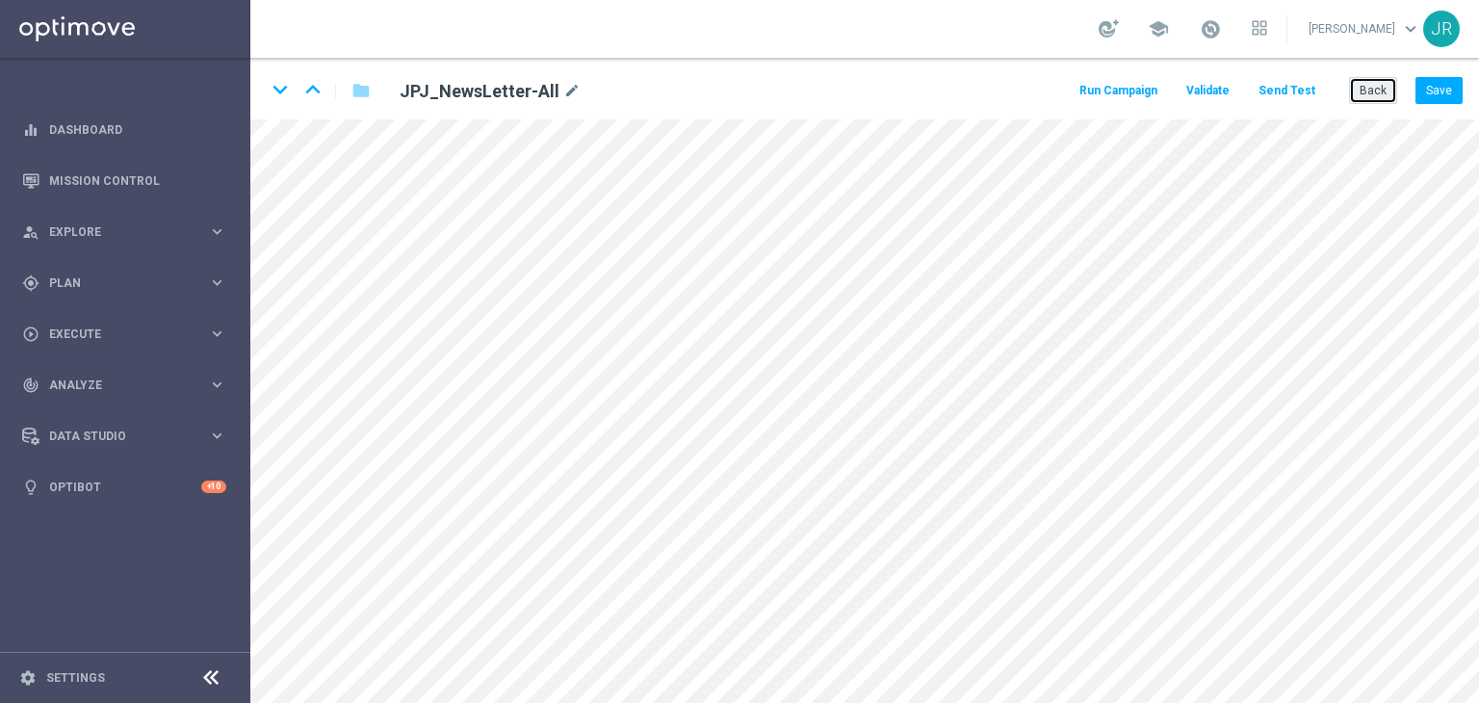
click at [1375, 97] on button "Back" at bounding box center [1373, 90] width 48 height 27
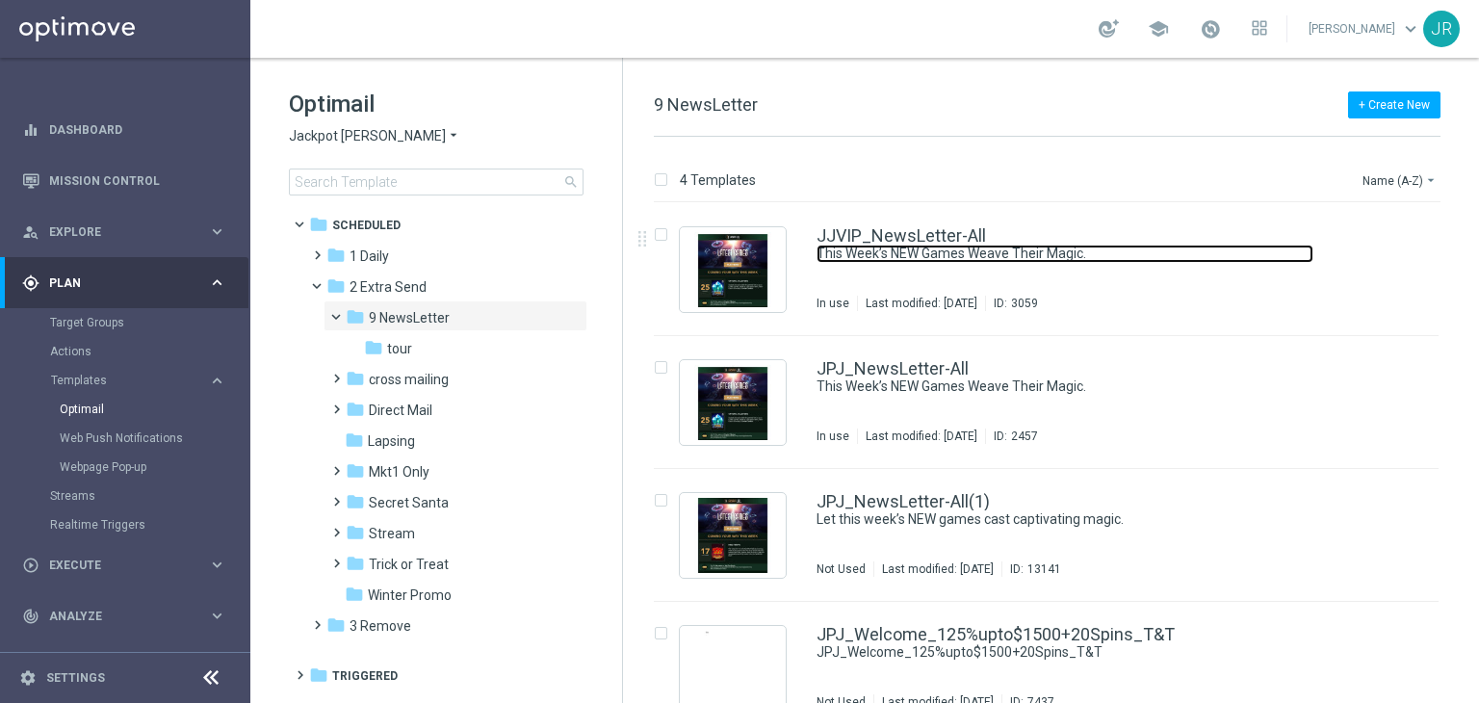
drag, startPoint x: 895, startPoint y: 254, endPoint x: 893, endPoint y: 149, distance: 104.9
click at [895, 254] on link "This Week’s NEW Games Weave Their Magic." at bounding box center [1064, 254] width 497 height 18
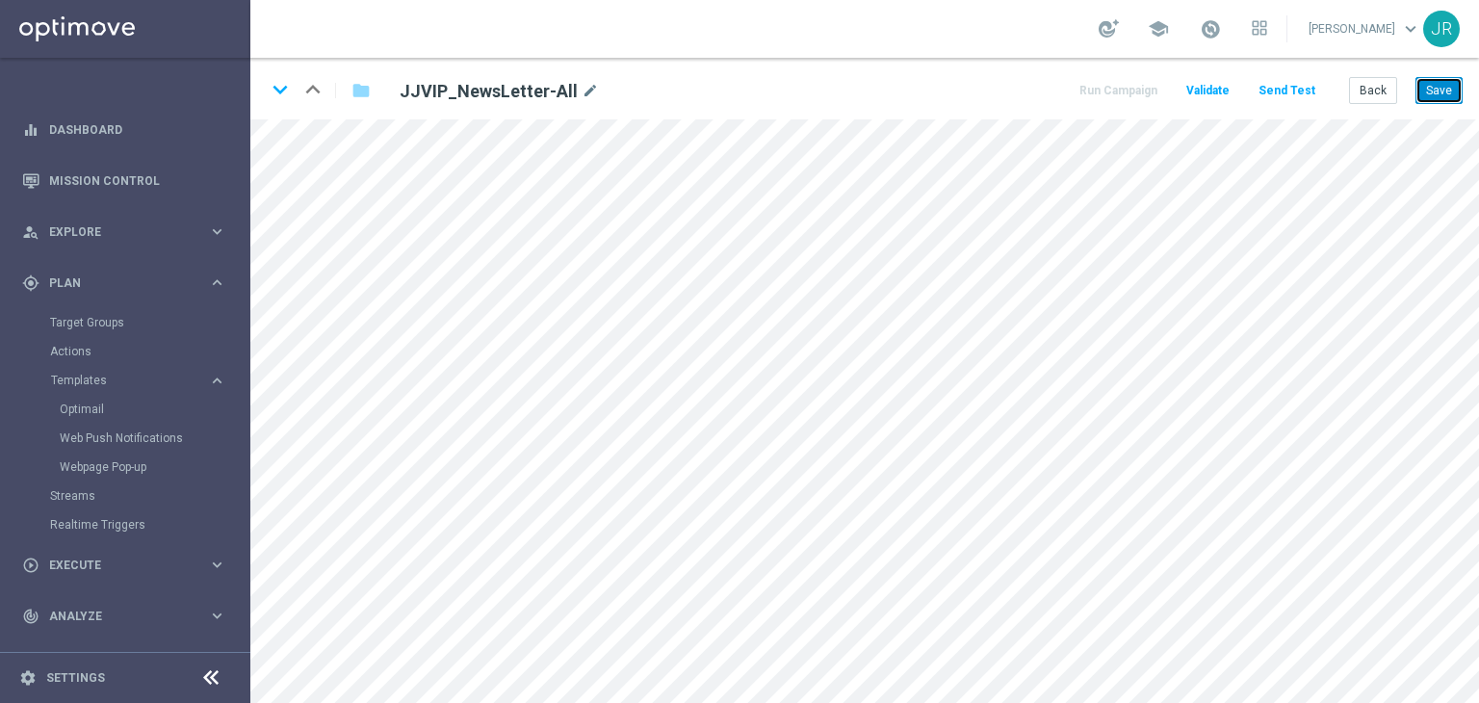
click at [1440, 85] on button "Save" at bounding box center [1438, 90] width 47 height 27
click at [1431, 90] on button "Save" at bounding box center [1438, 90] width 47 height 27
click at [1442, 86] on button "Save" at bounding box center [1438, 90] width 47 height 27
click at [1448, 96] on button "Save" at bounding box center [1438, 90] width 47 height 27
click at [1299, 90] on button "Send Test" at bounding box center [1286, 91] width 63 height 26
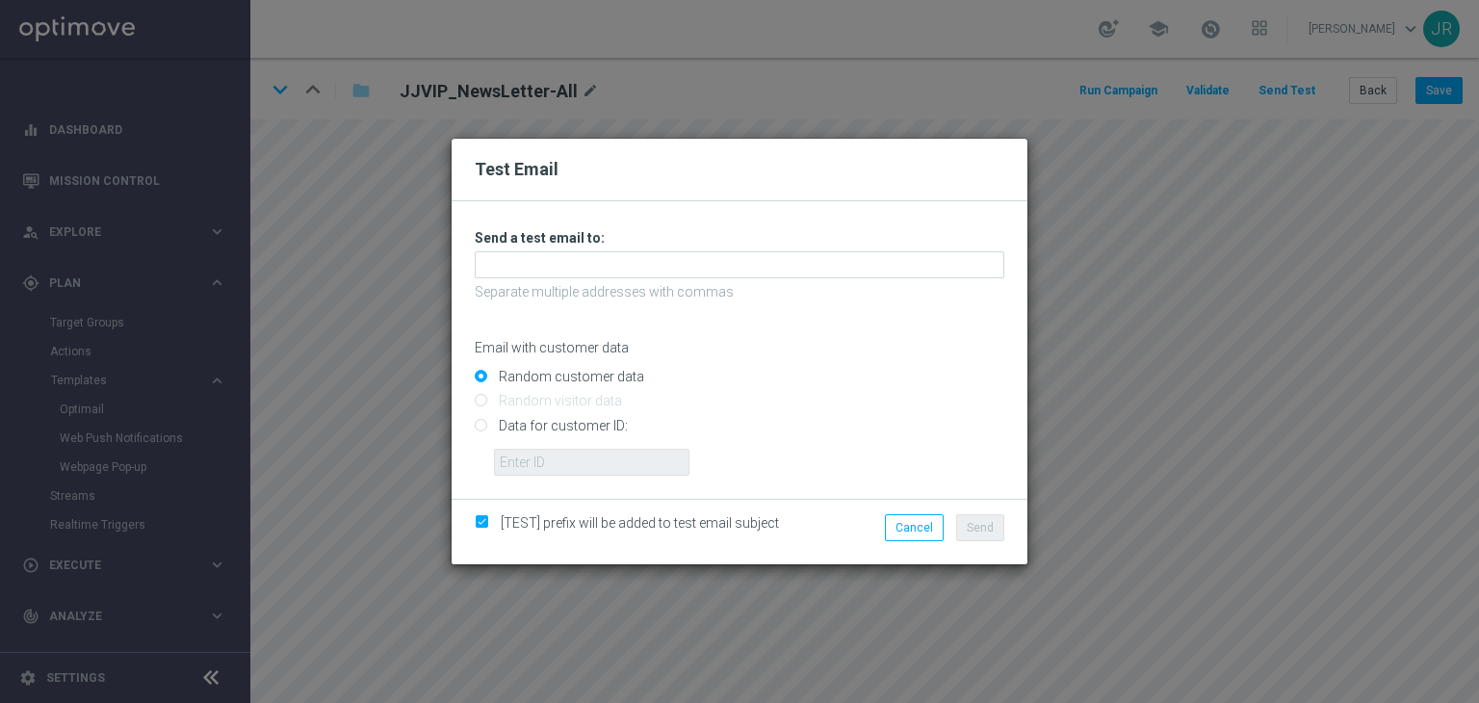
click at [622, 286] on p "Separate multiple addresses with commas" at bounding box center [739, 291] width 529 height 17
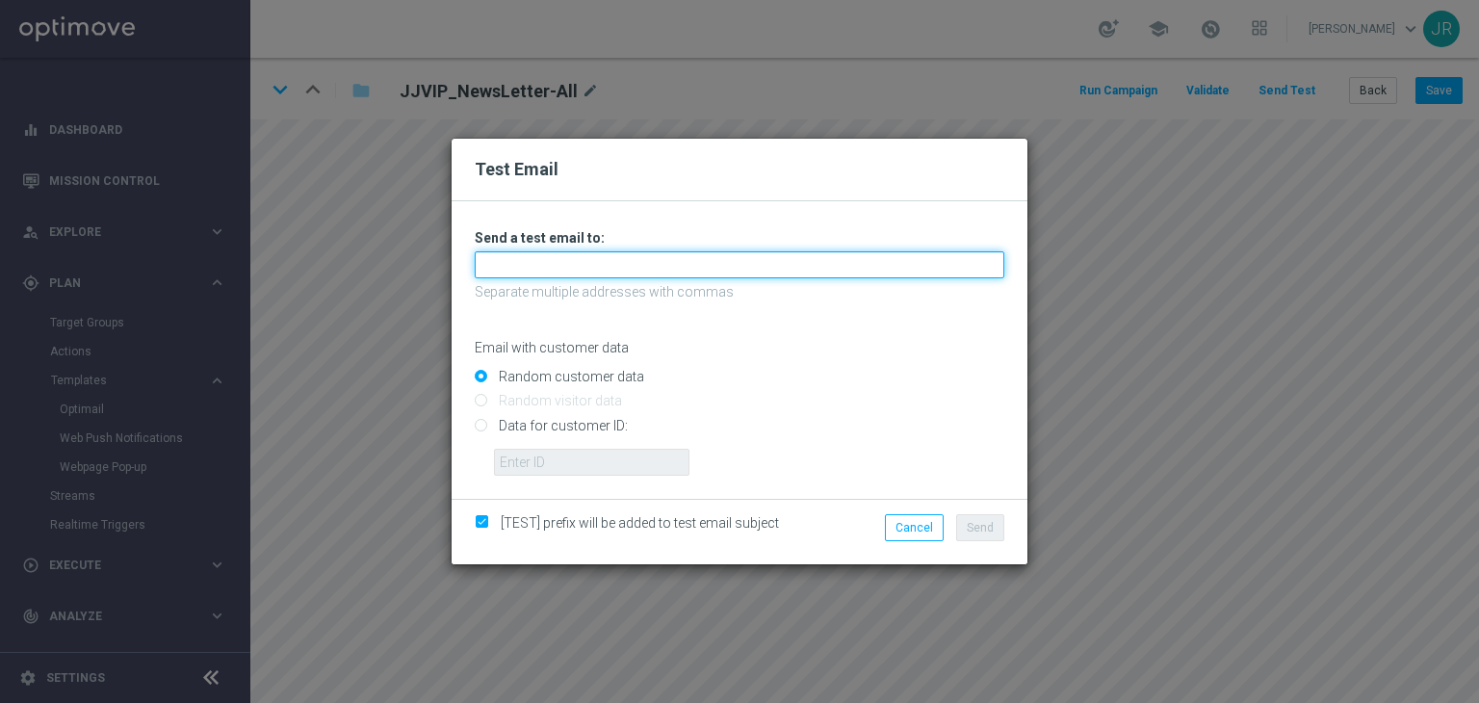
click at [594, 276] on input "text" at bounding box center [739, 264] width 529 height 27
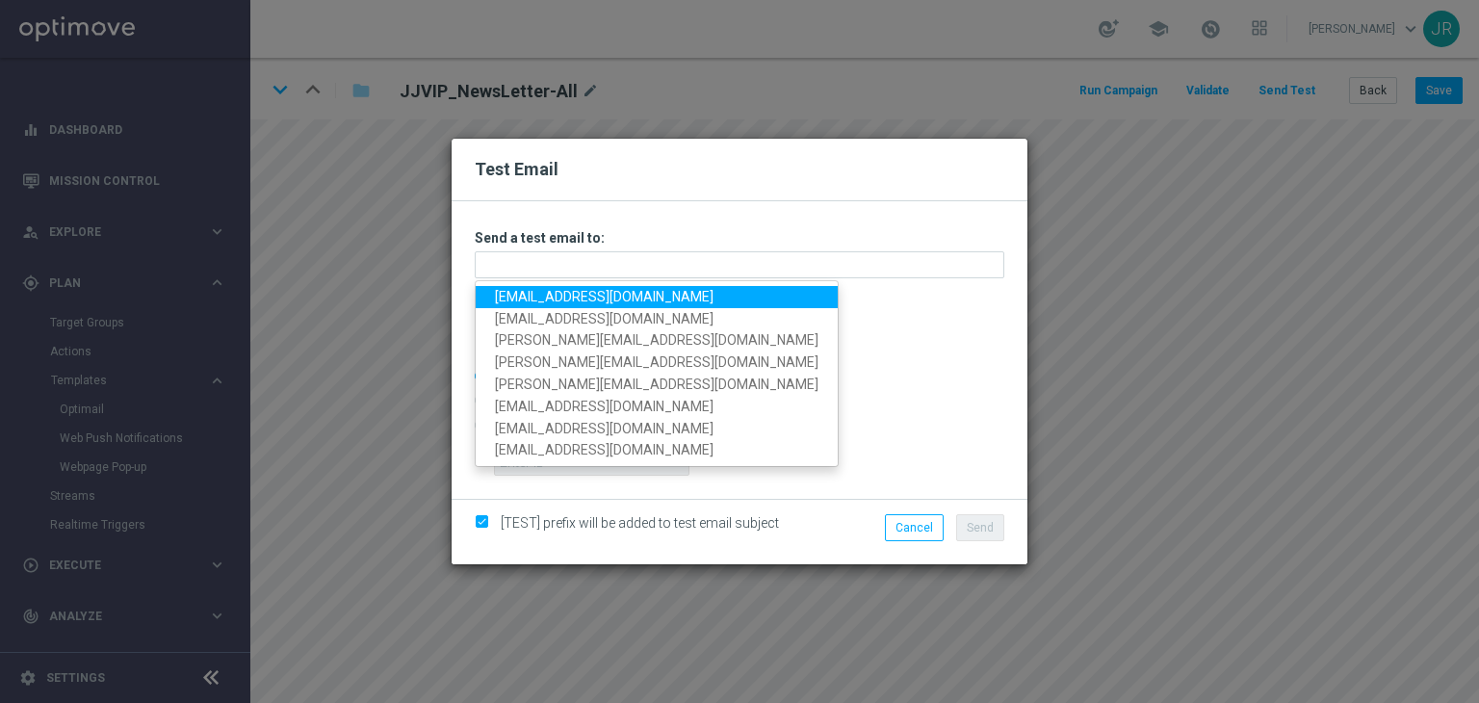
click at [520, 302] on link "[EMAIL_ADDRESS][DOMAIN_NAME]" at bounding box center [657, 297] width 362 height 22
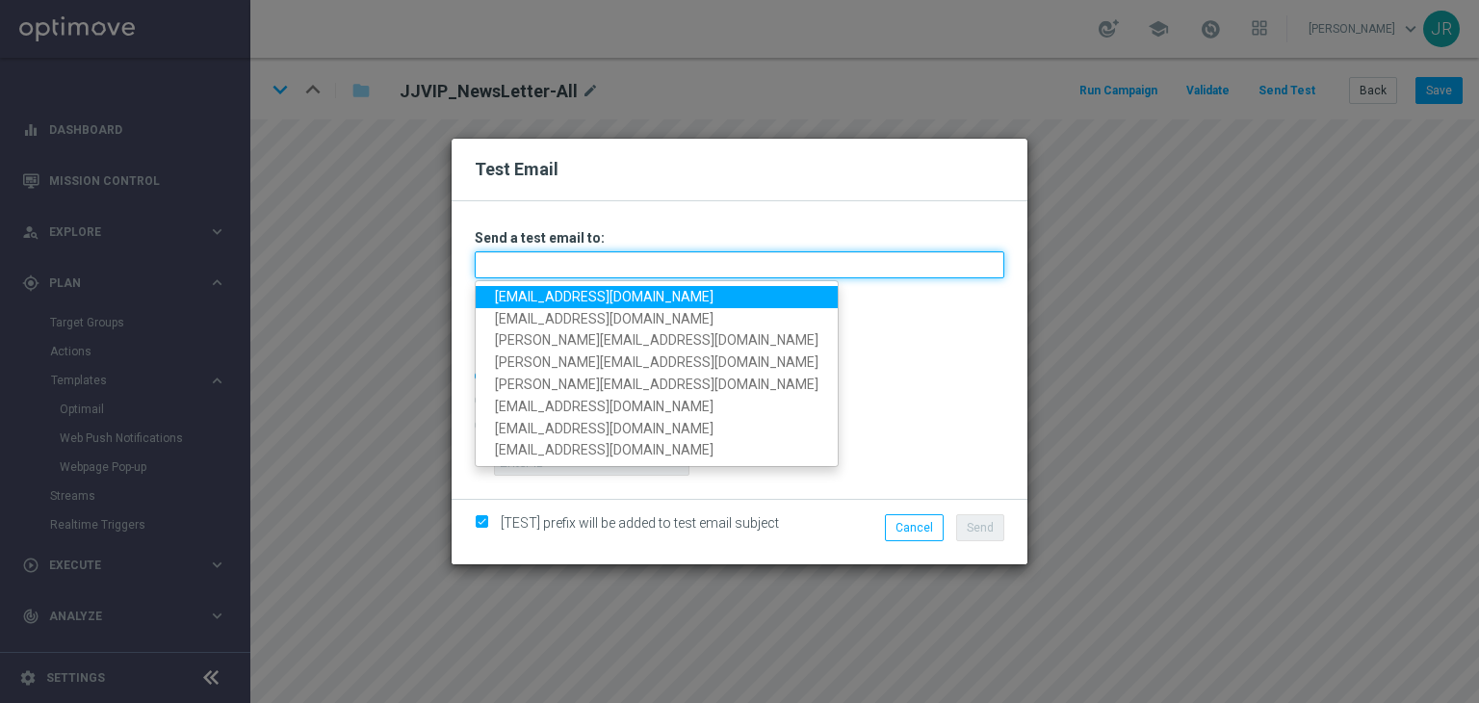
type input "[EMAIL_ADDRESS][DOMAIN_NAME]"
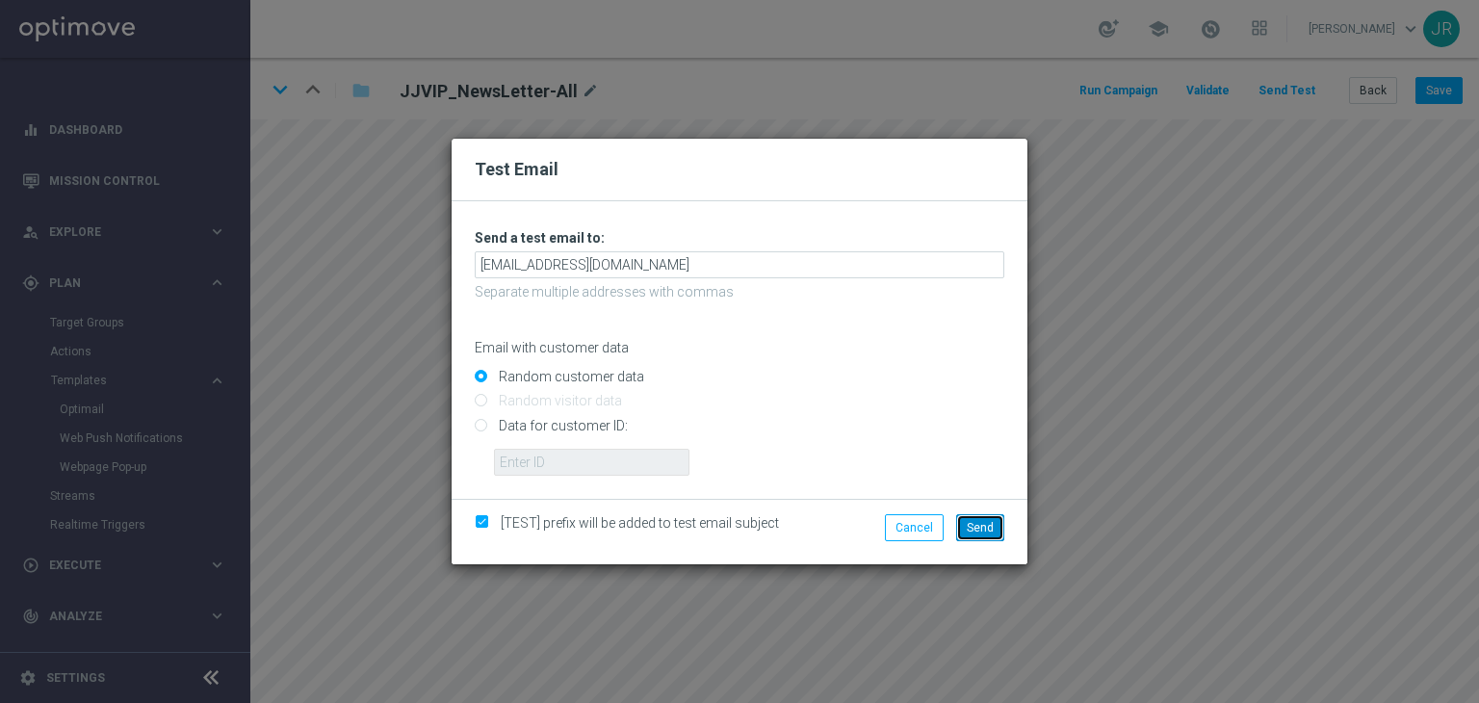
click at [970, 522] on span "Send" at bounding box center [980, 527] width 27 height 13
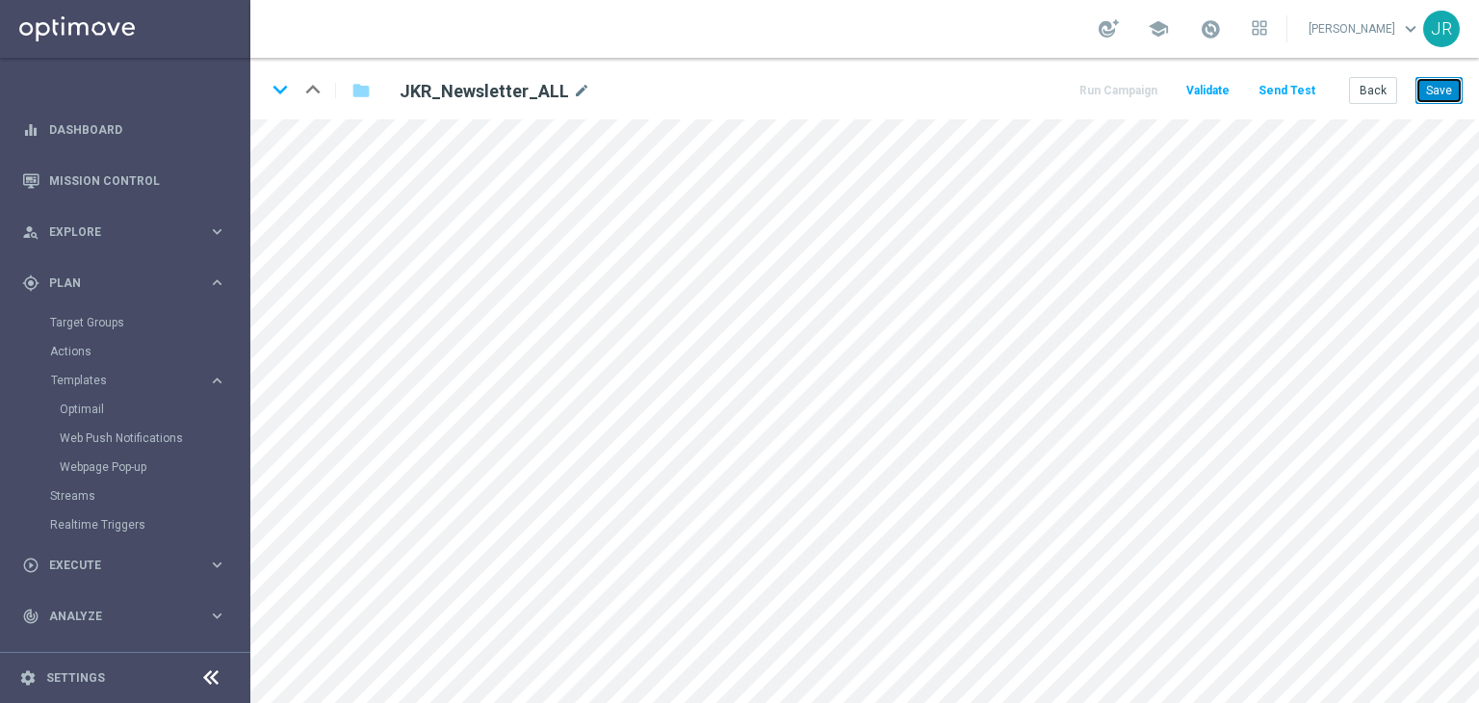
click at [1444, 86] on button "Save" at bounding box center [1438, 90] width 47 height 27
click at [1290, 97] on button "Send Test" at bounding box center [1286, 91] width 63 height 26
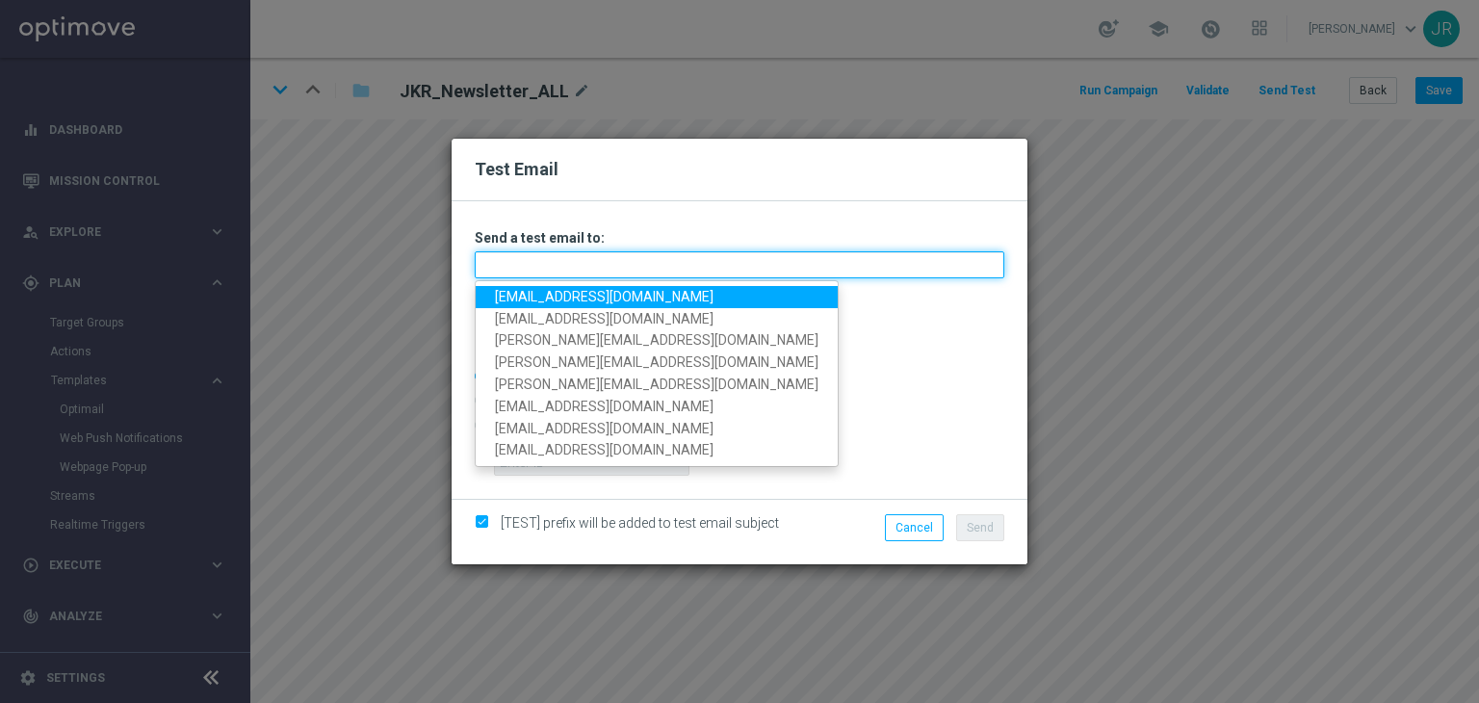
click at [716, 252] on input "text" at bounding box center [739, 264] width 529 height 27
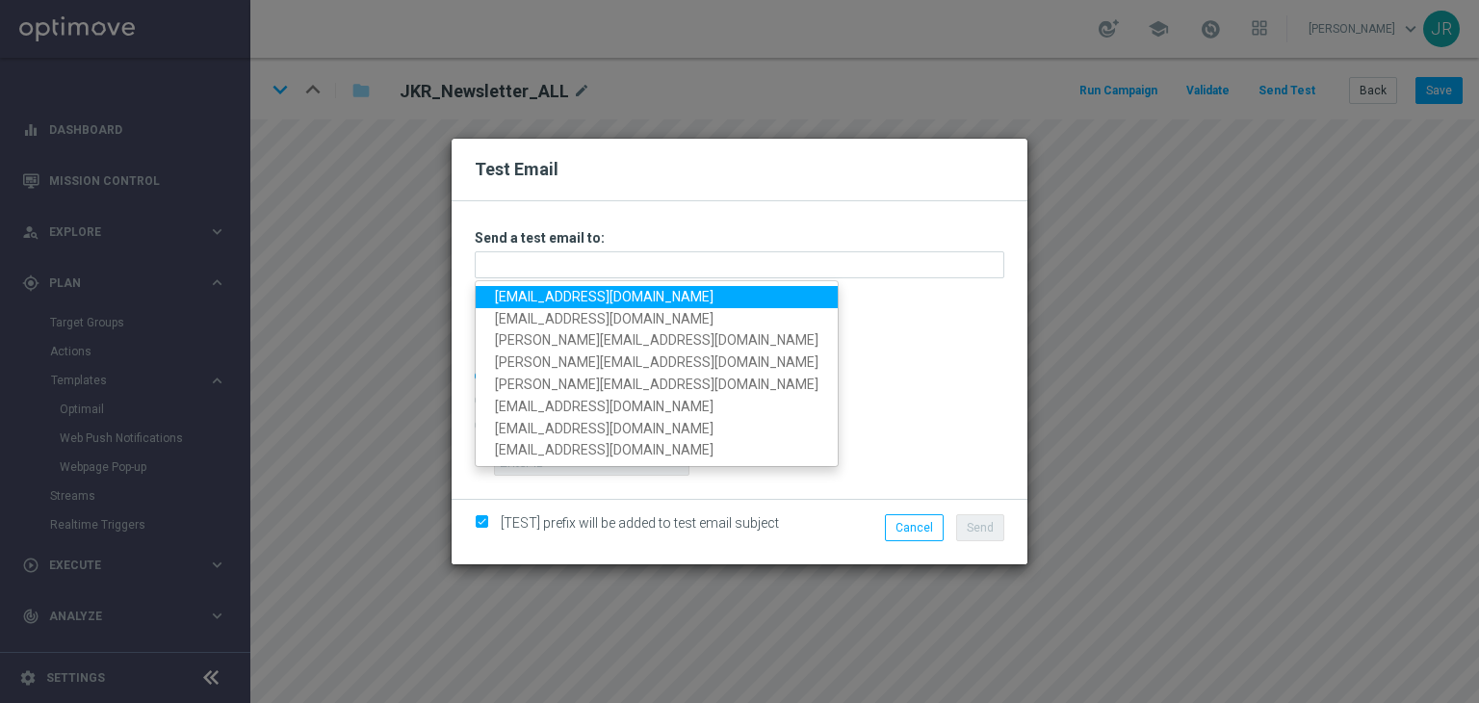
click at [535, 294] on link "[EMAIL_ADDRESS][DOMAIN_NAME]" at bounding box center [657, 297] width 362 height 22
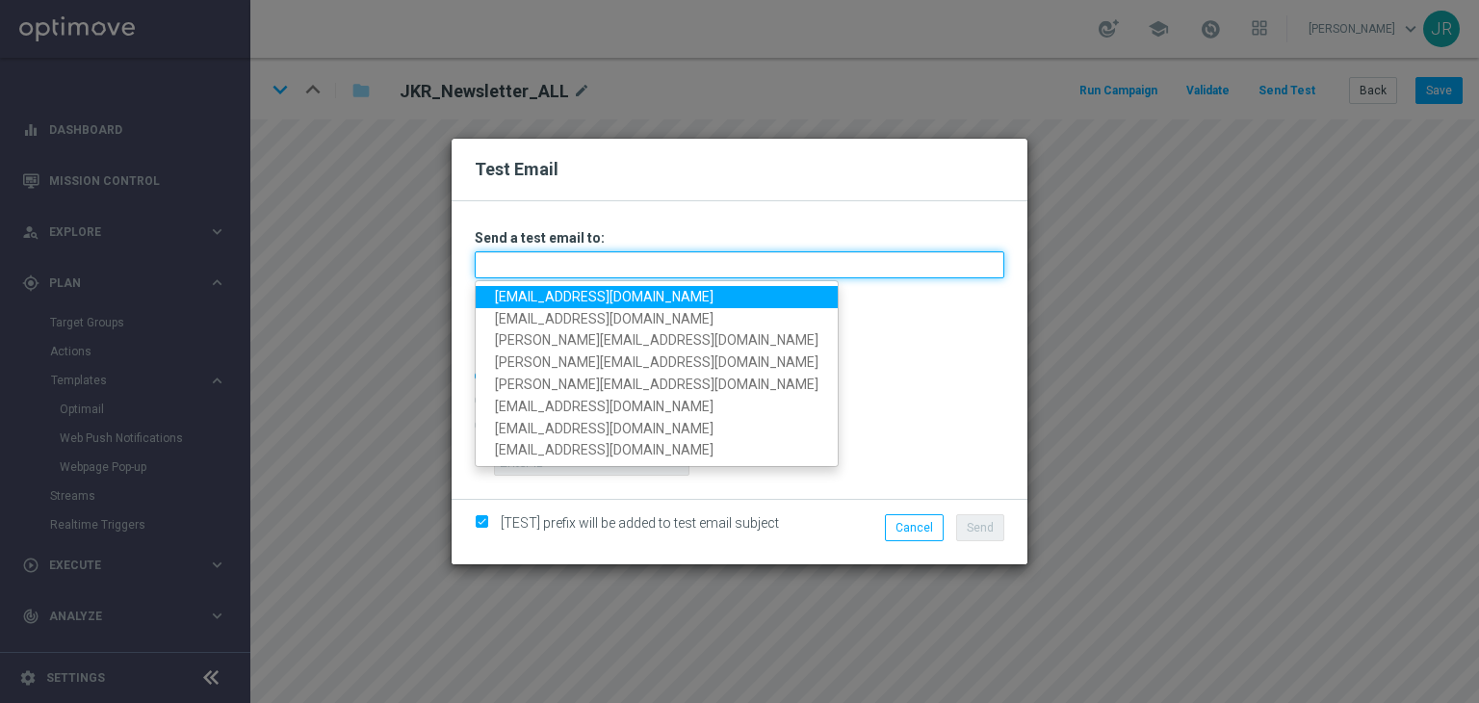
type input "[EMAIL_ADDRESS][DOMAIN_NAME]"
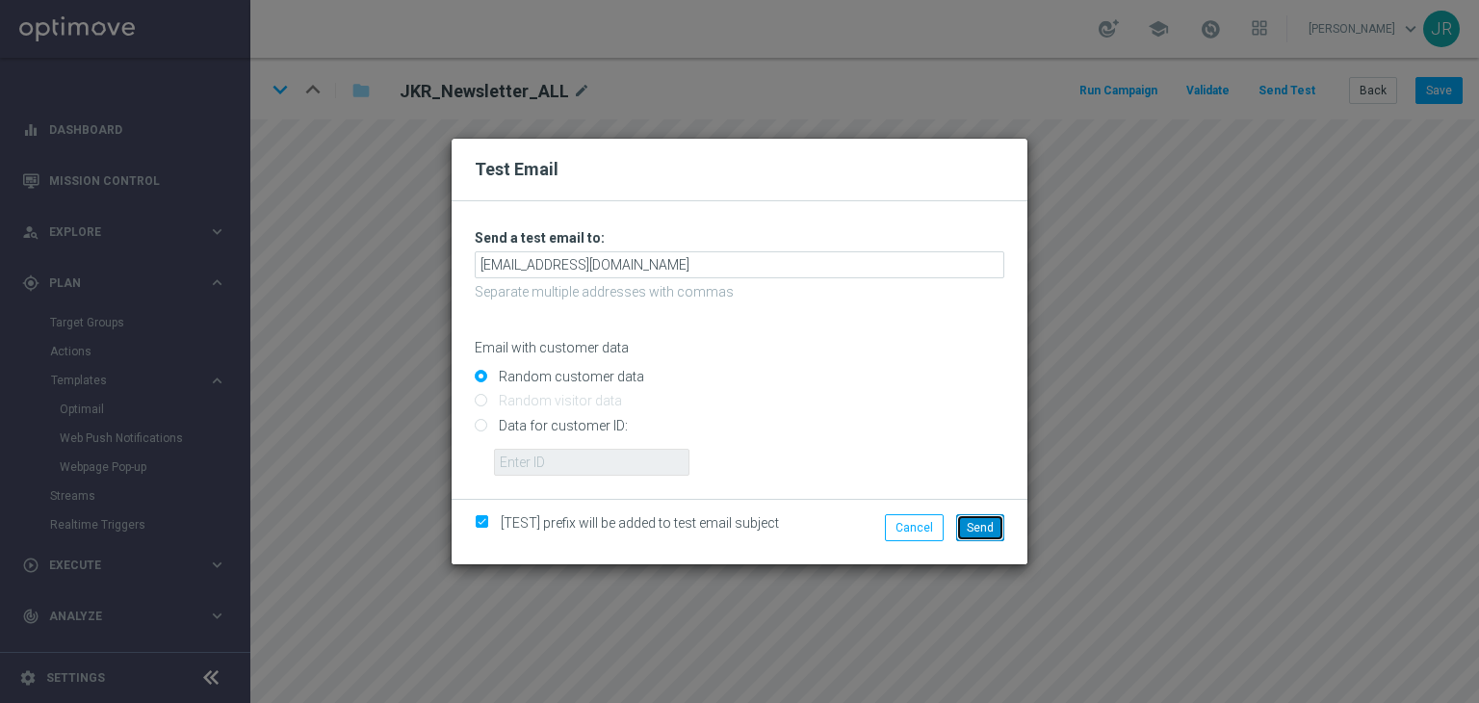
click at [988, 517] on button "Send" at bounding box center [980, 527] width 48 height 27
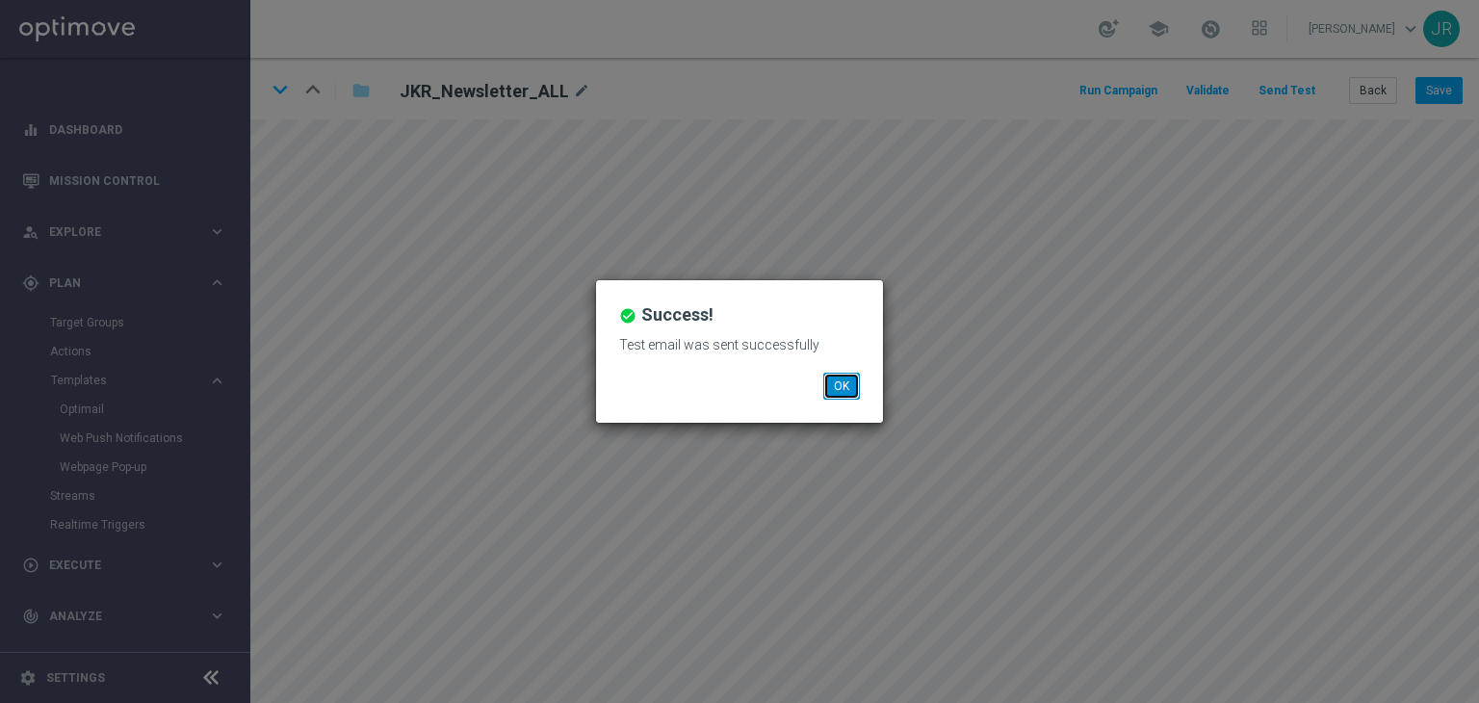
click at [830, 378] on button "OK" at bounding box center [841, 386] width 37 height 27
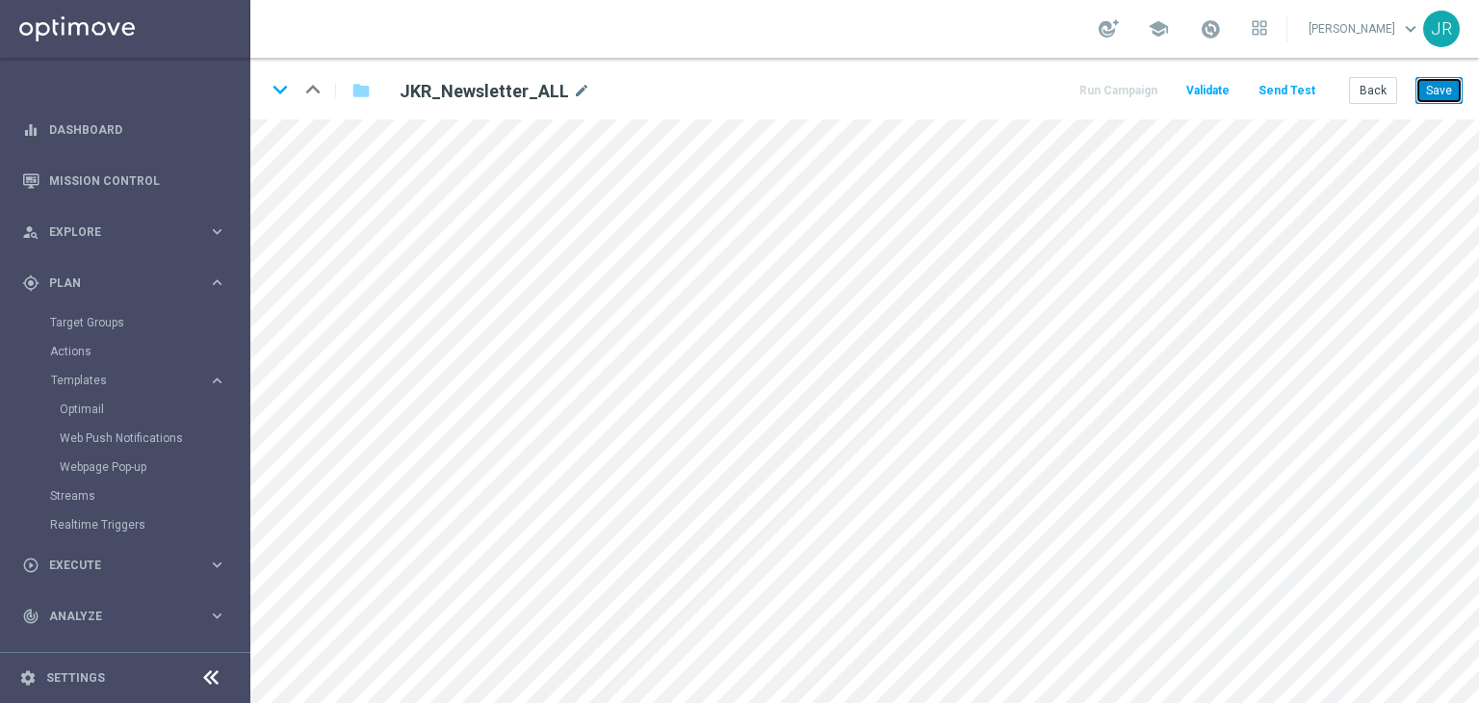
drag, startPoint x: 1448, startPoint y: 97, endPoint x: 1451, endPoint y: 107, distance: 10.1
click at [1448, 97] on button "Save" at bounding box center [1438, 90] width 47 height 27
click at [1269, 93] on button "Send Test" at bounding box center [1286, 91] width 63 height 26
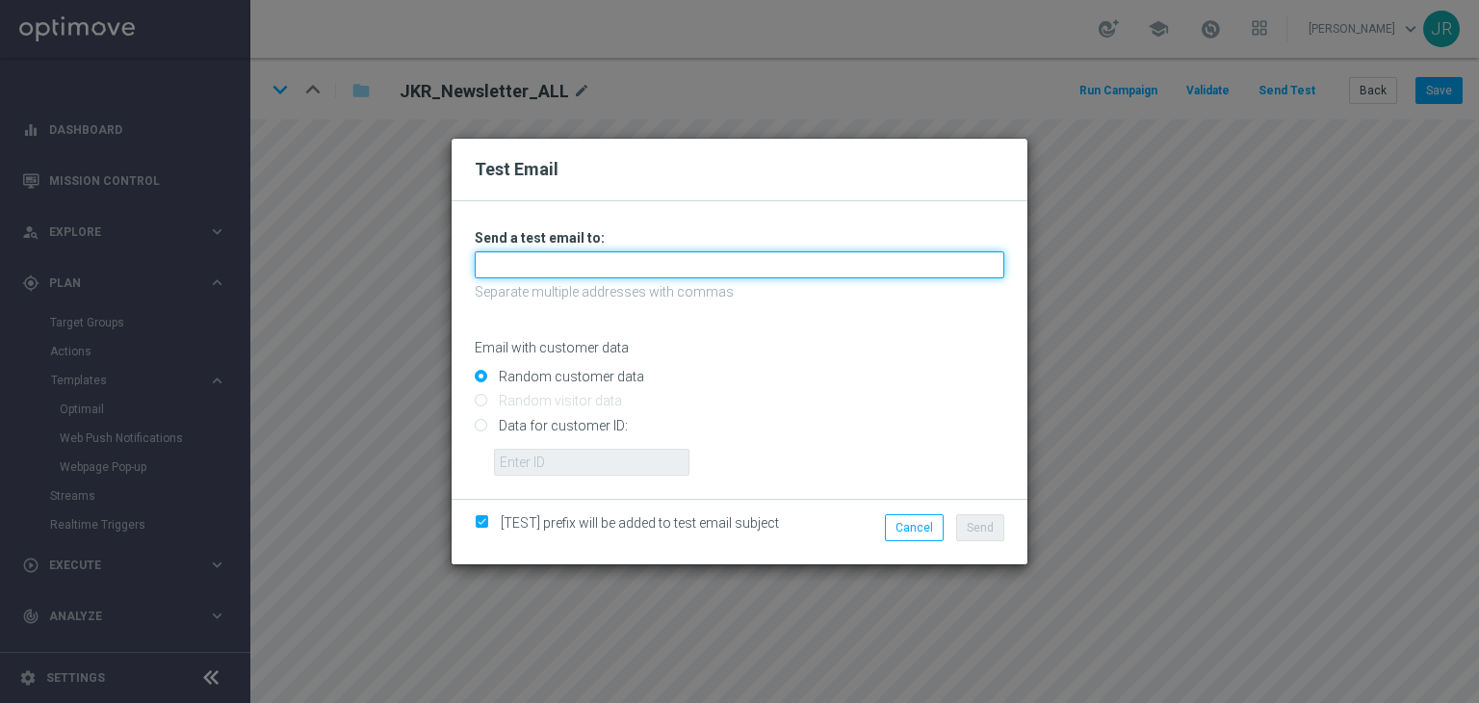
drag, startPoint x: 511, startPoint y: 259, endPoint x: 517, endPoint y: 271, distance: 12.9
click at [511, 259] on input "text" at bounding box center [739, 264] width 529 height 27
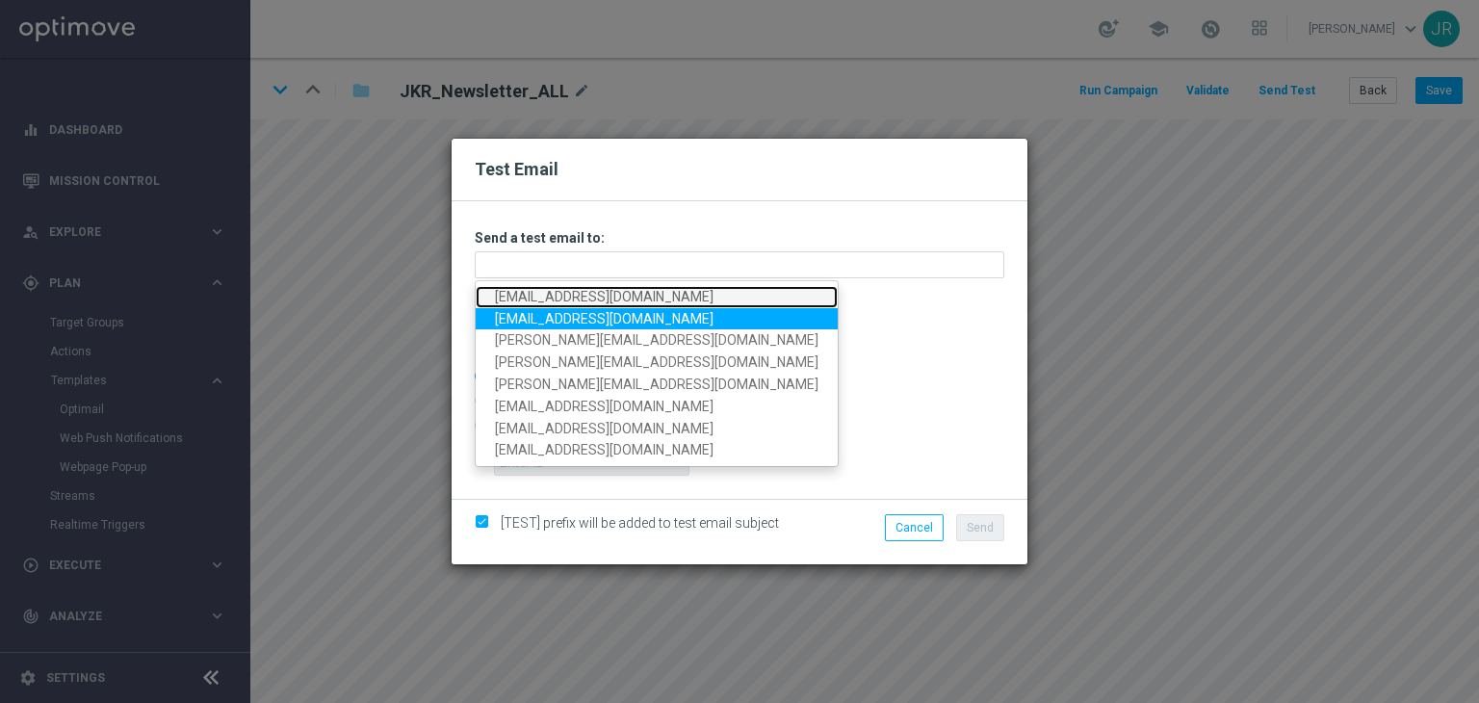
drag, startPoint x: 512, startPoint y: 301, endPoint x: 554, endPoint y: 312, distance: 43.7
click at [512, 301] on link "[EMAIL_ADDRESS][DOMAIN_NAME]" at bounding box center [657, 297] width 362 height 22
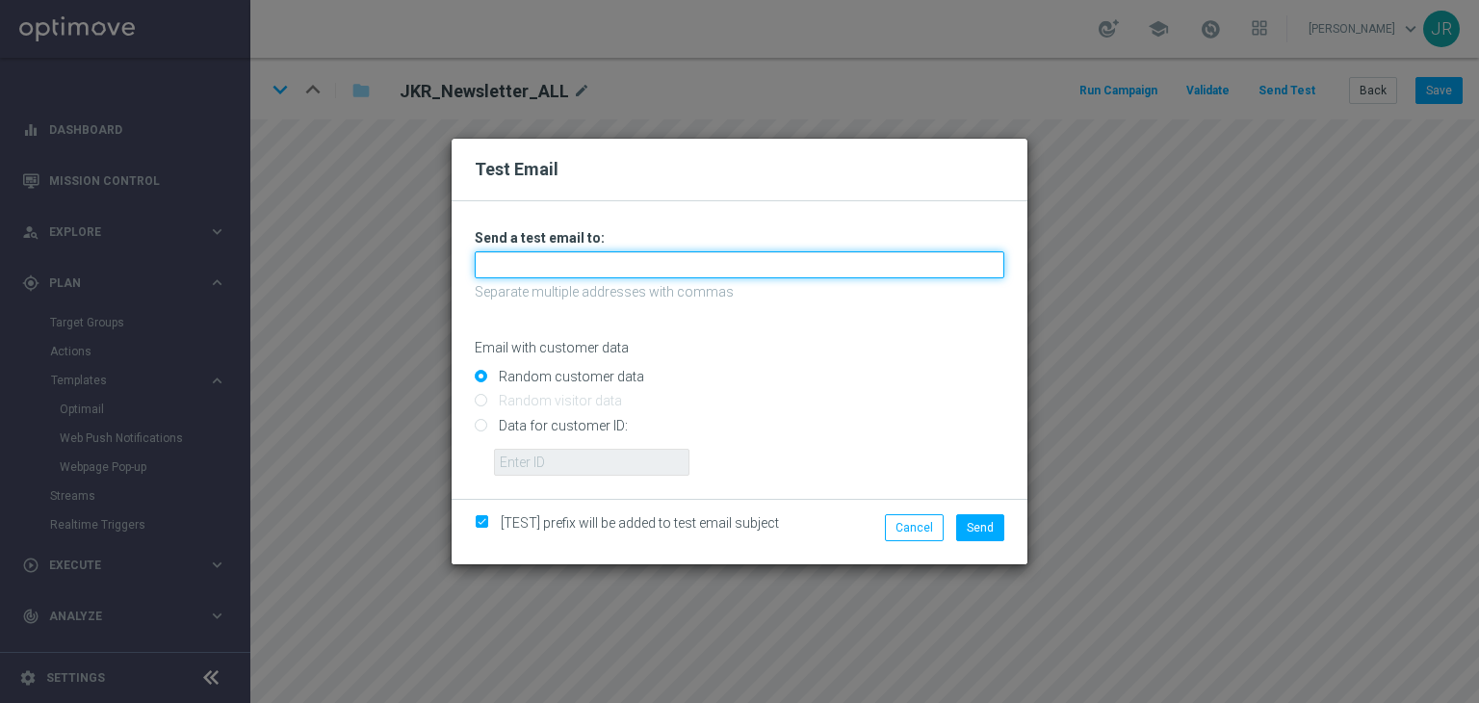
type input "[EMAIL_ADDRESS][DOMAIN_NAME]"
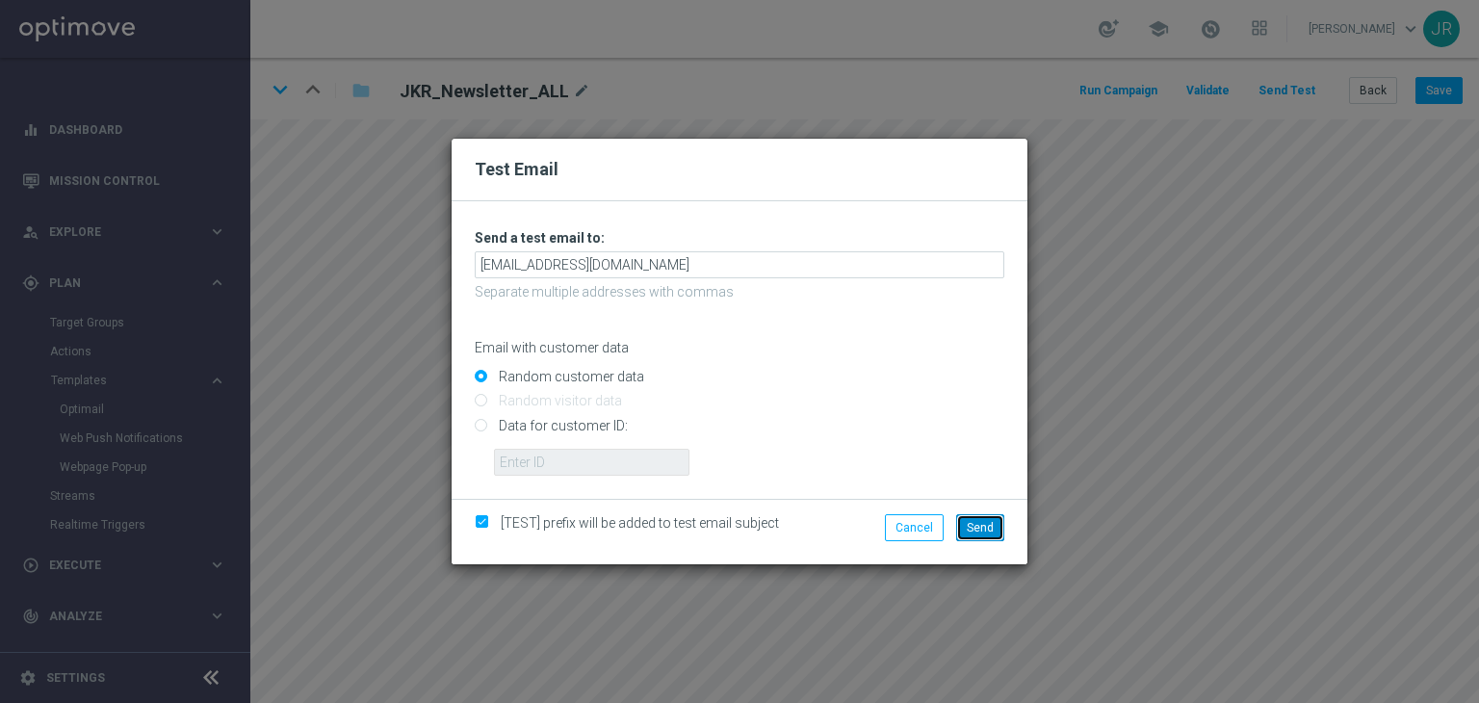
click at [993, 540] on button "Send" at bounding box center [980, 527] width 48 height 27
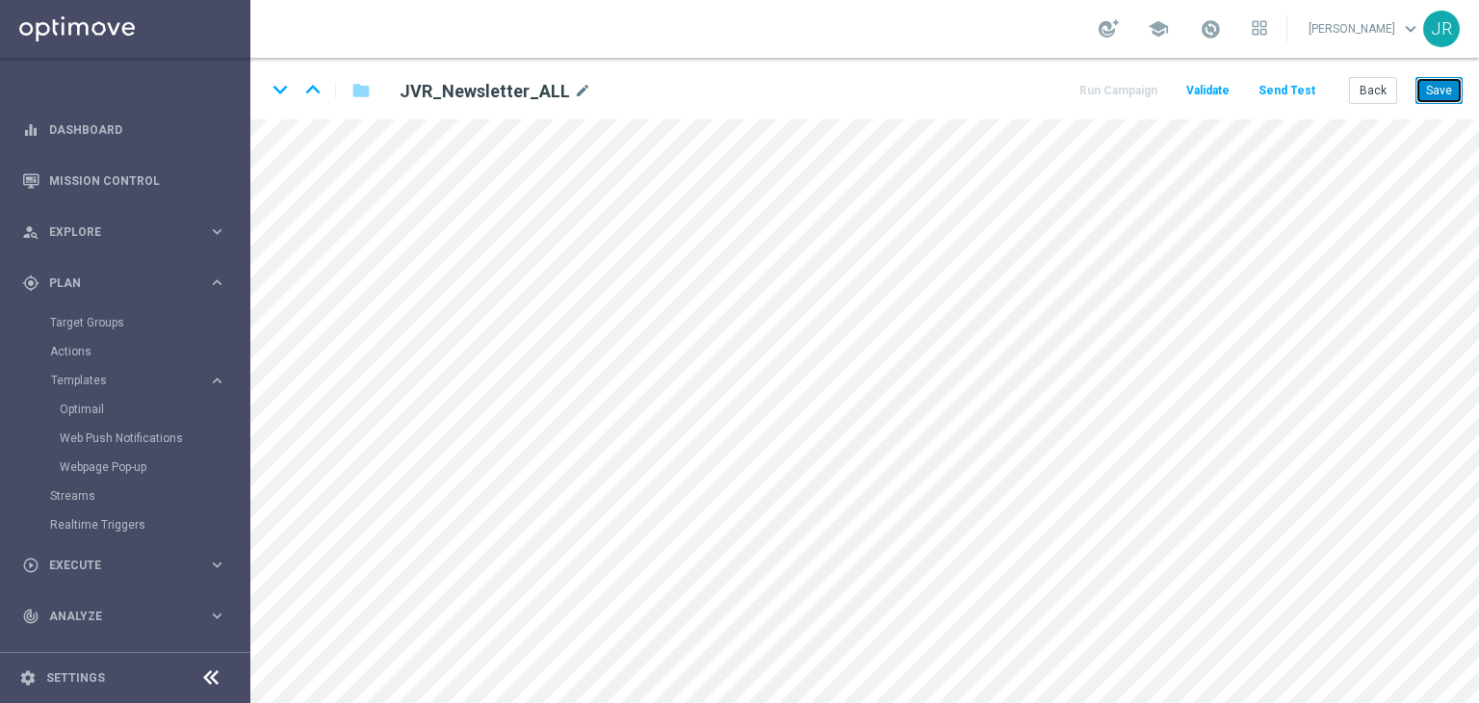
click at [1437, 89] on button "Save" at bounding box center [1438, 90] width 47 height 27
click at [1299, 95] on button "Send Test" at bounding box center [1286, 91] width 63 height 26
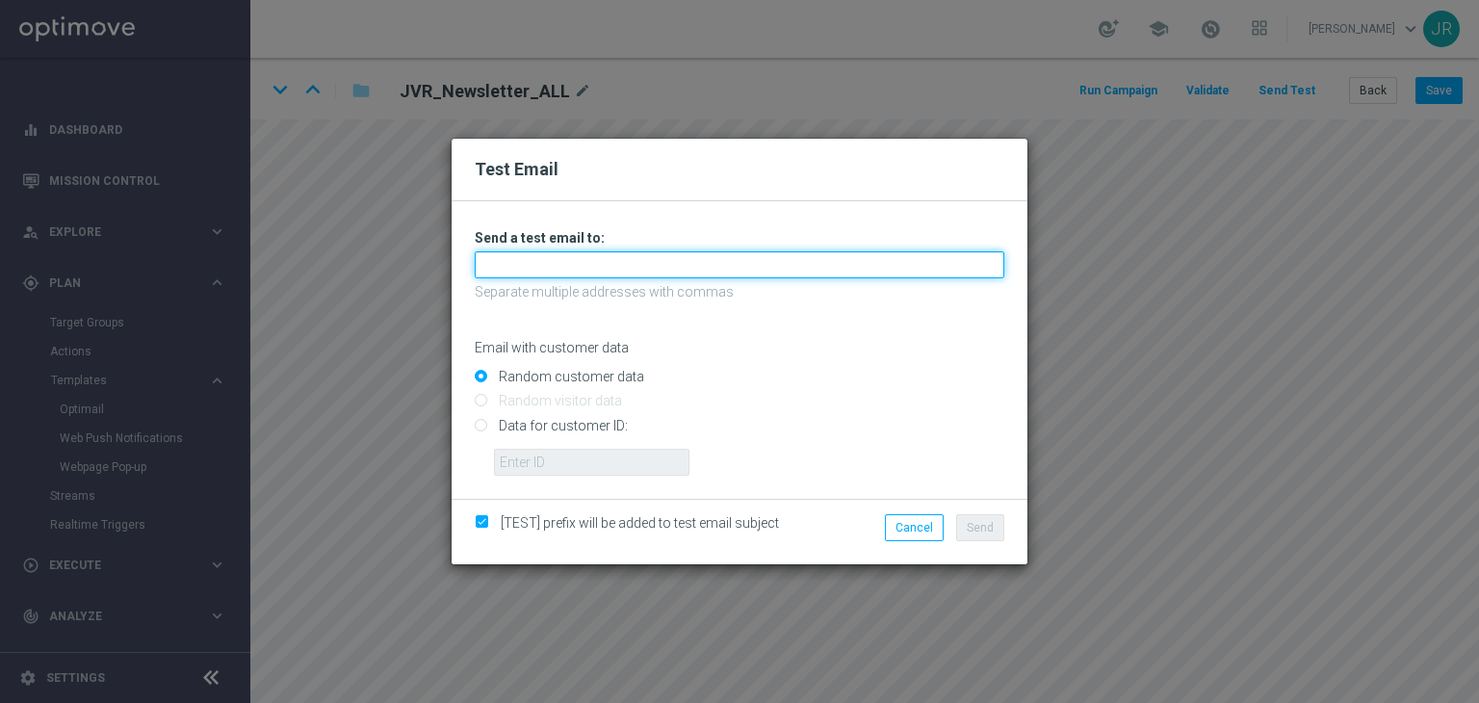
click at [616, 274] on input "text" at bounding box center [739, 264] width 529 height 27
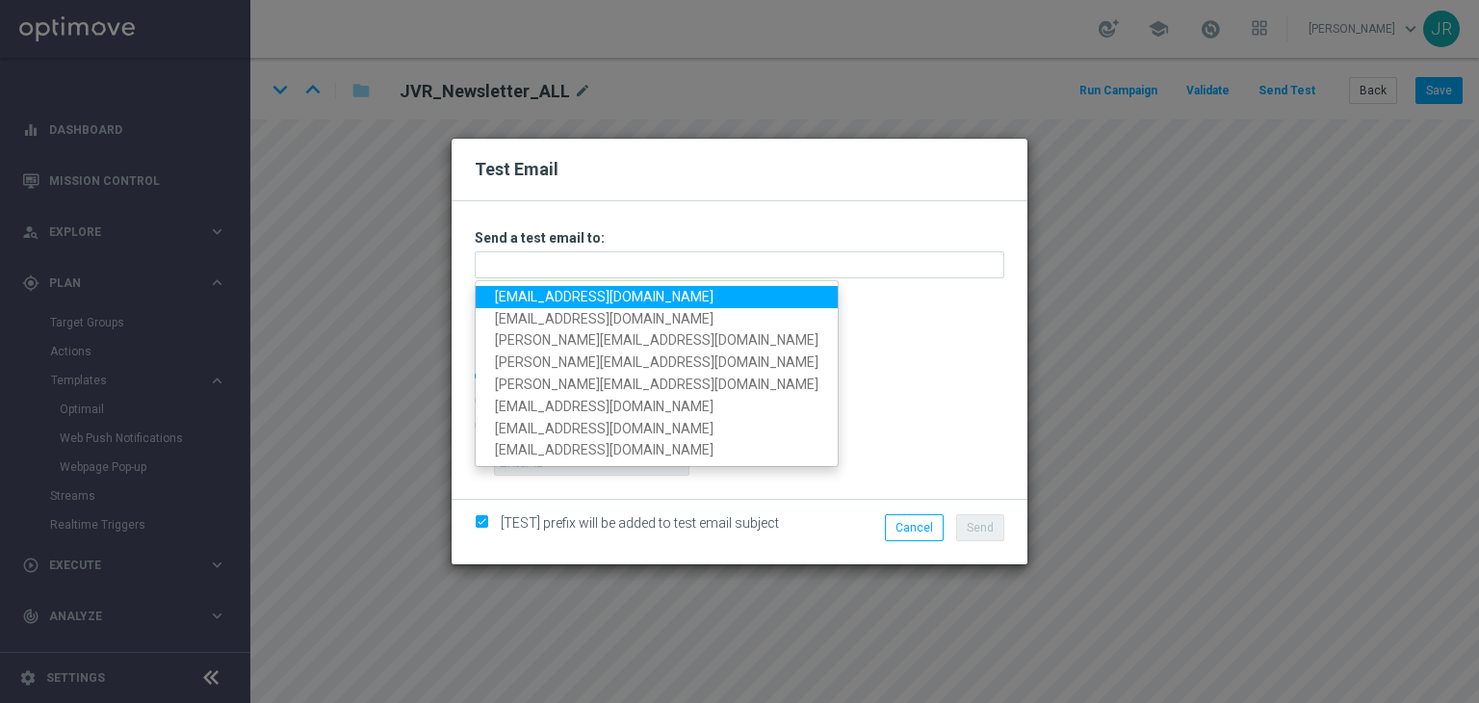
click at [531, 286] on link "[EMAIL_ADDRESS][DOMAIN_NAME]" at bounding box center [657, 297] width 362 height 22
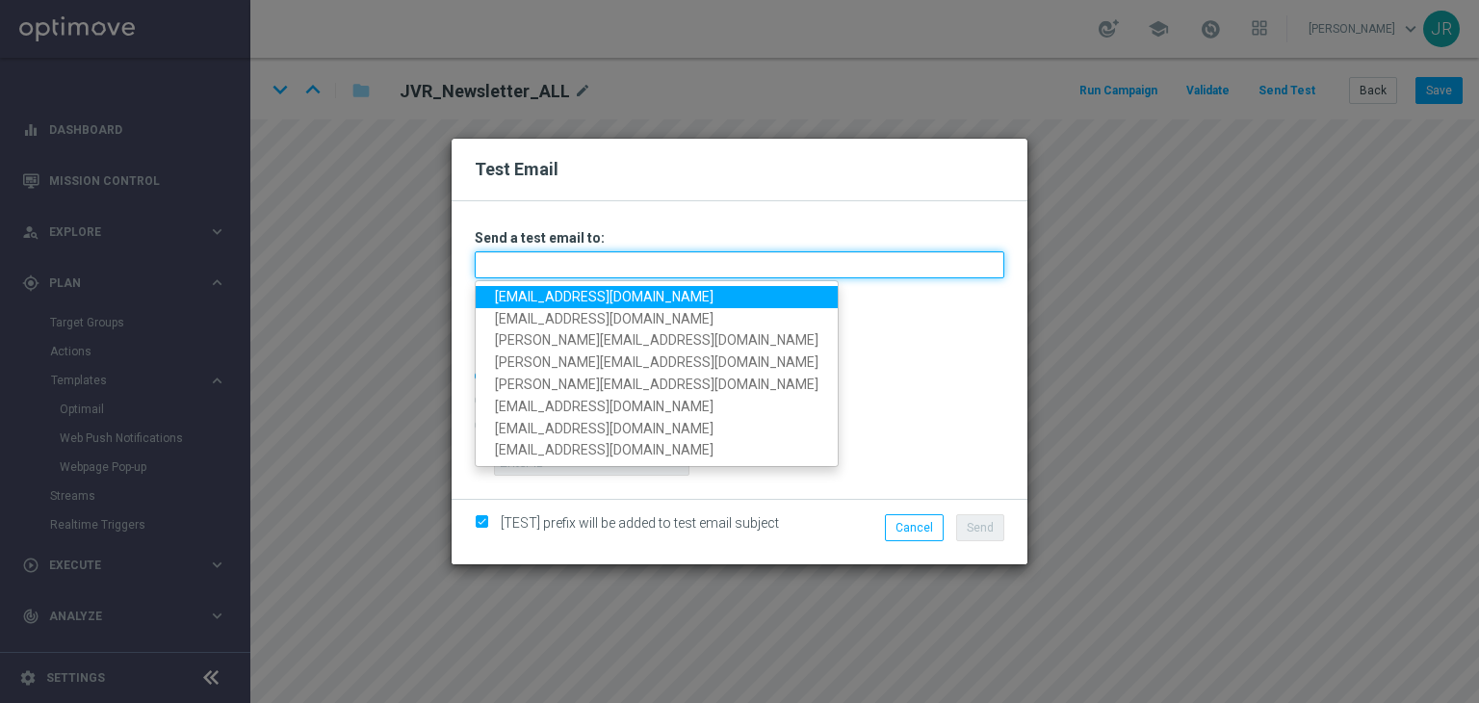
type input "[EMAIL_ADDRESS][DOMAIN_NAME]"
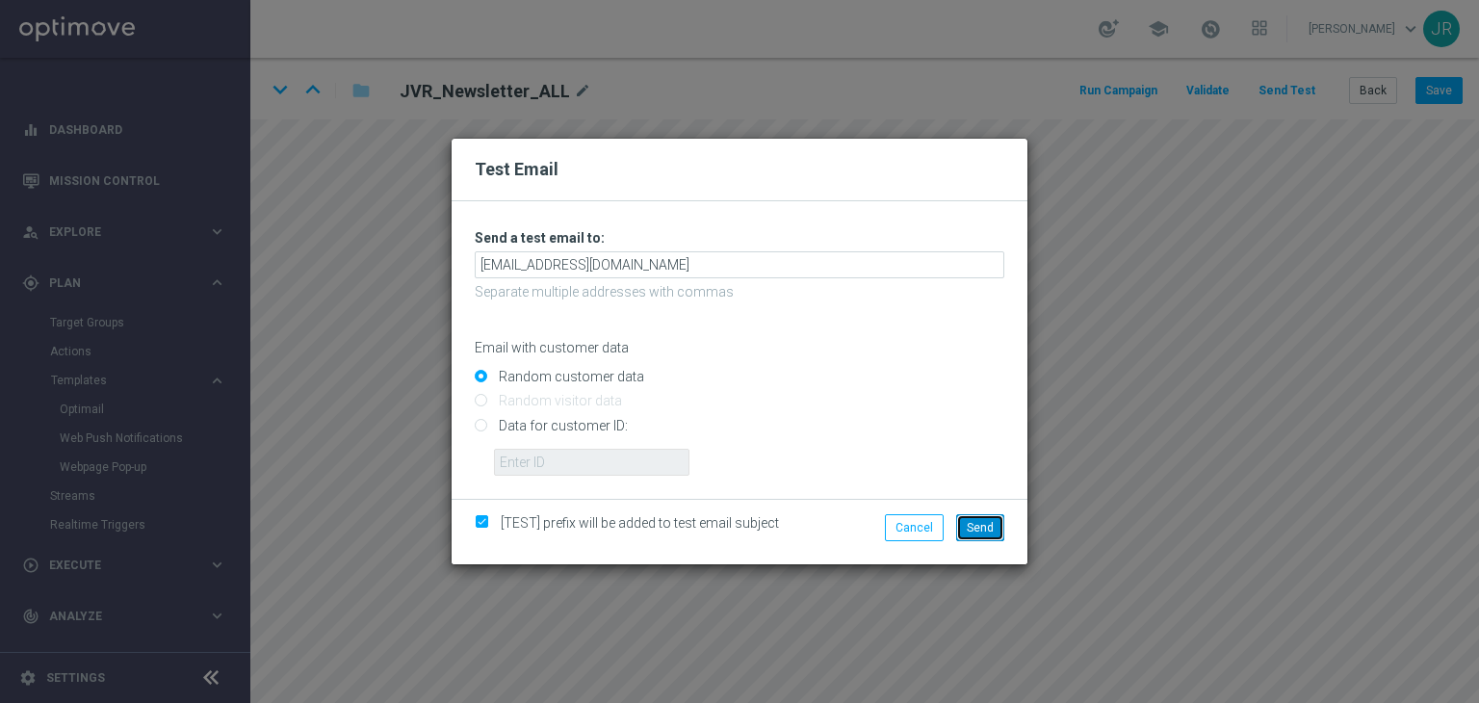
click at [974, 519] on button "Send" at bounding box center [980, 527] width 48 height 27
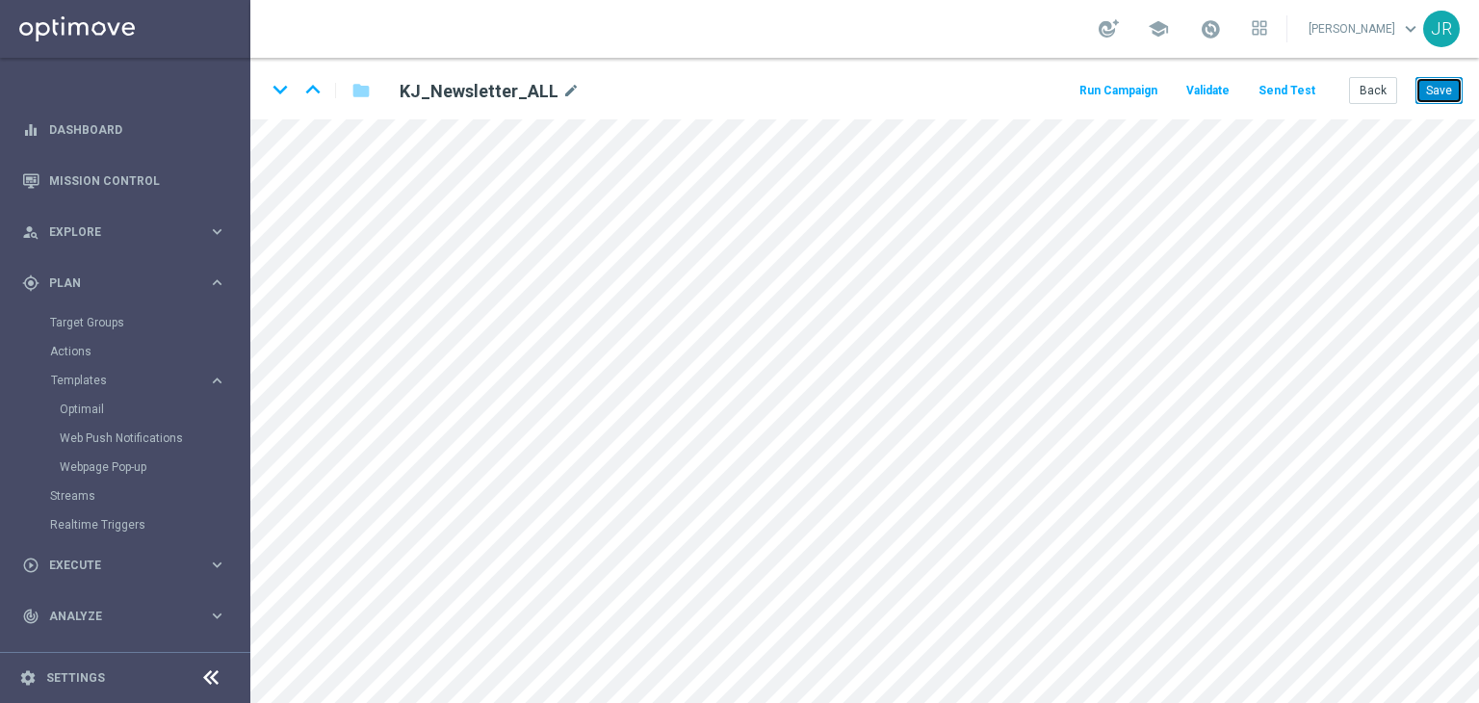
click at [1428, 95] on button "Save" at bounding box center [1438, 90] width 47 height 27
click at [1285, 82] on button "Send Test" at bounding box center [1286, 91] width 63 height 26
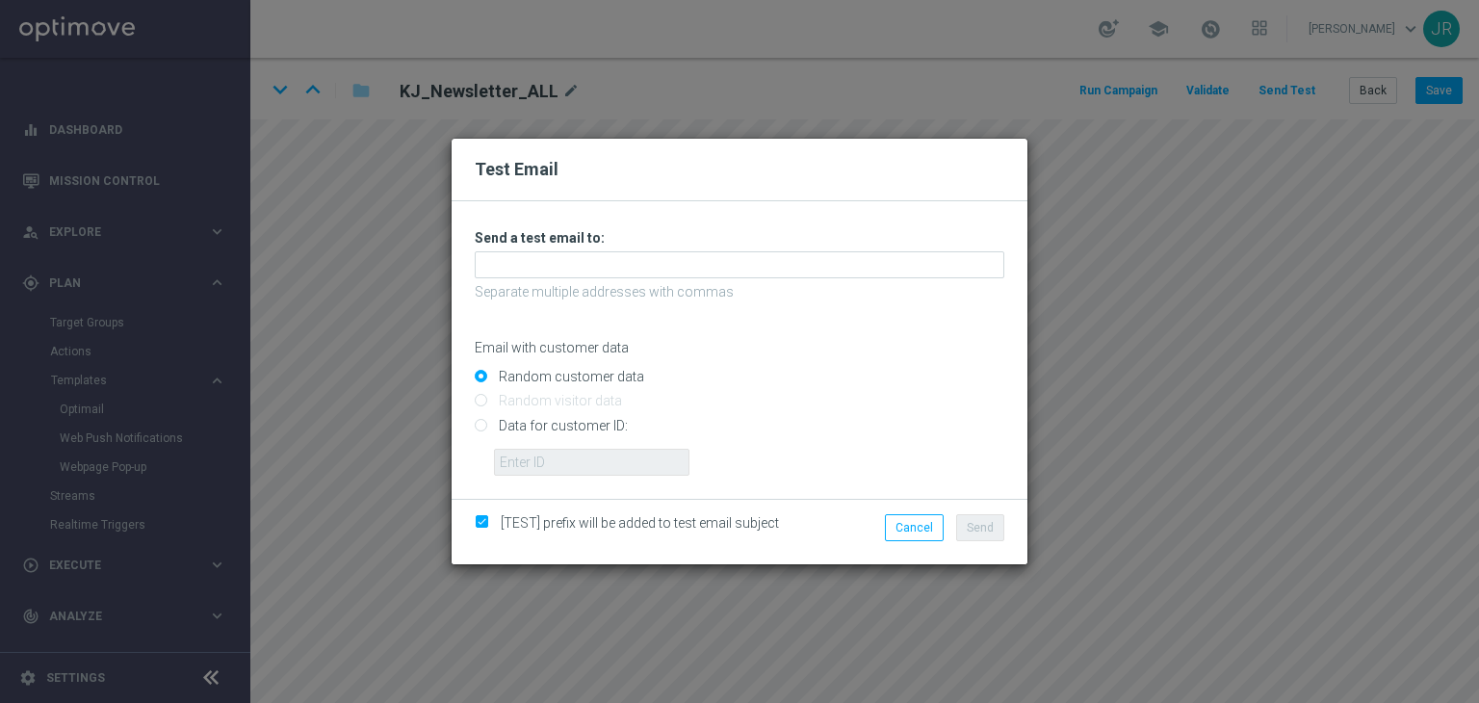
click at [530, 286] on p "Separate multiple addresses with commas" at bounding box center [739, 291] width 529 height 17
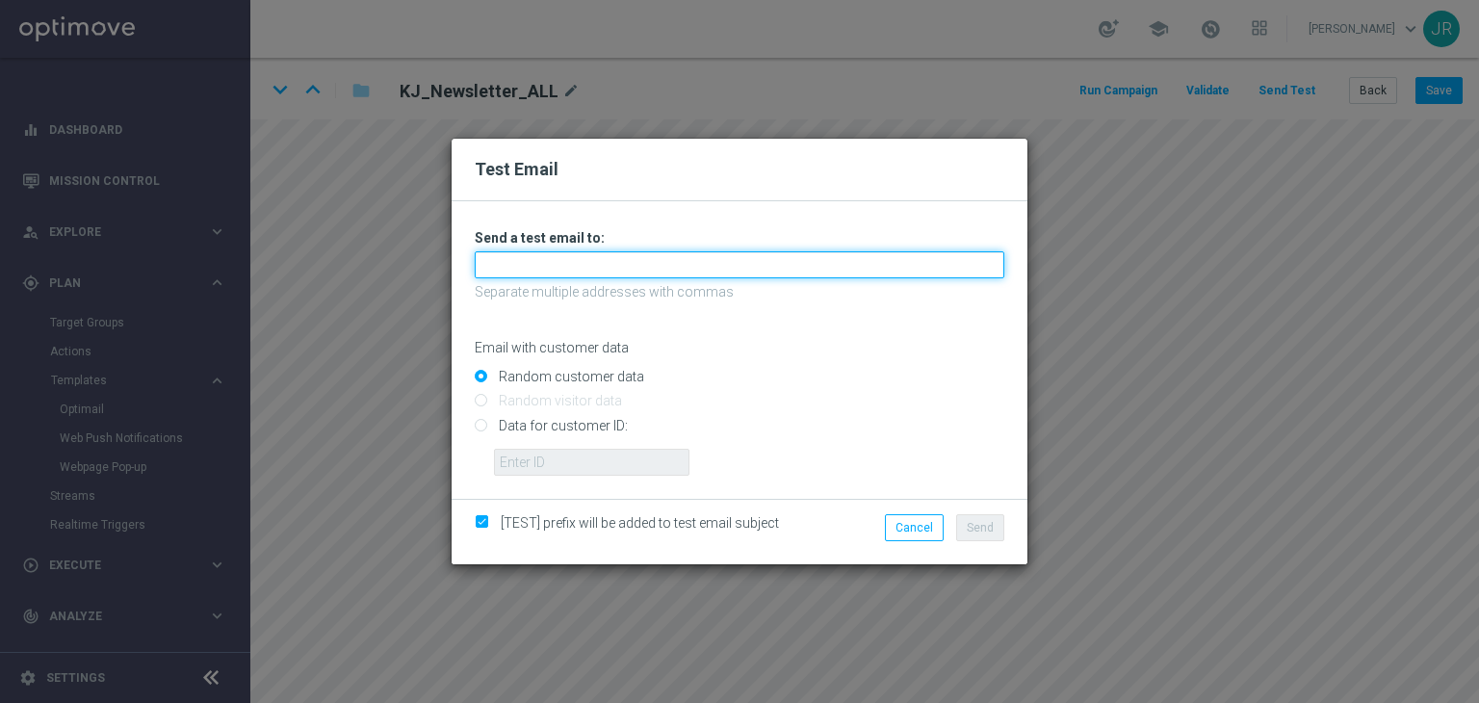
click at [527, 275] on input "text" at bounding box center [739, 264] width 529 height 27
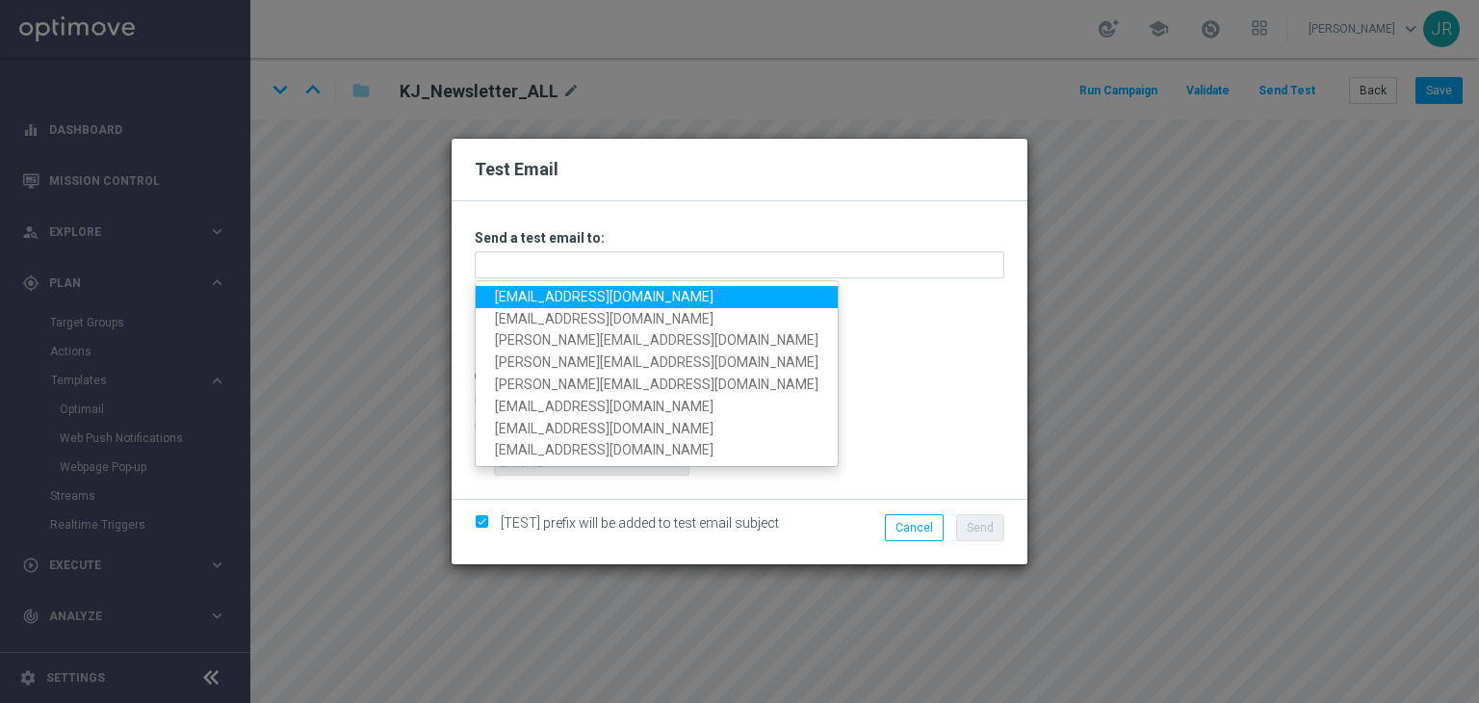
drag, startPoint x: 520, startPoint y: 298, endPoint x: 657, endPoint y: 348, distance: 145.2
click at [520, 297] on link "[EMAIL_ADDRESS][DOMAIN_NAME]" at bounding box center [657, 297] width 362 height 22
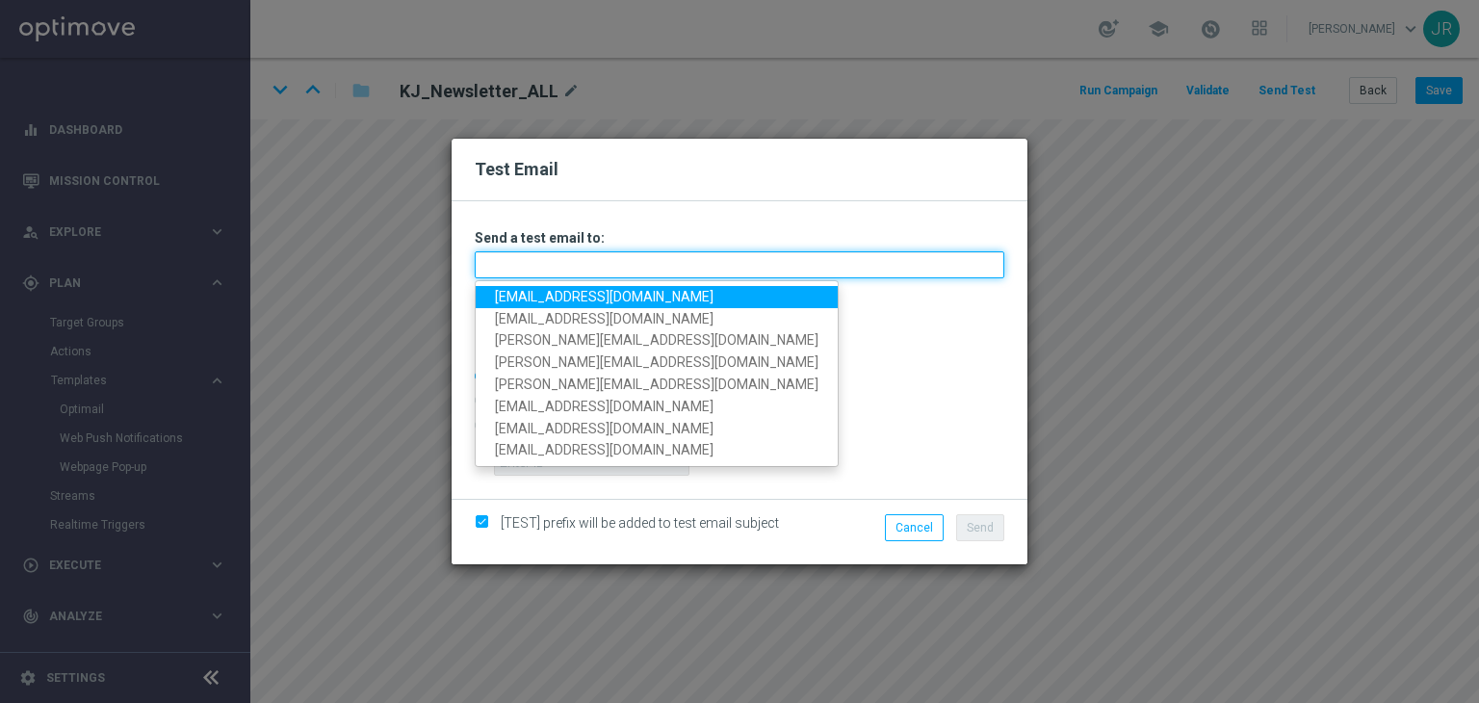
type input "[EMAIL_ADDRESS][DOMAIN_NAME]"
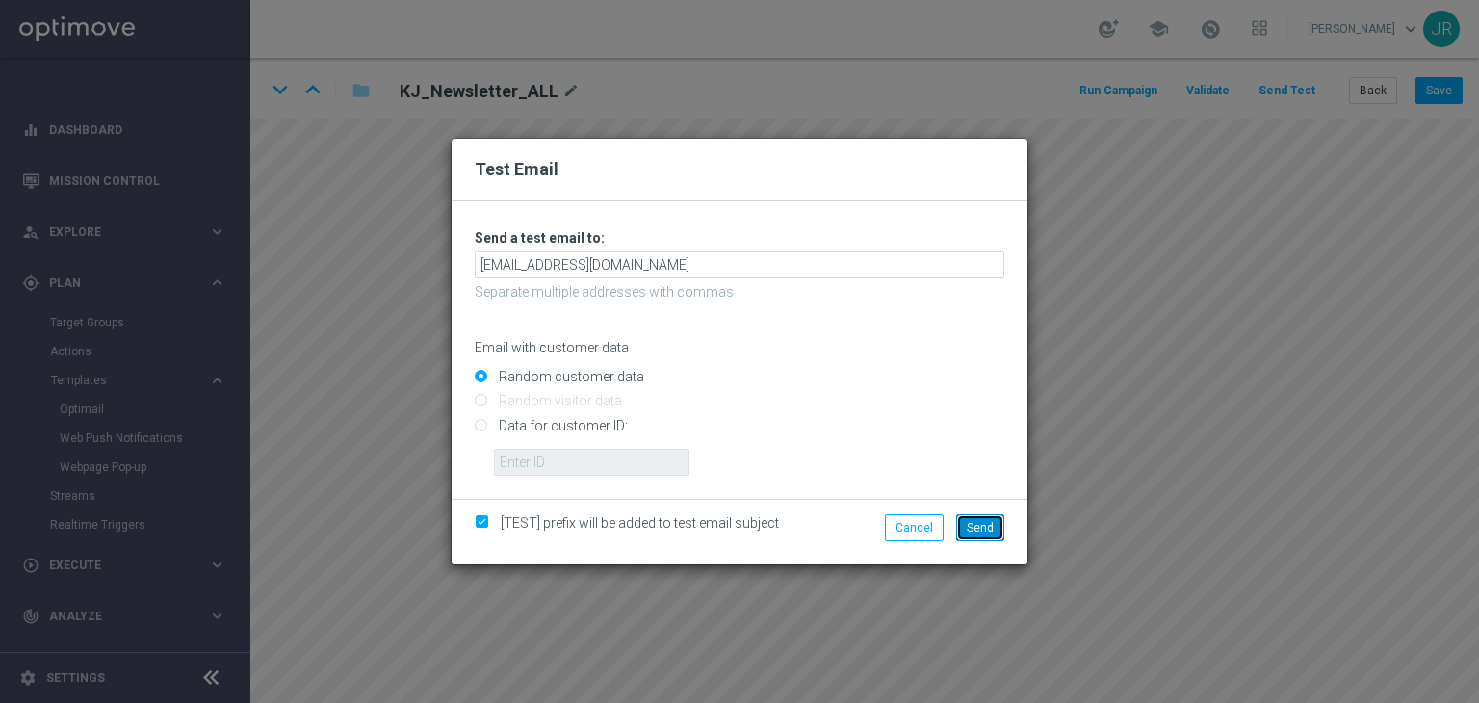
click at [974, 532] on span "Send" at bounding box center [980, 527] width 27 height 13
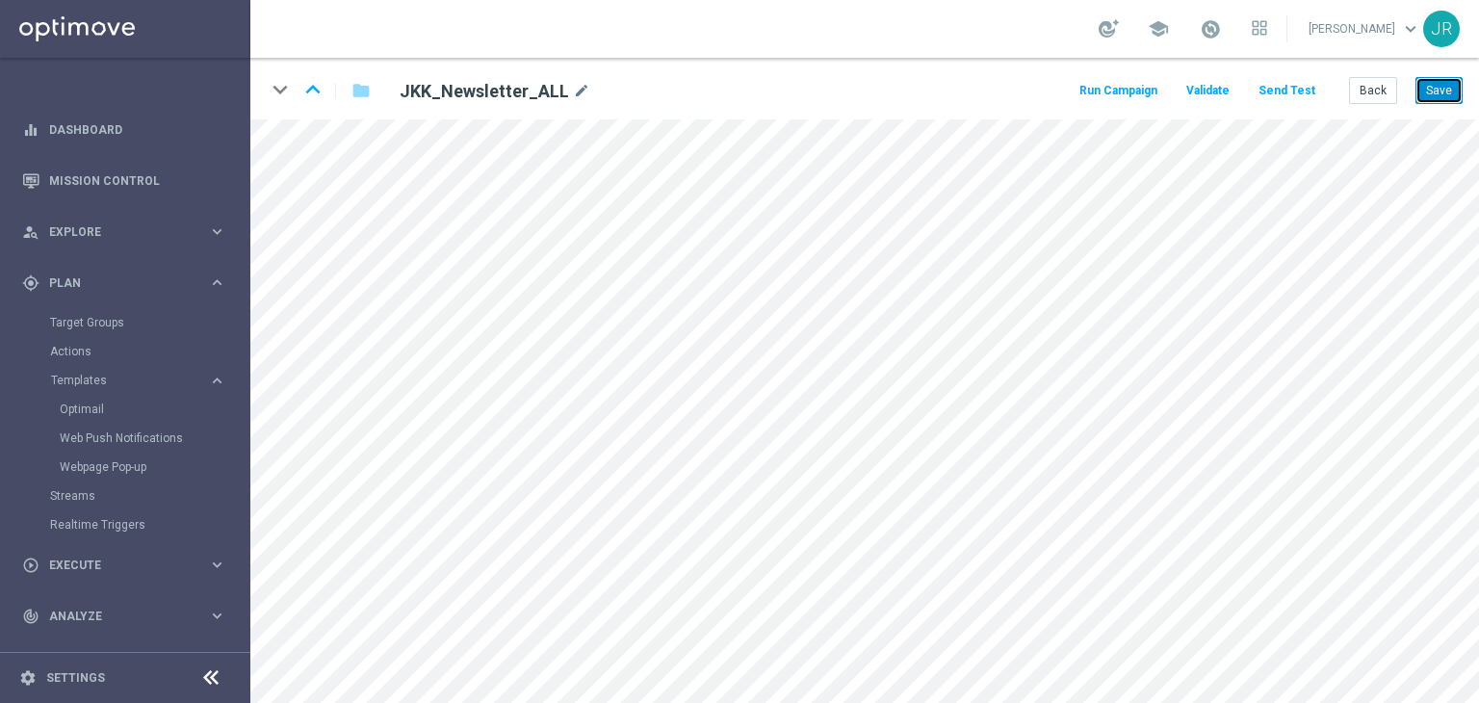
click at [1454, 90] on button "Save" at bounding box center [1438, 90] width 47 height 27
click at [1291, 91] on button "Send Test" at bounding box center [1286, 91] width 63 height 26
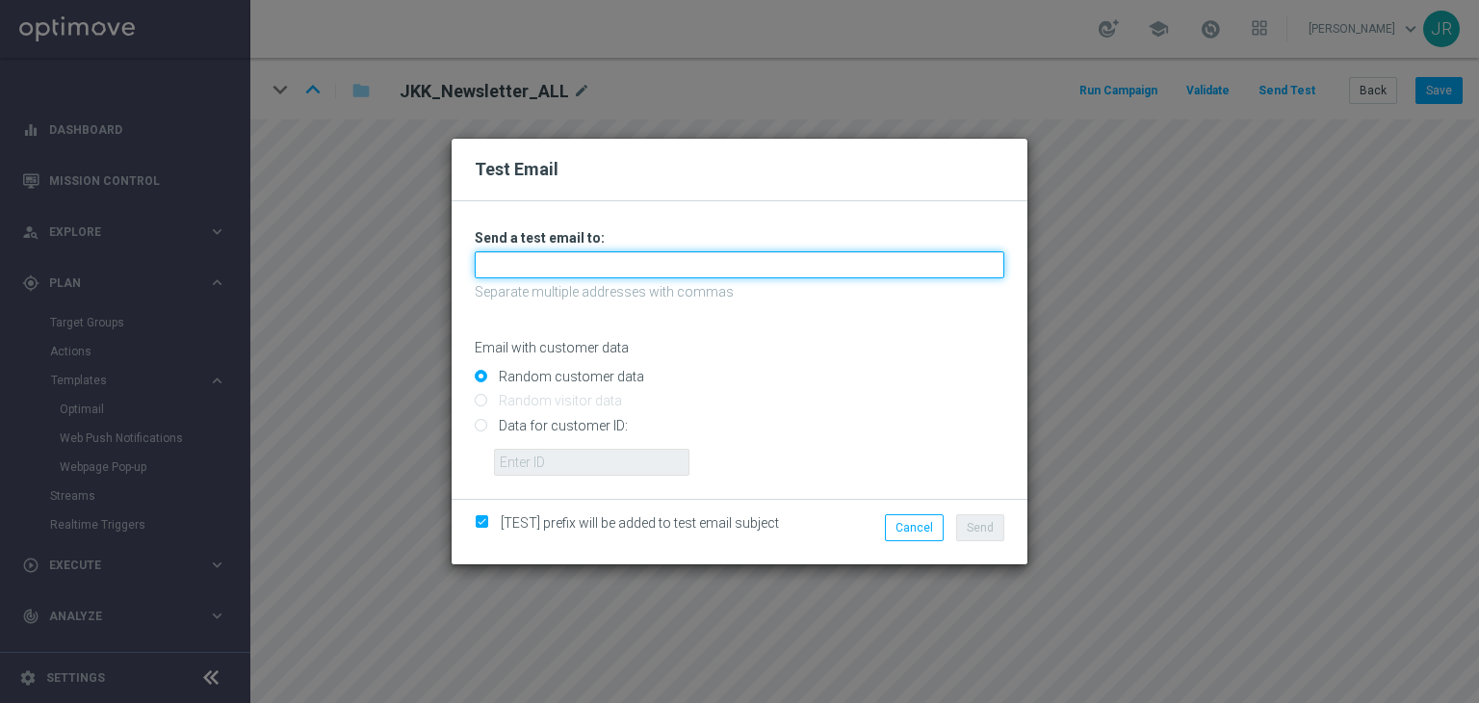
click at [533, 263] on input "text" at bounding box center [739, 264] width 529 height 27
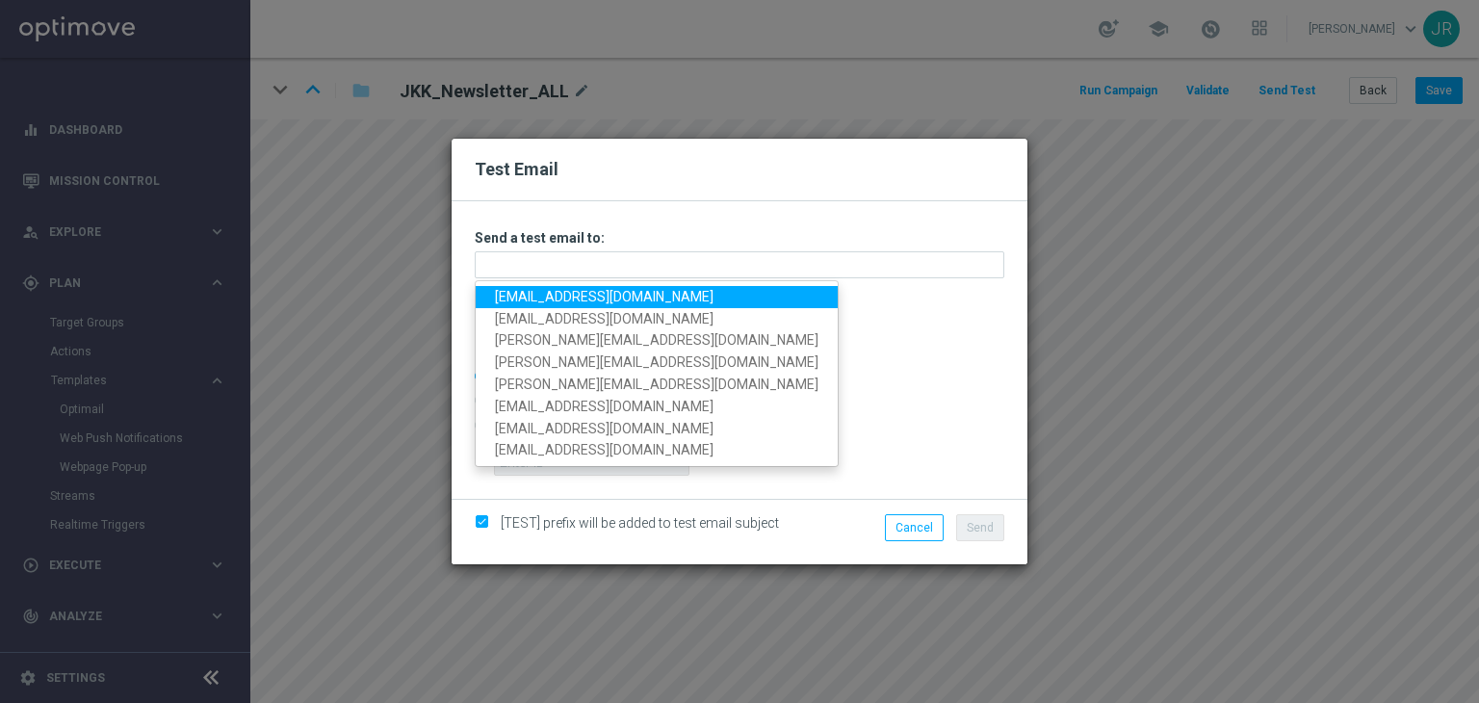
click at [511, 296] on link "[EMAIL_ADDRESS][DOMAIN_NAME]" at bounding box center [657, 297] width 362 height 22
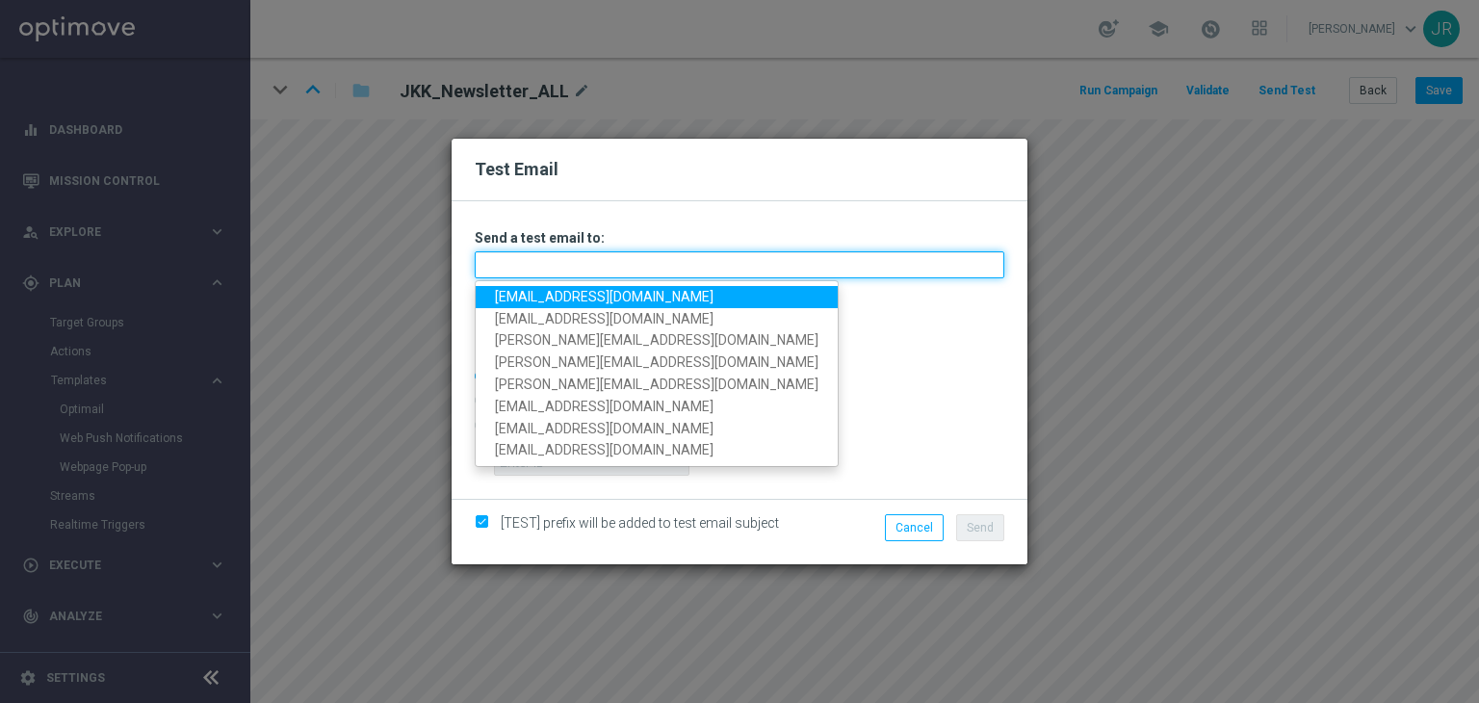
type input "[EMAIL_ADDRESS][DOMAIN_NAME]"
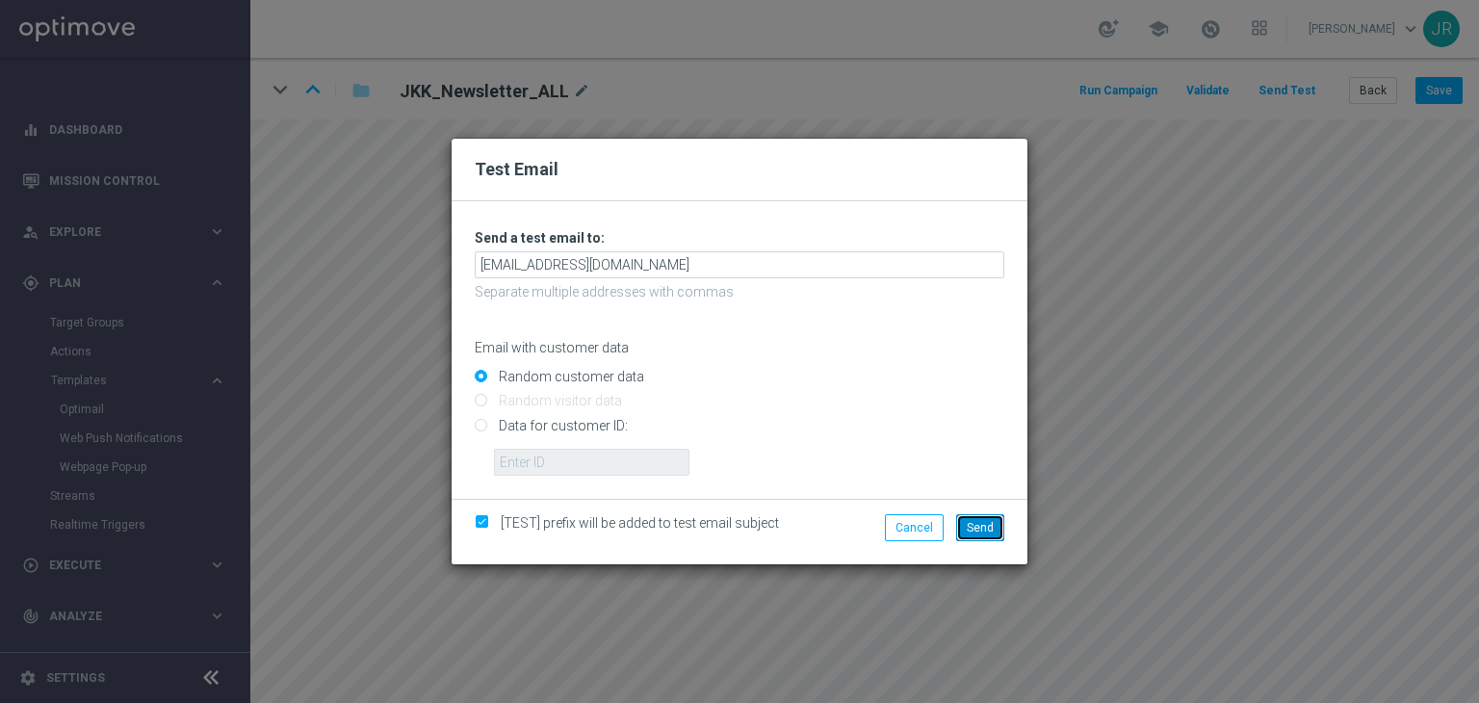
click at [974, 525] on span "Send" at bounding box center [980, 527] width 27 height 13
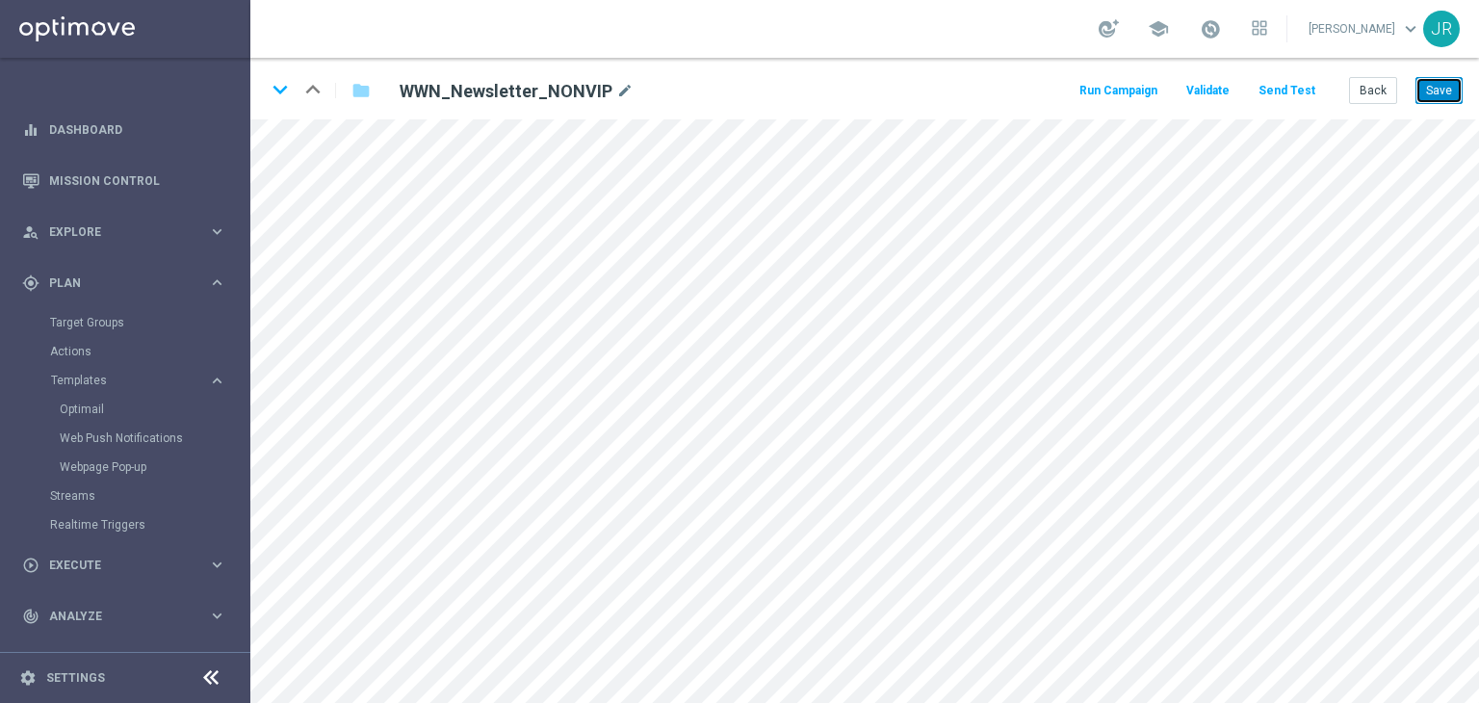
click at [1438, 97] on button "Save" at bounding box center [1438, 90] width 47 height 27
click at [1295, 87] on button "Send Test" at bounding box center [1286, 91] width 63 height 26
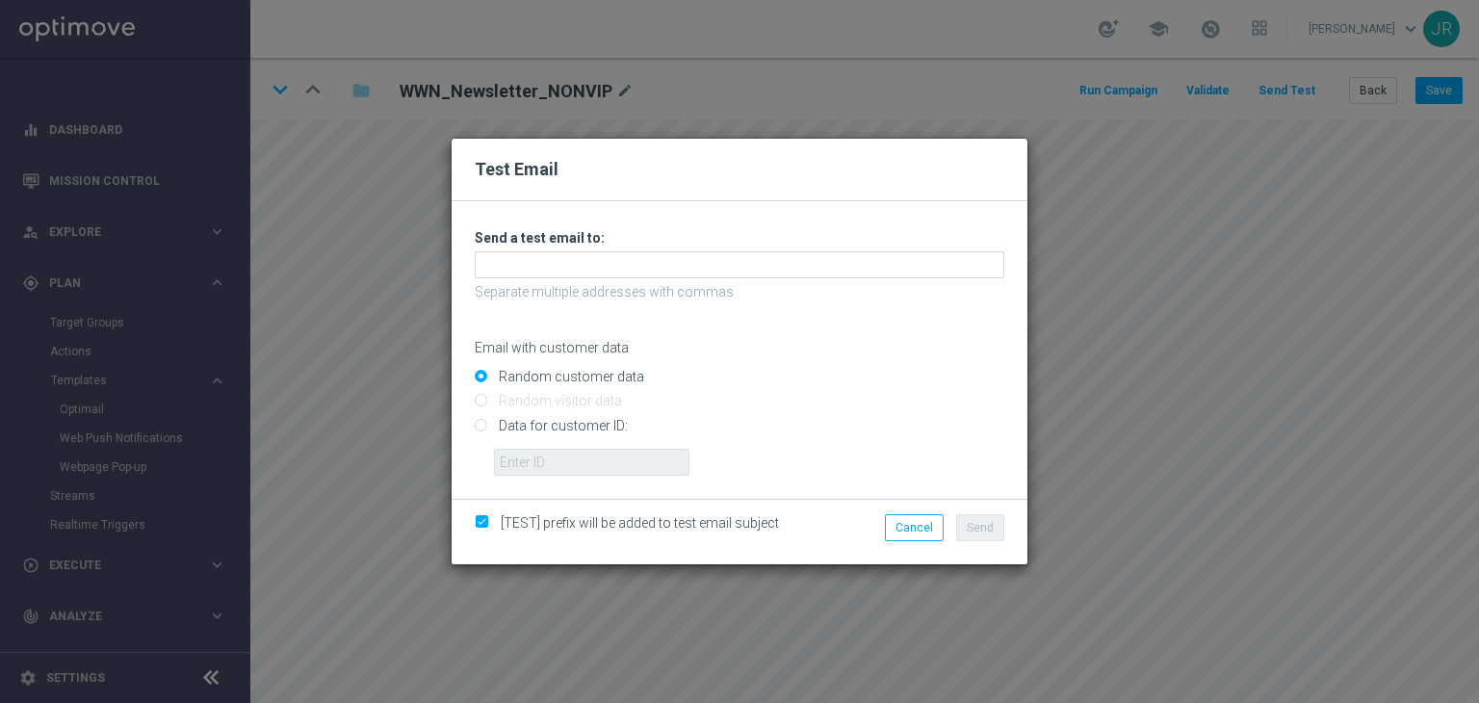
click at [566, 244] on h3 "Send a test email to:" at bounding box center [739, 237] width 529 height 17
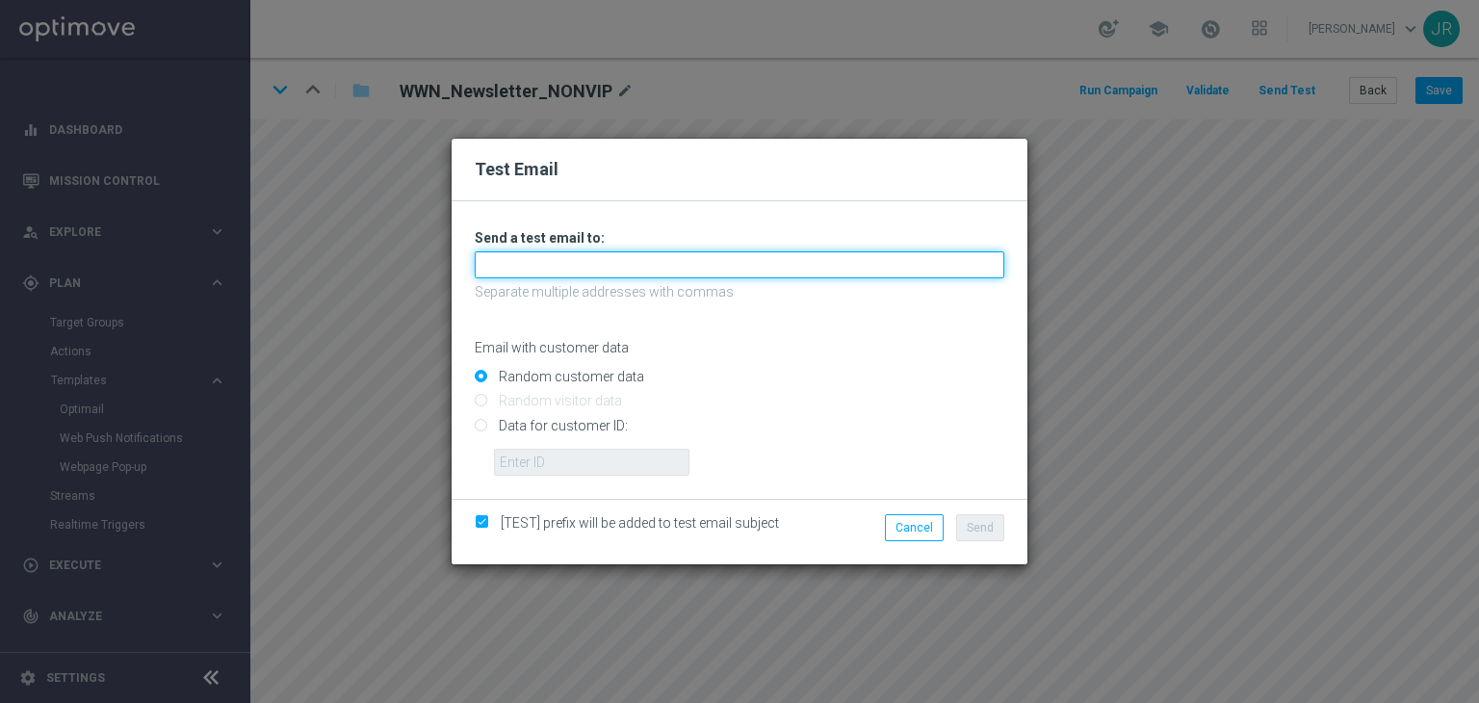
click at [560, 258] on input "text" at bounding box center [739, 264] width 529 height 27
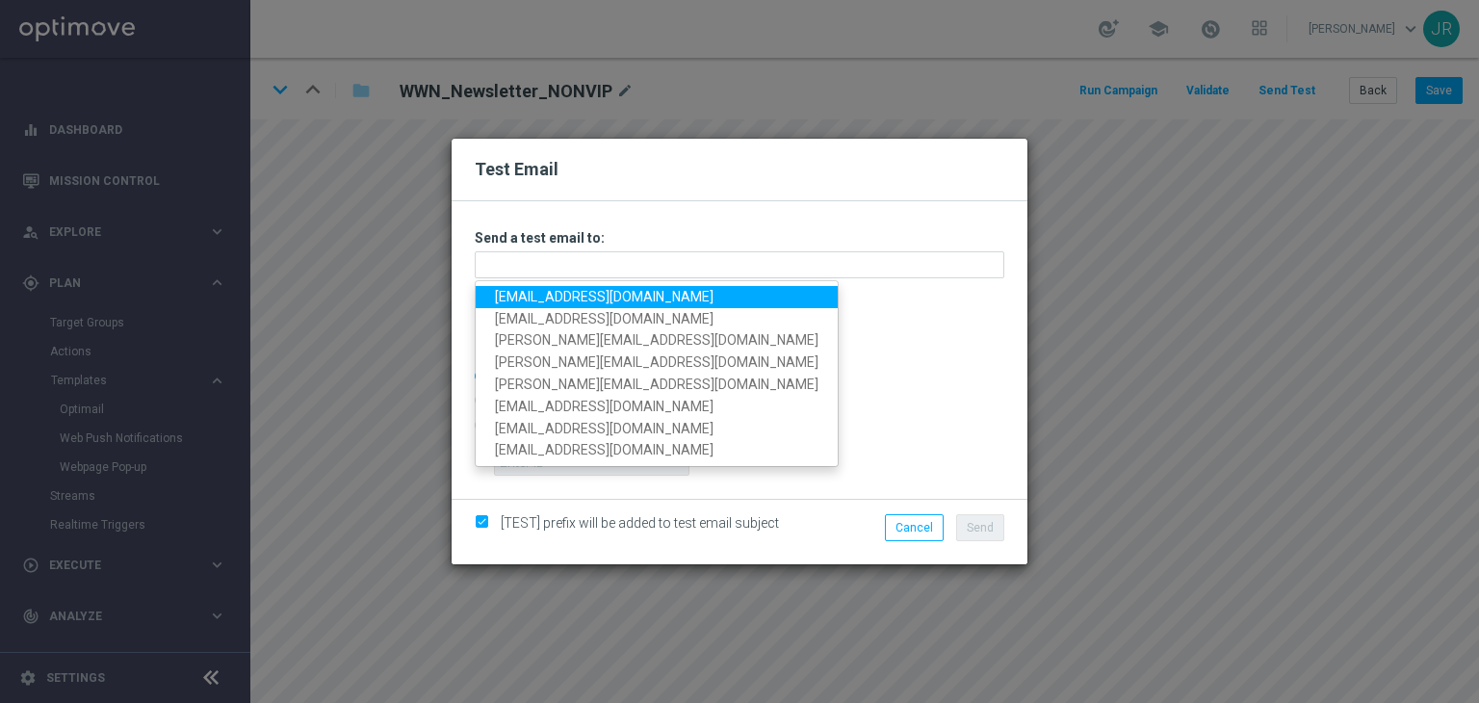
click at [527, 300] on link "[EMAIL_ADDRESS][DOMAIN_NAME]" at bounding box center [657, 297] width 362 height 22
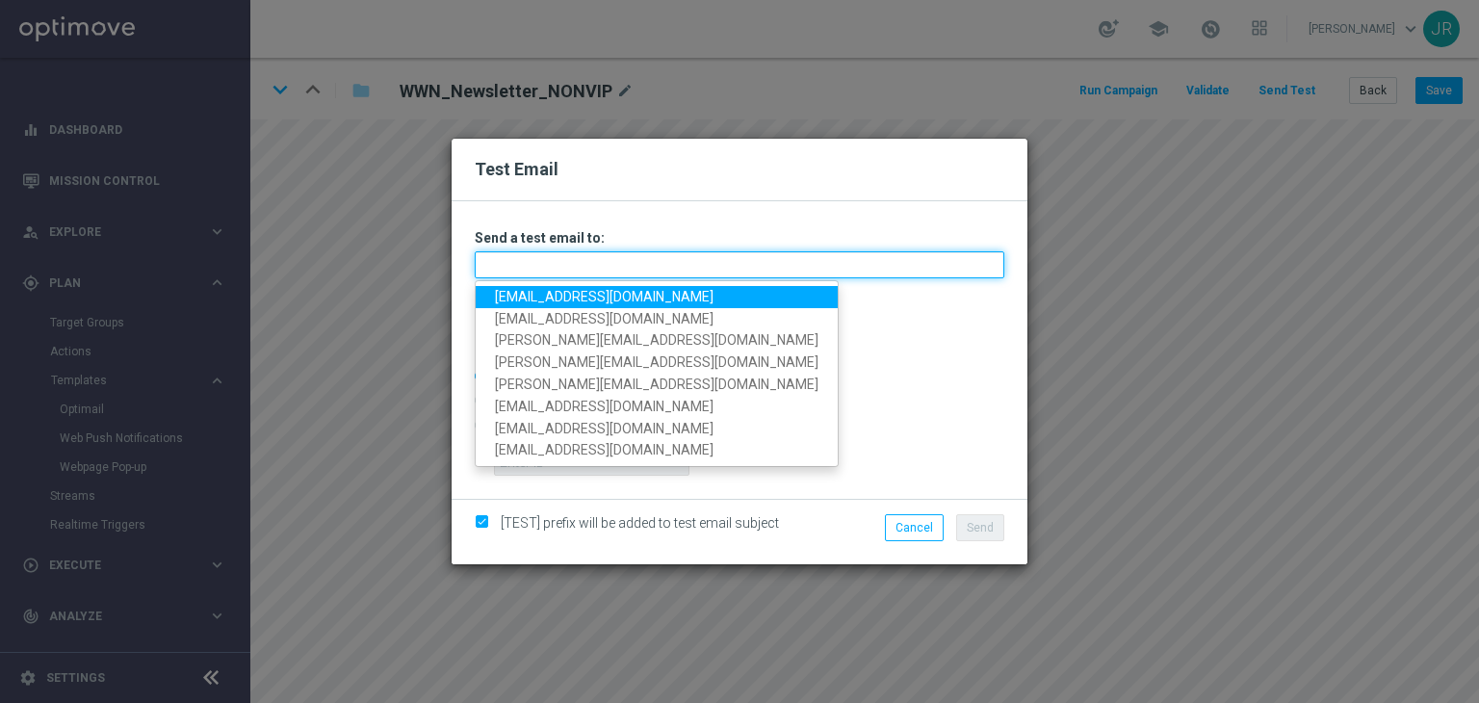
type input "[EMAIL_ADDRESS][DOMAIN_NAME]"
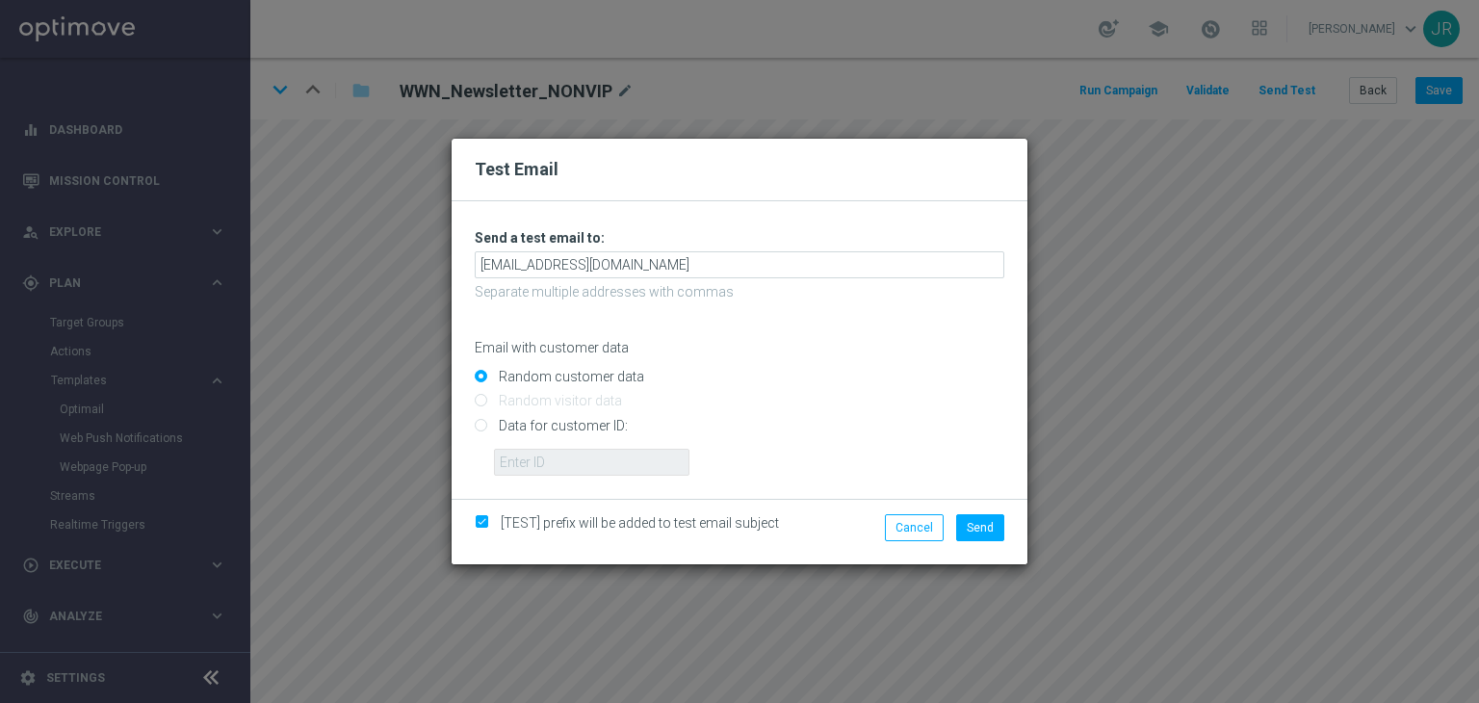
click at [970, 542] on div "Cancel Send" at bounding box center [926, 532] width 186 height 36
drag, startPoint x: 973, startPoint y: 533, endPoint x: 981, endPoint y: 555, distance: 23.4
click at [973, 532] on span "Send" at bounding box center [980, 527] width 27 height 13
